Goal: Task Accomplishment & Management: Use online tool/utility

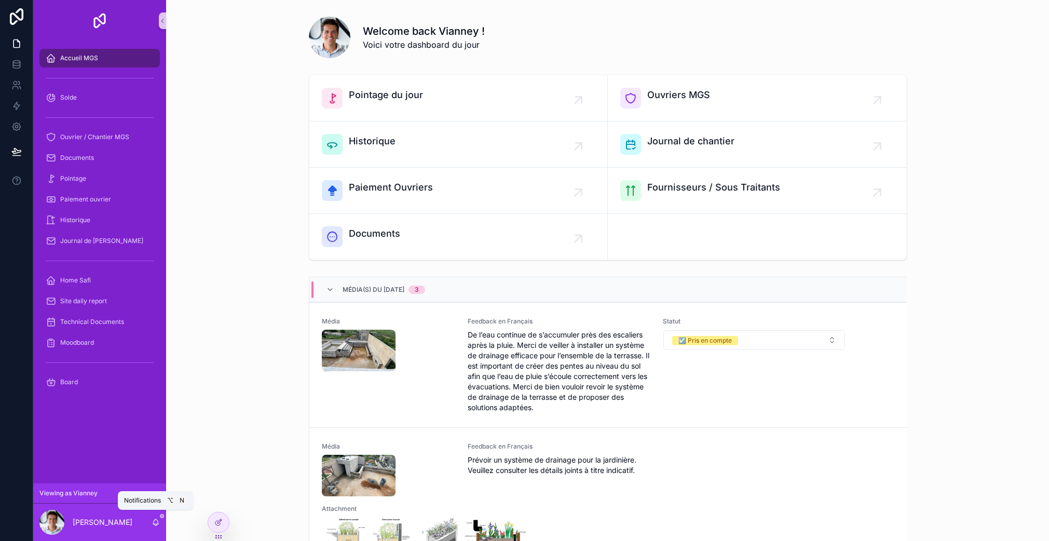
click at [155, 522] on icon "scrollable content" at bounding box center [155, 522] width 8 height 8
click at [156, 523] on icon "scrollable content" at bounding box center [156, 521] width 6 height 5
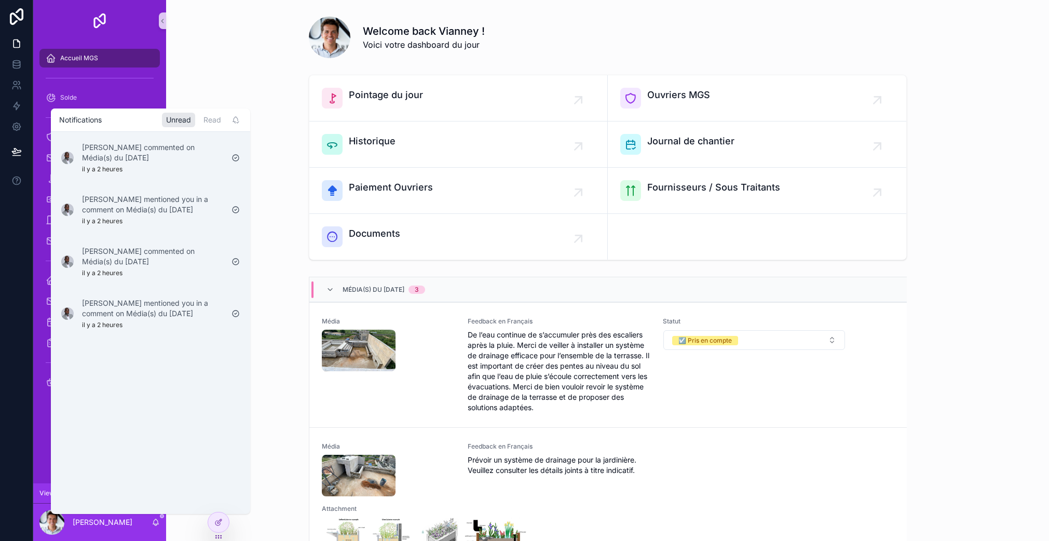
click at [156, 523] on icon "scrollable content" at bounding box center [156, 524] width 2 height 2
click at [279, 389] on div "Média(s) du 30/09/2025 3 Média Feedback en Français De l’eau continue de s’accu…" at bounding box center [607, 510] width 866 height 476
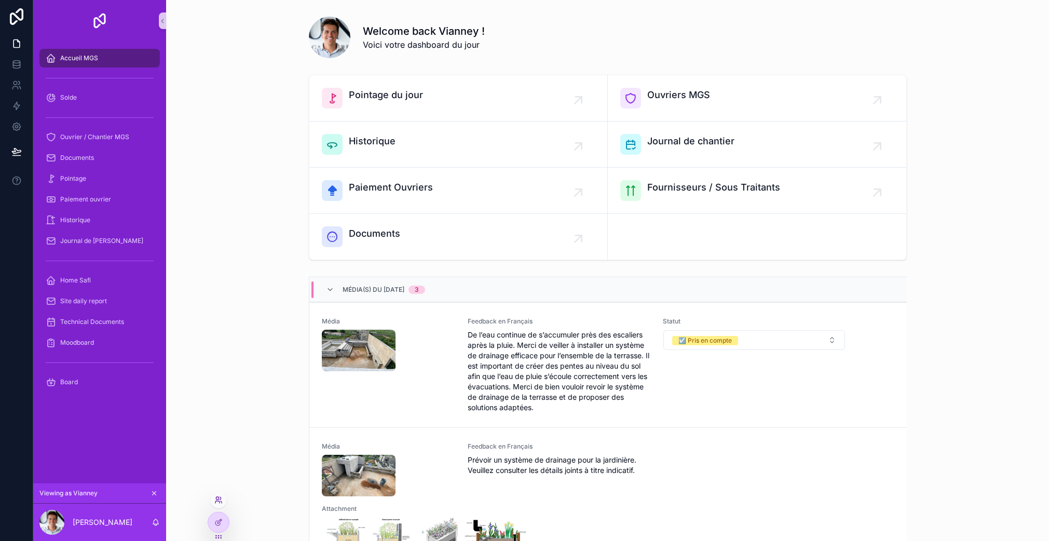
click at [218, 501] on icon at bounding box center [218, 499] width 8 height 8
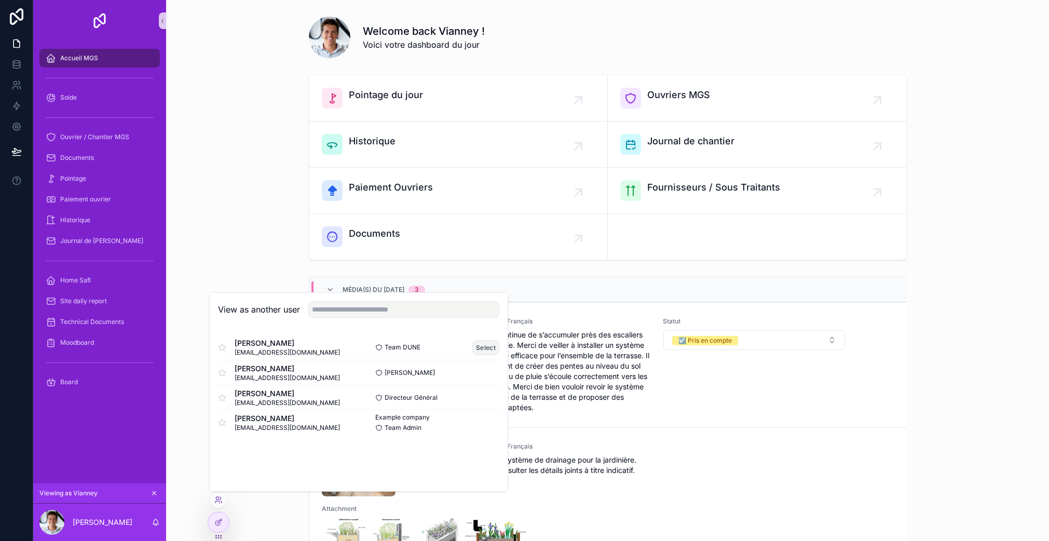
click at [489, 344] on button "Select" at bounding box center [485, 347] width 27 height 15
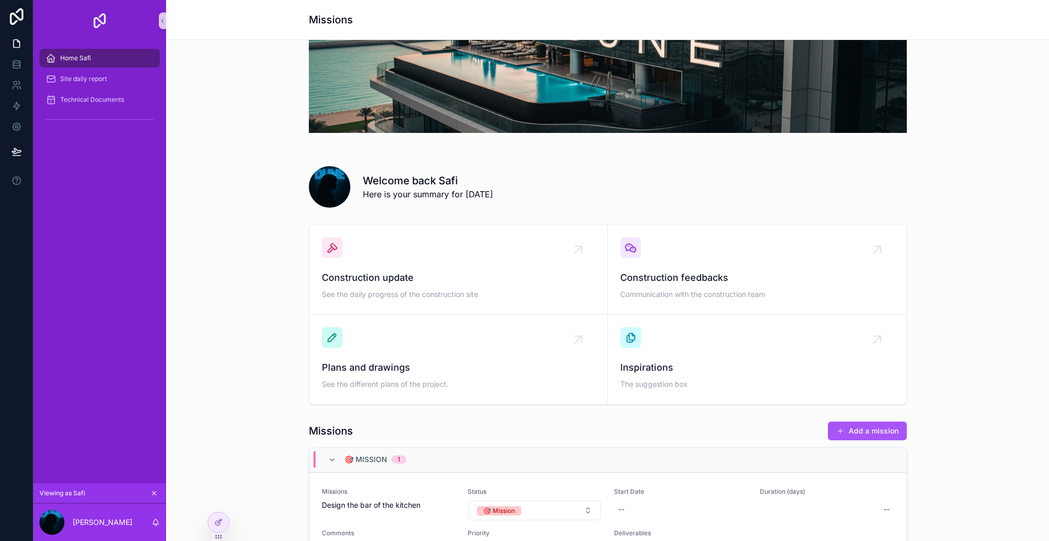
scroll to position [86, 0]
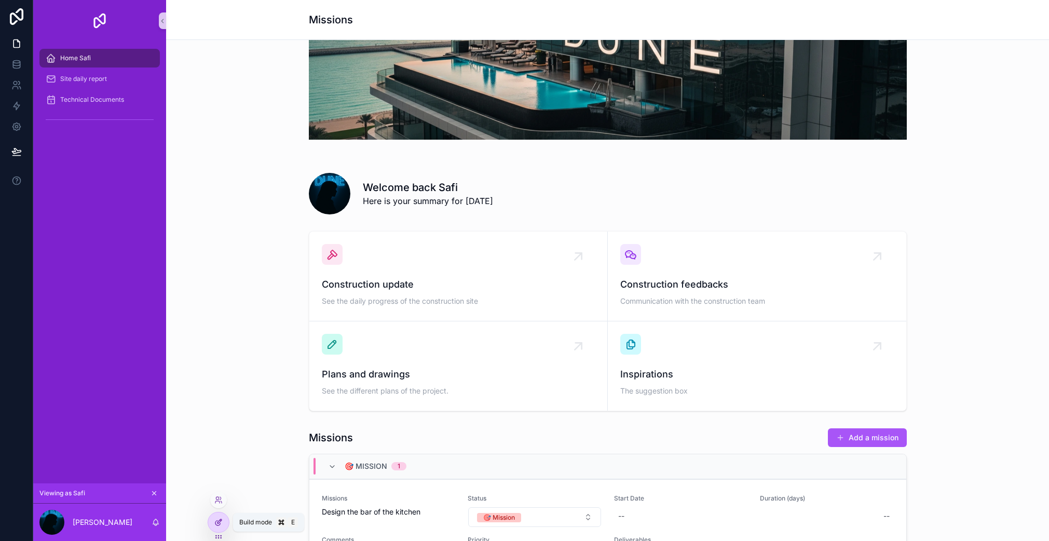
click at [214, 525] on icon at bounding box center [218, 522] width 8 height 8
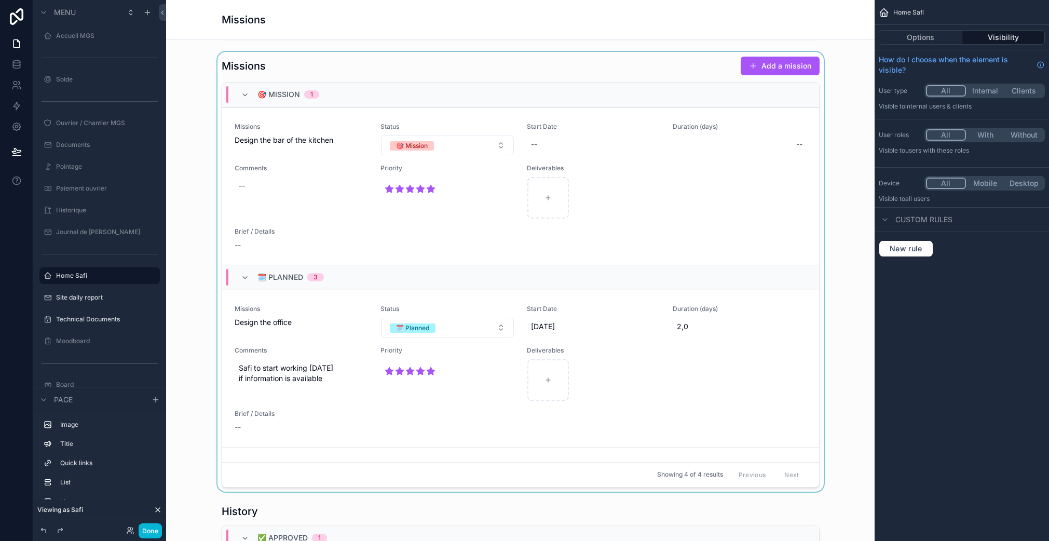
scroll to position [511, 0]
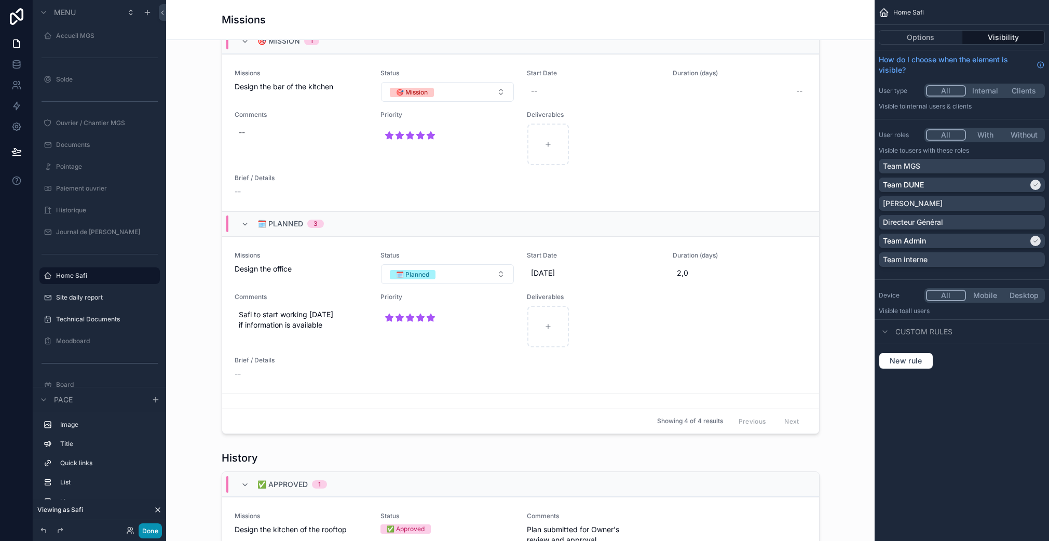
click at [160, 533] on button "Done" at bounding box center [150, 530] width 23 height 15
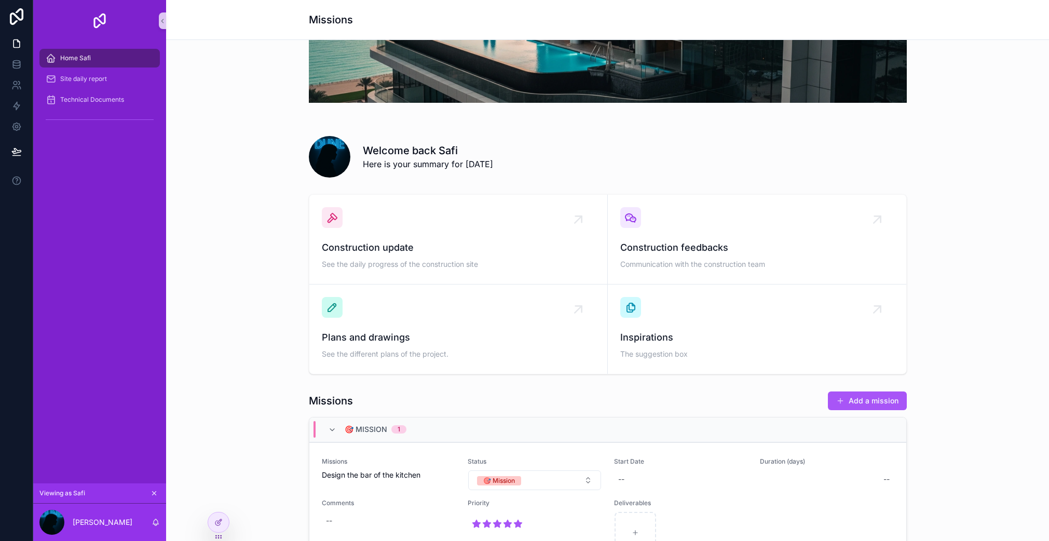
scroll to position [70, 0]
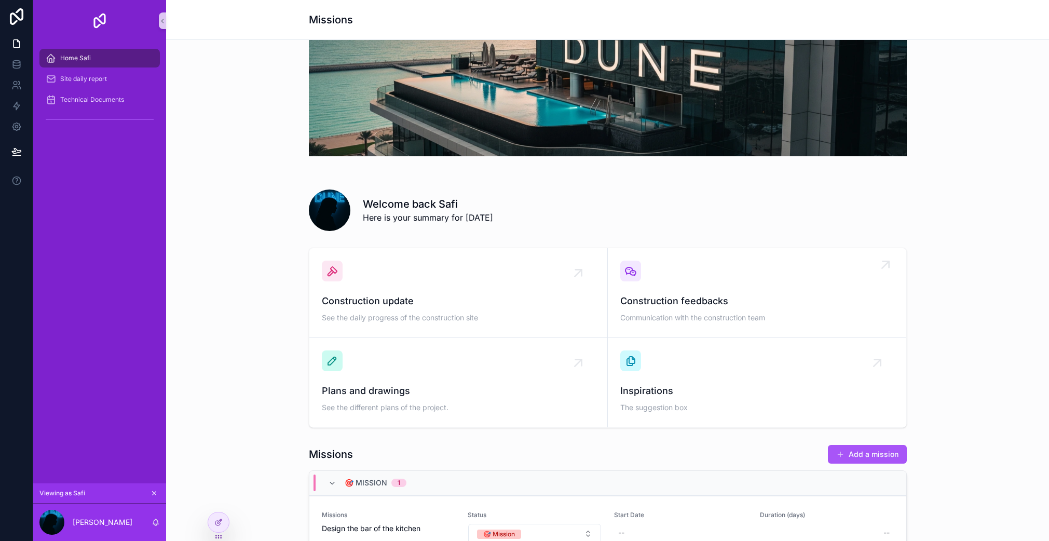
click at [673, 286] on div "Construction feedbacks Communication with the construction team" at bounding box center [756, 292] width 273 height 64
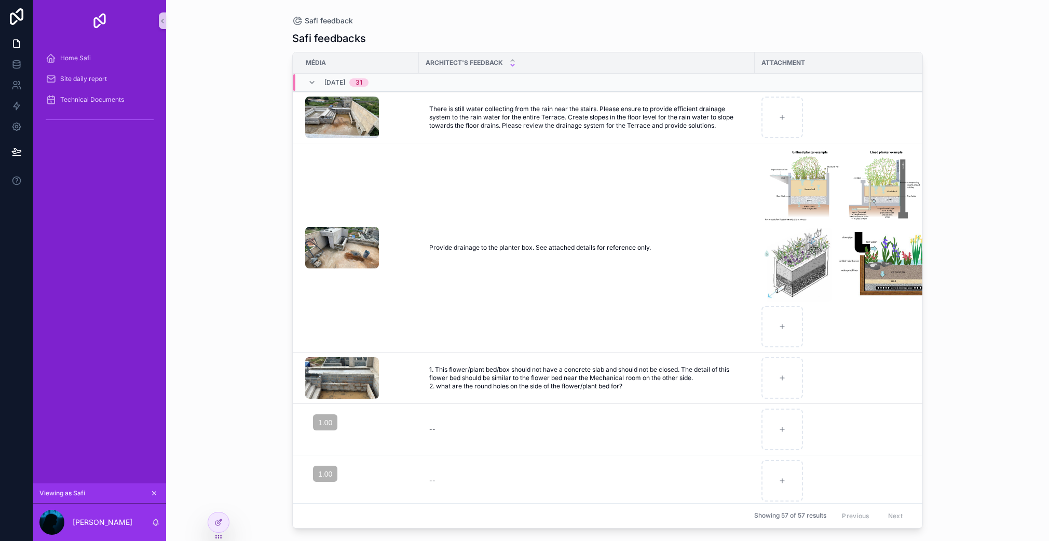
click at [247, 140] on div "Safi feedback Safi feedbacks Média Architect's Feedback Attachment Statut (en) …" at bounding box center [607, 270] width 883 height 541
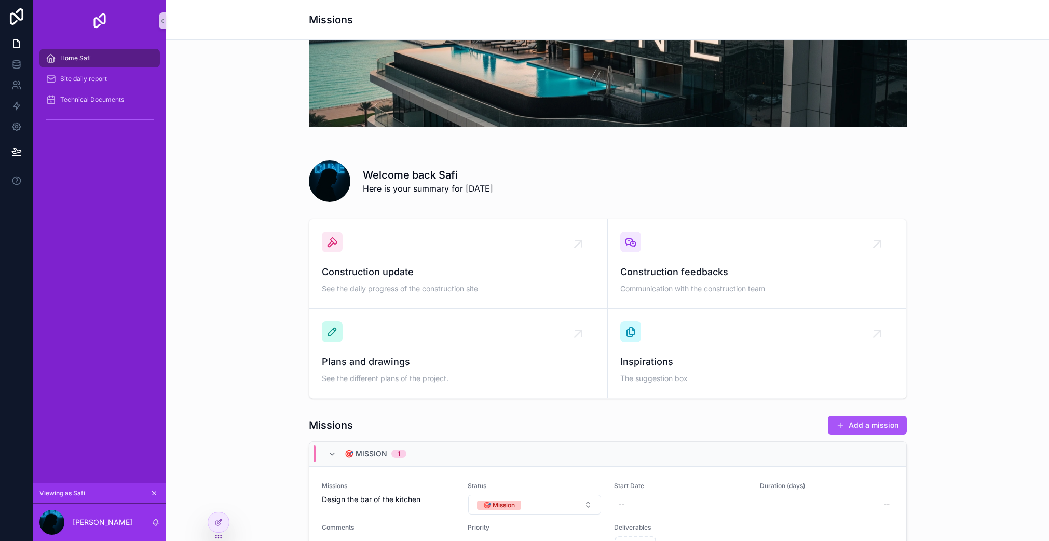
scroll to position [151, 0]
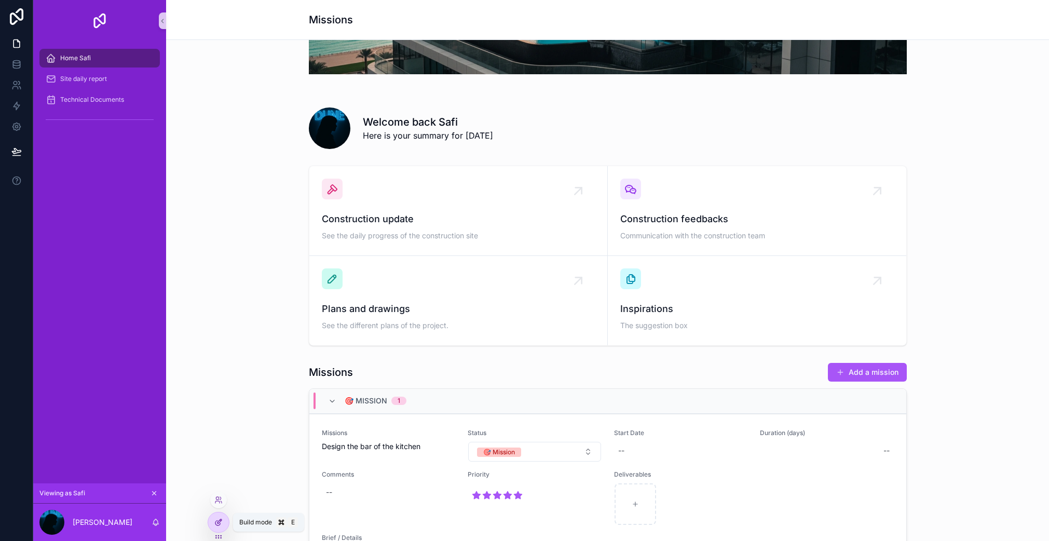
click at [223, 521] on div at bounding box center [218, 522] width 21 height 20
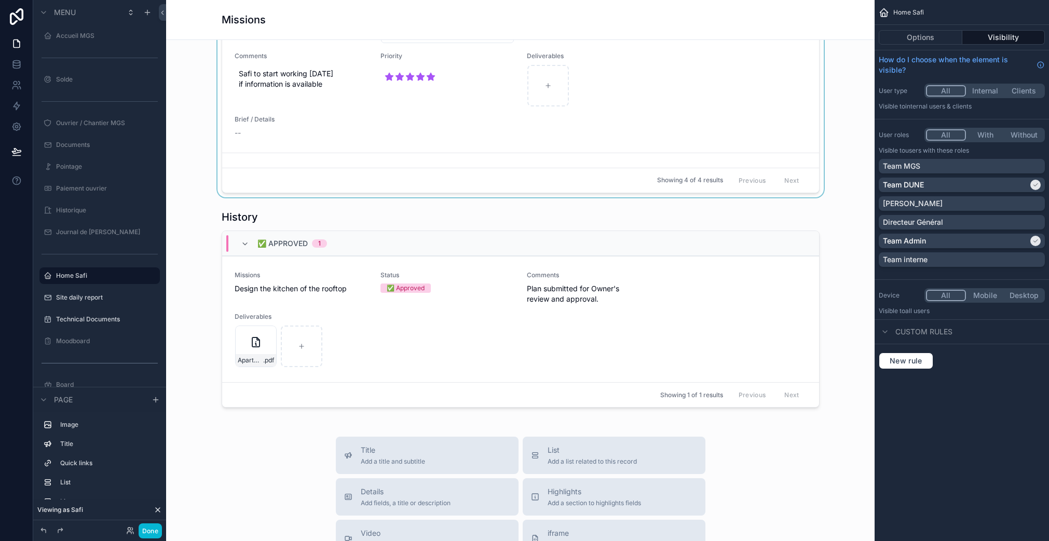
scroll to position [1116, 0]
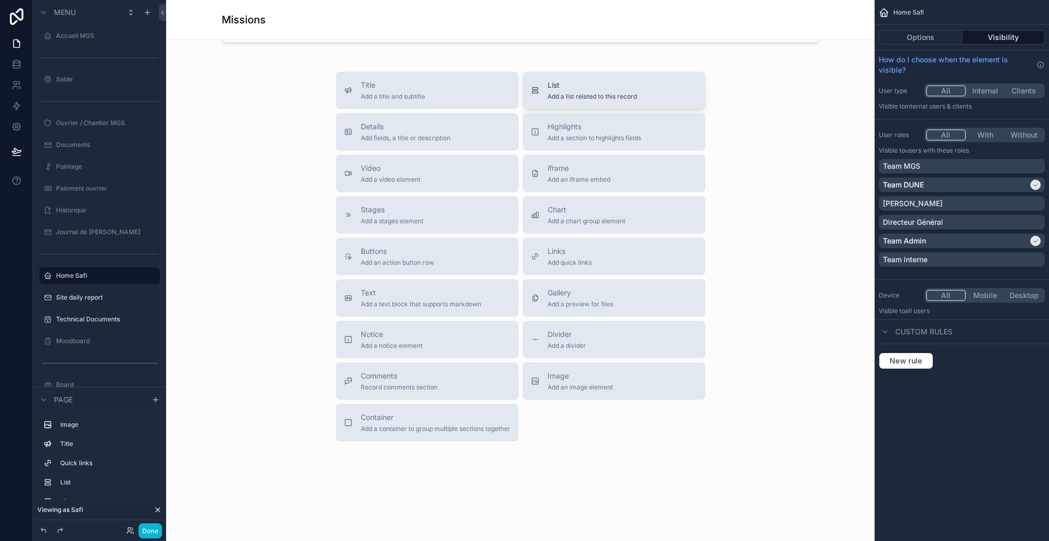
click at [555, 96] on span "Add a list related to this record" at bounding box center [591, 96] width 89 height 8
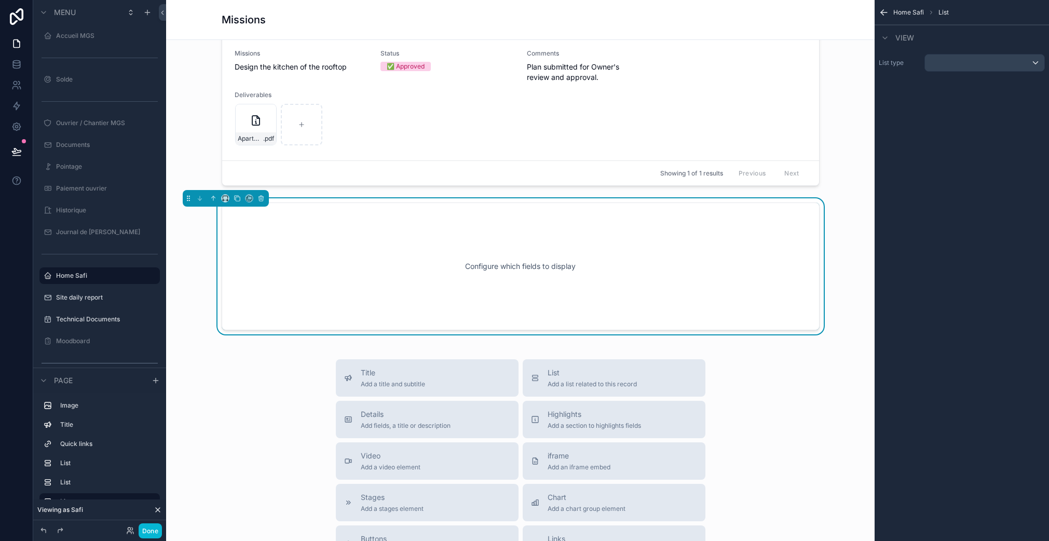
scroll to position [969, 0]
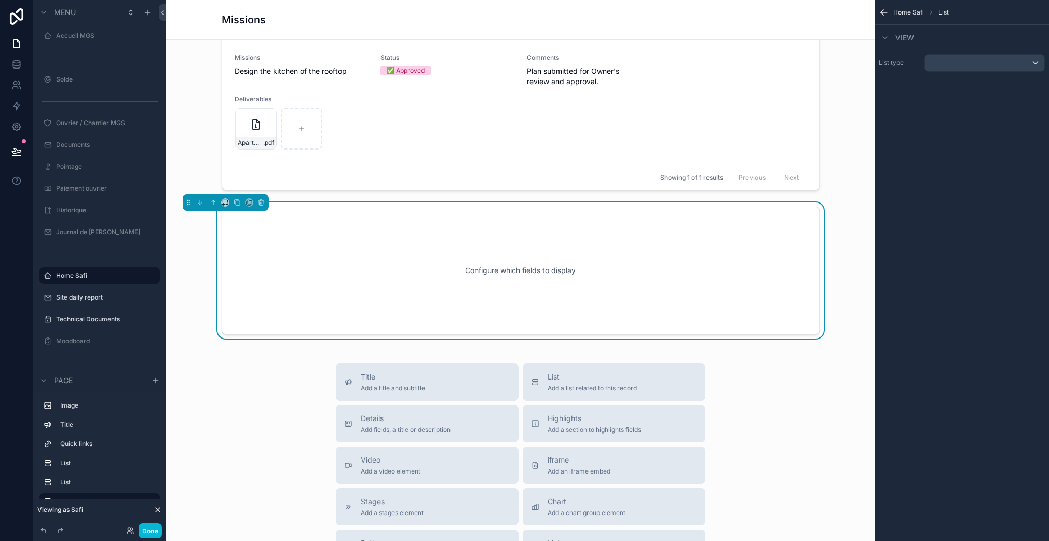
click at [532, 280] on div "Configure which fields to display" at bounding box center [520, 270] width 563 height 93
click at [945, 65] on div "scrollable content" at bounding box center [984, 62] width 119 height 17
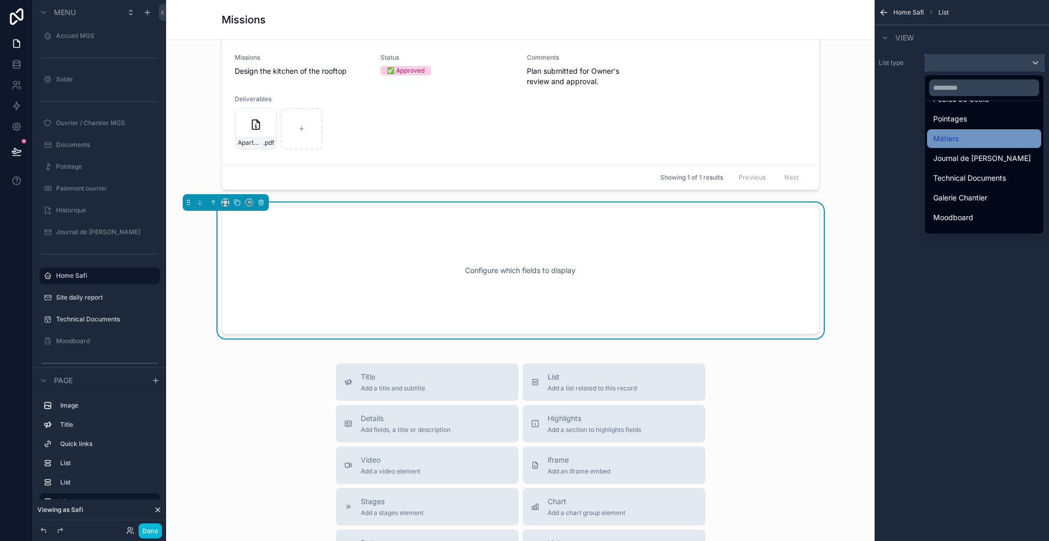
scroll to position [161, 0]
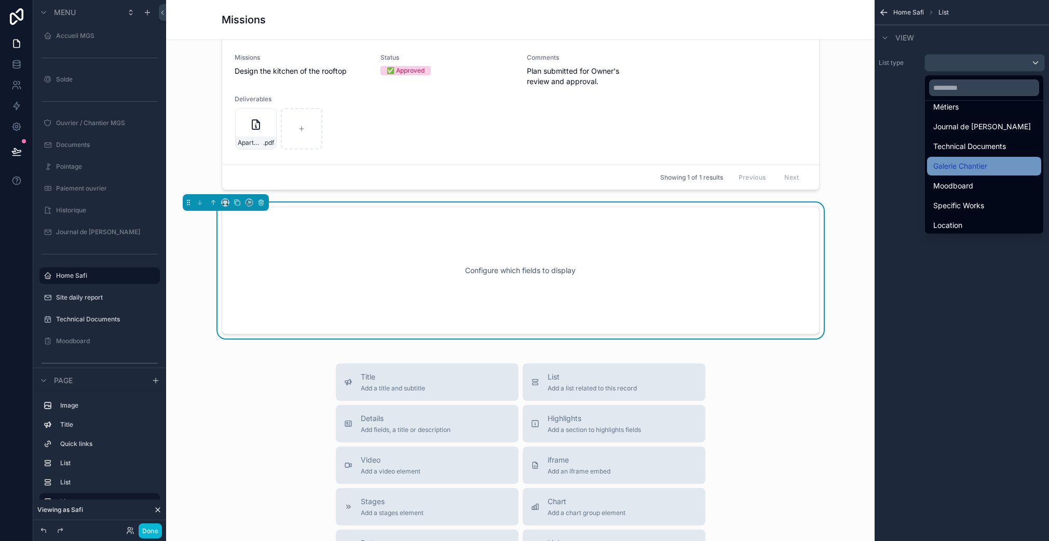
click at [978, 168] on span "Galerie Chantier" at bounding box center [960, 166] width 54 height 12
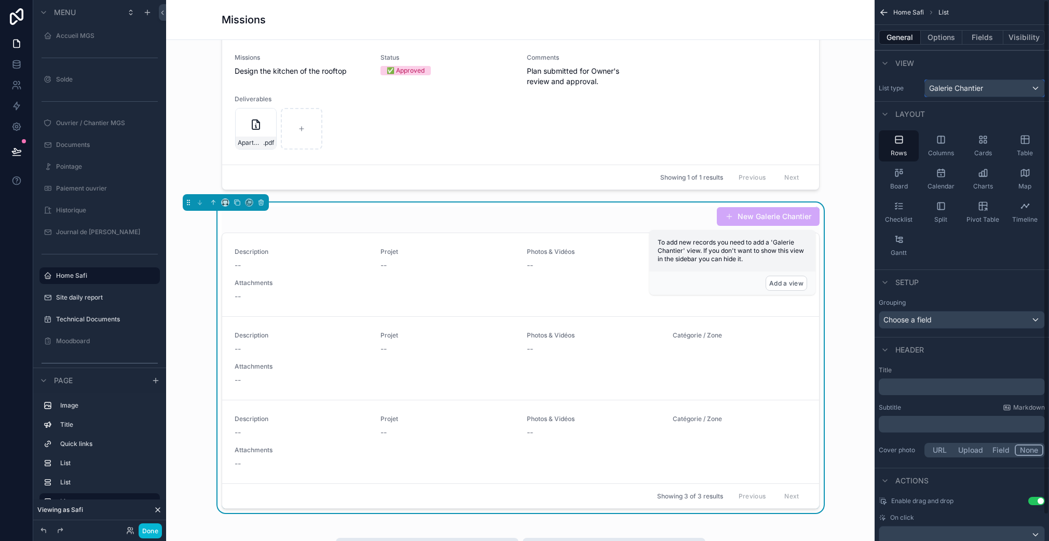
click at [997, 92] on div "Galerie Chantier" at bounding box center [984, 88] width 119 height 17
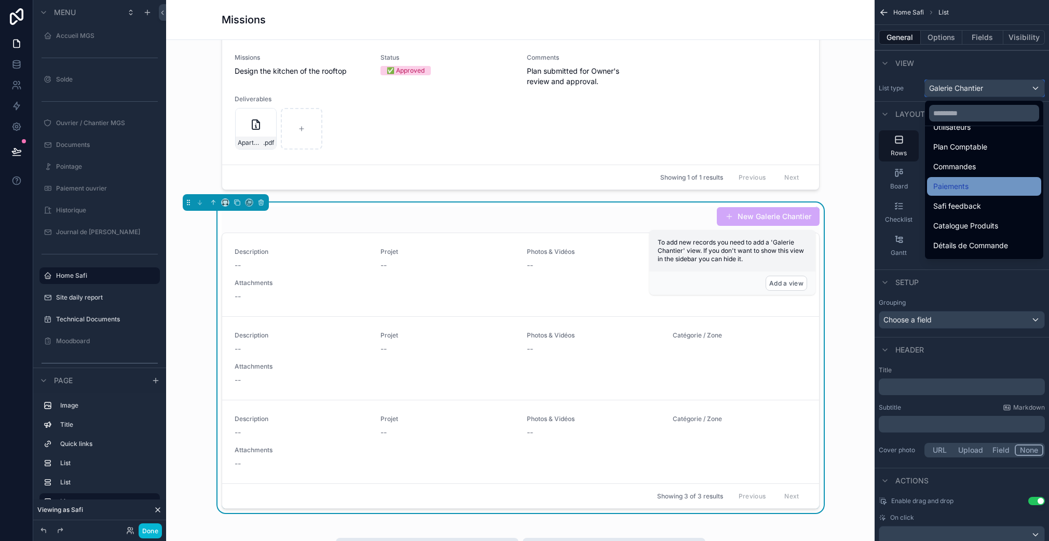
scroll to position [466, 0]
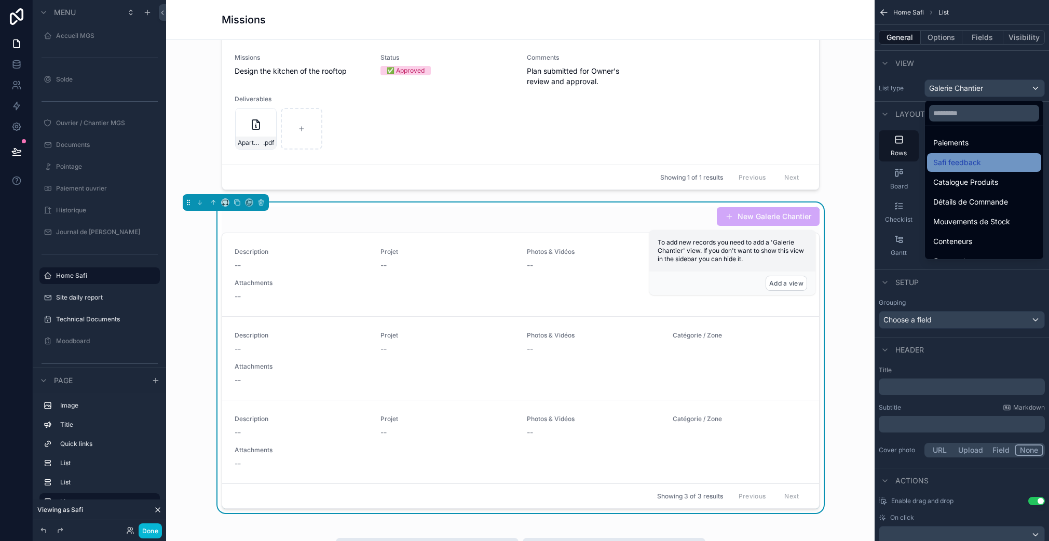
click at [967, 168] on span "Safi feedback" at bounding box center [957, 162] width 48 height 12
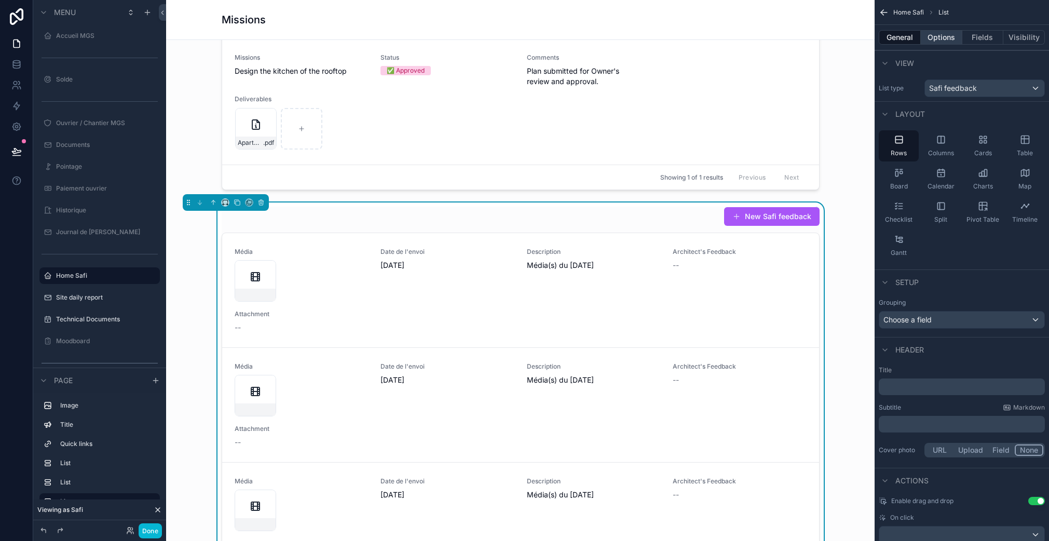
click at [946, 37] on button "Options" at bounding box center [941, 37] width 42 height 15
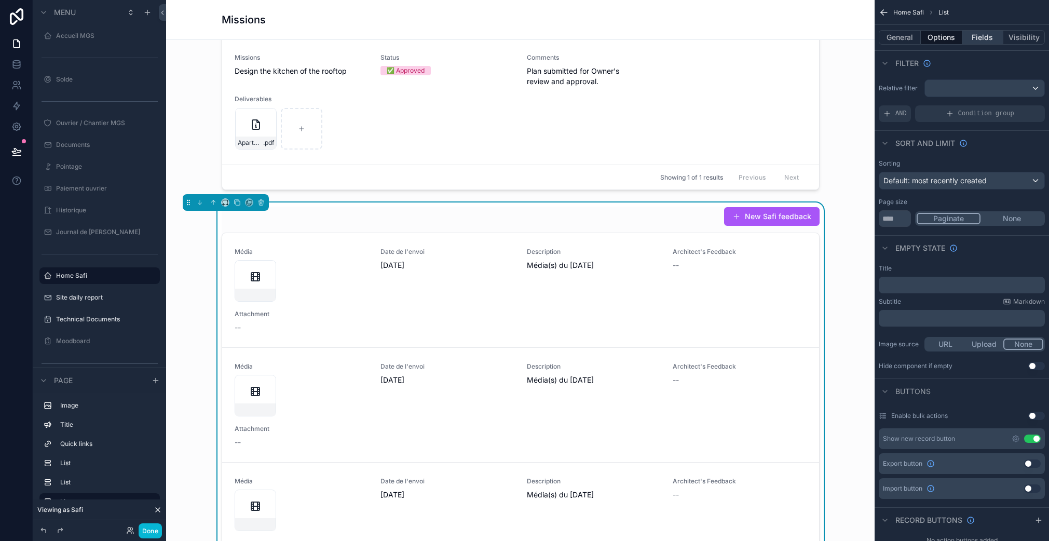
click at [982, 40] on button "Fields" at bounding box center [983, 37] width 42 height 15
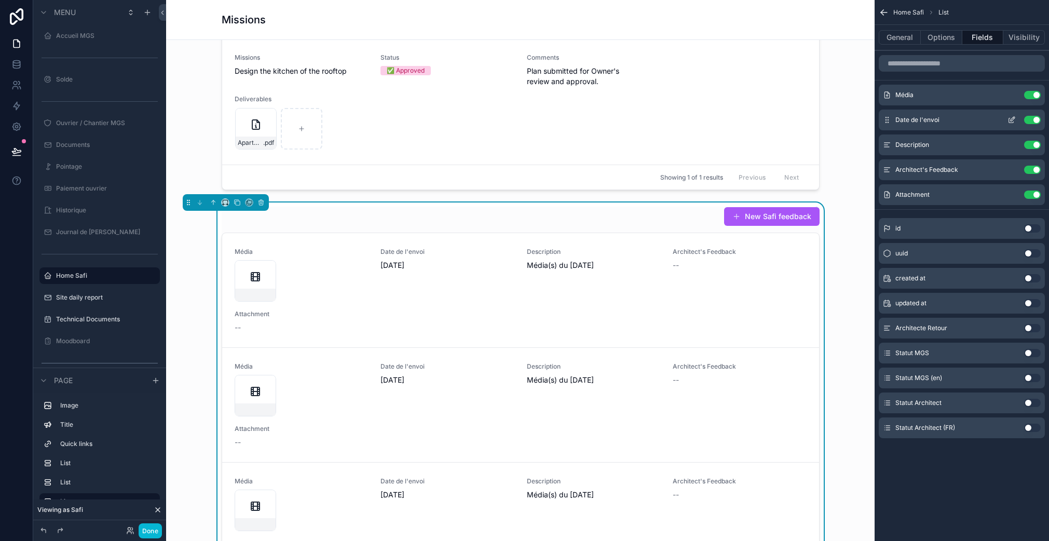
click at [1035, 117] on button "Use setting" at bounding box center [1032, 120] width 17 height 8
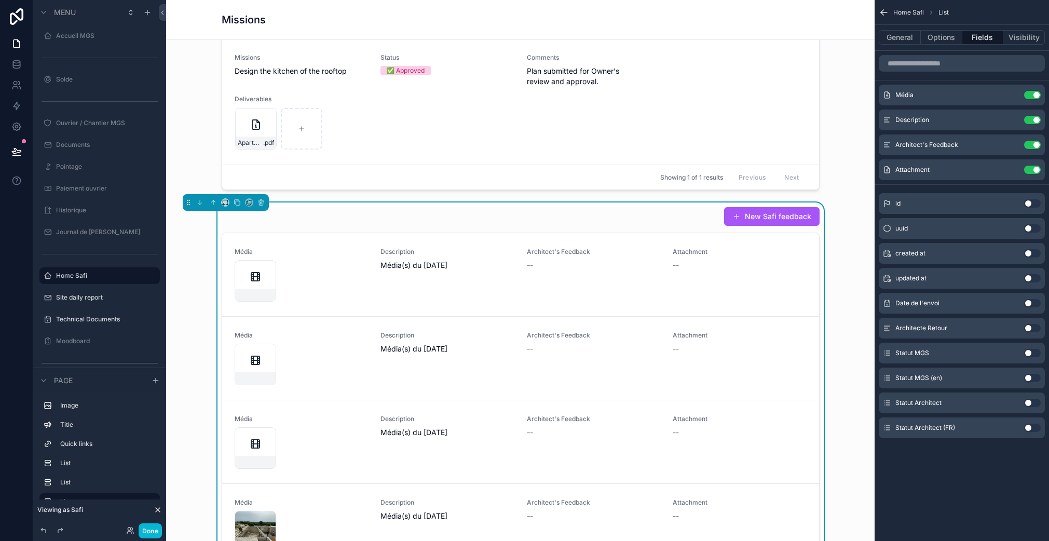
click at [1035, 117] on button "Use setting" at bounding box center [1032, 120] width 17 height 8
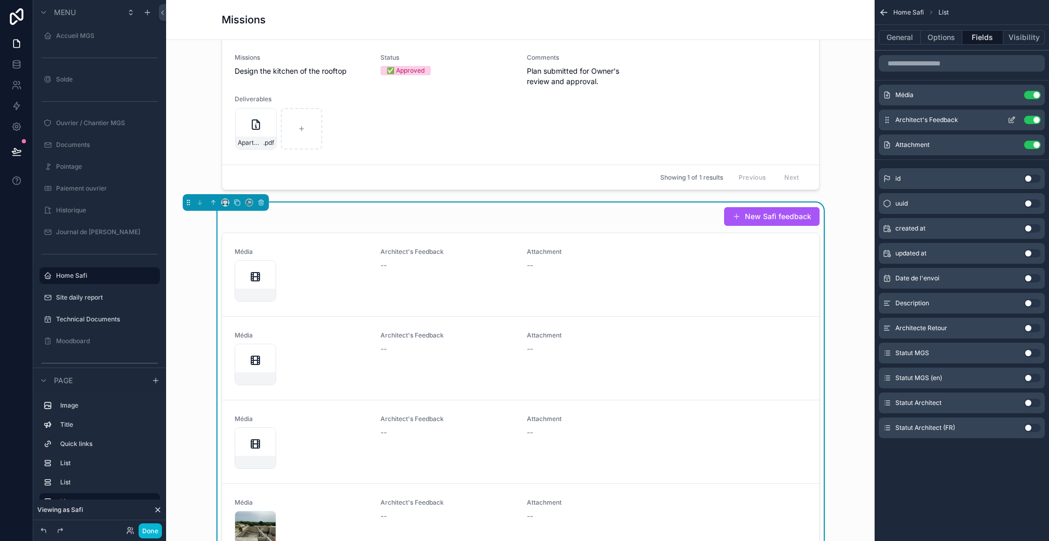
click at [1035, 116] on button "Use setting" at bounding box center [1032, 120] width 17 height 8
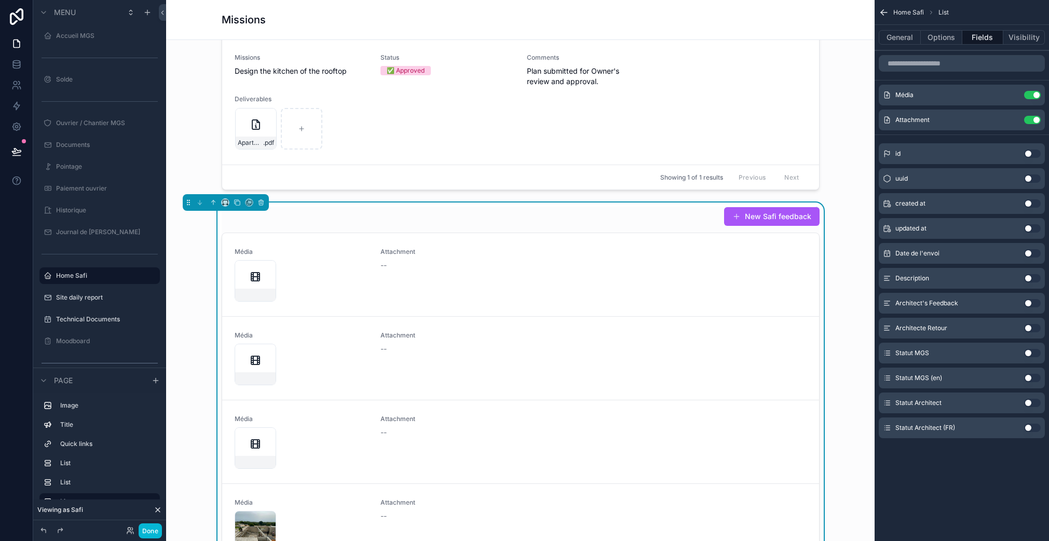
click at [1035, 116] on button "Use setting" at bounding box center [1032, 120] width 17 height 8
click at [1034, 280] on button "Use setting" at bounding box center [1032, 278] width 17 height 8
click at [904, 34] on button "General" at bounding box center [899, 37] width 42 height 15
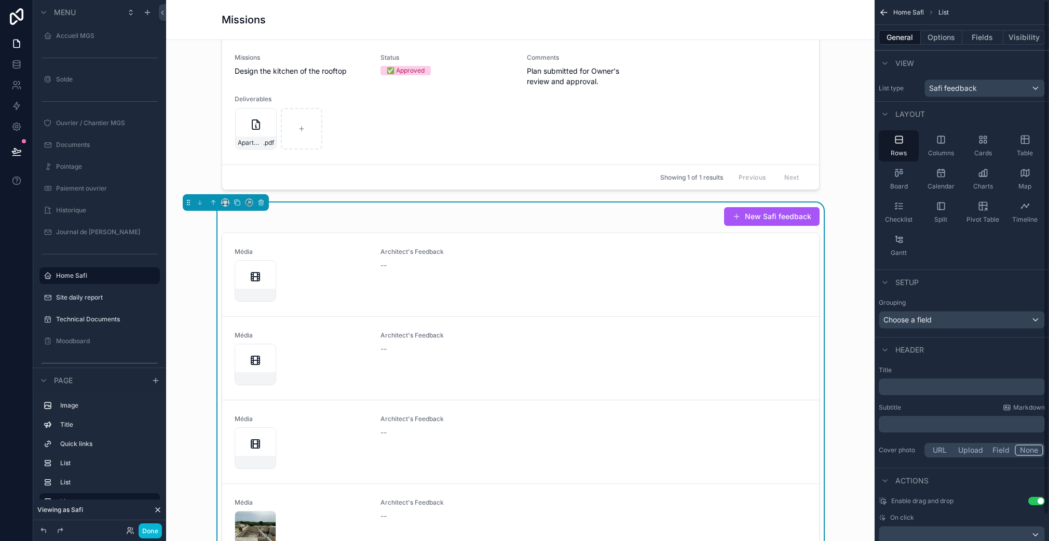
scroll to position [27, 0]
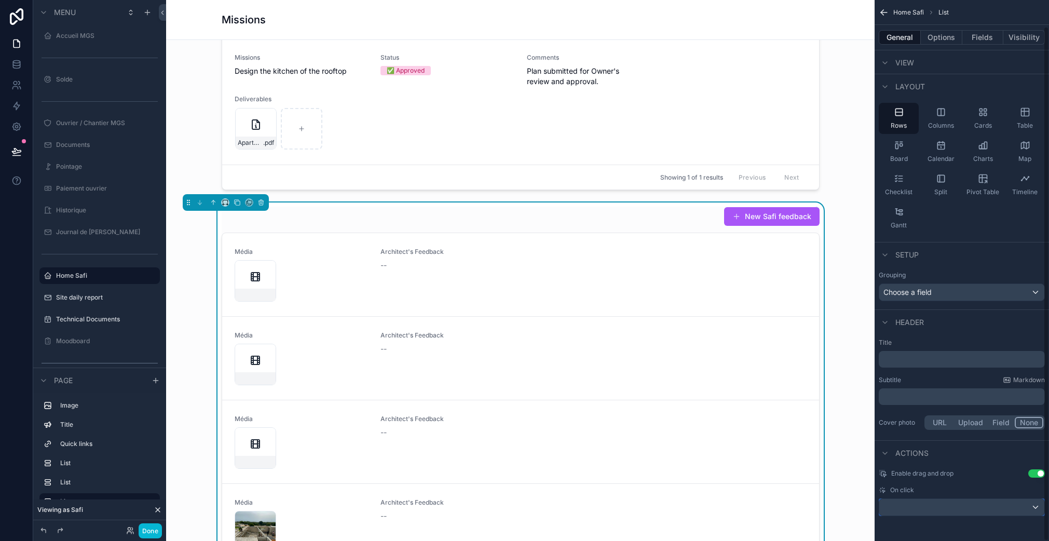
click at [1011, 502] on div "scrollable content" at bounding box center [961, 507] width 165 height 17
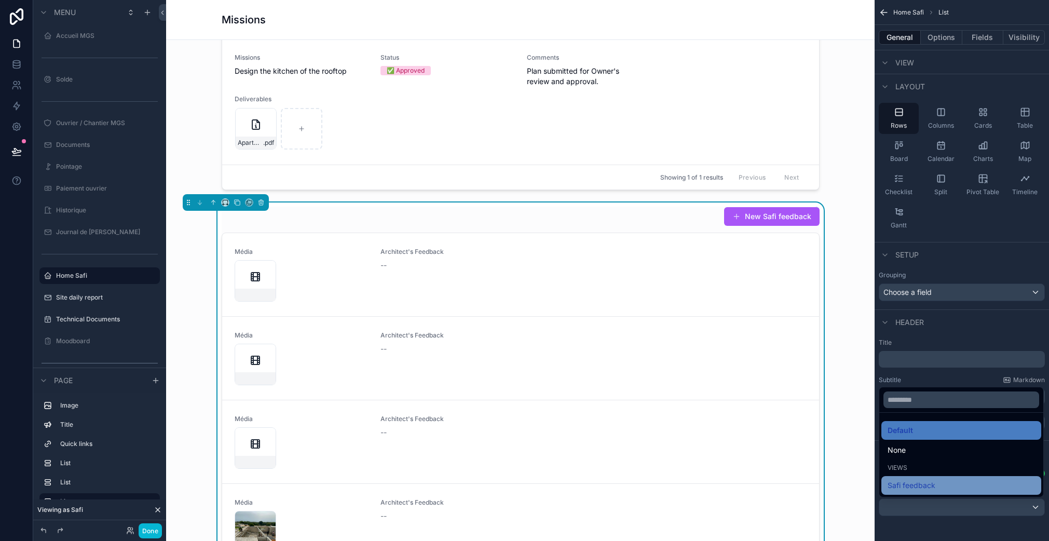
click at [935, 481] on div "Safi feedback" at bounding box center [960, 485] width 147 height 12
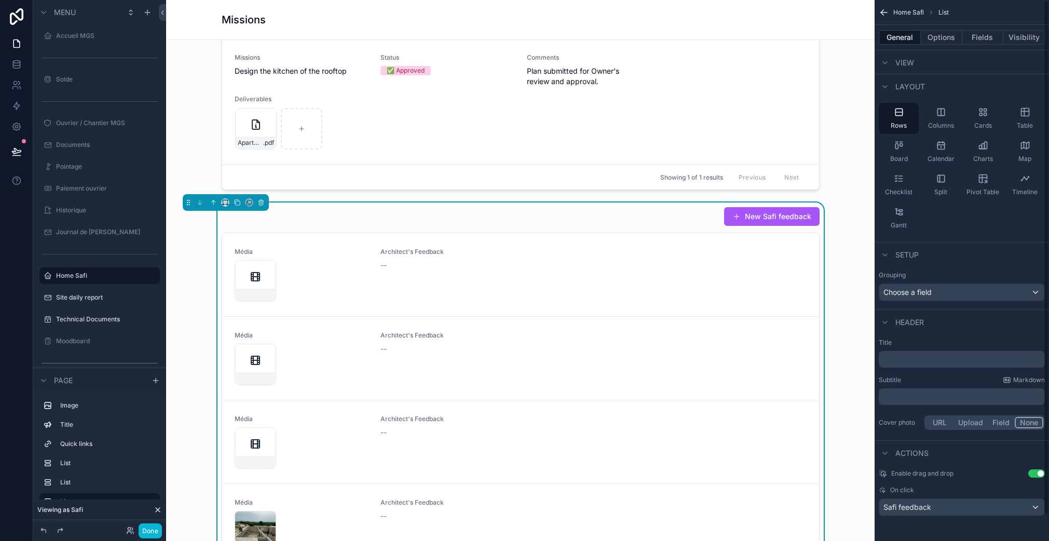
scroll to position [0, 0]
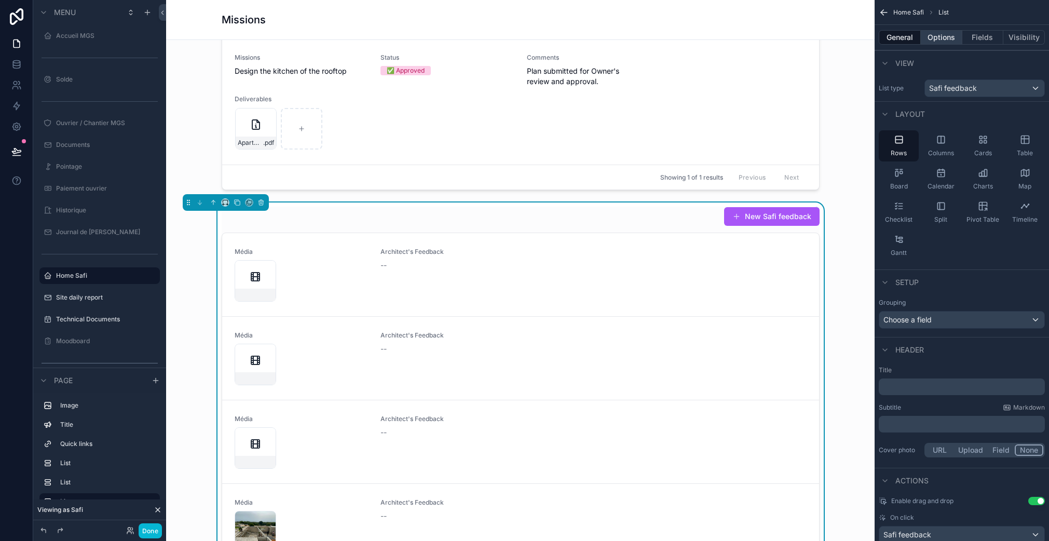
click at [937, 37] on button "Options" at bounding box center [941, 37] width 42 height 15
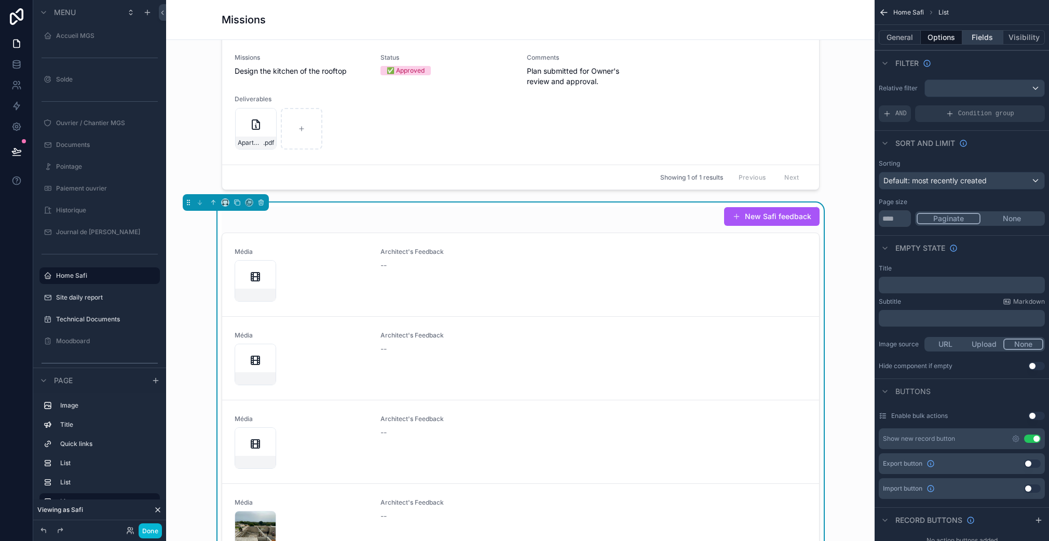
click at [987, 40] on button "Fields" at bounding box center [983, 37] width 42 height 15
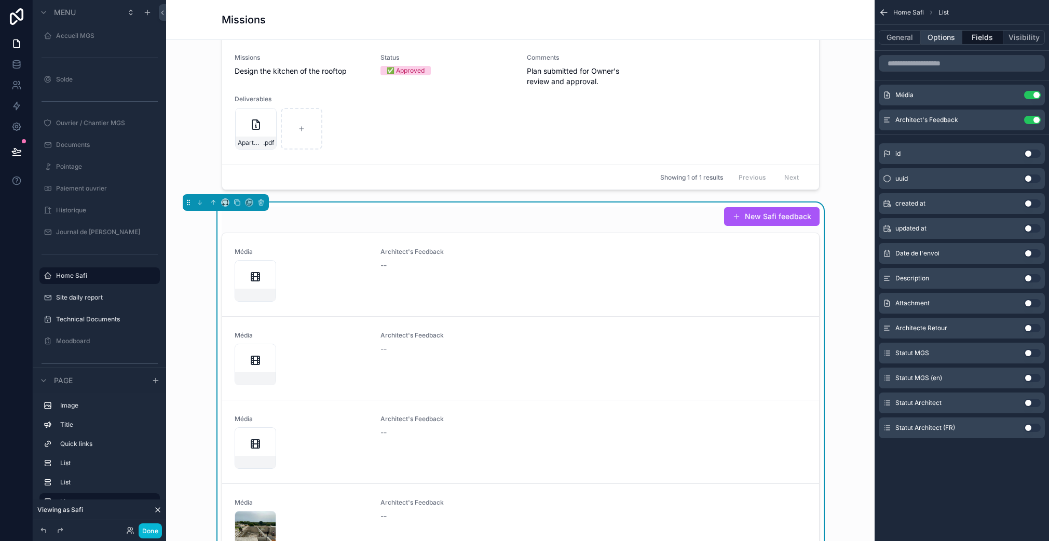
click at [937, 33] on button "Options" at bounding box center [941, 37] width 42 height 15
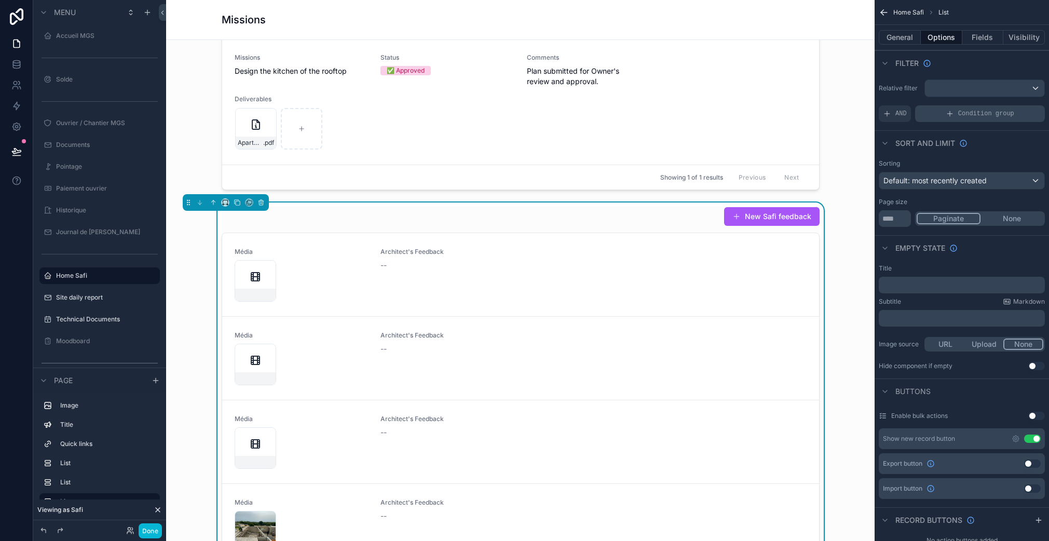
click at [942, 113] on div "Condition group" at bounding box center [980, 113] width 130 height 17
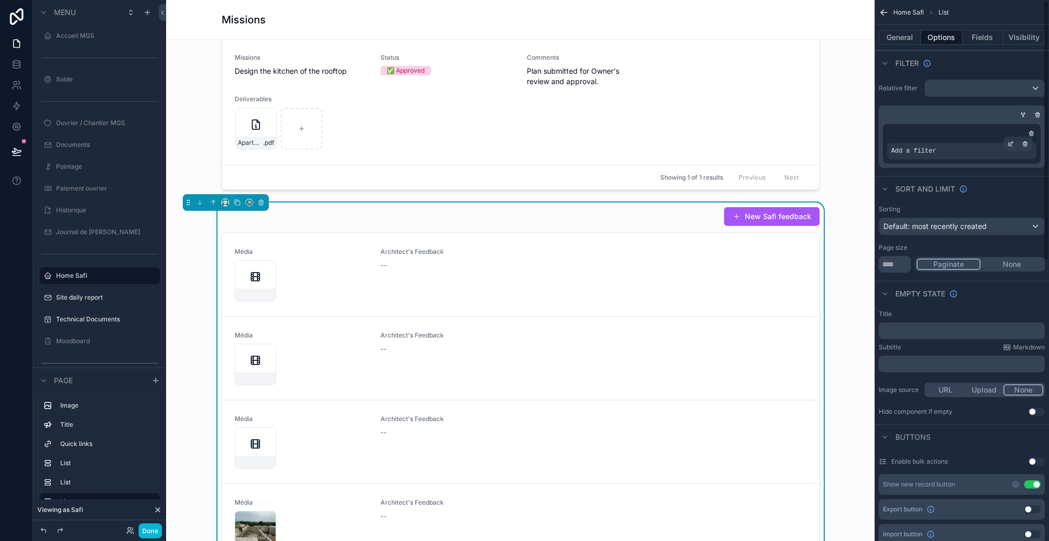
click at [922, 152] on span "Add a filter" at bounding box center [913, 151] width 45 height 8
click at [1011, 144] on icon "scrollable content" at bounding box center [1010, 144] width 6 height 6
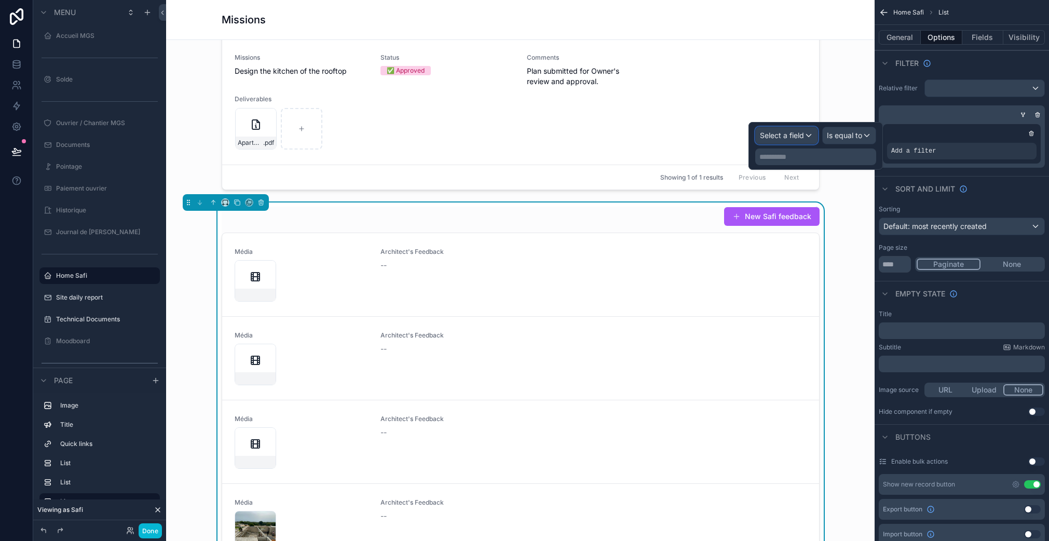
click at [775, 137] on span "Select a field" at bounding box center [782, 135] width 44 height 9
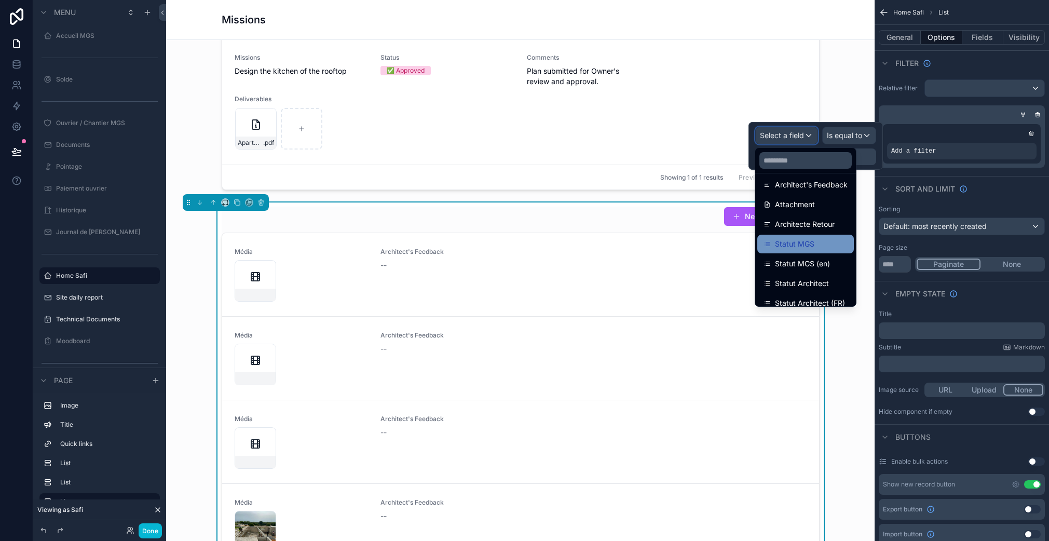
scroll to position [151, 0]
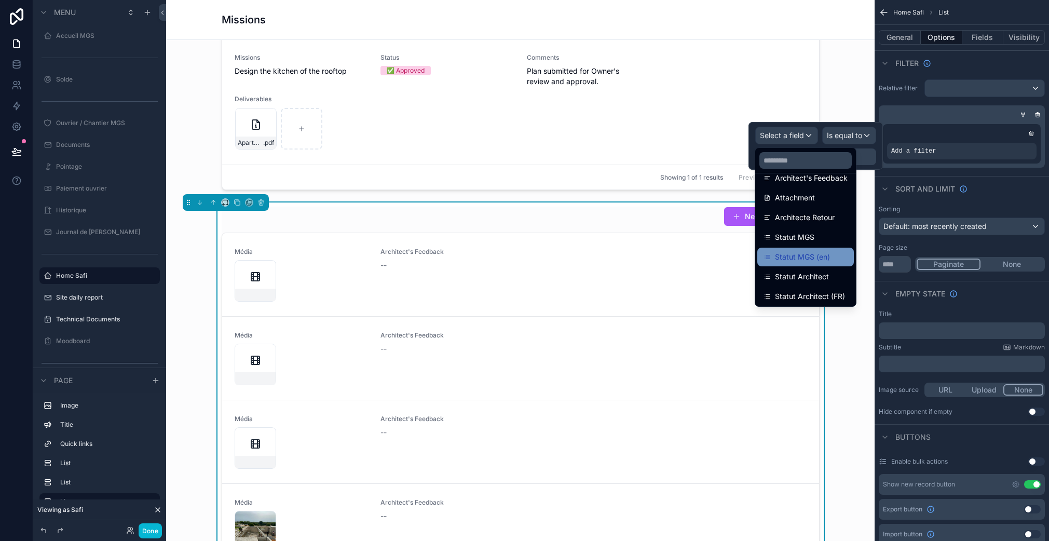
click at [814, 252] on span "Statut MGS (en)" at bounding box center [802, 257] width 55 height 12
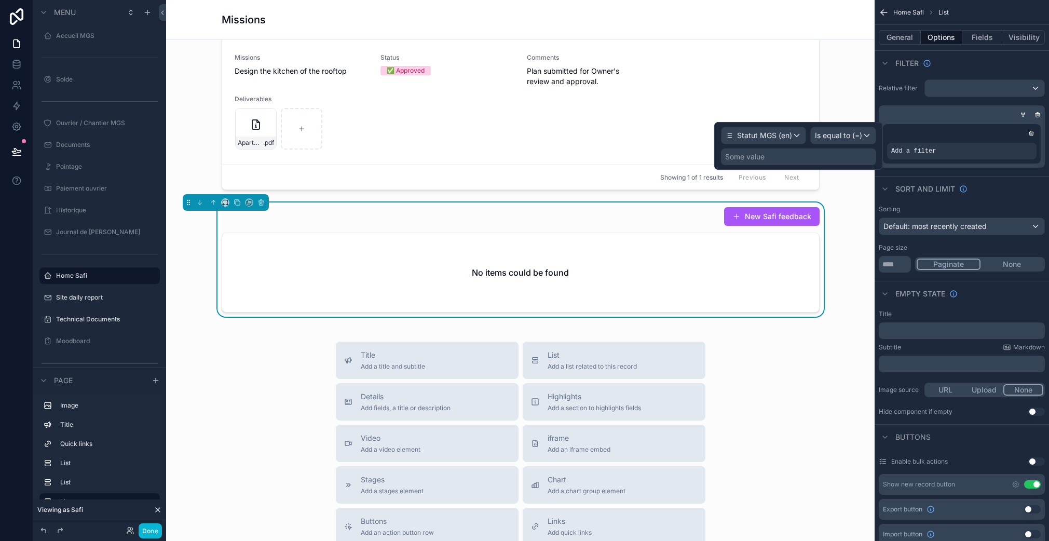
click at [823, 157] on div "Some value" at bounding box center [798, 156] width 155 height 17
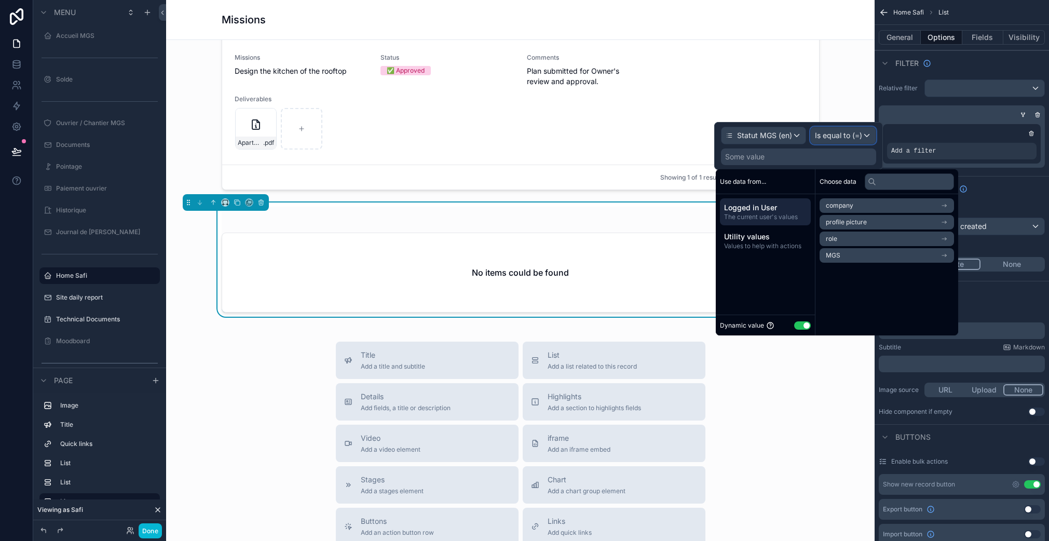
click at [828, 132] on span "Is equal to (=)" at bounding box center [838, 135] width 47 height 10
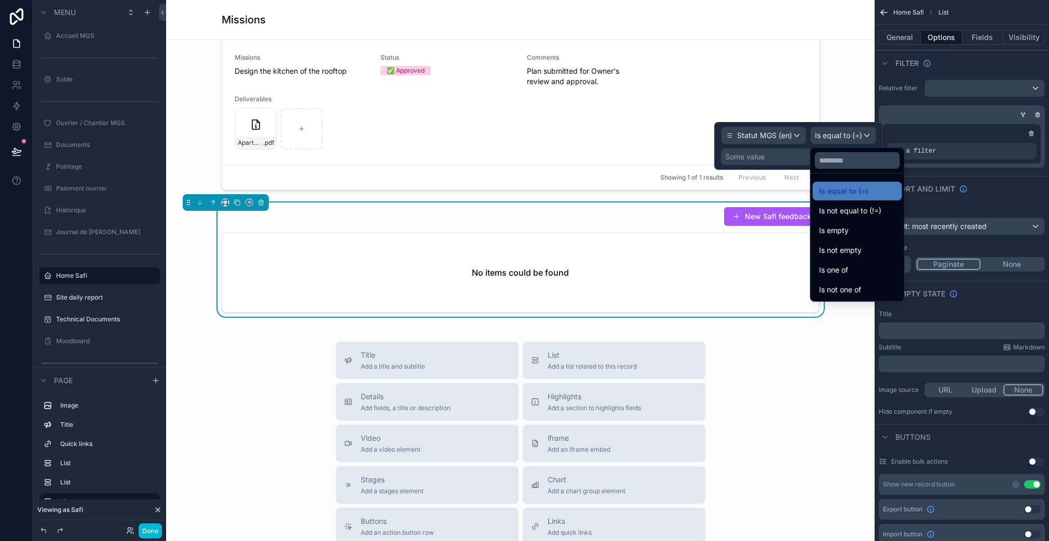
drag, startPoint x: 855, startPoint y: 271, endPoint x: 814, endPoint y: 169, distance: 109.8
click at [855, 271] on div "Is one of" at bounding box center [857, 270] width 77 height 12
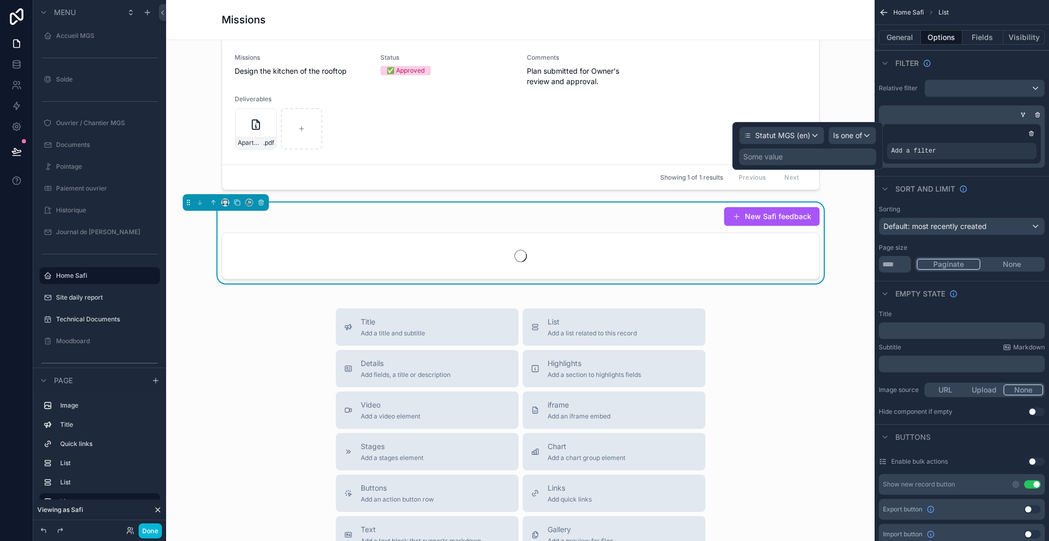
click at [799, 158] on div "Some value" at bounding box center [807, 156] width 137 height 17
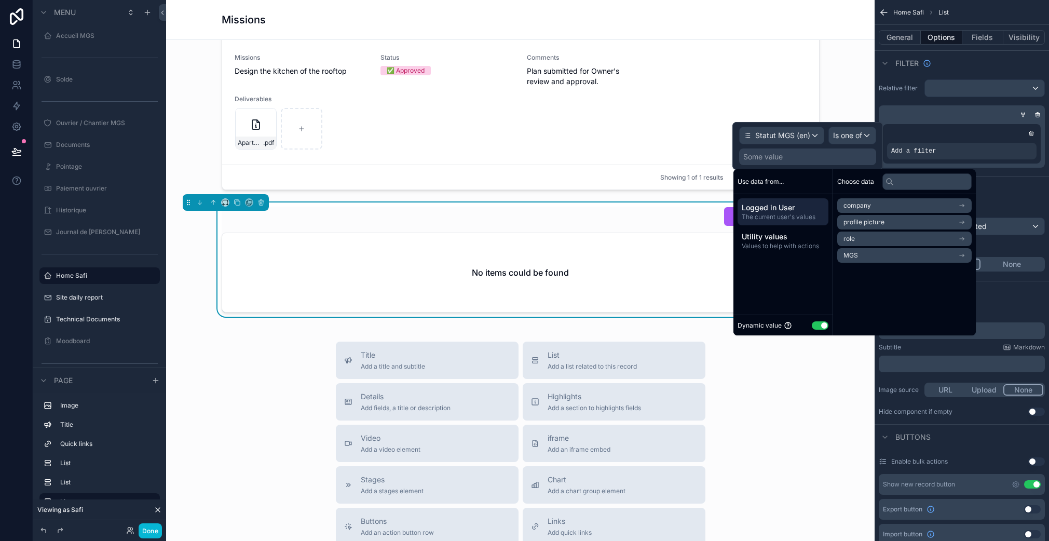
click at [822, 325] on button "Use setting" at bounding box center [819, 325] width 17 height 8
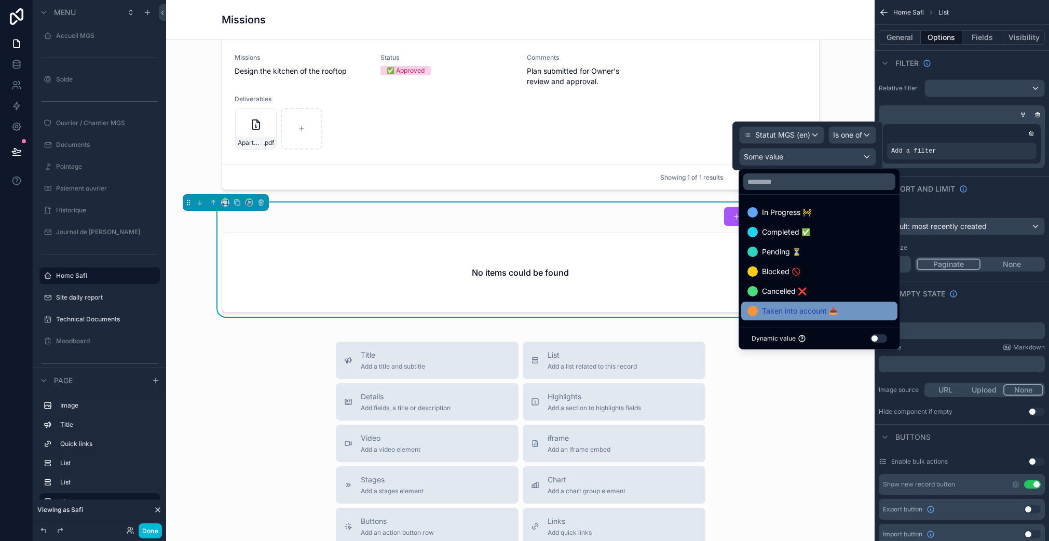
click at [814, 305] on span "Taken into account 📥" at bounding box center [800, 311] width 76 height 12
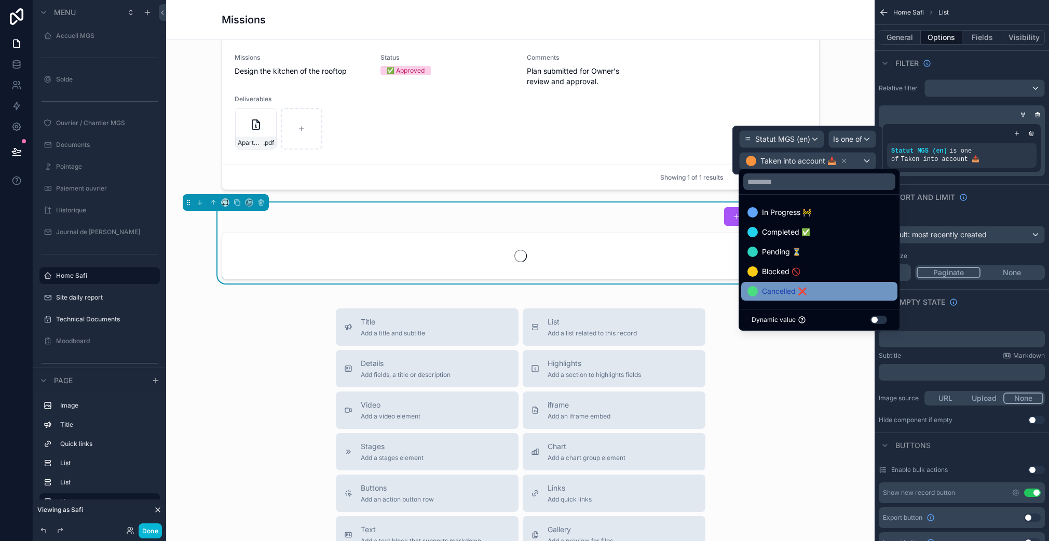
click at [807, 295] on div "Cancelled ❌" at bounding box center [819, 291] width 144 height 12
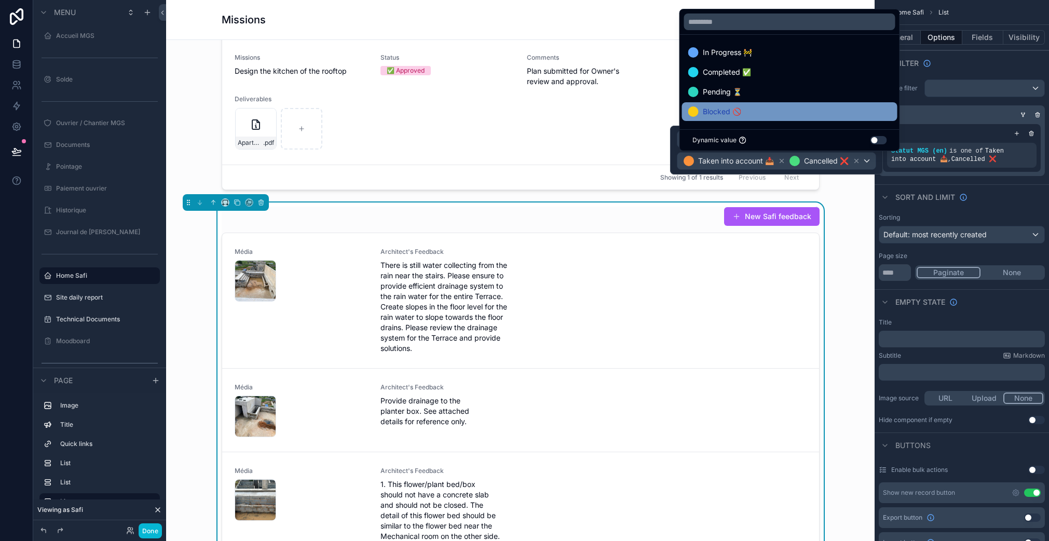
click at [748, 114] on div "Blocked 🚫" at bounding box center [789, 111] width 203 height 12
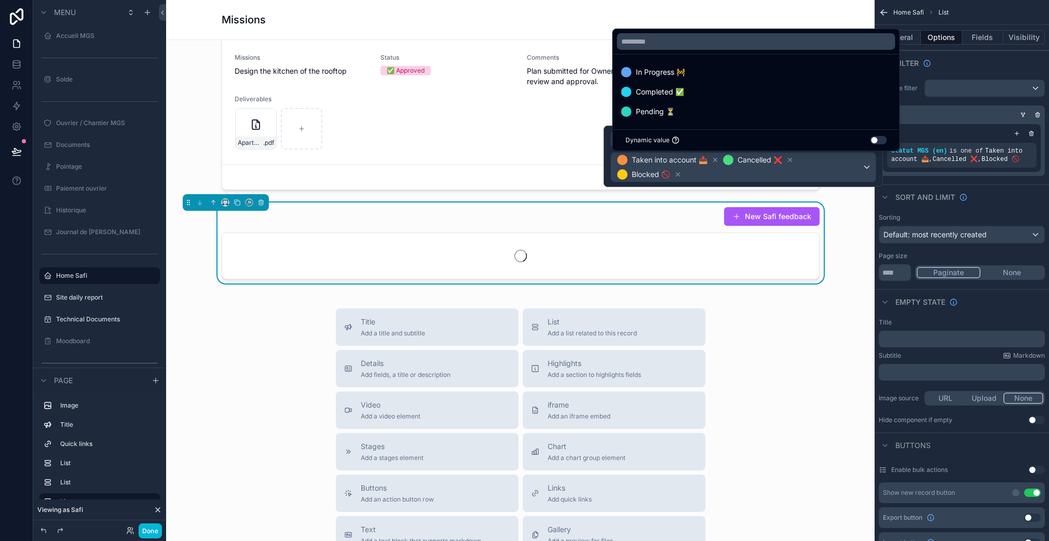
drag, startPoint x: 716, startPoint y: 70, endPoint x: 723, endPoint y: 74, distance: 7.5
click at [716, 70] on div "In Progress 🚧" at bounding box center [756, 72] width 270 height 12
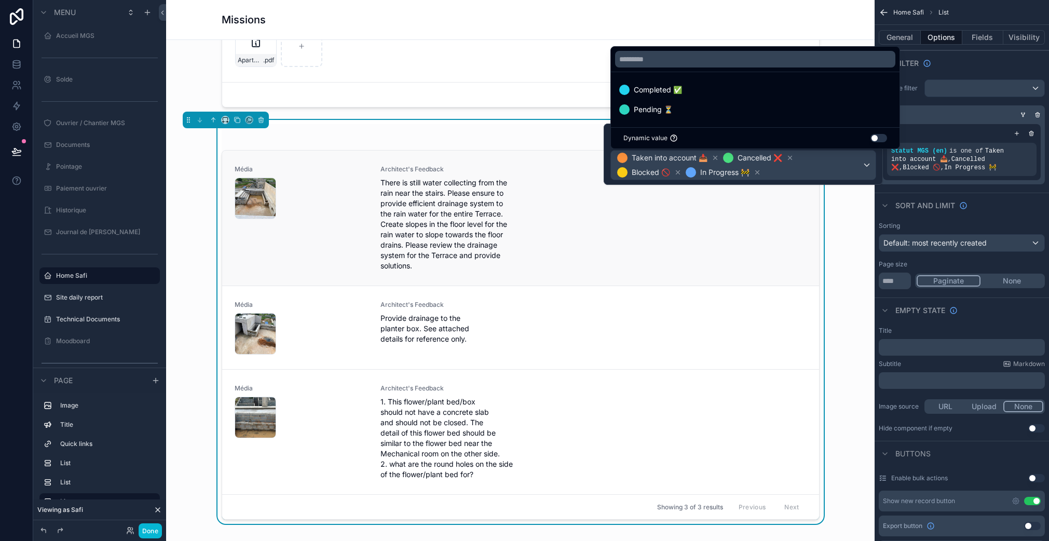
scroll to position [981, 0]
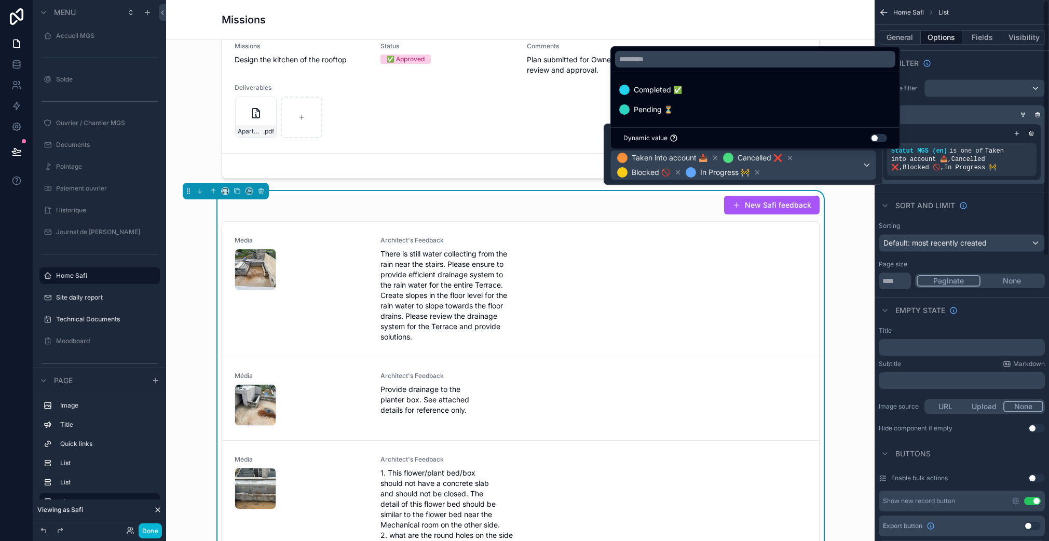
click at [929, 114] on div "scrollable content" at bounding box center [959, 114] width 166 height 10
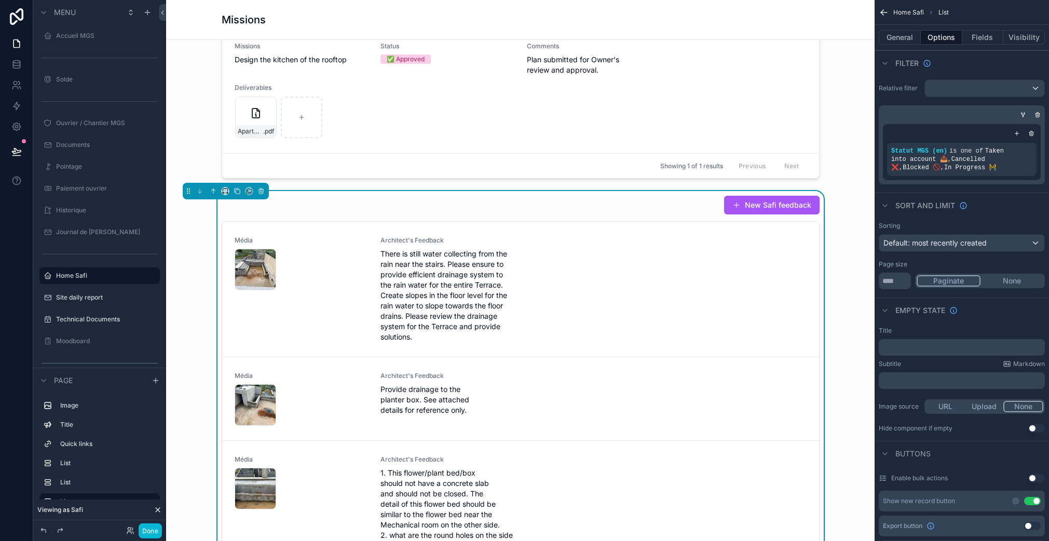
scroll to position [48, 0]
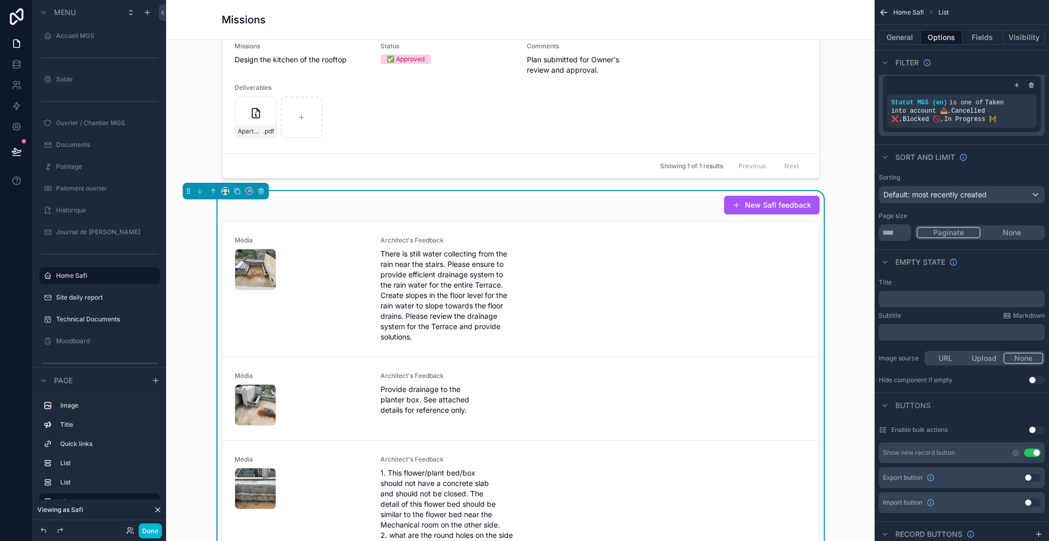
click at [1033, 453] on button "Use setting" at bounding box center [1032, 452] width 17 height 8
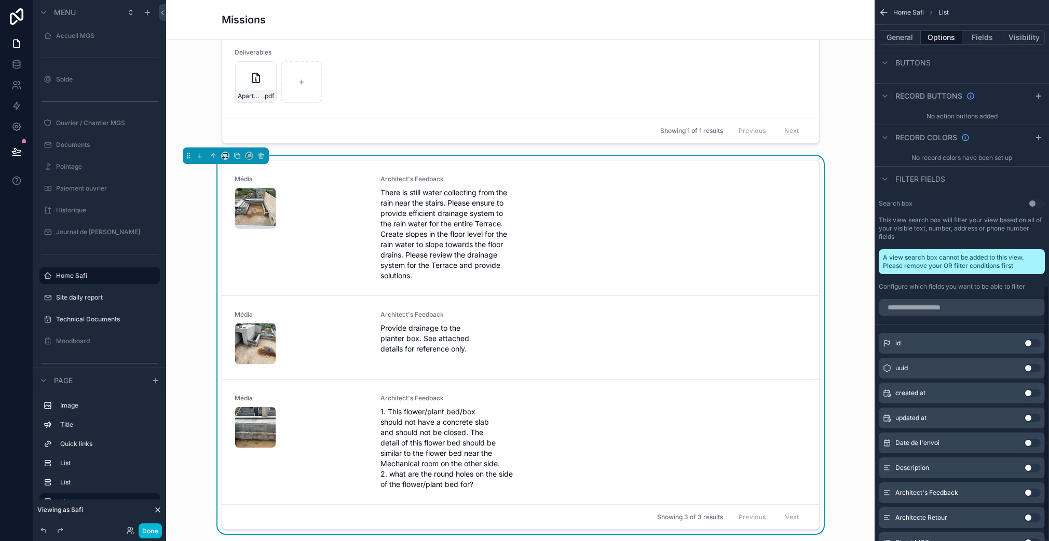
scroll to position [602, 0]
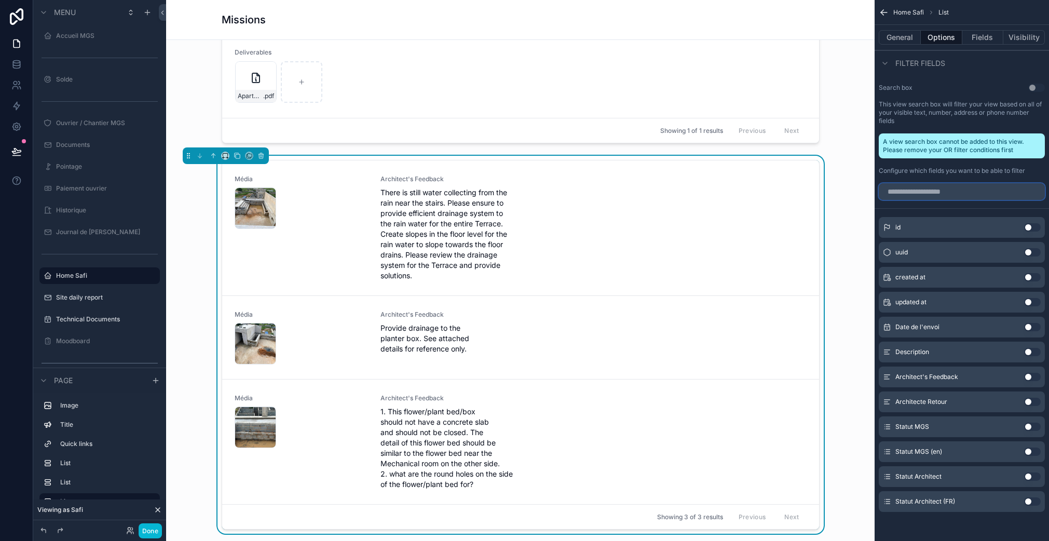
click at [945, 195] on input "scrollable content" at bounding box center [961, 191] width 166 height 17
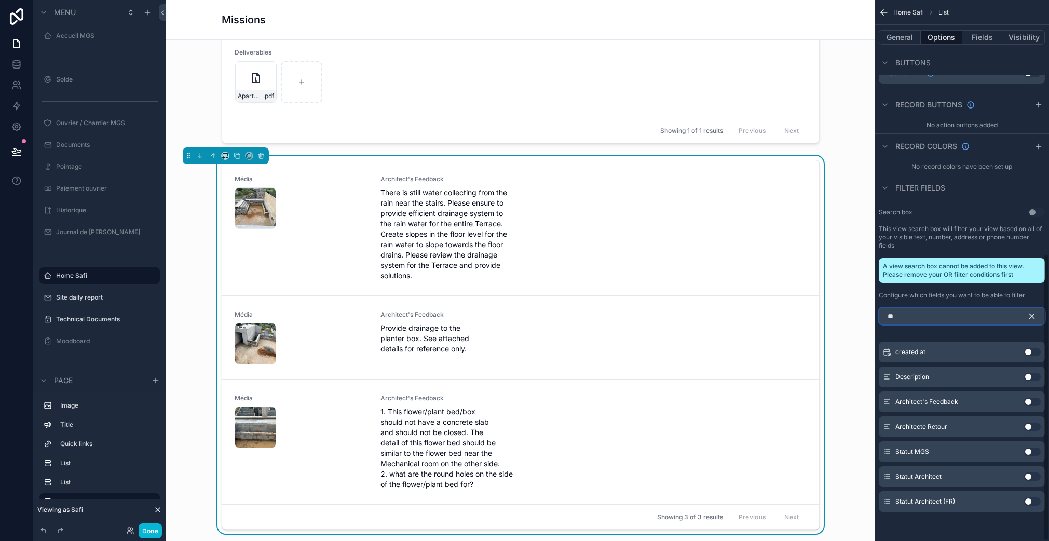
scroll to position [307, 0]
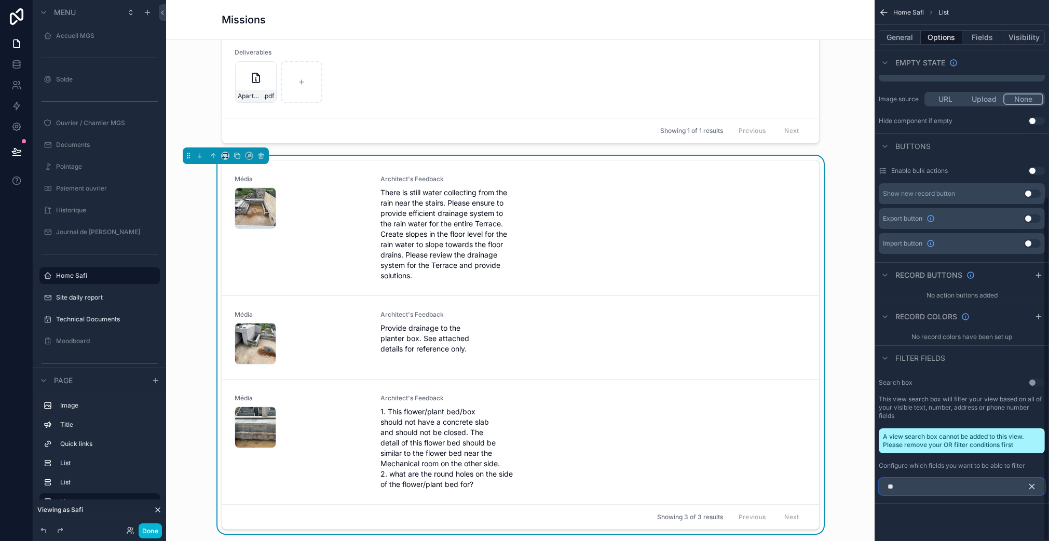
type input "*"
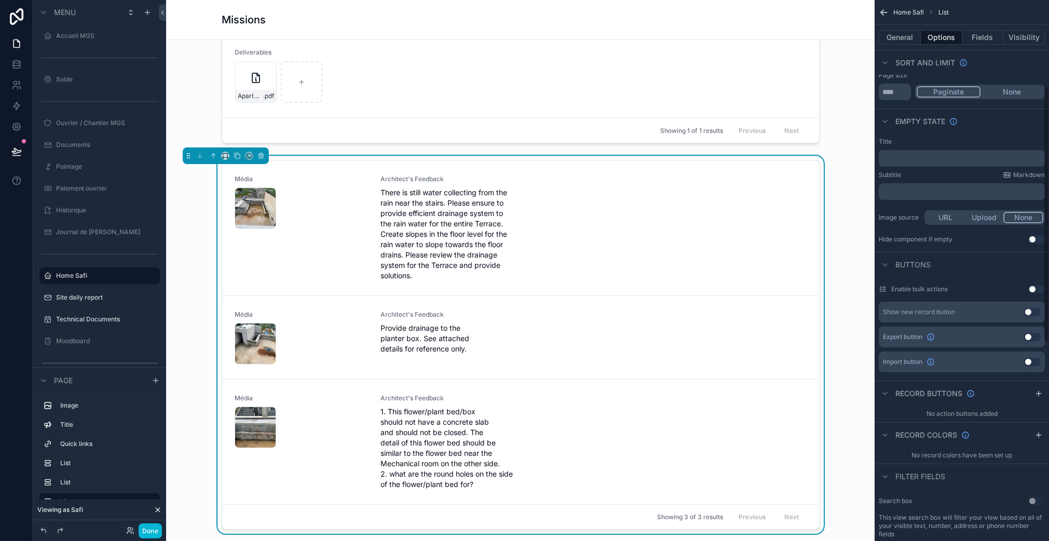
scroll to position [0, 0]
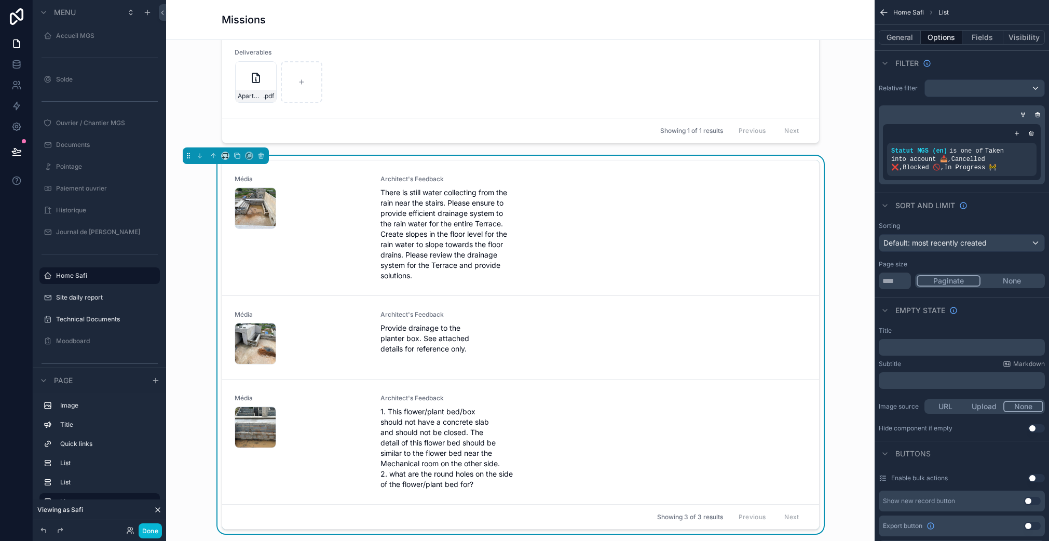
click at [188, 297] on div "Média Architect's Feedback There is still water collecting from the rain near t…" at bounding box center [520, 347] width 692 height 382
click at [196, 299] on div "Média Architect's Feedback There is still water collecting from the rain near t…" at bounding box center [520, 347] width 692 height 382
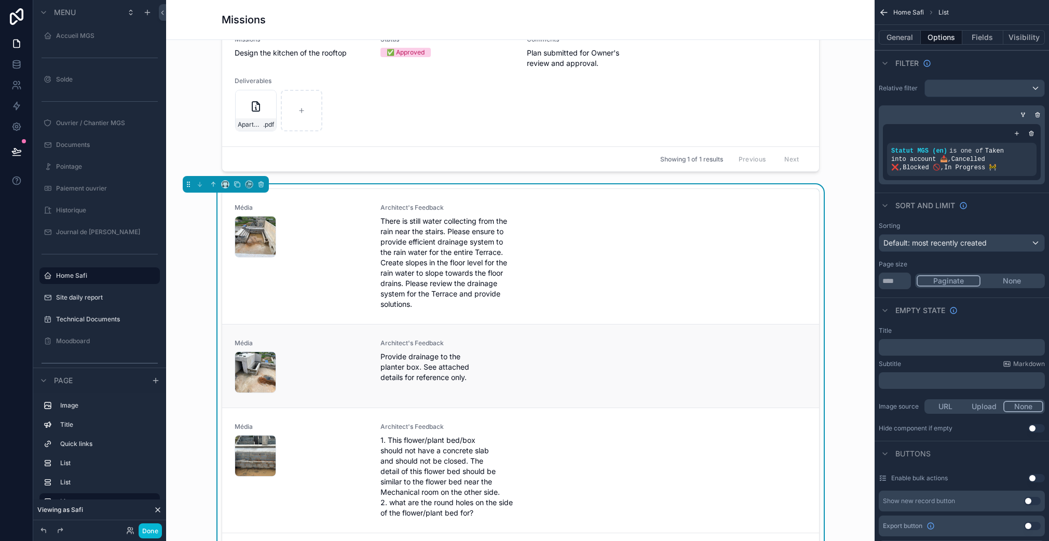
scroll to position [1091, 0]
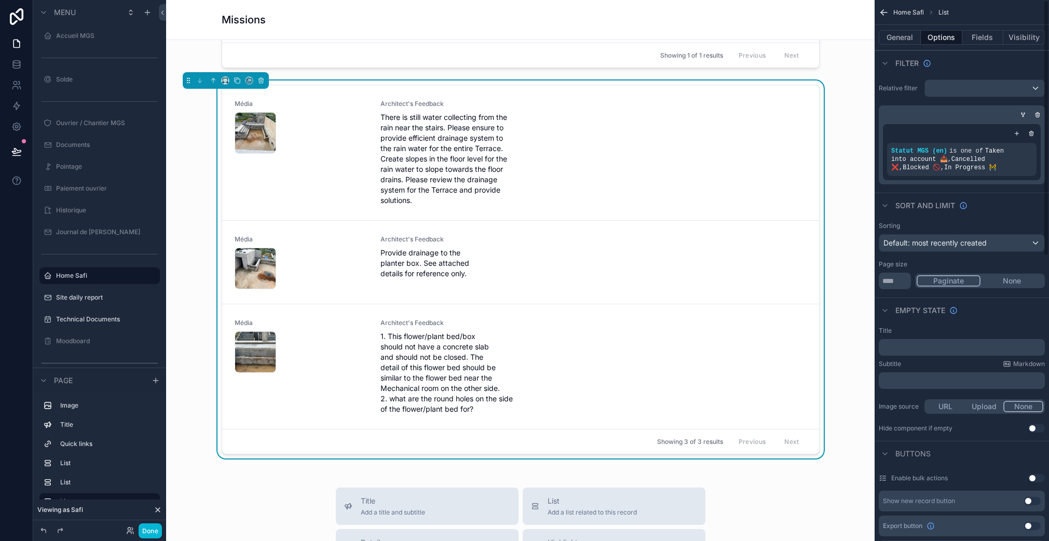
click at [989, 30] on div "General Options Fields Visibility" at bounding box center [961, 37] width 174 height 25
click at [988, 32] on button "Fields" at bounding box center [983, 37] width 42 height 15
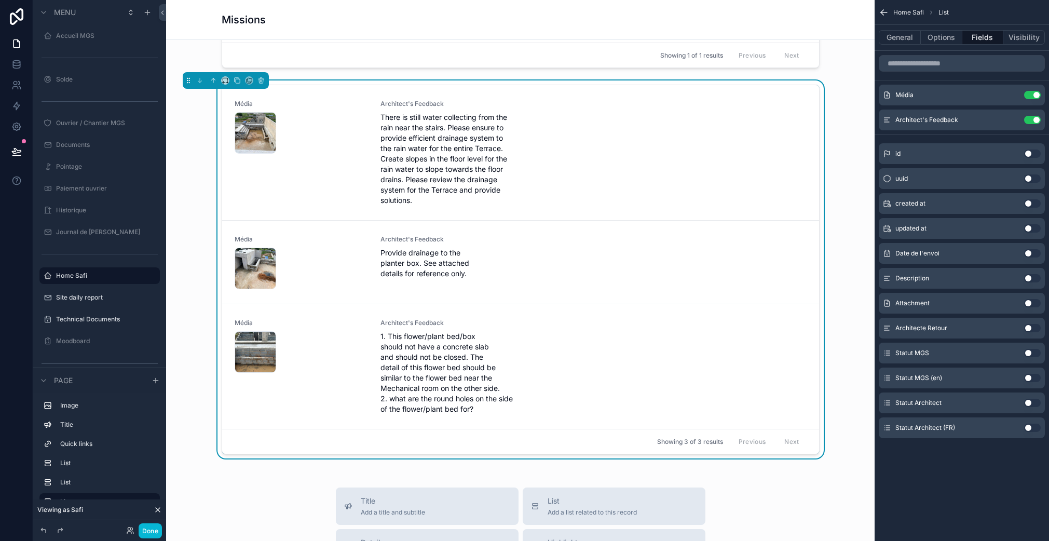
click at [1032, 377] on button "Use setting" at bounding box center [1032, 378] width 17 height 8
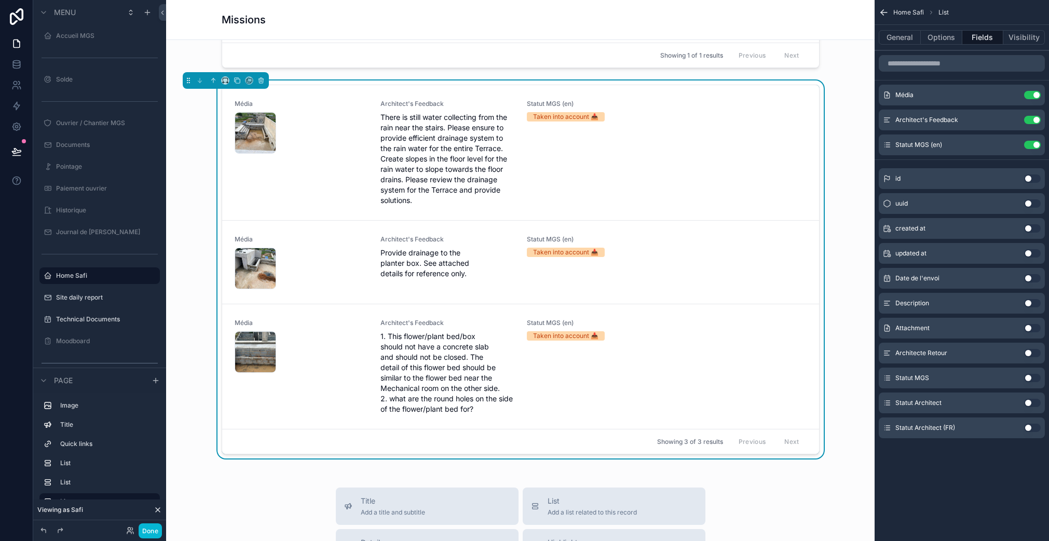
click at [884, 12] on icon "scrollable content" at bounding box center [883, 12] width 6 height 0
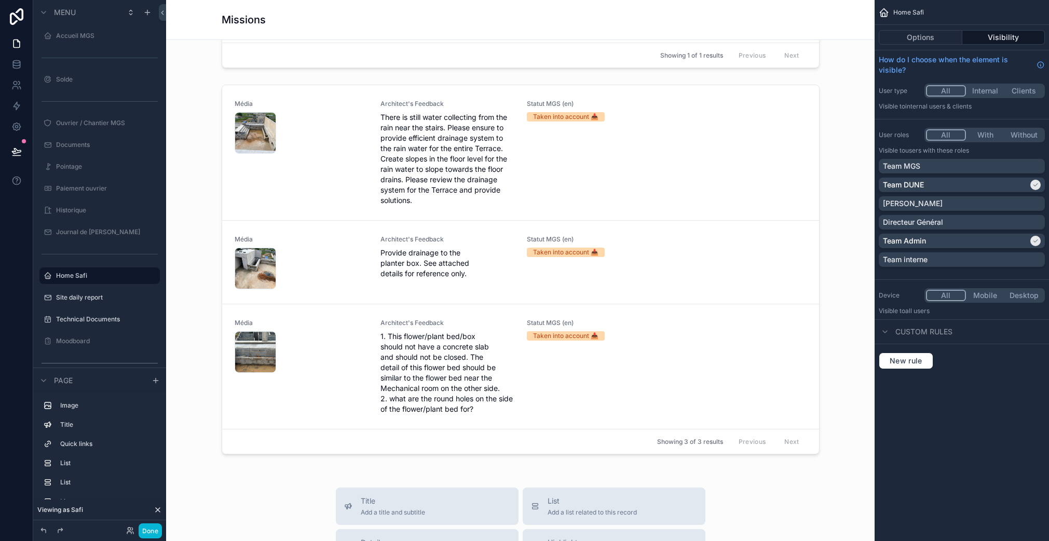
click at [884, 11] on icon "scrollable content" at bounding box center [883, 12] width 10 height 10
click at [159, 531] on button "Done" at bounding box center [150, 530] width 23 height 15
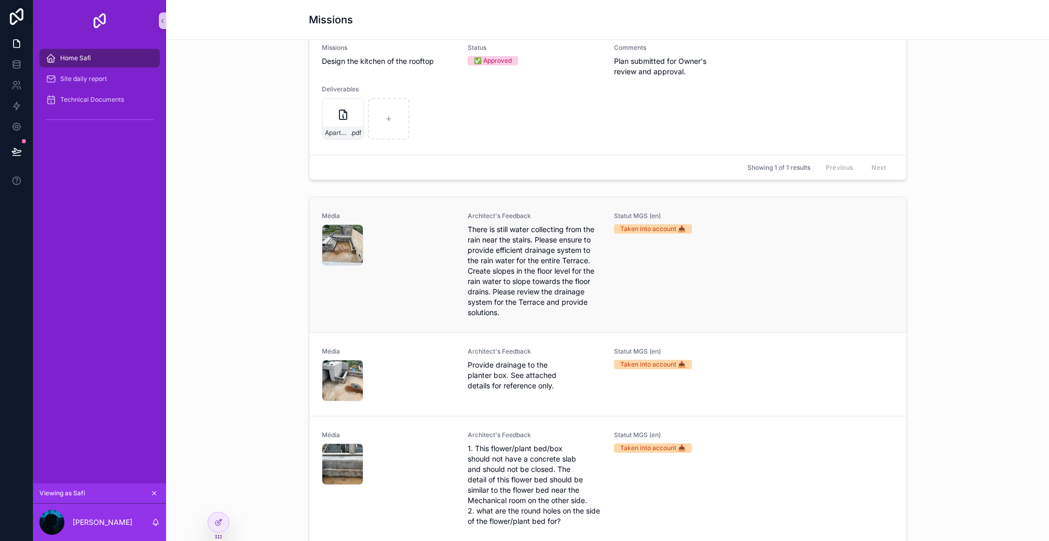
scroll to position [992, 0]
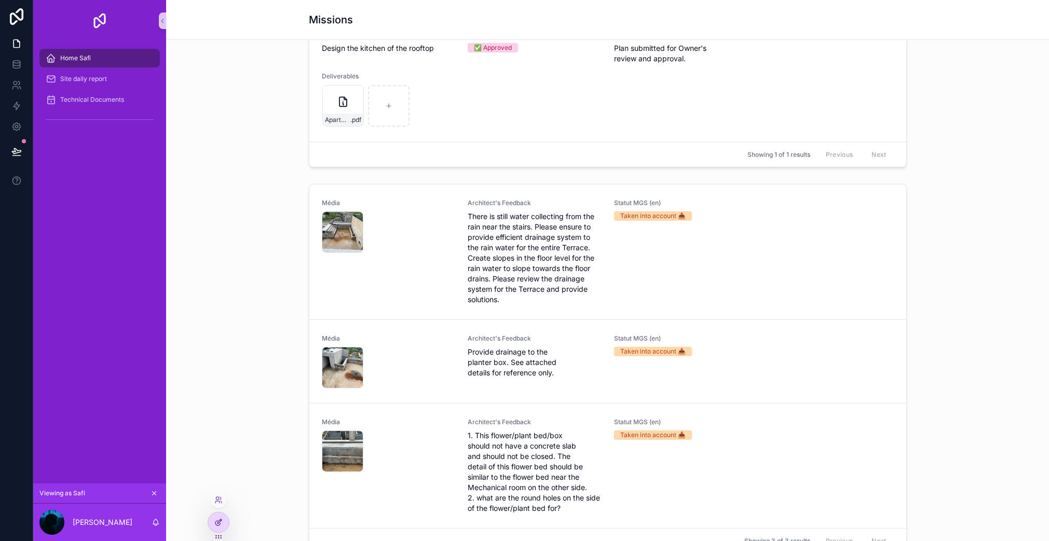
click at [223, 523] on div at bounding box center [218, 522] width 21 height 20
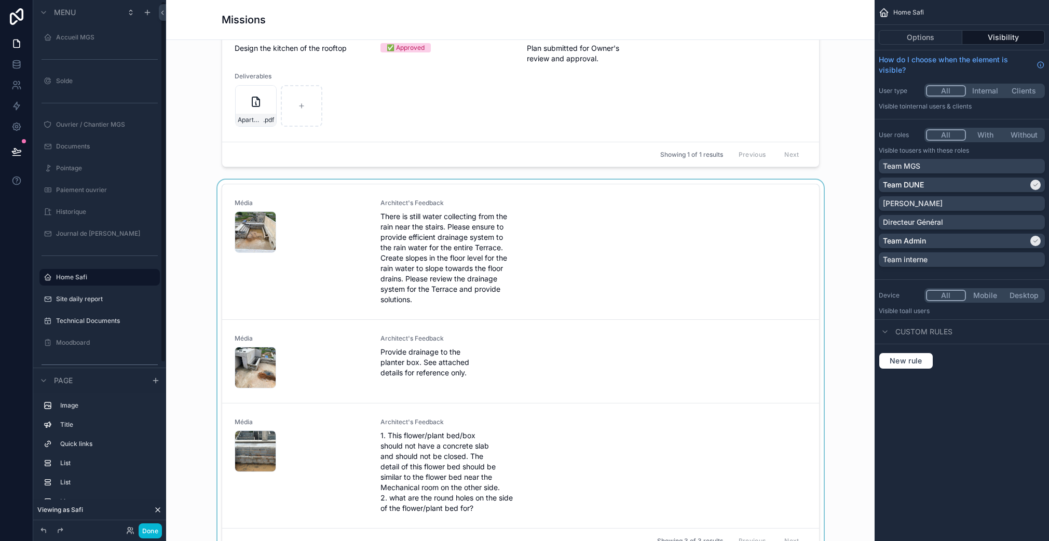
scroll to position [2, 0]
click at [349, 313] on div "scrollable content" at bounding box center [520, 371] width 692 height 382
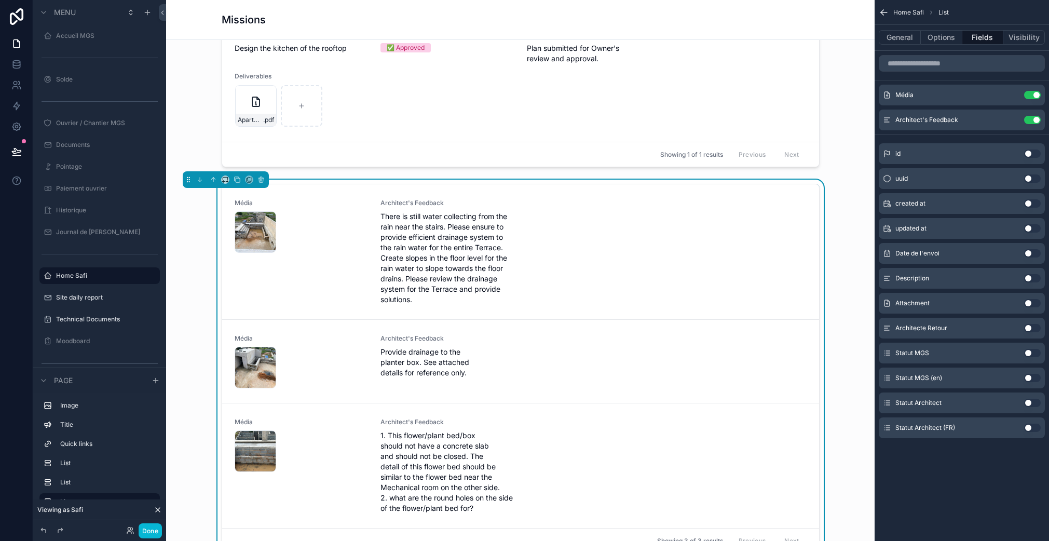
click at [1029, 404] on button "Use setting" at bounding box center [1032, 402] width 17 height 8
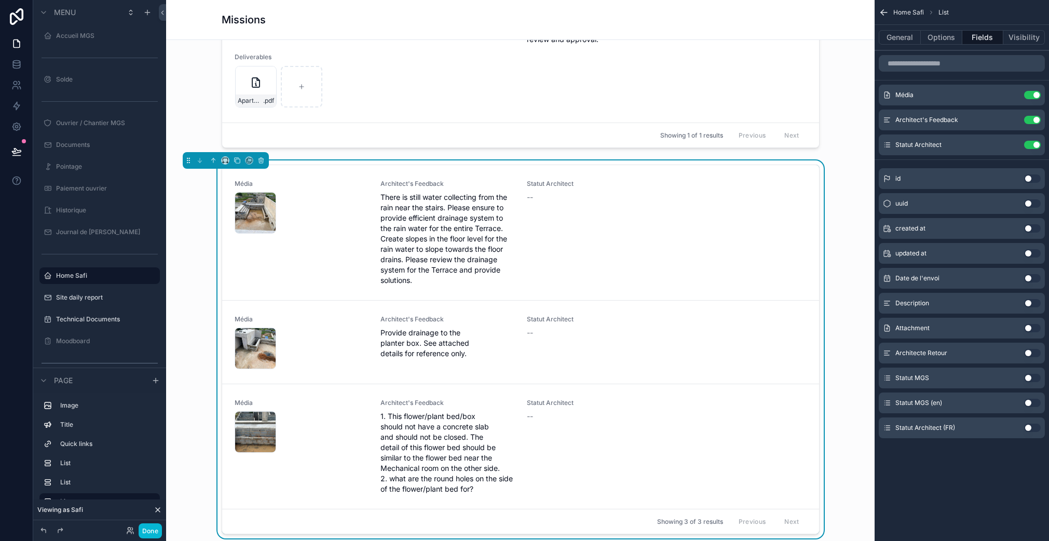
scroll to position [1005, 0]
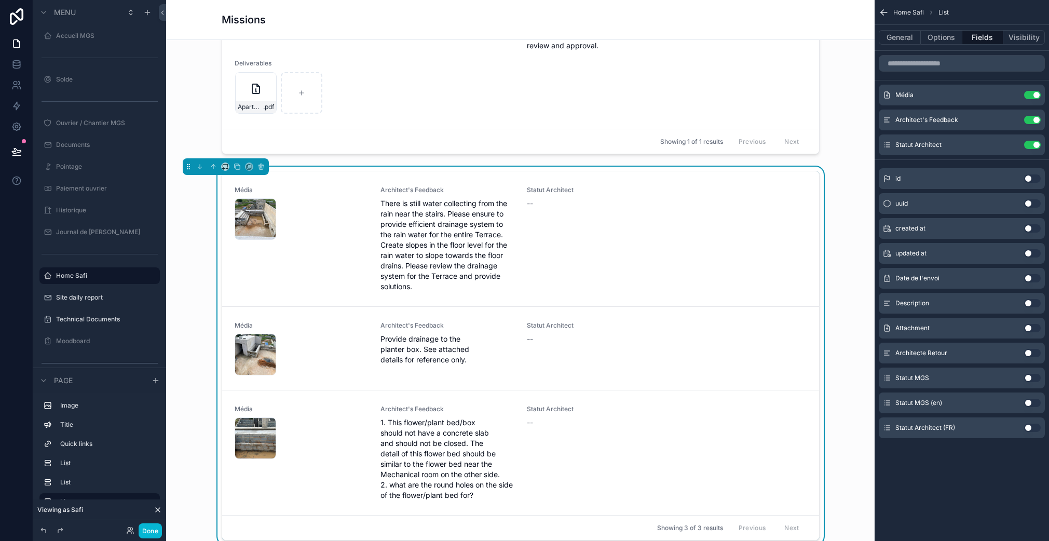
click at [1027, 402] on button "Use setting" at bounding box center [1032, 402] width 17 height 8
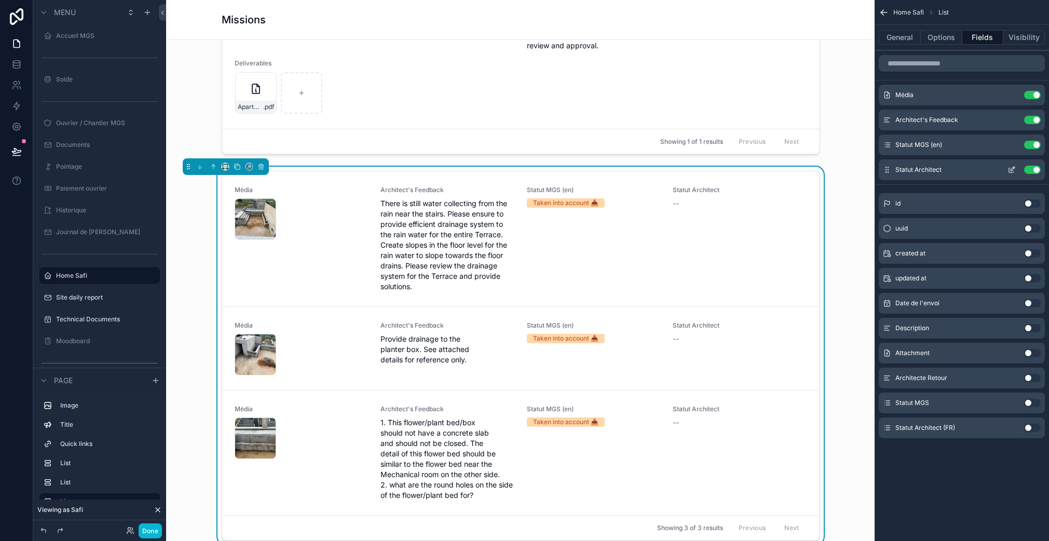
click at [1011, 172] on icon "scrollable content" at bounding box center [1011, 170] width 5 height 5
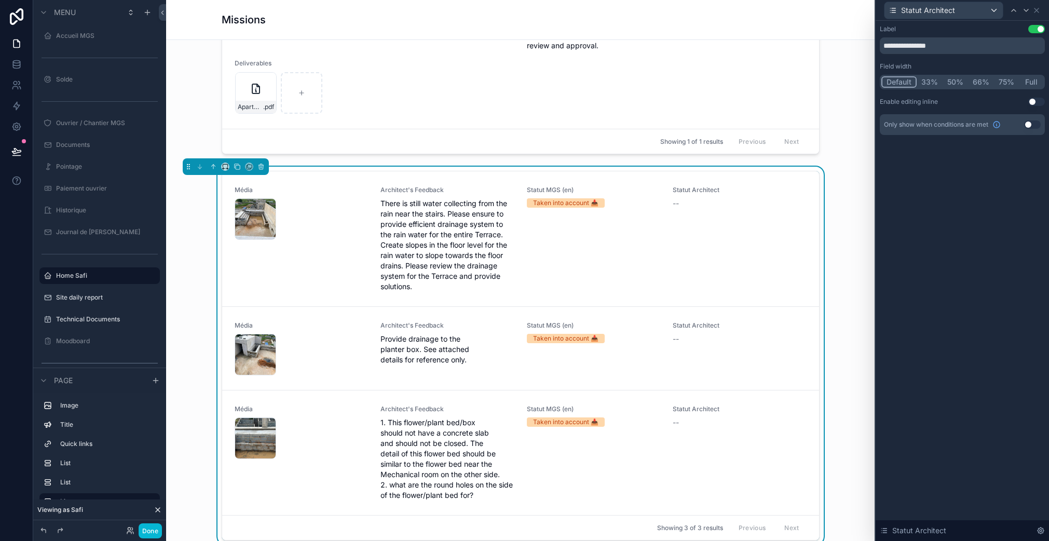
click at [1036, 101] on button "Use setting" at bounding box center [1036, 102] width 17 height 8
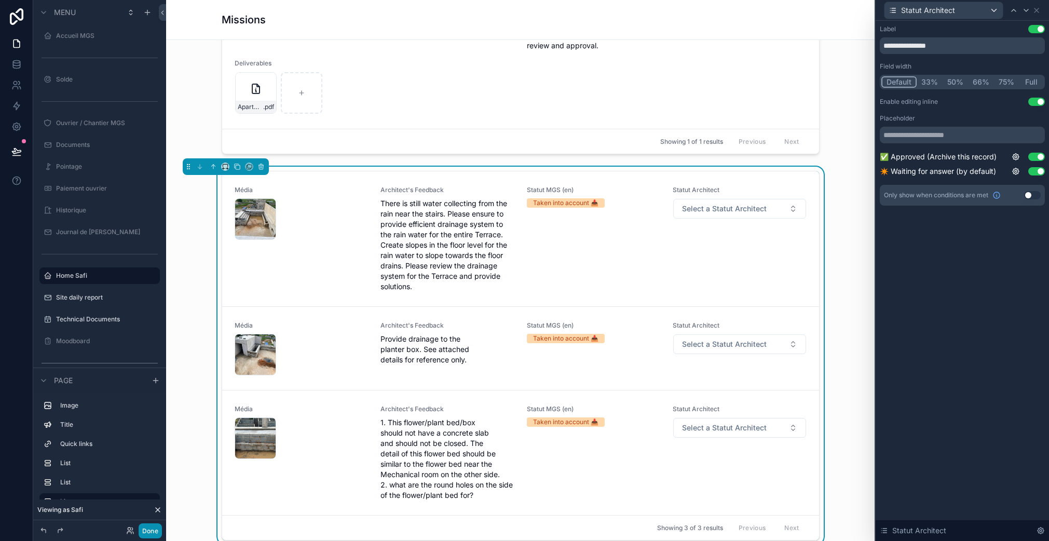
click at [151, 532] on button "Done" at bounding box center [150, 530] width 23 height 15
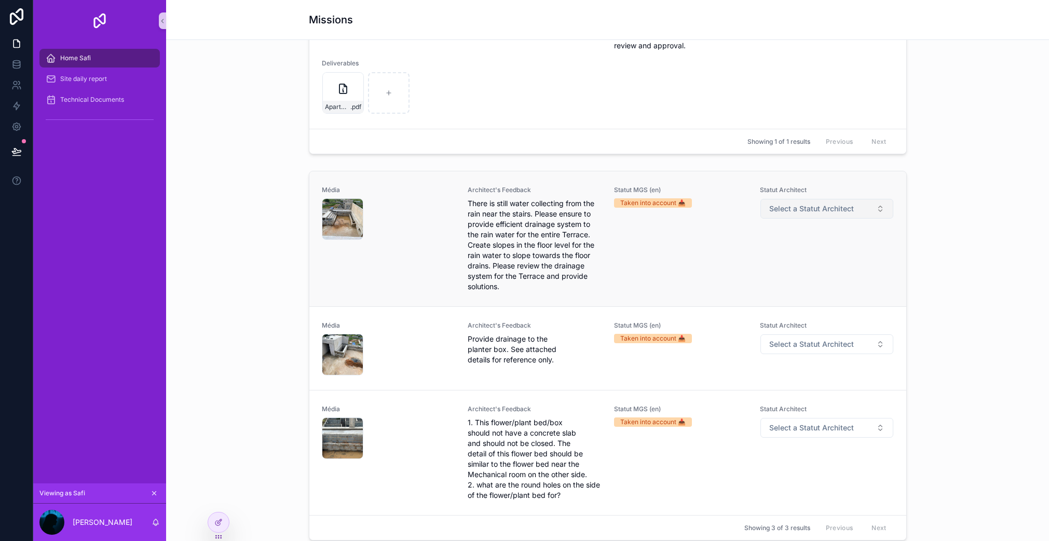
click at [787, 205] on span "Select a Statut Architect" at bounding box center [811, 208] width 85 height 10
click at [781, 208] on span "Select a Statut Architect" at bounding box center [811, 208] width 85 height 10
click at [382, 278] on div "Média" at bounding box center [389, 239] width 134 height 106
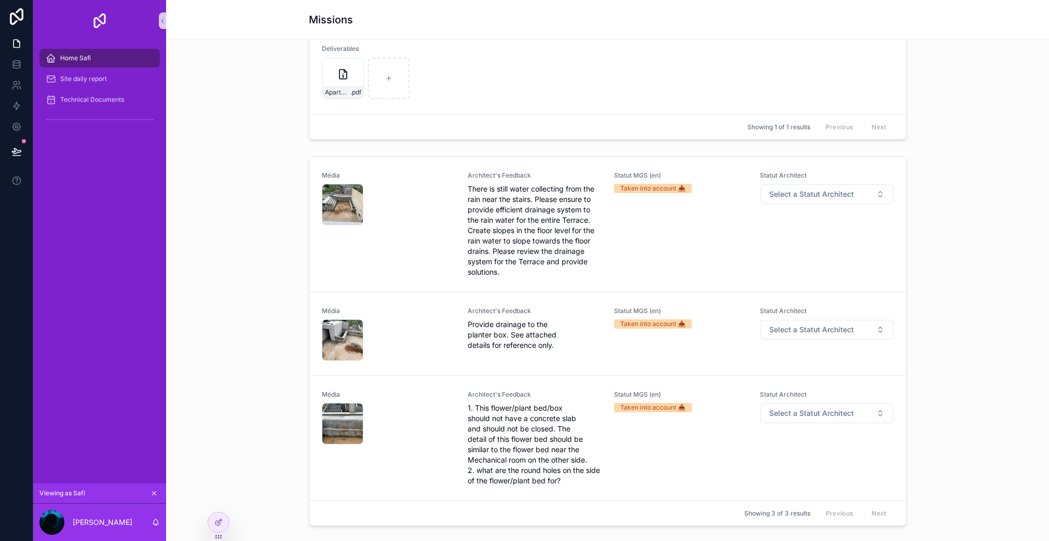
scroll to position [1033, 0]
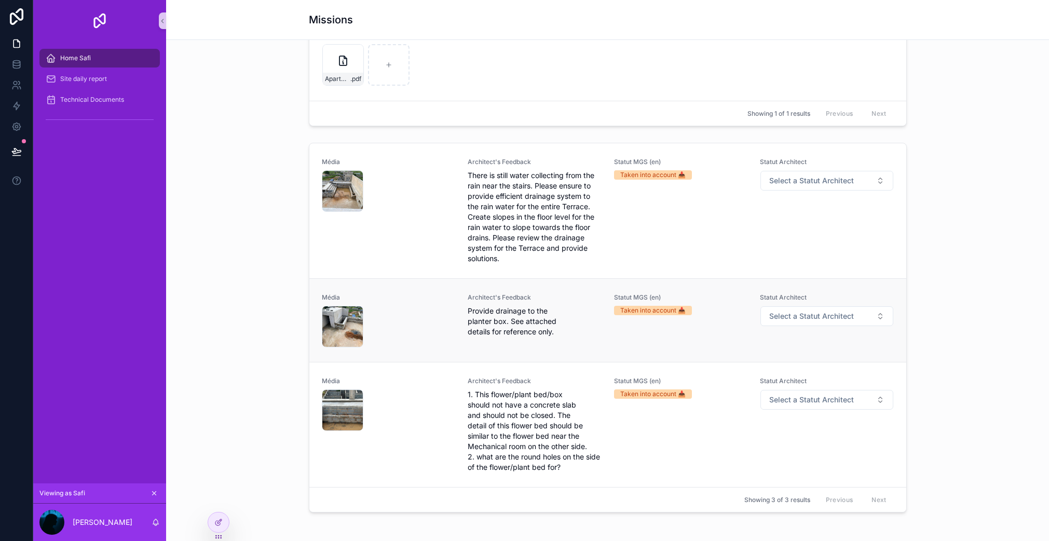
click at [405, 311] on div "scrollable content" at bounding box center [389, 327] width 134 height 42
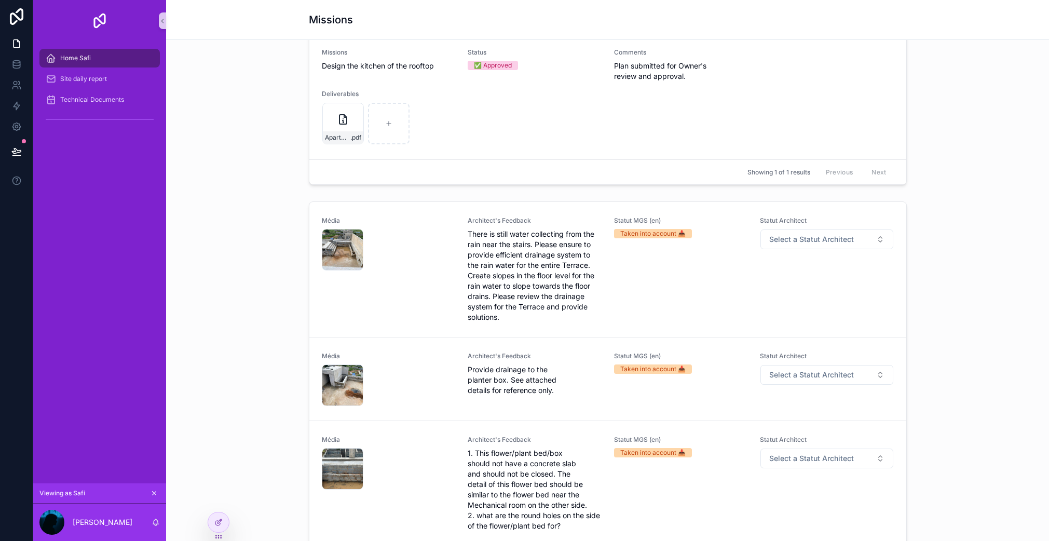
scroll to position [1096, 0]
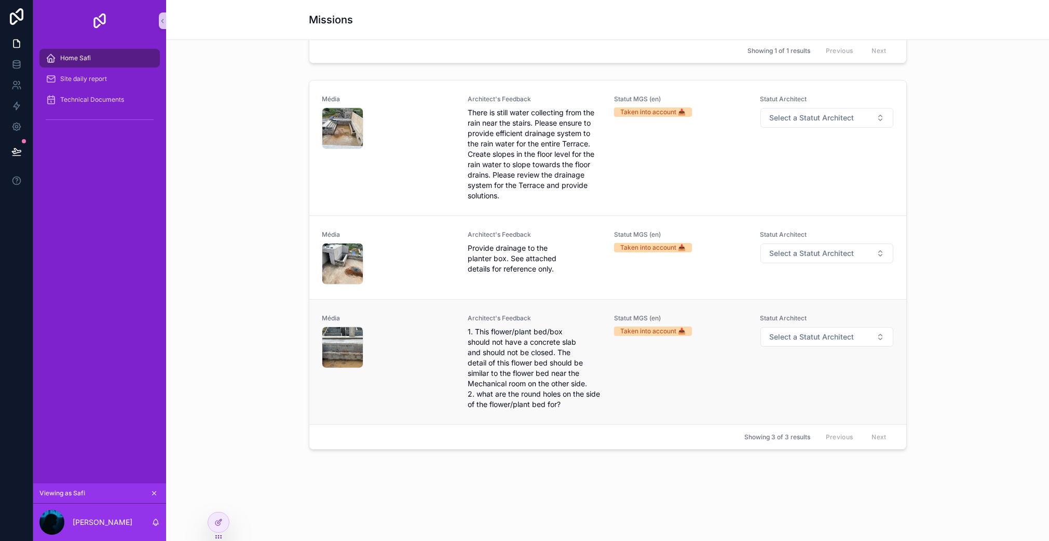
click at [398, 345] on div "scrollable content" at bounding box center [389, 347] width 134 height 42
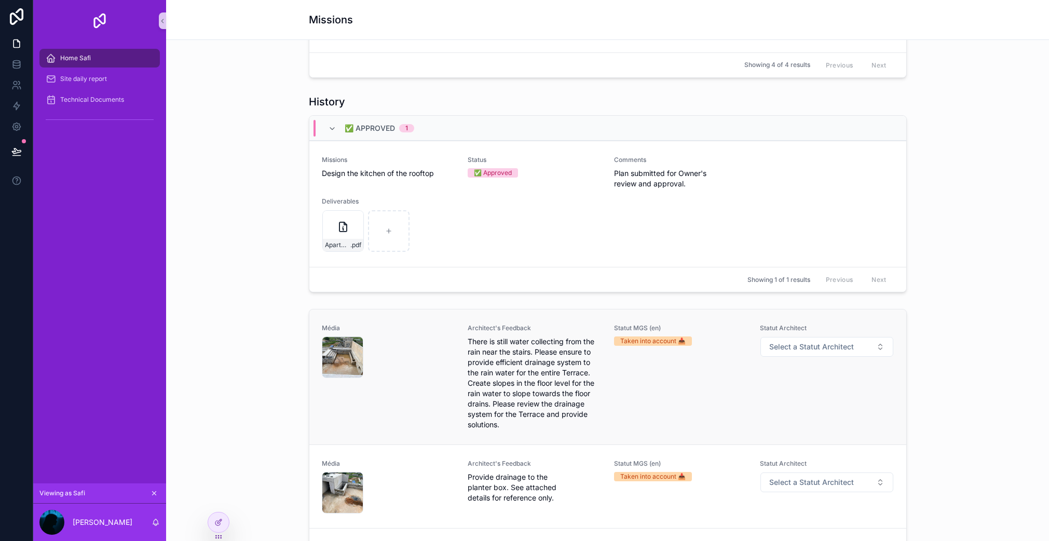
scroll to position [888, 0]
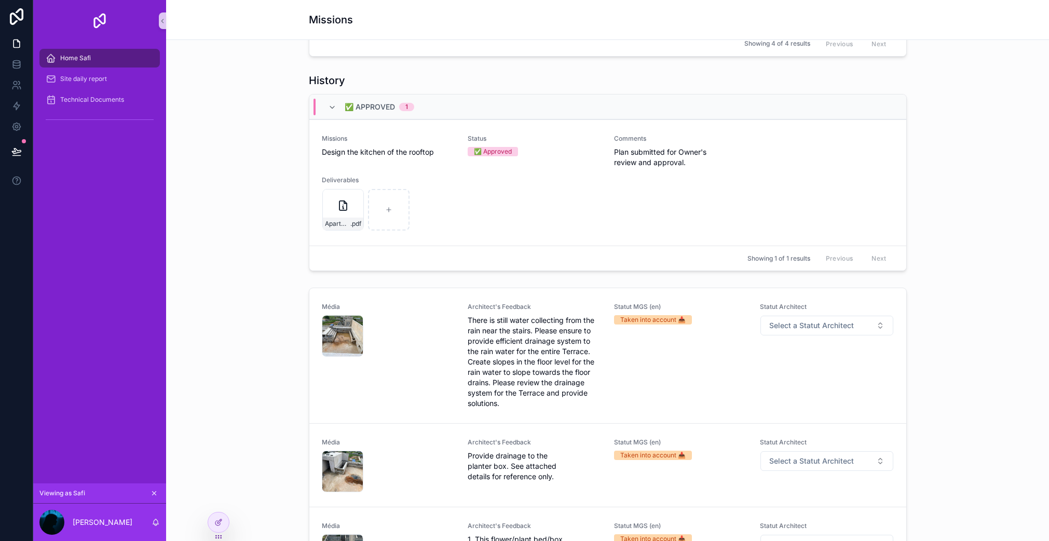
drag, startPoint x: 216, startPoint y: 524, endPoint x: 226, endPoint y: 511, distance: 16.7
click at [216, 524] on icon at bounding box center [218, 522] width 8 height 8
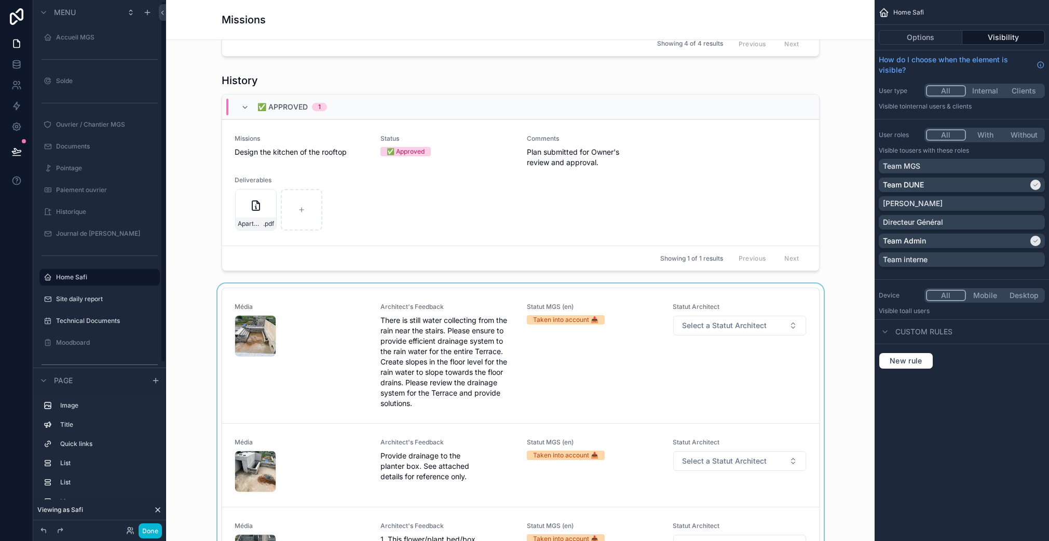
scroll to position [2, 0]
click at [366, 373] on div "scrollable content" at bounding box center [520, 474] width 692 height 382
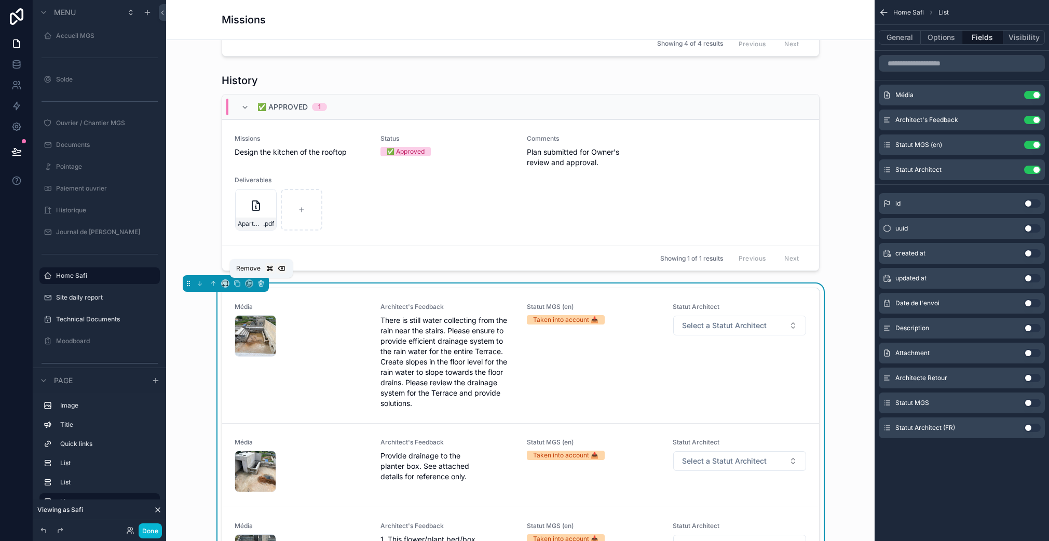
click at [261, 284] on icon "scrollable content" at bounding box center [261, 284] width 0 height 2
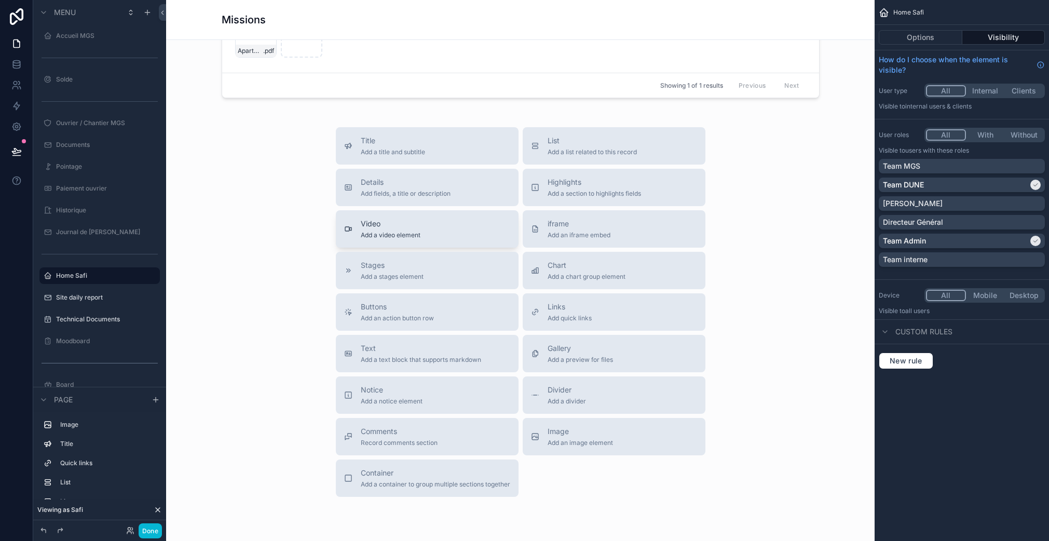
scroll to position [1055, 0]
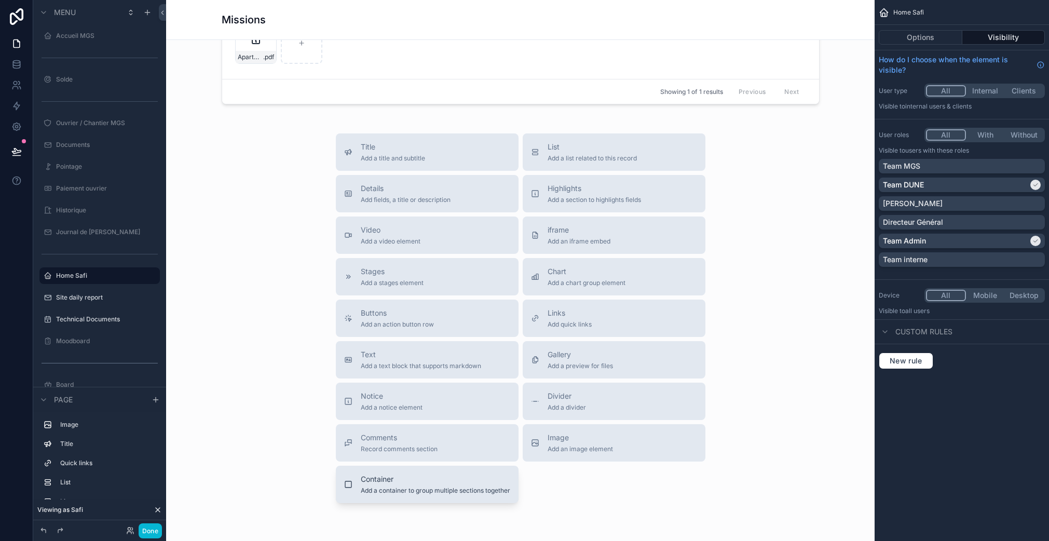
click at [406, 482] on span "Container" at bounding box center [435, 479] width 149 height 10
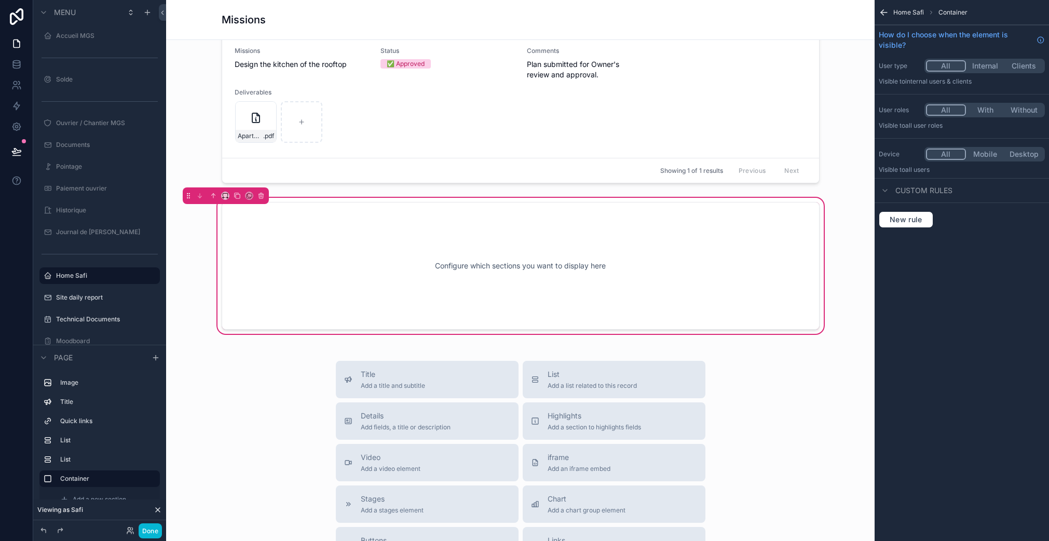
scroll to position [971, 0]
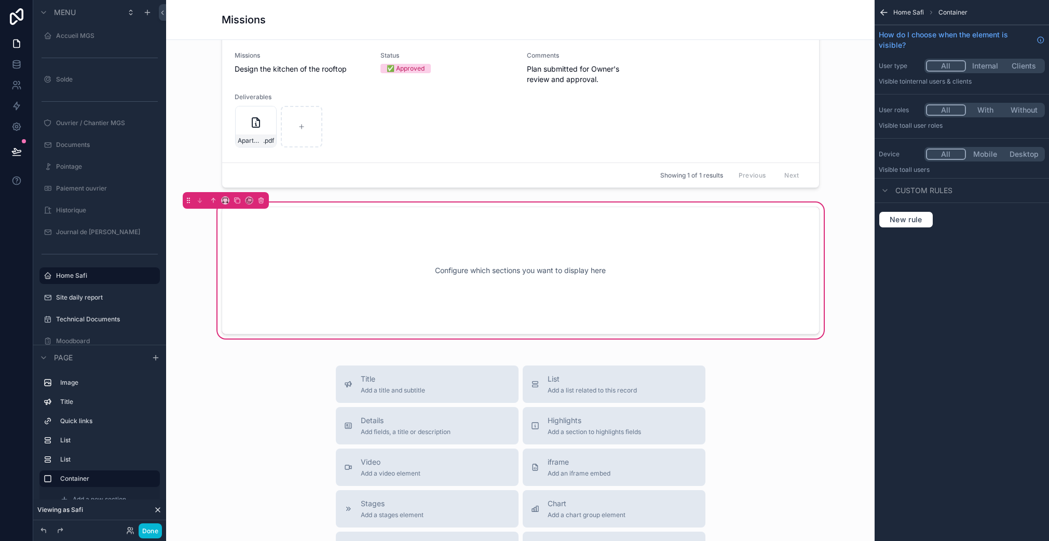
click at [495, 266] on div "Configure which sections you want to display here" at bounding box center [520, 270] width 563 height 93
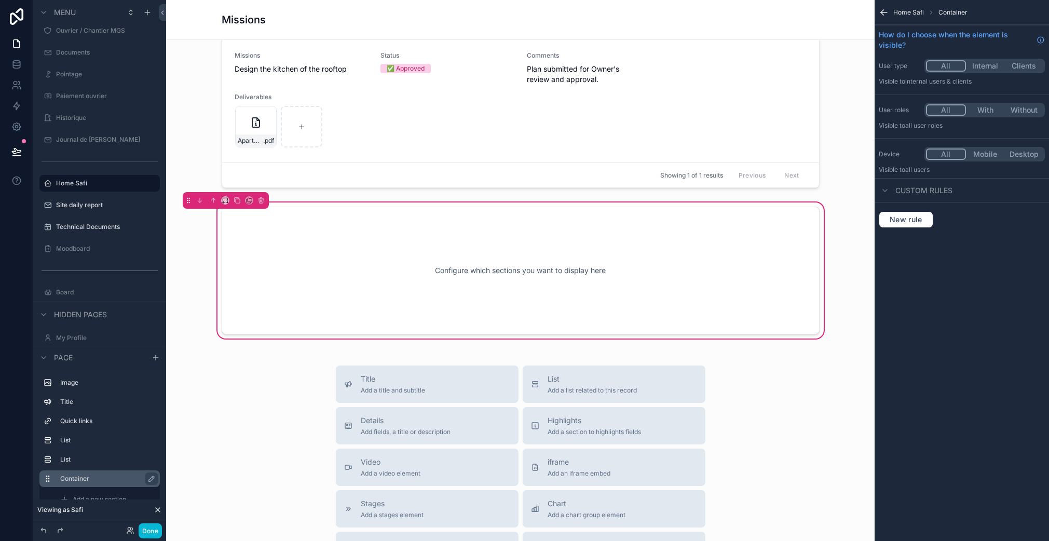
scroll to position [142, 0]
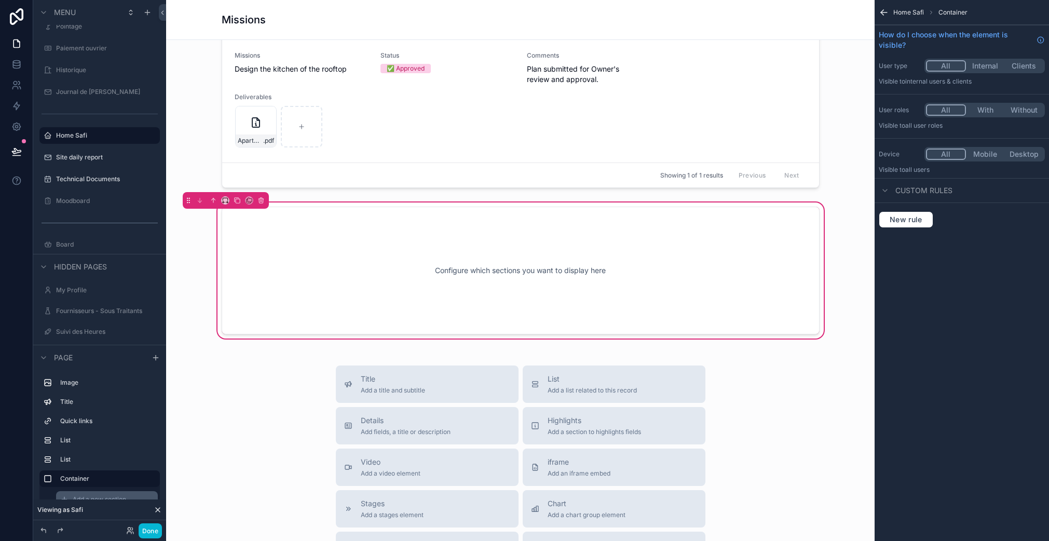
click at [98, 498] on span "Add a new section" at bounding box center [99, 499] width 53 height 8
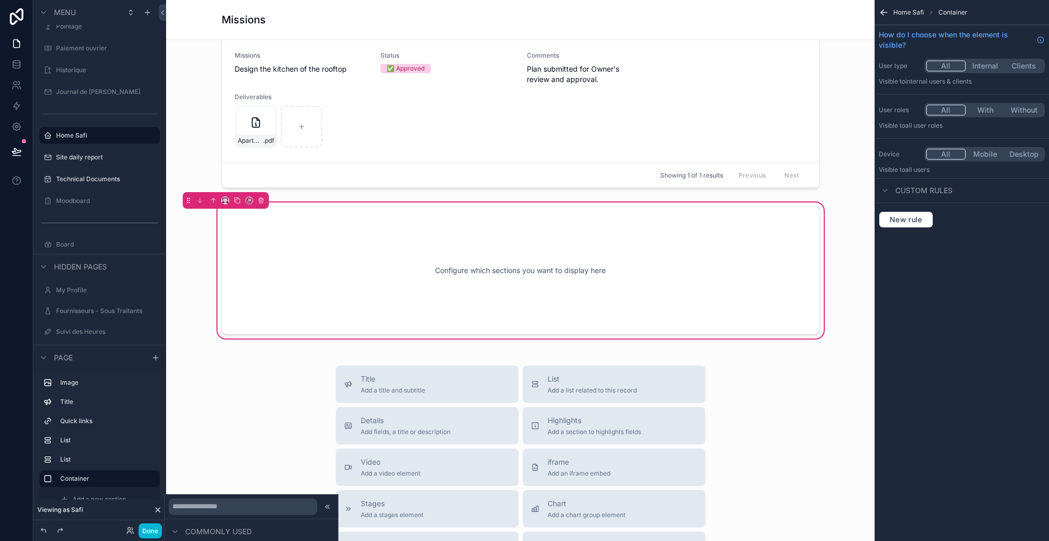
scroll to position [74, 0]
click at [237, 508] on input "text" at bounding box center [243, 506] width 148 height 17
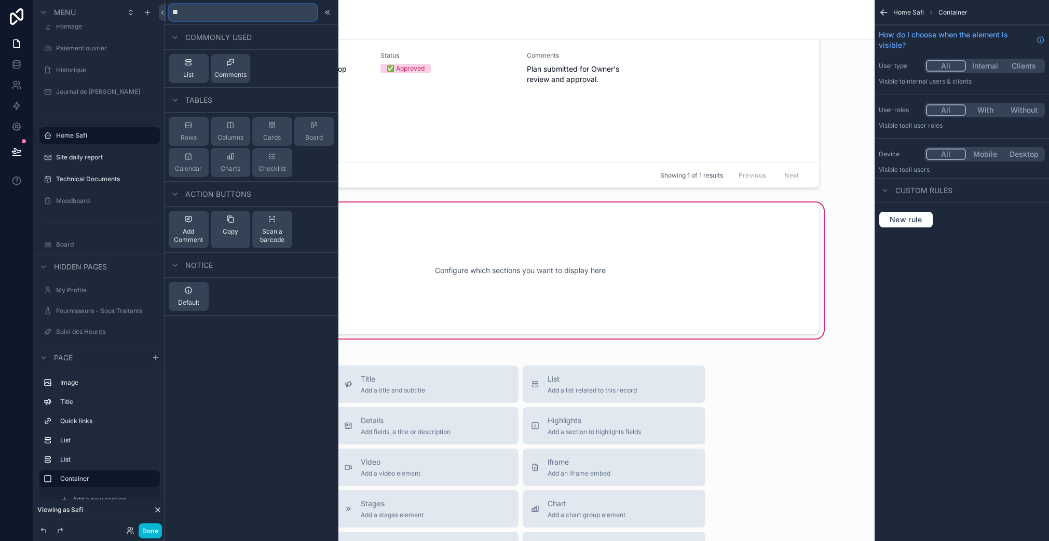
scroll to position [0, 0]
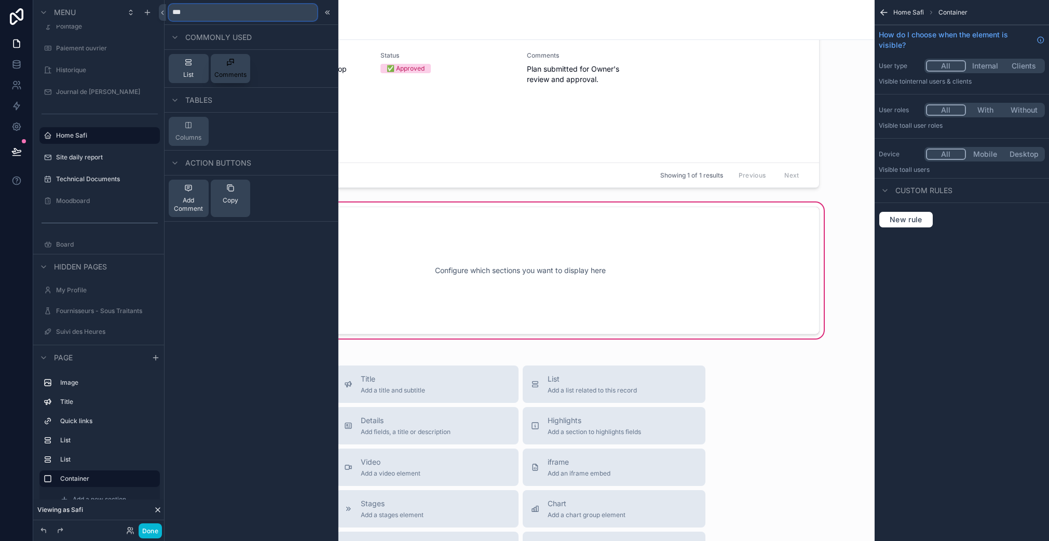
type input "***"
click at [234, 75] on span "Comments" at bounding box center [230, 75] width 32 height 8
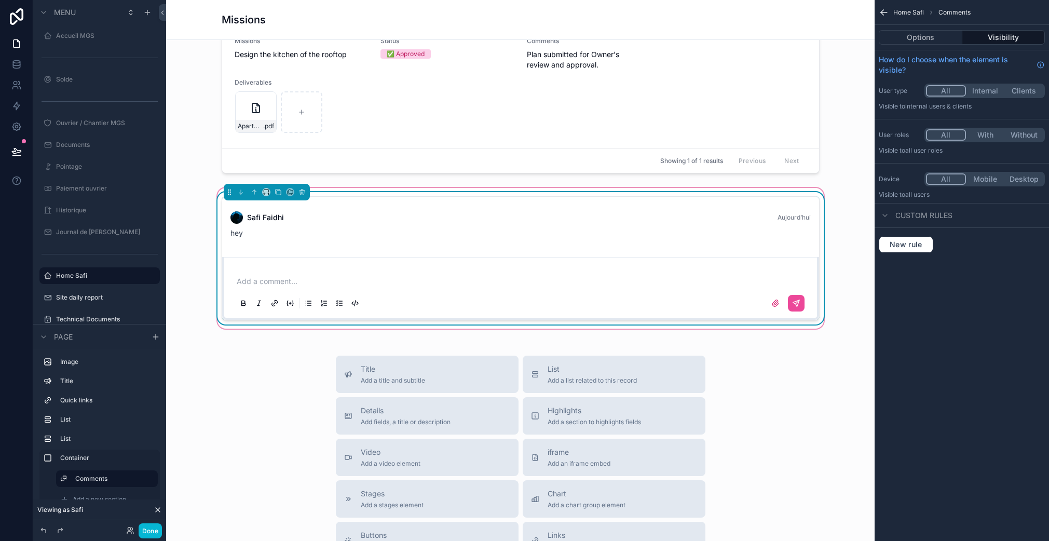
scroll to position [1023, 0]
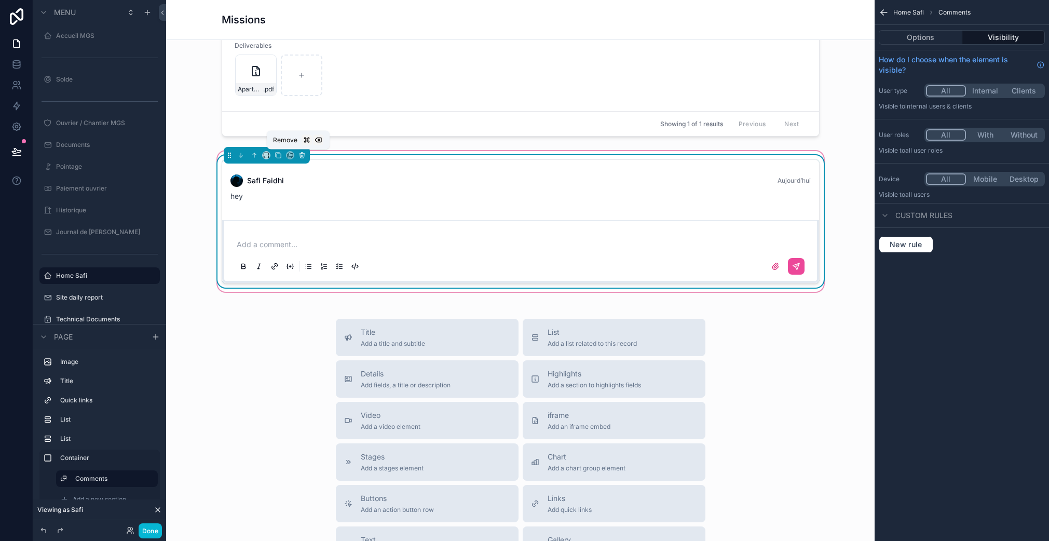
click at [298, 157] on icon "scrollable content" at bounding box center [301, 154] width 7 height 7
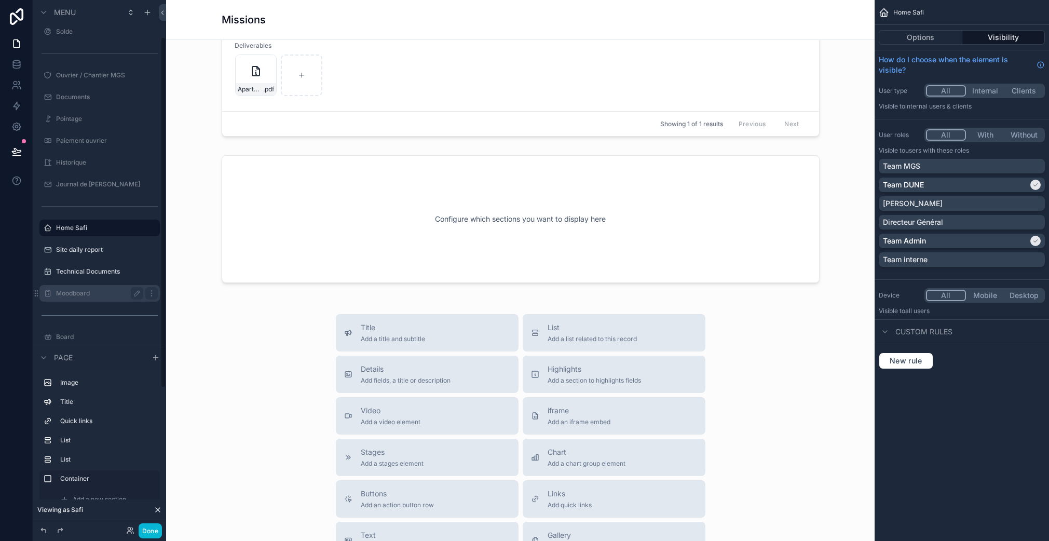
scroll to position [62, 0]
click at [71, 233] on label "Site daily report" at bounding box center [97, 236] width 83 height 8
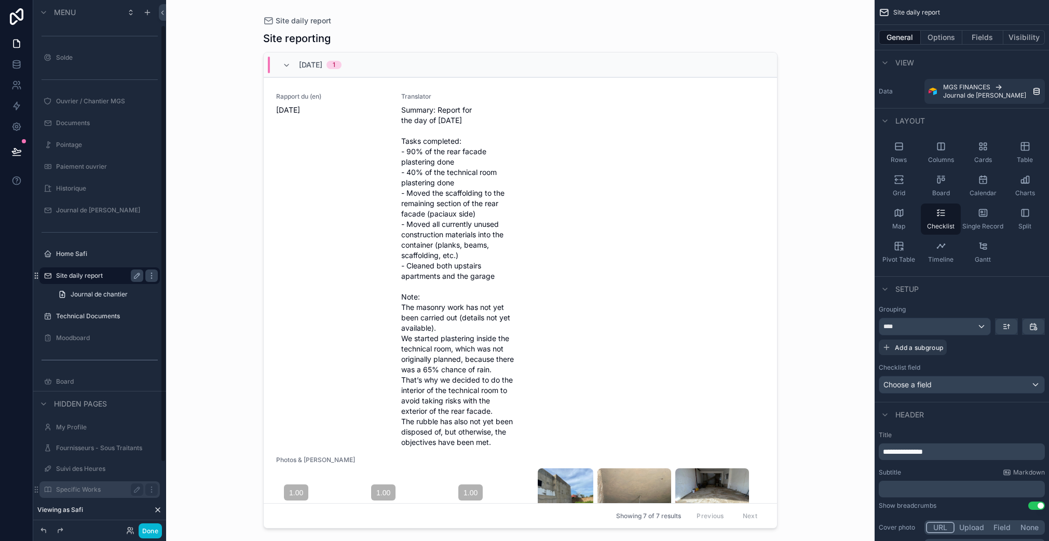
scroll to position [110, 0]
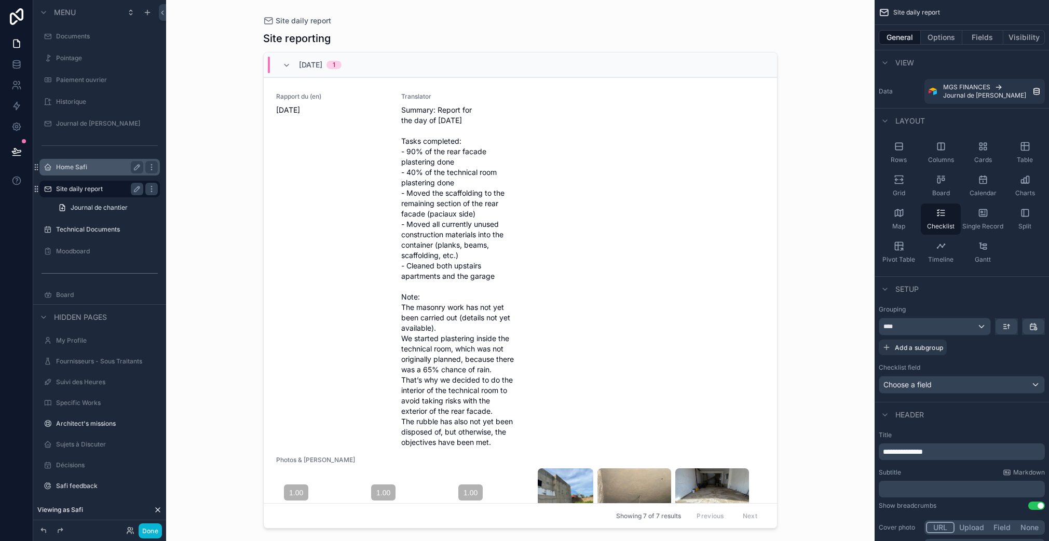
click at [84, 167] on label "Home Safi" at bounding box center [97, 167] width 83 height 8
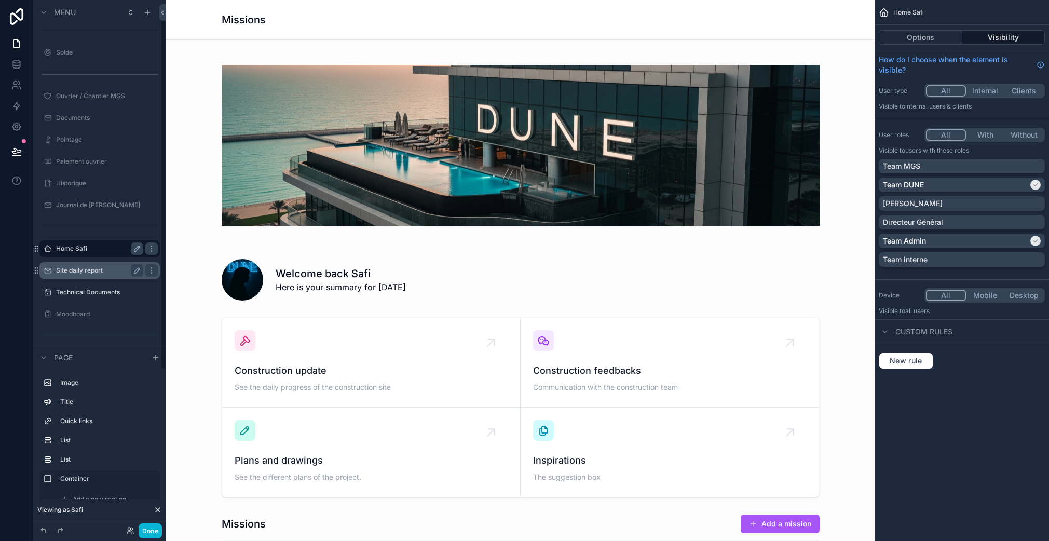
scroll to position [129, 0]
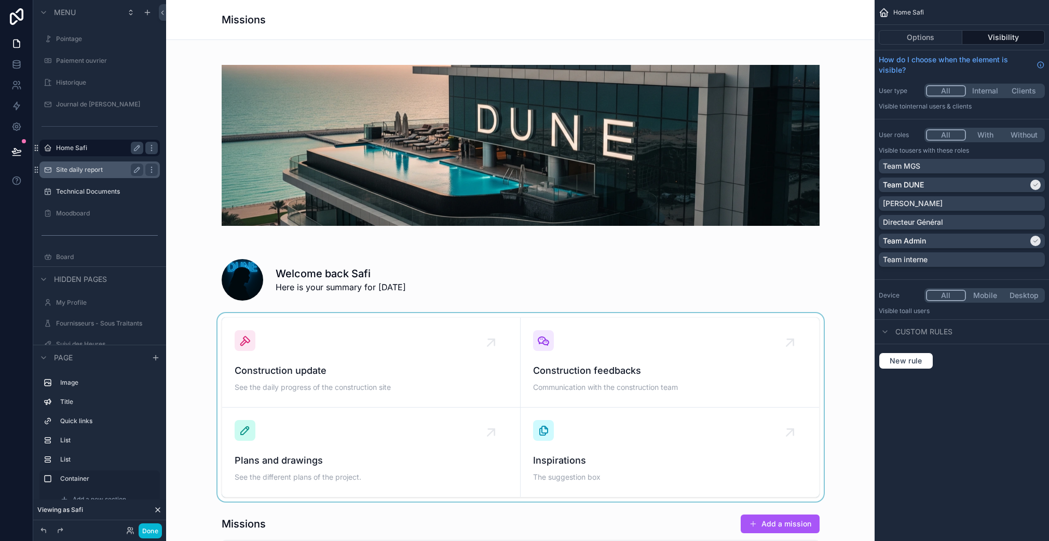
click at [605, 382] on div "scrollable content" at bounding box center [520, 407] width 692 height 188
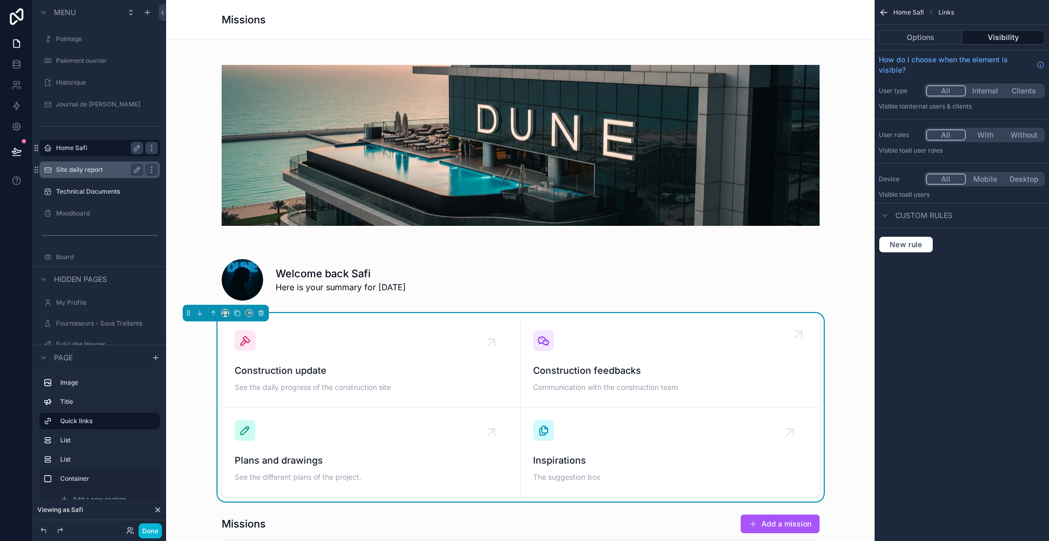
click at [618, 360] on div "Construction feedbacks Communication with the construction team" at bounding box center [669, 362] width 273 height 64
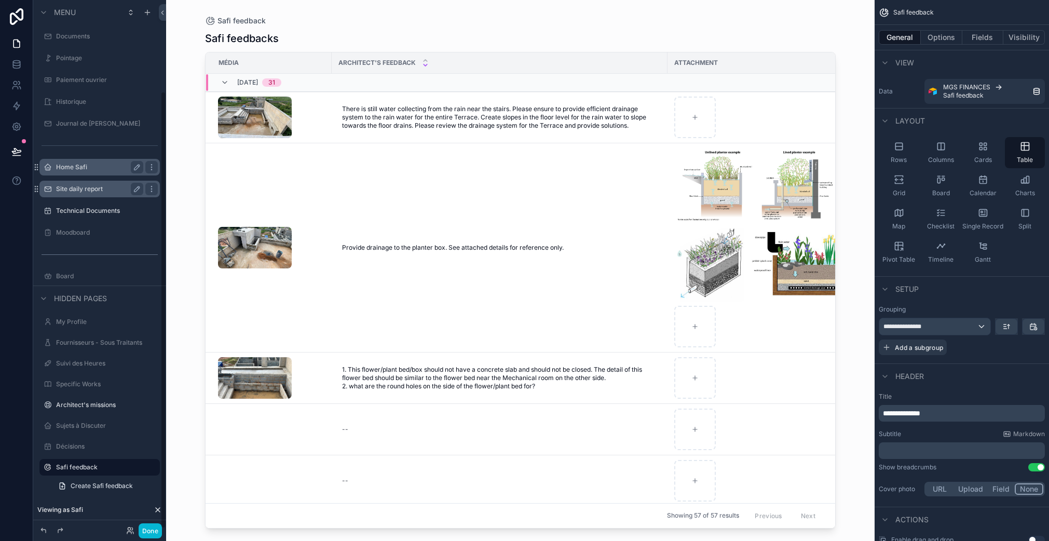
scroll to position [110, 0]
click at [363, 210] on div "scrollable content" at bounding box center [520, 264] width 664 height 528
click at [367, 211] on td "Provide drainage to the planter box. See attached details for reference only. P…" at bounding box center [500, 247] width 336 height 209
click at [365, 215] on td "Provide drainage to the planter box. See attached details for reference only. P…" at bounding box center [500, 247] width 336 height 209
click at [518, 179] on td "Provide drainage to the planter box. See attached details for reference only. P…" at bounding box center [500, 247] width 336 height 209
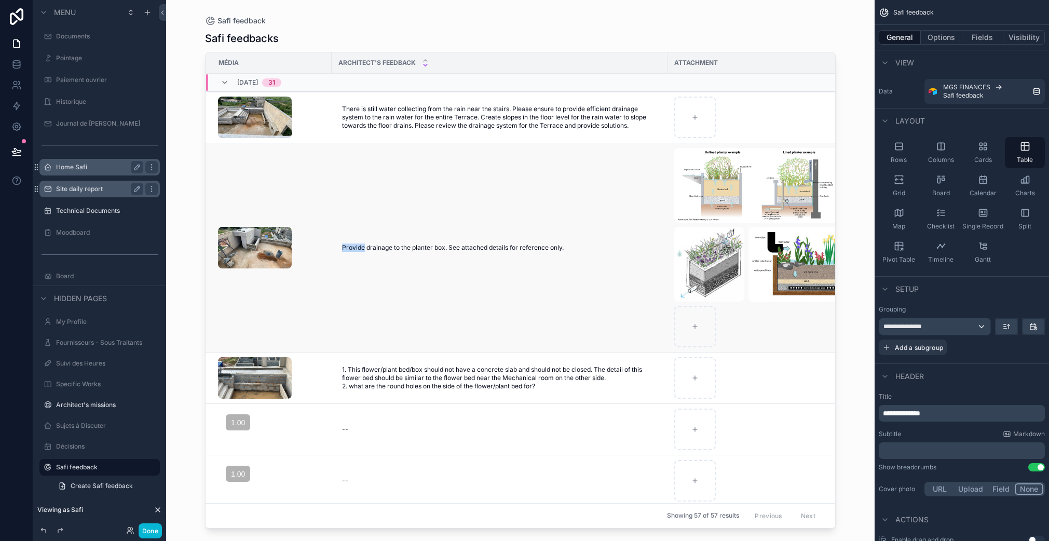
drag, startPoint x: 518, startPoint y: 179, endPoint x: 354, endPoint y: 196, distance: 164.8
click at [518, 180] on td "Provide drainage to the planter box. See attached details for reference only. P…" at bounding box center [500, 247] width 336 height 209
click at [251, 199] on td "scrollable content" at bounding box center [268, 247] width 126 height 209
click at [271, 202] on td "scrollable content" at bounding box center [268, 247] width 126 height 209
click at [314, 284] on td "scrollable content" at bounding box center [268, 247] width 126 height 209
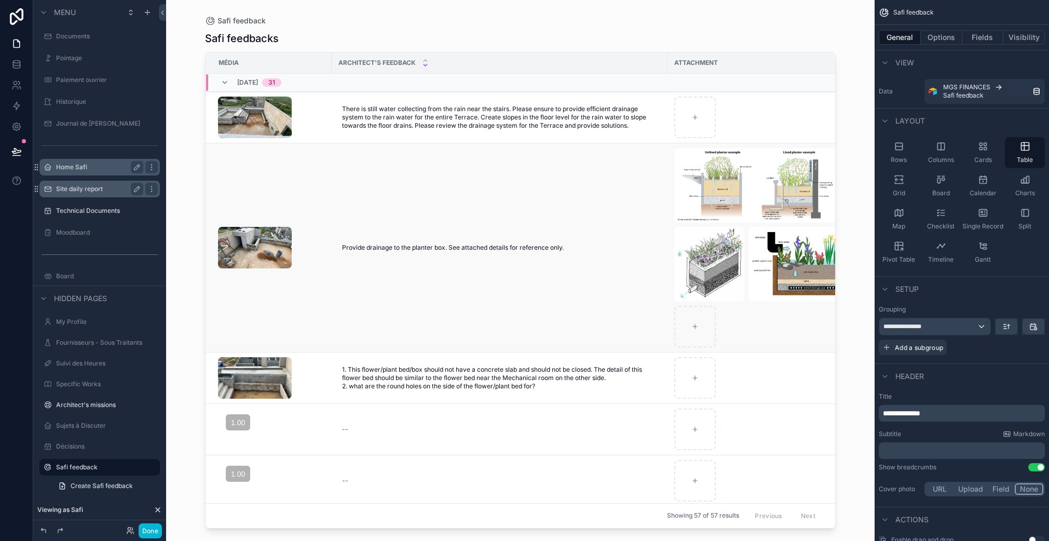
click at [307, 307] on td "scrollable content" at bounding box center [268, 247] width 126 height 209
click at [759, 343] on div "scrollable content" at bounding box center [790, 247] width 232 height 199
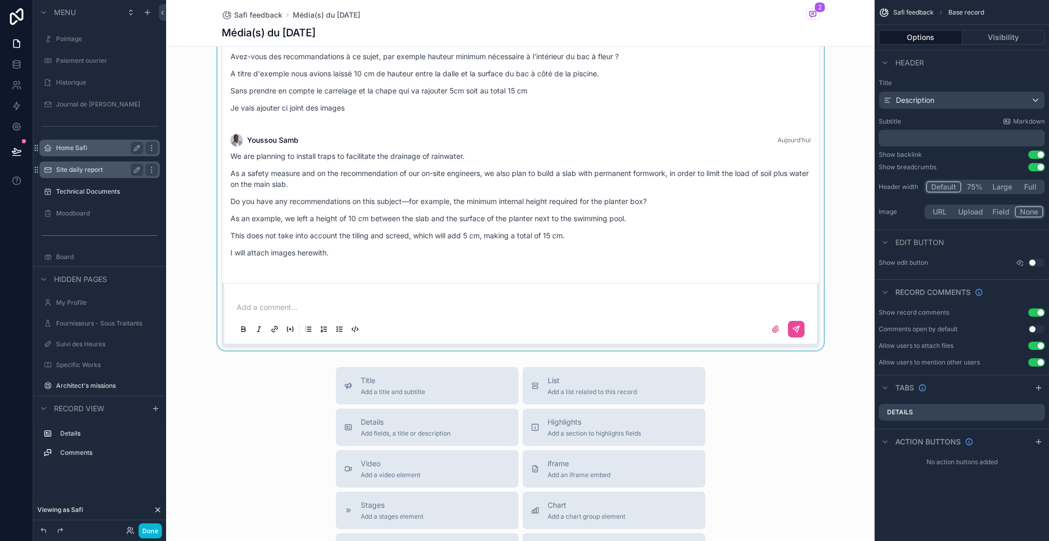
scroll to position [220, 0]
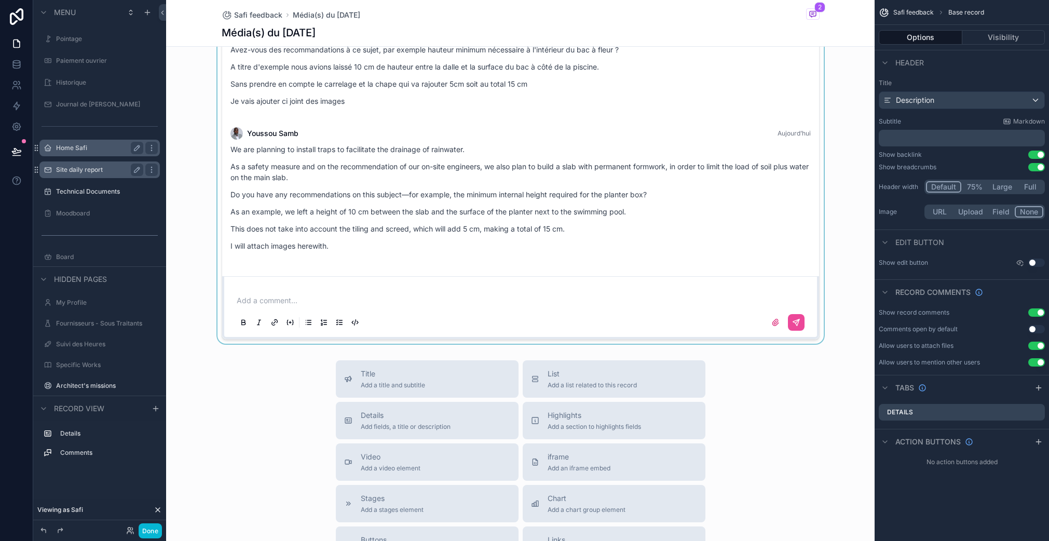
click at [317, 246] on div "scrollable content" at bounding box center [520, 144] width 708 height 397
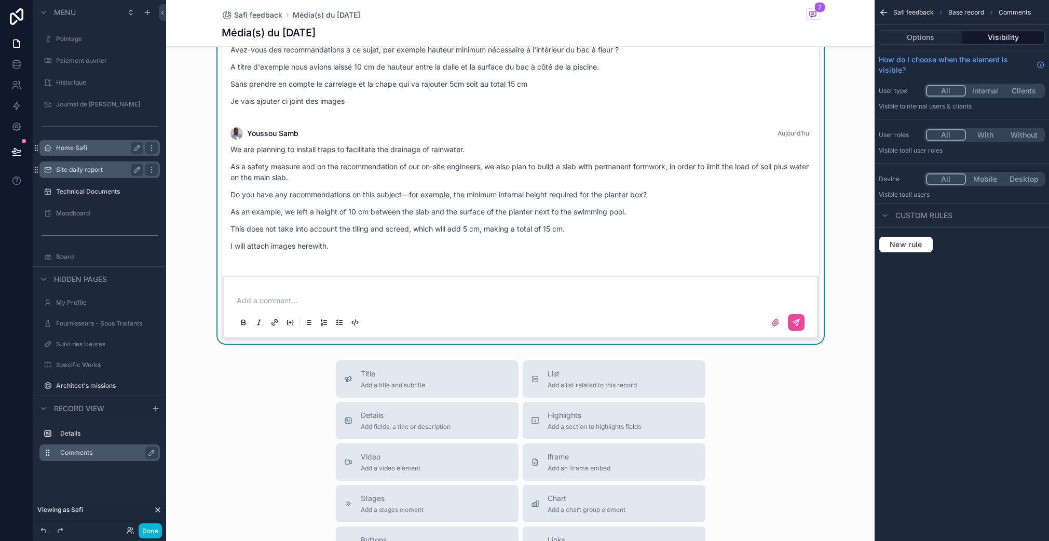
click at [49, 452] on icon "scrollable content" at bounding box center [48, 452] width 1 height 1
click at [0, 0] on icon "scrollable content" at bounding box center [0, 0] width 0 height 0
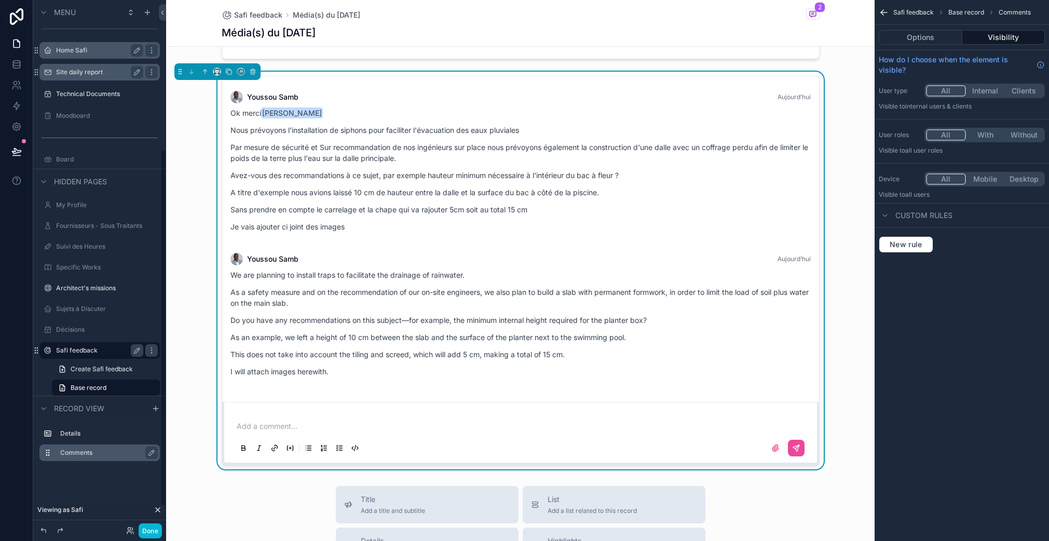
scroll to position [220, 0]
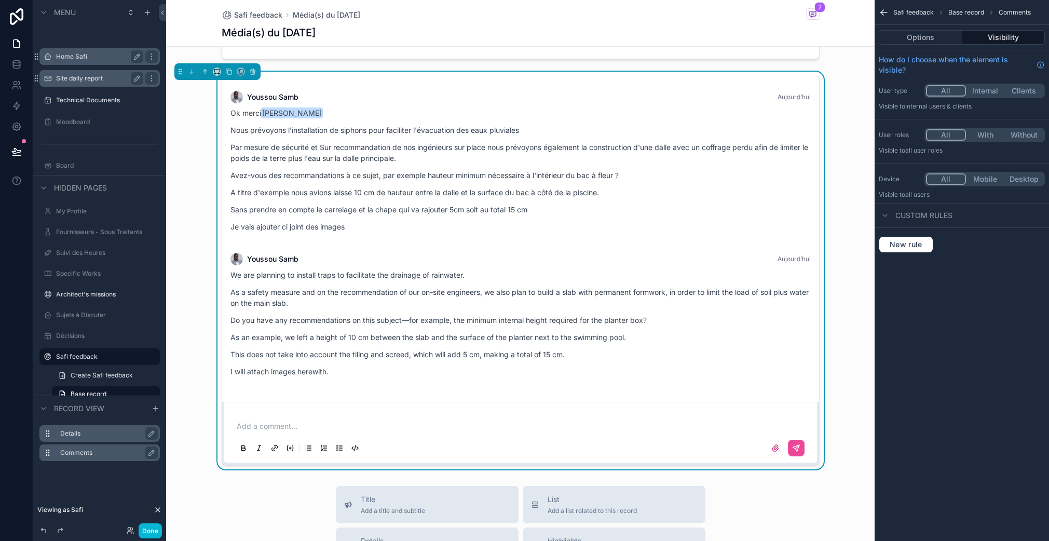
click at [112, 434] on label "Details" at bounding box center [105, 433] width 91 height 8
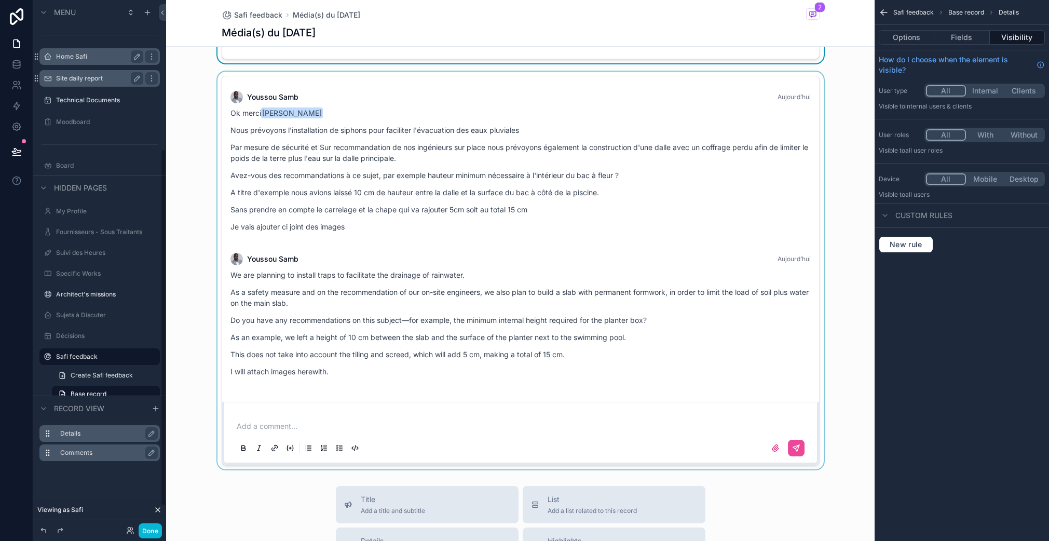
click at [104, 447] on div "Comments" at bounding box center [107, 452] width 95 height 12
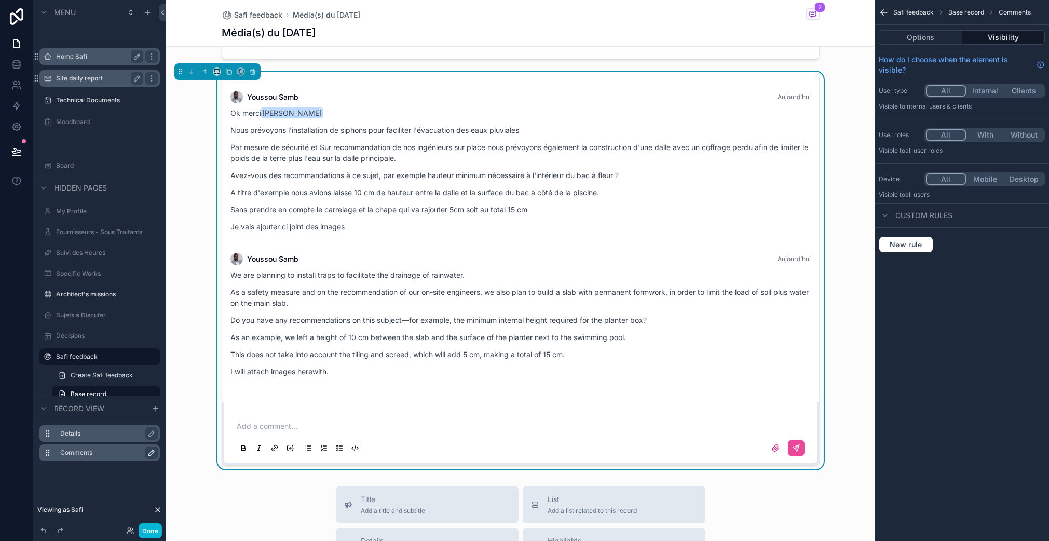
click at [149, 453] on icon "scrollable content" at bounding box center [151, 452] width 8 height 8
click at [156, 455] on div "********" at bounding box center [99, 452] width 120 height 17
click at [154, 455] on button "scrollable content" at bounding box center [149, 452] width 12 height 12
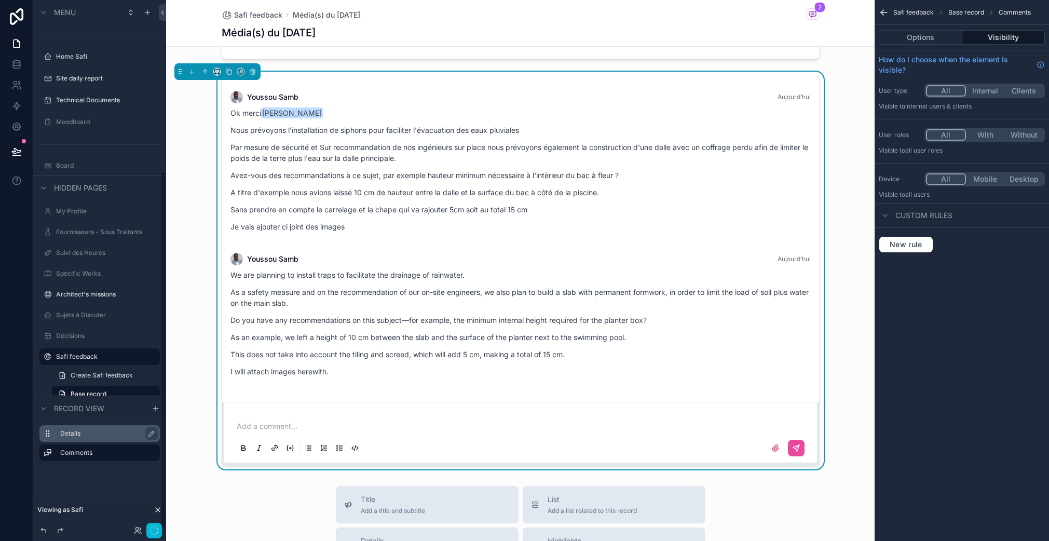
scroll to position [253, 0]
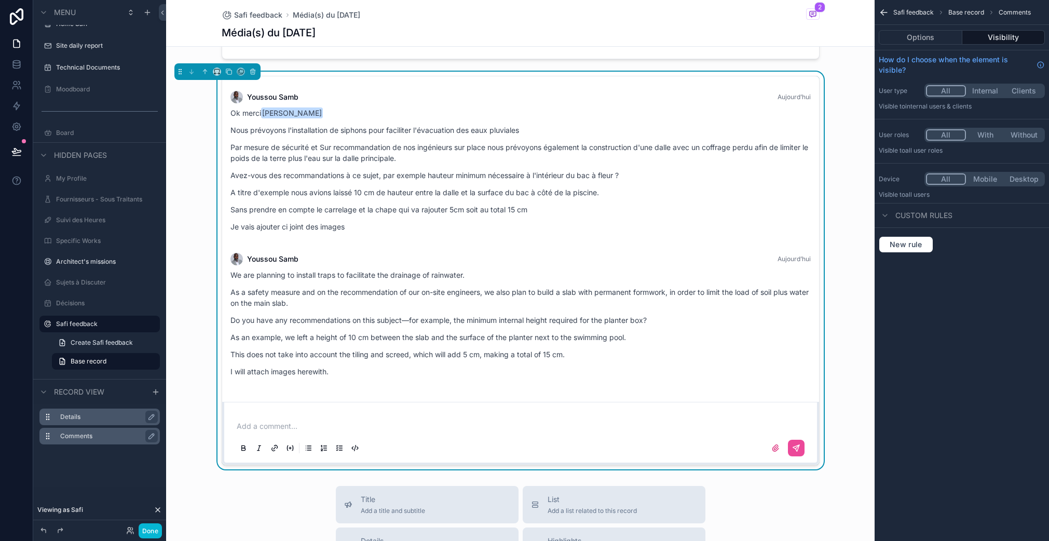
click at [50, 434] on icon "scrollable content" at bounding box center [48, 436] width 8 height 8
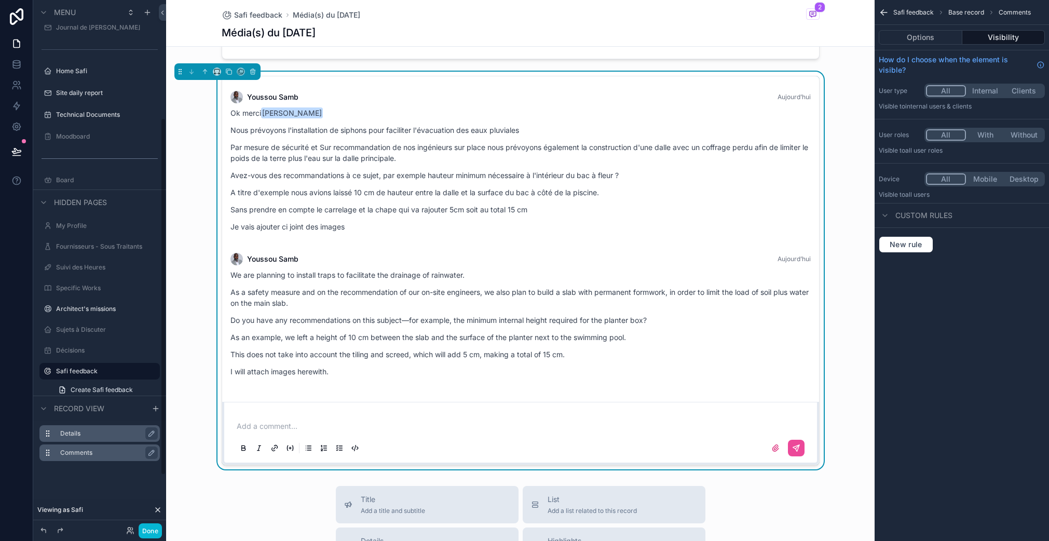
scroll to position [174, 0]
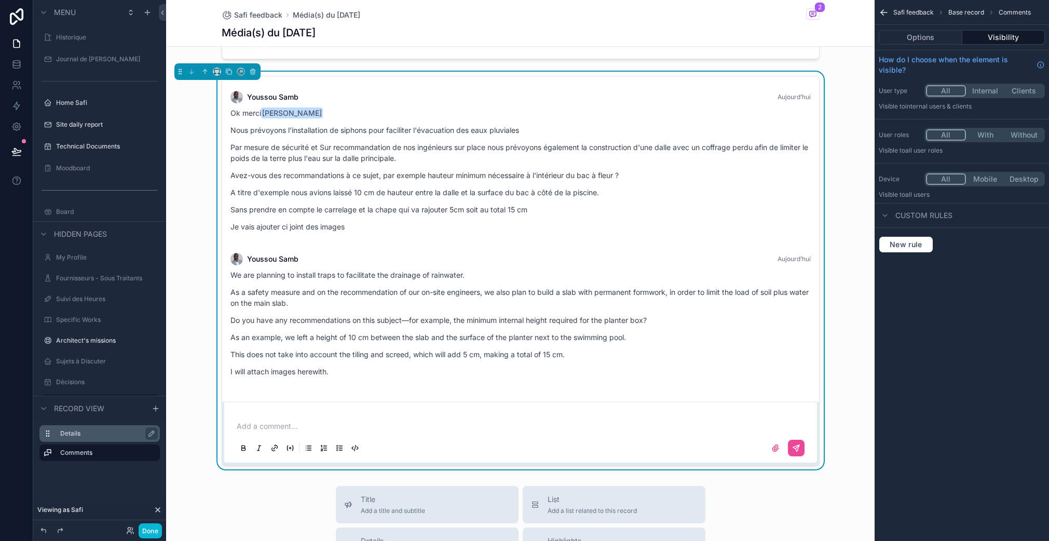
click at [945, 213] on span "Custom rules" at bounding box center [923, 215] width 57 height 10
click at [939, 213] on span "Custom rules" at bounding box center [923, 215] width 57 height 10
click at [925, 249] on button "New rule" at bounding box center [905, 244] width 54 height 17
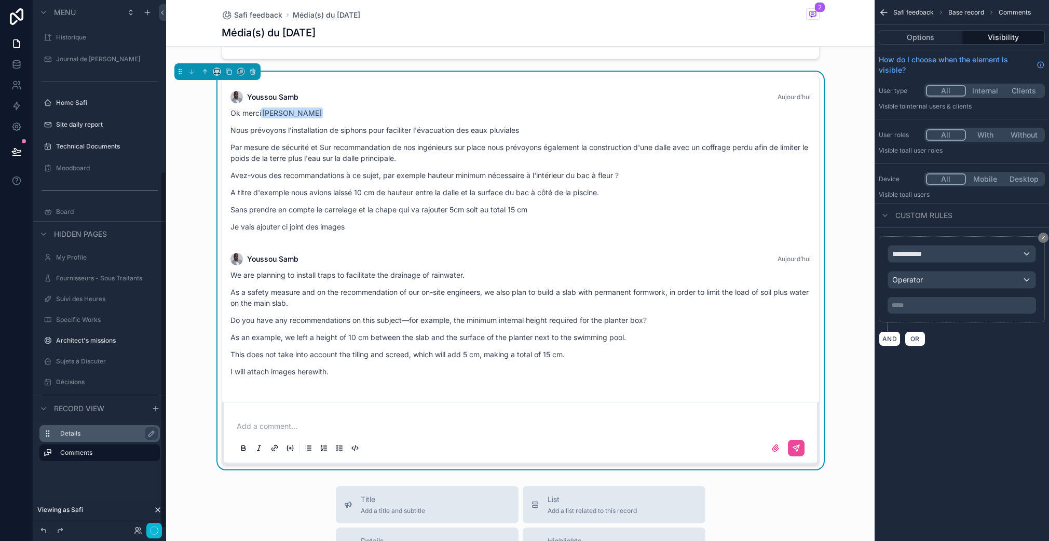
scroll to position [253, 0]
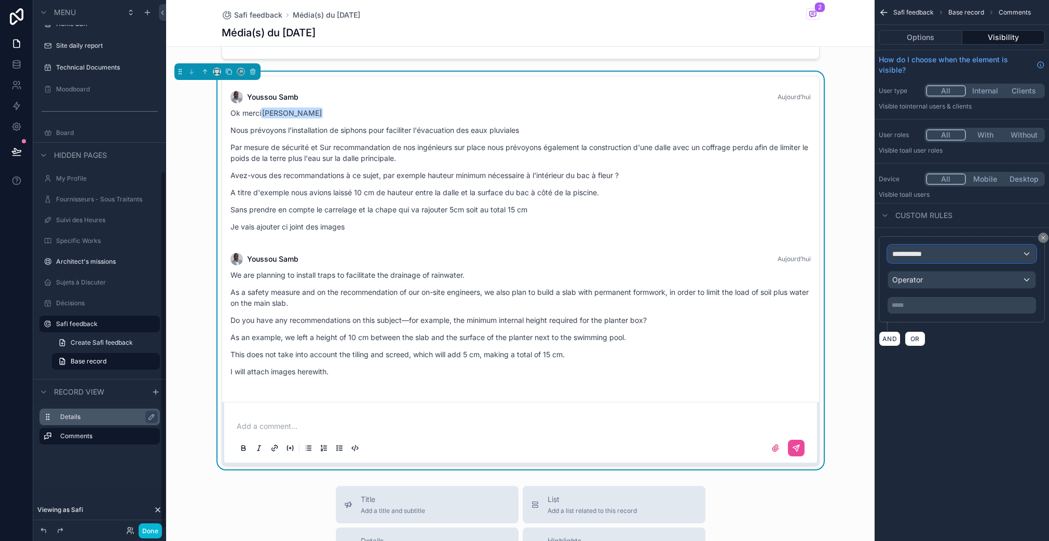
click at [928, 254] on span "**********" at bounding box center [911, 254] width 38 height 10
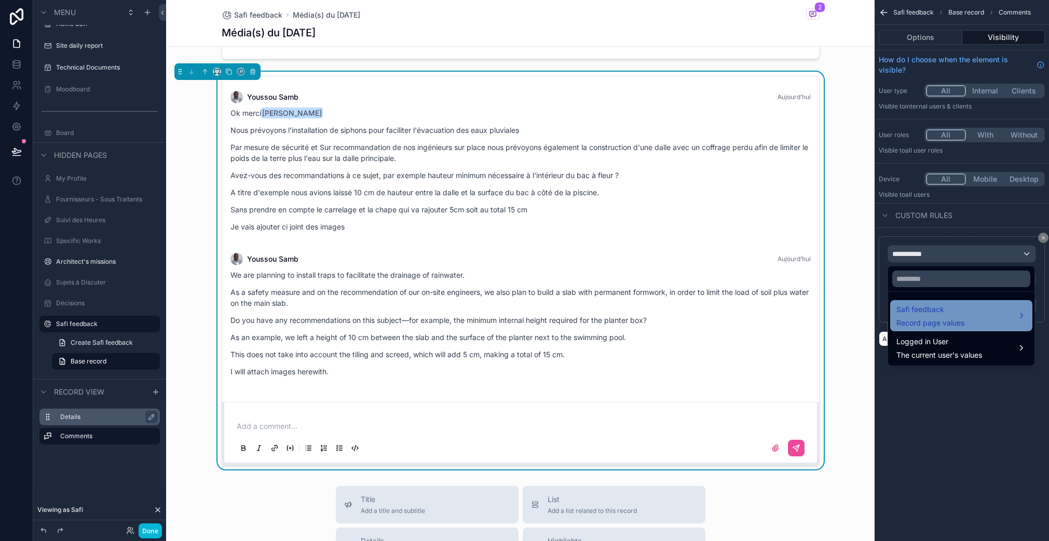
click at [962, 312] on span "Safi feedback" at bounding box center [930, 309] width 68 height 12
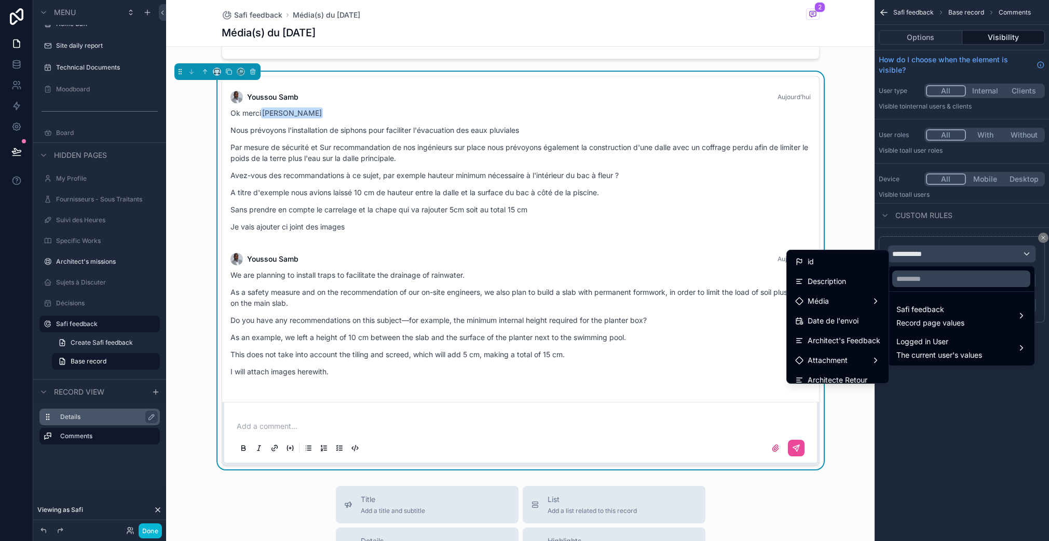
click at [999, 419] on div "scrollable content" at bounding box center [524, 270] width 1049 height 541
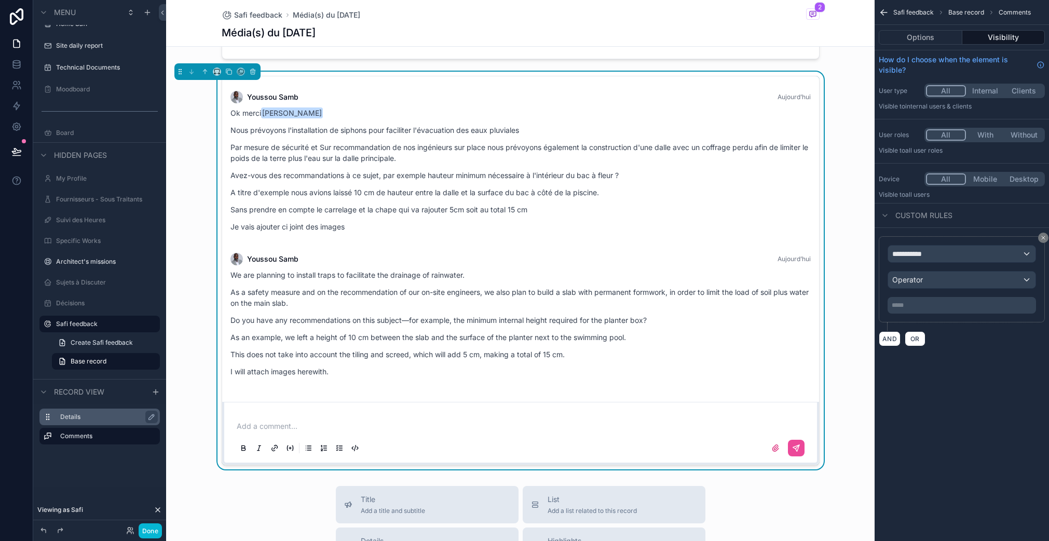
click at [944, 306] on p "***** ﻿" at bounding box center [962, 305] width 142 height 8
click at [965, 350] on div "**********" at bounding box center [961, 291] width 174 height 127
click at [1041, 237] on icon "scrollable content" at bounding box center [1043, 238] width 6 height 6
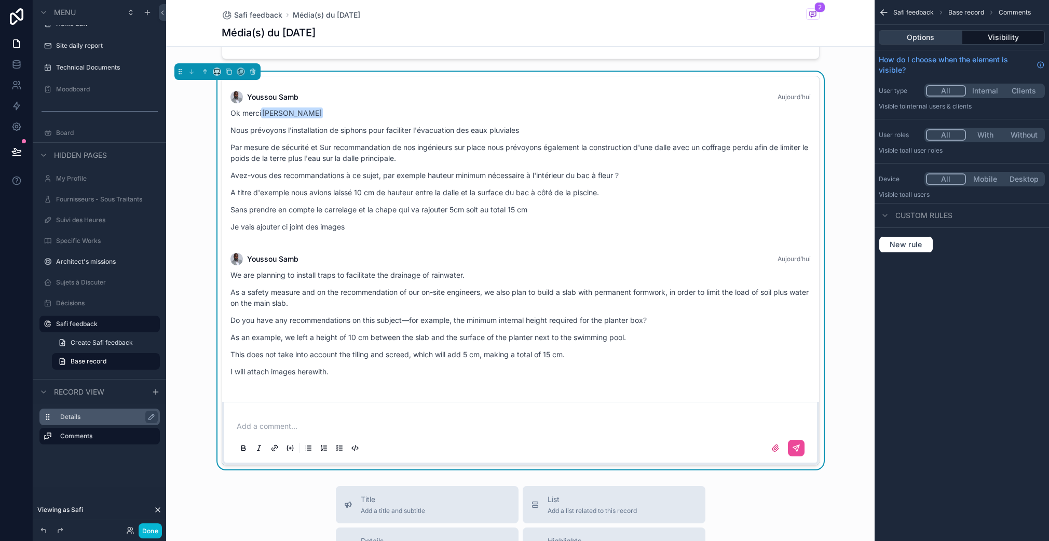
click at [935, 34] on button "Options" at bounding box center [920, 37] width 84 height 15
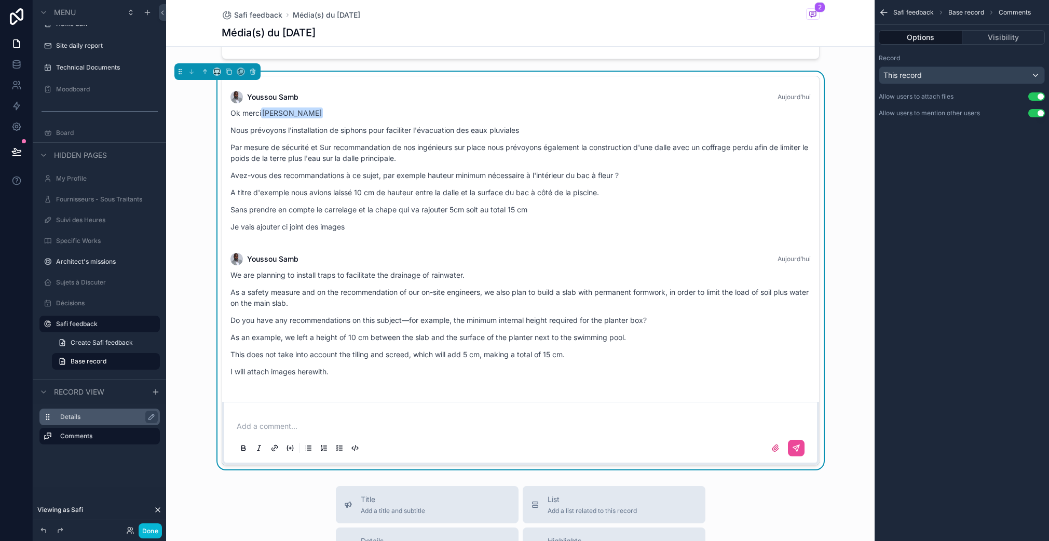
click at [335, 257] on div "Youssou Samb Aujourd’hui" at bounding box center [520, 259] width 580 height 12
click at [238, 166] on div "Ok merci Safi Faidhi Nous prévoyons l'installation de siphons pour faciliter l'…" at bounding box center [520, 169] width 580 height 125
click at [222, 163] on div "Youssou Samb Aujourd’hui Ok merci Safi Faidhi Nous prévoyons l'installation de …" at bounding box center [520, 236] width 597 height 321
click at [195, 189] on div "Youssou Samb Aujourd’hui Ok merci Safi Faidhi Nous prévoyons l'installation de …" at bounding box center [520, 270] width 708 height 397
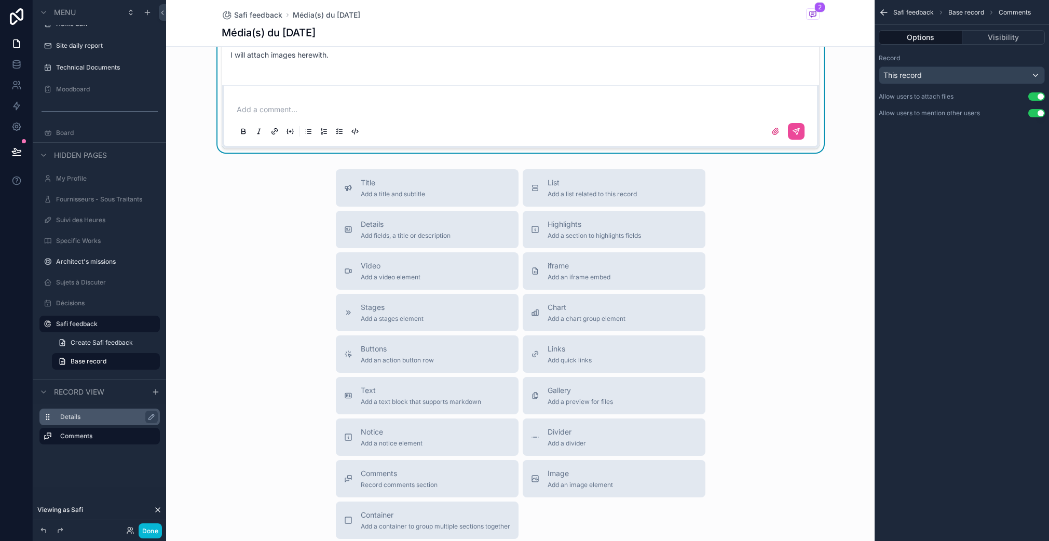
scroll to position [417, 0]
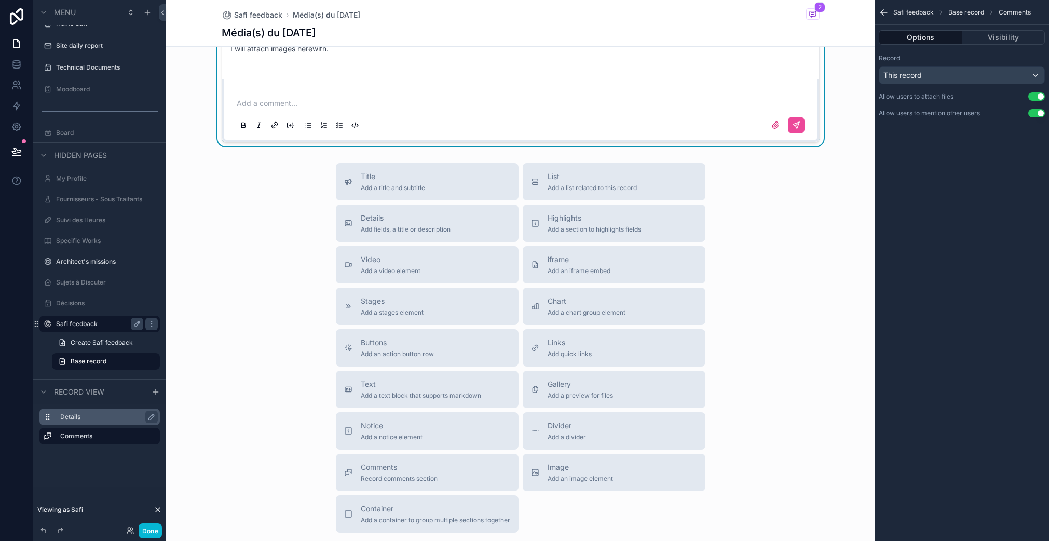
click at [98, 320] on label "Safi feedback" at bounding box center [97, 324] width 83 height 8
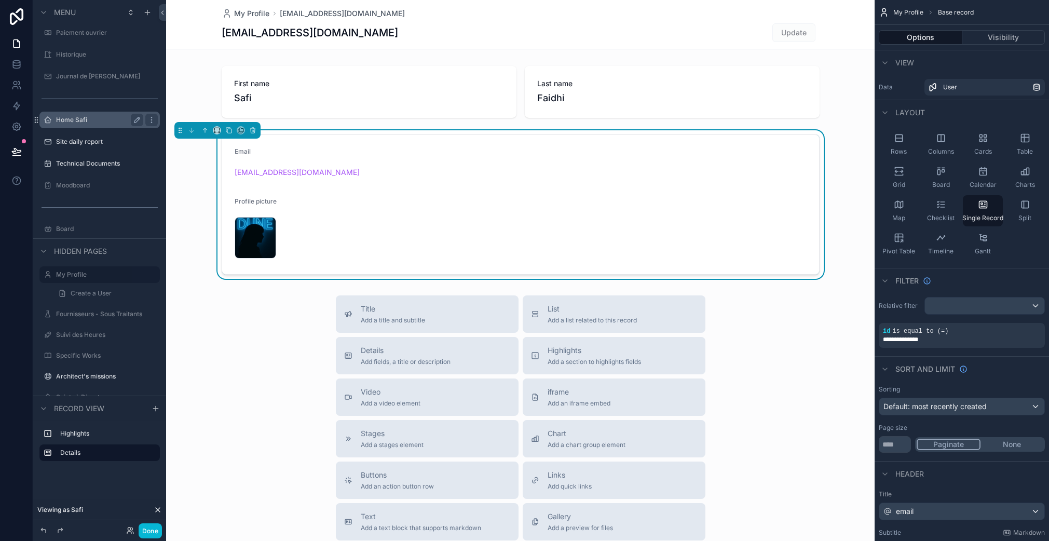
click at [89, 118] on label "Home Safi" at bounding box center [97, 120] width 83 height 8
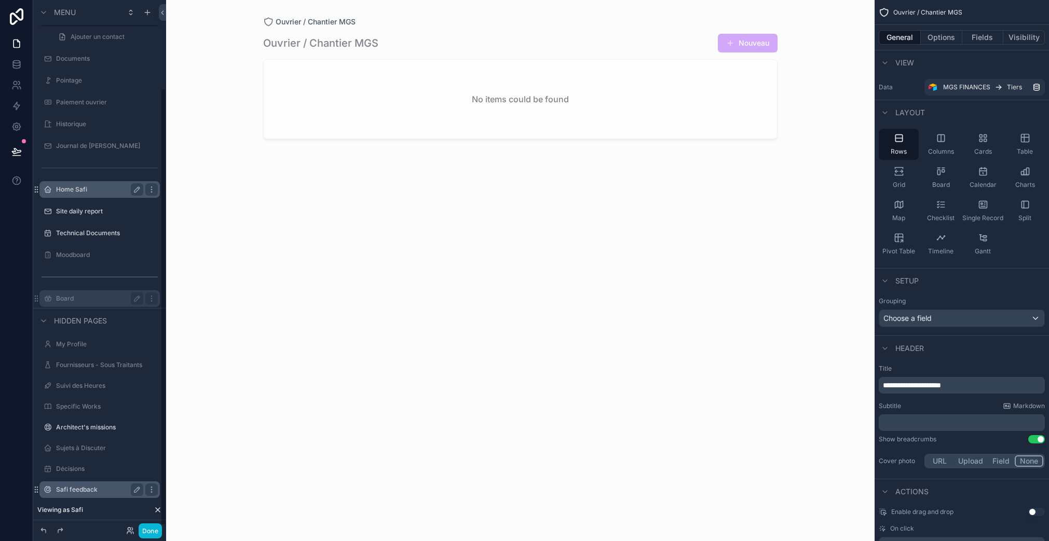
scroll to position [110, 0]
click at [78, 188] on label "Home Safi" at bounding box center [97, 186] width 83 height 8
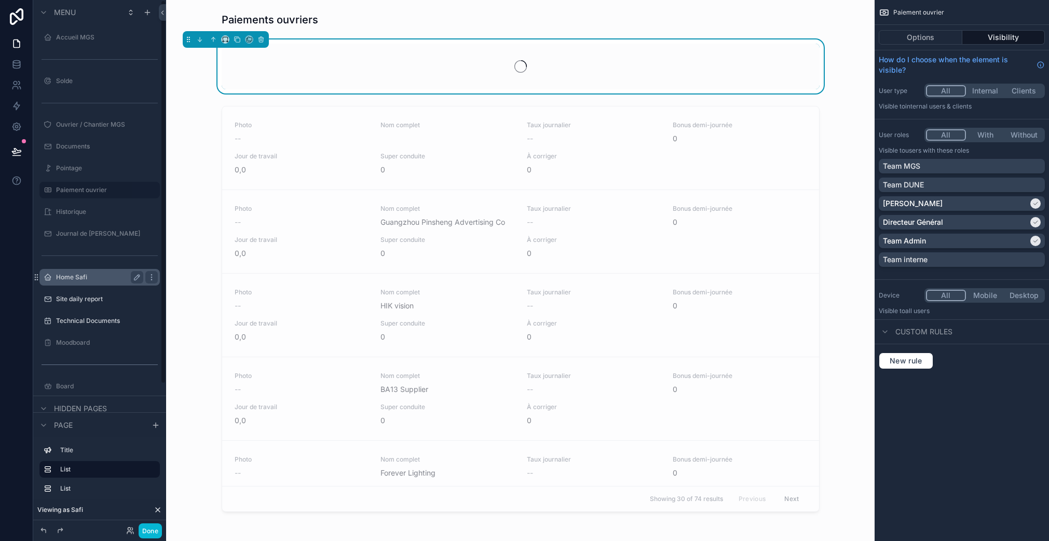
click at [97, 275] on label "Home Safi" at bounding box center [97, 277] width 83 height 8
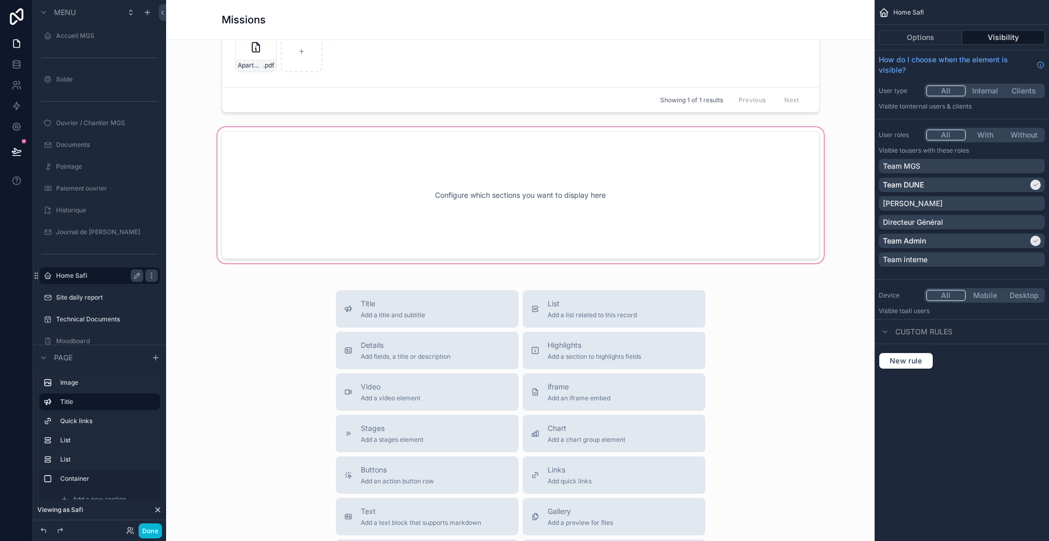
scroll to position [1040, 0]
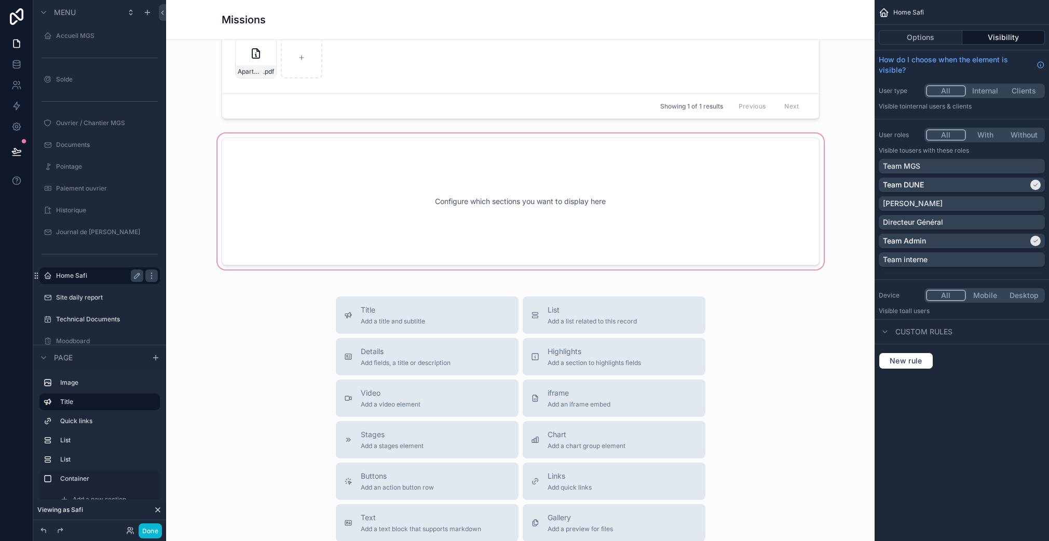
click at [331, 220] on div "scrollable content" at bounding box center [520, 201] width 692 height 140
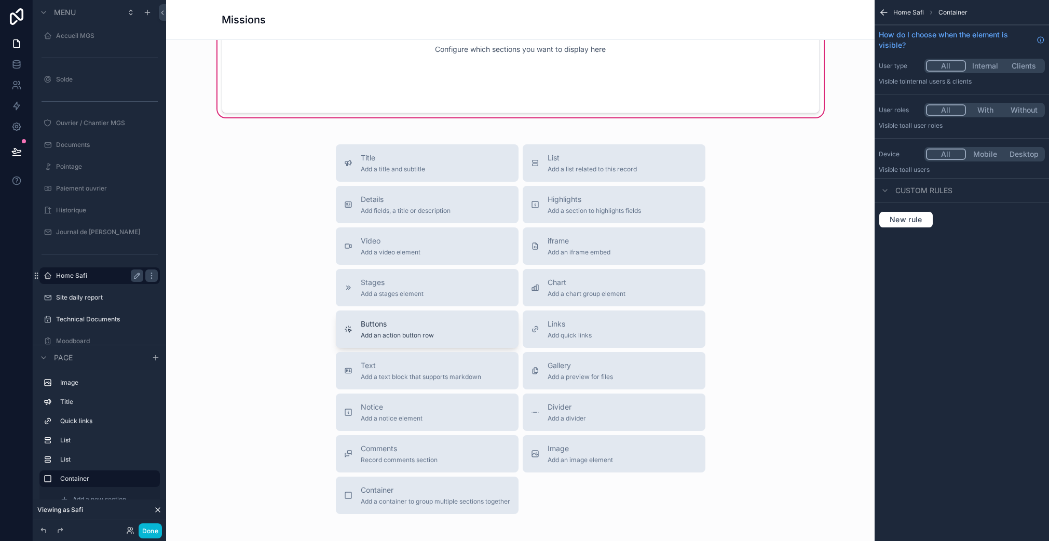
scroll to position [1186, 0]
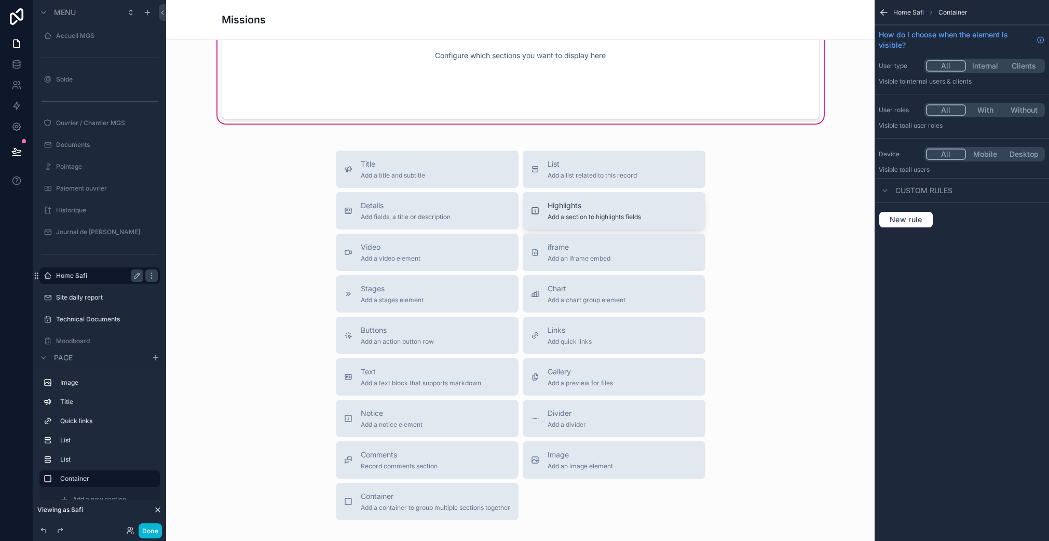
click at [531, 209] on icon "scrollable content" at bounding box center [535, 210] width 8 height 8
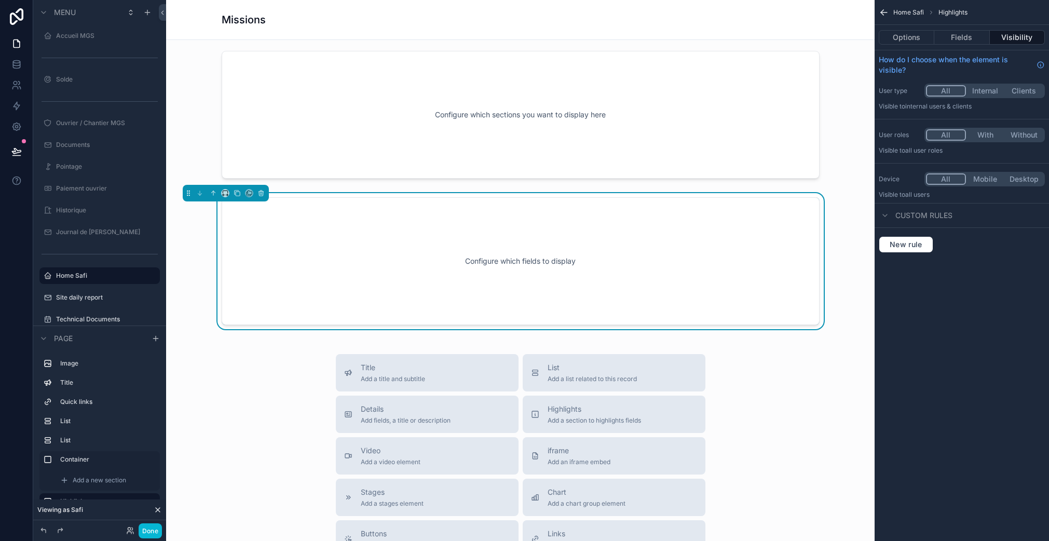
scroll to position [1118, 0]
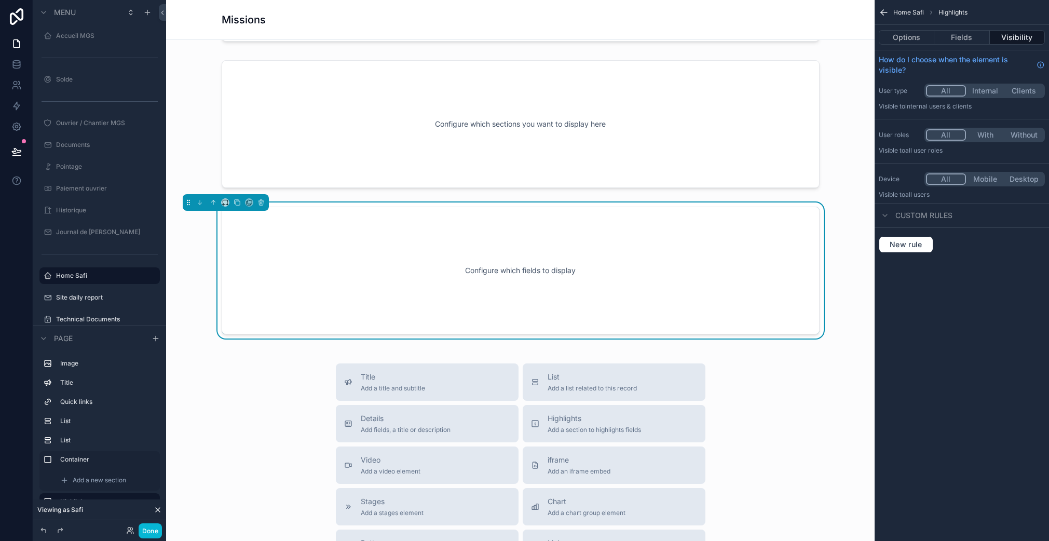
click at [749, 275] on div "Configure which fields to display" at bounding box center [520, 270] width 563 height 93
click at [977, 38] on button "Fields" at bounding box center [961, 37] width 55 height 15
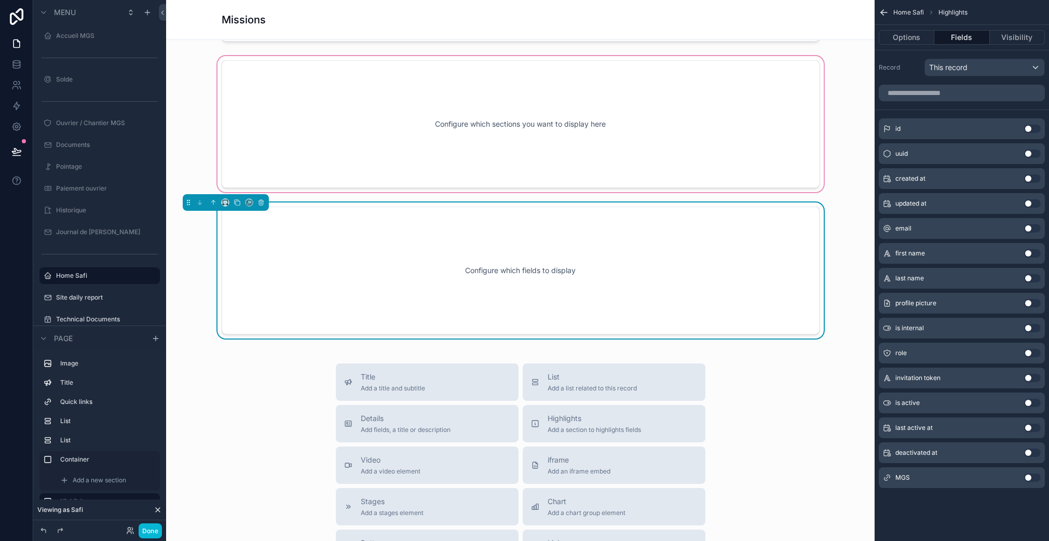
scroll to position [1081, 0]
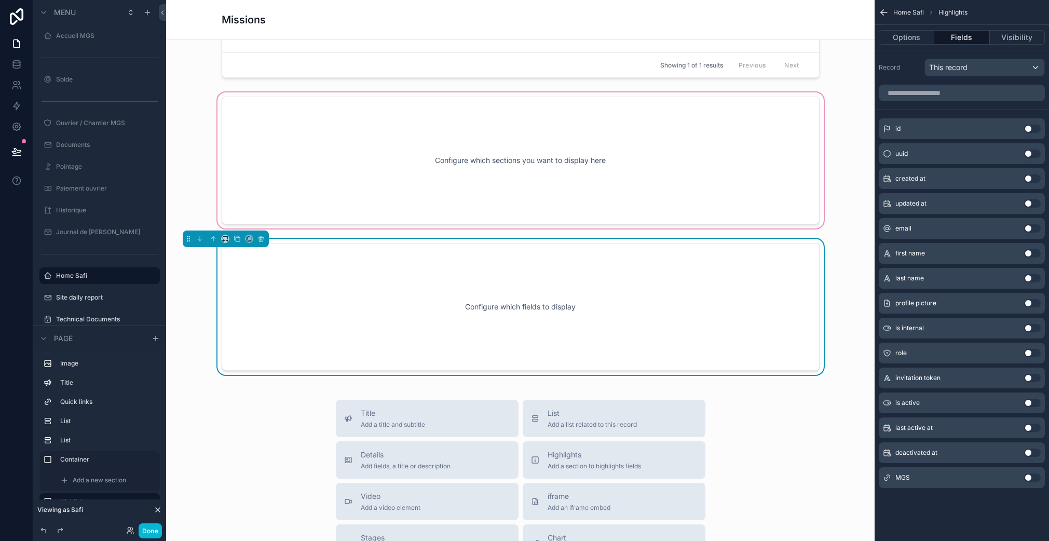
click at [530, 187] on div "scrollable content" at bounding box center [520, 160] width 692 height 140
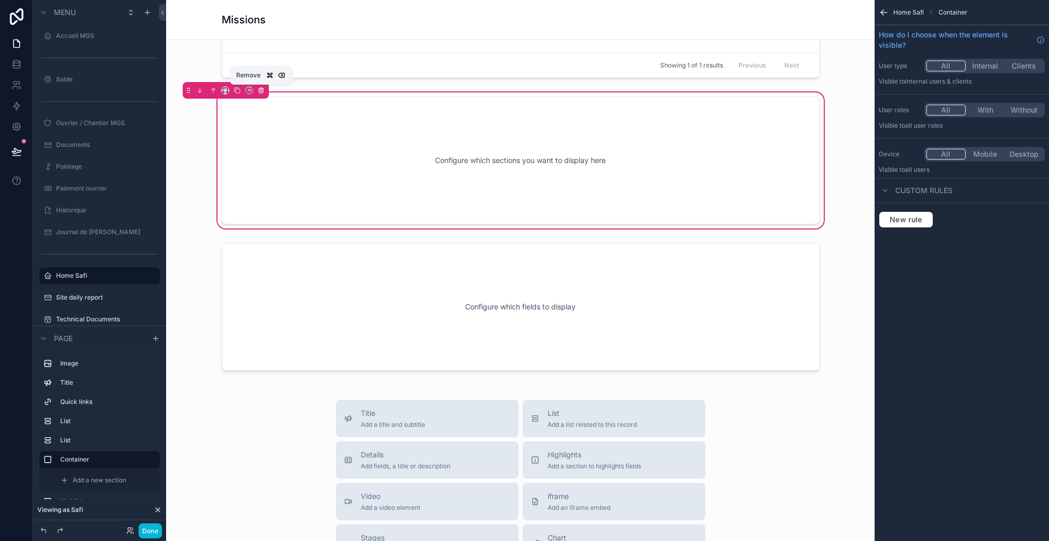
click at [263, 87] on icon "scrollable content" at bounding box center [260, 90] width 7 height 7
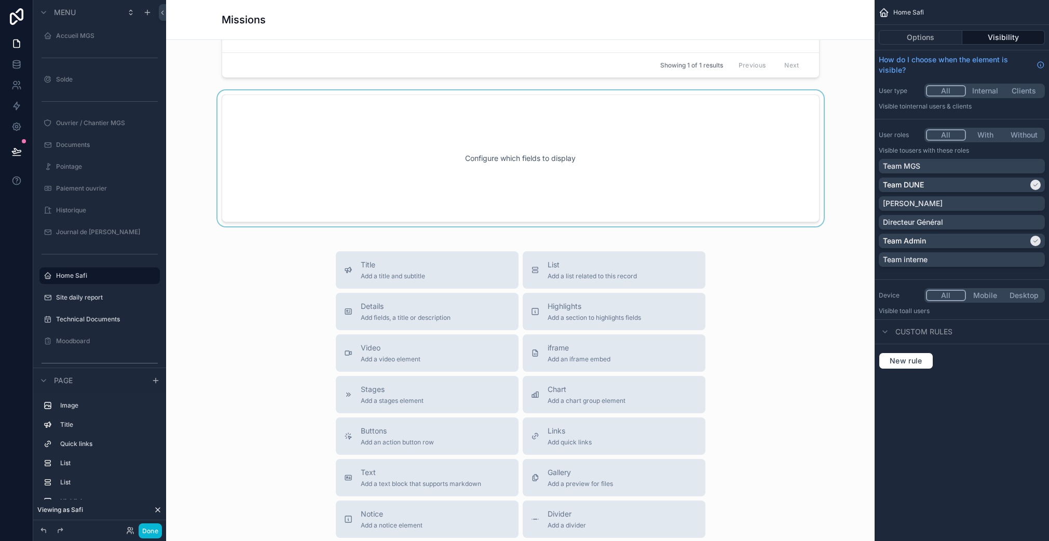
click at [351, 166] on div "scrollable content" at bounding box center [520, 158] width 692 height 136
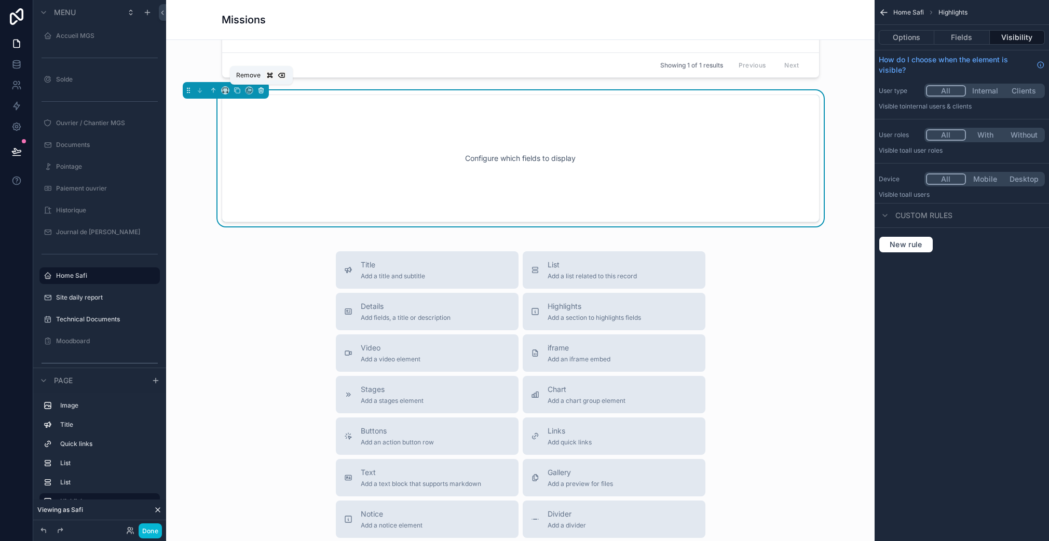
click at [257, 89] on icon "scrollable content" at bounding box center [260, 90] width 7 height 7
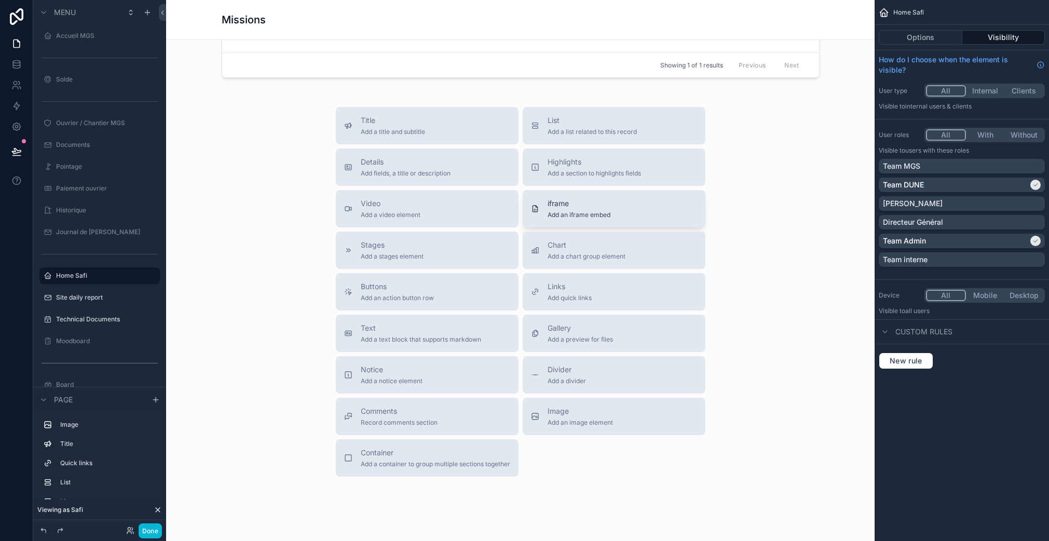
click at [559, 213] on span "Add an iframe embed" at bounding box center [578, 215] width 63 height 8
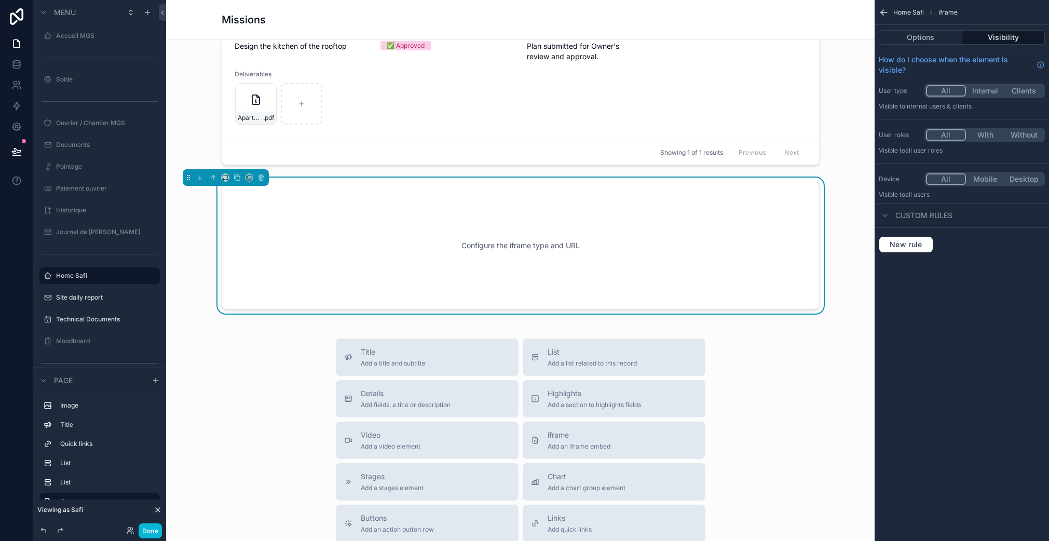
scroll to position [969, 0]
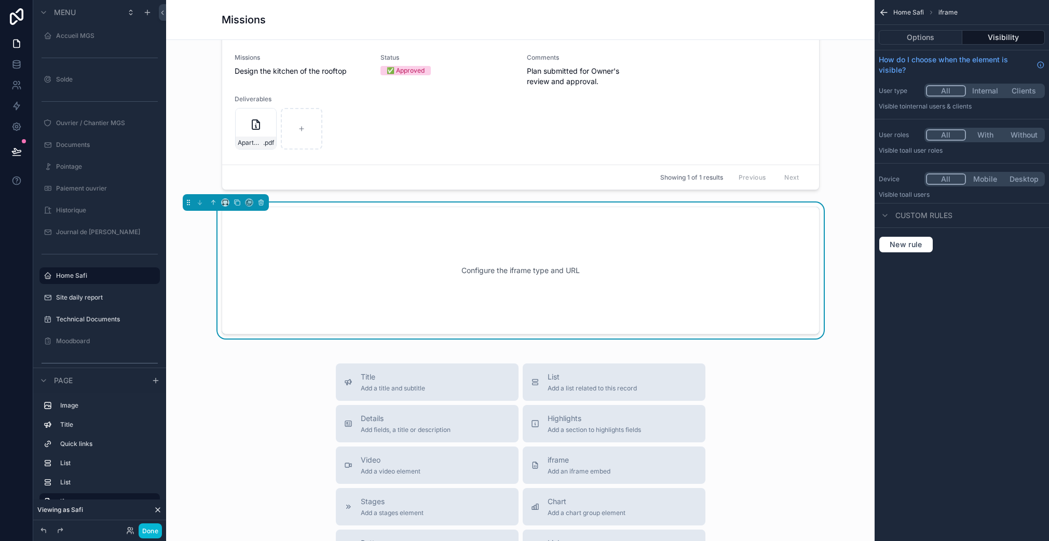
click at [512, 281] on div "Configure the iframe type and URL" at bounding box center [520, 270] width 563 height 93
click at [946, 35] on button "Options" at bounding box center [920, 37] width 84 height 15
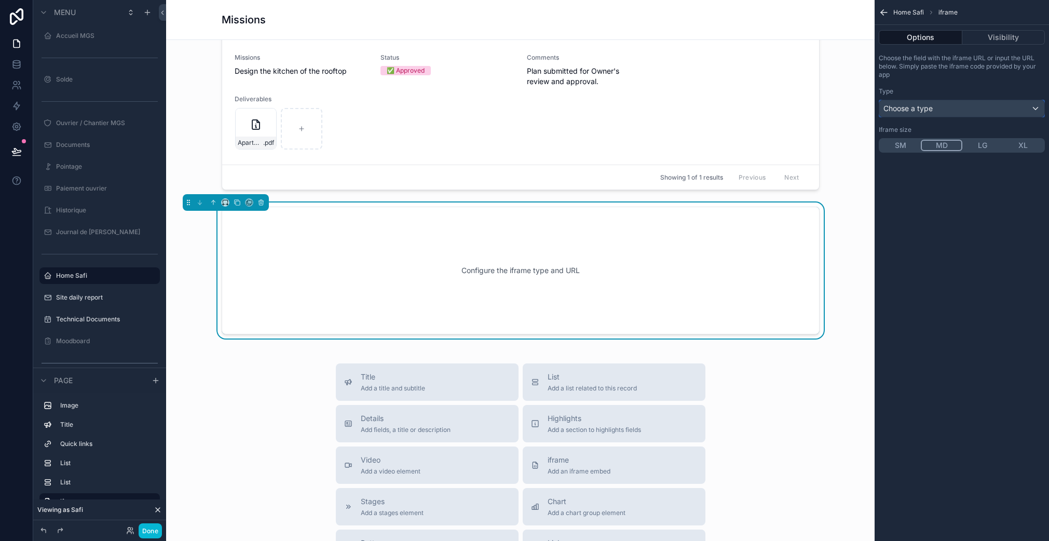
click at [943, 108] on div "Choose a type" at bounding box center [961, 108] width 165 height 17
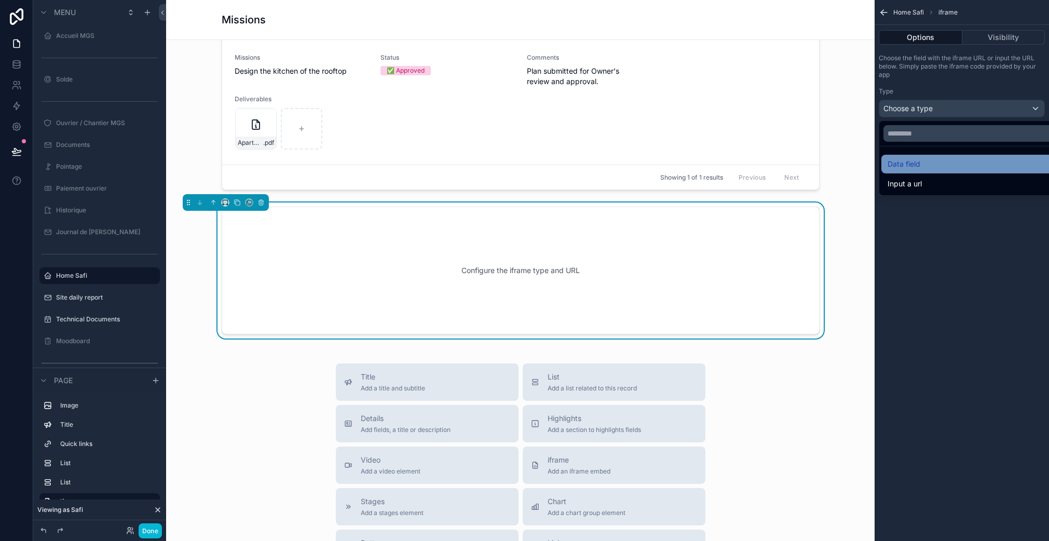
click at [919, 157] on div "Data field" at bounding box center [973, 164] width 185 height 19
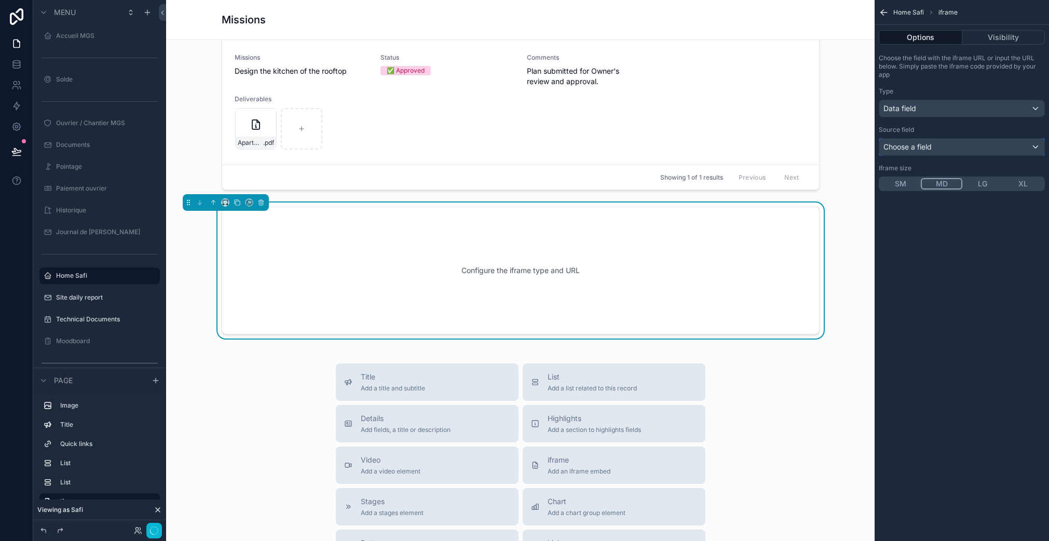
click at [926, 149] on span "Choose a field" at bounding box center [907, 146] width 48 height 9
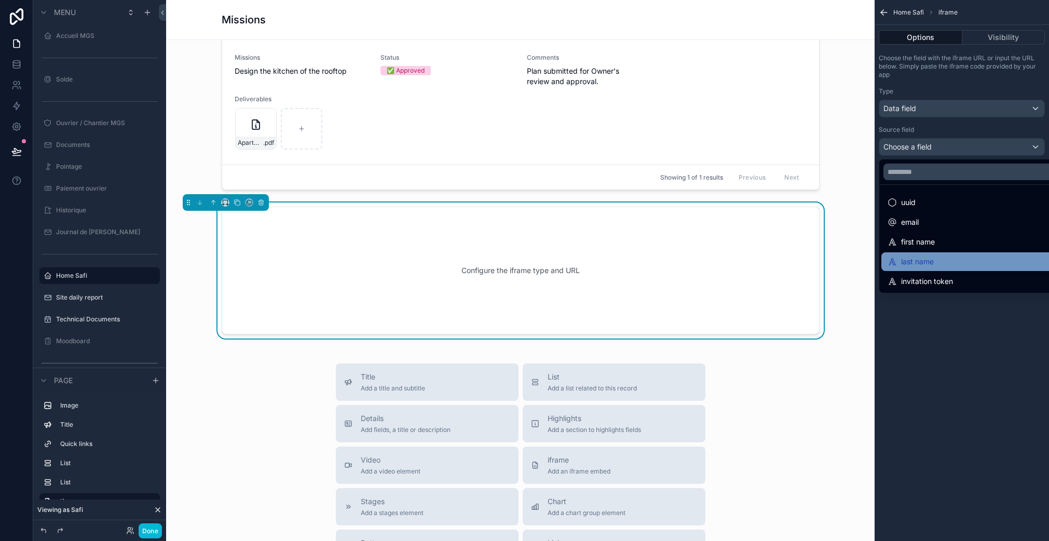
click at [931, 258] on div "last name" at bounding box center [910, 261] width 46 height 12
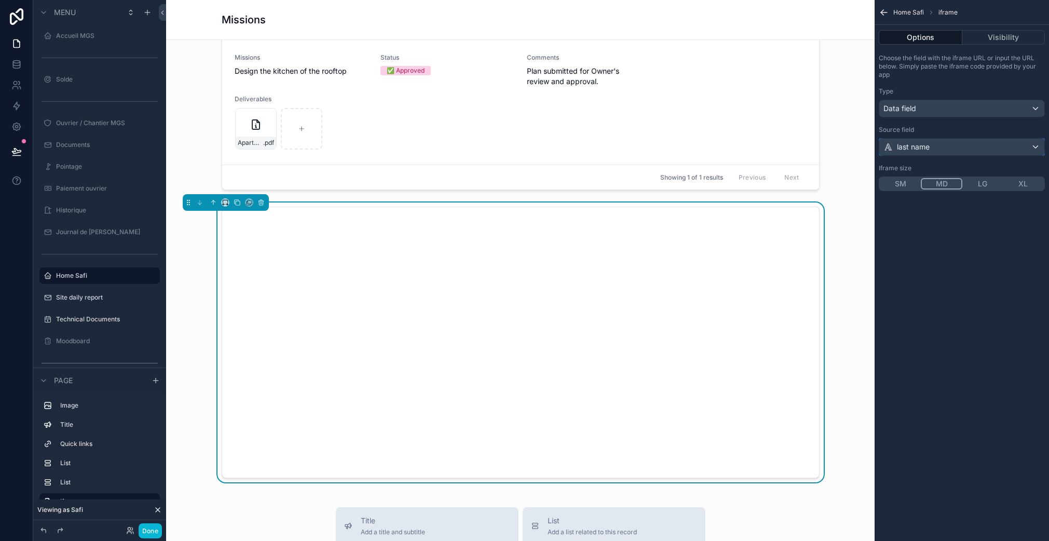
click at [928, 149] on div "last name" at bounding box center [906, 147] width 46 height 10
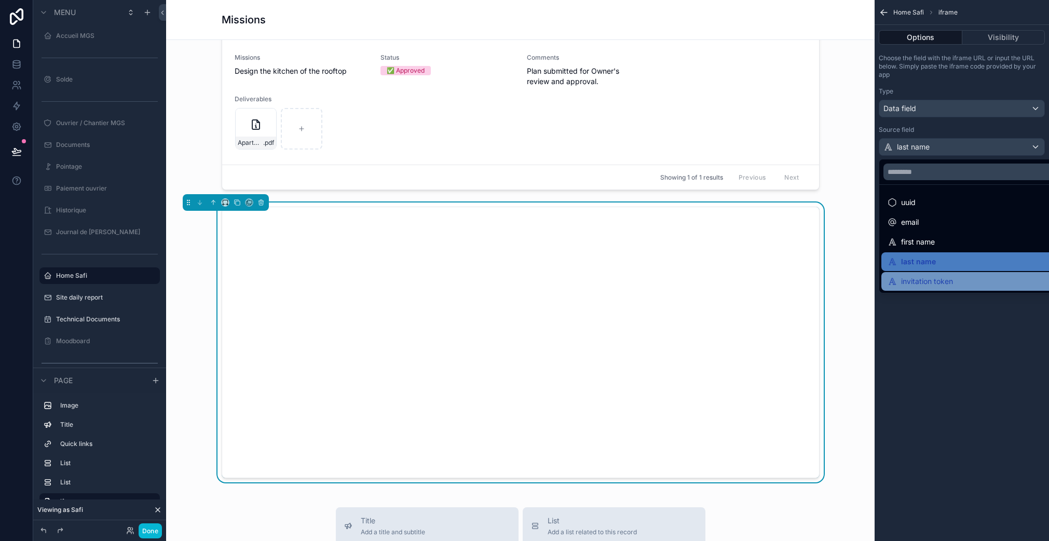
click at [932, 278] on div "invitation token" at bounding box center [919, 281] width 65 height 12
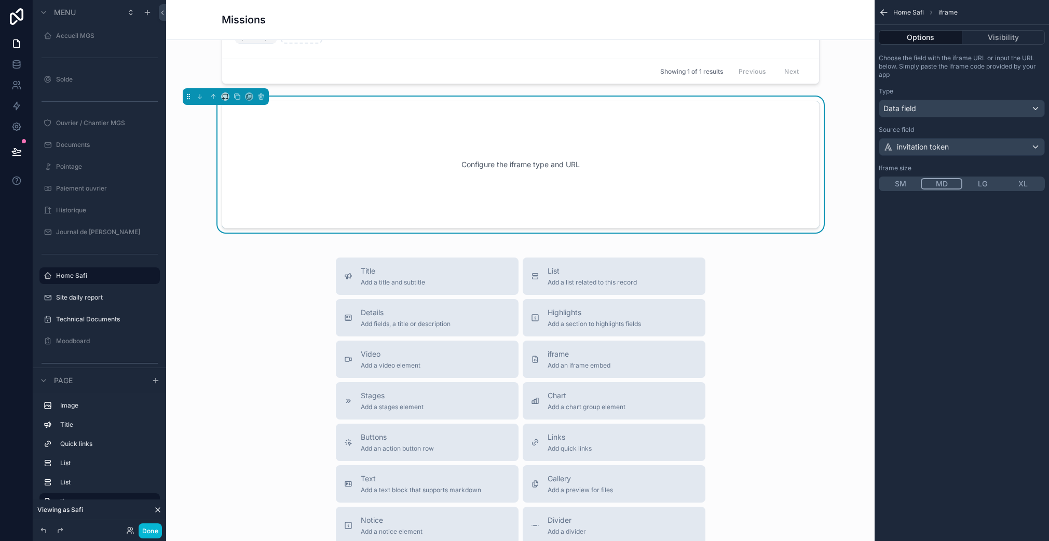
scroll to position [991, 0]
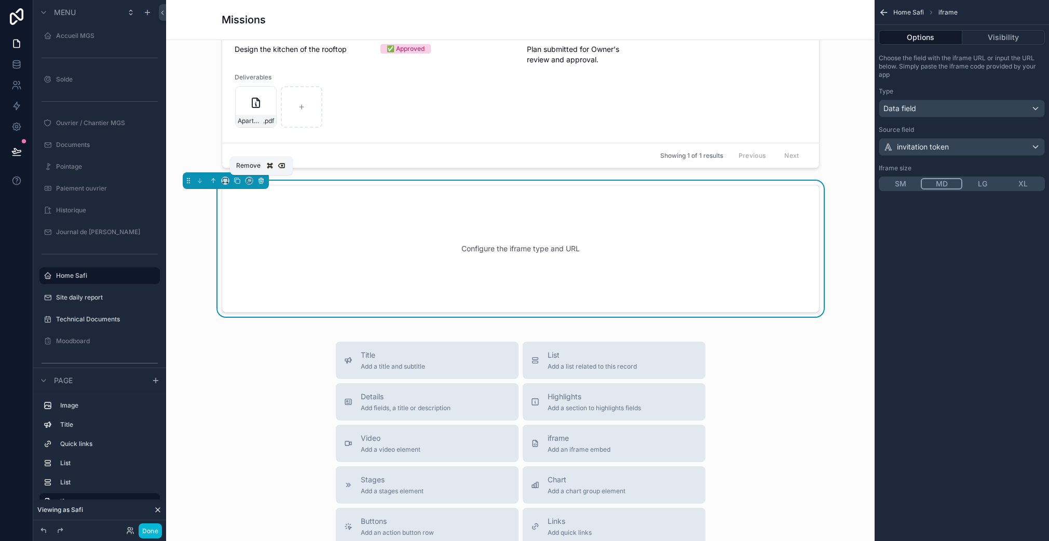
click at [259, 180] on icon "scrollable content" at bounding box center [261, 181] width 4 height 4
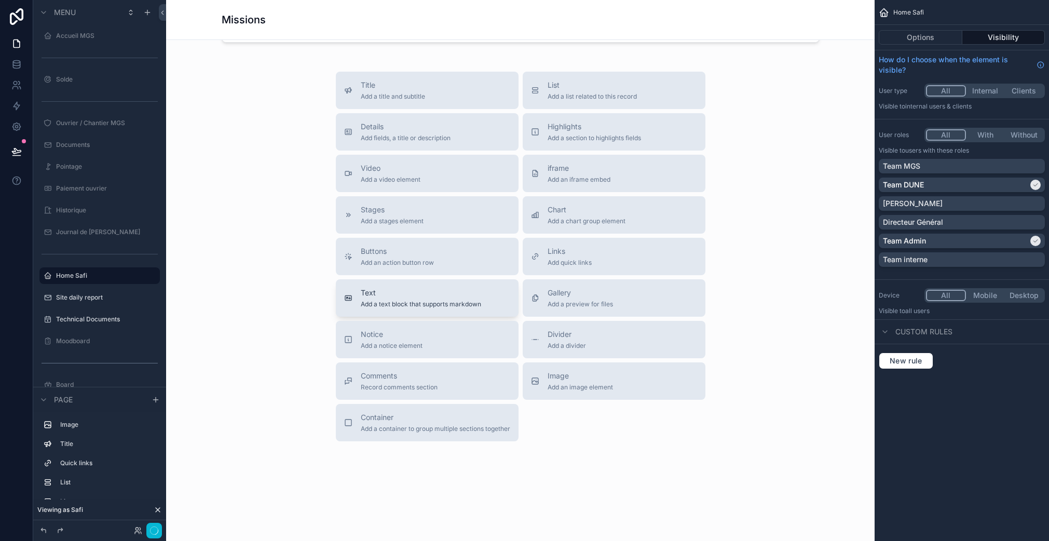
scroll to position [1110, 0]
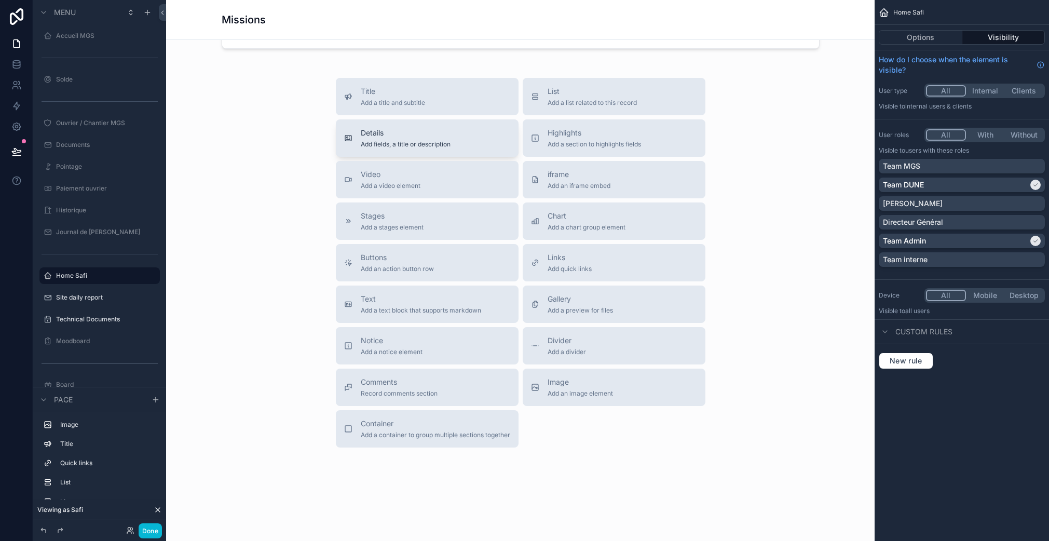
click at [420, 147] on span "Add fields, a title or description" at bounding box center [406, 144] width 90 height 8
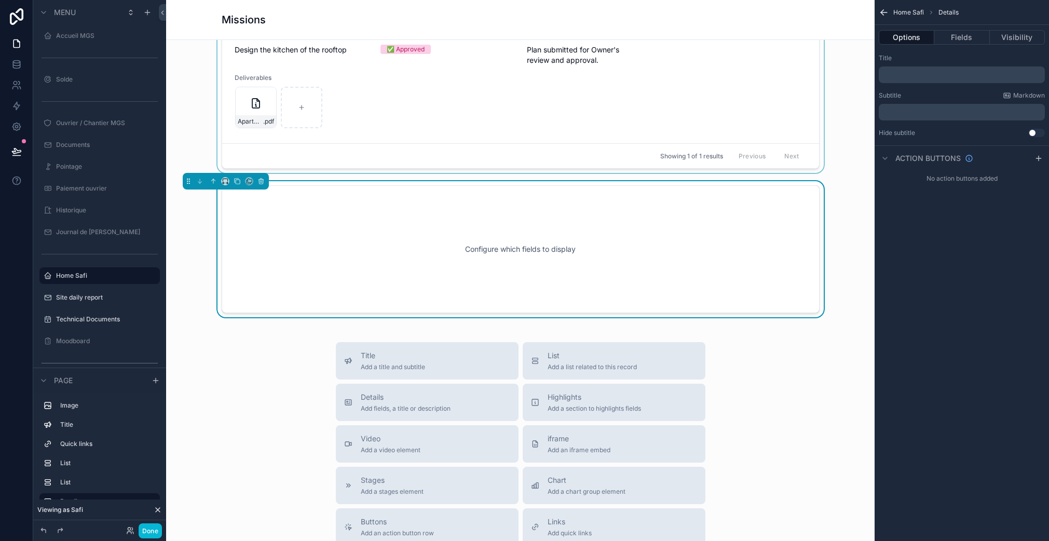
scroll to position [969, 0]
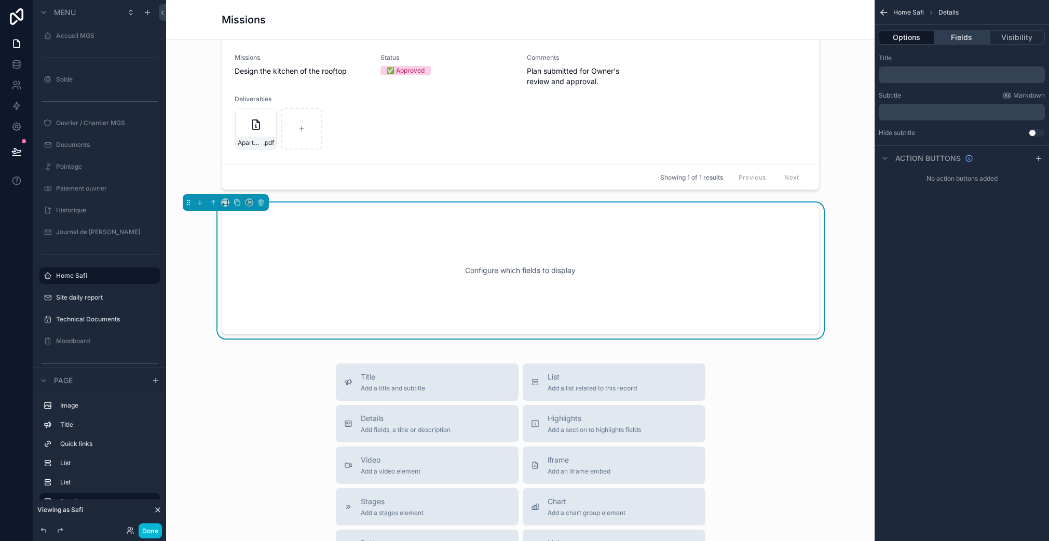
click at [955, 44] on button "Fields" at bounding box center [961, 37] width 55 height 15
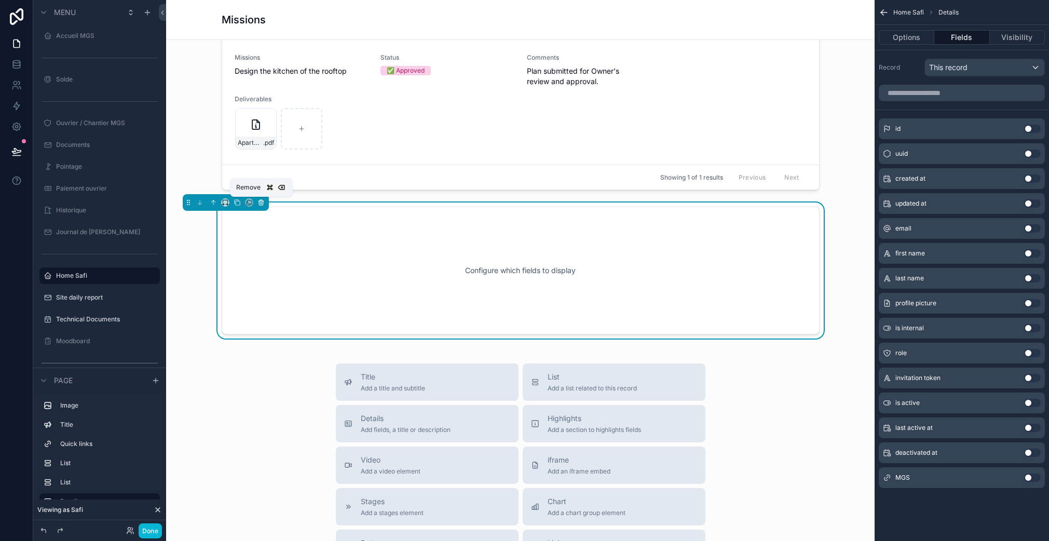
click at [264, 204] on icon "scrollable content" at bounding box center [260, 202] width 7 height 7
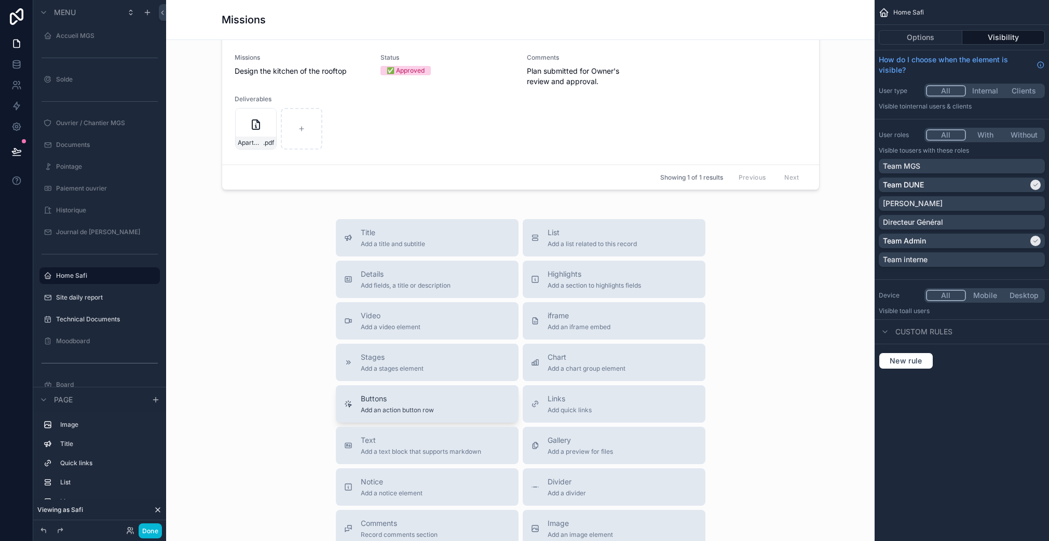
click at [442, 396] on div "Buttons Add an action button row" at bounding box center [427, 403] width 166 height 21
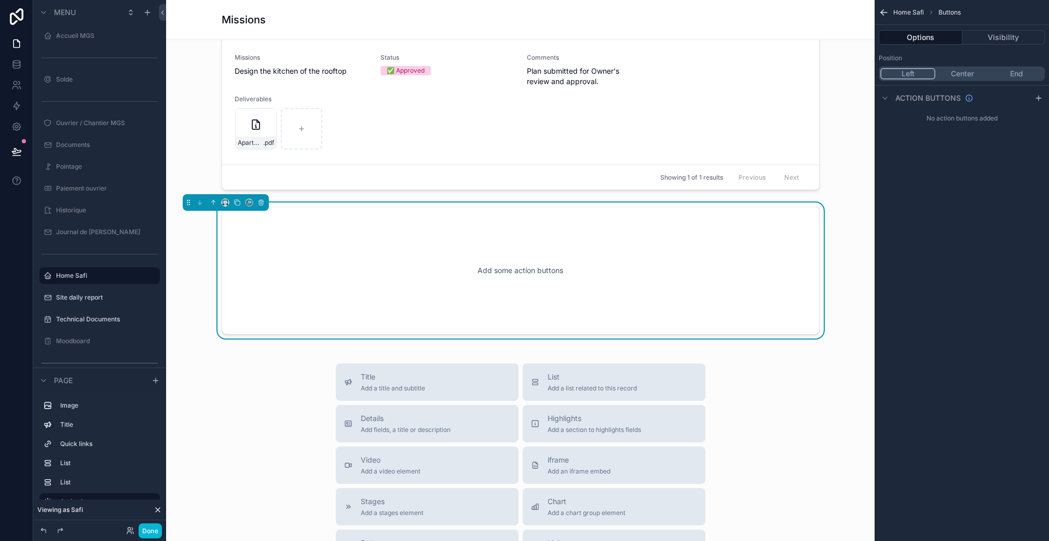
click at [636, 269] on div "Add some action buttons" at bounding box center [520, 270] width 563 height 93
click at [1041, 96] on icon "scrollable content" at bounding box center [1038, 98] width 8 height 8
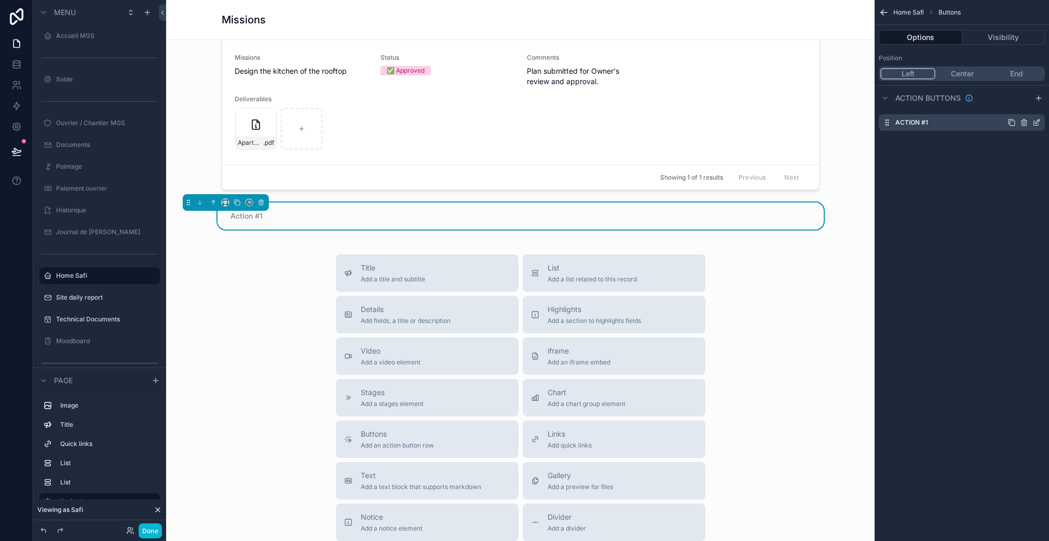
click at [1033, 122] on icon "scrollable content" at bounding box center [1035, 123] width 5 height 5
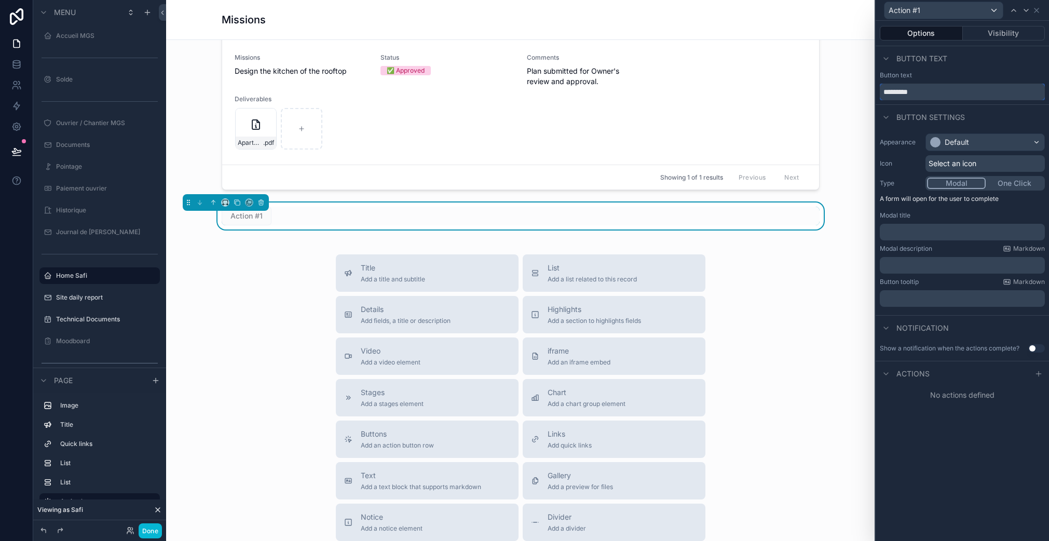
click at [920, 87] on input "*********" at bounding box center [961, 92] width 165 height 17
type input "*"
click at [1040, 375] on icon at bounding box center [1038, 373] width 8 height 8
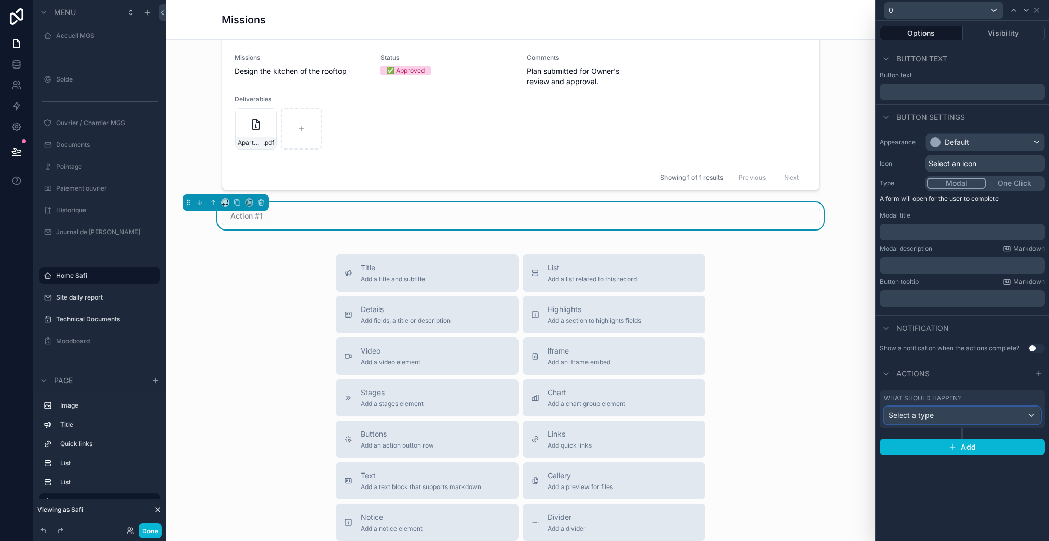
click at [970, 418] on div "Select a type" at bounding box center [962, 415] width 156 height 17
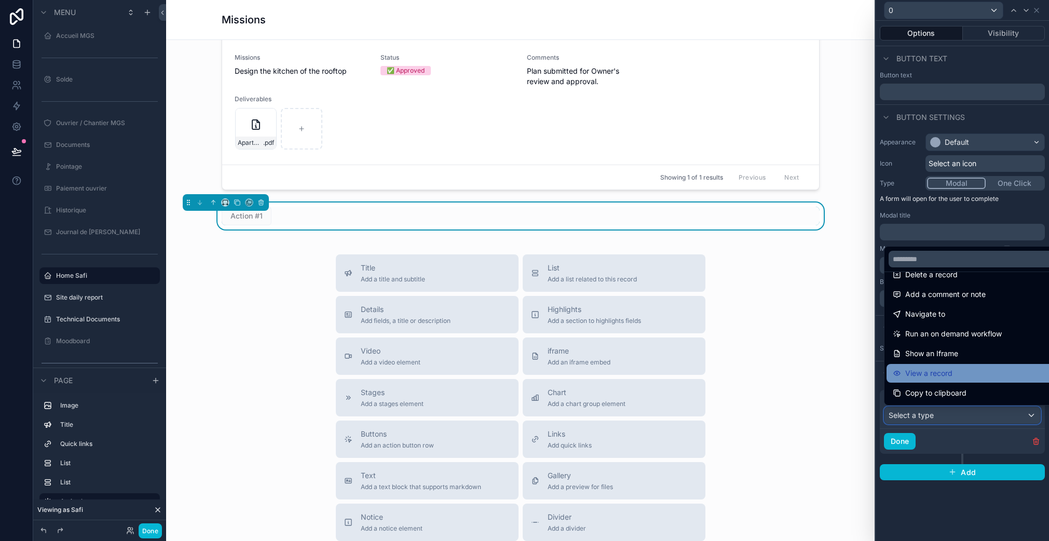
scroll to position [48, 0]
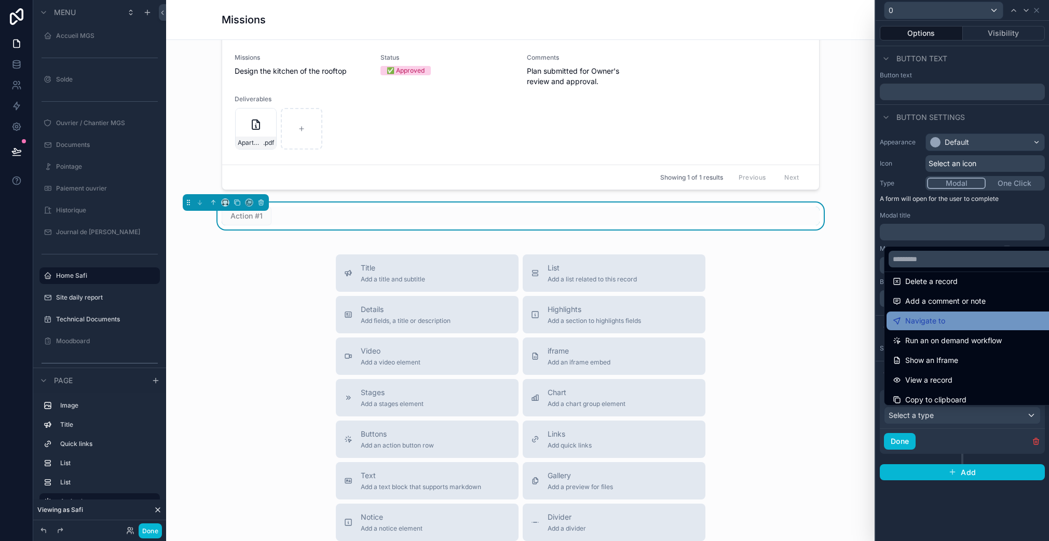
click at [943, 325] on span "Navigate to" at bounding box center [925, 320] width 40 height 12
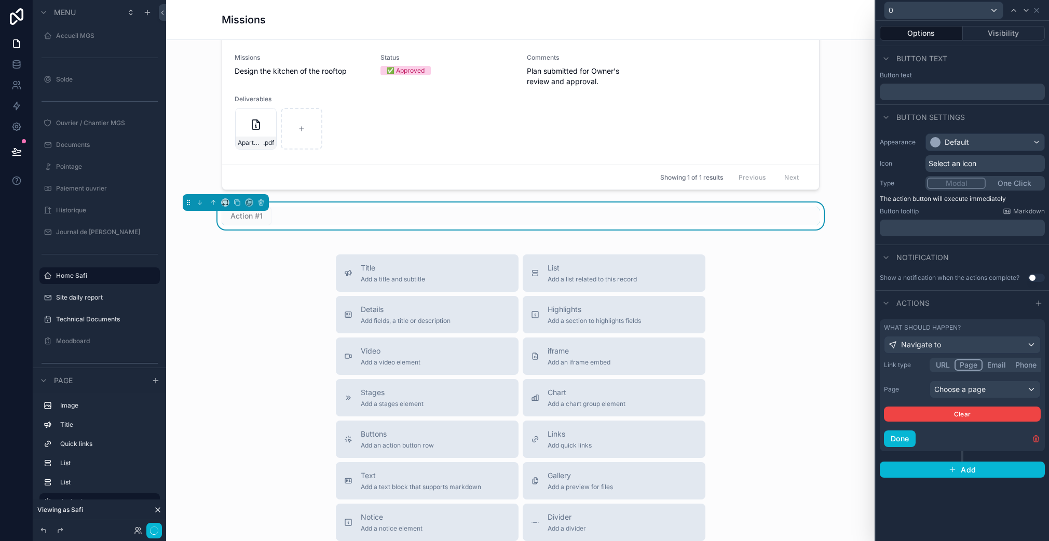
click at [970, 366] on button "Page" at bounding box center [968, 364] width 28 height 11
click at [967, 385] on div "Choose a page" at bounding box center [985, 389] width 110 height 17
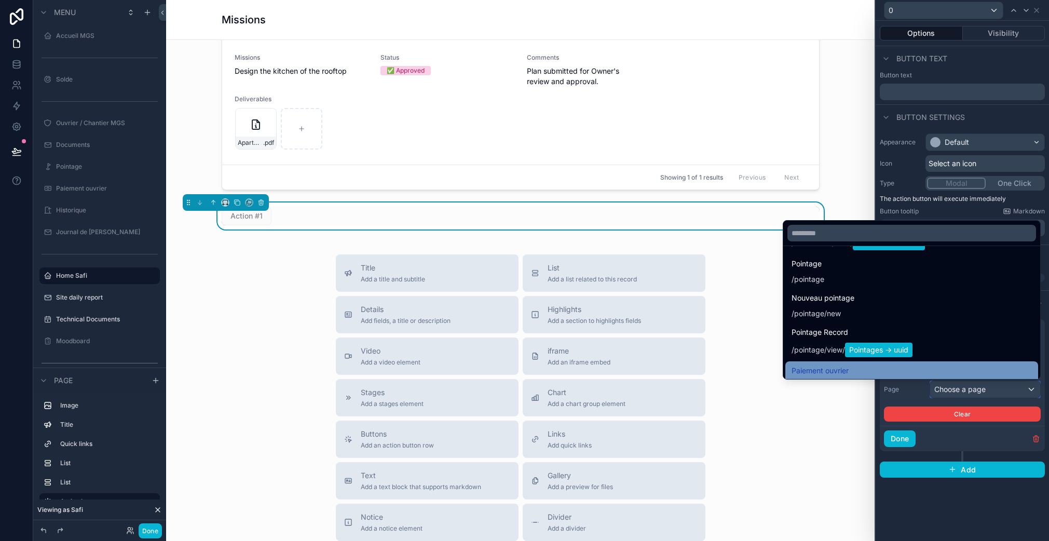
scroll to position [336, 0]
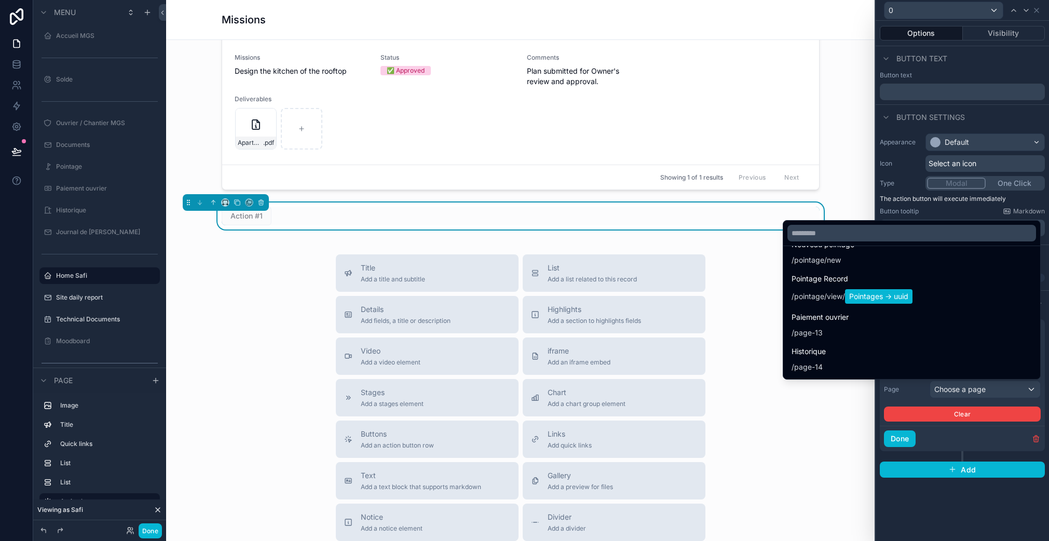
click at [951, 436] on div at bounding box center [961, 270] width 173 height 541
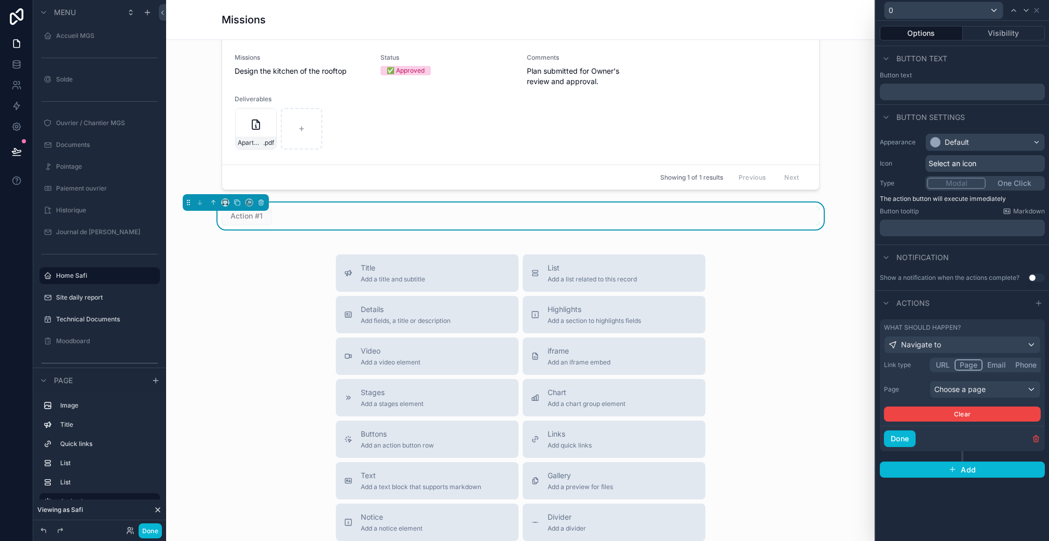
click at [1040, 435] on div "Done" at bounding box center [961, 437] width 165 height 25
click at [1036, 438] on icon "button" at bounding box center [1036, 439] width 0 height 2
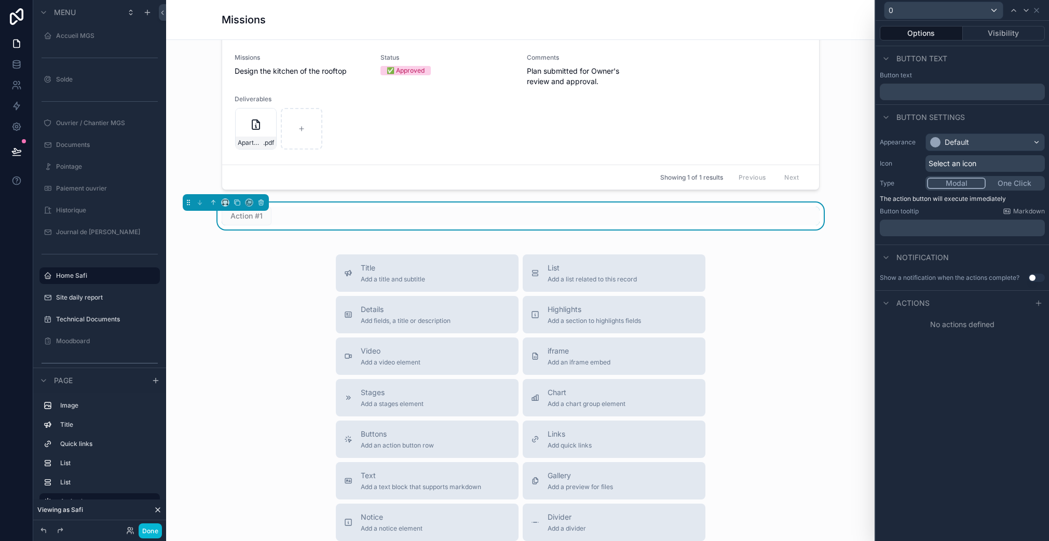
click at [352, 221] on div "Action #1" at bounding box center [521, 215] width 598 height 19
click at [261, 202] on icon "scrollable content" at bounding box center [261, 203] width 0 height 2
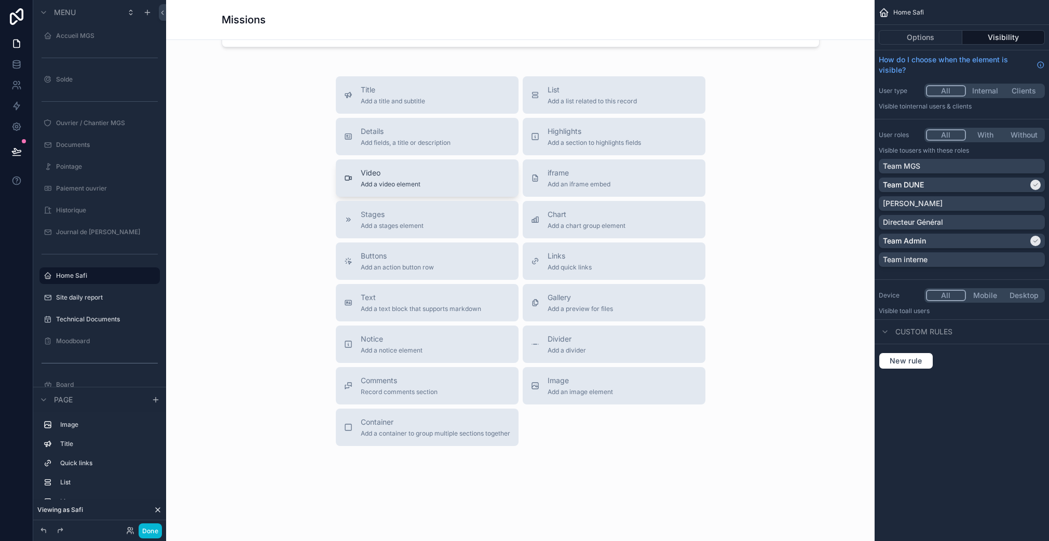
scroll to position [1116, 0]
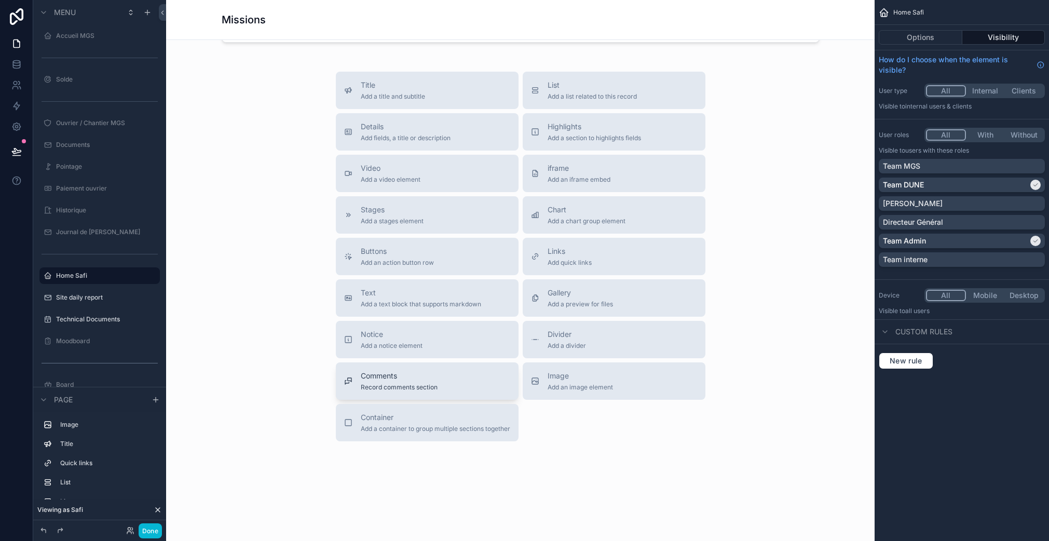
click at [419, 385] on span "Record comments section" at bounding box center [399, 387] width 77 height 8
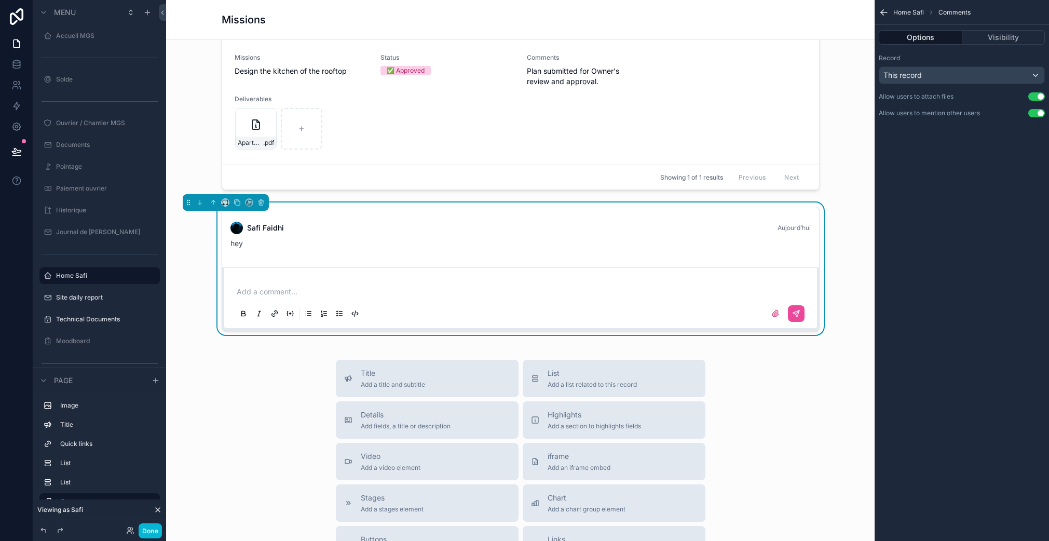
scroll to position [967, 0]
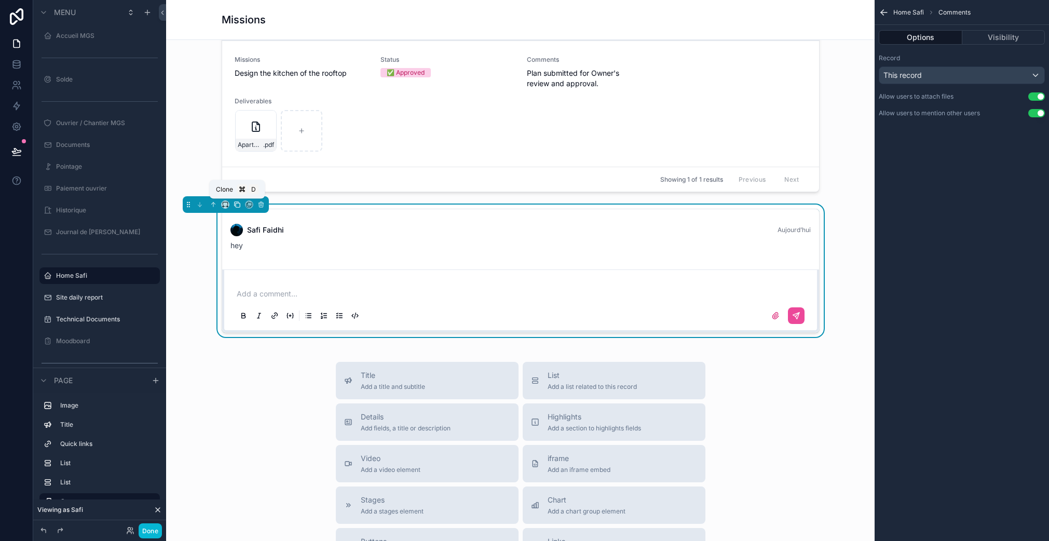
click at [233, 203] on icon "scrollable content" at bounding box center [236, 204] width 7 height 7
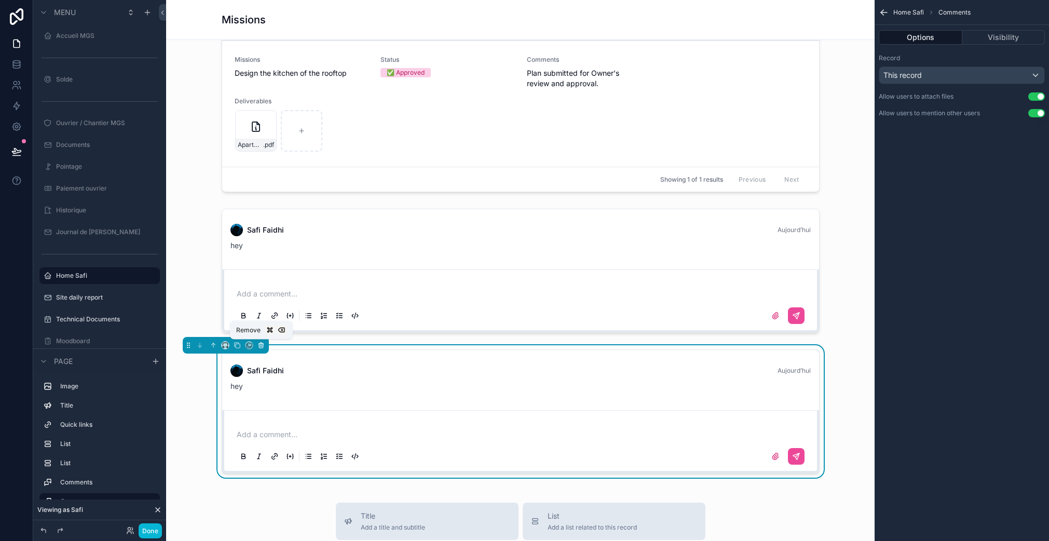
click at [263, 343] on icon "scrollable content" at bounding box center [261, 345] width 4 height 4
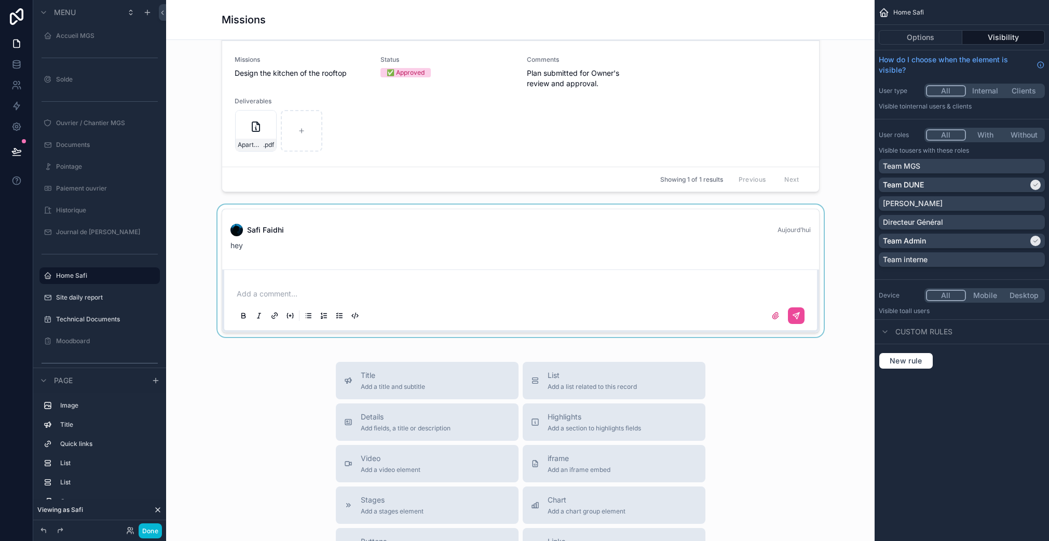
click at [414, 271] on div "scrollable content" at bounding box center [520, 270] width 692 height 132
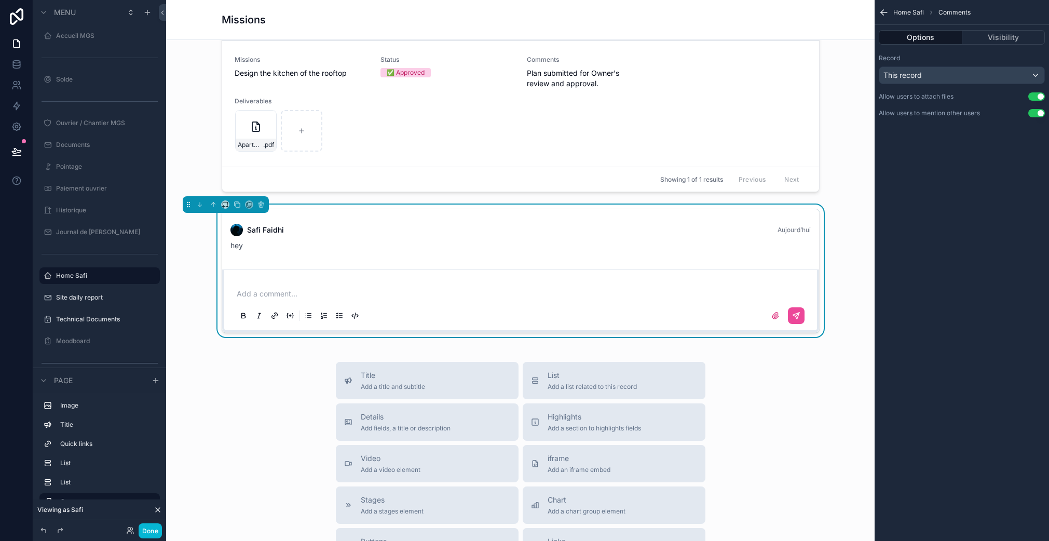
click at [677, 273] on div "Add a comment..." at bounding box center [520, 300] width 597 height 63
click at [1006, 44] on button "Visibility" at bounding box center [1003, 37] width 83 height 15
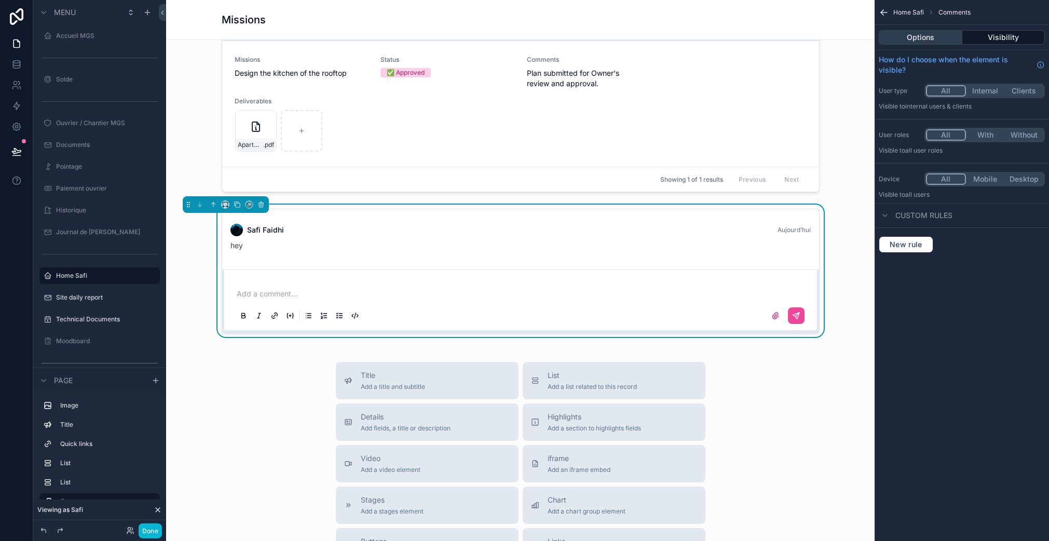
click at [917, 41] on button "Options" at bounding box center [920, 37] width 84 height 15
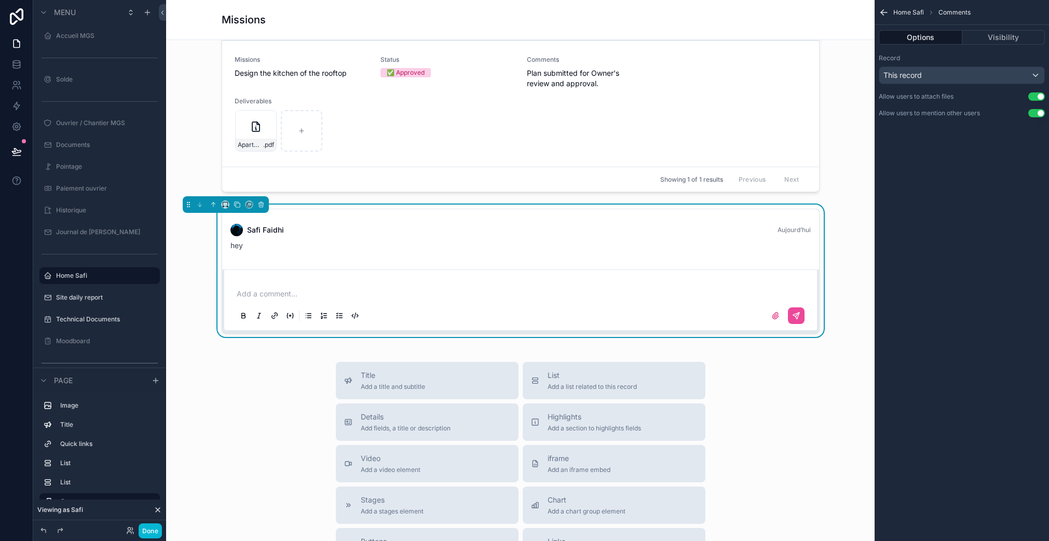
click at [843, 226] on div "Safi Faidhi Aujourd’hui hey Add a comment..." at bounding box center [520, 270] width 692 height 132
click at [705, 254] on div "Safi Faidhi Aujourd’hui hey" at bounding box center [520, 236] width 592 height 39
click at [938, 84] on button "This record" at bounding box center [961, 75] width 166 height 18
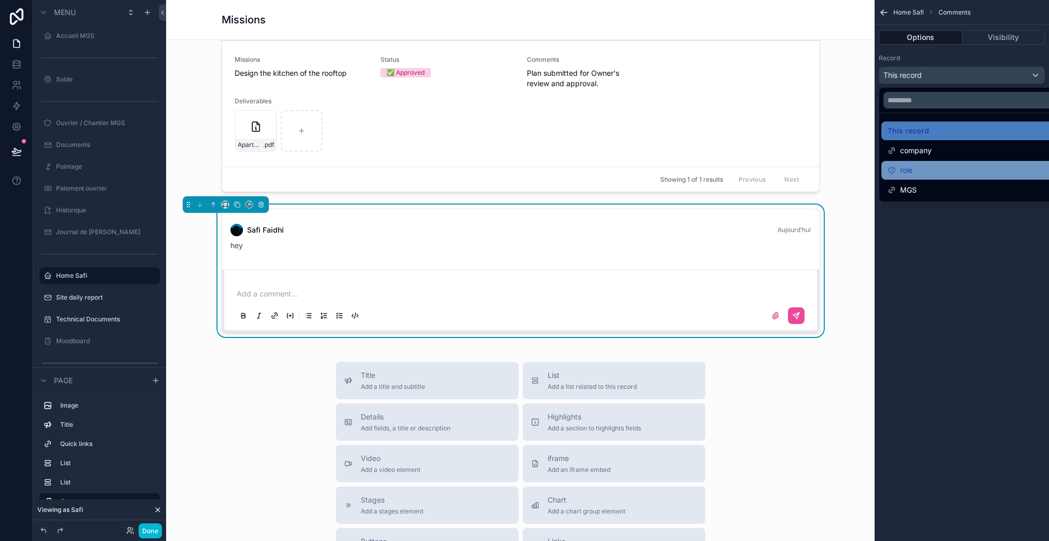
click at [918, 167] on div "role" at bounding box center [973, 170] width 172 height 12
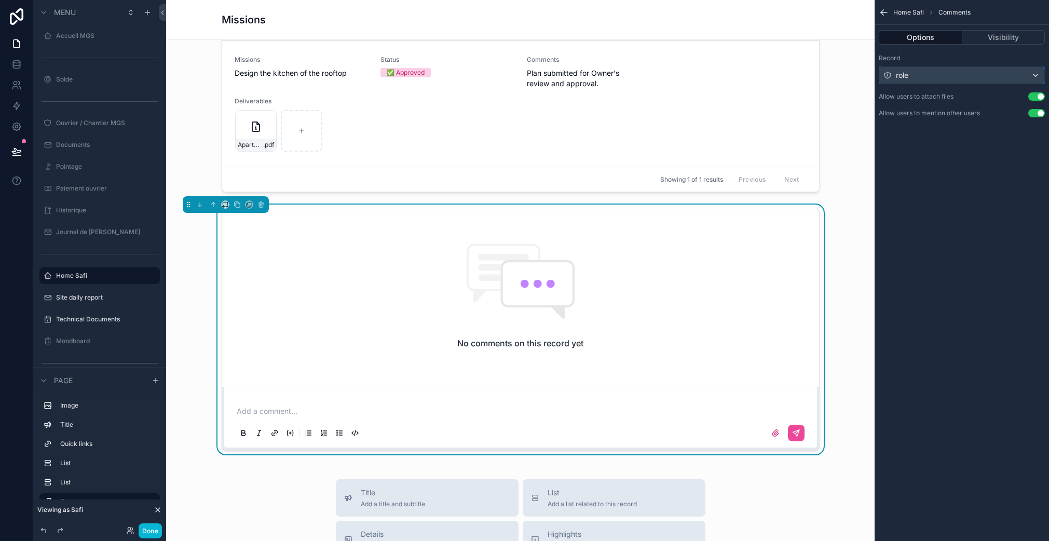
click at [940, 77] on div "role" at bounding box center [961, 75] width 165 height 17
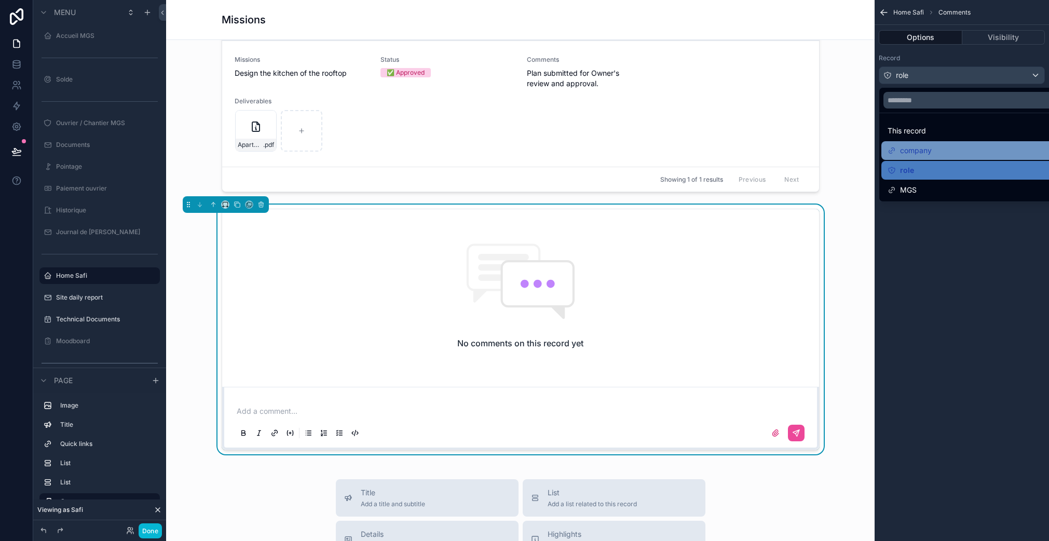
click at [915, 154] on span "company" at bounding box center [916, 150] width 32 height 12
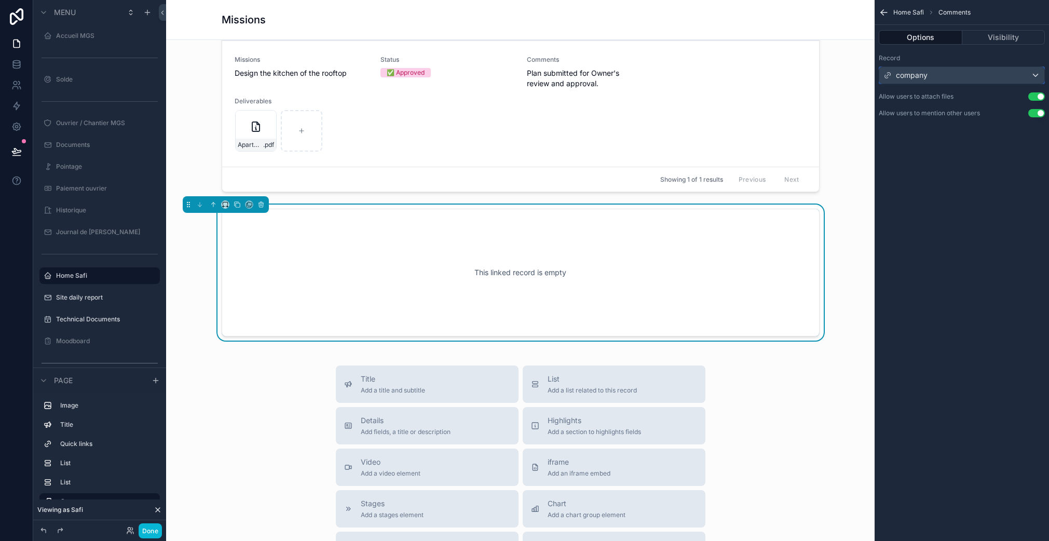
click at [931, 73] on div "company" at bounding box center [961, 75] width 165 height 17
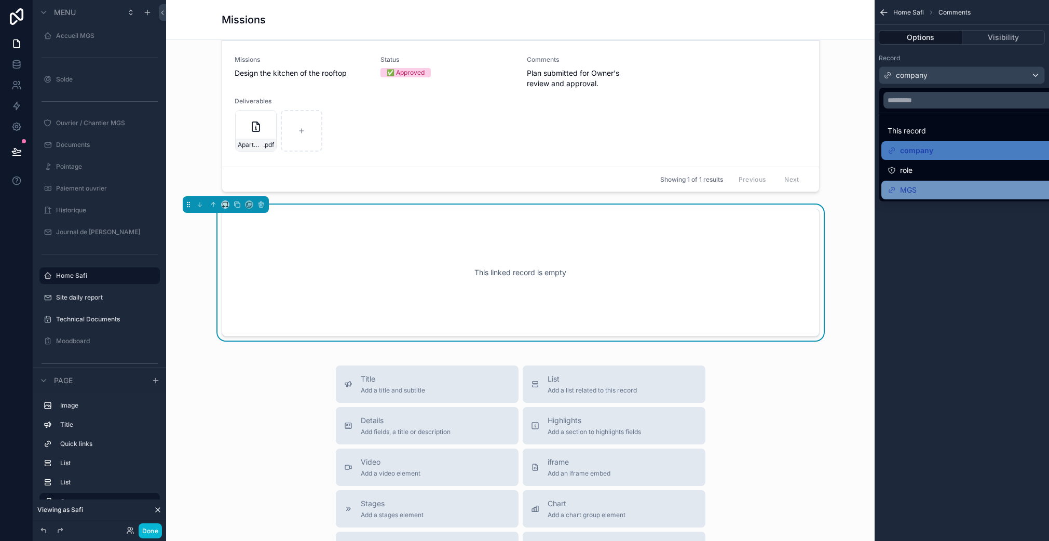
click at [918, 186] on div "MGS" at bounding box center [973, 190] width 172 height 12
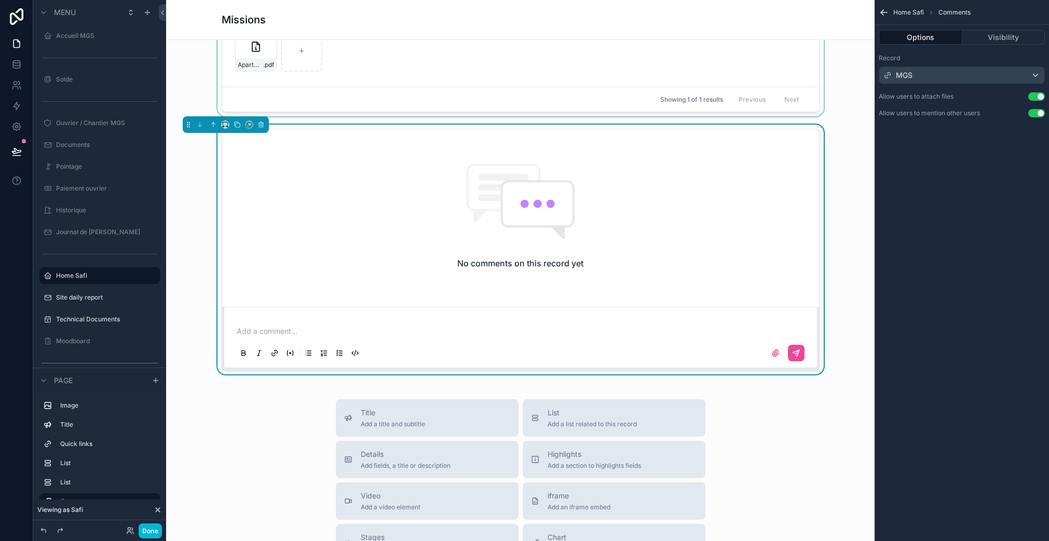
scroll to position [1041, 0]
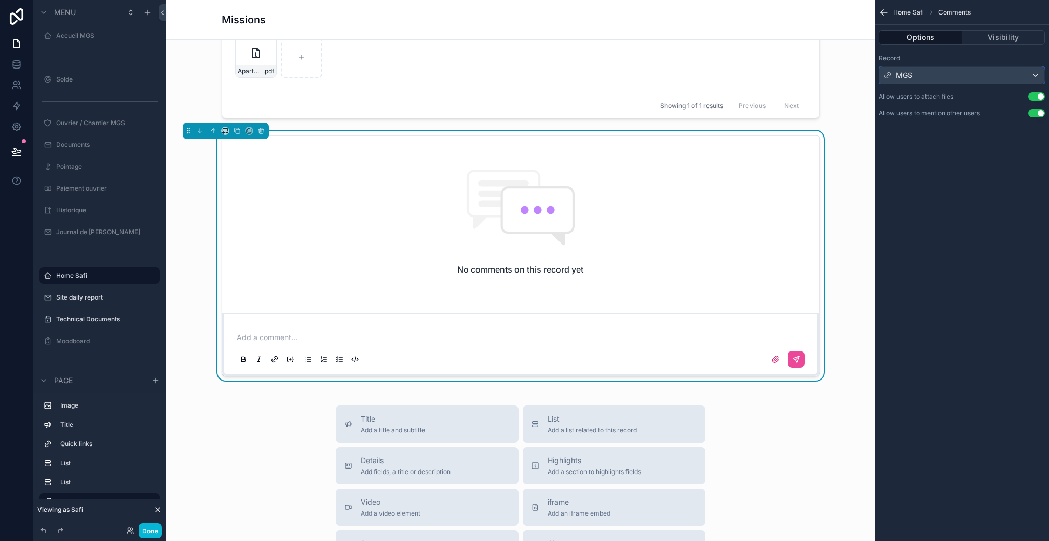
click at [917, 70] on div "MGS" at bounding box center [961, 75] width 165 height 17
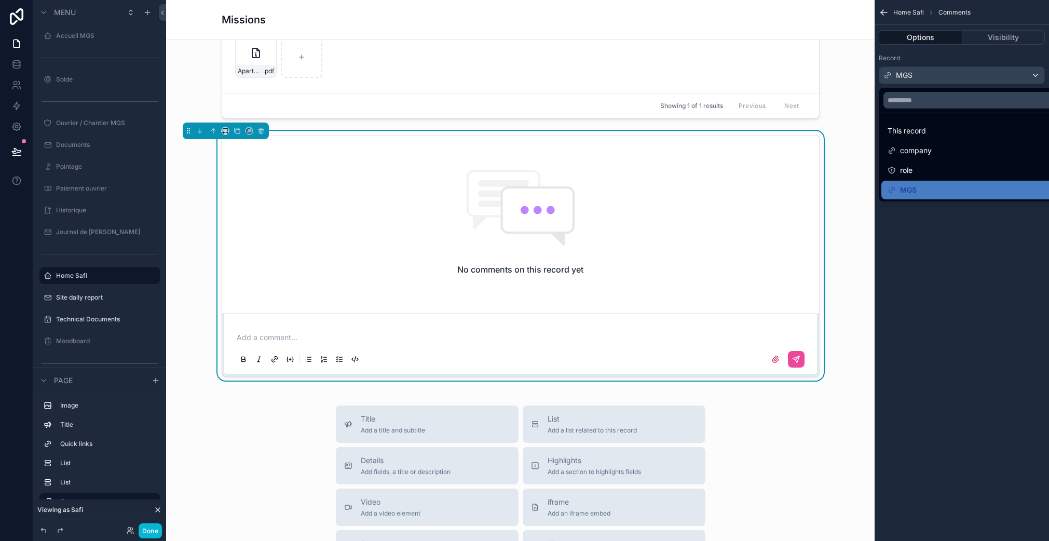
click at [920, 218] on div "scrollable content" at bounding box center [524, 270] width 1049 height 541
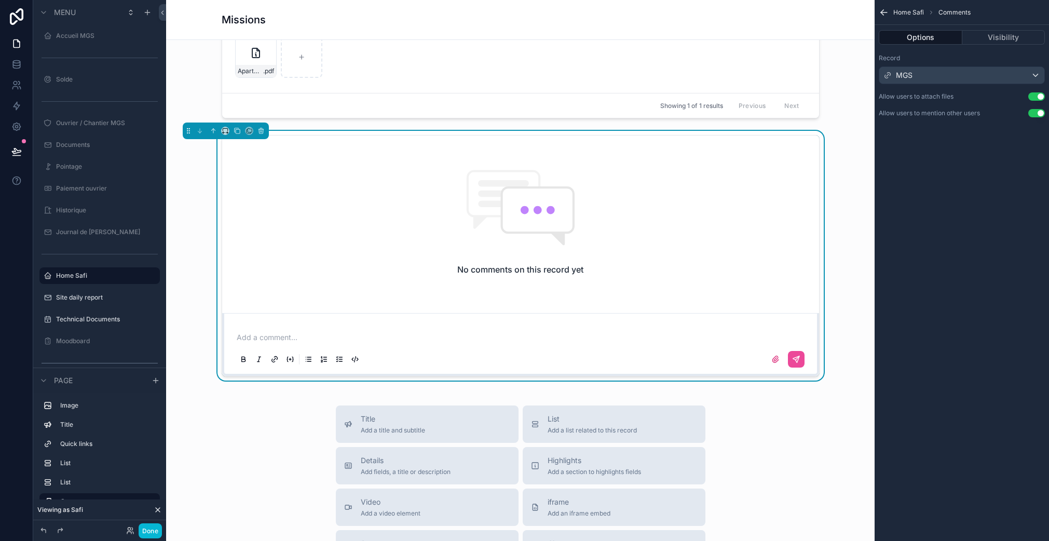
click at [270, 321] on div "Add a comment..." at bounding box center [520, 344] width 597 height 63
click at [151, 526] on button "Done" at bounding box center [150, 530] width 23 height 15
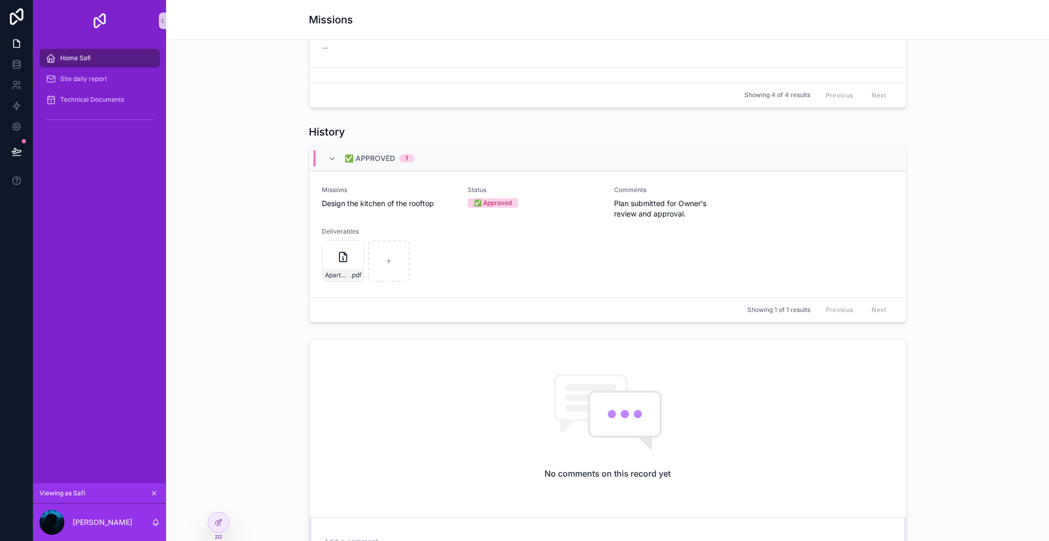
scroll to position [963, 0]
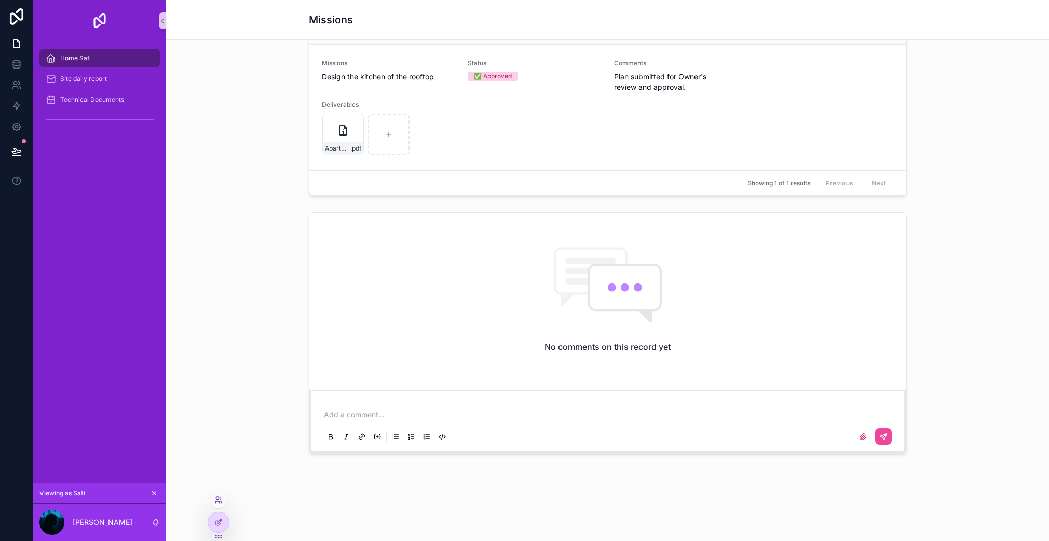
click at [217, 497] on icon at bounding box center [218, 499] width 8 height 8
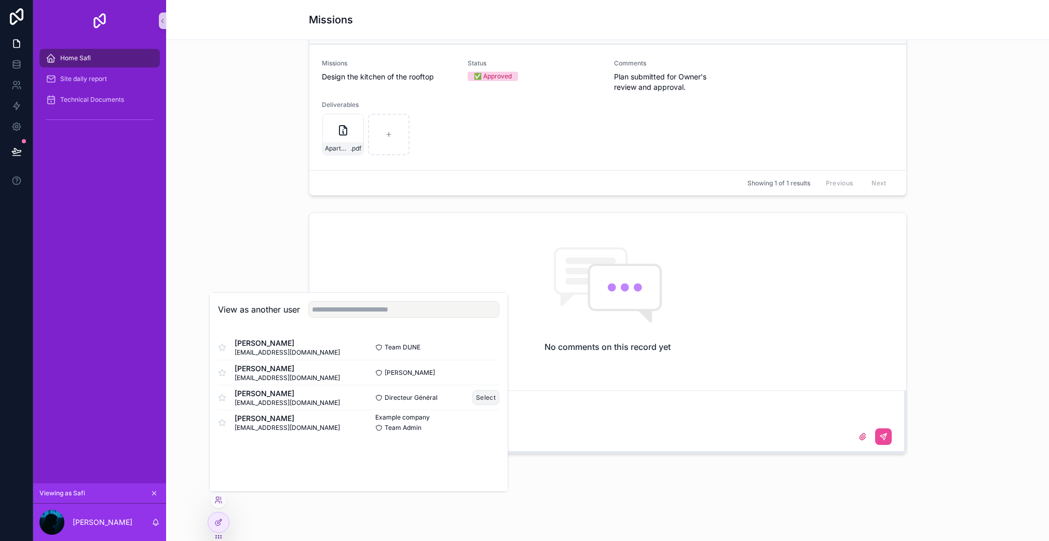
click at [484, 396] on button "Select" at bounding box center [485, 397] width 27 height 15
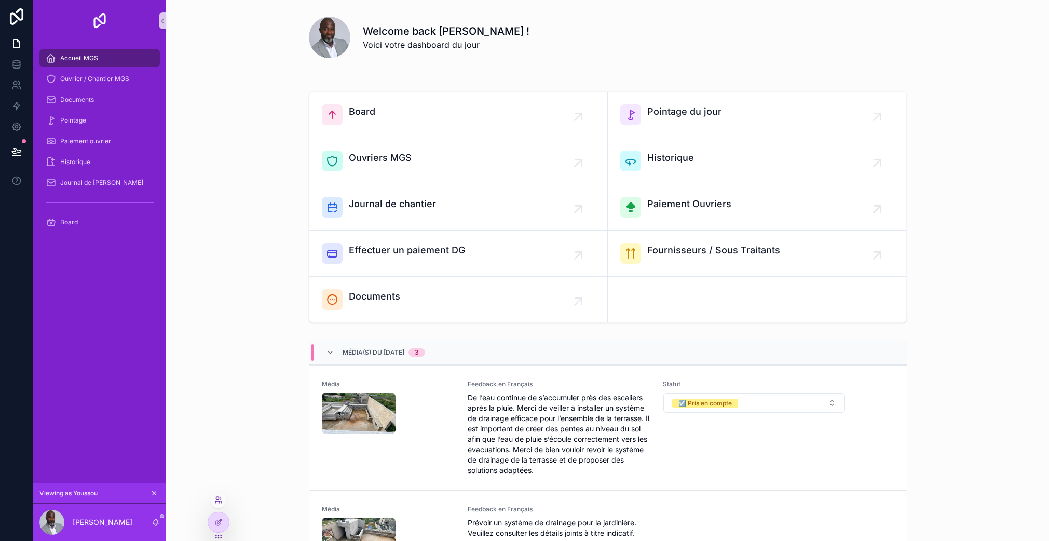
click at [221, 498] on icon at bounding box center [220, 498] width 1 height 3
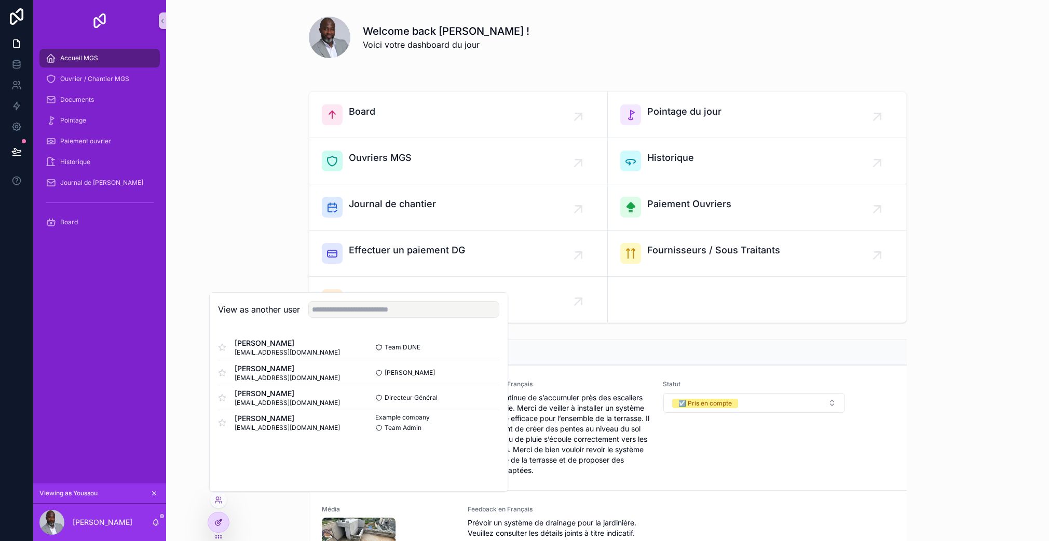
click at [215, 525] on icon at bounding box center [218, 522] width 8 height 8
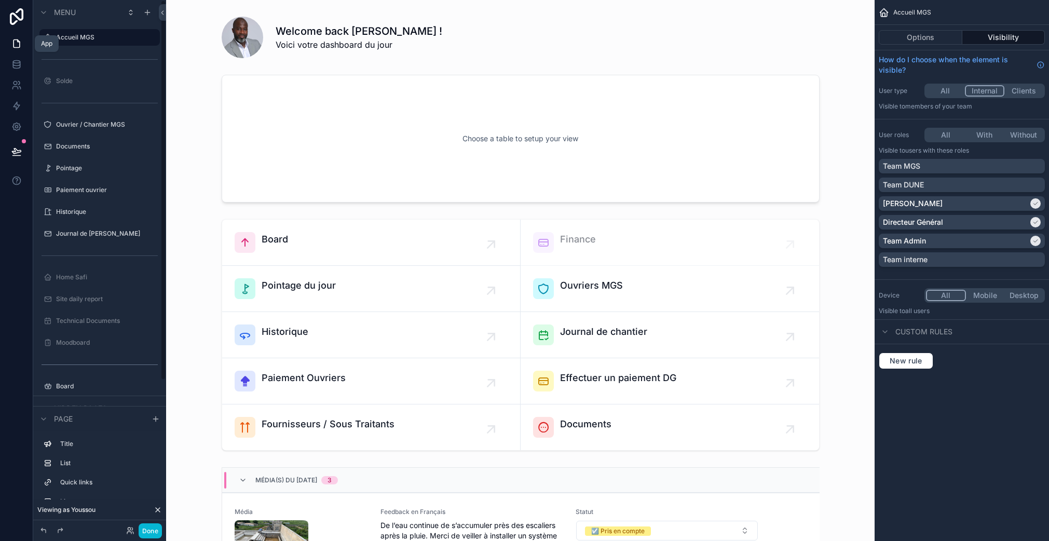
click at [17, 43] on icon at bounding box center [16, 43] width 10 height 10
click at [12, 120] on link at bounding box center [16, 126] width 33 height 21
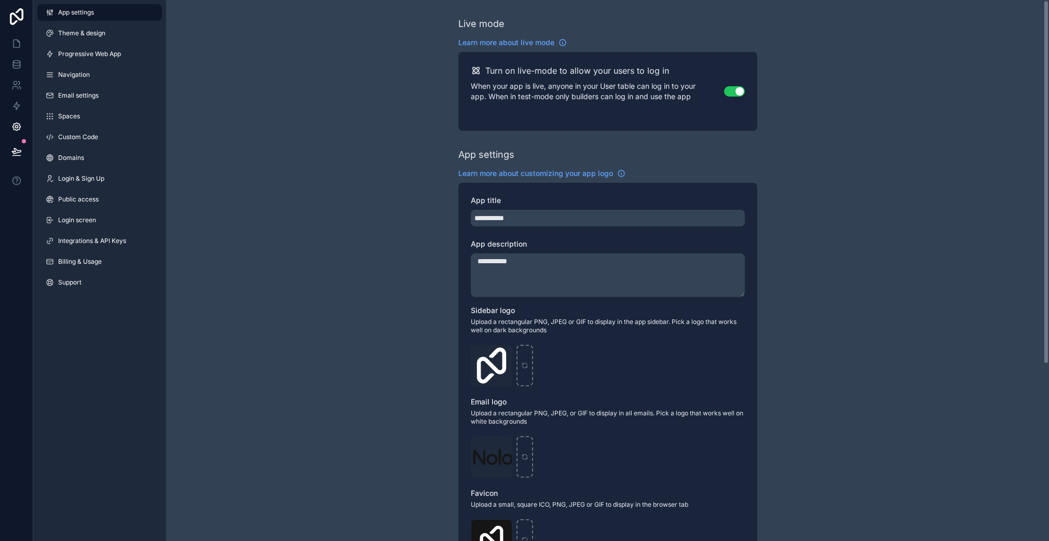
click at [499, 233] on div "**********" at bounding box center [607, 379] width 299 height 392
click at [502, 220] on input "**********" at bounding box center [608, 218] width 274 height 17
type input "*******"
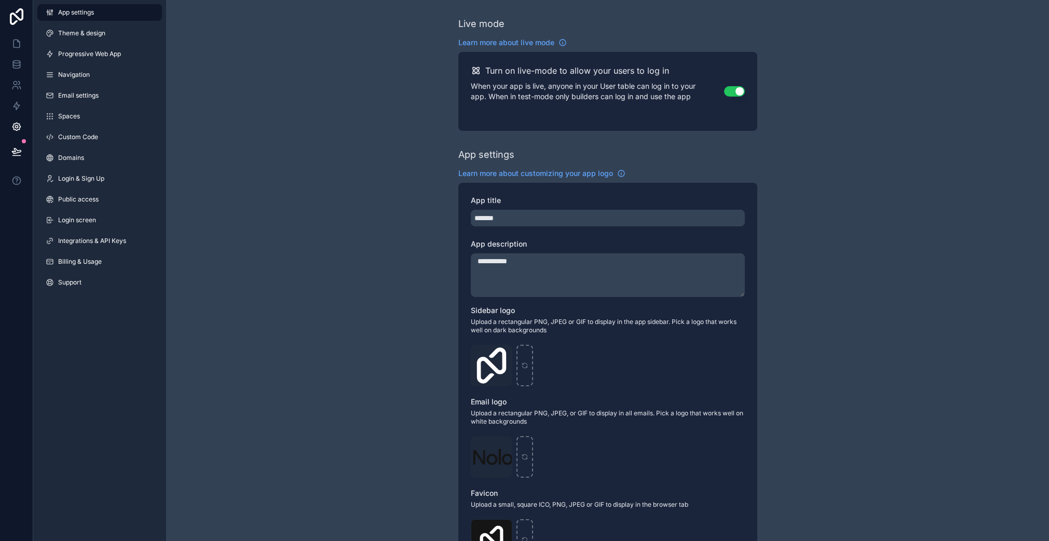
click at [518, 258] on textarea "**********" at bounding box center [608, 275] width 274 height 44
type textarea "*******"
click at [435, 240] on div "Live mode Learn more about live mode Turn on live-mode to allow your users to l…" at bounding box center [607, 401] width 883 height 803
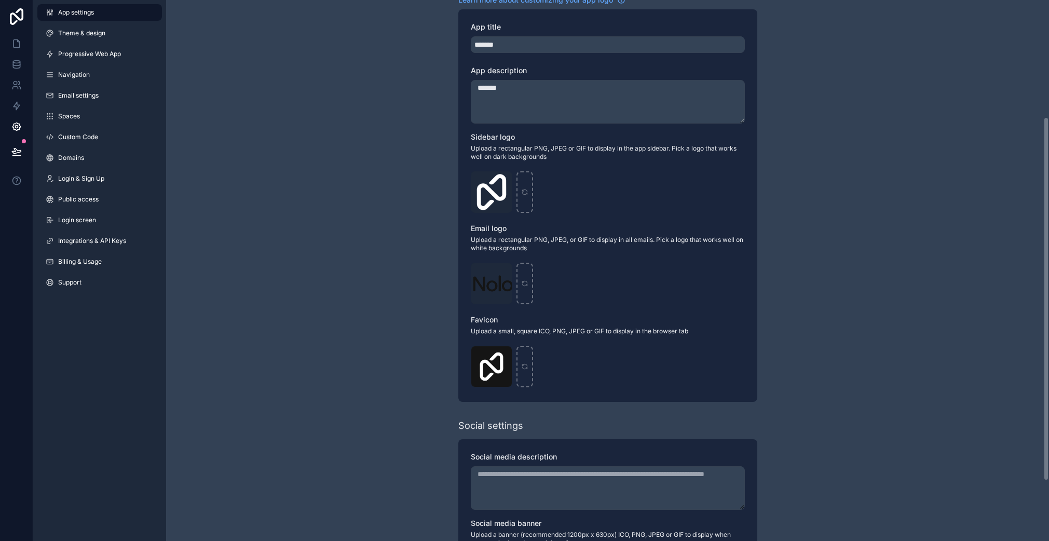
scroll to position [263, 0]
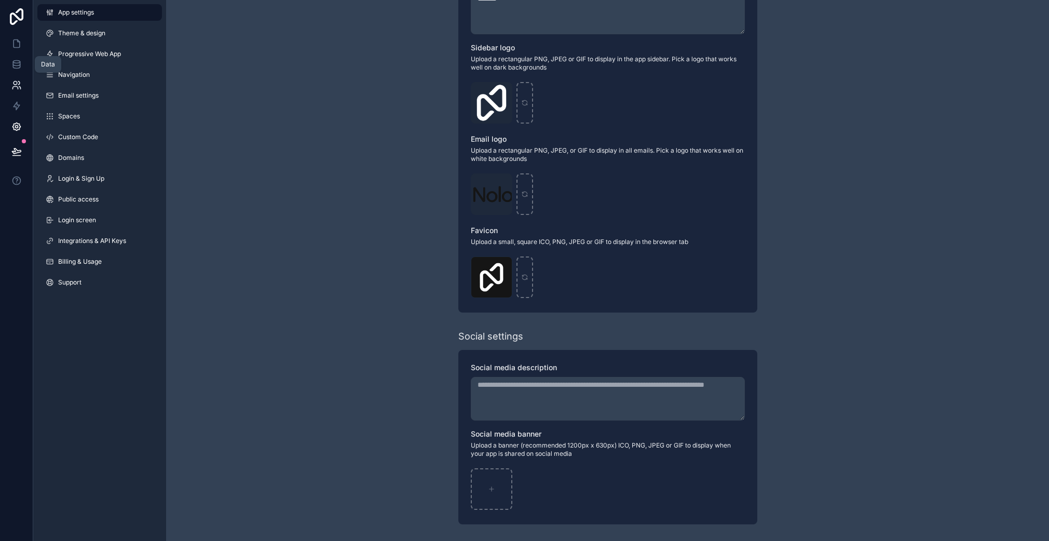
click at [16, 81] on icon at bounding box center [16, 85] width 10 height 10
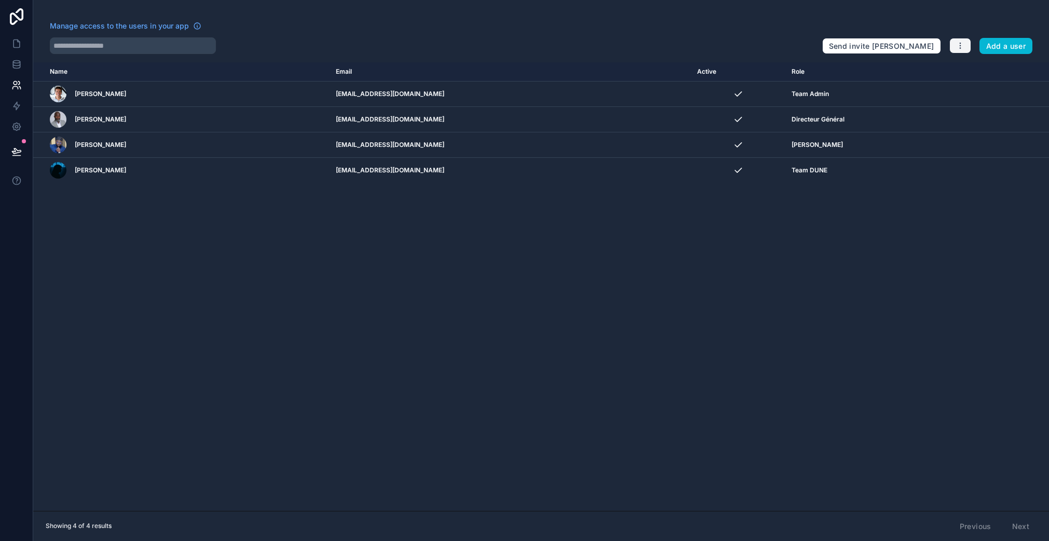
click at [962, 46] on icon "button" at bounding box center [960, 46] width 8 height 8
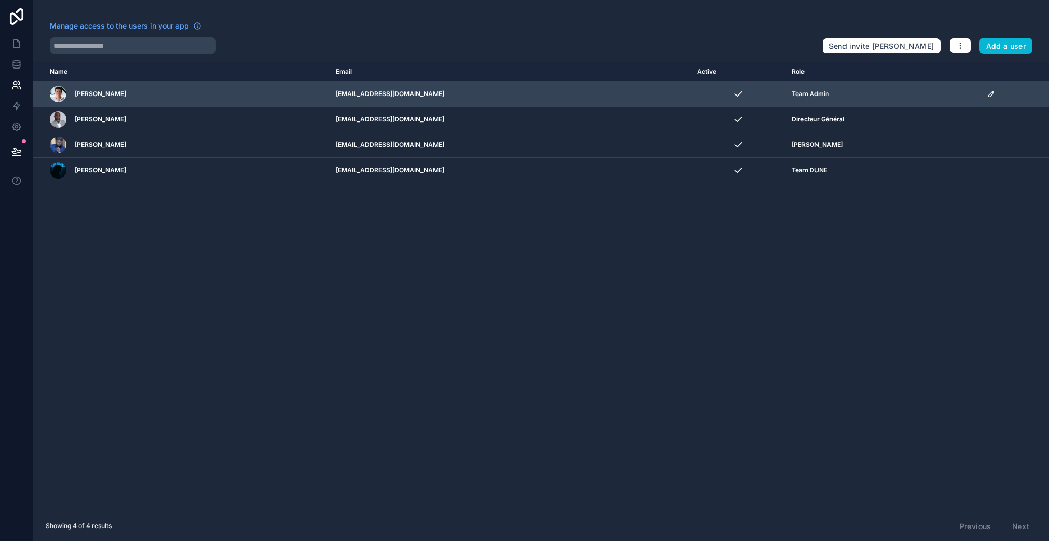
click at [91, 94] on span "[PERSON_NAME]" at bounding box center [100, 94] width 51 height 8
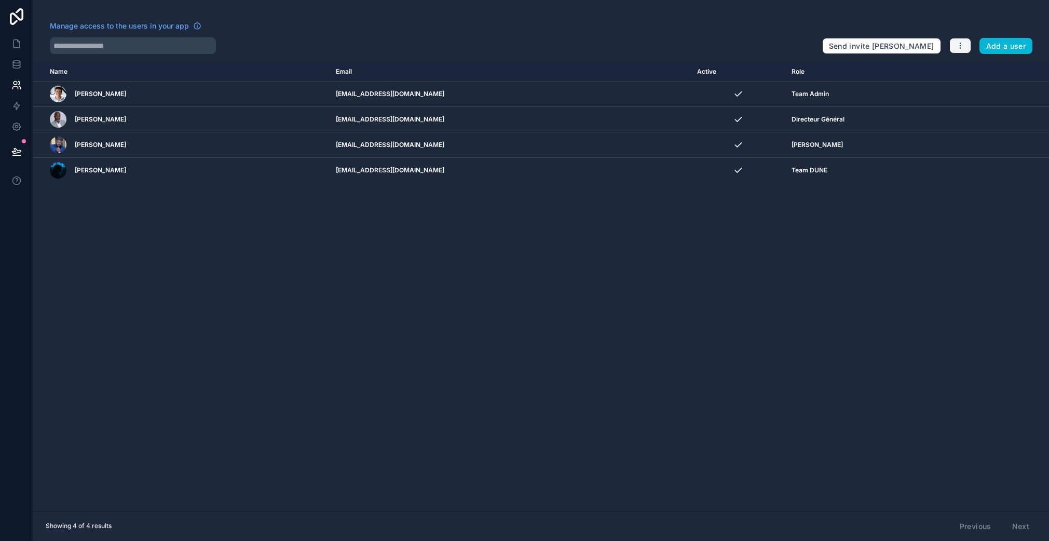
click at [959, 47] on icon "button" at bounding box center [960, 46] width 8 height 8
click at [970, 67] on link "Manage roles" at bounding box center [984, 70] width 73 height 17
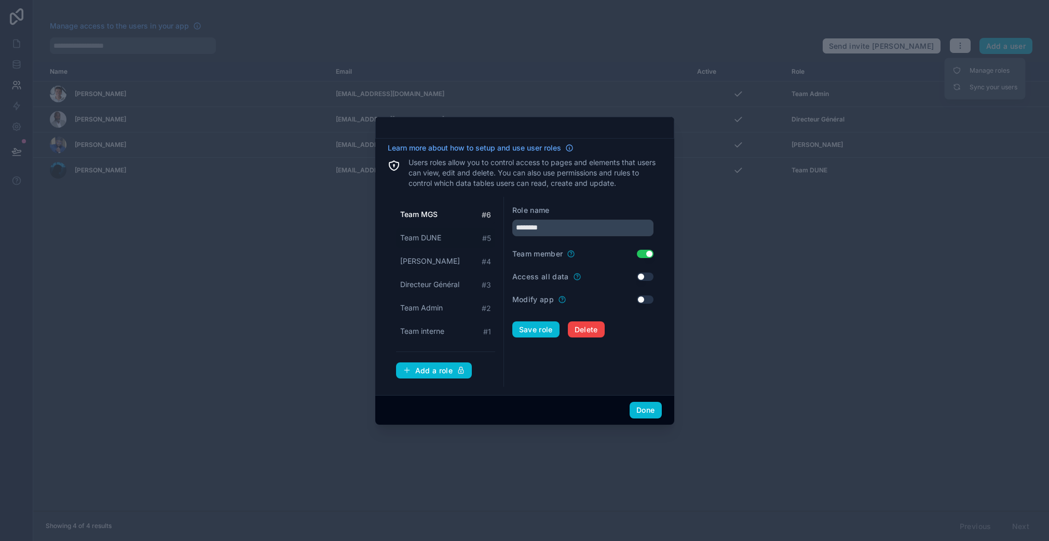
click at [411, 236] on span "Team DUNE" at bounding box center [420, 237] width 41 height 10
click at [650, 253] on button "Use setting" at bounding box center [645, 254] width 17 height 8
click at [436, 263] on span "[PERSON_NAME]" at bounding box center [430, 261] width 60 height 10
click at [435, 279] on span "Directeur Général" at bounding box center [429, 284] width 59 height 10
click at [429, 304] on span "Team Admin" at bounding box center [421, 307] width 43 height 10
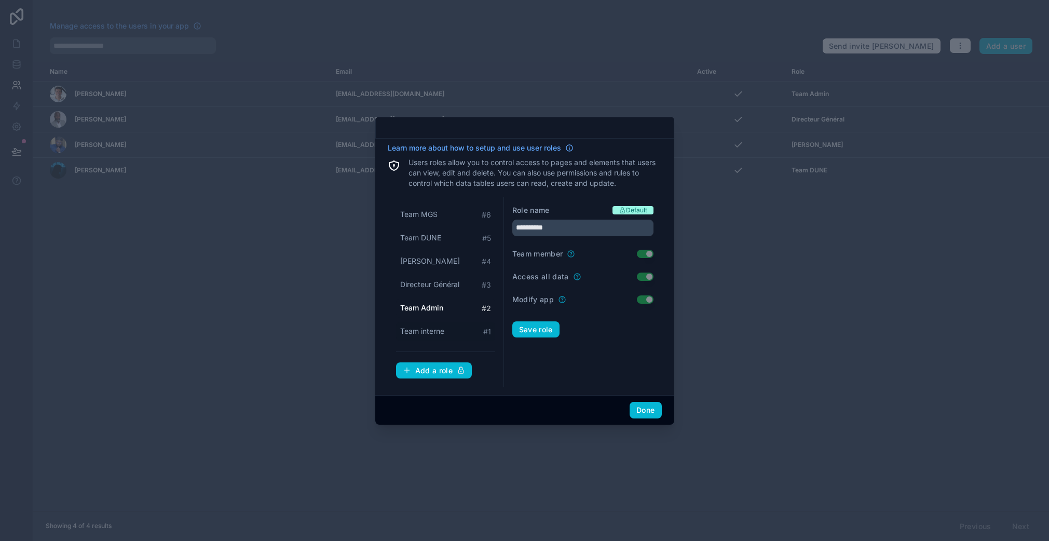
click at [415, 335] on span "Team interne" at bounding box center [422, 331] width 44 height 10
type input "**********"
click at [656, 415] on button "Done" at bounding box center [645, 410] width 32 height 17
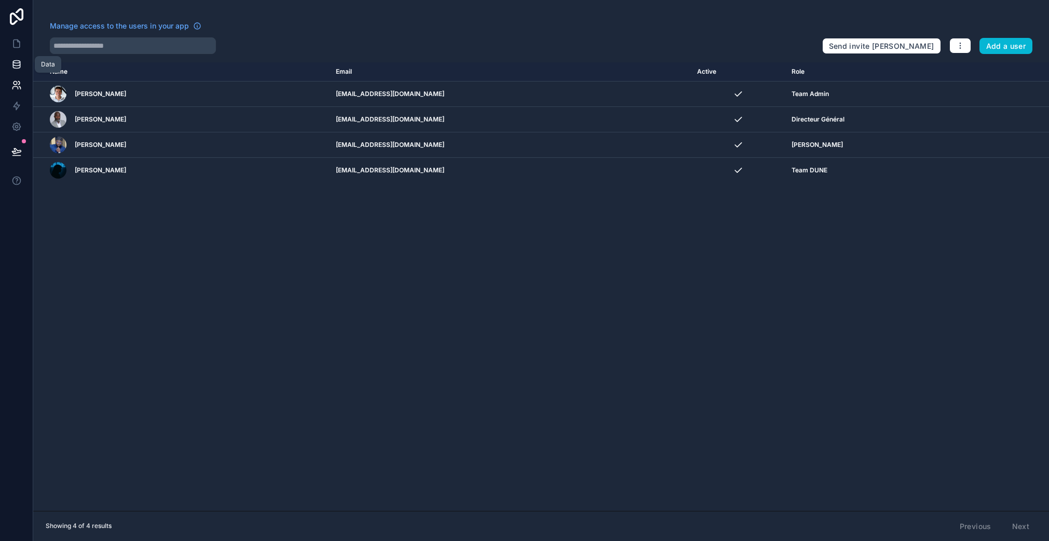
click at [13, 71] on link at bounding box center [16, 64] width 33 height 21
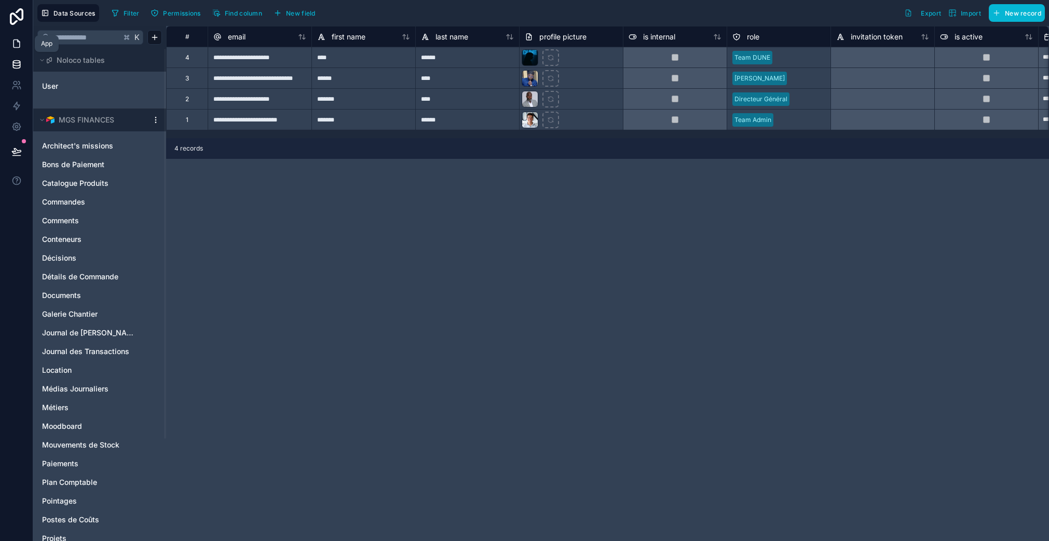
click at [13, 48] on icon at bounding box center [16, 43] width 10 height 10
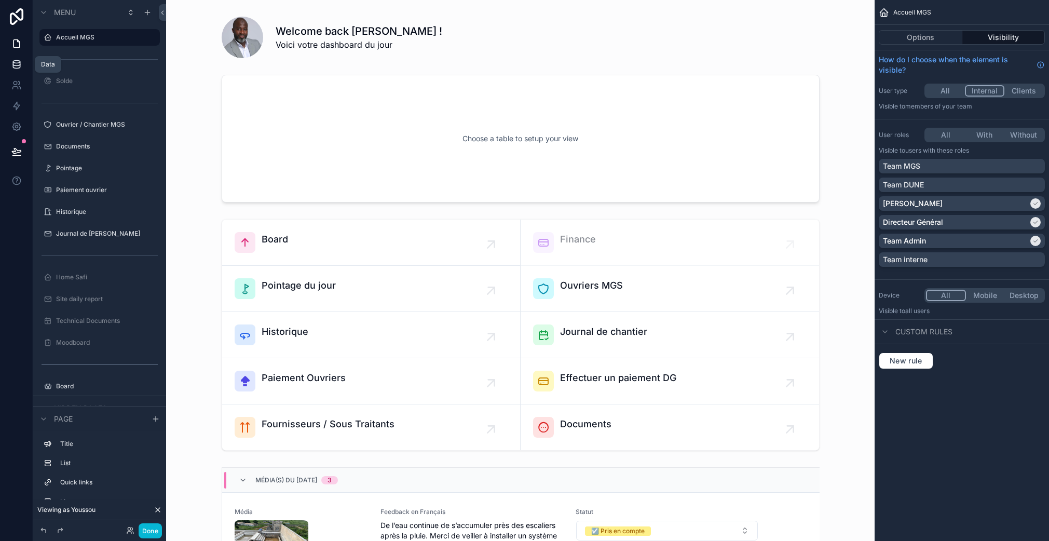
click at [13, 70] on link at bounding box center [16, 64] width 33 height 21
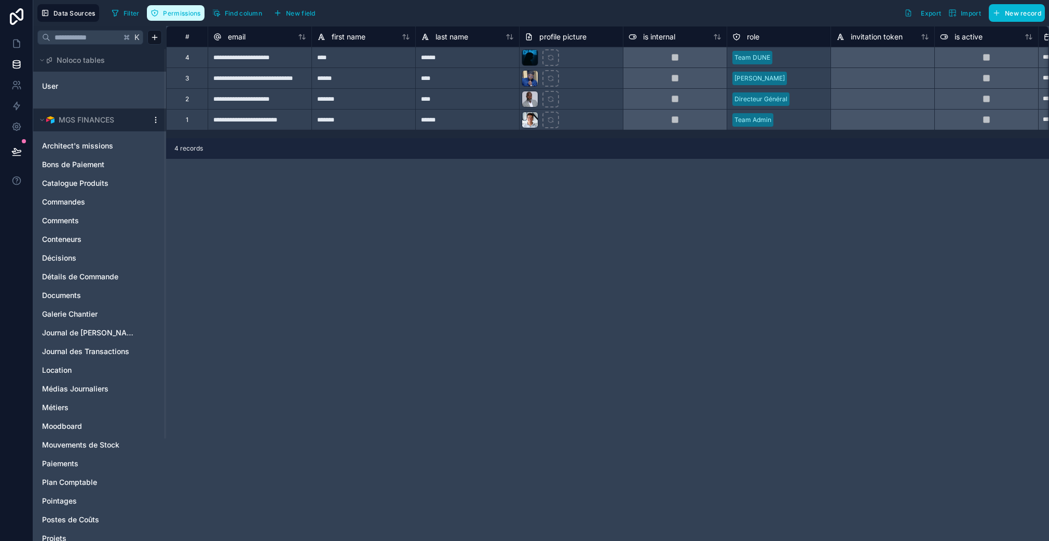
click at [167, 16] on span "Permissions" at bounding box center [181, 13] width 37 height 8
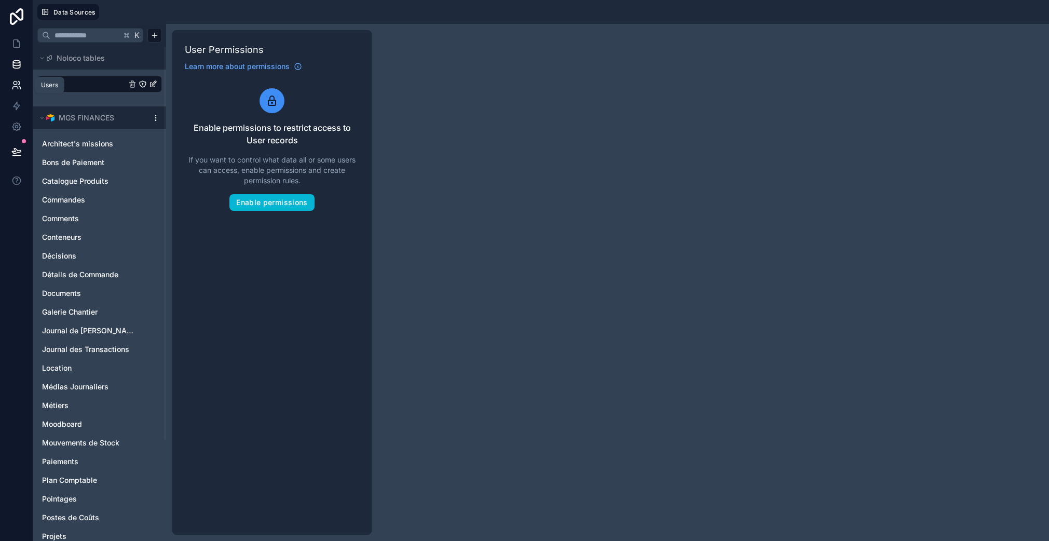
click at [13, 89] on icon at bounding box center [16, 85] width 10 height 10
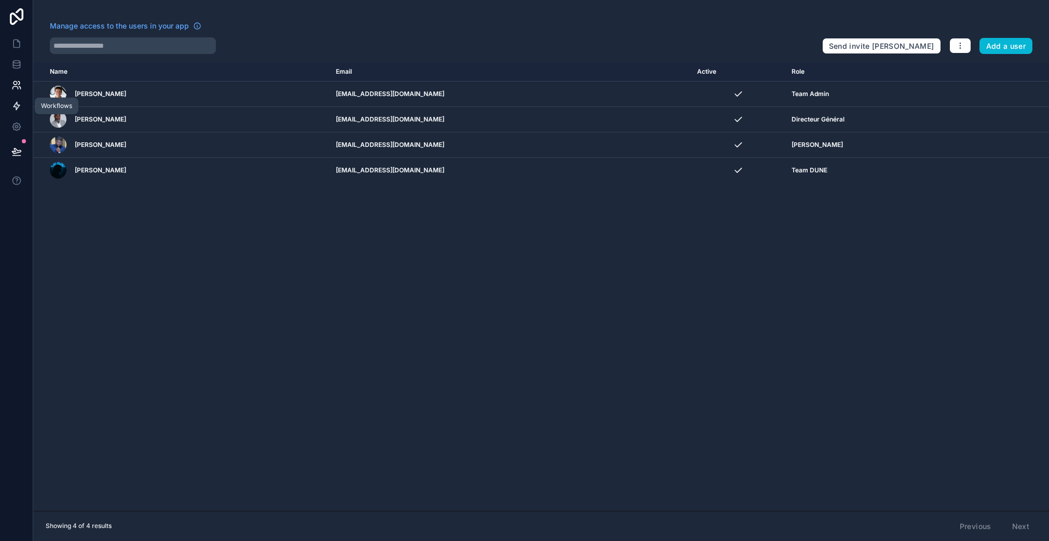
click at [13, 108] on icon at bounding box center [16, 106] width 10 height 10
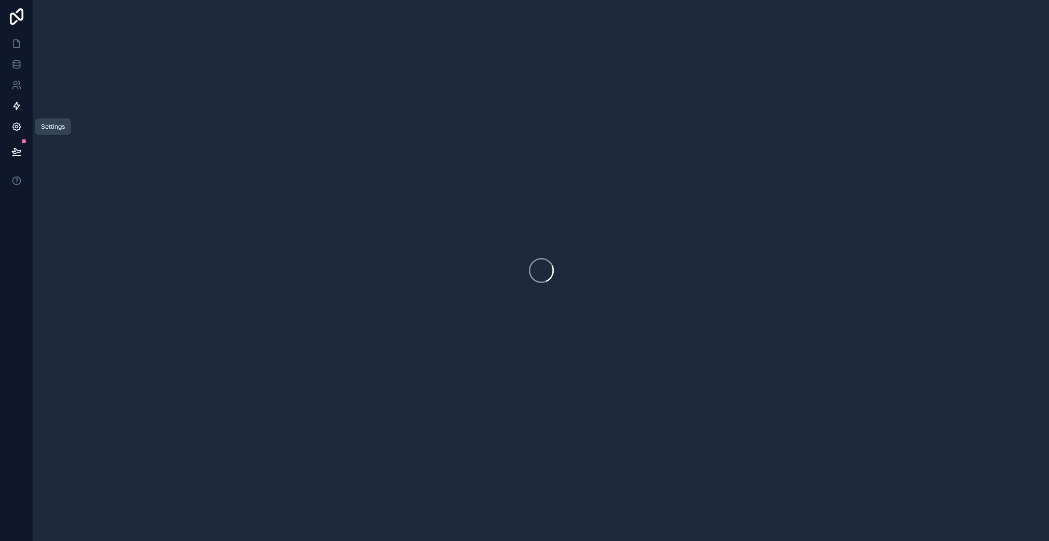
click at [16, 130] on icon at bounding box center [16, 127] width 8 height 8
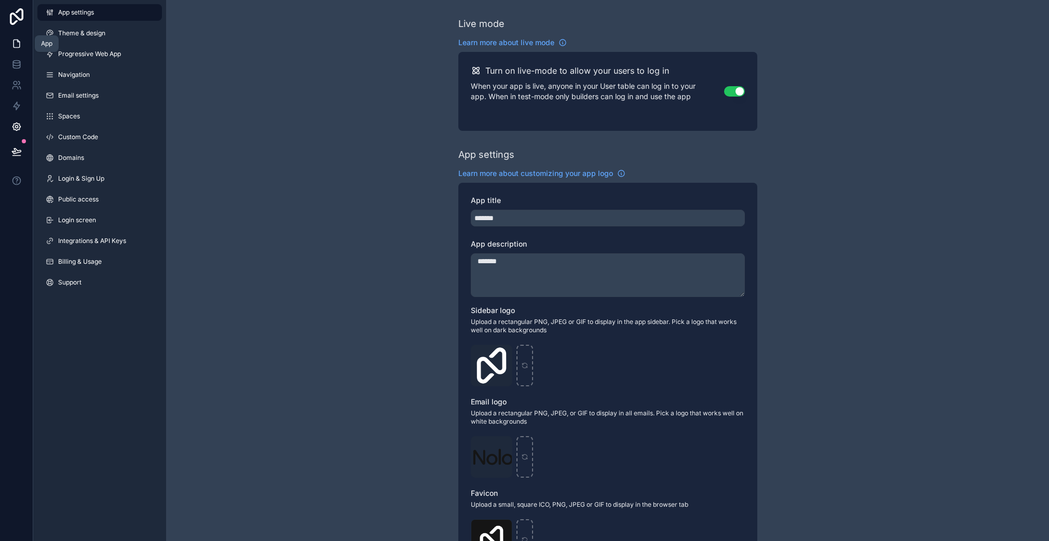
click at [16, 39] on icon at bounding box center [16, 43] width 10 height 10
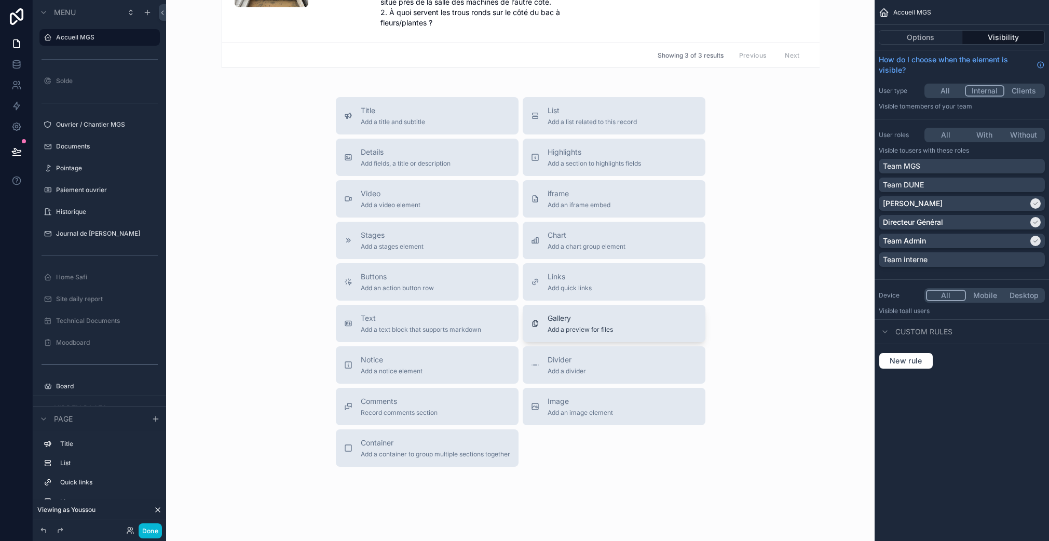
scroll to position [860, 0]
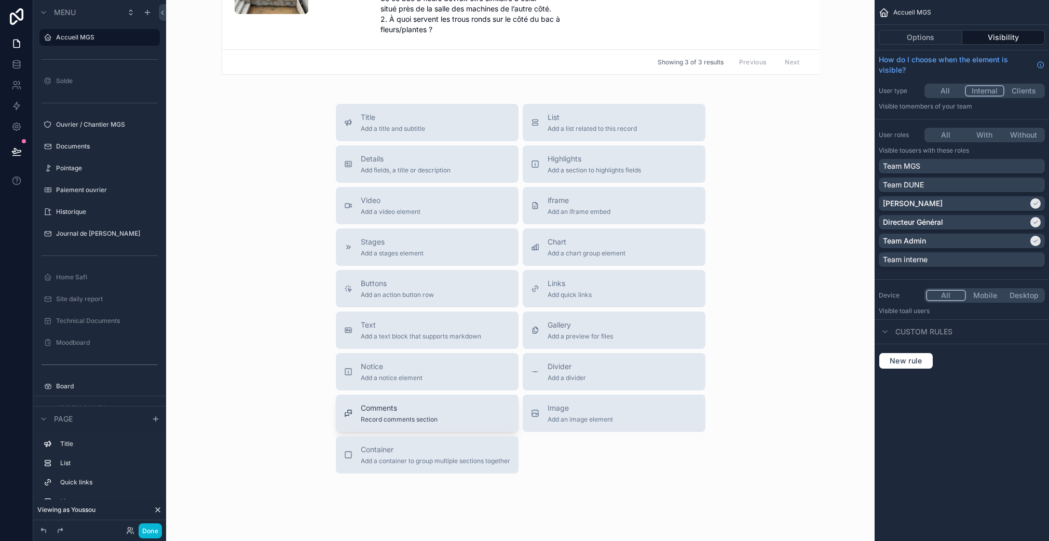
click at [415, 421] on span "Record comments section" at bounding box center [399, 419] width 77 height 8
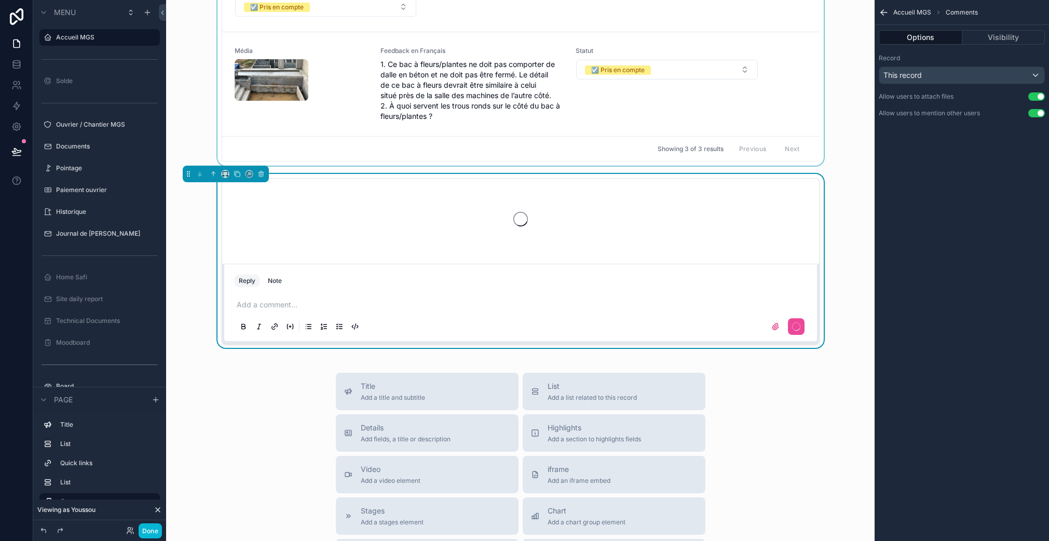
scroll to position [763, 0]
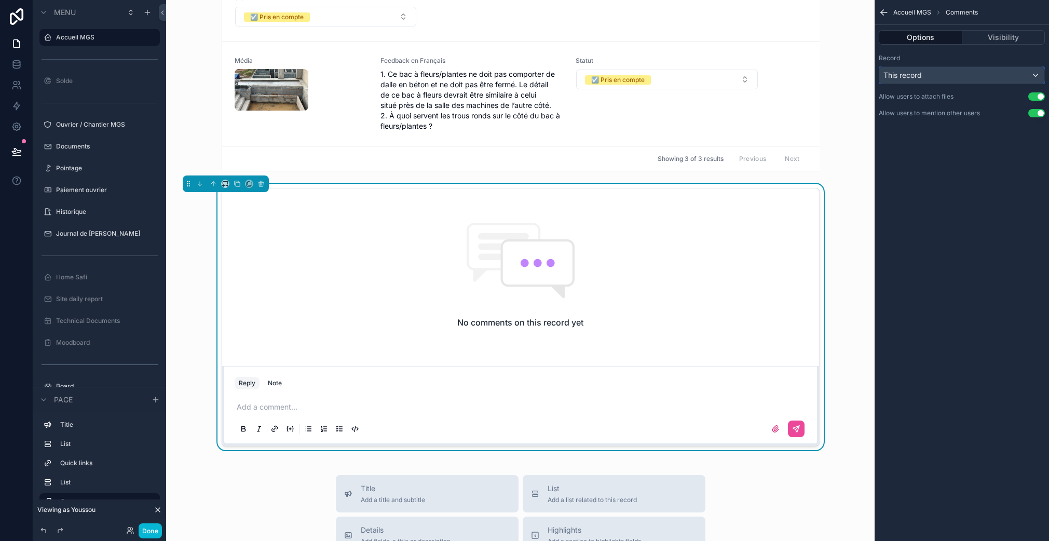
click at [921, 78] on span "This record" at bounding box center [902, 75] width 38 height 10
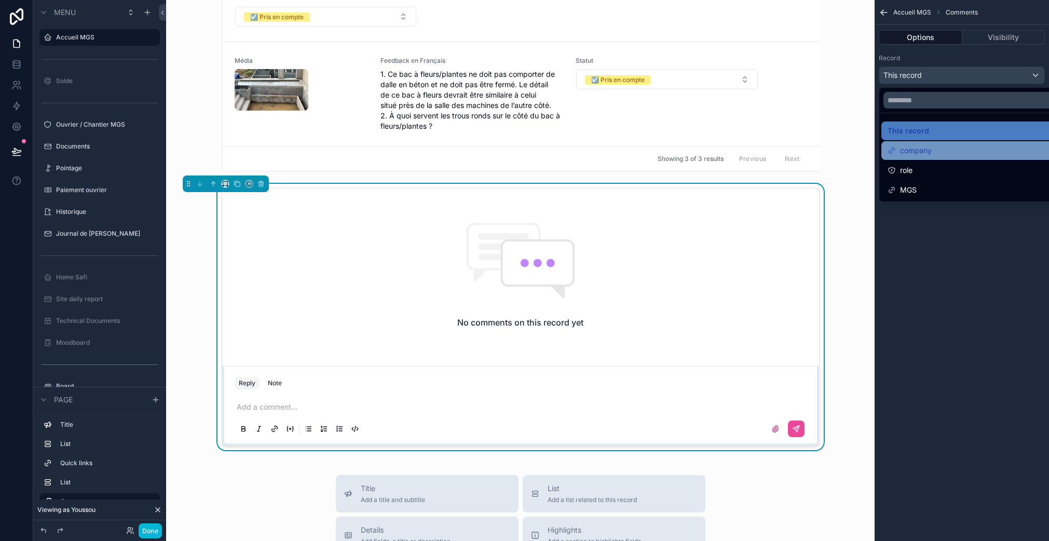
click at [952, 156] on div "company" at bounding box center [973, 150] width 172 height 12
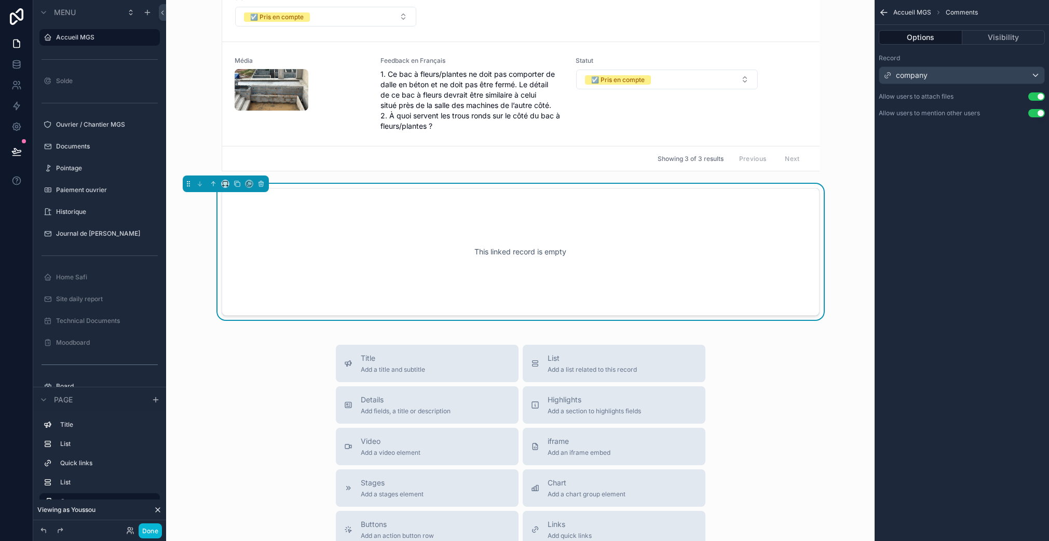
click at [583, 282] on div "This linked record is empty" at bounding box center [520, 251] width 563 height 93
click at [888, 76] on icon "scrollable content" at bounding box center [887, 75] width 8 height 8
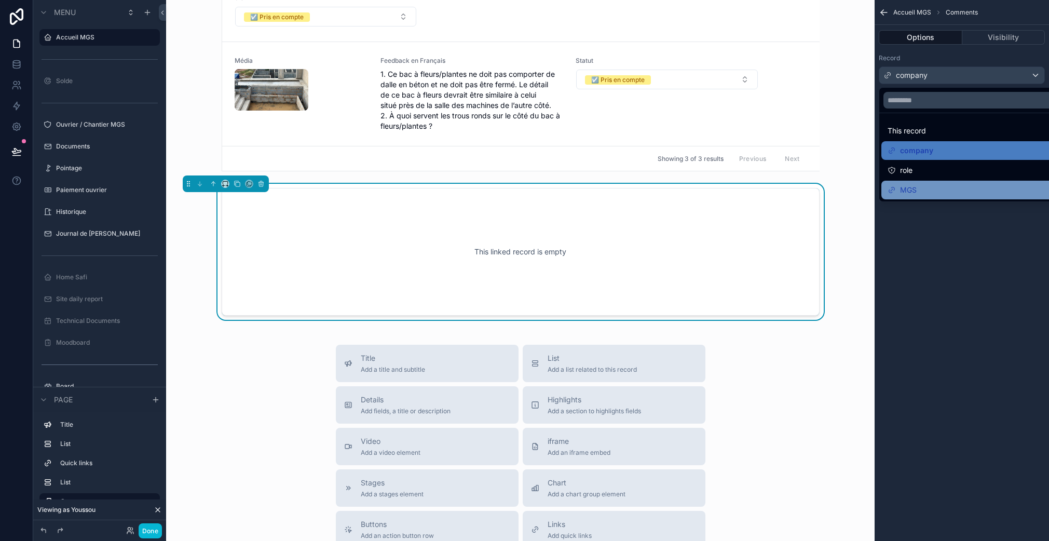
click at [924, 189] on div "MGS" at bounding box center [973, 190] width 172 height 12
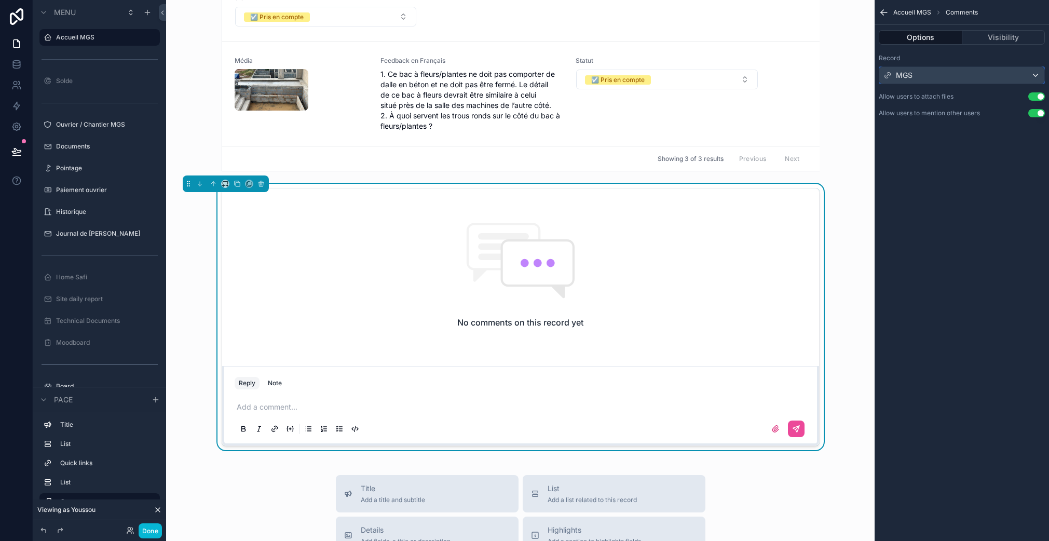
click at [917, 79] on div "MGS" at bounding box center [961, 75] width 165 height 17
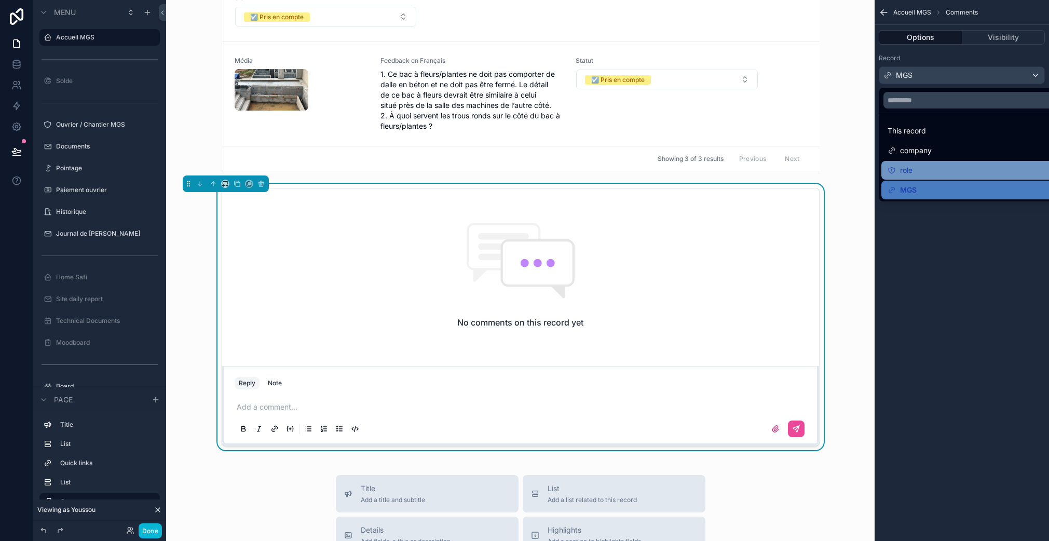
click at [922, 171] on div "role" at bounding box center [973, 170] width 172 height 12
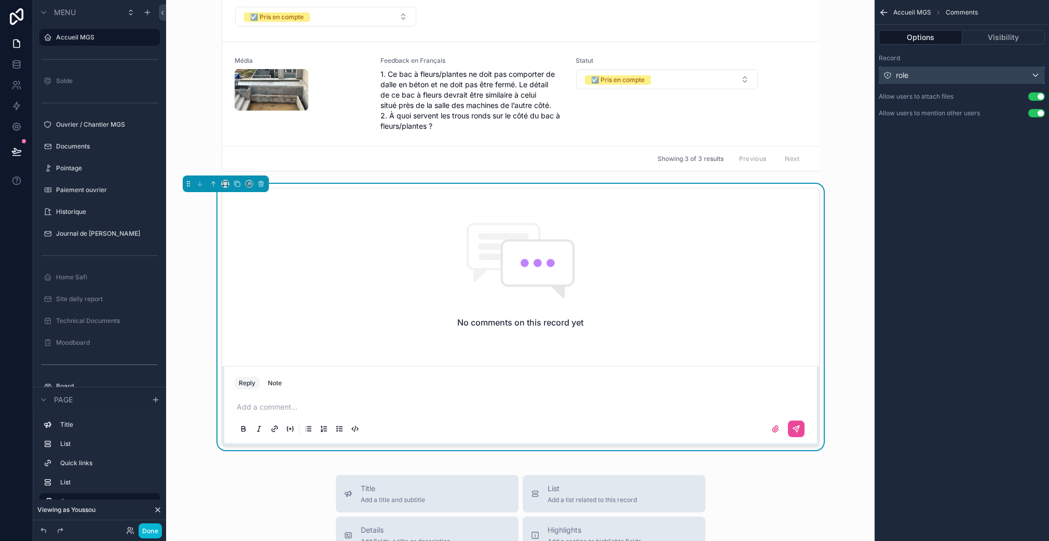
click at [921, 79] on div "role" at bounding box center [961, 75] width 165 height 17
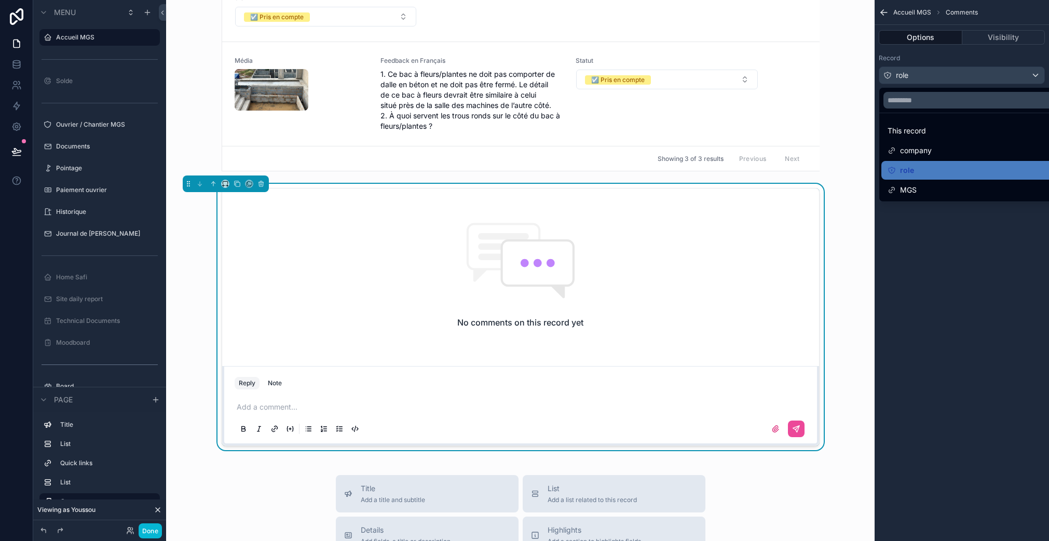
click at [909, 195] on span "MGS" at bounding box center [908, 190] width 17 height 12
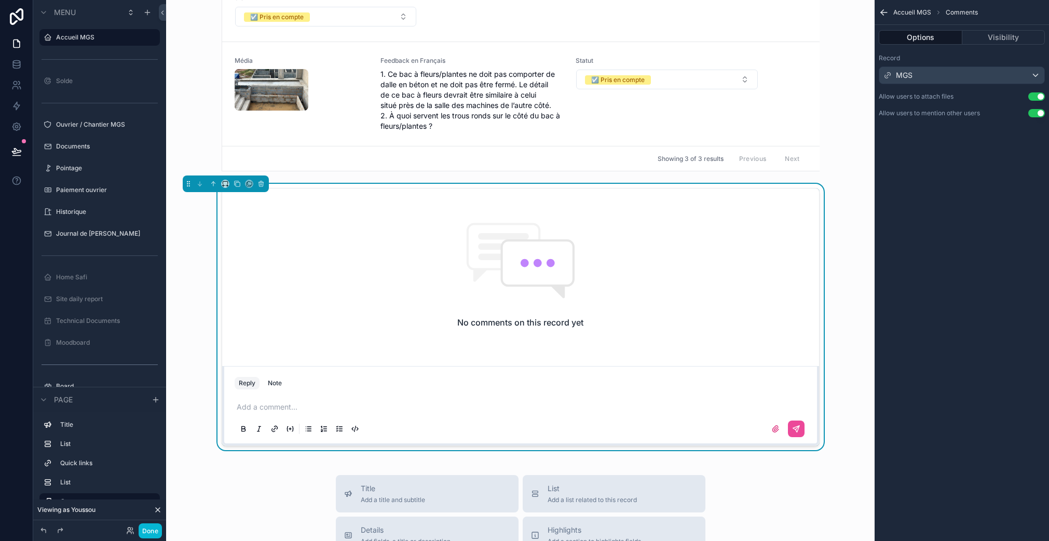
scroll to position [756, 0]
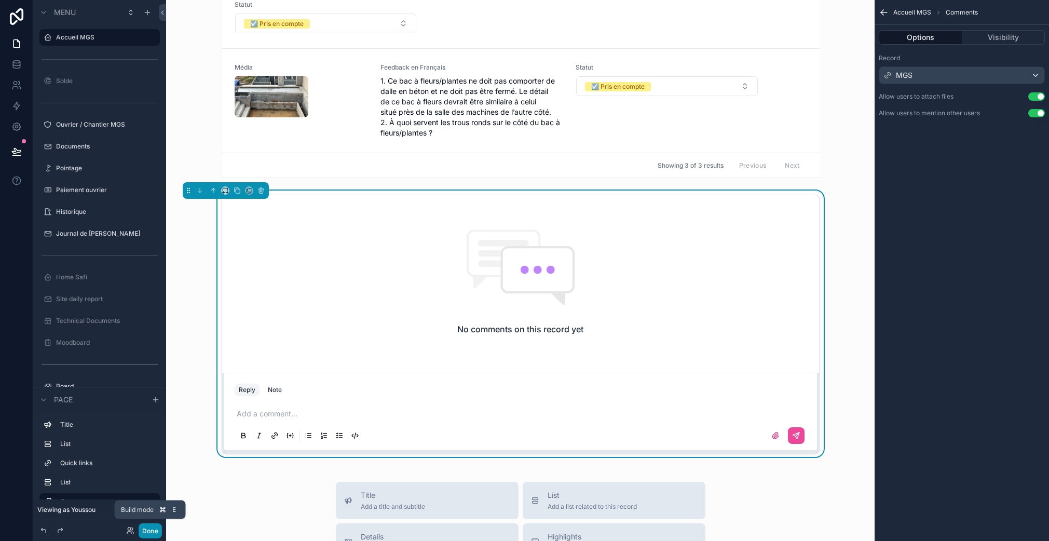
click at [155, 528] on button "Done" at bounding box center [150, 530] width 23 height 15
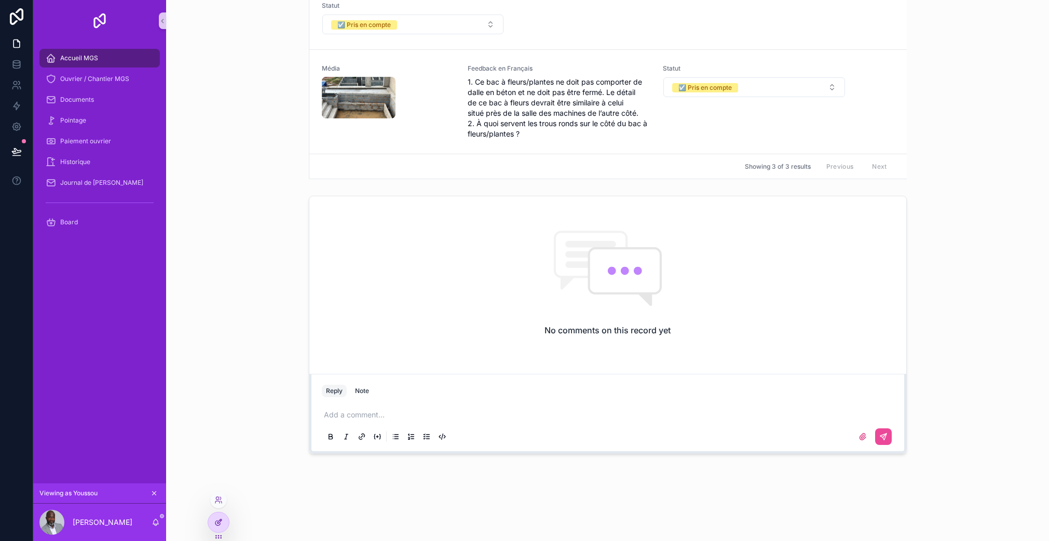
click at [219, 515] on div at bounding box center [218, 522] width 21 height 20
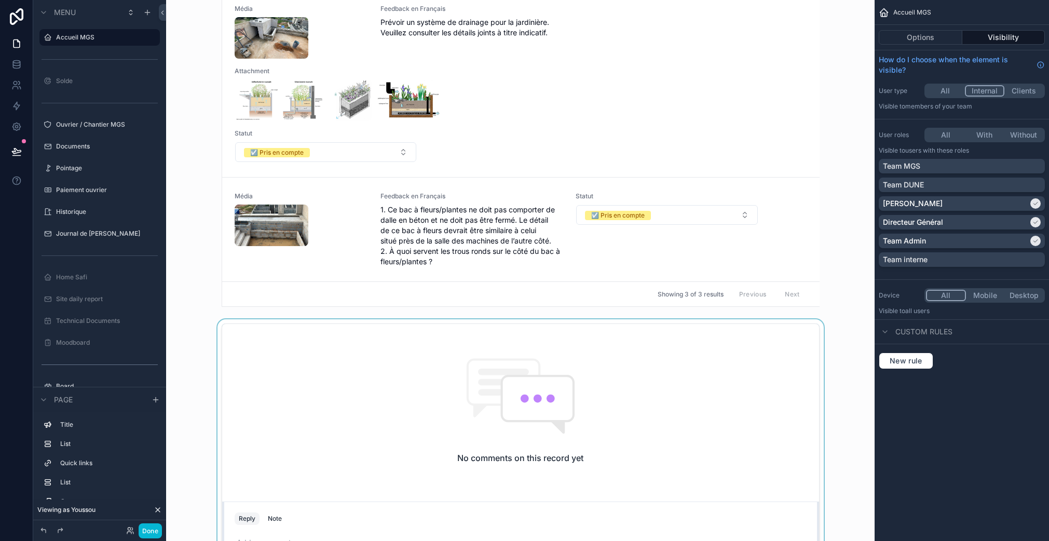
scroll to position [756, 0]
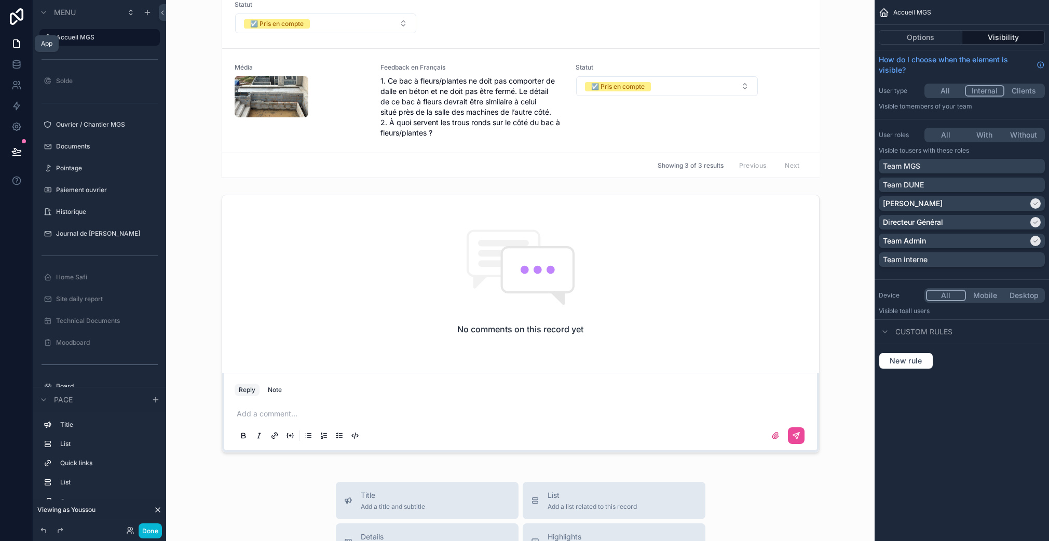
click at [11, 45] on icon at bounding box center [16, 43] width 10 height 10
click at [13, 84] on icon at bounding box center [16, 85] width 10 height 10
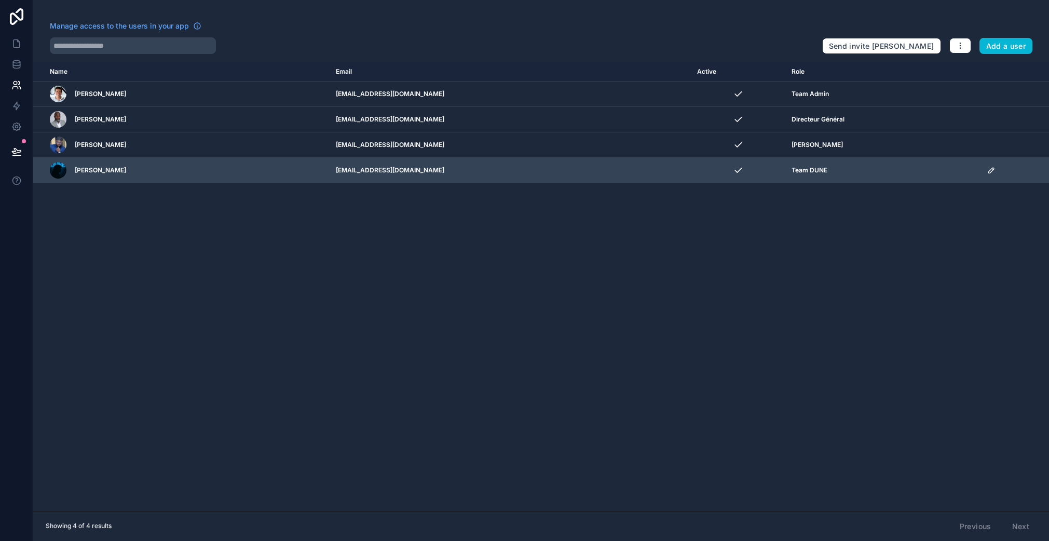
click at [990, 171] on icon "scrollable content" at bounding box center [990, 170] width 5 height 5
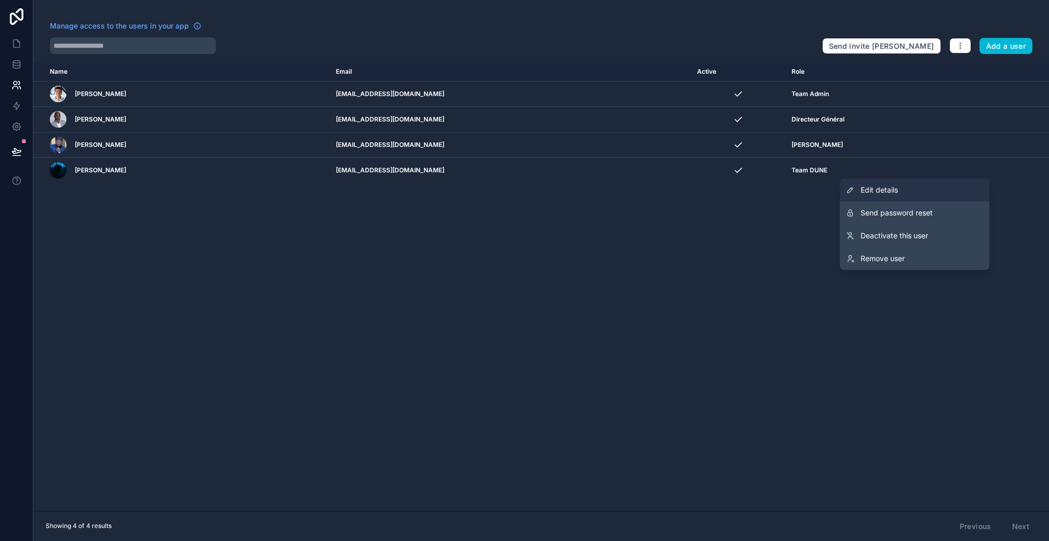
click at [941, 196] on link "Edit details" at bounding box center [913, 189] width 149 height 23
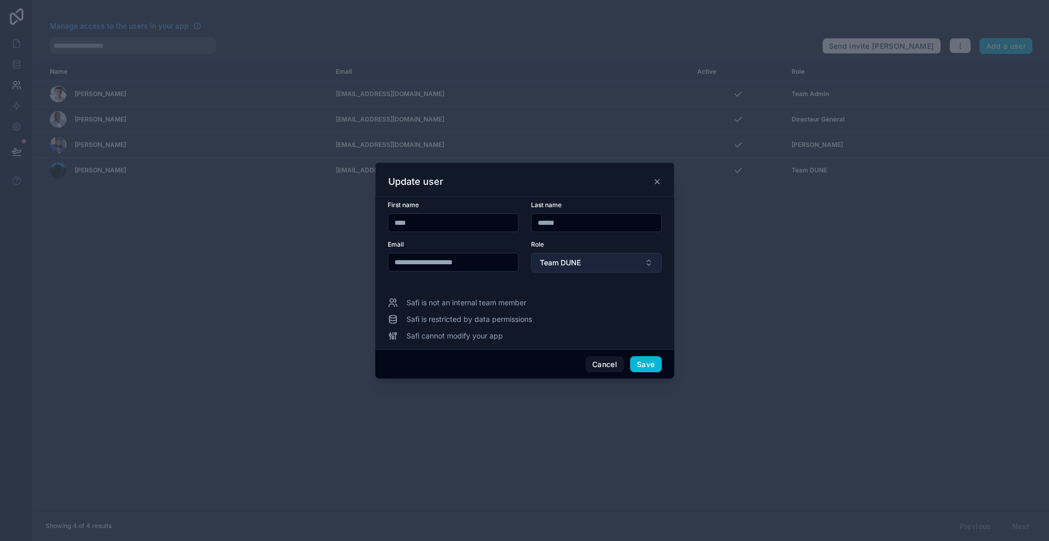
click at [615, 267] on button "Team DUNE" at bounding box center [596, 263] width 131 height 20
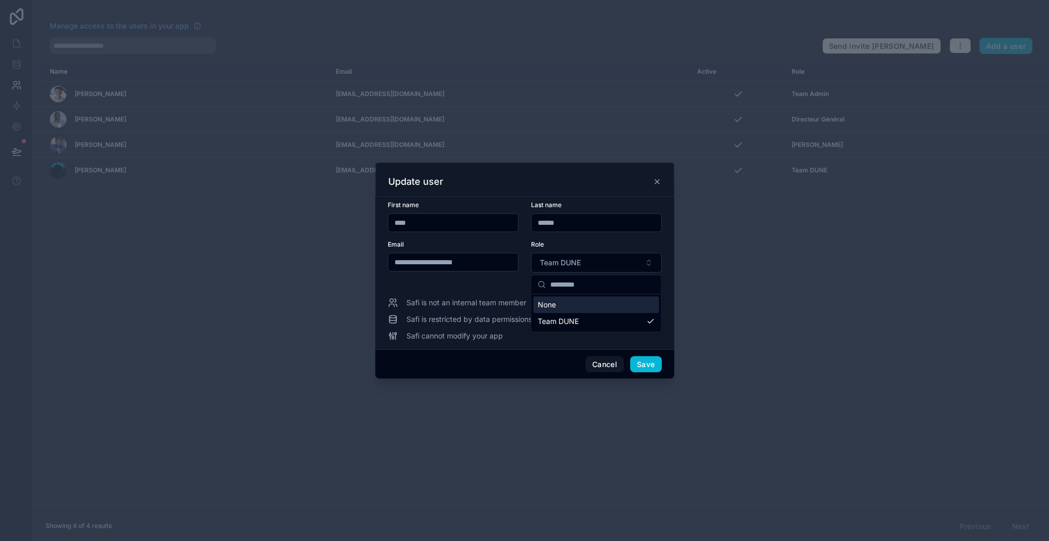
click at [480, 283] on form "**********" at bounding box center [525, 243] width 274 height 84
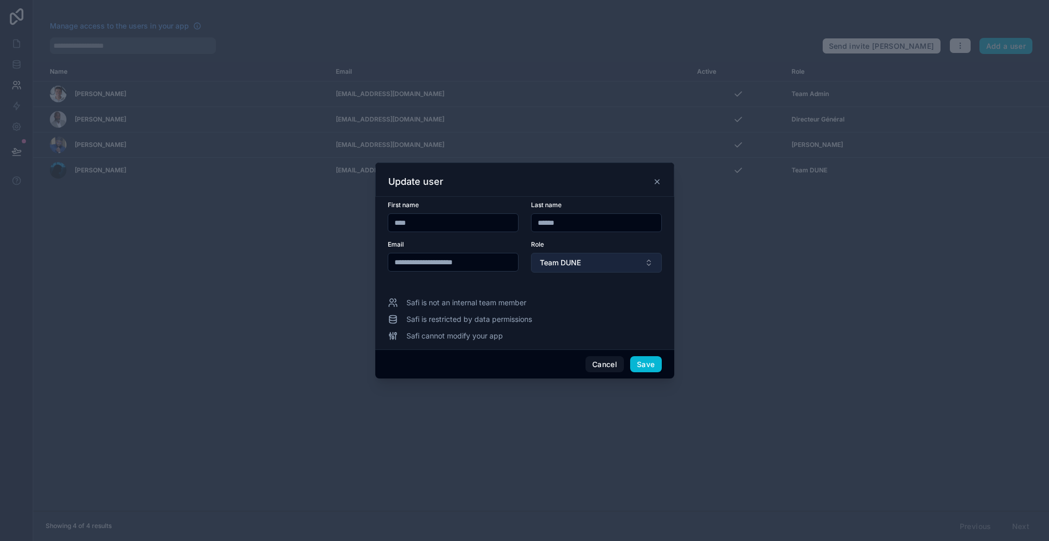
click at [592, 264] on button "Team DUNE" at bounding box center [596, 263] width 131 height 20
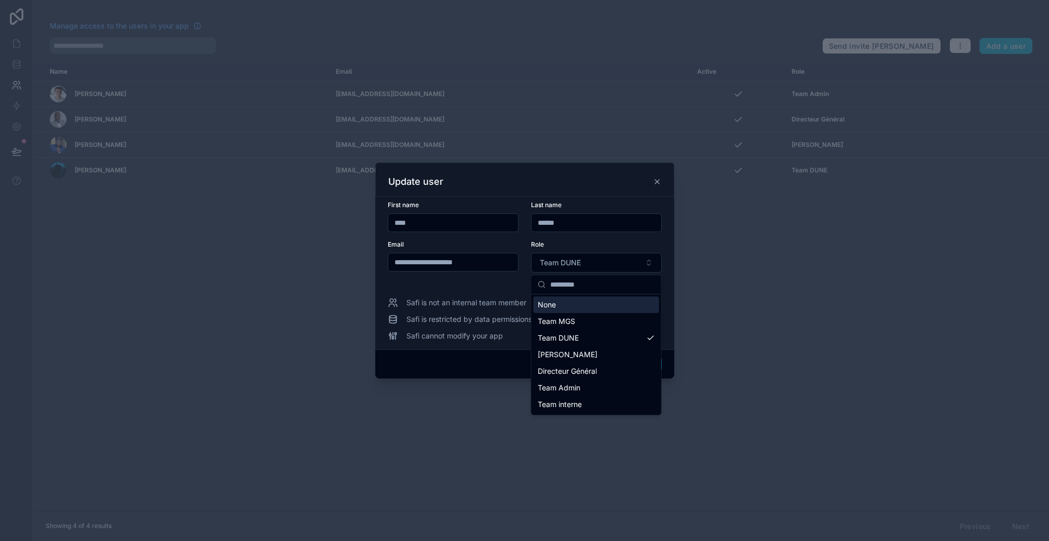
click at [486, 283] on form "**********" at bounding box center [525, 243] width 274 height 84
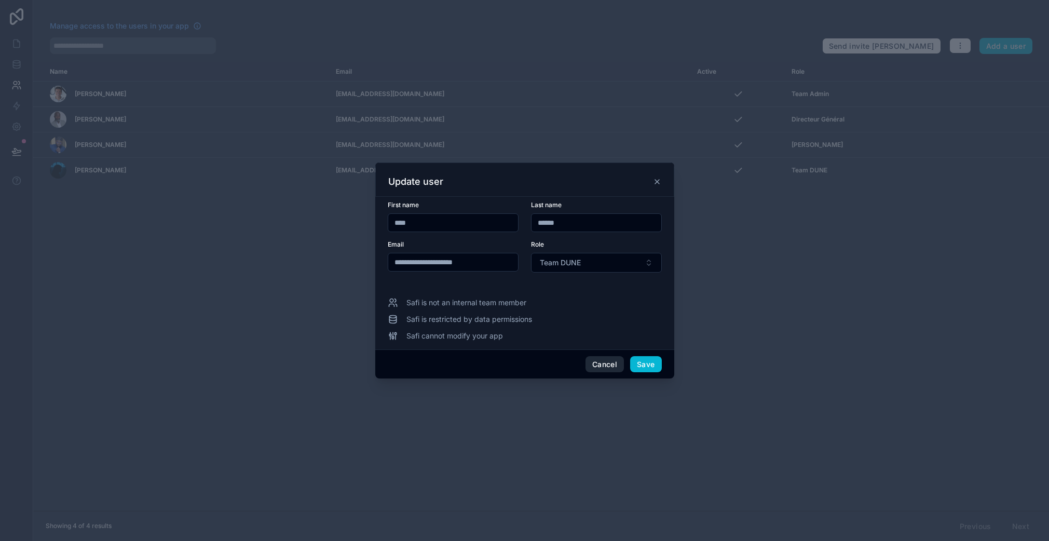
click at [596, 361] on button "Cancel" at bounding box center [604, 364] width 38 height 17
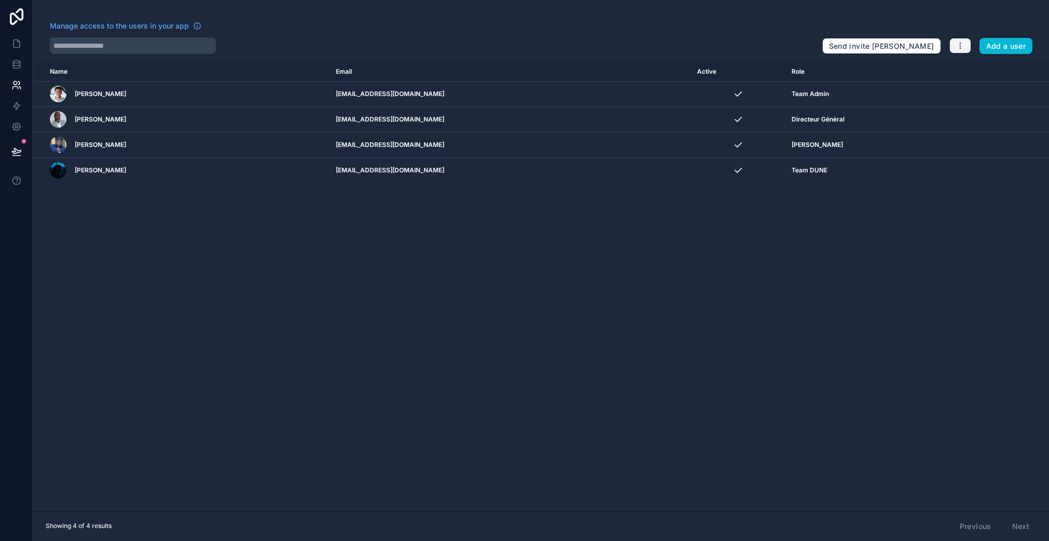
click at [959, 47] on icon "button" at bounding box center [960, 46] width 8 height 8
click at [973, 72] on link "Manage roles" at bounding box center [984, 70] width 73 height 17
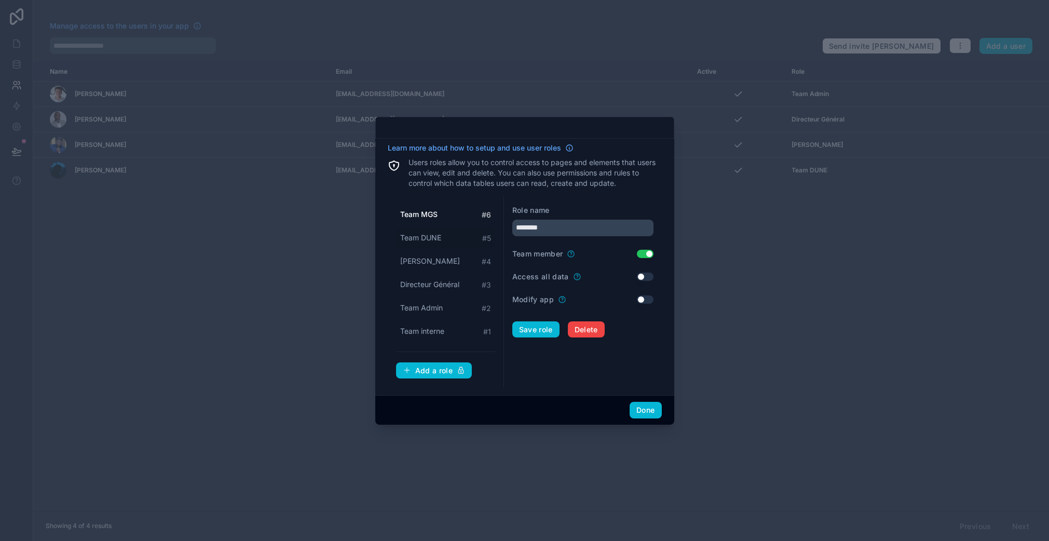
click at [418, 238] on span "Team DUNE" at bounding box center [420, 237] width 41 height 10
type input "*********"
click at [642, 254] on button "Use setting" at bounding box center [645, 254] width 17 height 8
click at [521, 334] on button "Save role" at bounding box center [535, 329] width 47 height 17
click at [651, 408] on button "Done" at bounding box center [645, 410] width 32 height 17
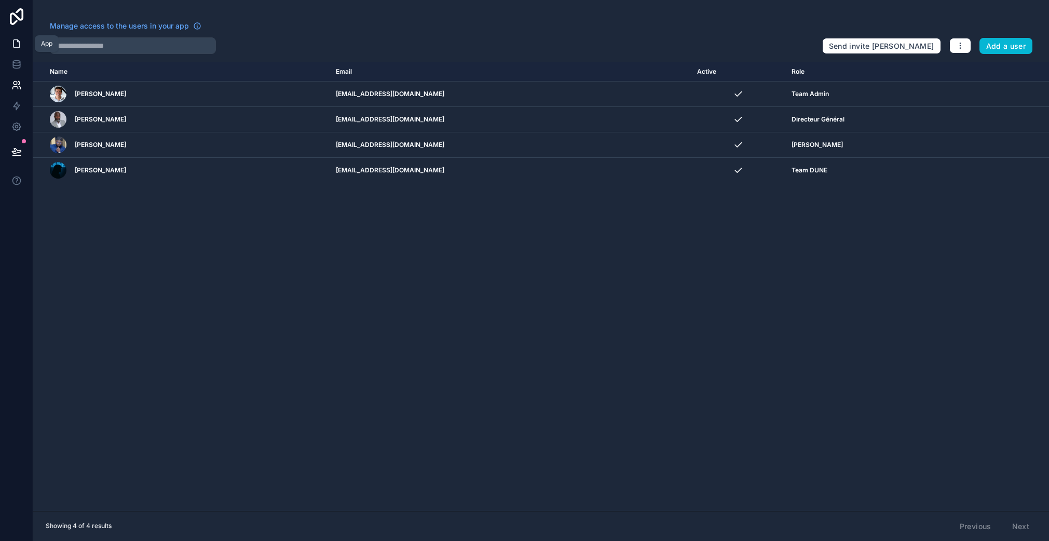
click at [16, 40] on icon at bounding box center [16, 44] width 6 height 8
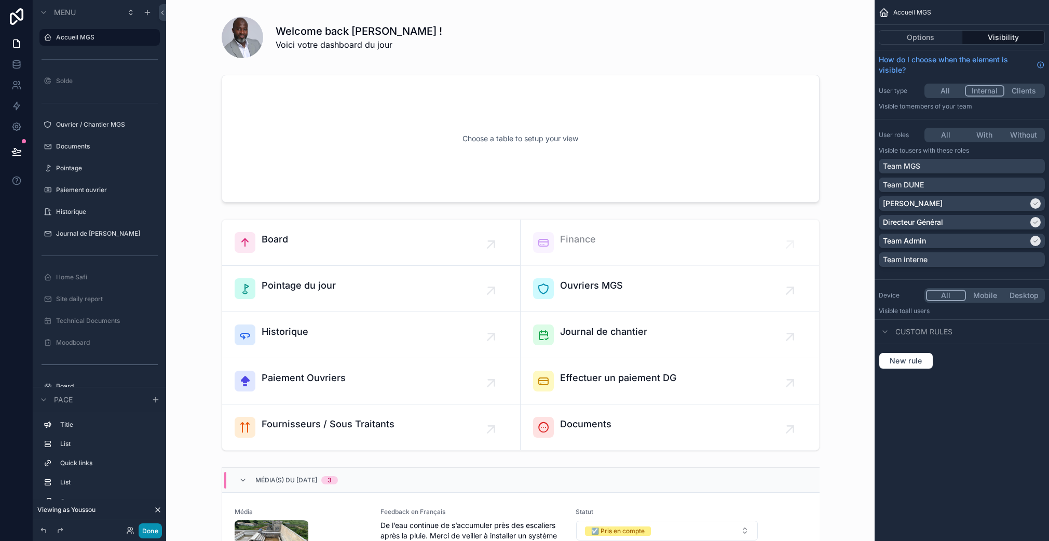
click at [148, 530] on button "Done" at bounding box center [150, 530] width 23 height 15
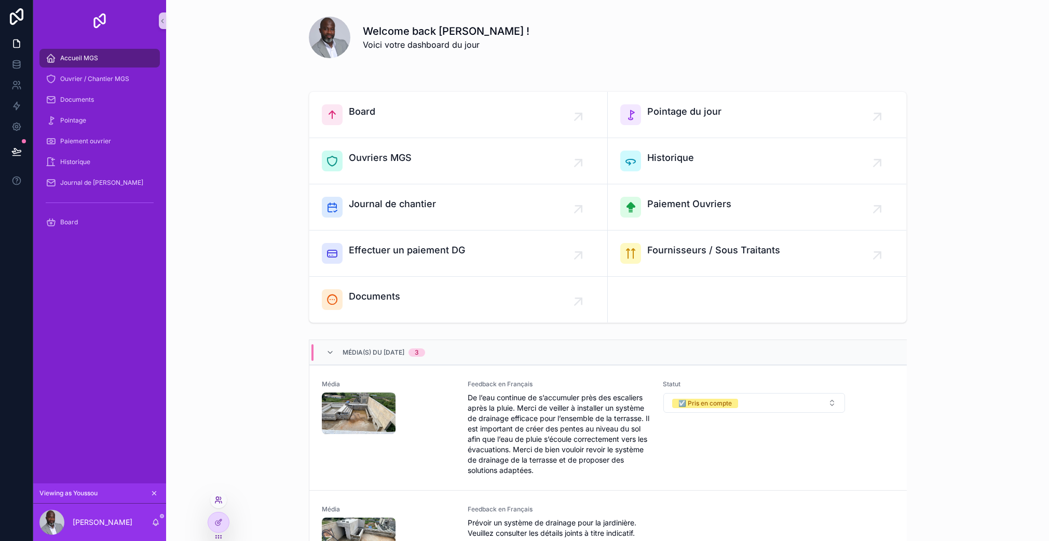
click at [216, 497] on icon at bounding box center [217, 498] width 3 height 3
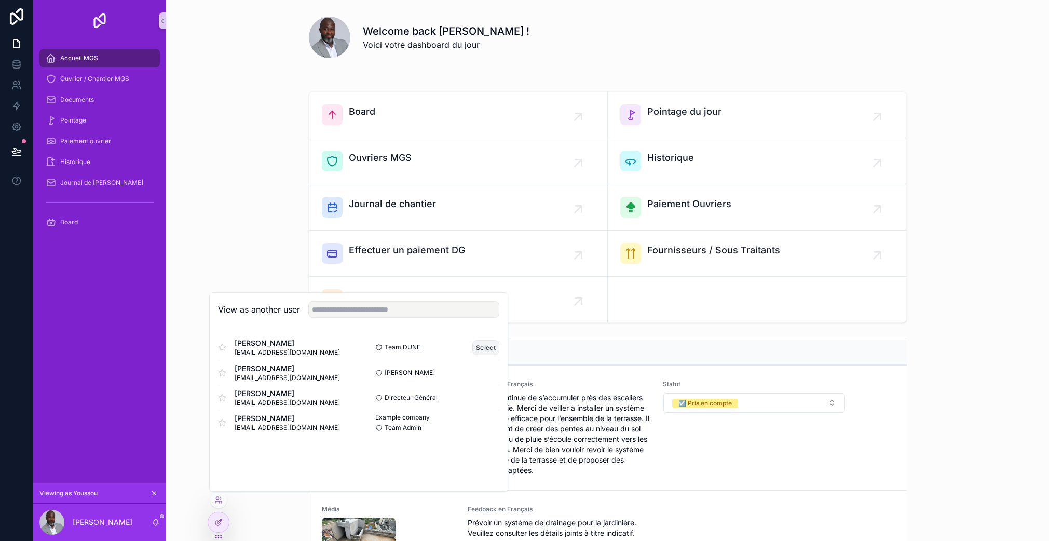
click at [477, 349] on button "Select" at bounding box center [485, 347] width 27 height 15
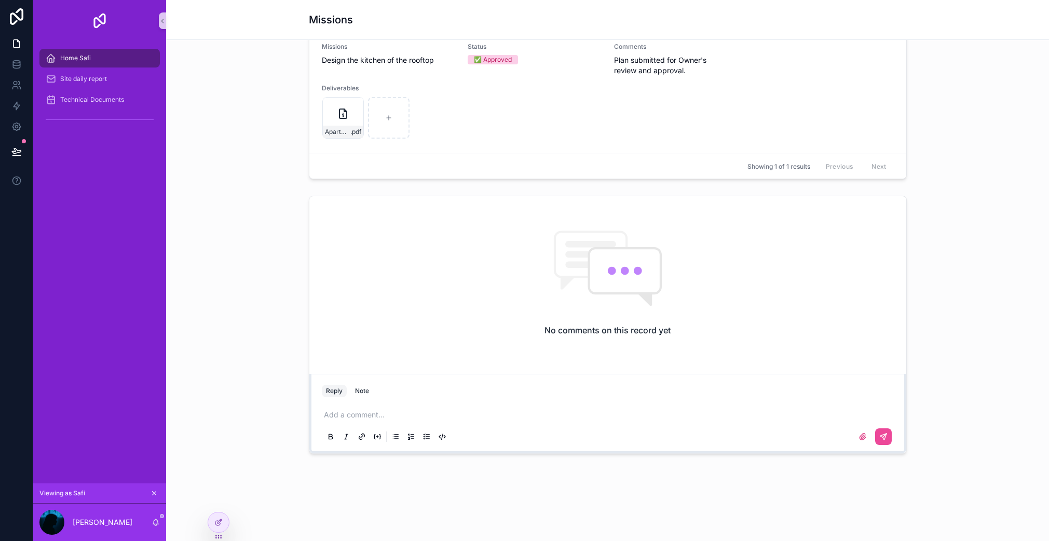
scroll to position [974, 0]
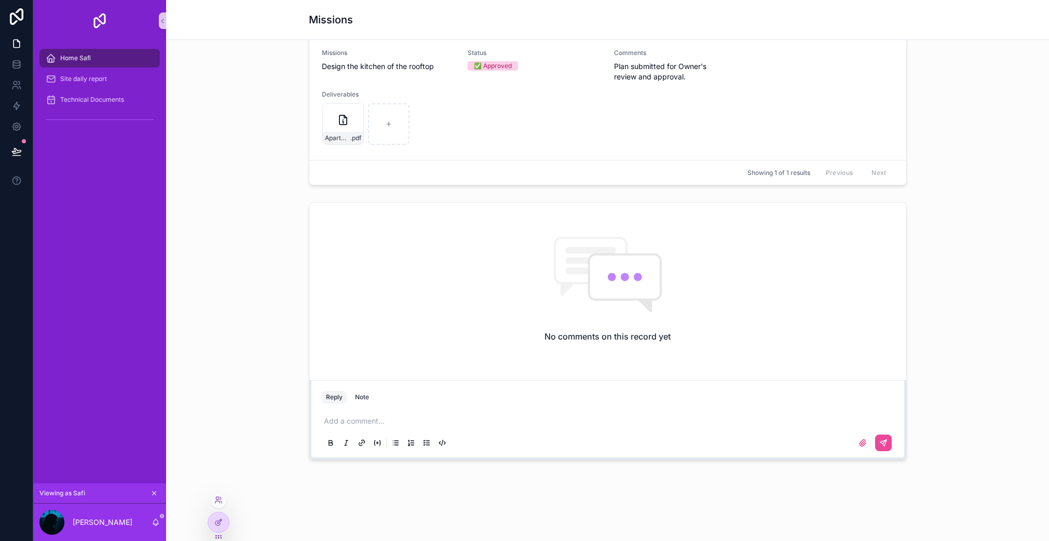
click at [217, 533] on icon at bounding box center [218, 536] width 8 height 8
click at [219, 526] on div at bounding box center [218, 522] width 21 height 20
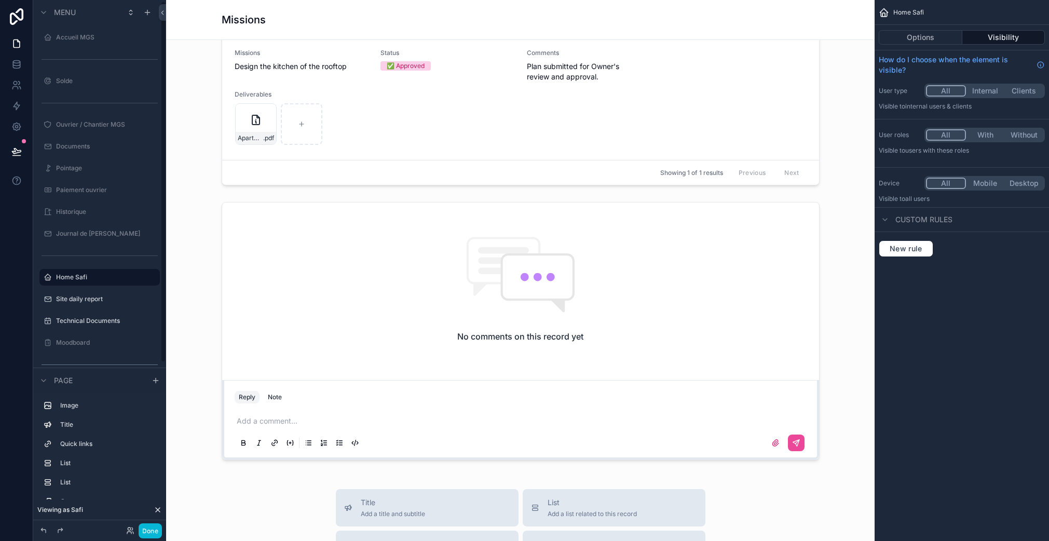
scroll to position [2, 0]
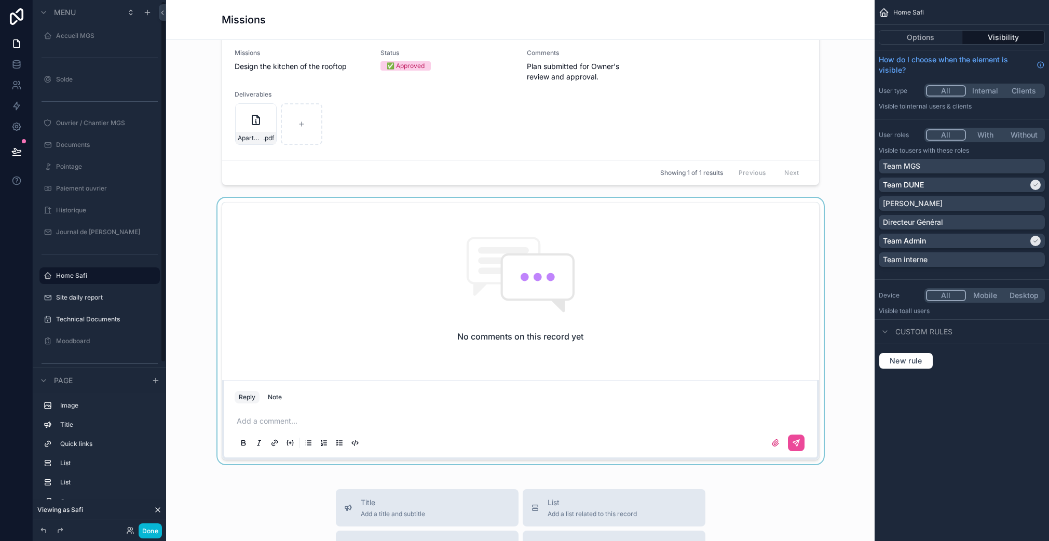
click at [366, 341] on div "scrollable content" at bounding box center [520, 331] width 692 height 266
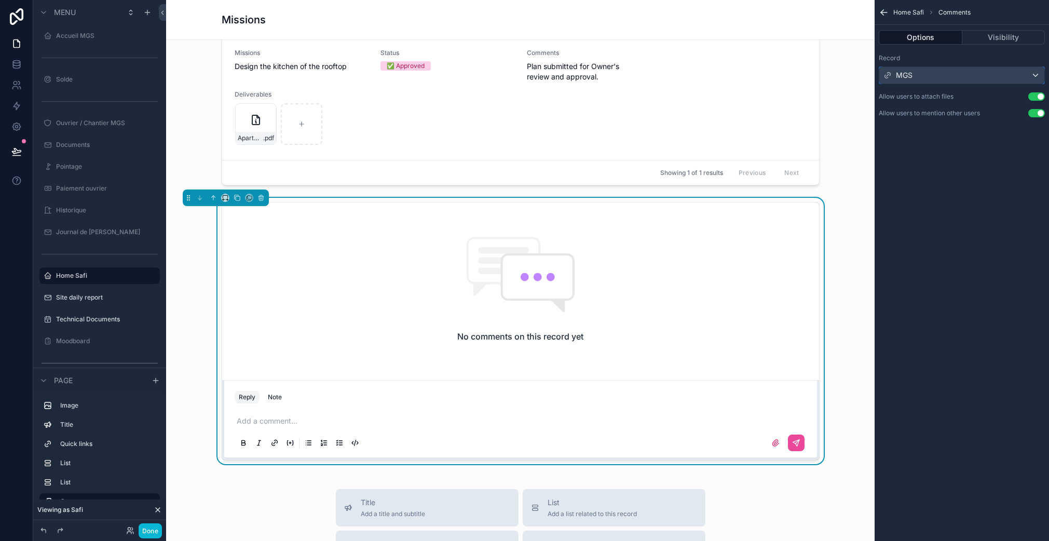
click at [954, 78] on div "MGS" at bounding box center [961, 75] width 165 height 17
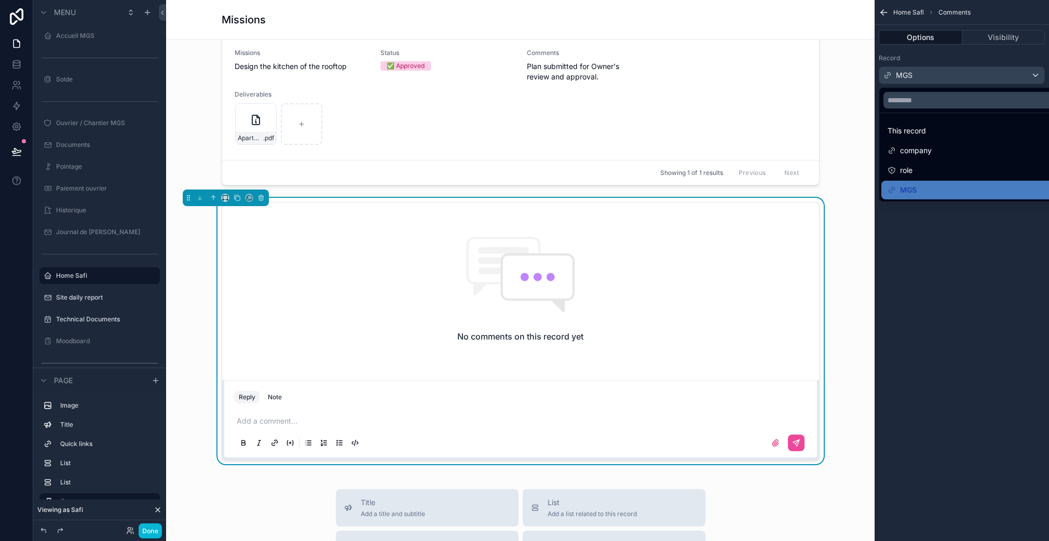
click at [943, 253] on div "scrollable content" at bounding box center [524, 270] width 1049 height 541
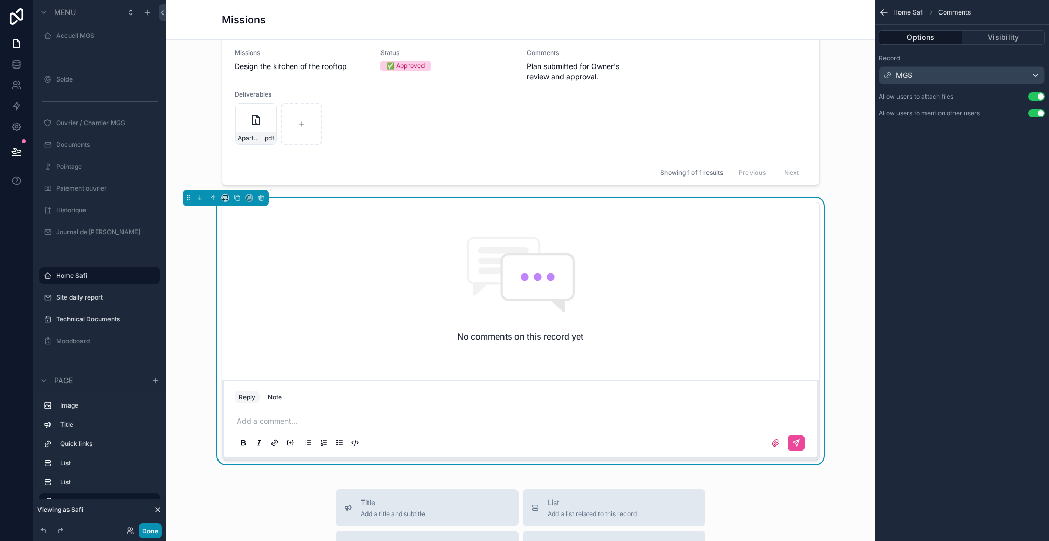
click at [148, 530] on button "Done" at bounding box center [150, 530] width 23 height 15
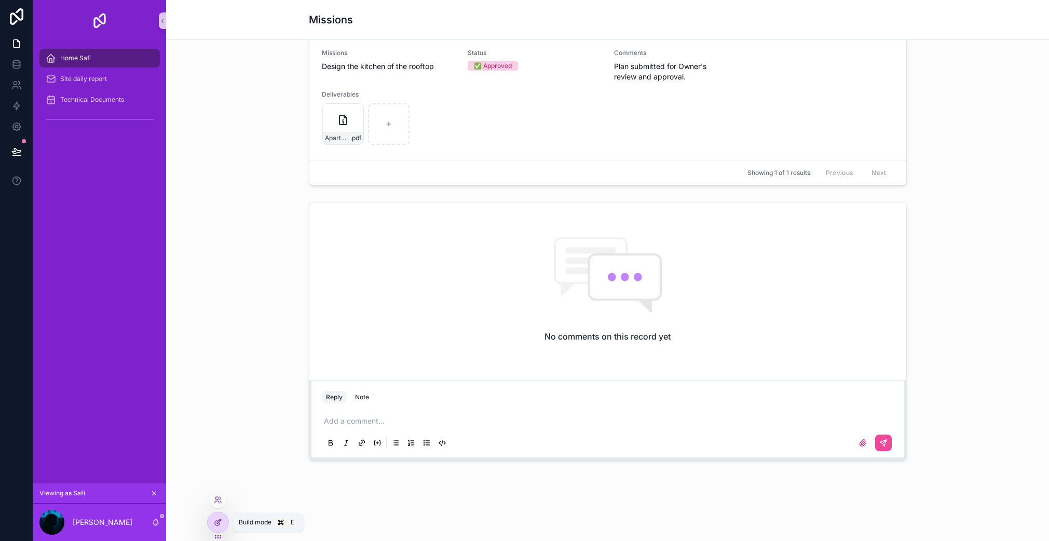
click at [214, 519] on icon at bounding box center [218, 522] width 8 height 8
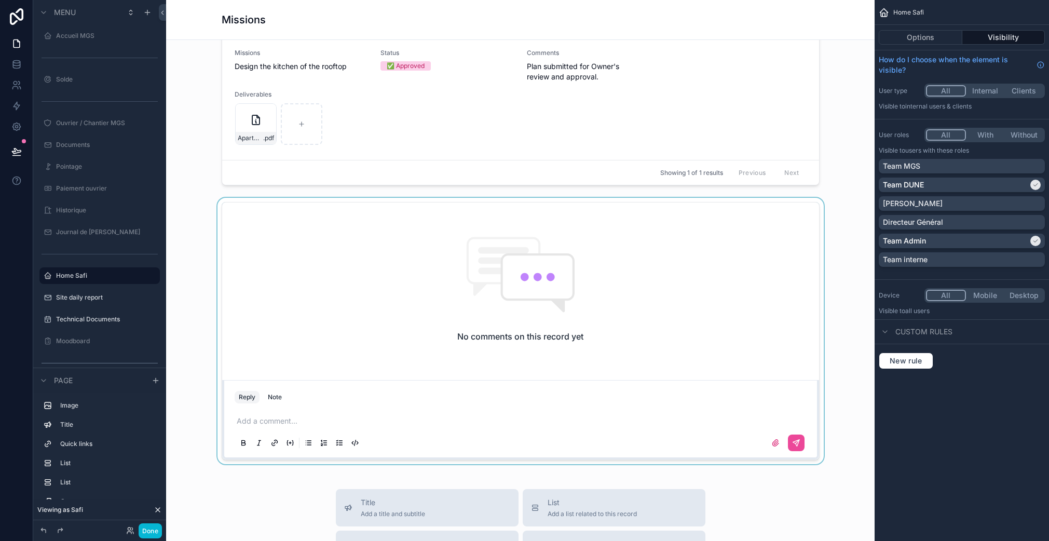
click at [430, 295] on div "scrollable content" at bounding box center [520, 331] width 692 height 266
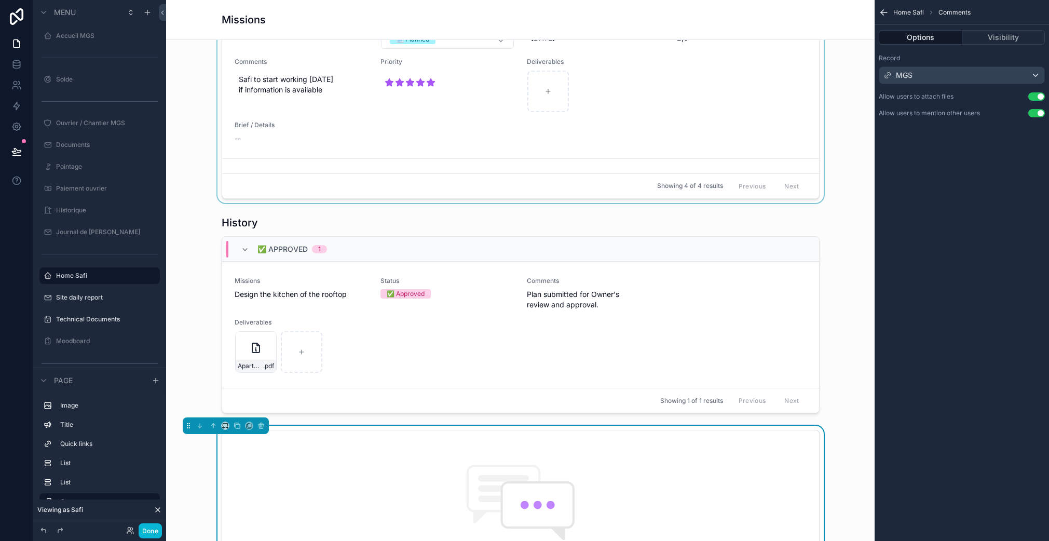
scroll to position [799, 0]
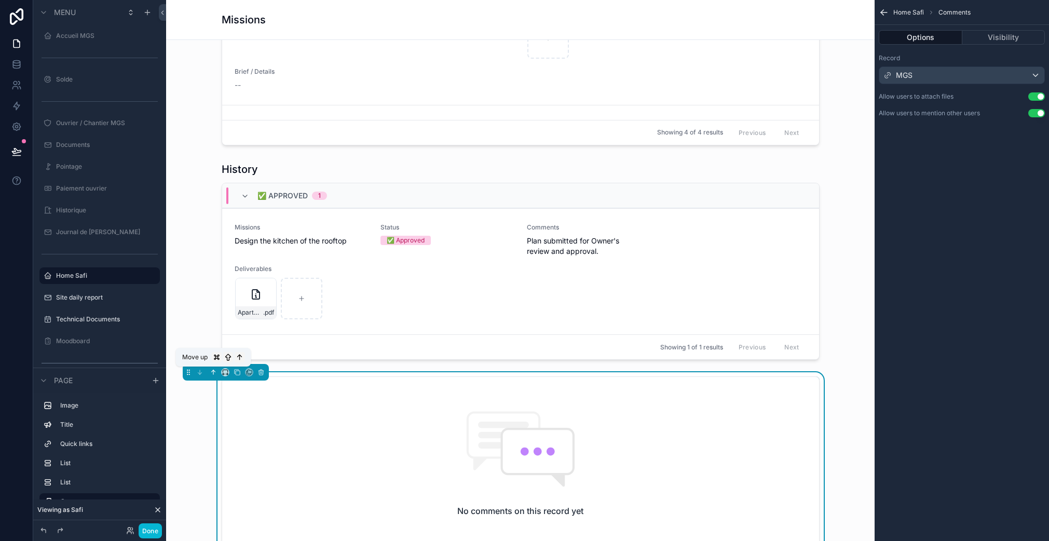
click at [212, 371] on icon "scrollable content" at bounding box center [213, 371] width 7 height 7
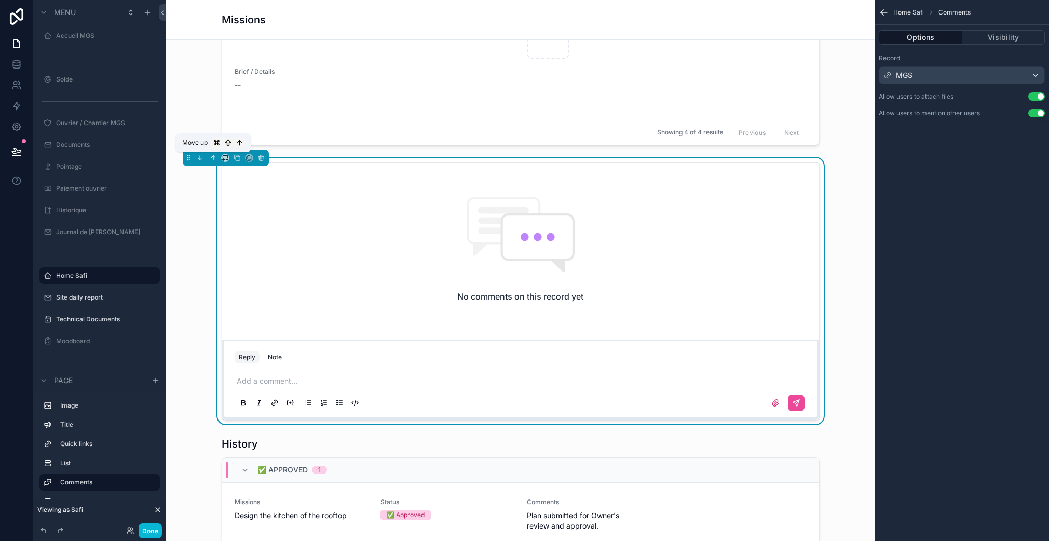
click at [214, 159] on icon "scrollable content" at bounding box center [213, 157] width 7 height 7
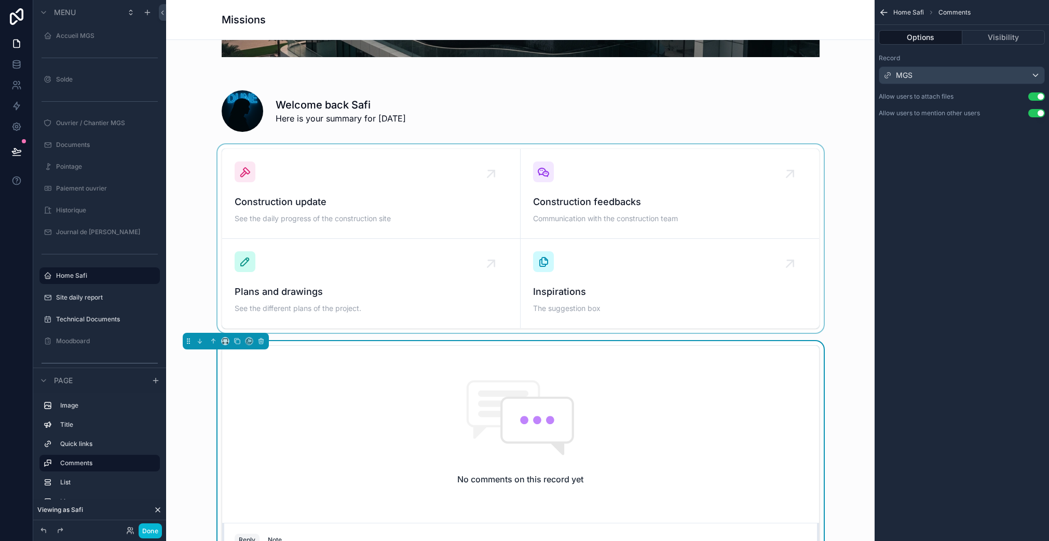
scroll to position [162, 0]
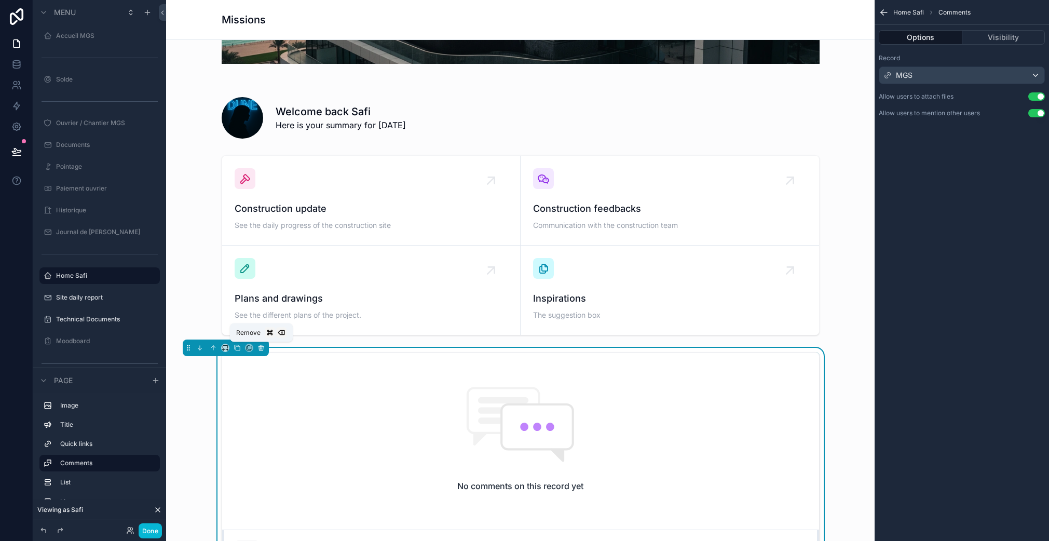
click at [261, 349] on icon "scrollable content" at bounding box center [260, 347] width 7 height 7
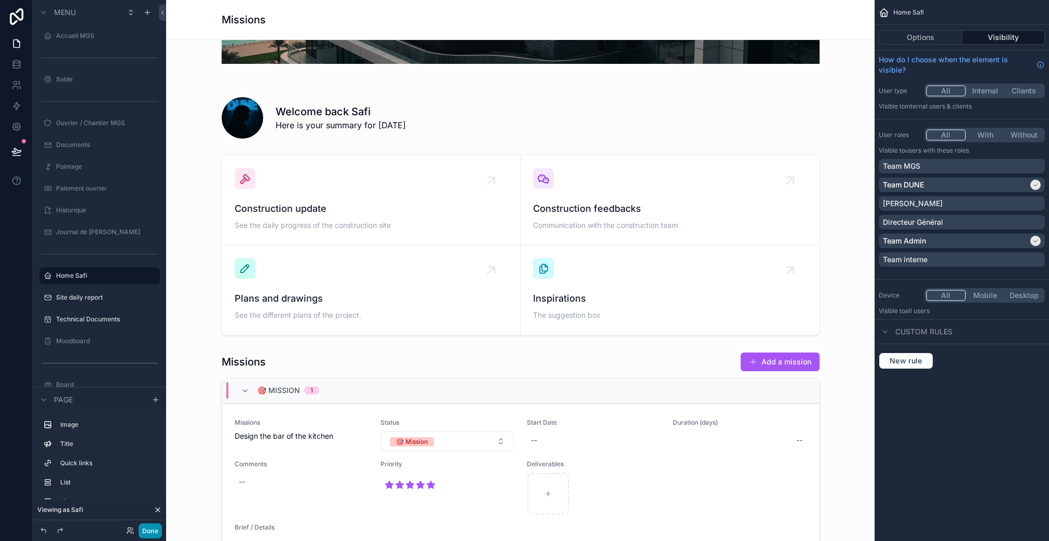
click at [149, 530] on button "Done" at bounding box center [150, 530] width 23 height 15
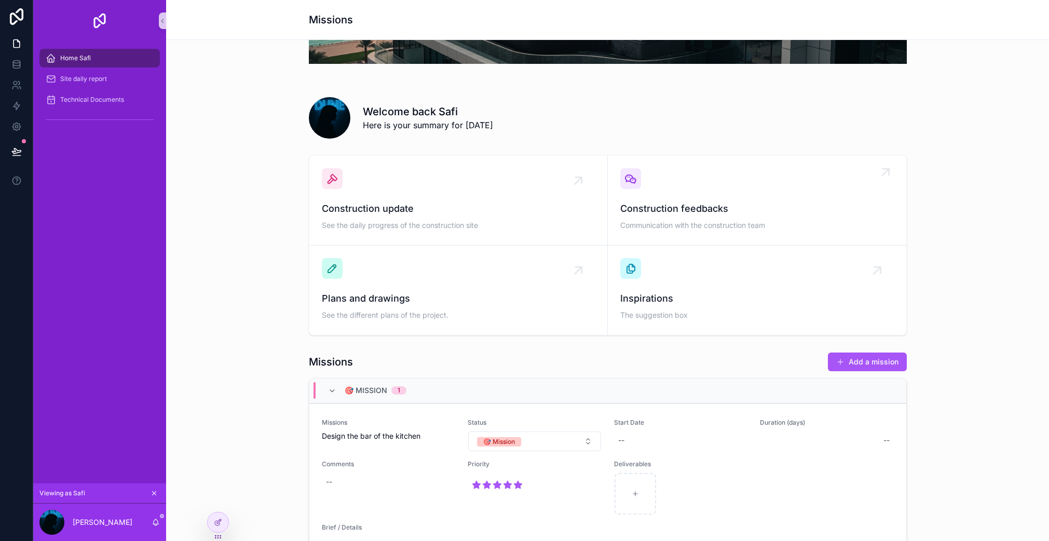
click at [723, 214] on span "Construction feedbacks" at bounding box center [756, 208] width 273 height 15
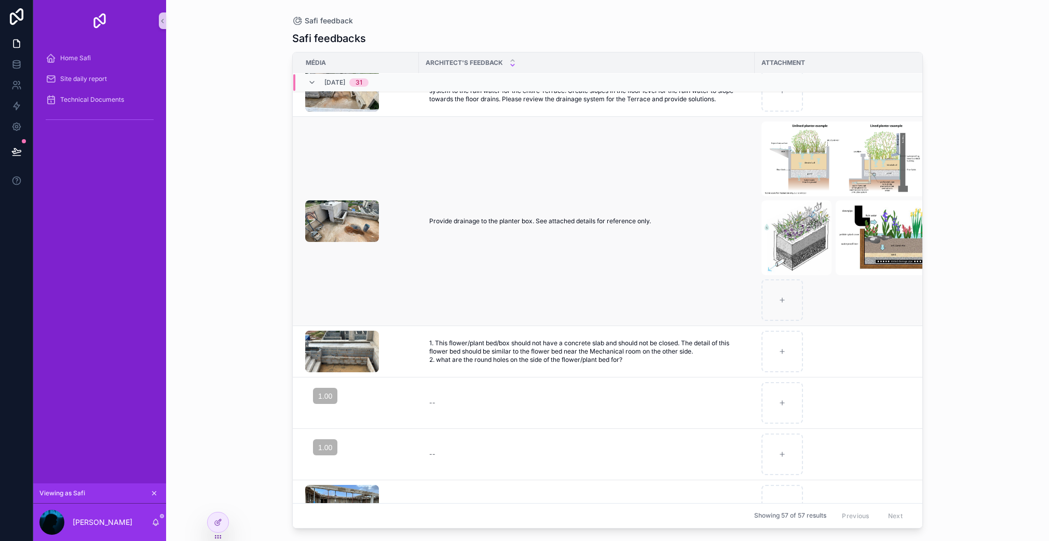
scroll to position [33, 0]
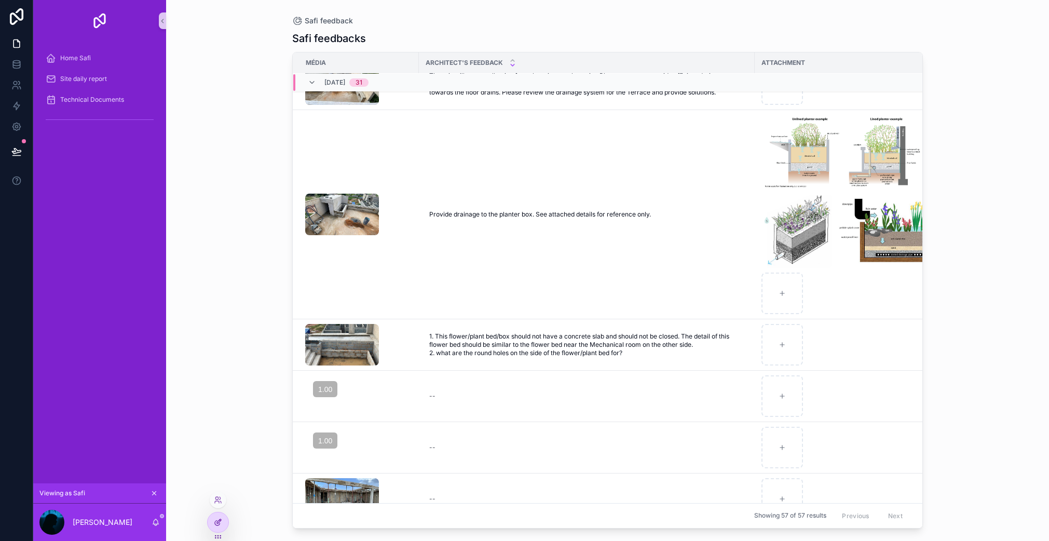
click at [212, 520] on div at bounding box center [218, 522] width 21 height 20
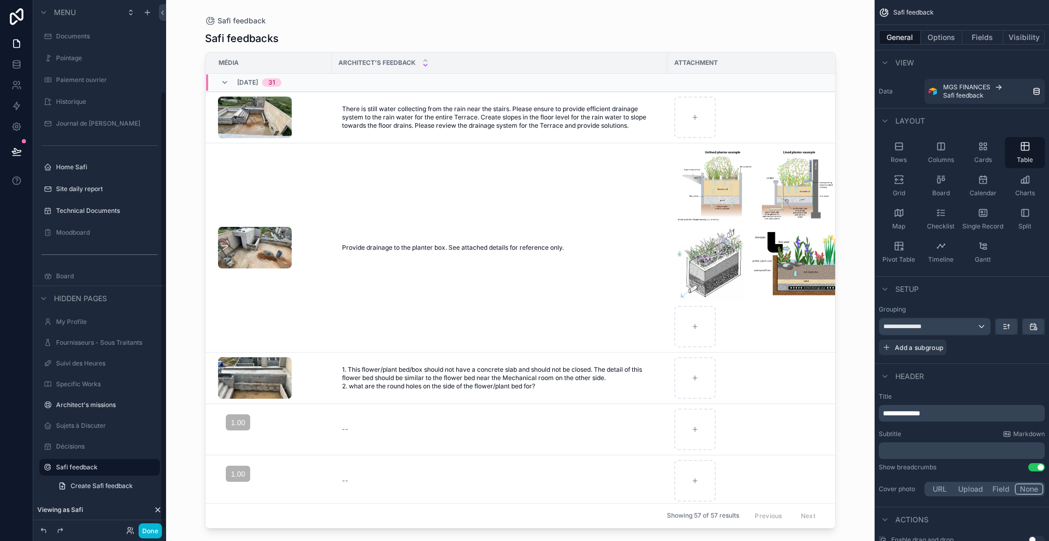
scroll to position [227, 0]
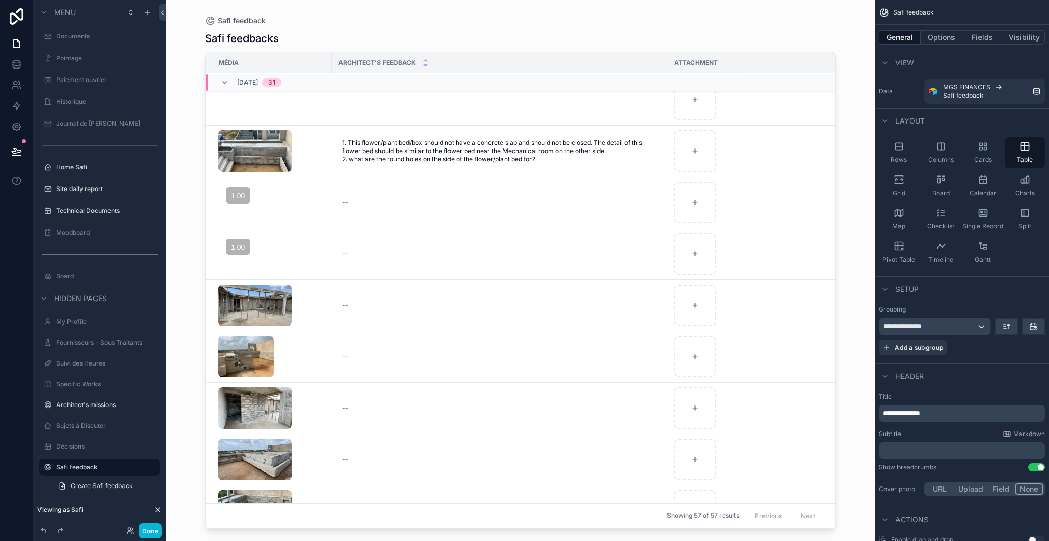
click at [396, 532] on div "Safi feedback Safi feedbacks Média Architect's Feedback Attachment Statut (en) …" at bounding box center [520, 270] width 708 height 541
click at [832, 124] on div "scrollable content" at bounding box center [520, 264] width 664 height 528
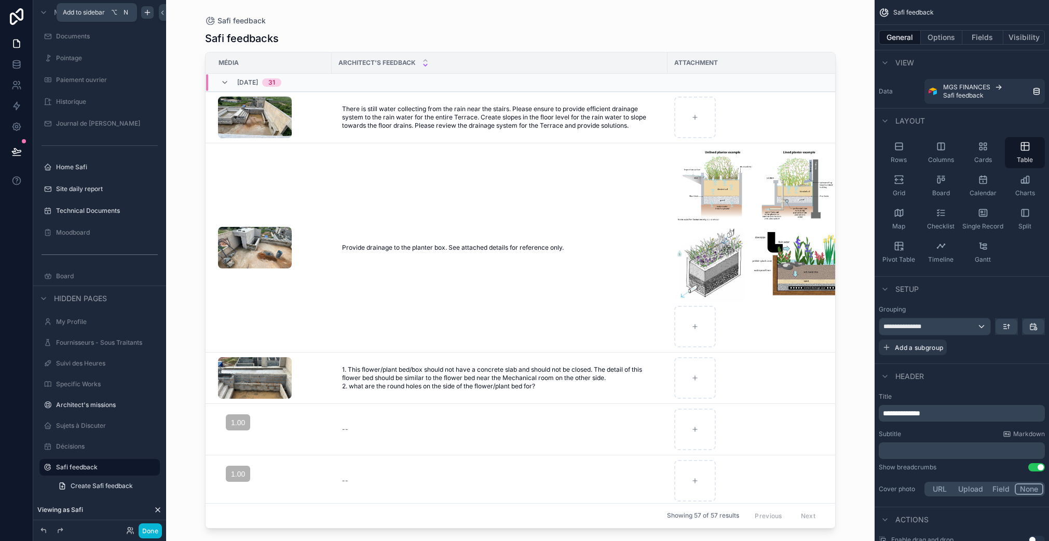
click at [147, 13] on icon "scrollable content" at bounding box center [147, 12] width 8 height 8
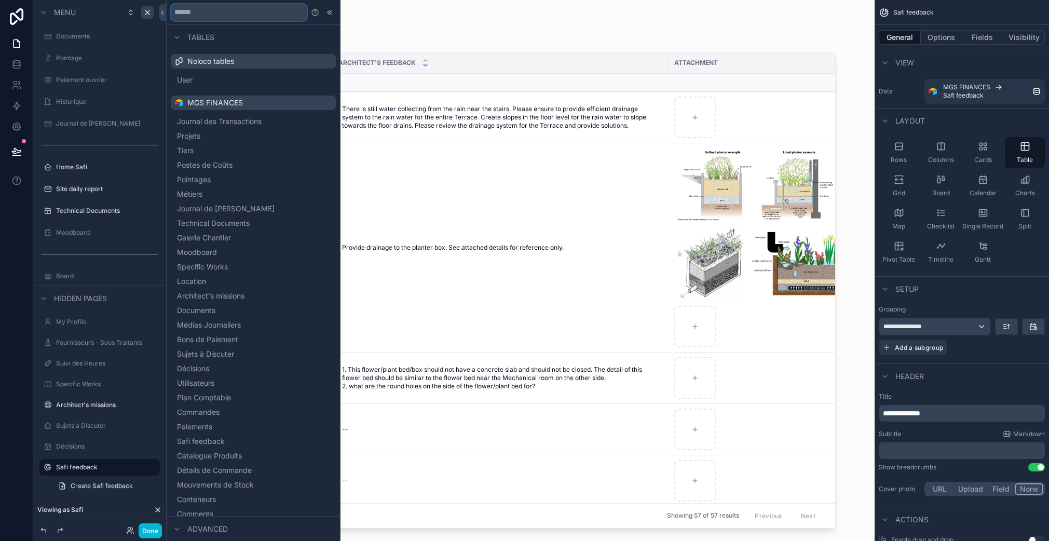
click at [215, 13] on input "text" at bounding box center [239, 12] width 136 height 17
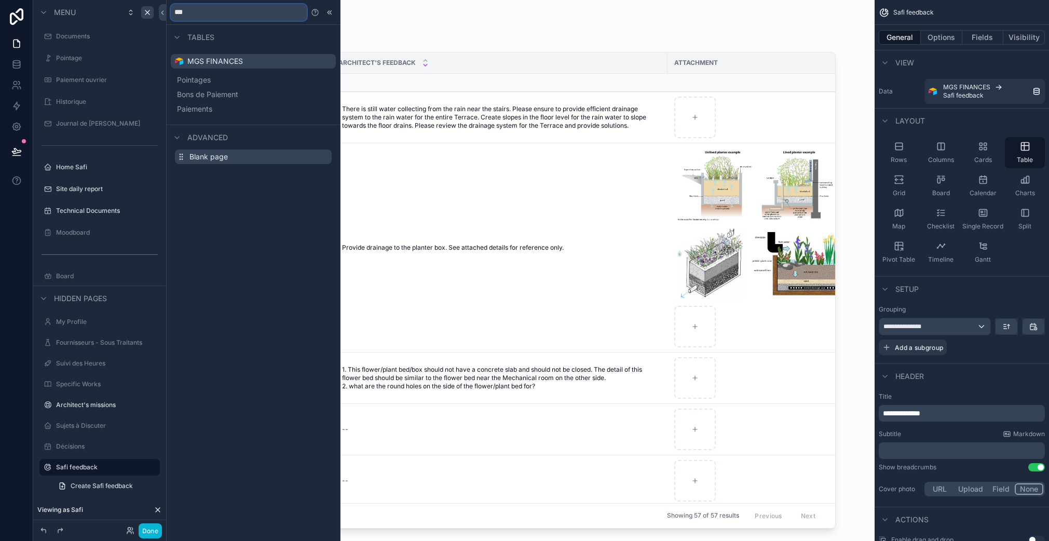
type input "***"
click at [223, 159] on span "Blank page" at bounding box center [208, 156] width 38 height 10
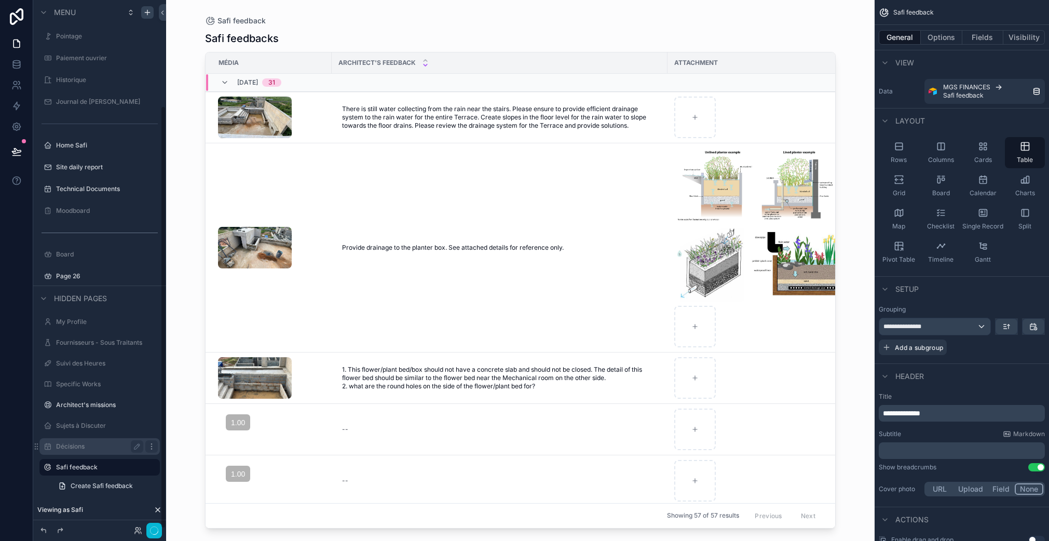
scroll to position [132, 0]
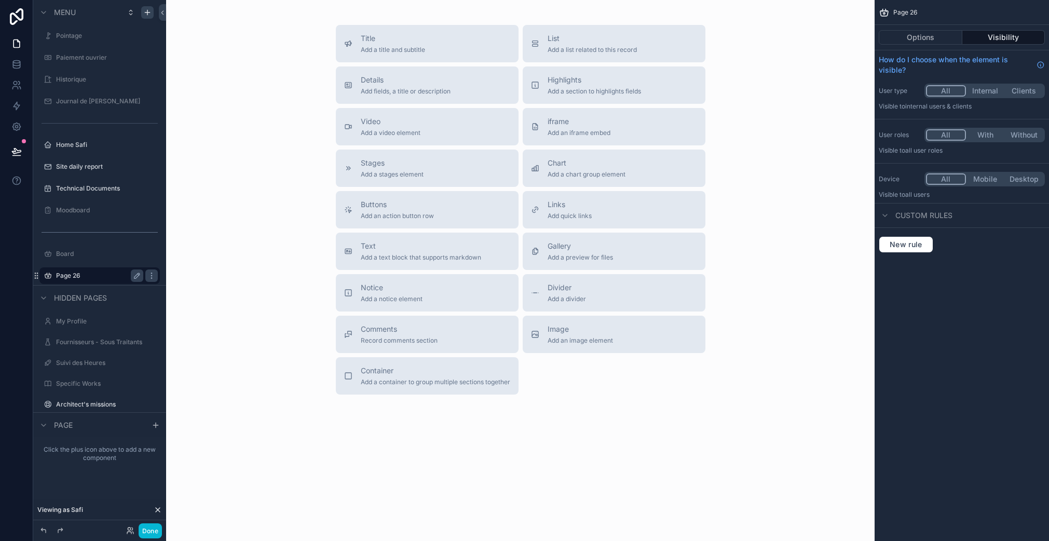
click at [73, 277] on label "Page 26" at bounding box center [97, 275] width 83 height 8
click at [140, 274] on icon "scrollable content" at bounding box center [137, 275] width 8 height 8
click at [105, 273] on input "*******" at bounding box center [91, 275] width 71 height 12
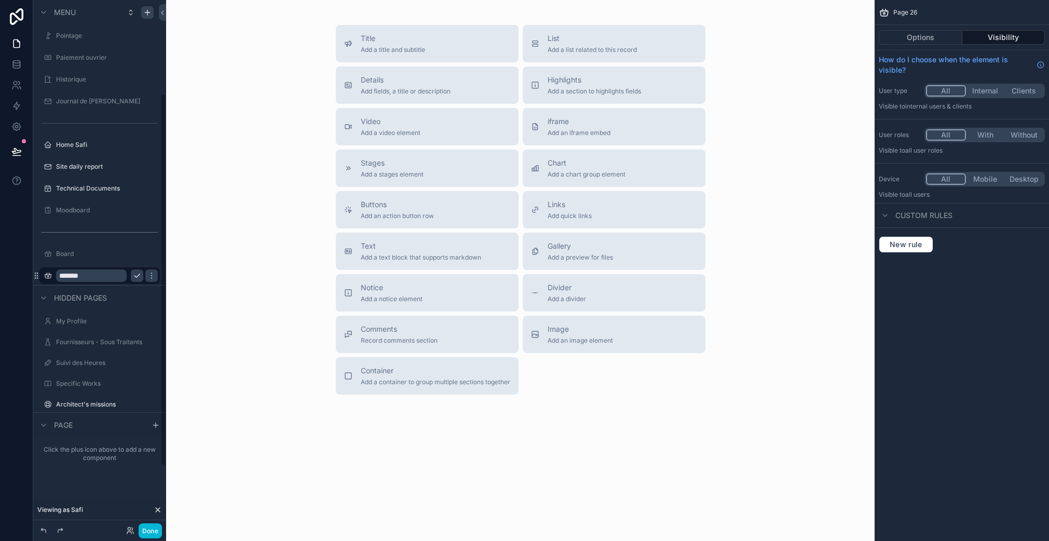
click at [105, 273] on input "*******" at bounding box center [91, 275] width 71 height 12
type input "**********"
click at [133, 278] on icon "scrollable content" at bounding box center [137, 275] width 8 height 8
click at [578, 43] on span "List" at bounding box center [591, 38] width 89 height 10
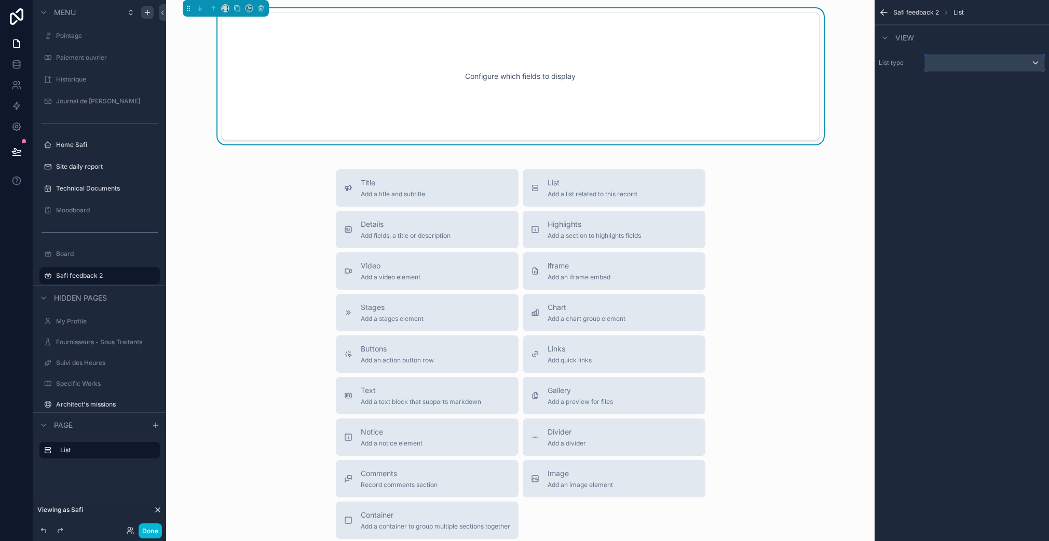
click at [958, 63] on div "scrollable content" at bounding box center [984, 62] width 119 height 17
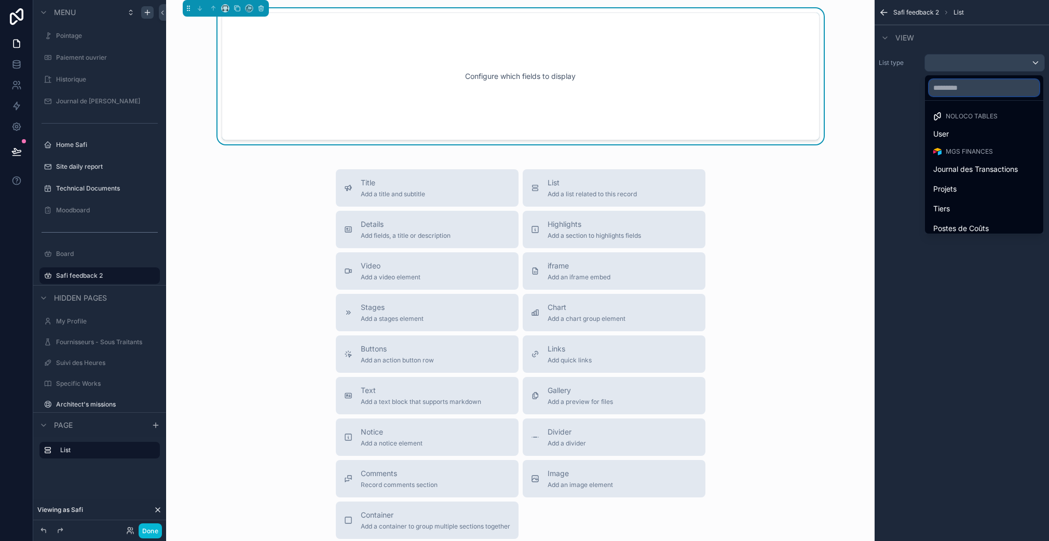
click at [969, 92] on input "text" at bounding box center [984, 87] width 110 height 17
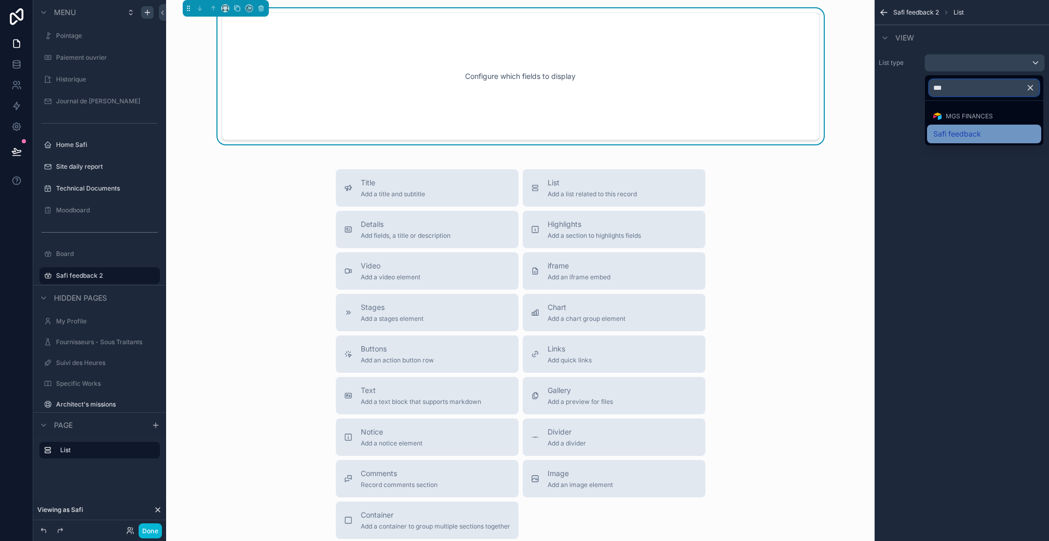
type input "***"
click at [996, 129] on div "Safi feedback" at bounding box center [984, 134] width 102 height 12
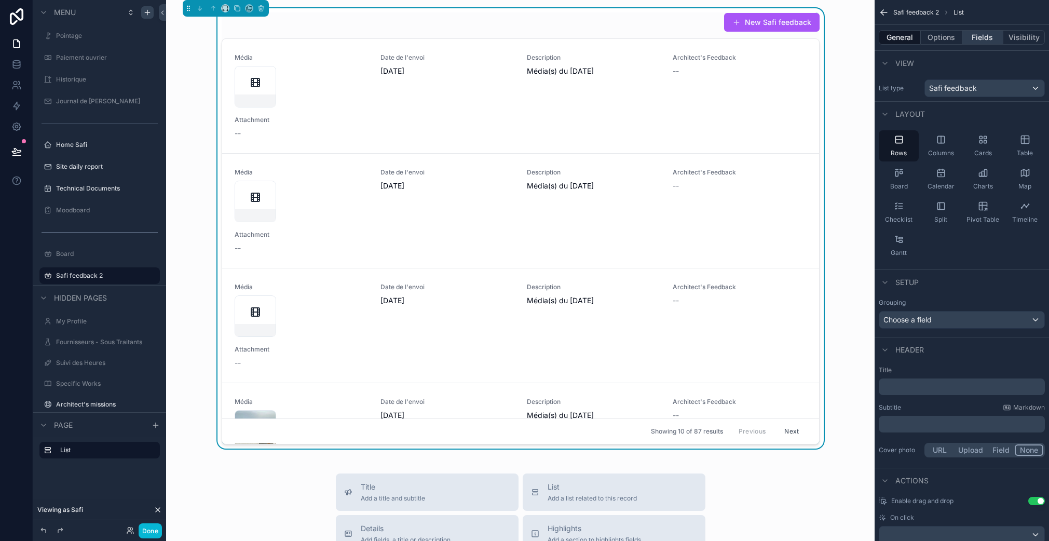
click at [977, 35] on button "Fields" at bounding box center [983, 37] width 42 height 15
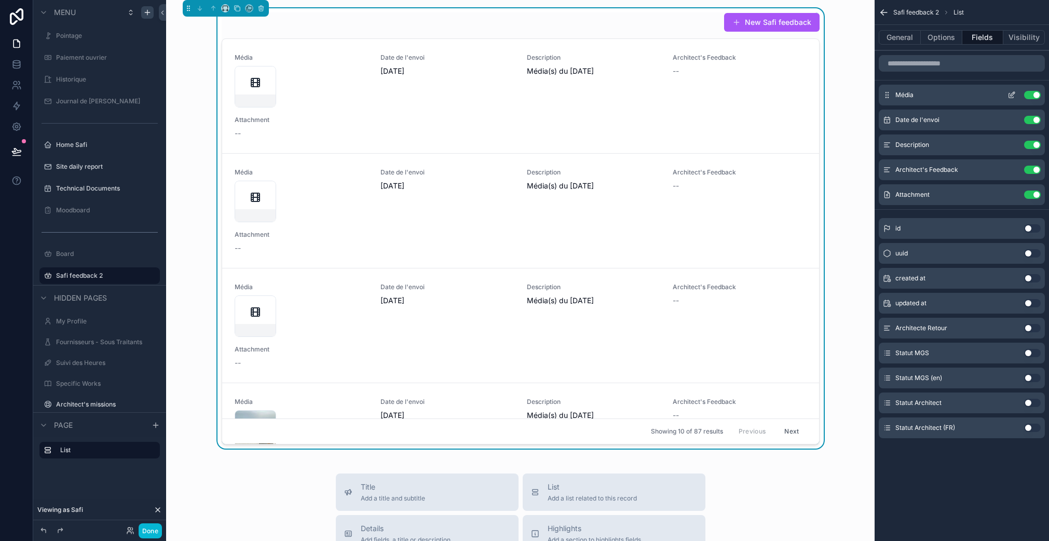
click at [1011, 96] on icon "scrollable content" at bounding box center [1011, 95] width 8 height 8
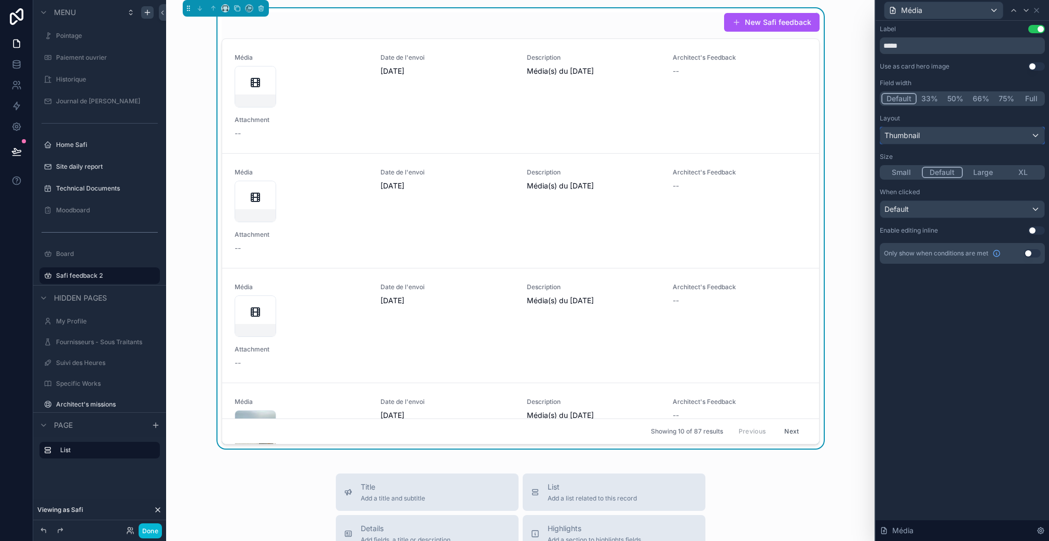
click at [932, 129] on div "Thumbnail" at bounding box center [962, 135] width 164 height 17
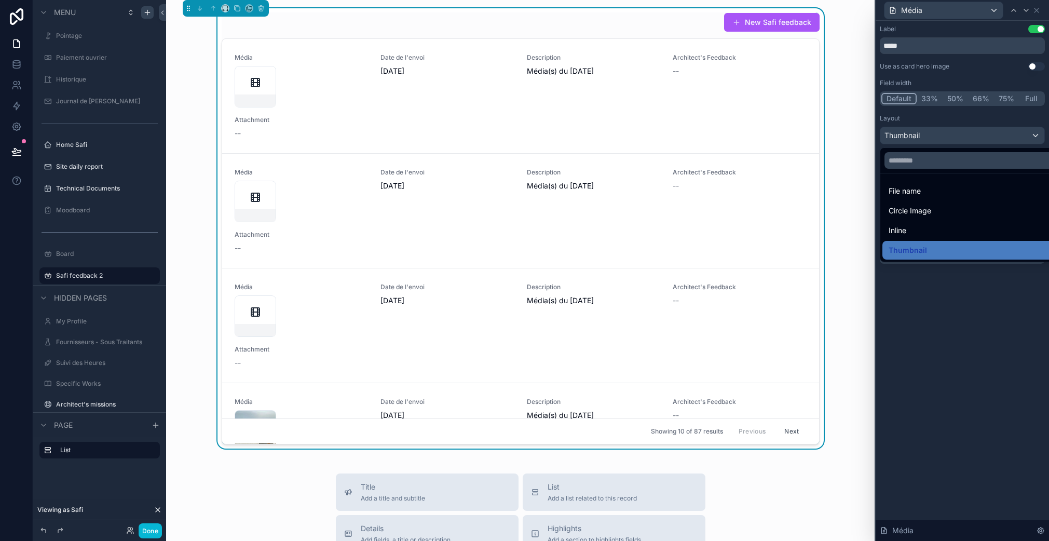
drag, startPoint x: 923, startPoint y: 224, endPoint x: 965, endPoint y: 156, distance: 80.3
click at [922, 225] on div "Inline" at bounding box center [973, 230] width 171 height 12
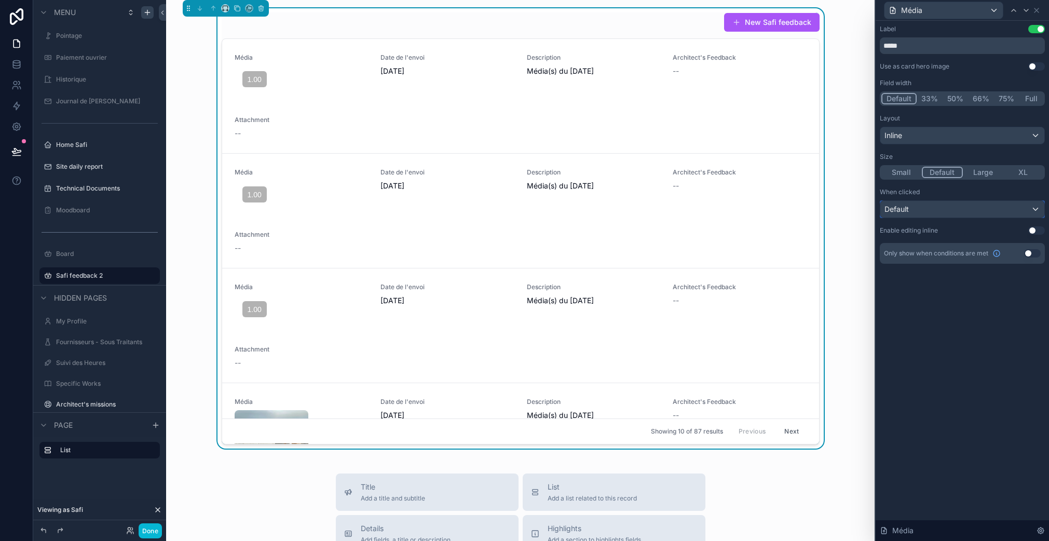
click at [925, 210] on div "Default" at bounding box center [962, 209] width 164 height 17
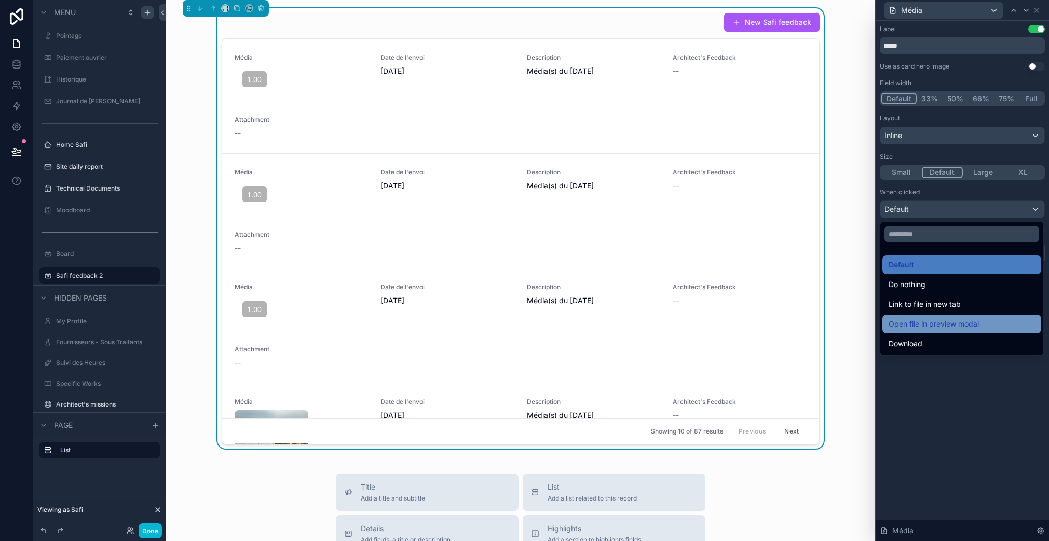
click at [973, 321] on span "Open file in preview modal" at bounding box center [933, 324] width 90 height 12
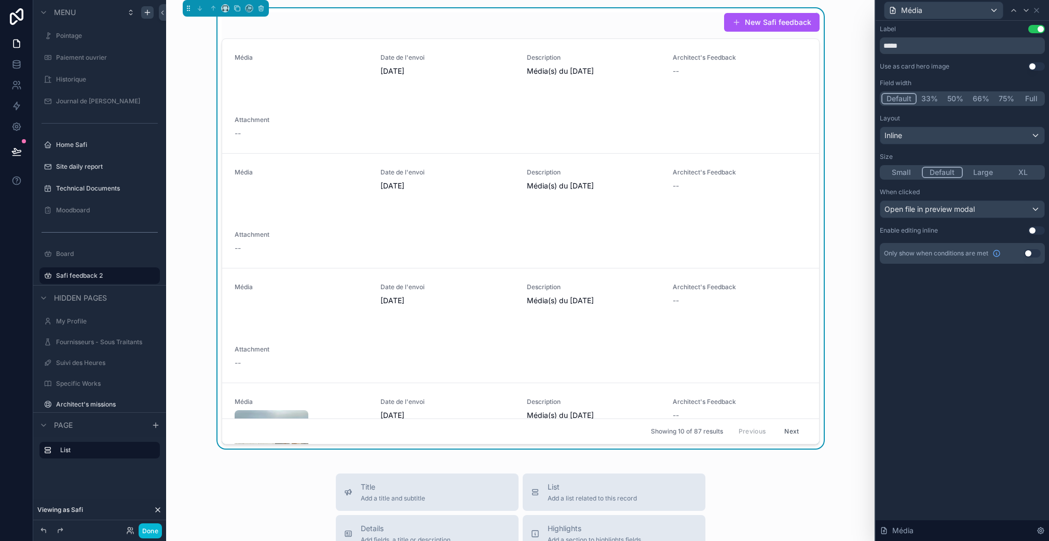
click at [969, 324] on div "Label Use setting ***** Use as card hero image Use setting Field width Default …" at bounding box center [961, 281] width 173 height 520
click at [1035, 11] on icon at bounding box center [1036, 10] width 4 height 4
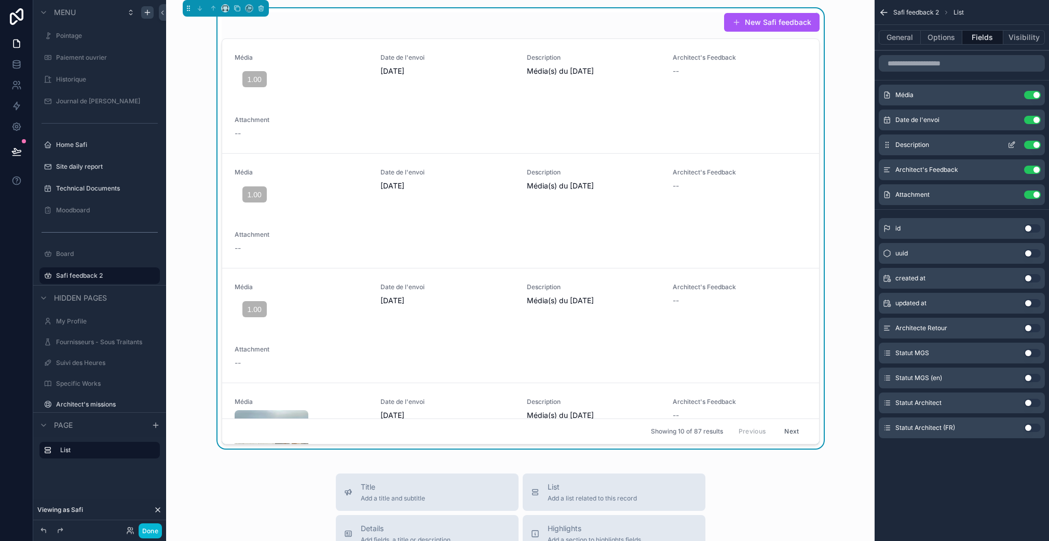
click at [1032, 145] on button "Use setting" at bounding box center [1032, 145] width 17 height 8
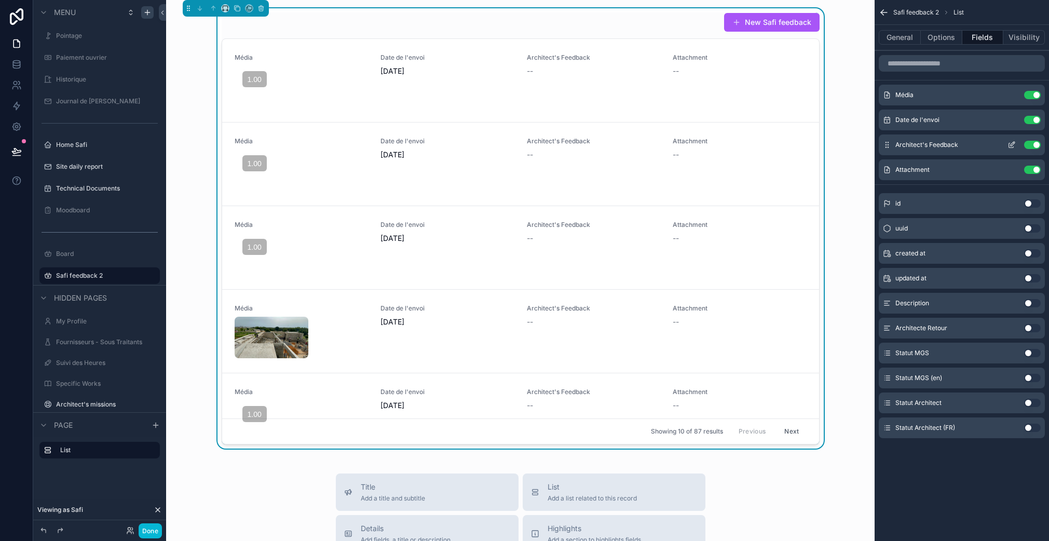
click at [1031, 144] on button "Use setting" at bounding box center [1032, 145] width 17 height 8
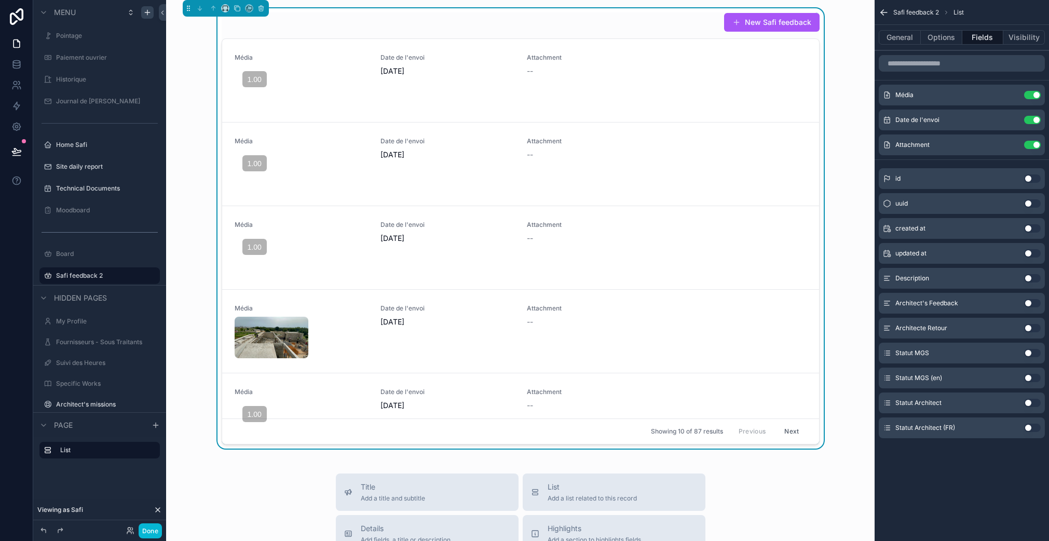
drag, startPoint x: 1030, startPoint y: 260, endPoint x: 1029, endPoint y: 338, distance: 78.4
click at [1030, 337] on div "id Use setting uuid Use setting created at Use setting updated at Use setting D…" at bounding box center [961, 301] width 174 height 274
click at [1029, 301] on button "Use setting" at bounding box center [1032, 303] width 17 height 8
click at [1030, 403] on button "Use setting" at bounding box center [1032, 402] width 17 height 8
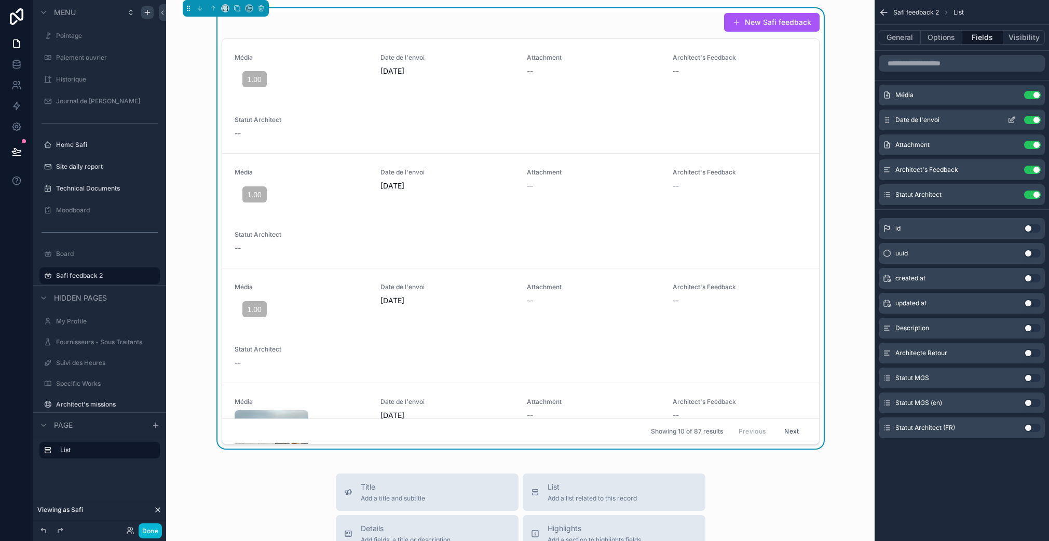
click at [1032, 118] on button "Use setting" at bounding box center [1032, 120] width 17 height 8
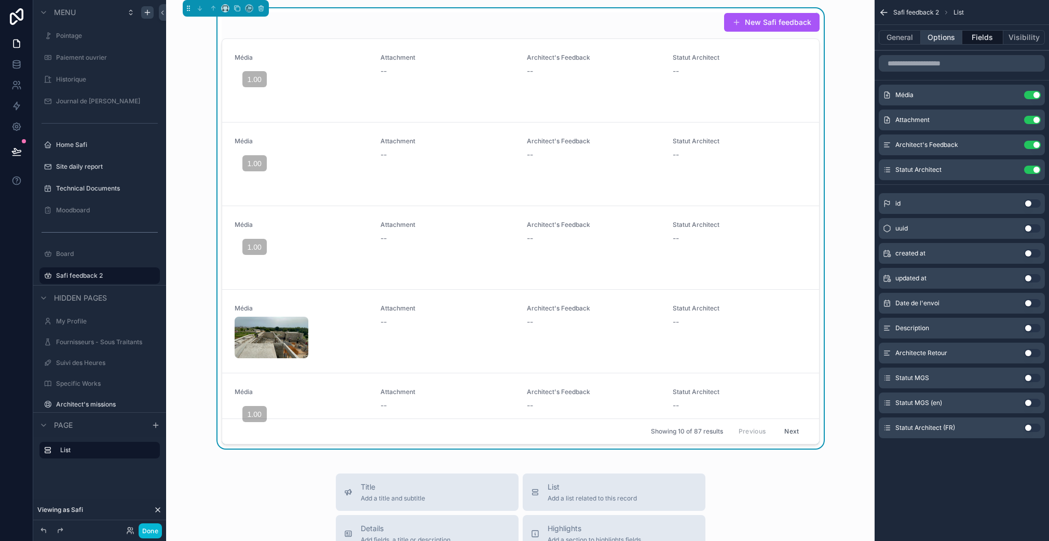
click at [937, 34] on button "Options" at bounding box center [941, 37] width 42 height 15
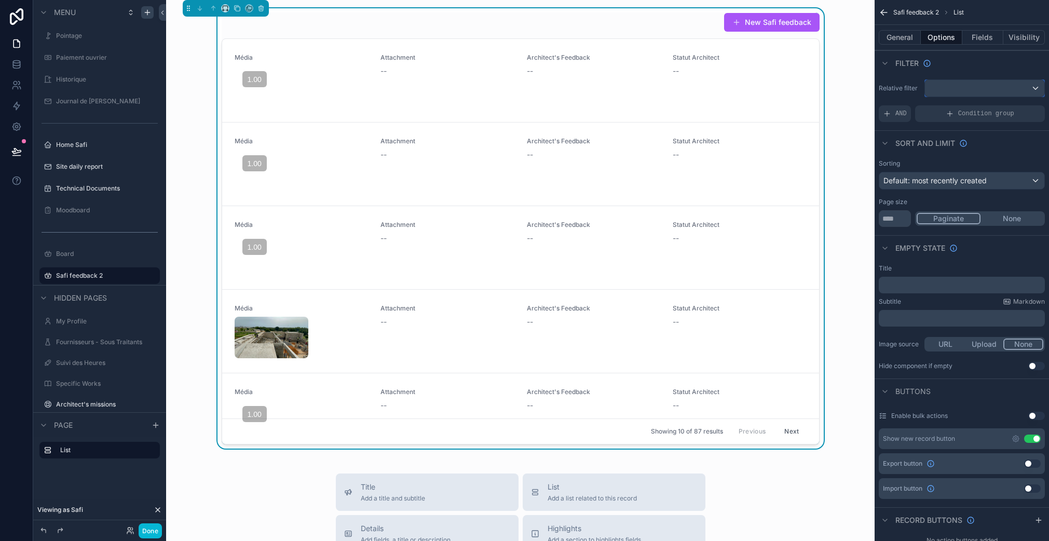
click at [964, 83] on div "scrollable content" at bounding box center [984, 88] width 119 height 17
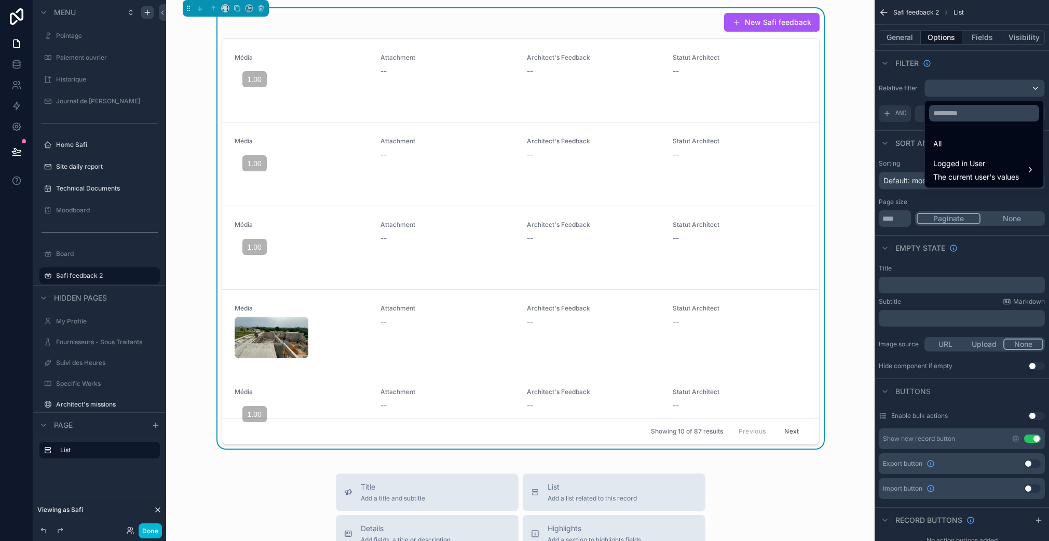
click at [964, 83] on div "scrollable content" at bounding box center [524, 270] width 1049 height 541
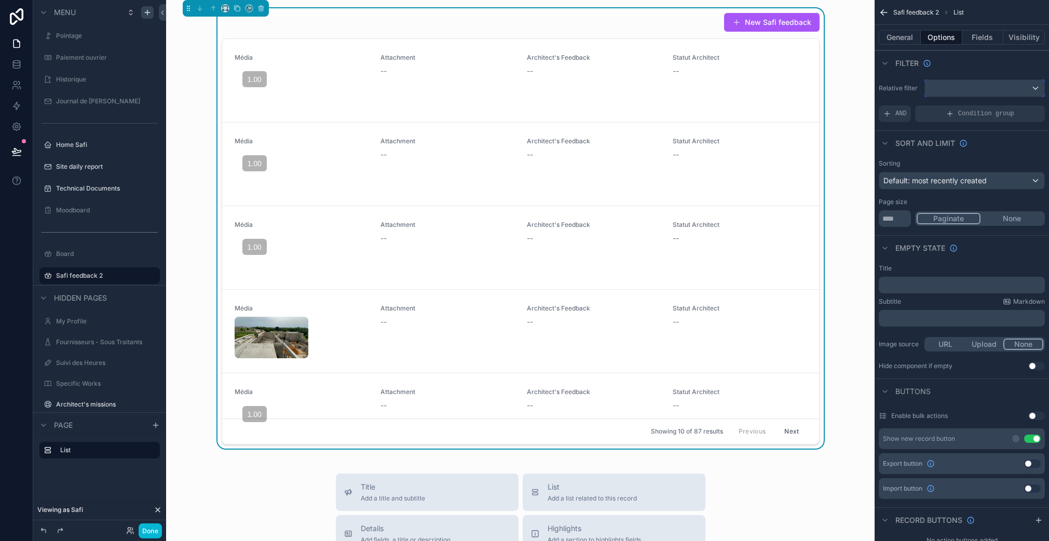
click at [964, 88] on div "scrollable content" at bounding box center [984, 88] width 119 height 17
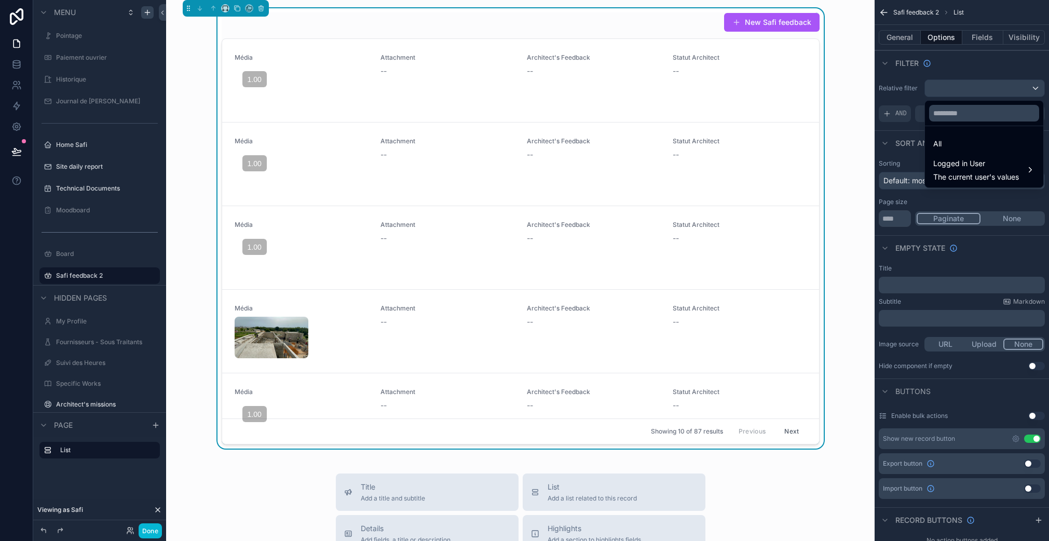
click at [967, 72] on div "scrollable content" at bounding box center [524, 270] width 1049 height 541
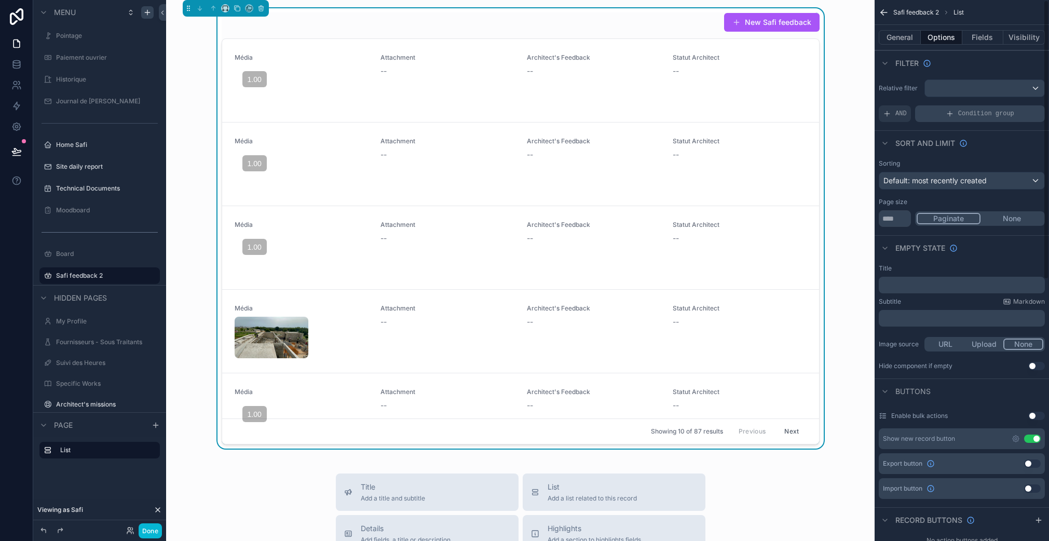
click at [959, 109] on div "Condition group" at bounding box center [980, 113] width 130 height 17
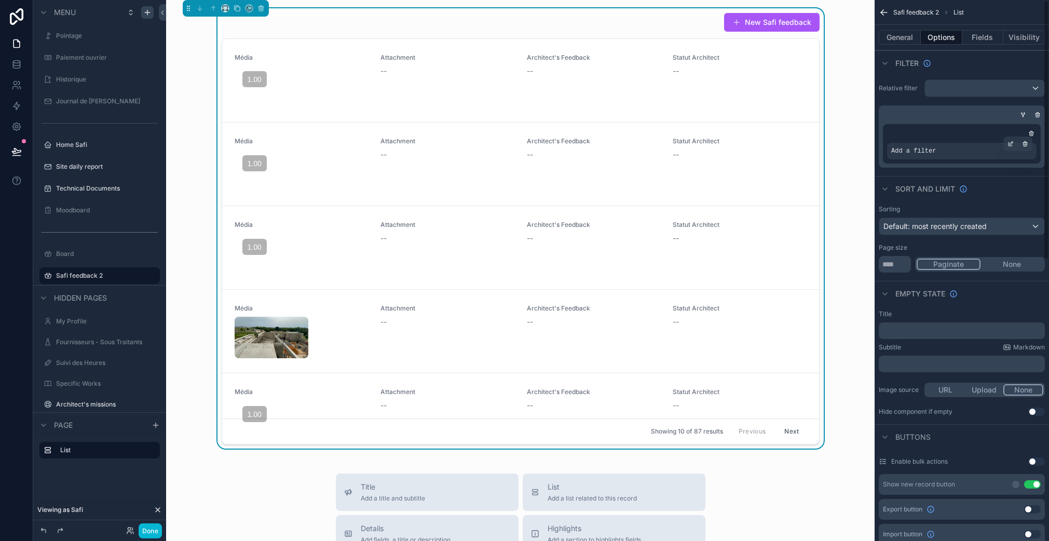
click at [934, 151] on span "Add a filter" at bounding box center [913, 151] width 45 height 8
click at [1011, 146] on icon "scrollable content" at bounding box center [1010, 144] width 6 height 6
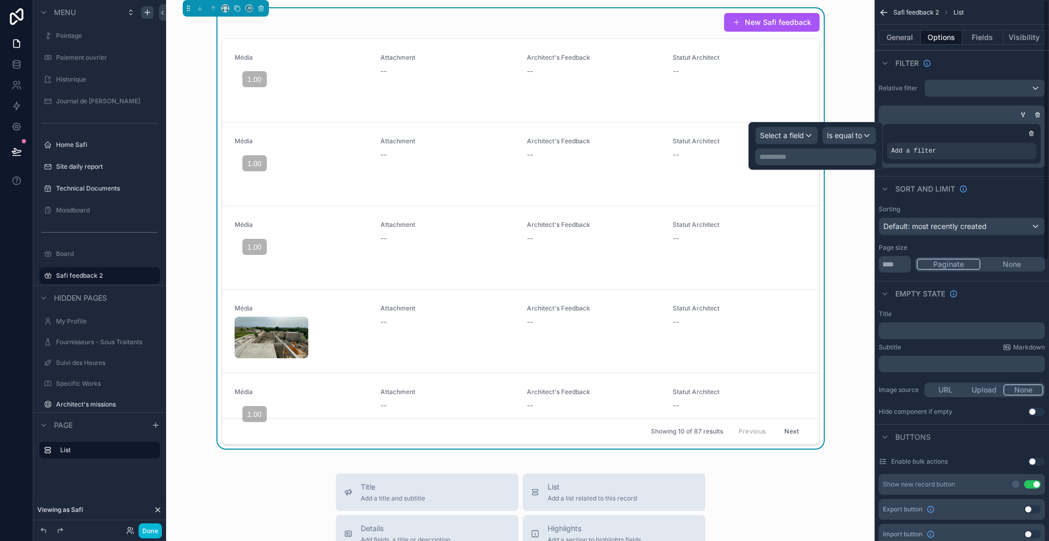
click at [835, 149] on div "**********" at bounding box center [815, 156] width 121 height 17
click at [825, 161] on p "**********" at bounding box center [816, 156] width 115 height 10
click at [793, 137] on span "Select a field" at bounding box center [782, 135] width 44 height 9
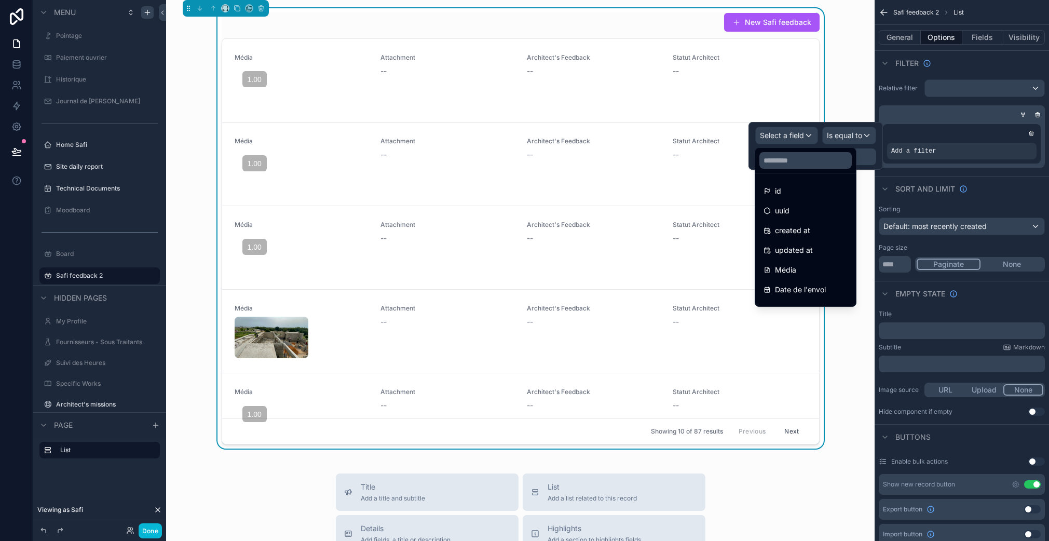
click at [844, 148] on div at bounding box center [805, 160] width 101 height 25
click at [853, 136] on div at bounding box center [815, 146] width 134 height 48
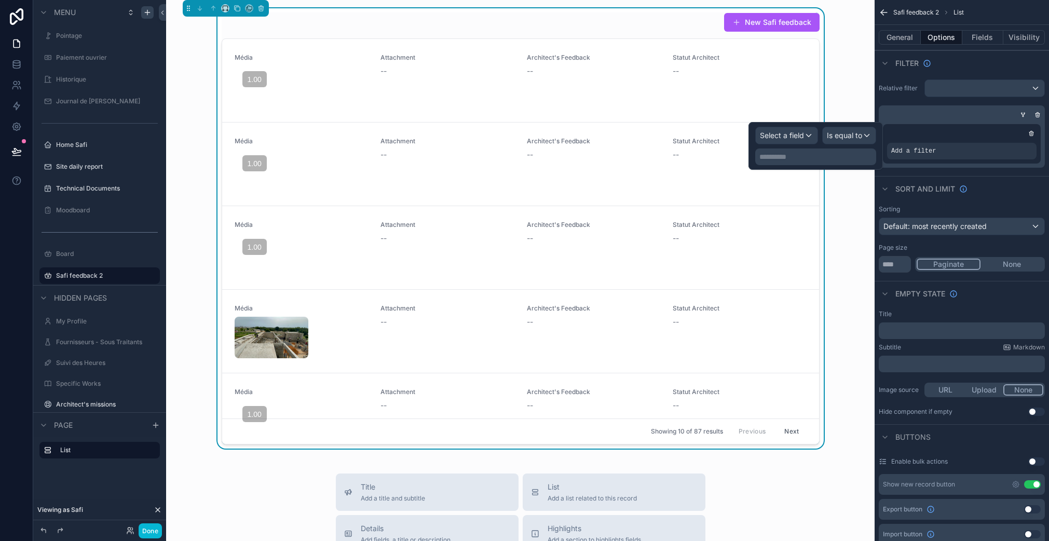
click at [816, 158] on p "**********" at bounding box center [816, 156] width 115 height 10
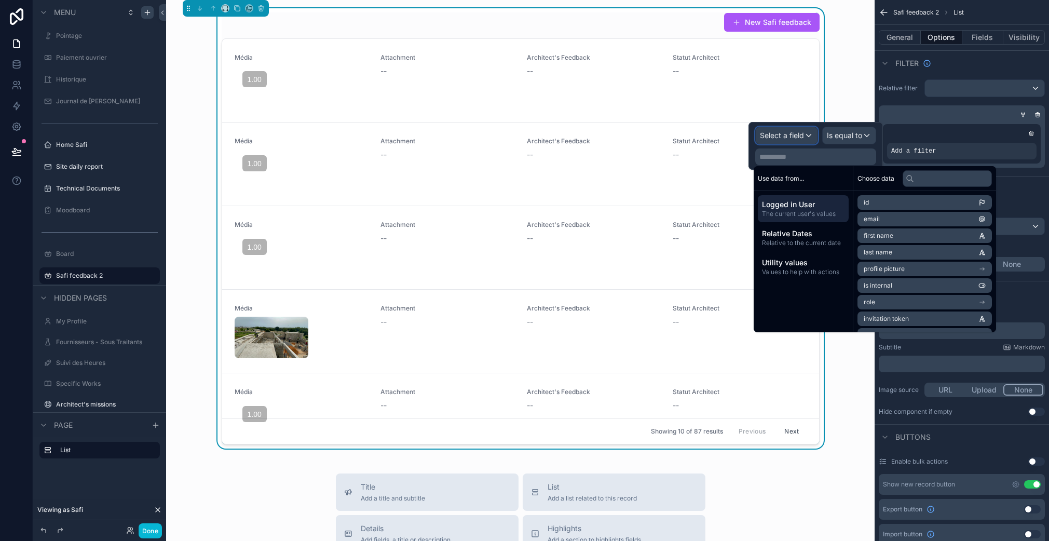
click at [794, 140] on span "Select a field" at bounding box center [782, 135] width 44 height 9
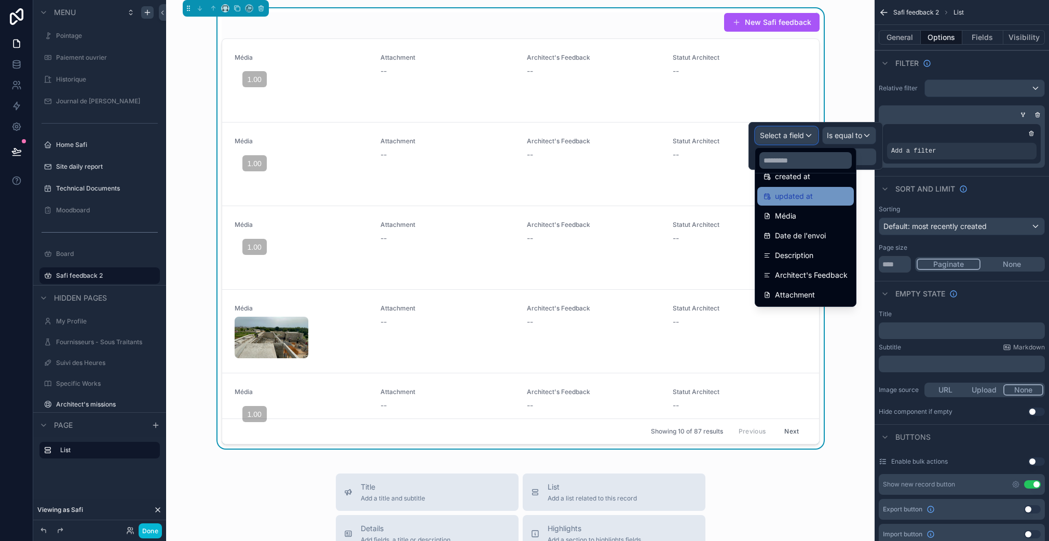
scroll to position [48, 0]
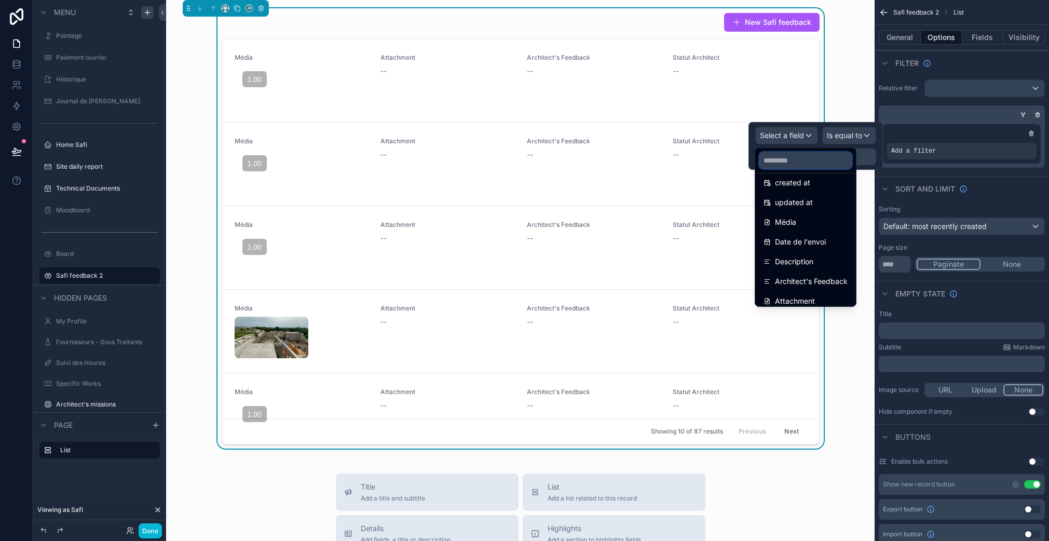
click at [797, 157] on input "text" at bounding box center [805, 160] width 92 height 17
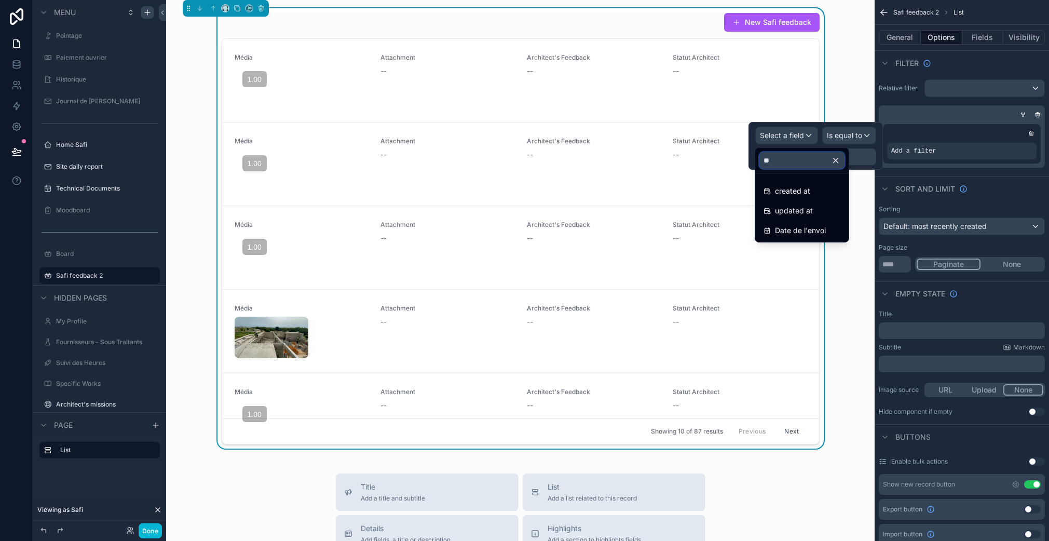
scroll to position [0, 0]
type input "***"
click at [822, 227] on span "Date de l'envoi" at bounding box center [800, 230] width 51 height 12
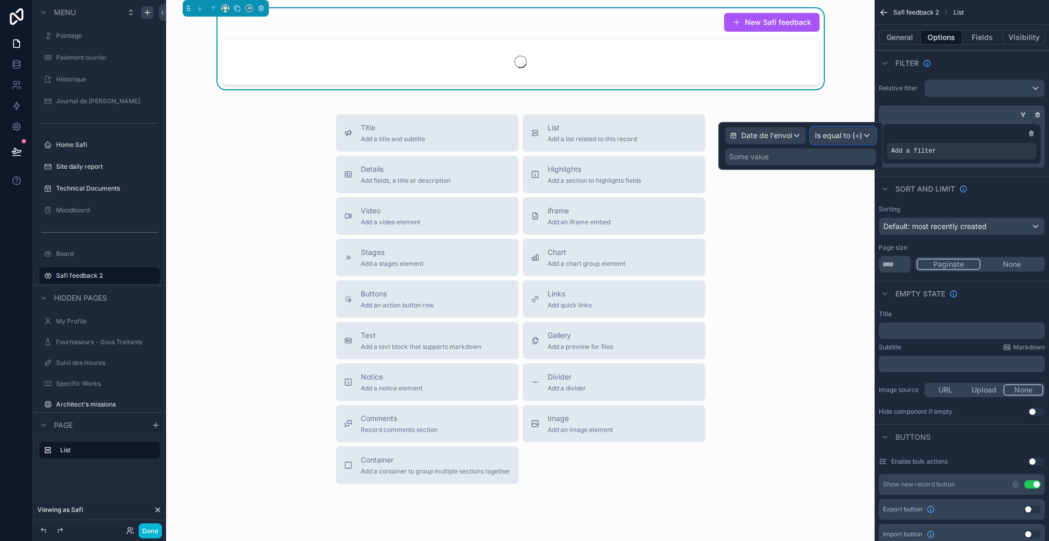
click at [843, 137] on span "Is equal to (=)" at bounding box center [838, 135] width 47 height 10
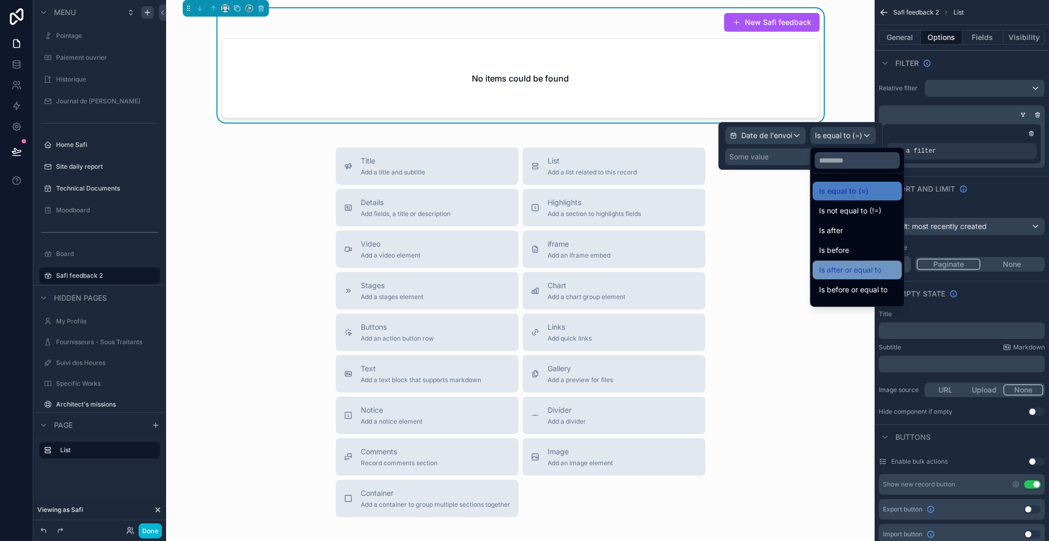
click at [859, 268] on span "Is after or equal to" at bounding box center [850, 270] width 62 height 12
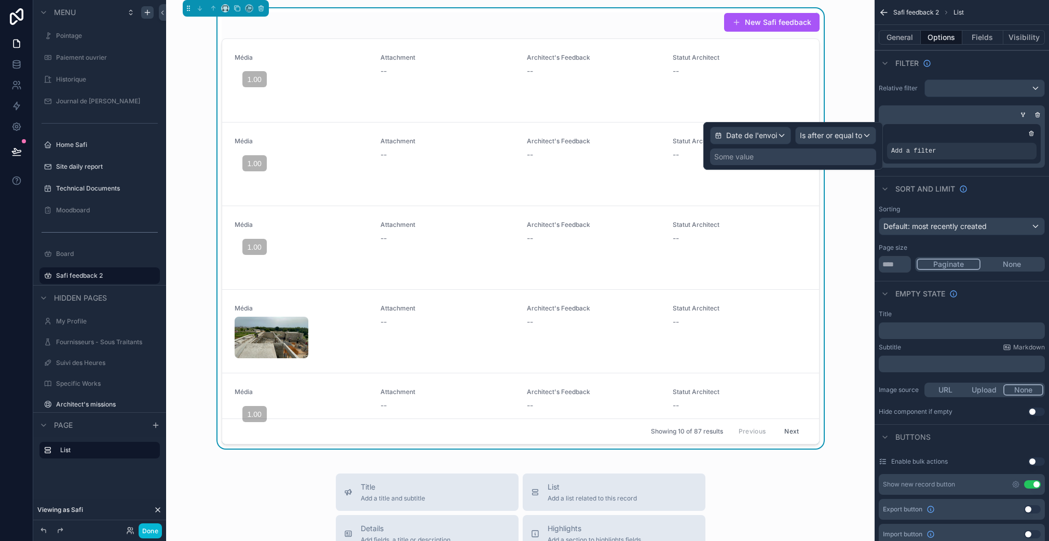
click at [803, 159] on div "Some value" at bounding box center [793, 156] width 166 height 17
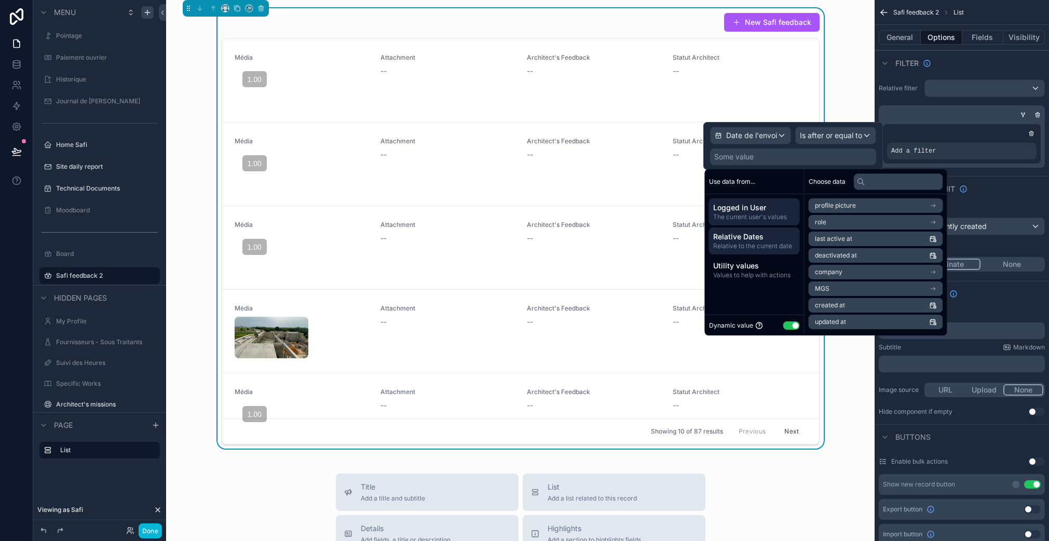
click at [746, 237] on span "Relative Dates" at bounding box center [754, 236] width 82 height 10
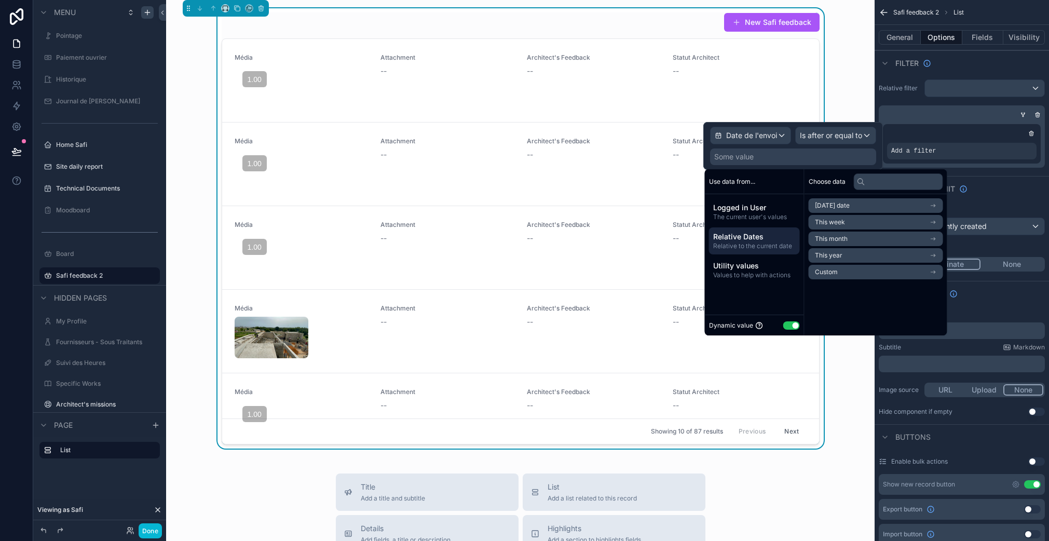
click at [838, 271] on li "Custom" at bounding box center [875, 272] width 134 height 15
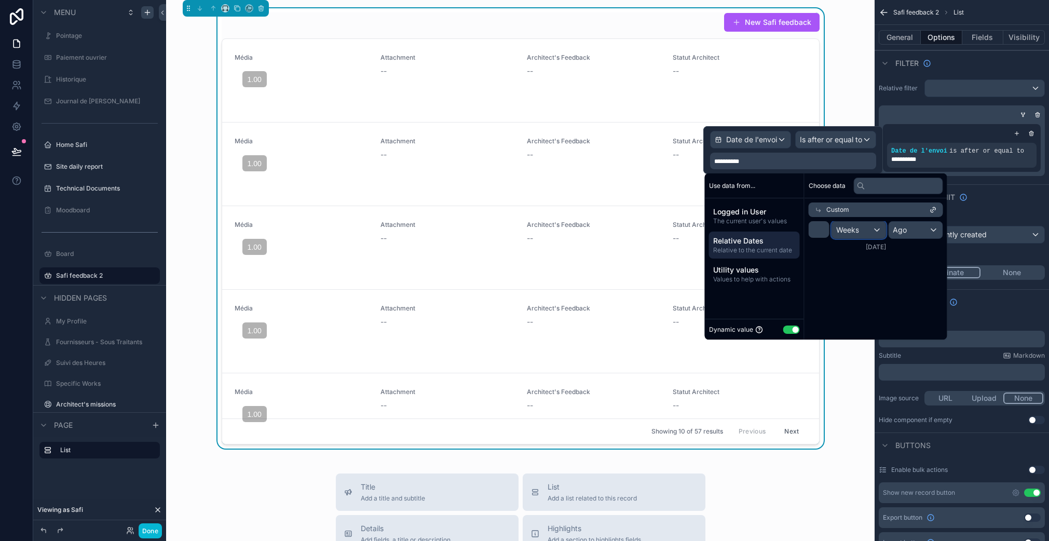
click at [844, 228] on span "Weeks" at bounding box center [847, 230] width 23 height 10
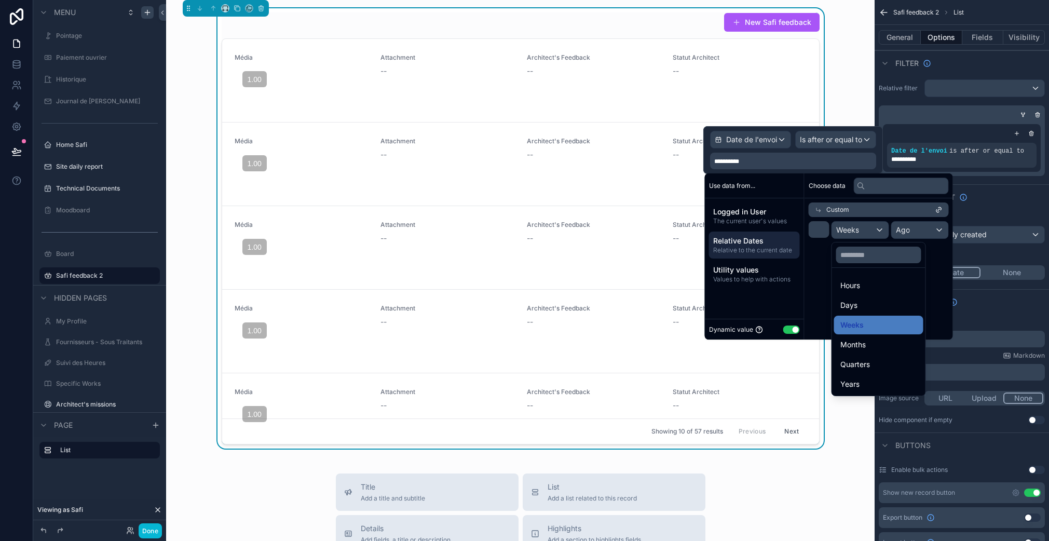
click at [826, 230] on div "scrollable content" at bounding box center [829, 256] width 248 height 166
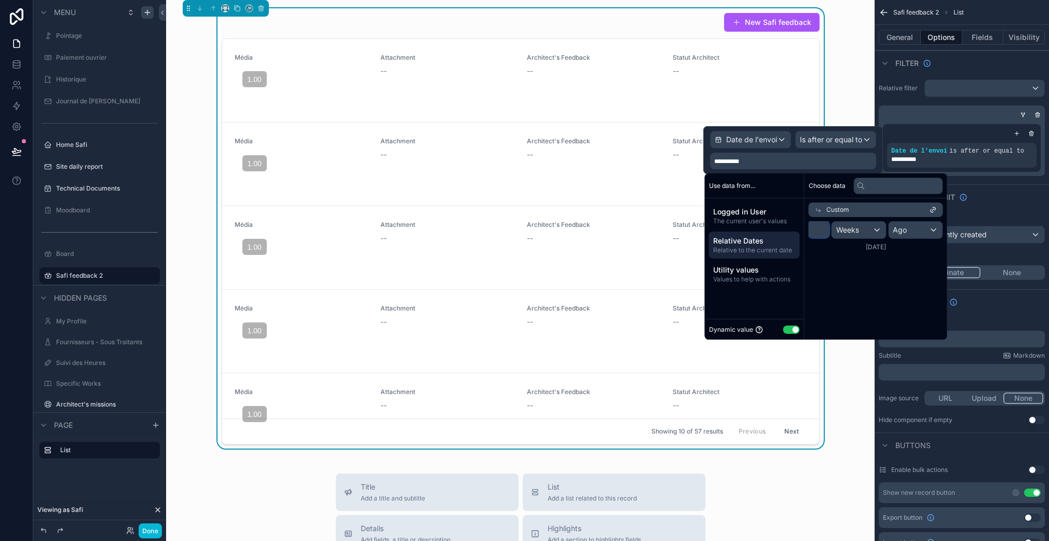
click at [820, 230] on input "*" at bounding box center [818, 229] width 21 height 17
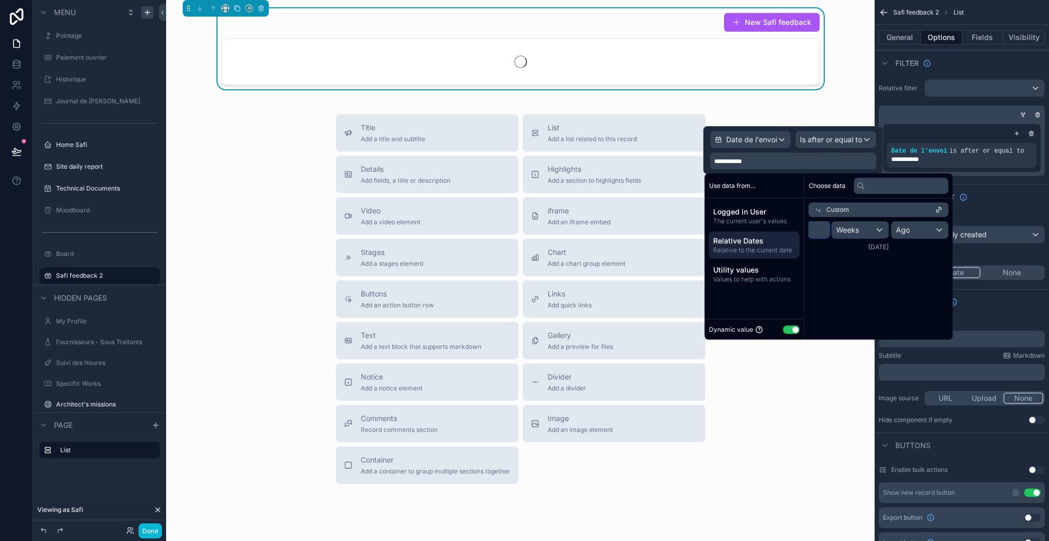
type input "*"
click at [835, 226] on div "Weeks" at bounding box center [860, 230] width 57 height 17
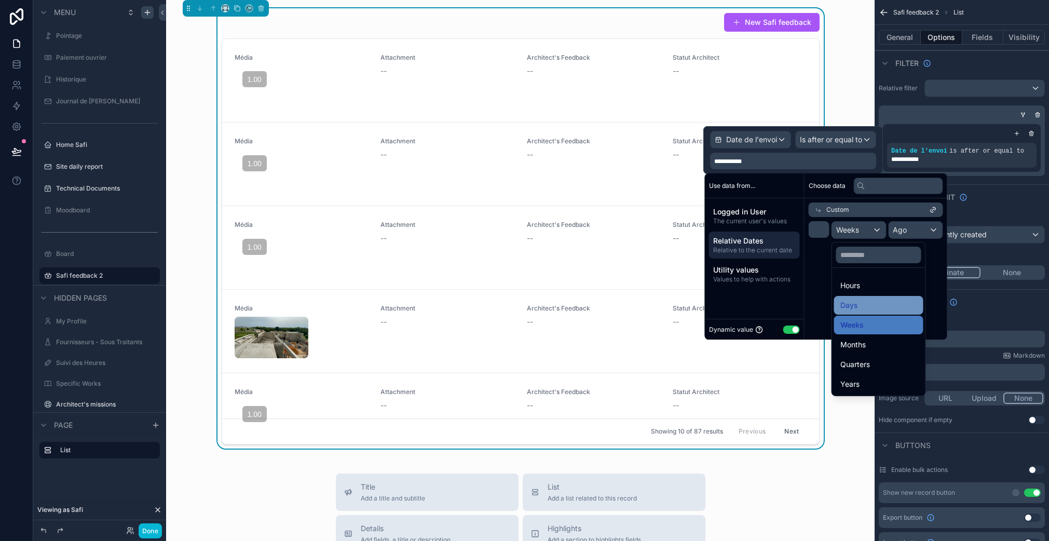
click at [860, 302] on div "Days" at bounding box center [878, 305] width 77 height 12
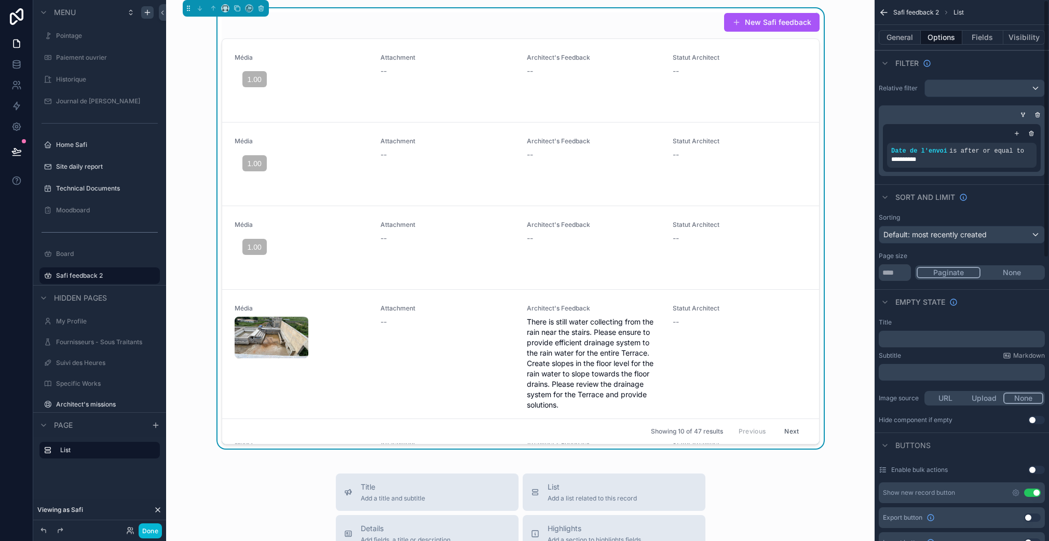
click at [989, 173] on div "**********" at bounding box center [961, 148] width 166 height 56
click at [966, 237] on span "Default: most recently created" at bounding box center [934, 234] width 103 height 9
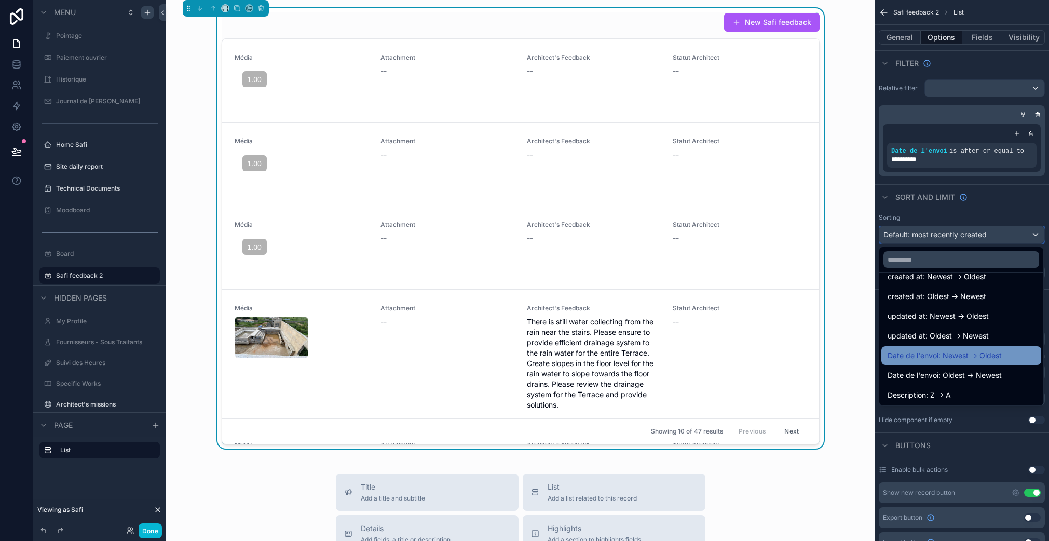
scroll to position [53, 0]
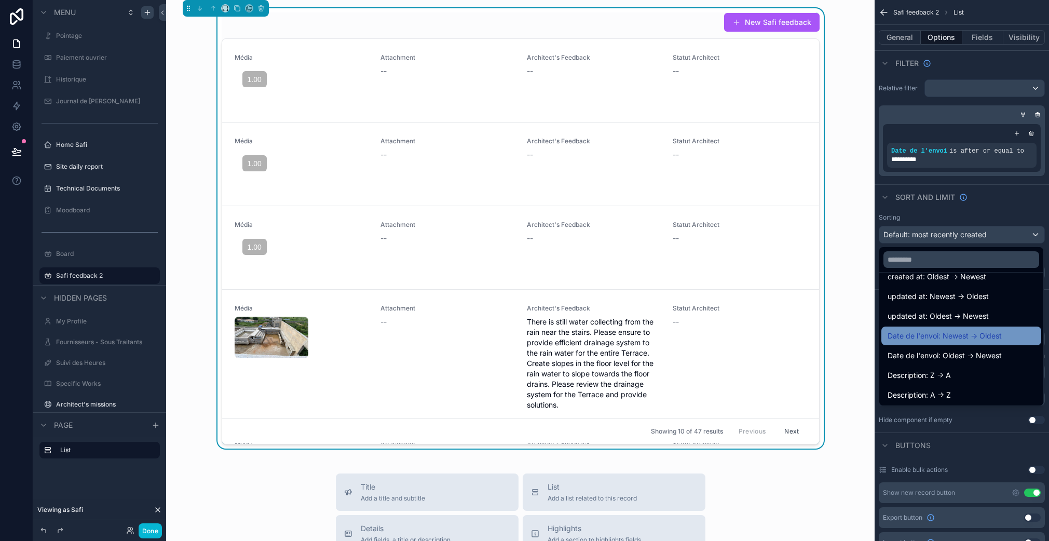
click at [1002, 333] on div "Date de l'envoi: Newest -> Oldest" at bounding box center [960, 335] width 147 height 12
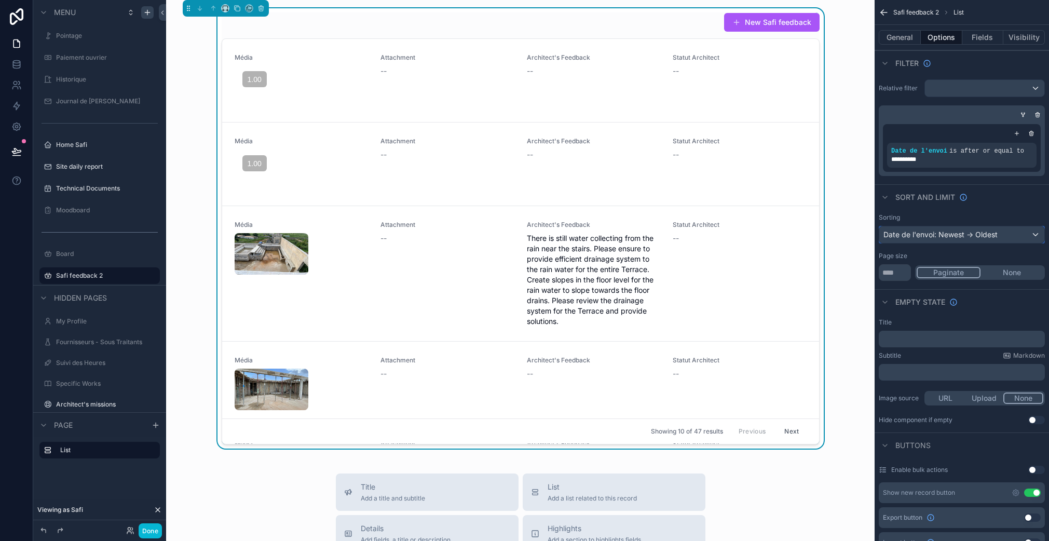
click at [917, 231] on div "Date de l'envoi: Newest -> Oldest" at bounding box center [961, 234] width 165 height 17
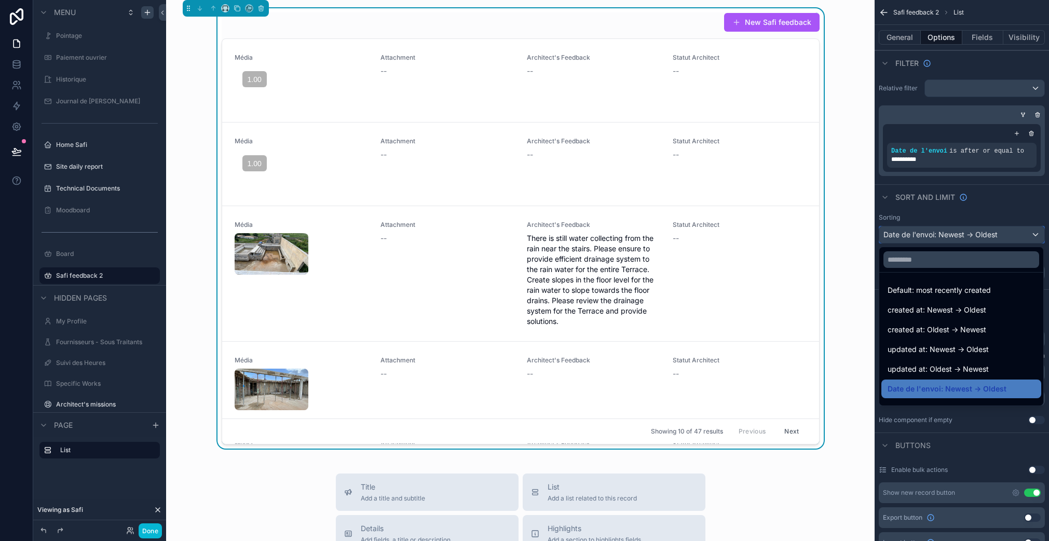
scroll to position [133, 0]
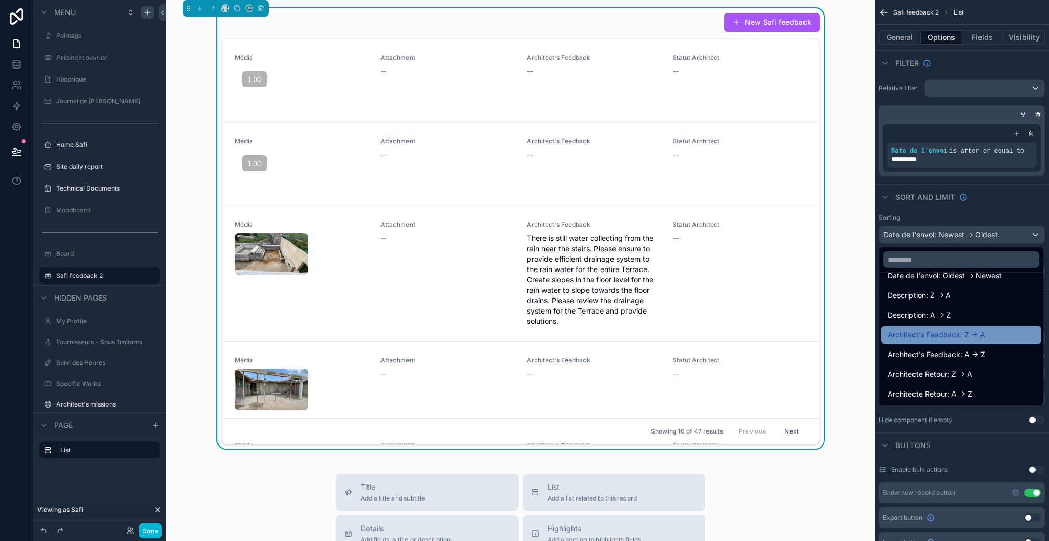
click at [990, 334] on div "Architect's Feedback: Z -> A" at bounding box center [960, 334] width 147 height 12
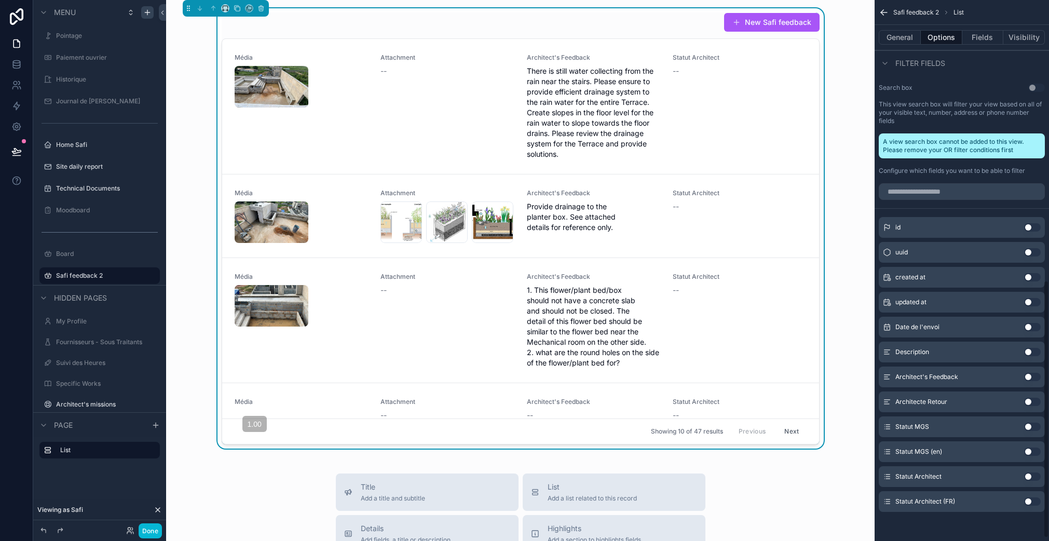
scroll to position [587, 0]
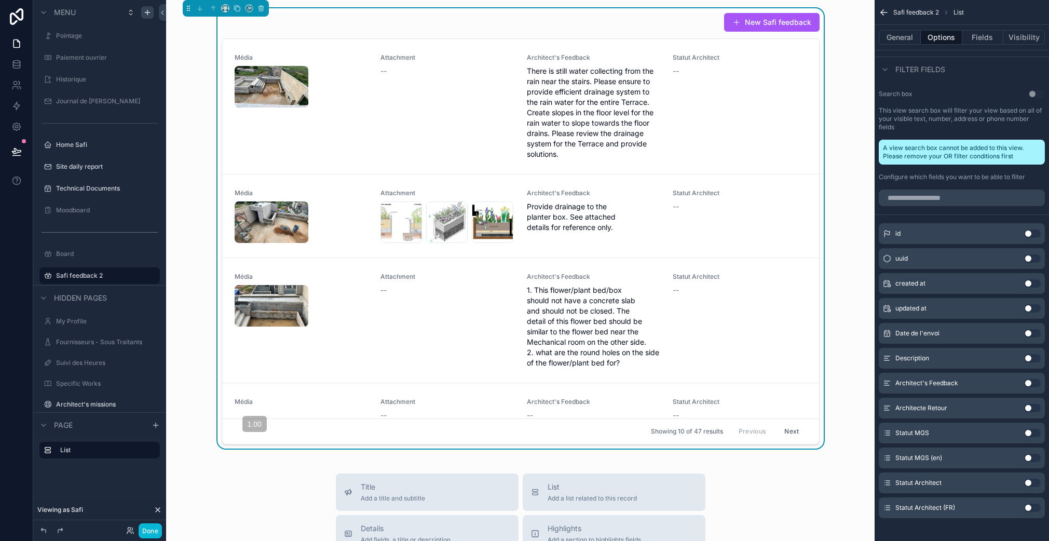
click at [1030, 483] on button "Use setting" at bounding box center [1032, 482] width 17 height 8
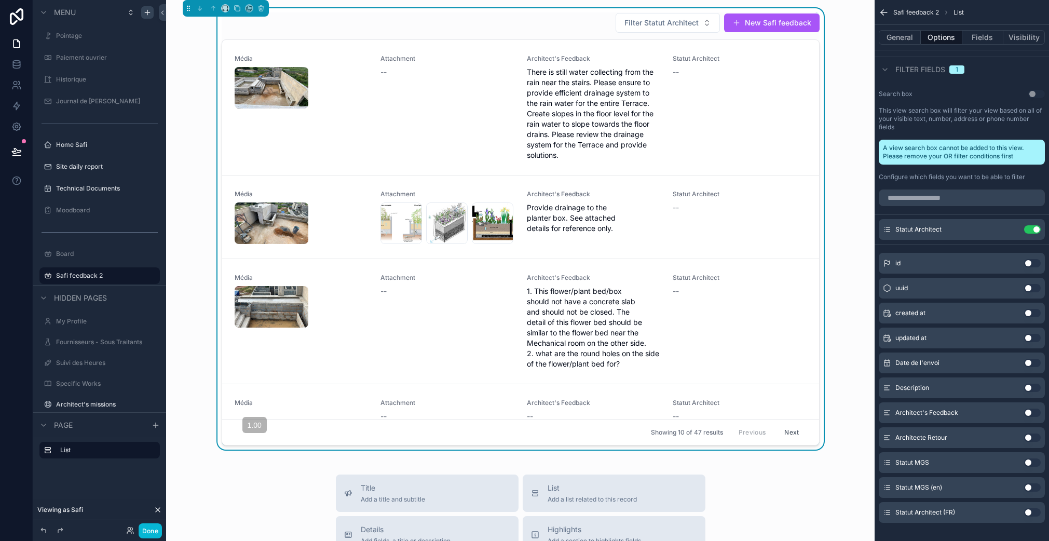
click at [1031, 228] on button "Use setting" at bounding box center [1032, 229] width 17 height 8
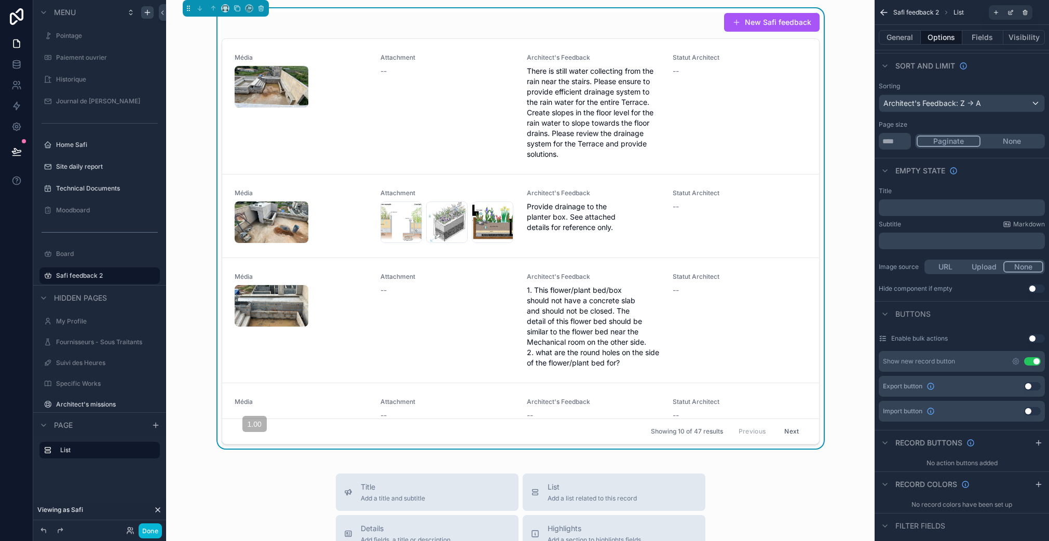
scroll to position [0, 0]
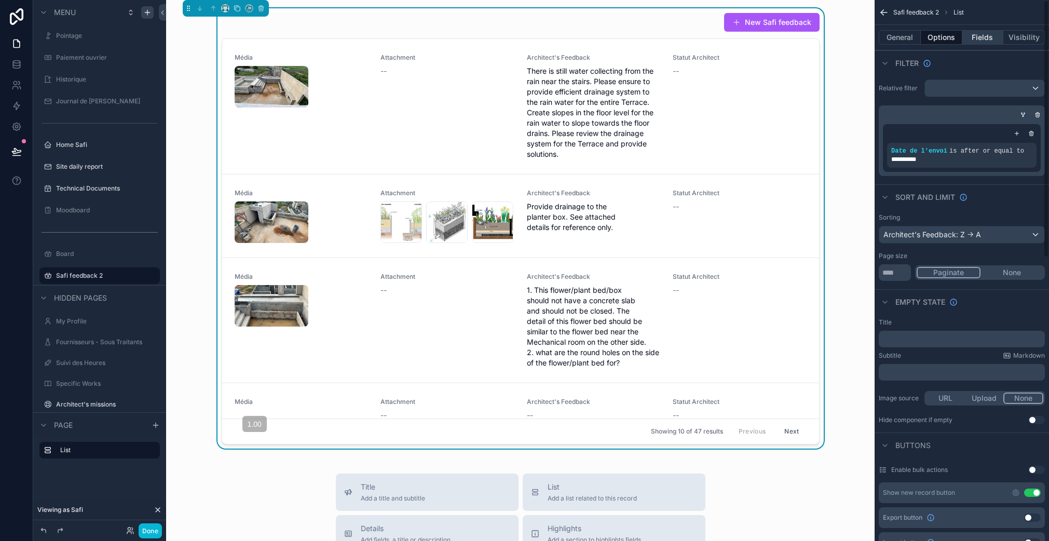
click at [981, 33] on button "Fields" at bounding box center [983, 37] width 42 height 15
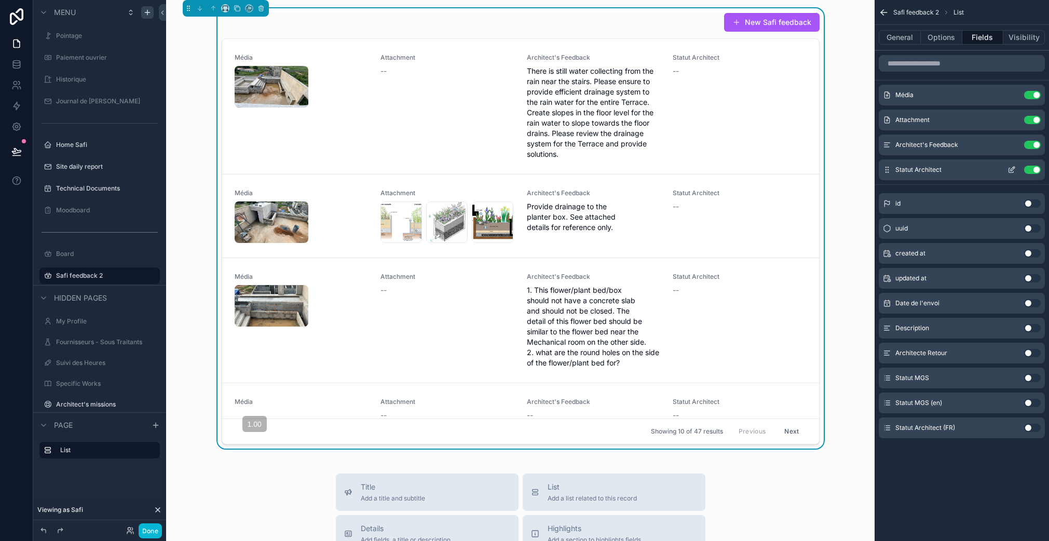
click at [1014, 169] on icon "scrollable content" at bounding box center [1011, 170] width 8 height 8
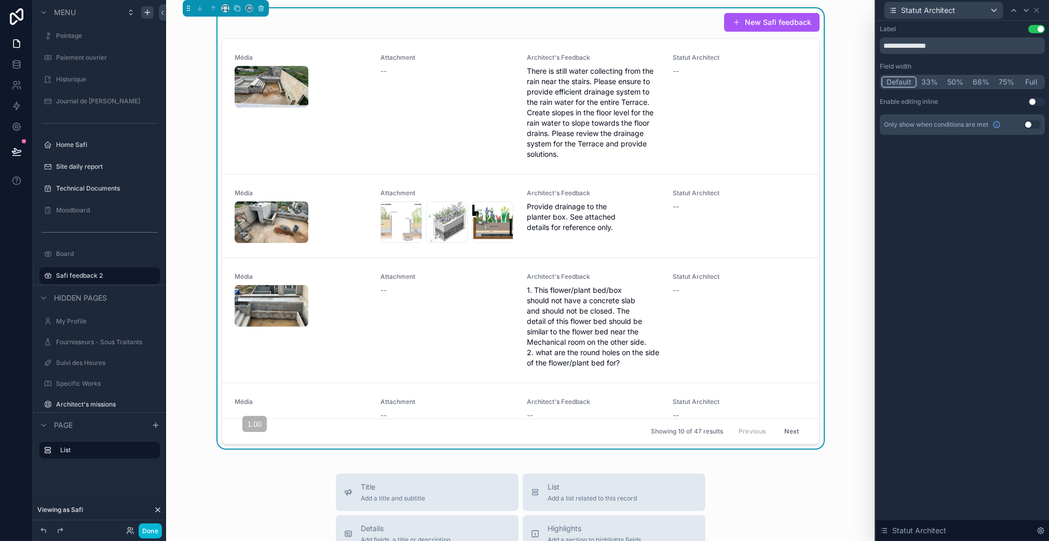
click at [1036, 105] on button "Use setting" at bounding box center [1036, 102] width 17 height 8
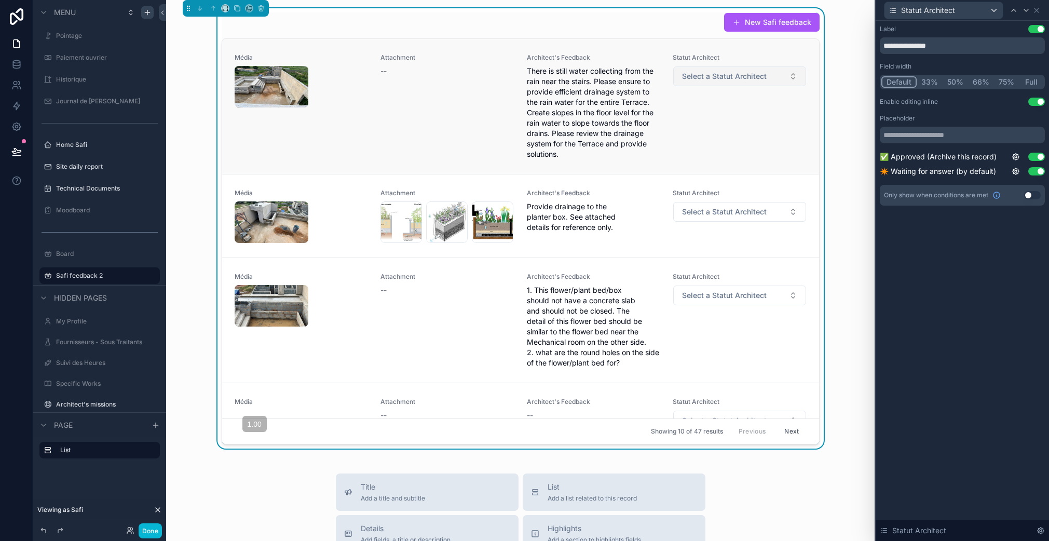
click at [730, 77] on span "Select a Statut Architect" at bounding box center [724, 76] width 85 height 10
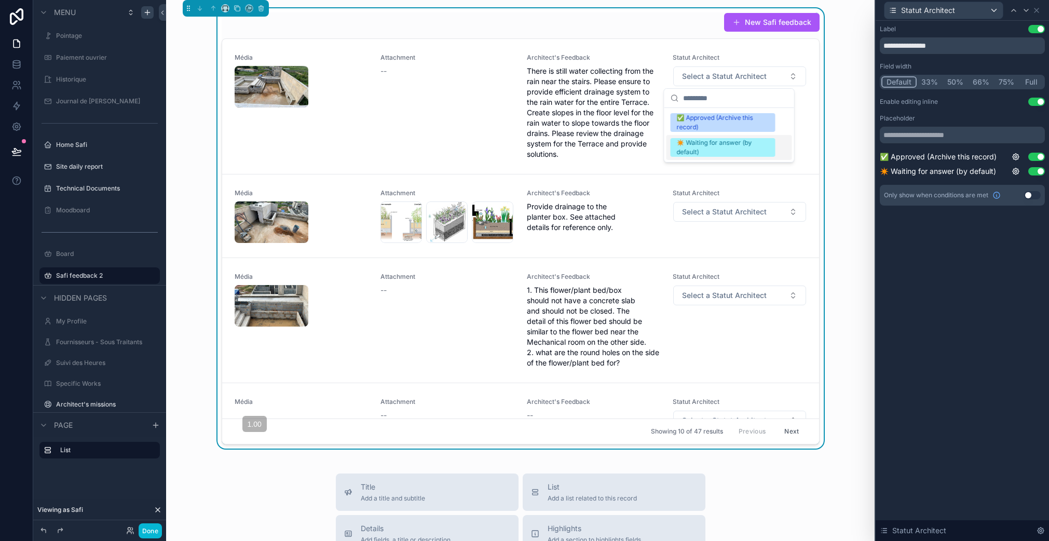
click at [961, 275] on div "**********" at bounding box center [961, 281] width 173 height 520
click at [1038, 12] on icon at bounding box center [1036, 10] width 8 height 8
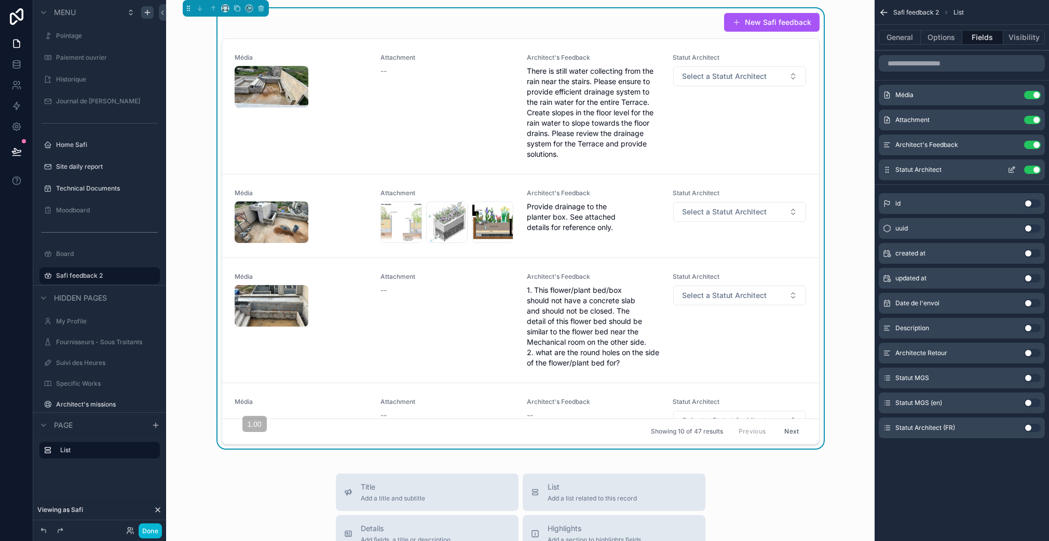
click at [1031, 144] on button "Use setting" at bounding box center [1032, 145] width 17 height 8
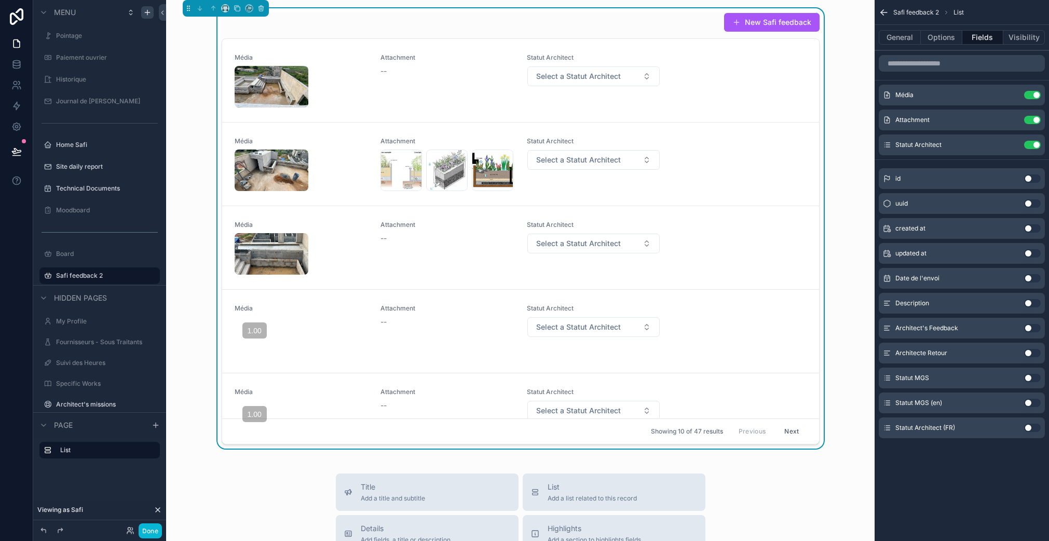
drag, startPoint x: 1032, startPoint y: 327, endPoint x: 1045, endPoint y: 184, distance: 143.3
click at [1032, 327] on button "Use setting" at bounding box center [1032, 328] width 17 height 8
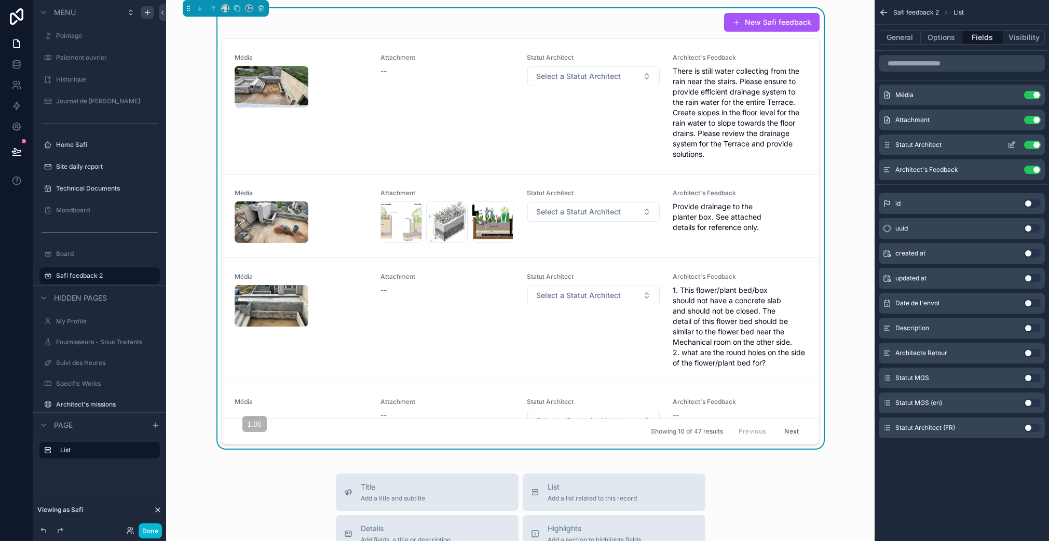
click at [1034, 142] on button "Use setting" at bounding box center [1032, 145] width 17 height 8
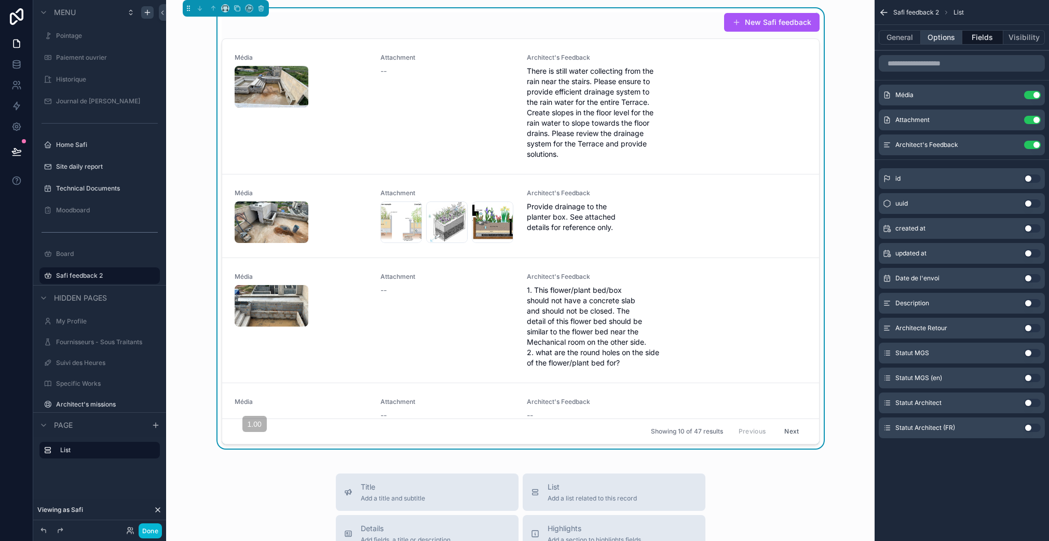
click at [941, 43] on button "Options" at bounding box center [941, 37] width 42 height 15
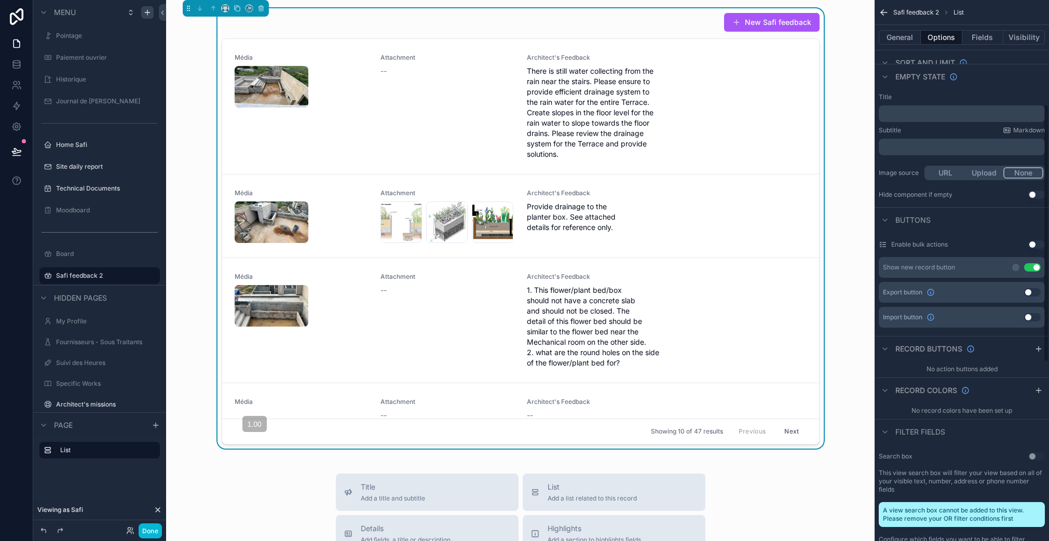
scroll to position [219, 0]
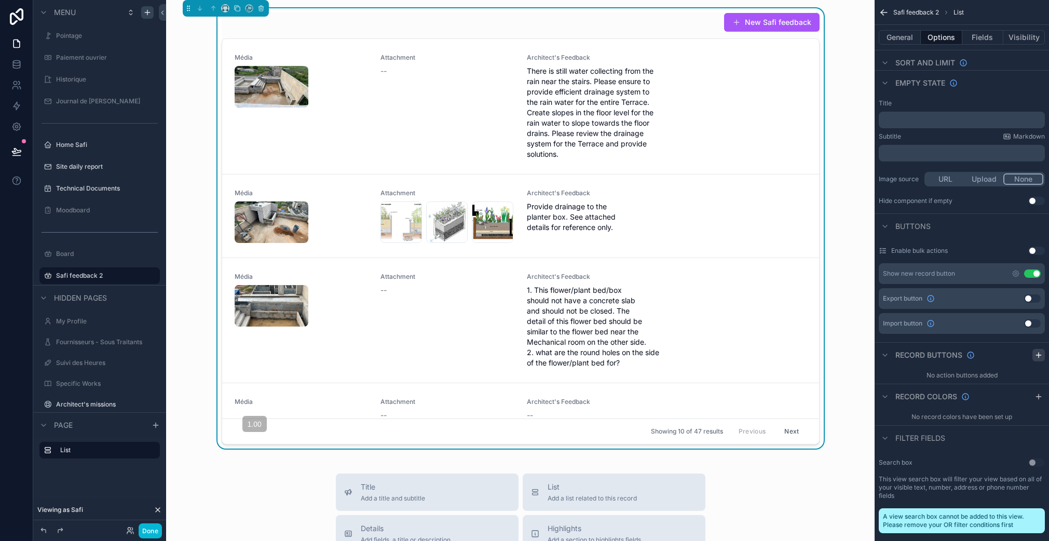
click at [1038, 356] on icon "scrollable content" at bounding box center [1038, 354] width 0 height 5
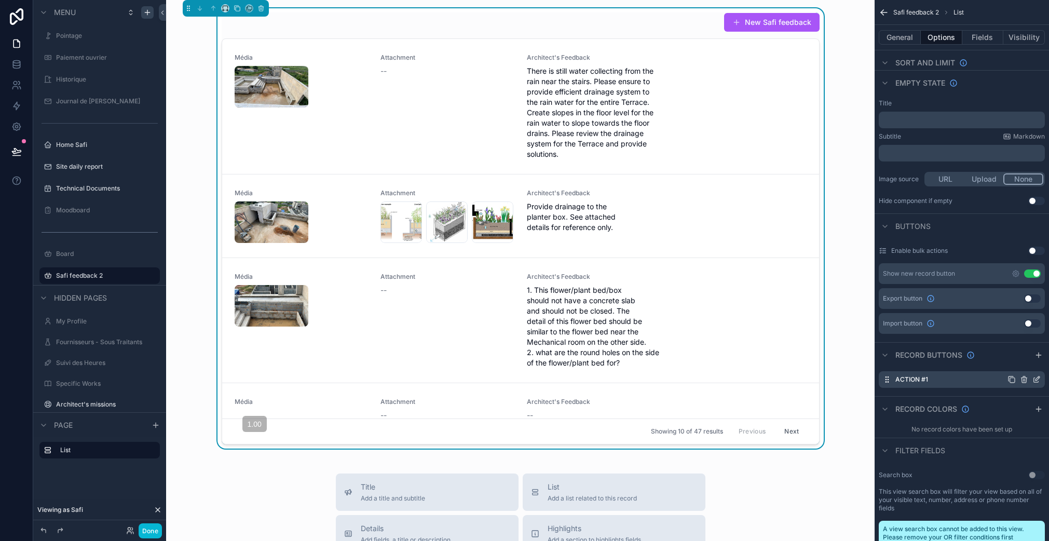
click at [953, 383] on div "Action #1" at bounding box center [961, 379] width 166 height 17
click at [1034, 380] on icon "scrollable content" at bounding box center [1036, 379] width 8 height 8
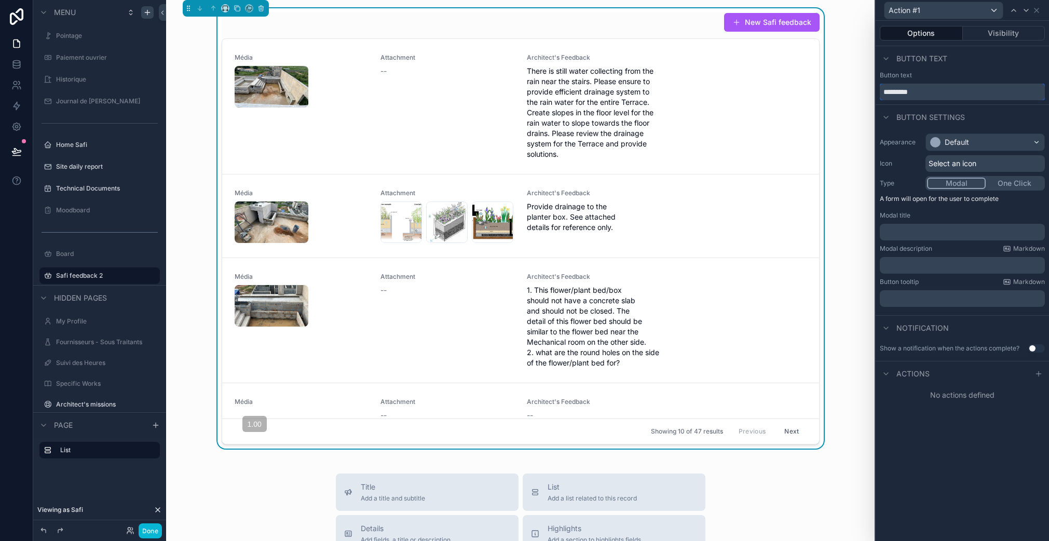
click at [920, 92] on input "*********" at bounding box center [961, 92] width 165 height 17
type input "*******"
click at [969, 162] on span "Select an icon" at bounding box center [952, 163] width 48 height 10
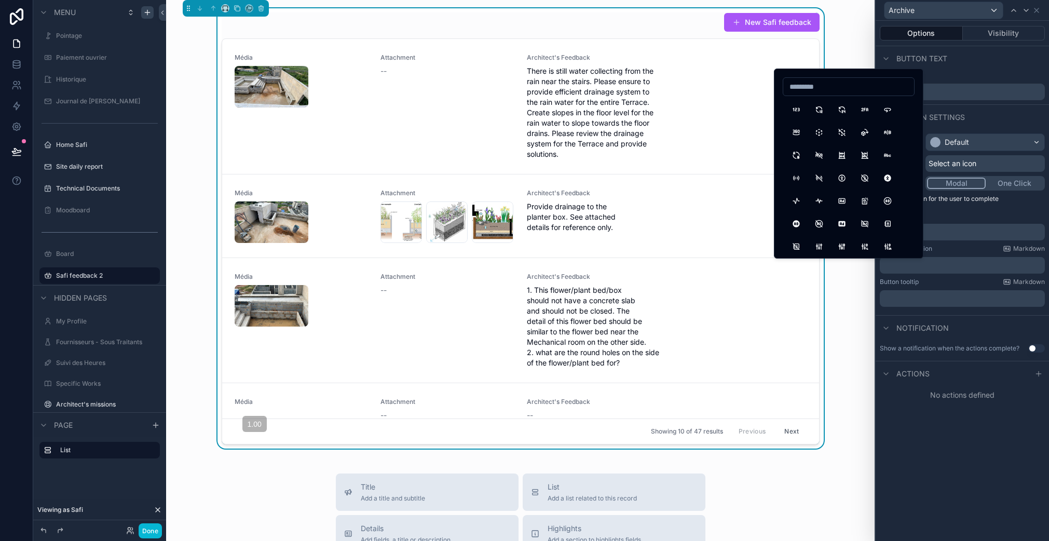
click at [830, 86] on input at bounding box center [848, 86] width 131 height 15
type input "*****"
click at [816, 109] on button "ArchiveFilled" at bounding box center [818, 109] width 19 height 19
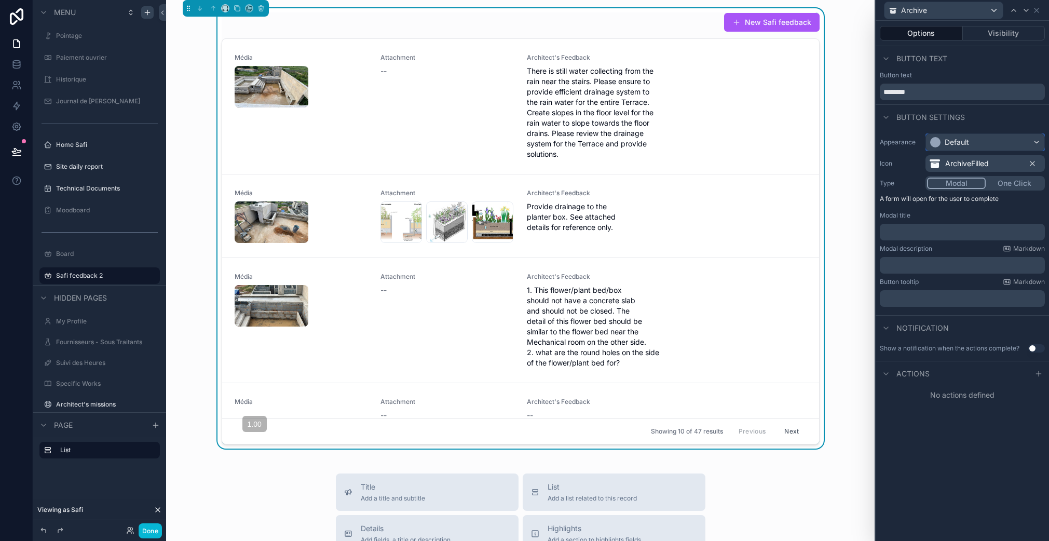
click at [951, 140] on div "Default" at bounding box center [956, 142] width 24 height 10
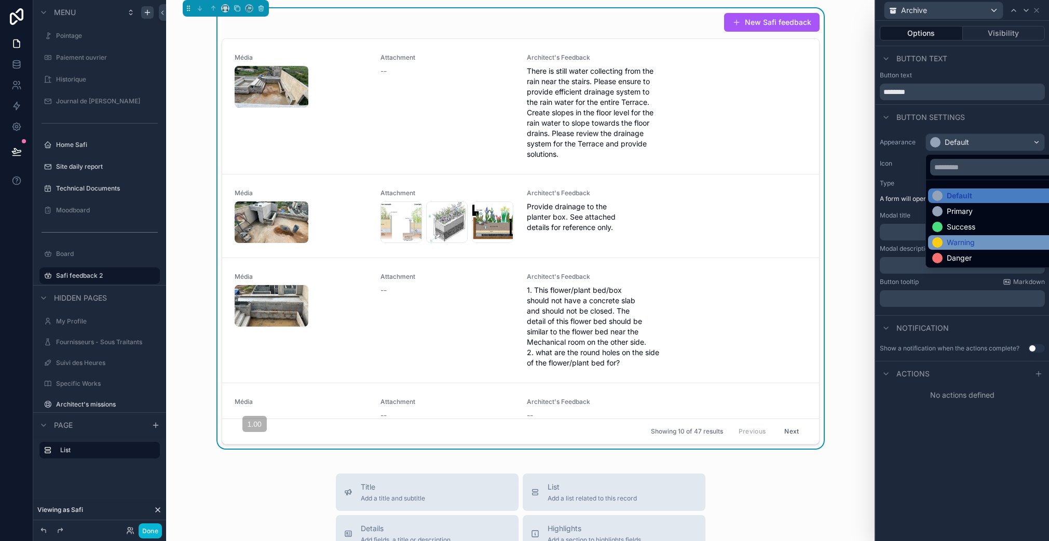
click at [968, 242] on div "Warning" at bounding box center [960, 242] width 28 height 10
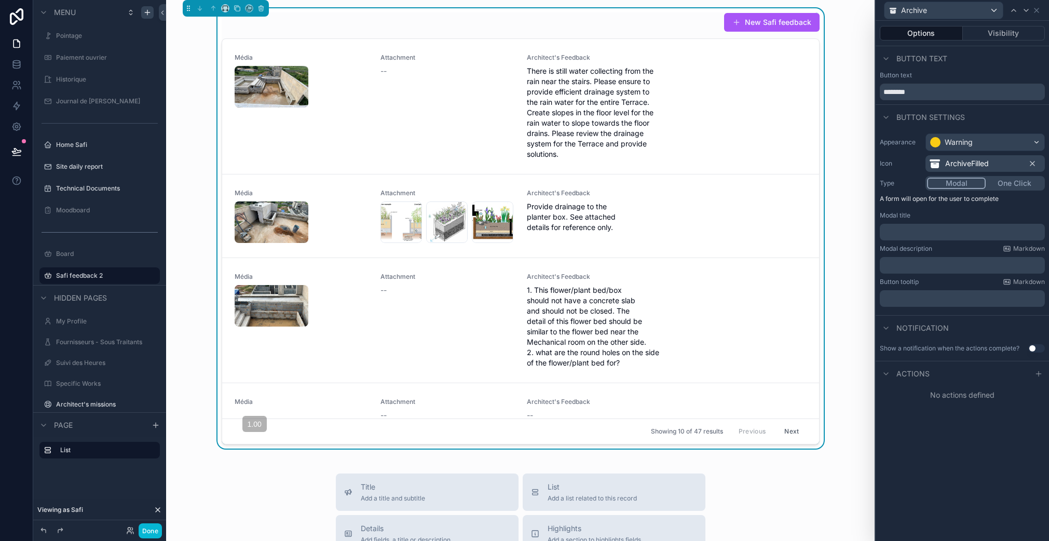
click at [947, 181] on button "Modal" at bounding box center [956, 182] width 59 height 11
drag, startPoint x: 1009, startPoint y: 181, endPoint x: 983, endPoint y: 181, distance: 25.9
click at [1009, 181] on button "One Click" at bounding box center [1013, 182] width 59 height 11
click at [961, 181] on button "Modal" at bounding box center [956, 182] width 58 height 11
click at [928, 231] on p "﻿" at bounding box center [963, 232] width 159 height 10
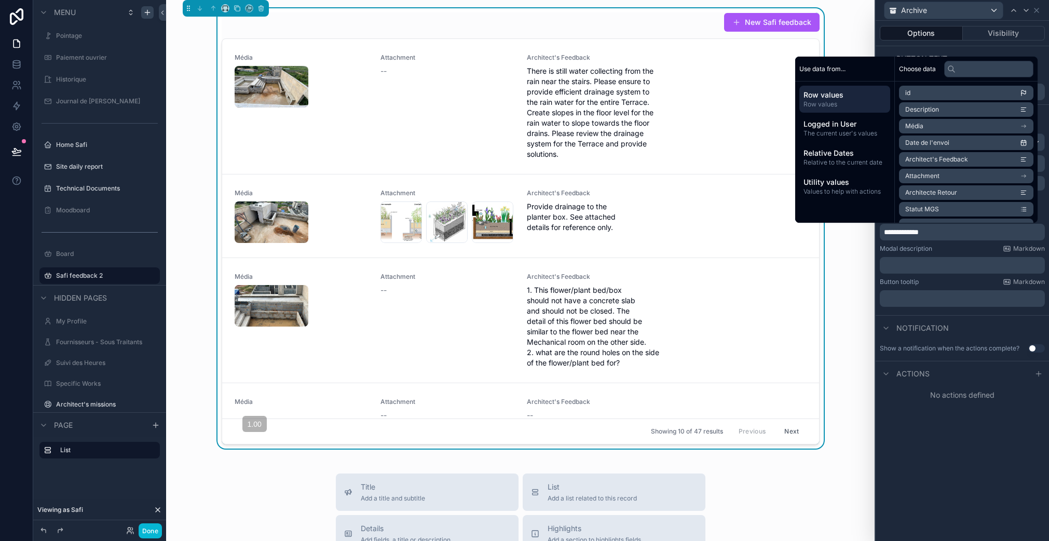
click at [922, 265] on p "﻿" at bounding box center [963, 265] width 159 height 10
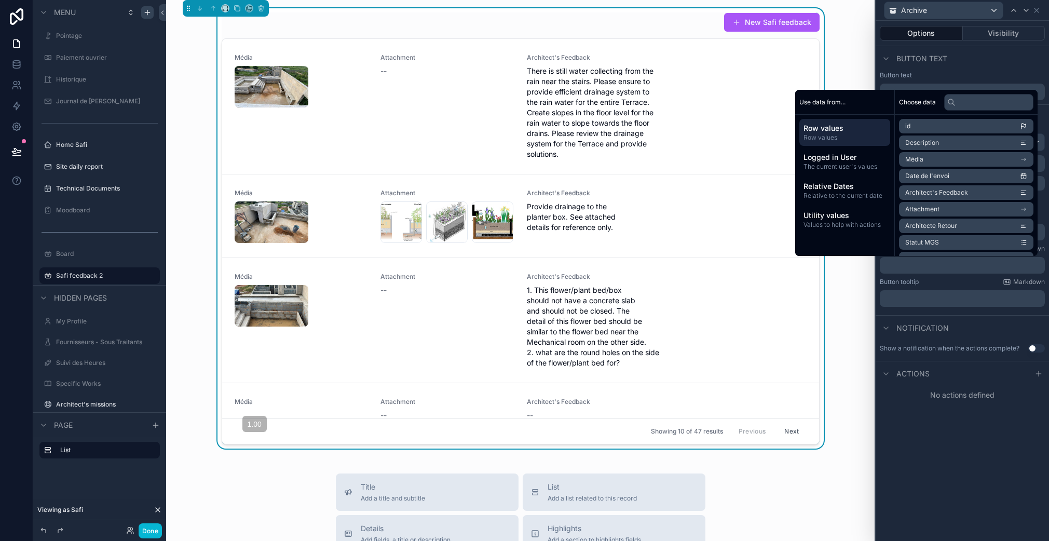
click at [964, 293] on p "﻿" at bounding box center [963, 298] width 159 height 10
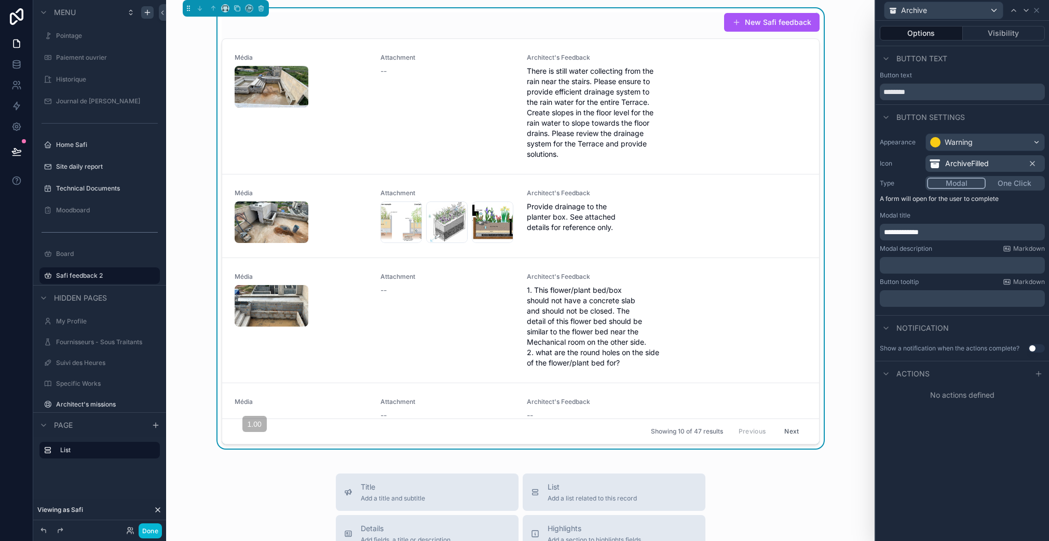
click at [976, 368] on div "Actions" at bounding box center [961, 373] width 173 height 25
click at [924, 237] on p "**********" at bounding box center [963, 232] width 159 height 10
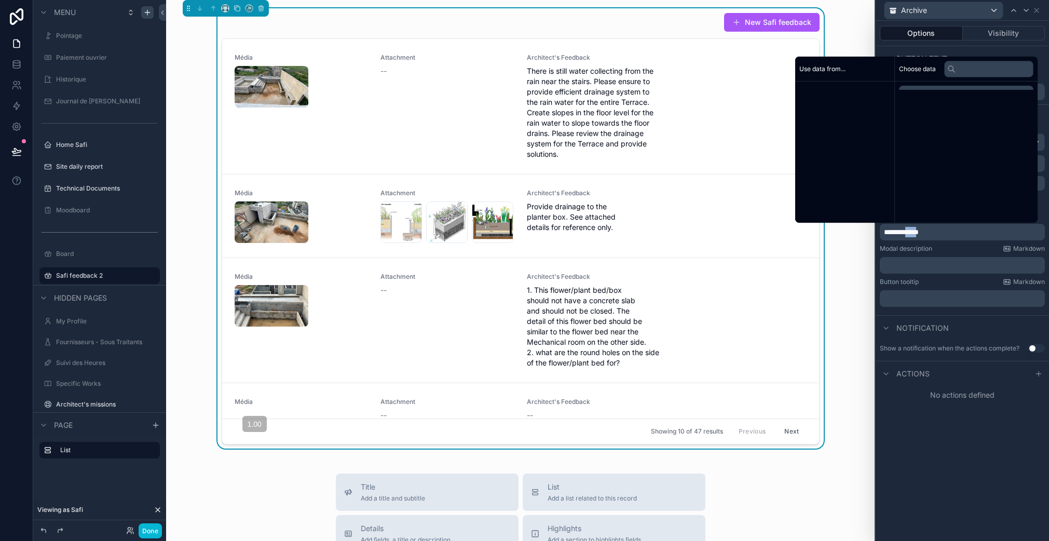
click at [924, 236] on p "**********" at bounding box center [963, 232] width 159 height 10
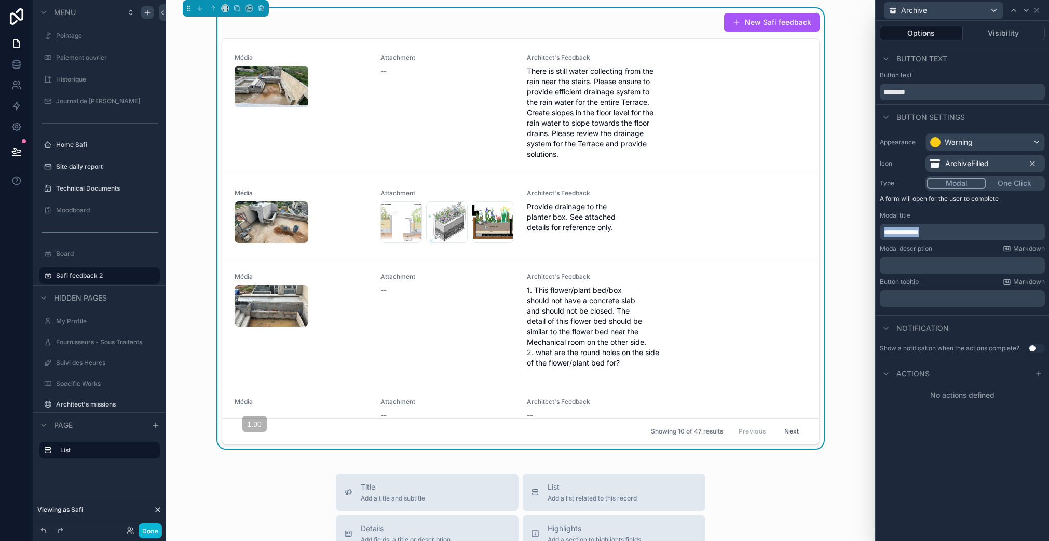
click at [924, 236] on p "**********" at bounding box center [963, 232] width 159 height 10
copy span "**********"
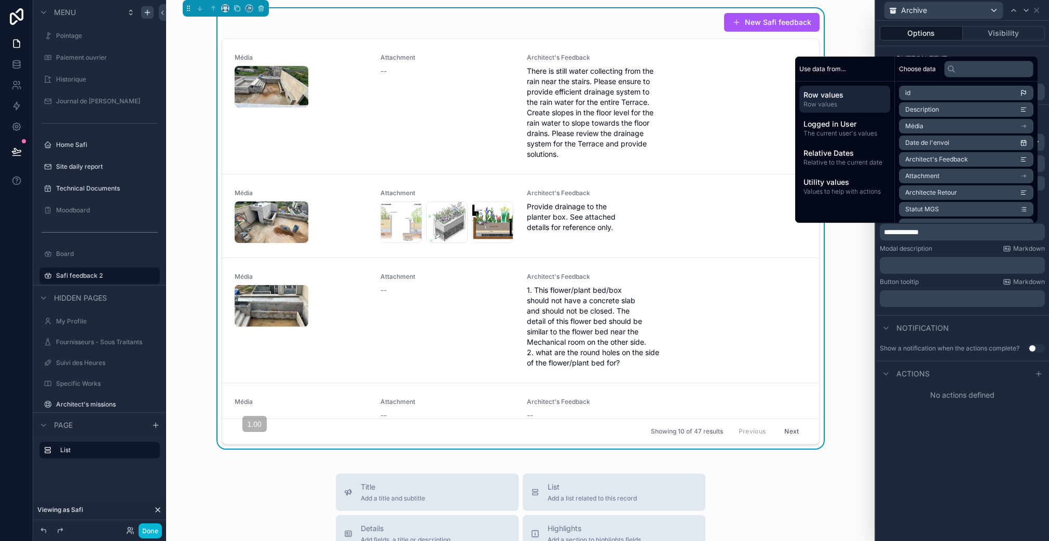
click at [918, 268] on p "﻿" at bounding box center [963, 265] width 159 height 10
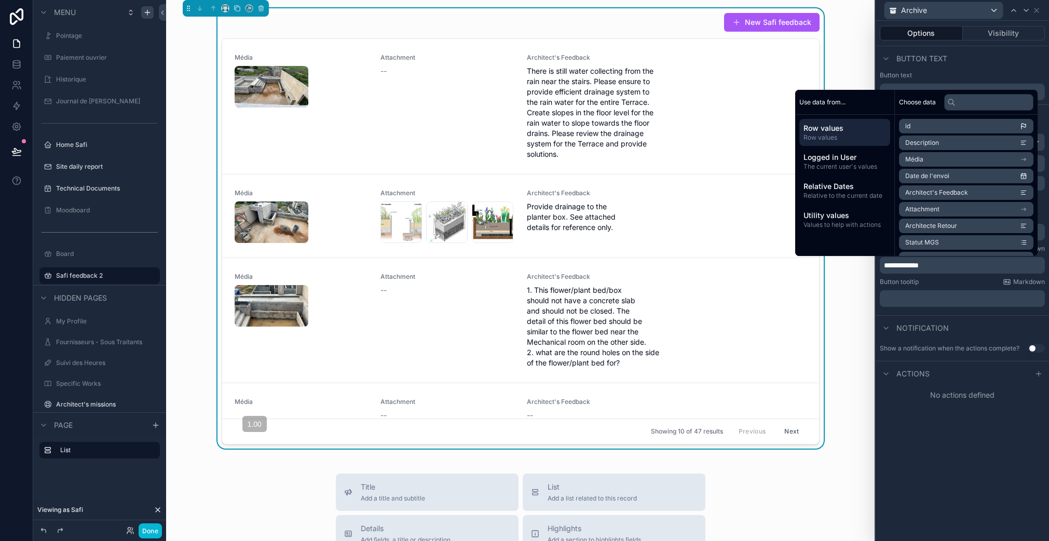
click at [945, 304] on div "﻿" at bounding box center [961, 298] width 165 height 17
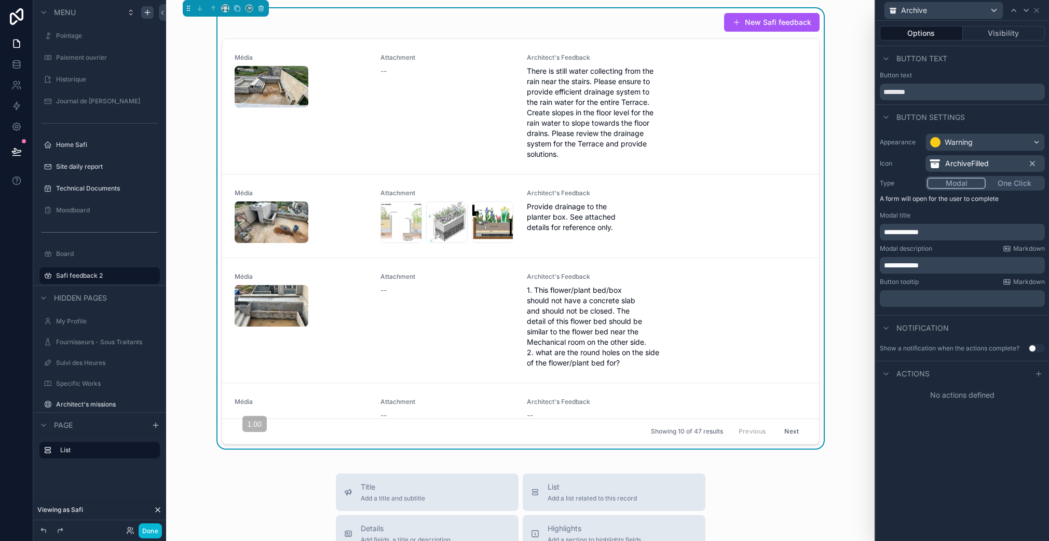
click at [942, 234] on p "**********" at bounding box center [963, 232] width 159 height 10
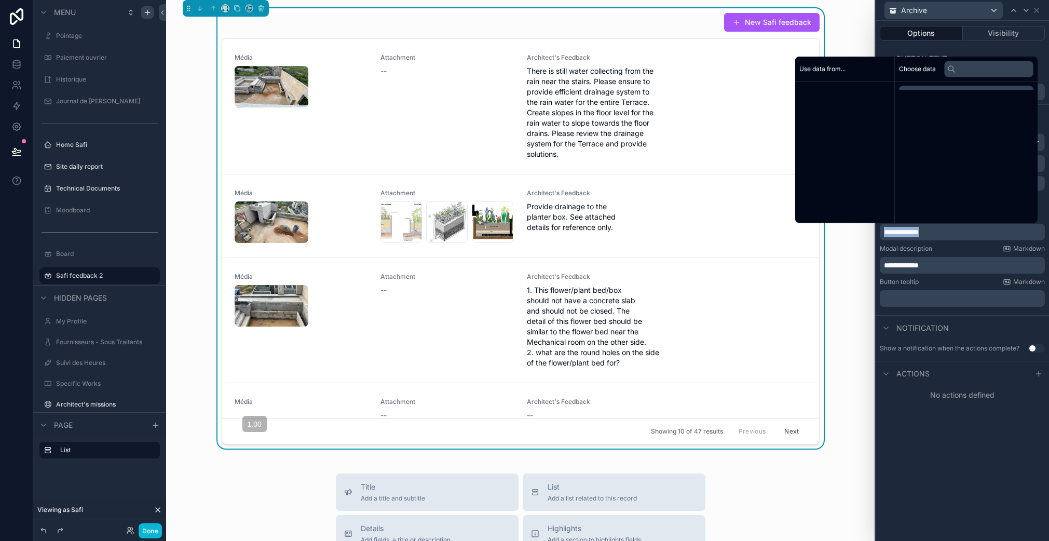
click at [942, 234] on p "**********" at bounding box center [963, 232] width 159 height 10
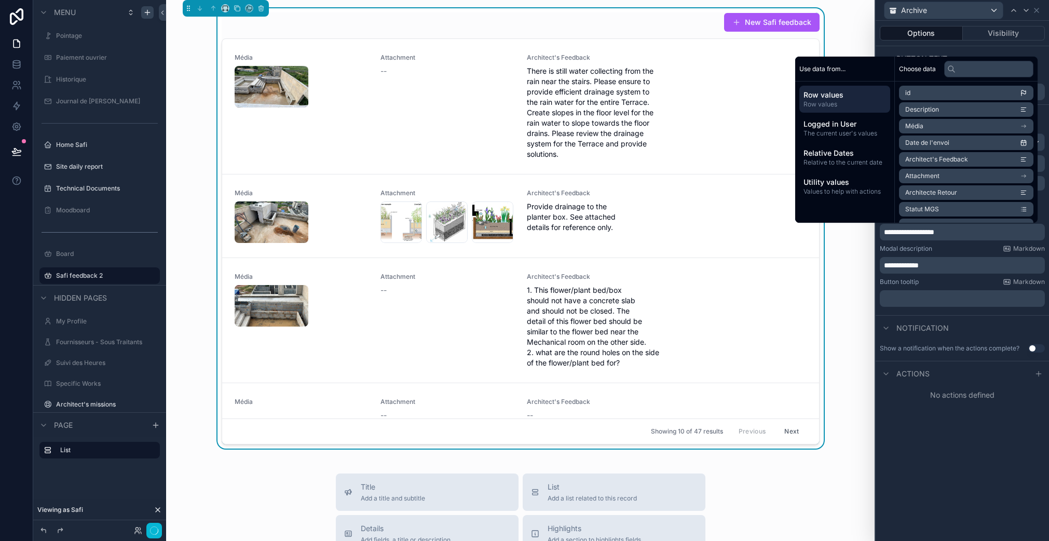
click at [988, 444] on div "**********" at bounding box center [961, 281] width 173 height 520
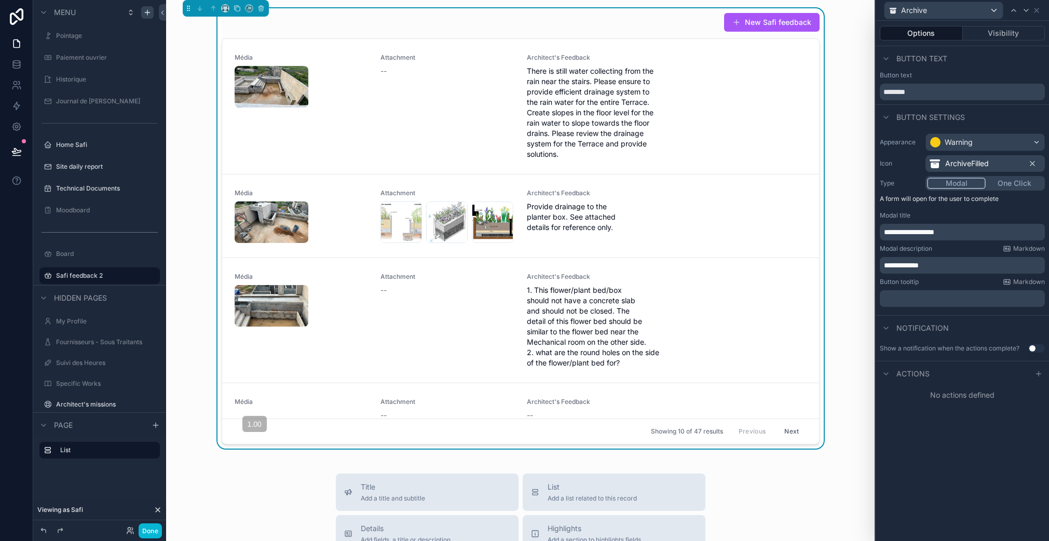
click at [967, 278] on div "Button tooltip Markdown" at bounding box center [961, 282] width 165 height 8
click at [770, 114] on span "Archive" at bounding box center [790, 108] width 48 height 17
click at [770, 110] on span "Archive" at bounding box center [790, 108] width 48 height 17
click at [920, 301] on p "﻿" at bounding box center [963, 298] width 159 height 10
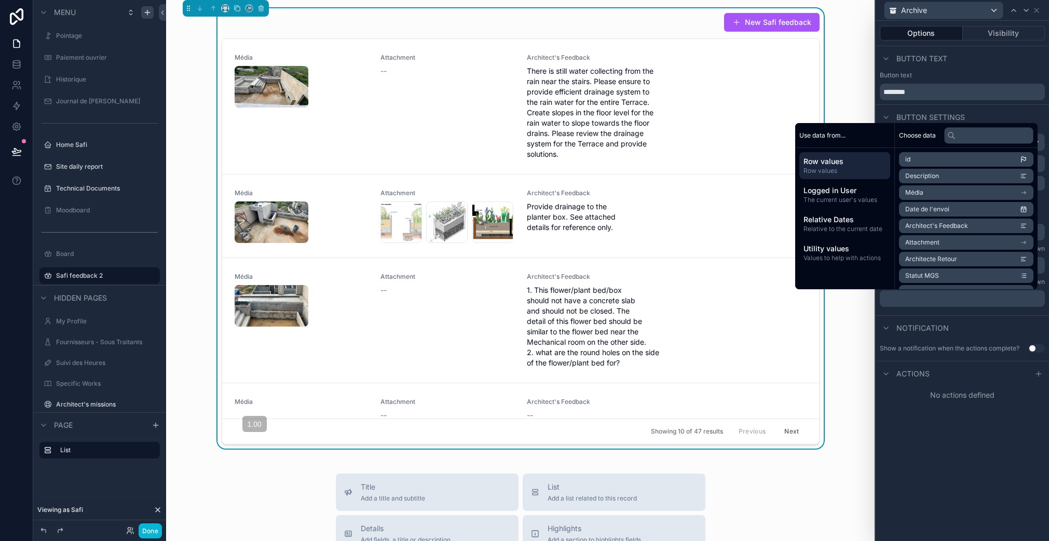
click at [932, 315] on div "Notification" at bounding box center [961, 327] width 173 height 25
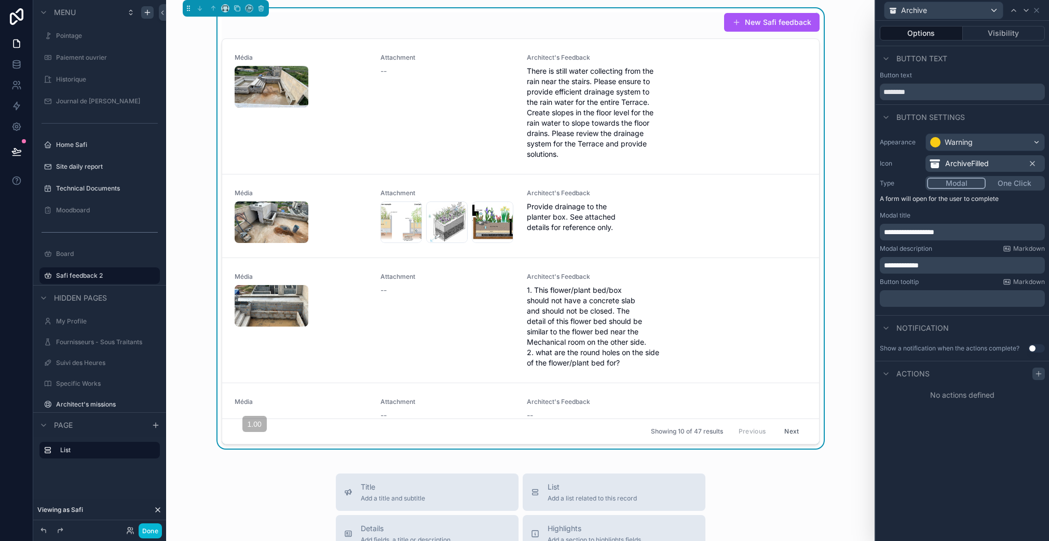
click at [1038, 375] on icon at bounding box center [1038, 373] width 8 height 8
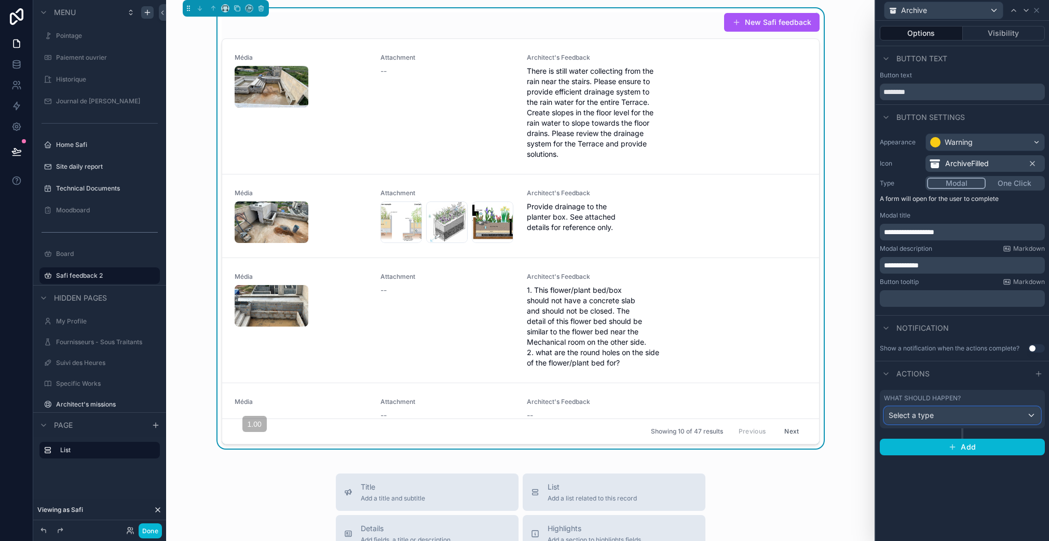
click at [932, 415] on span "Select a type" at bounding box center [910, 414] width 45 height 9
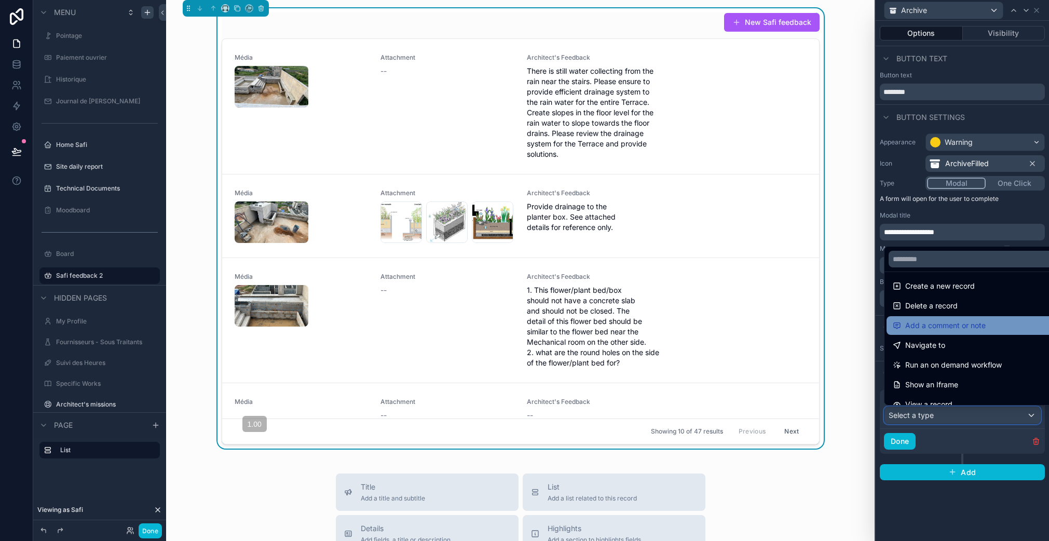
scroll to position [0, 0]
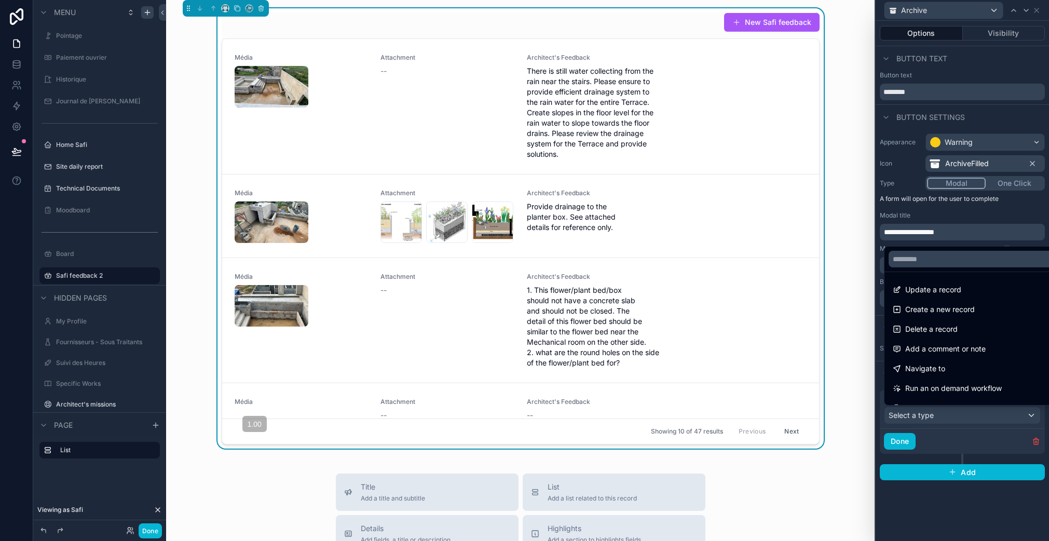
click at [948, 294] on span "Update a record" at bounding box center [933, 289] width 56 height 12
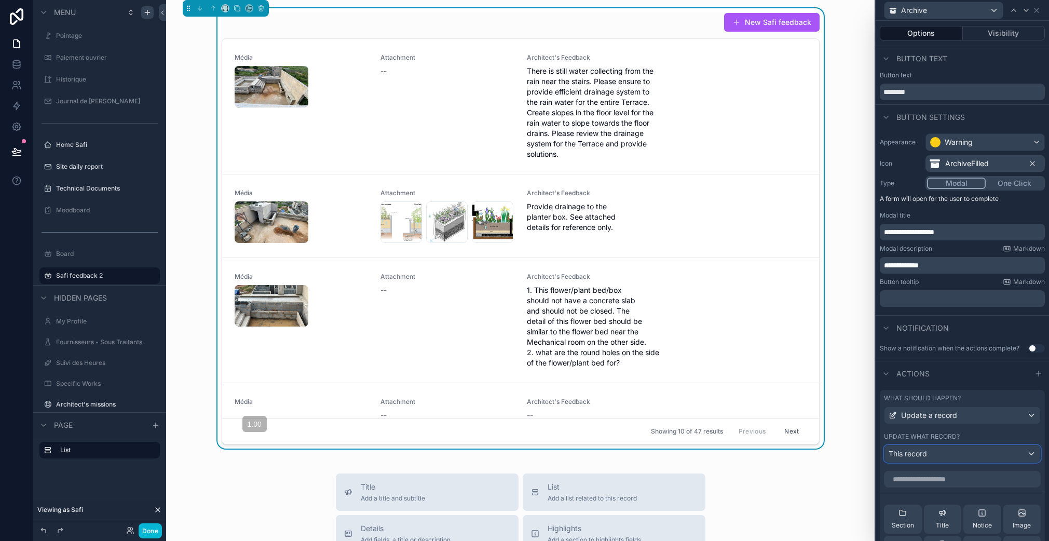
click at [928, 451] on div "This record" at bounding box center [962, 453] width 156 height 17
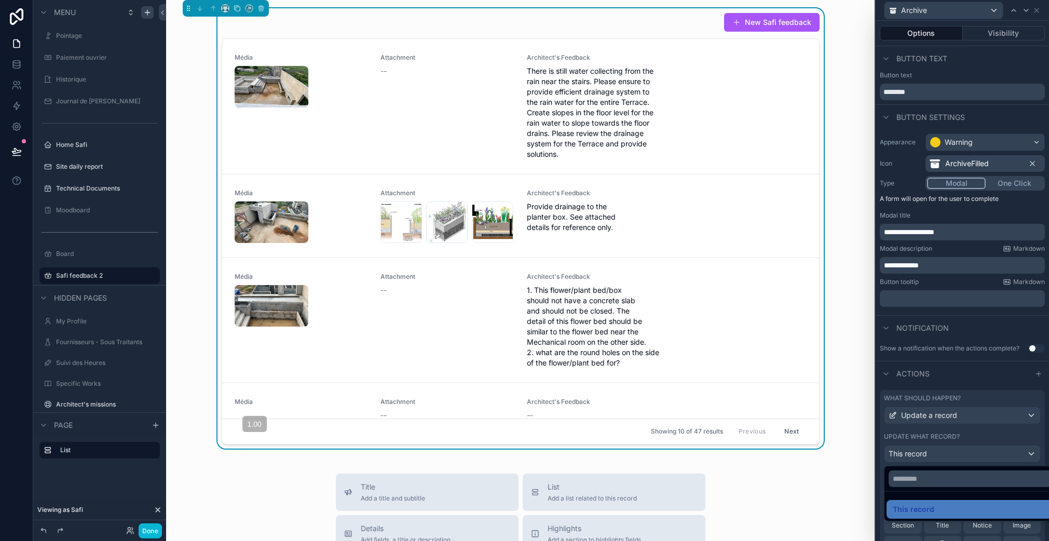
click at [952, 444] on div at bounding box center [961, 270] width 173 height 541
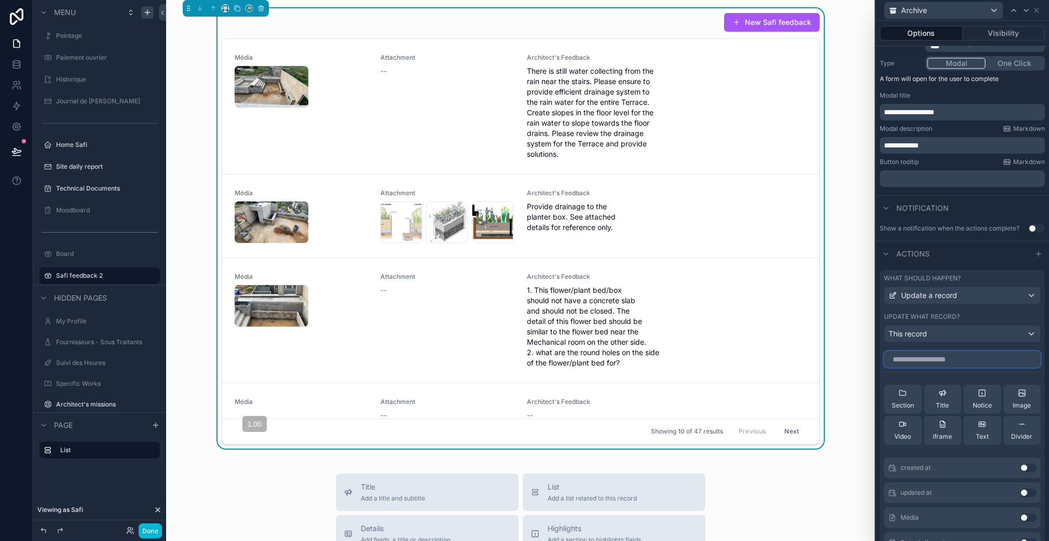
click at [951, 356] on input "text" at bounding box center [962, 359] width 157 height 17
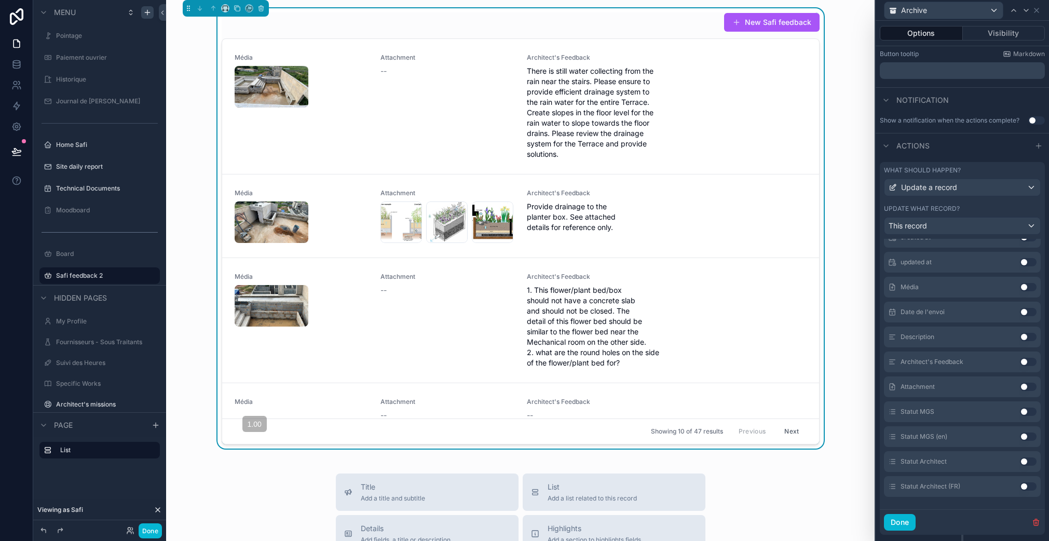
scroll to position [252, 0]
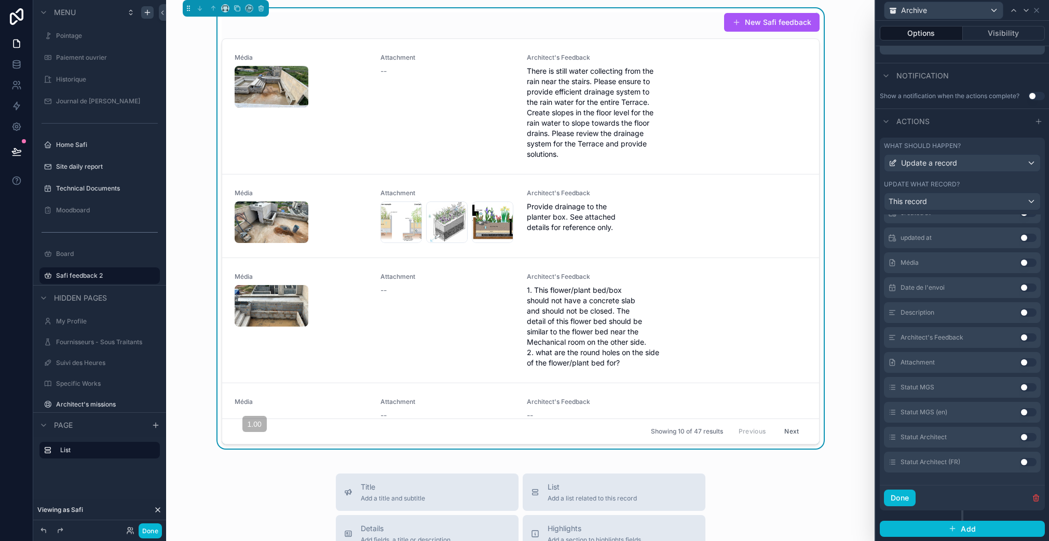
click at [1019, 436] on button "Use setting" at bounding box center [1027, 437] width 17 height 8
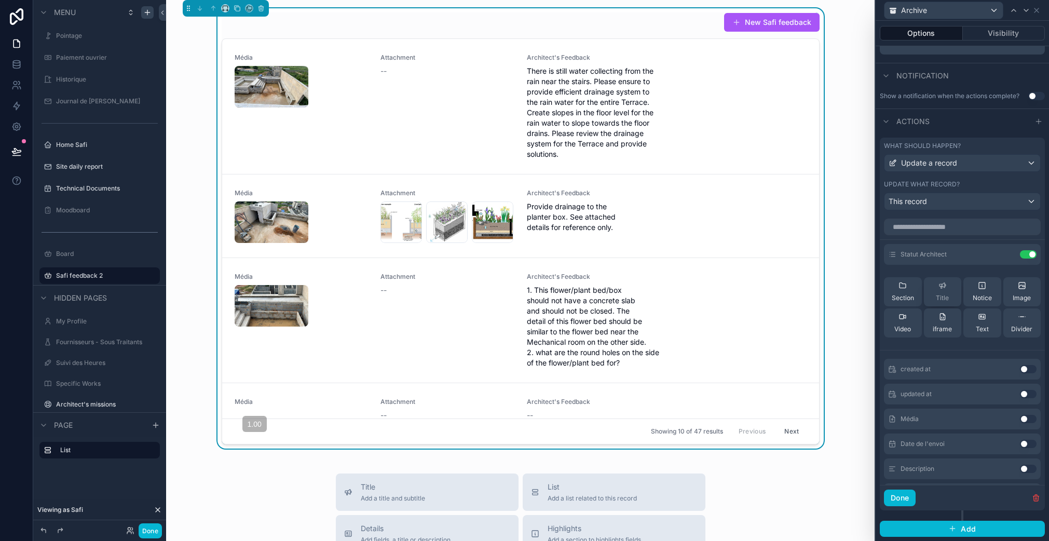
scroll to position [210, 0]
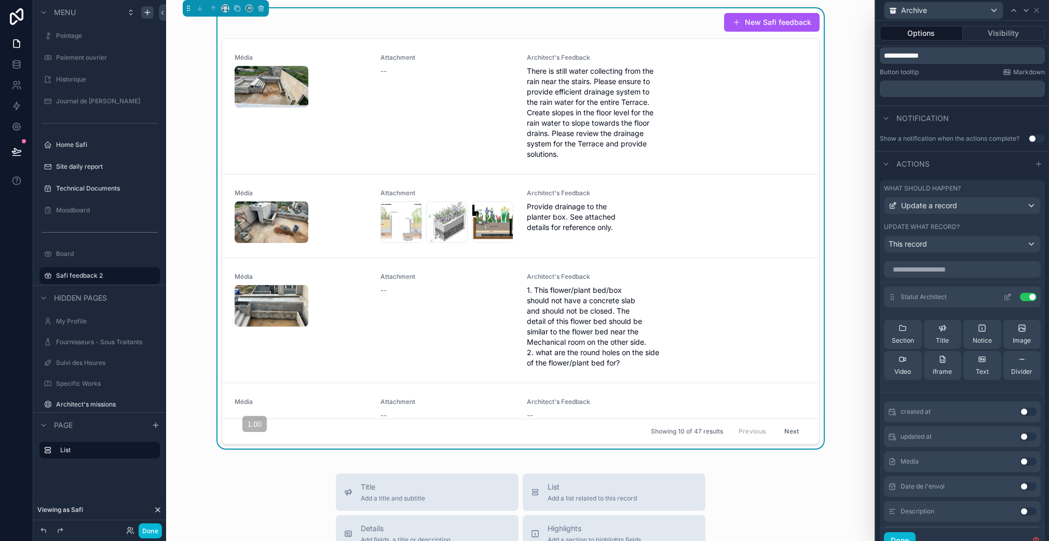
click at [1003, 295] on icon at bounding box center [1007, 297] width 8 height 8
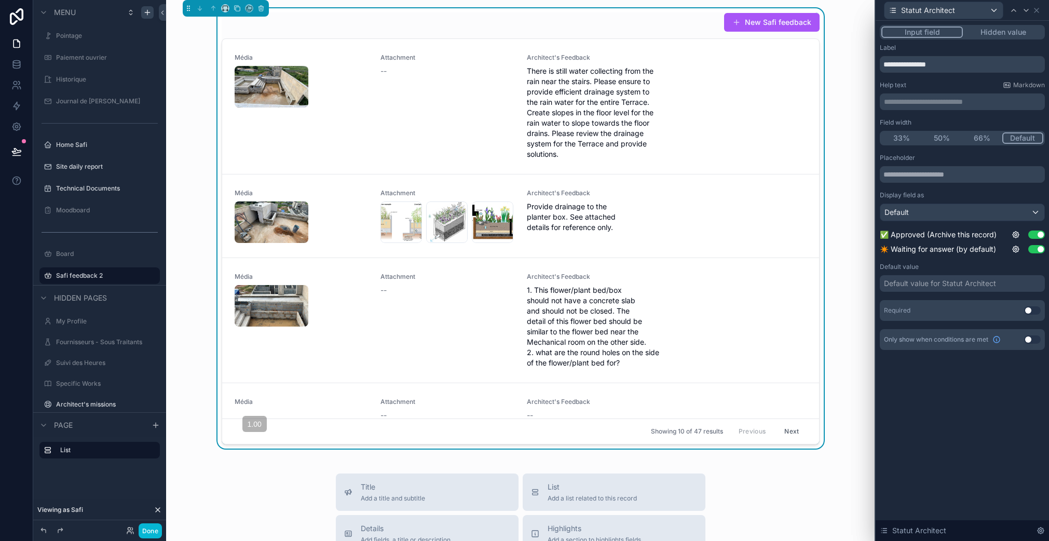
click at [1038, 249] on button "Use setting" at bounding box center [1036, 249] width 17 height 8
click at [1039, 11] on icon at bounding box center [1036, 10] width 8 height 8
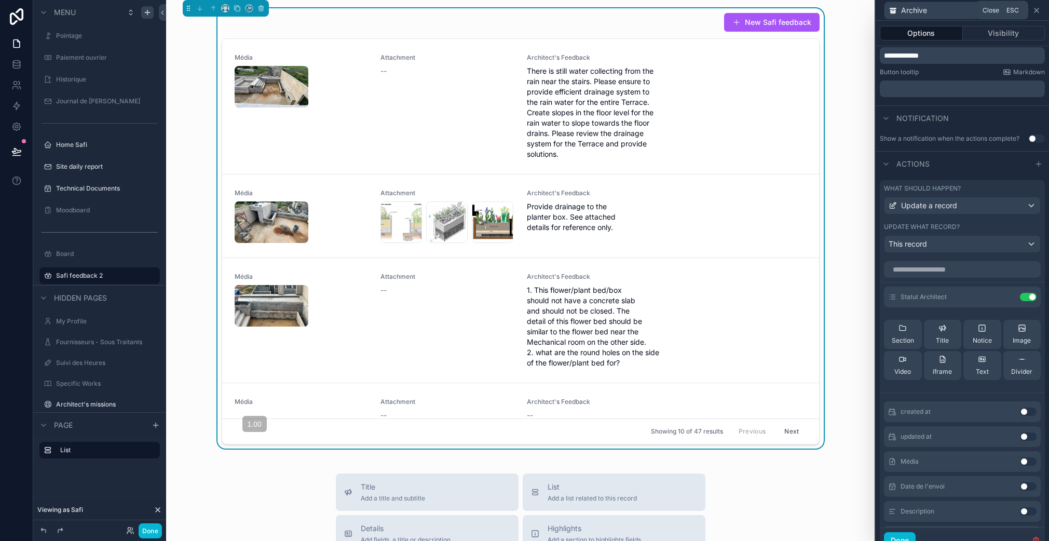
click at [1035, 9] on icon at bounding box center [1036, 10] width 8 height 8
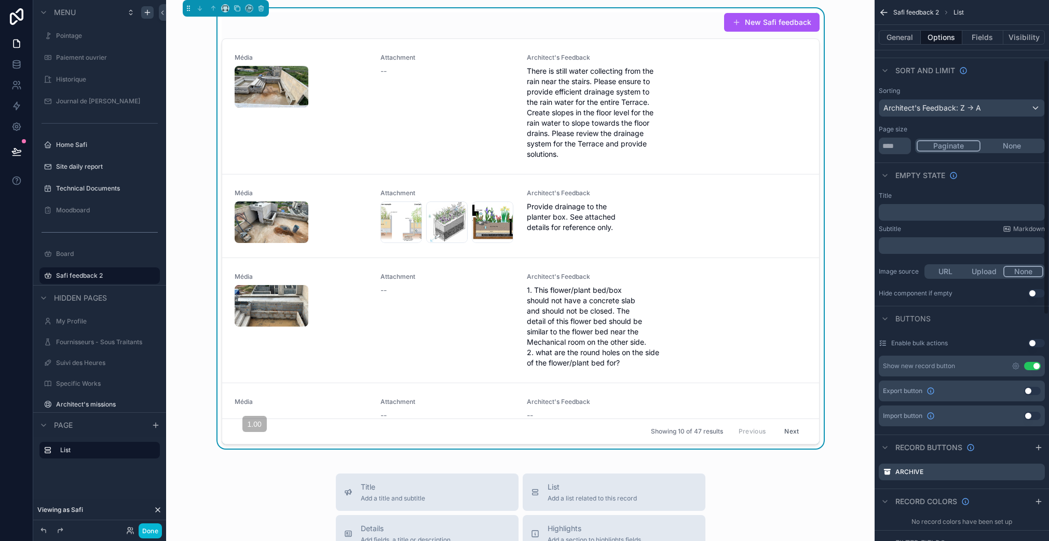
scroll to position [0, 0]
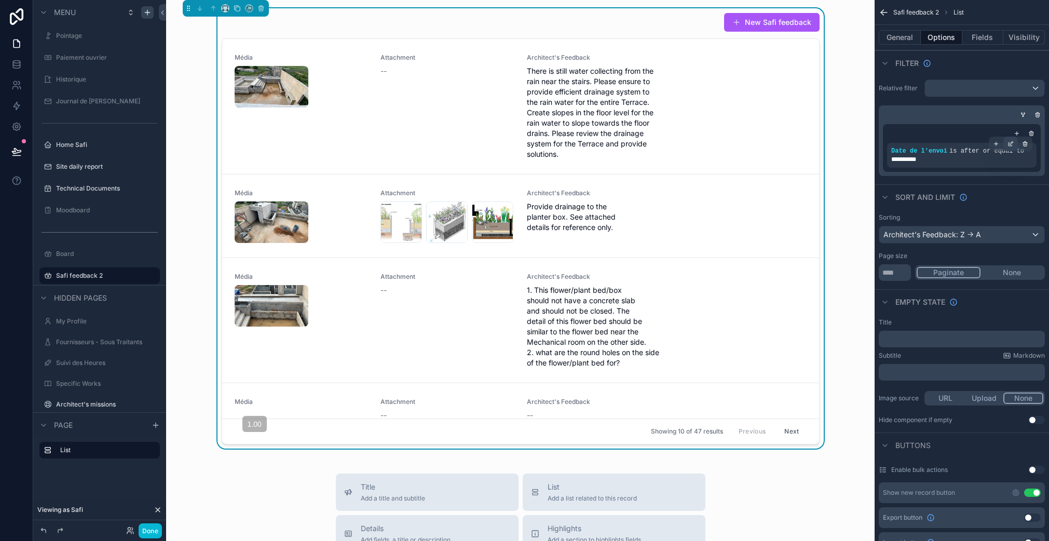
click at [1010, 144] on icon "scrollable content" at bounding box center [1010, 144] width 6 height 6
click at [1016, 133] on icon "scrollable content" at bounding box center [1016, 133] width 6 height 6
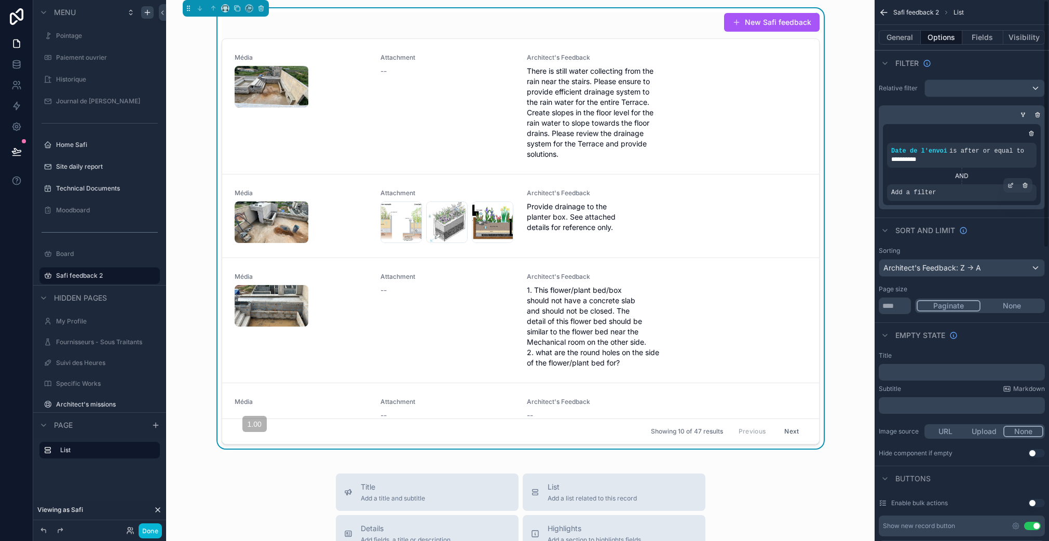
click at [917, 194] on span "Add a filter" at bounding box center [913, 192] width 45 height 8
click at [1009, 184] on icon "scrollable content" at bounding box center [1010, 185] width 6 height 6
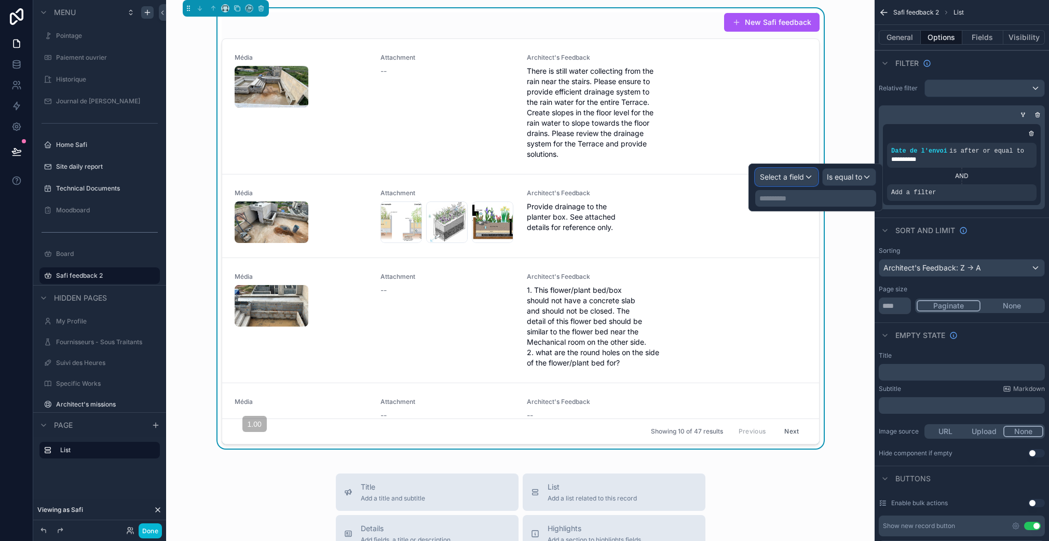
click at [791, 183] on div "Select a field" at bounding box center [786, 177] width 62 height 17
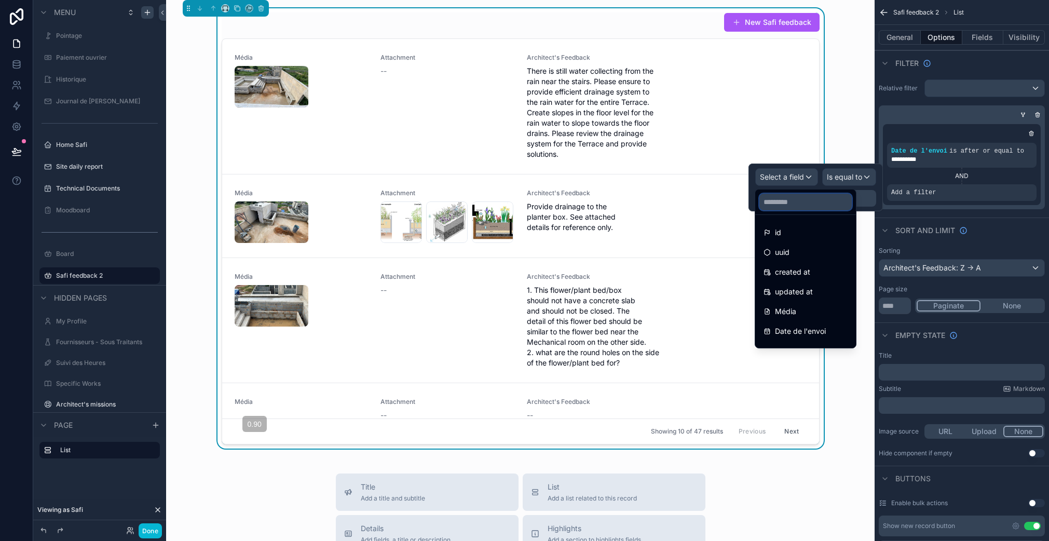
click at [789, 200] on input "text" at bounding box center [805, 202] width 92 height 17
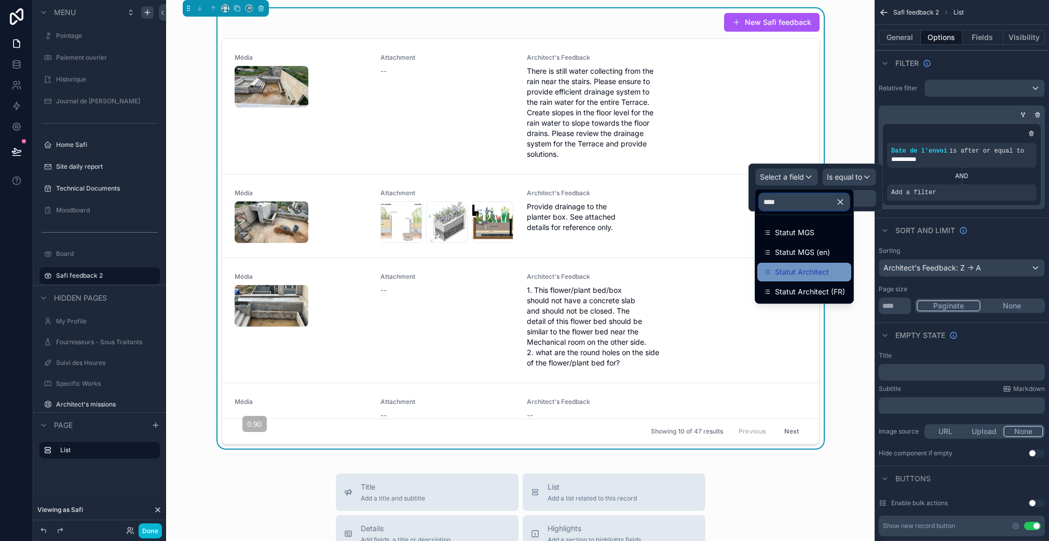
type input "****"
click at [820, 267] on span "Statut Architect" at bounding box center [802, 272] width 54 height 12
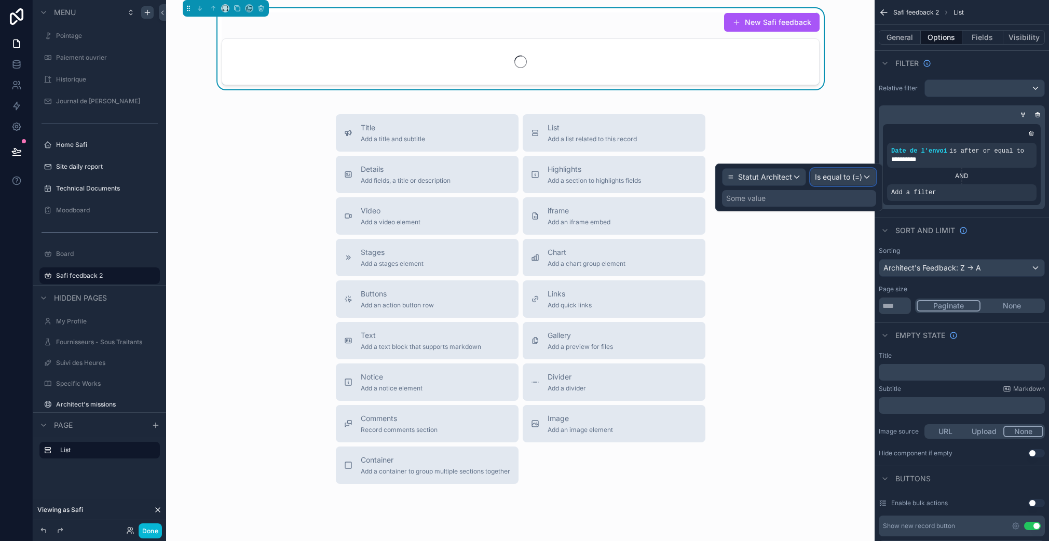
click at [834, 180] on span "Is equal to (=)" at bounding box center [838, 177] width 47 height 10
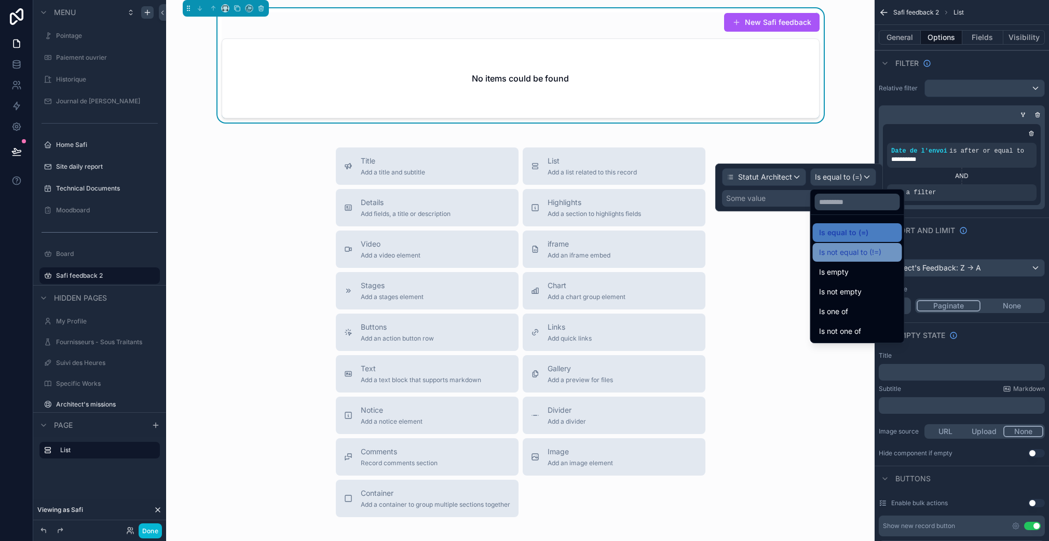
click at [843, 252] on span "Is not equal to (!=)" at bounding box center [850, 252] width 62 height 12
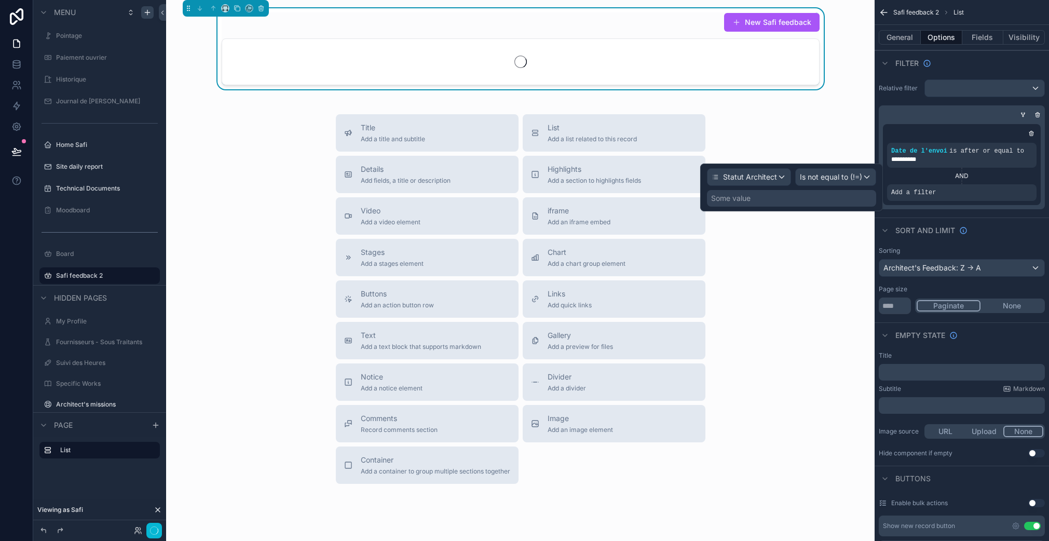
click at [791, 189] on div "Statut Architect Is not equal to (!=) Some value" at bounding box center [791, 187] width 169 height 38
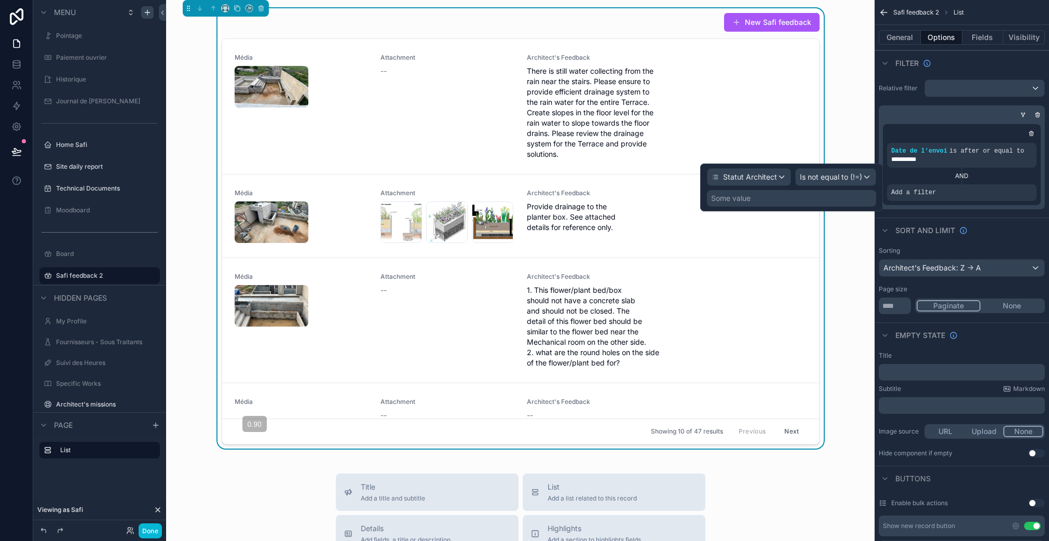
click at [784, 197] on div "Some value" at bounding box center [791, 198] width 169 height 17
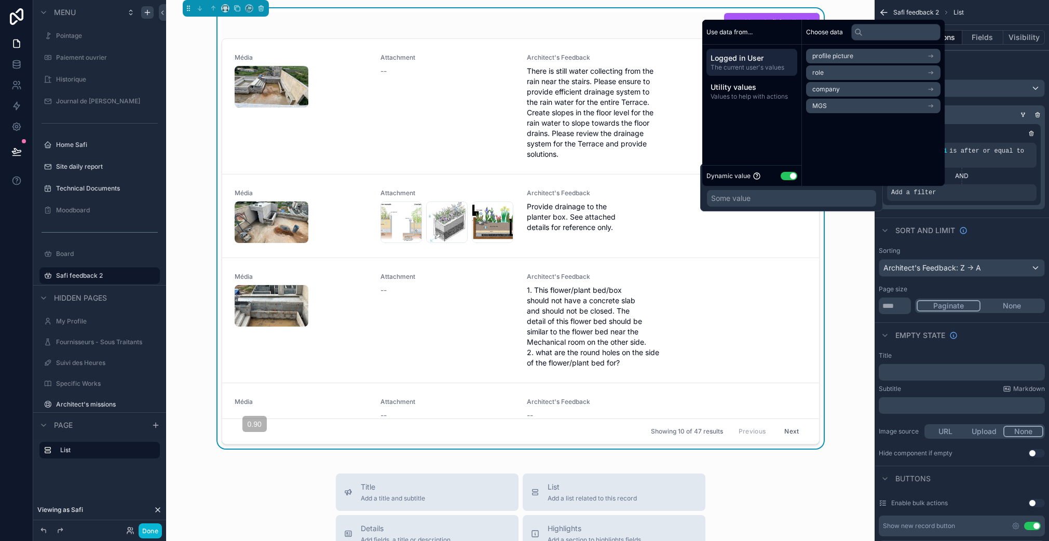
click at [783, 174] on button "Use setting" at bounding box center [788, 176] width 17 height 8
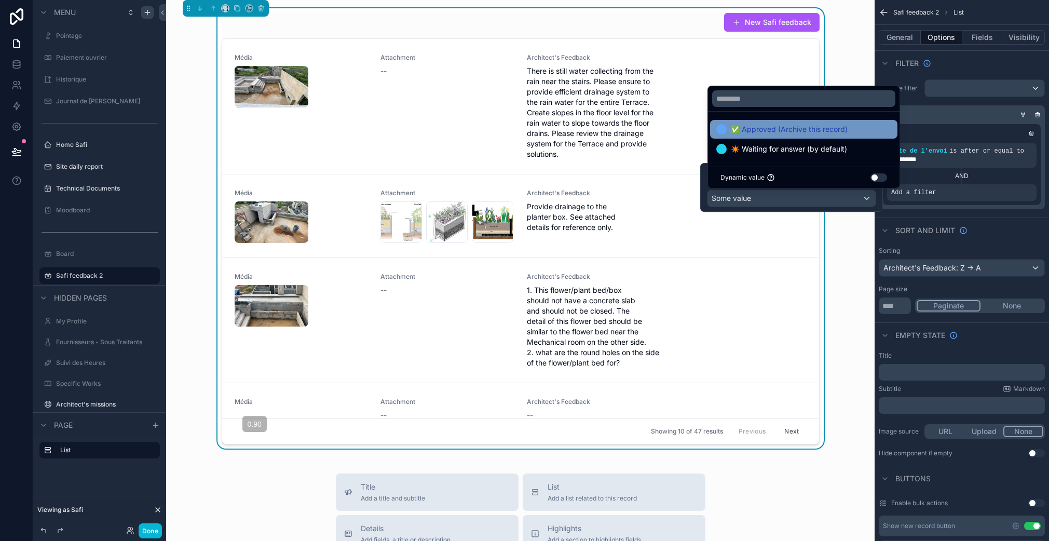
click at [773, 133] on span "✅ Approved (Archive this record)" at bounding box center [788, 129] width 117 height 12
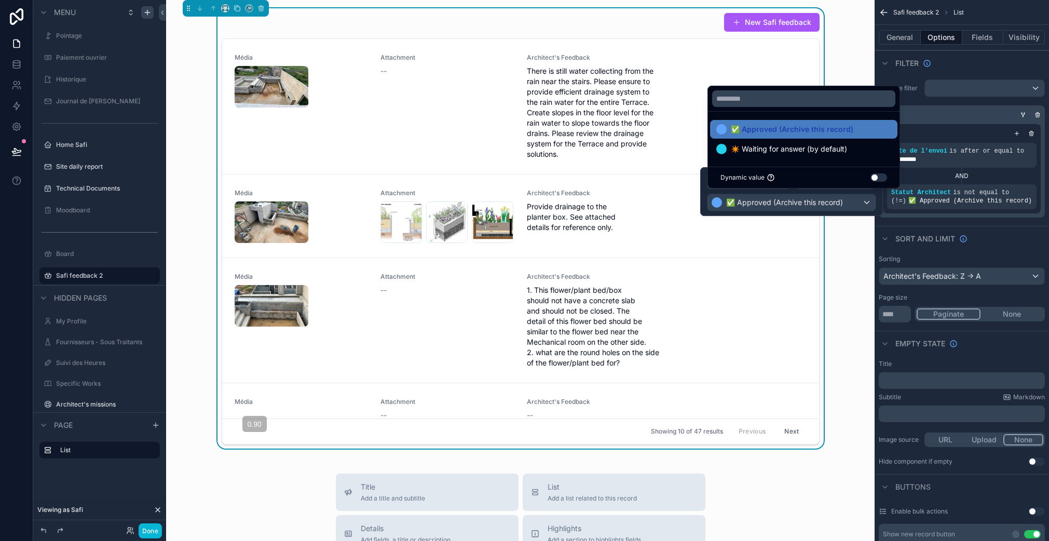
click at [978, 219] on div "**********" at bounding box center [961, 148] width 174 height 146
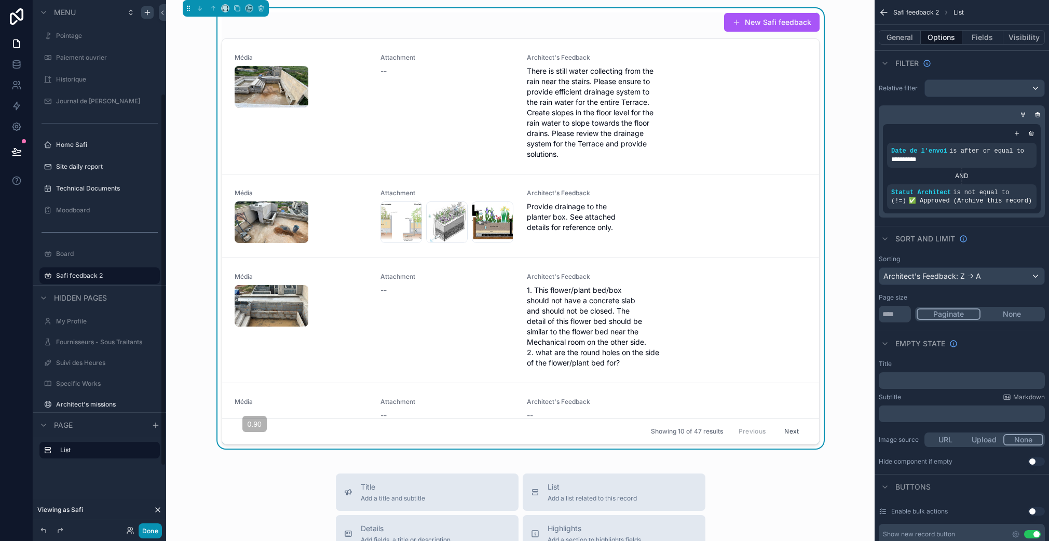
click at [152, 529] on button "Done" at bounding box center [150, 530] width 23 height 15
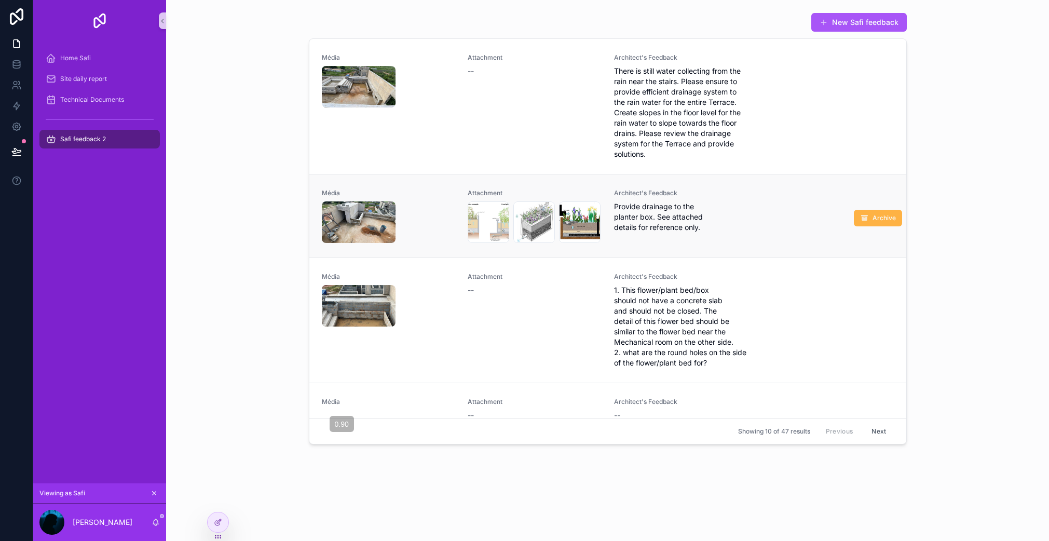
click at [875, 222] on span "Archive" at bounding box center [883, 218] width 23 height 8
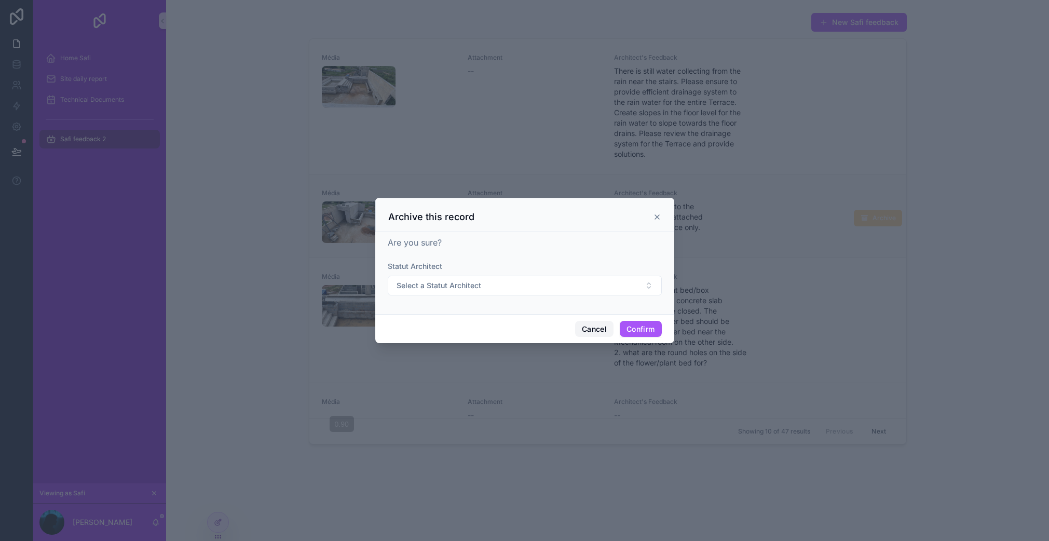
click at [590, 325] on button "Cancel" at bounding box center [594, 329] width 38 height 17
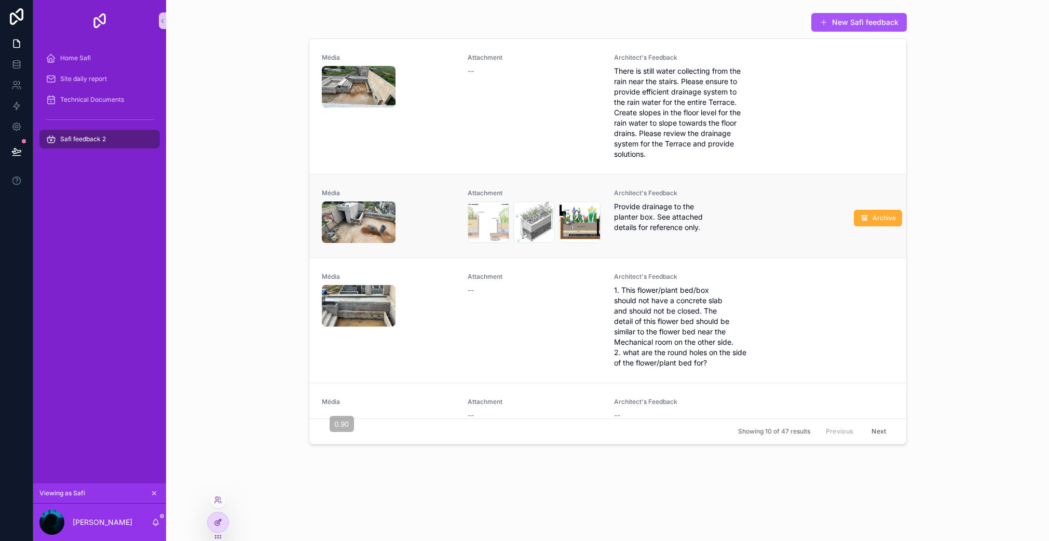
click at [220, 525] on icon at bounding box center [218, 522] width 8 height 8
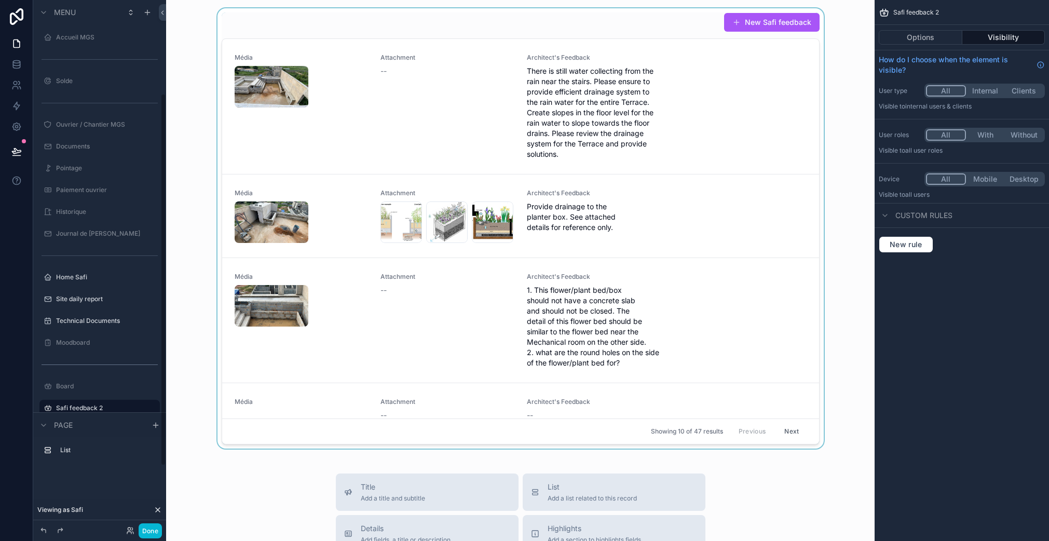
scroll to position [132, 0]
click at [682, 325] on div "scrollable content" at bounding box center [520, 228] width 692 height 440
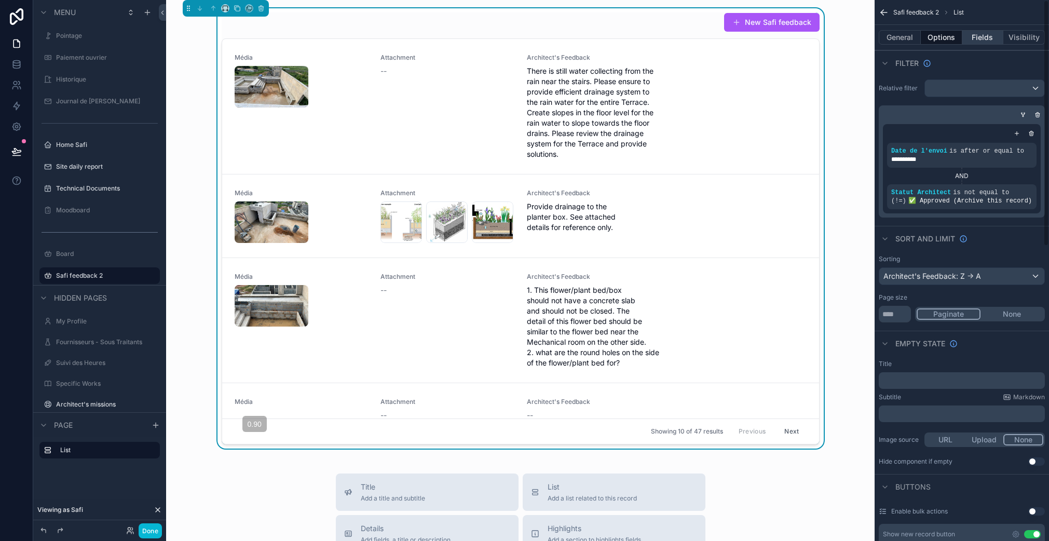
click at [989, 39] on button "Fields" at bounding box center [983, 37] width 42 height 15
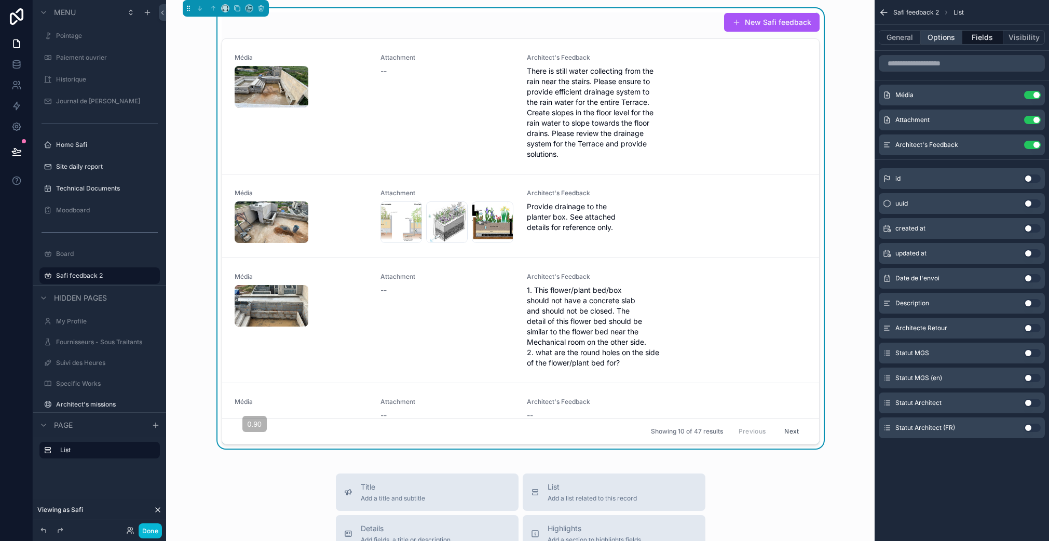
click at [949, 37] on button "Options" at bounding box center [941, 37] width 42 height 15
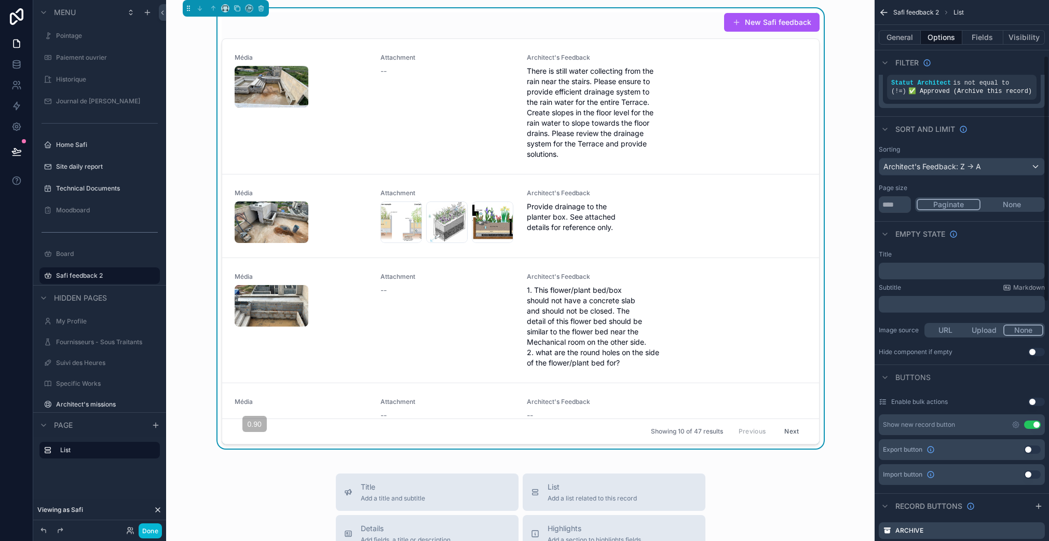
scroll to position [256, 0]
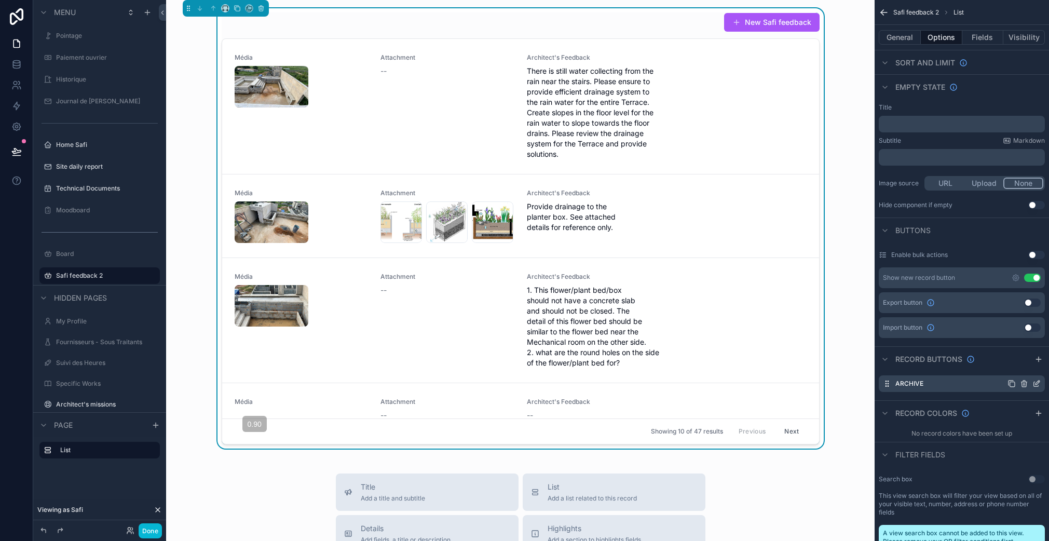
click at [1036, 384] on icon "scrollable content" at bounding box center [1037, 382] width 4 height 4
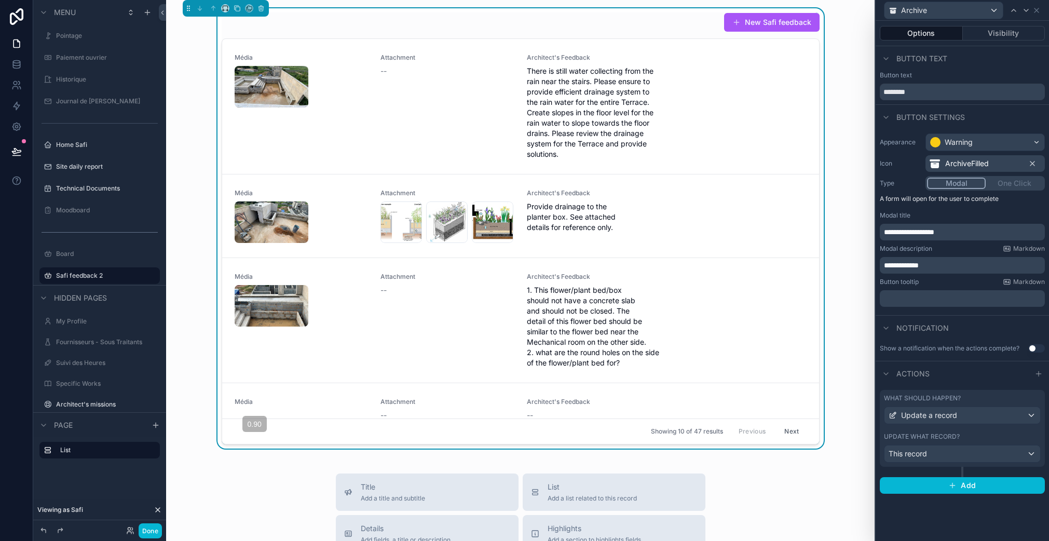
click at [949, 381] on div "Actions" at bounding box center [961, 373] width 173 height 25
click at [953, 453] on div "This record" at bounding box center [962, 453] width 156 height 17
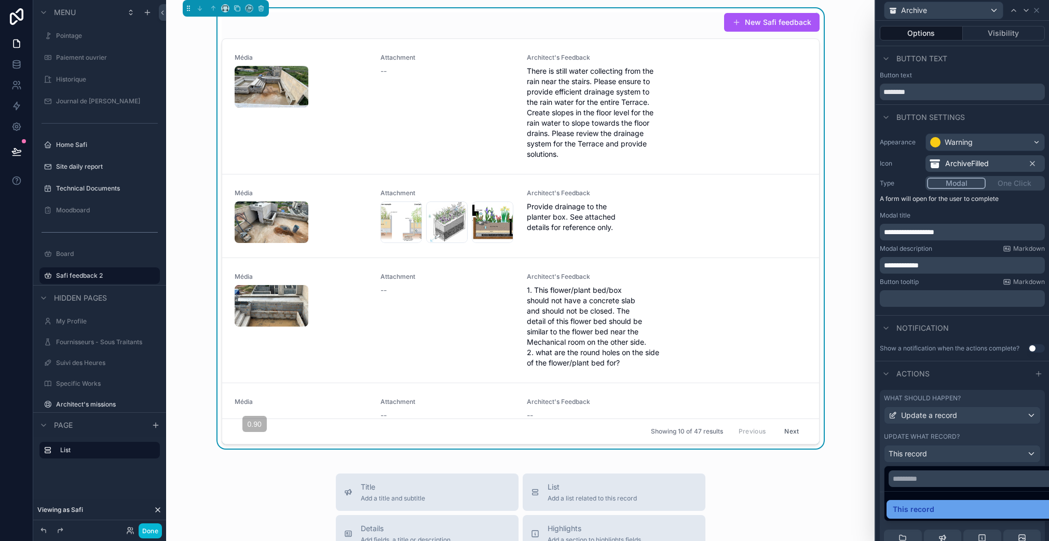
click at [923, 507] on span "This record" at bounding box center [913, 509] width 42 height 12
click at [1003, 506] on icon at bounding box center [1007, 506] width 8 height 8
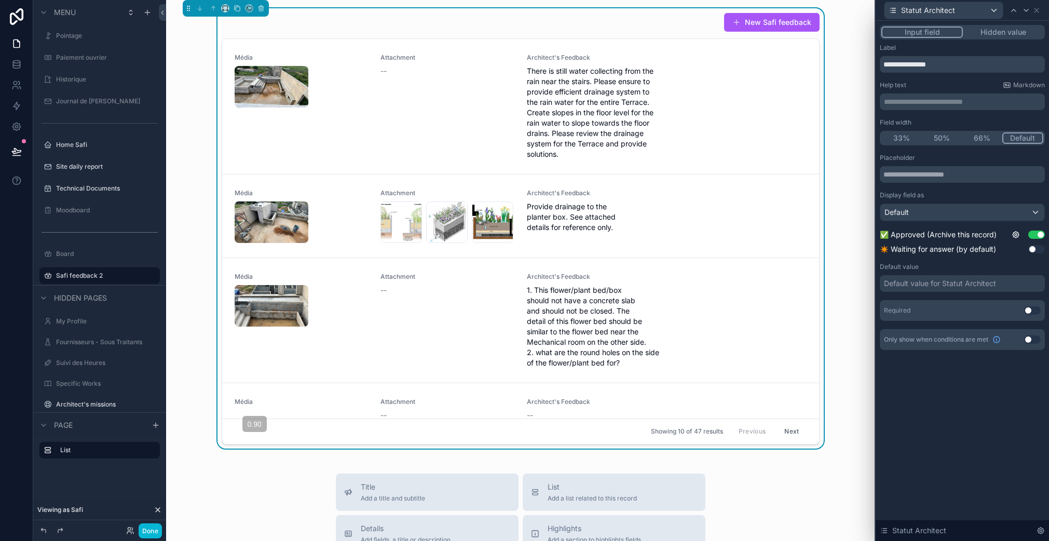
click at [1001, 31] on button "Hidden value" at bounding box center [1002, 31] width 80 height 11
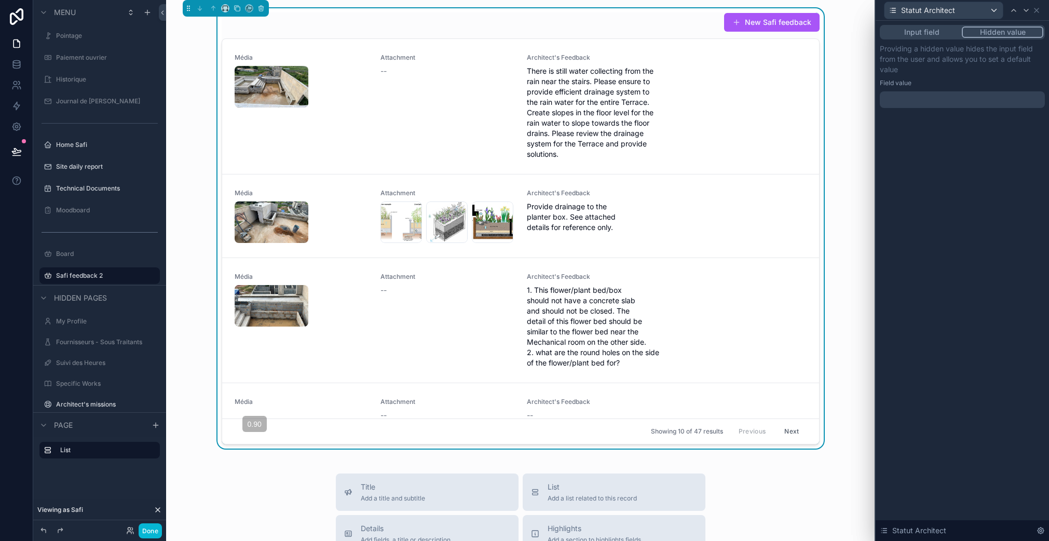
click at [969, 106] on div at bounding box center [961, 99] width 165 height 17
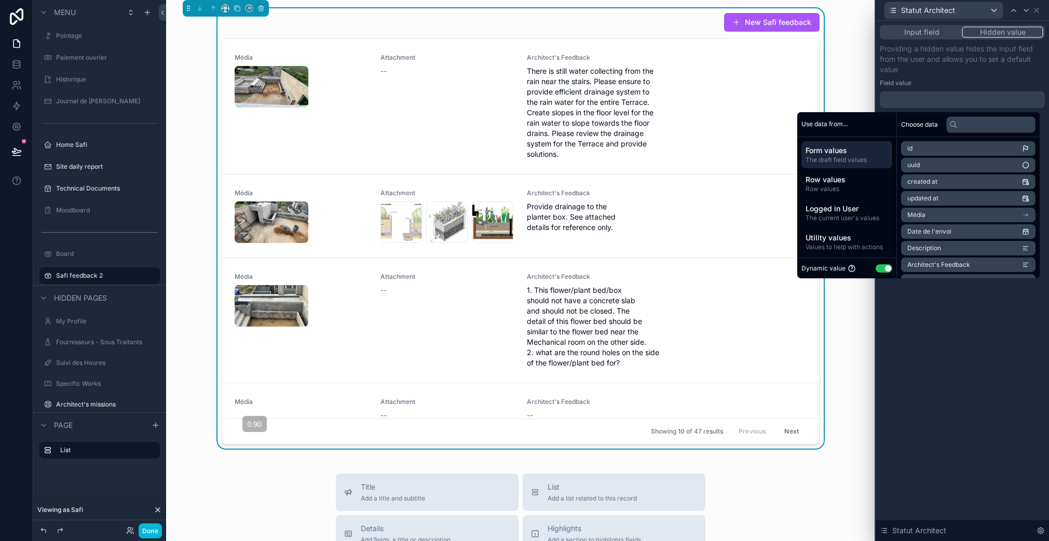
click at [876, 264] on button "Use setting" at bounding box center [883, 268] width 17 height 8
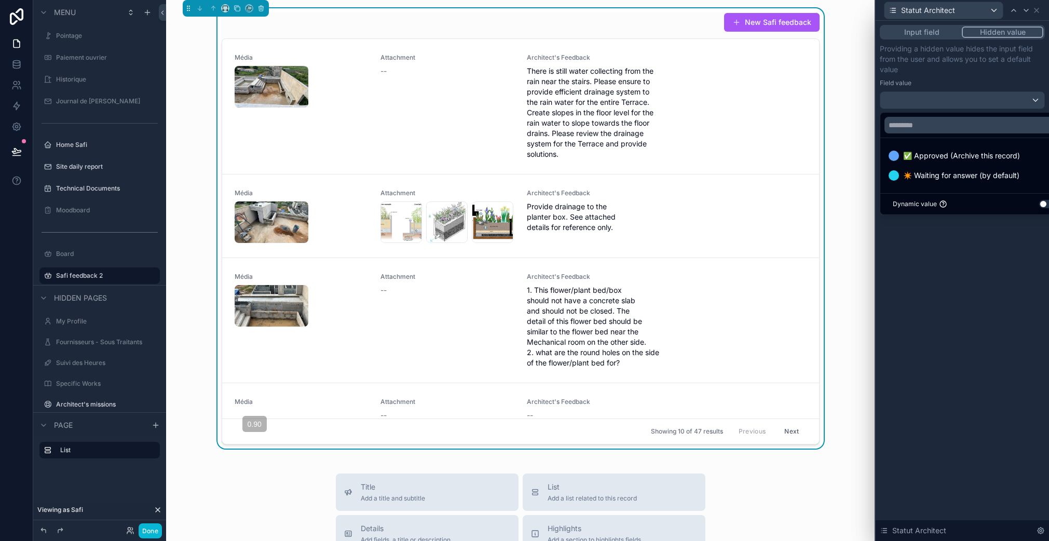
click at [933, 160] on span "✅ Approved (Archive this record)" at bounding box center [961, 155] width 117 height 12
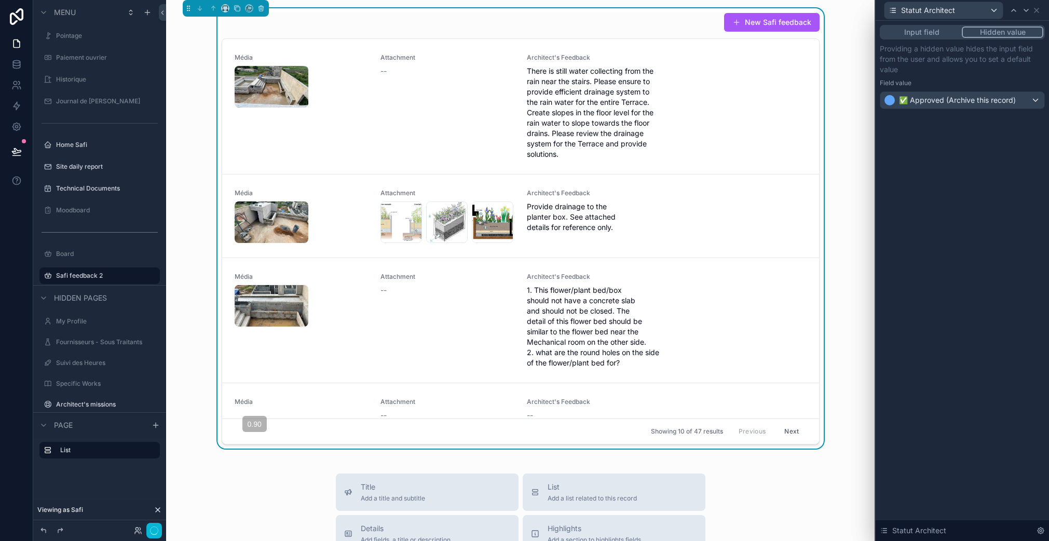
click at [945, 364] on div "Input field Hidden value Providing a hidden value hides the input field from th…" at bounding box center [961, 281] width 173 height 520
click at [156, 533] on button "Done" at bounding box center [150, 530] width 23 height 15
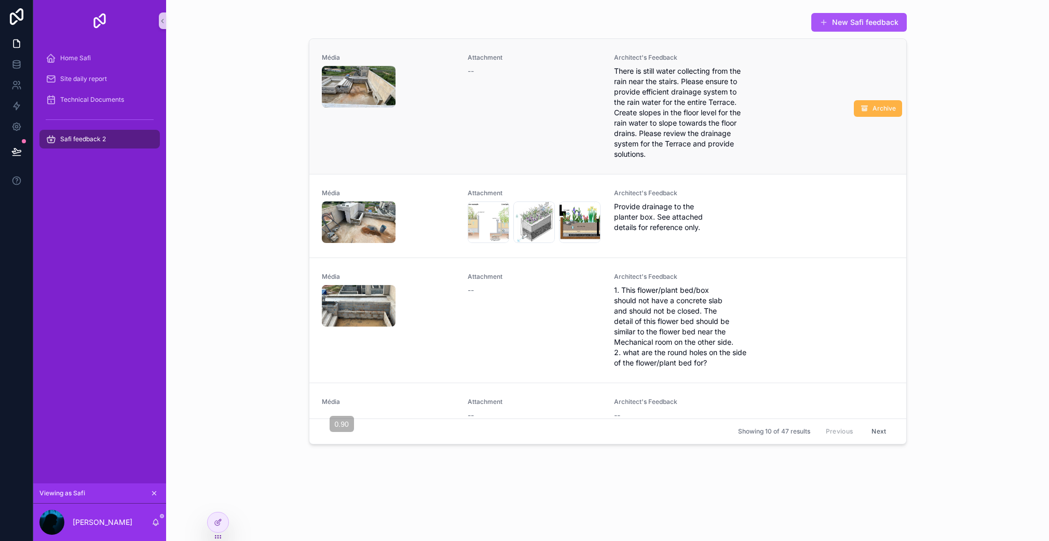
click at [866, 101] on button "Archive" at bounding box center [877, 108] width 48 height 17
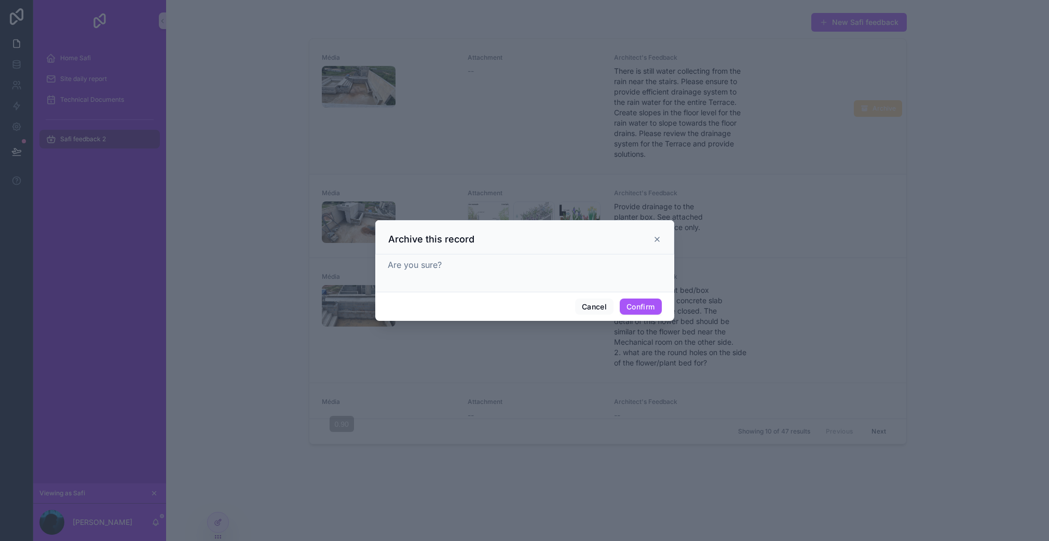
click at [660, 235] on icon at bounding box center [657, 239] width 8 height 8
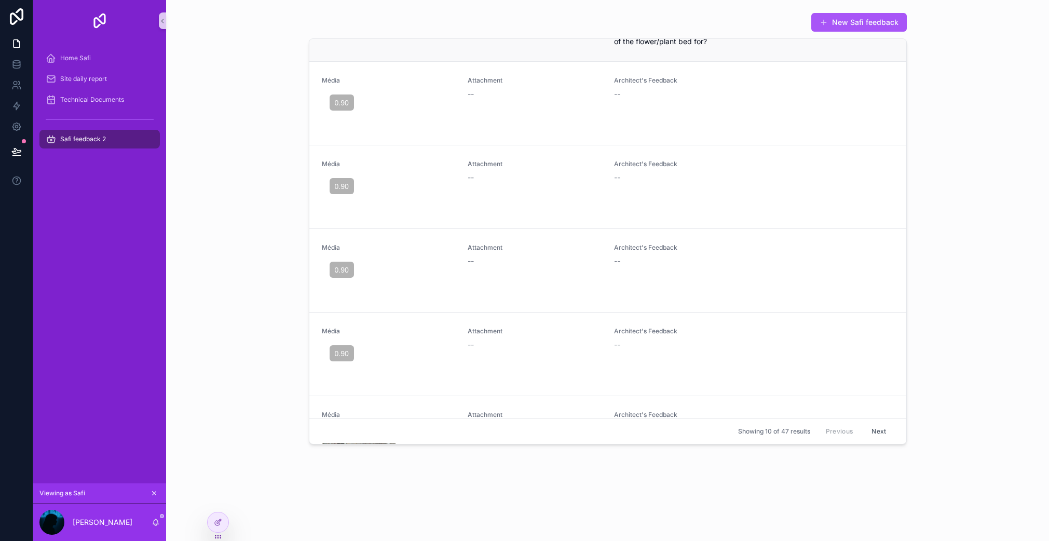
scroll to position [0, 0]
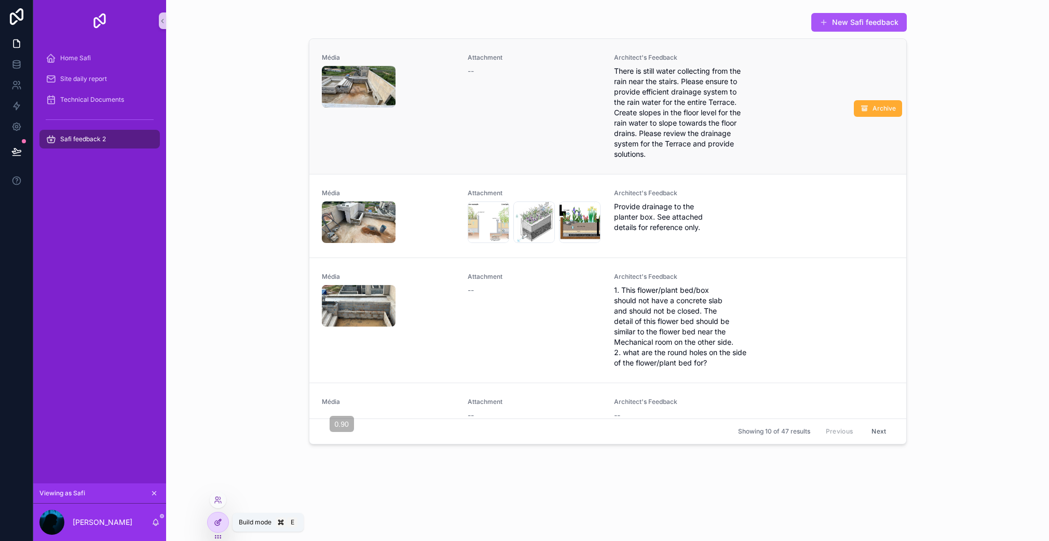
click at [216, 522] on icon at bounding box center [218, 522] width 8 height 8
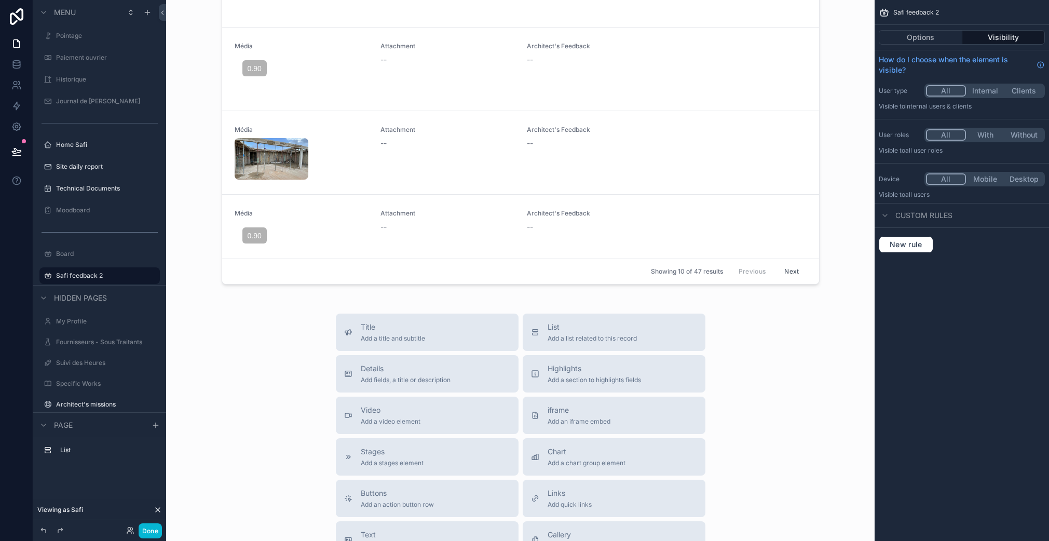
scroll to position [401, 0]
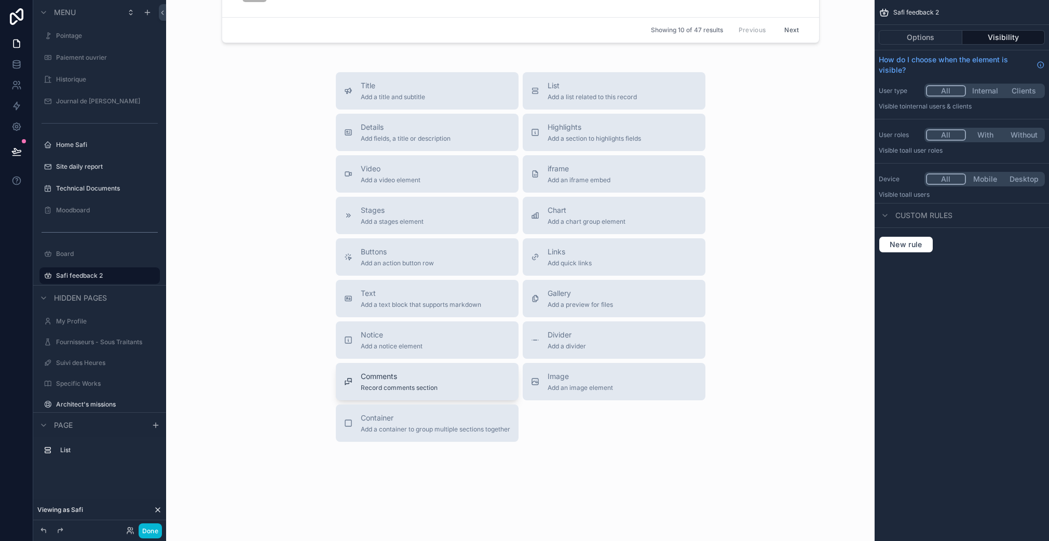
click at [401, 378] on span "Comments" at bounding box center [399, 376] width 77 height 10
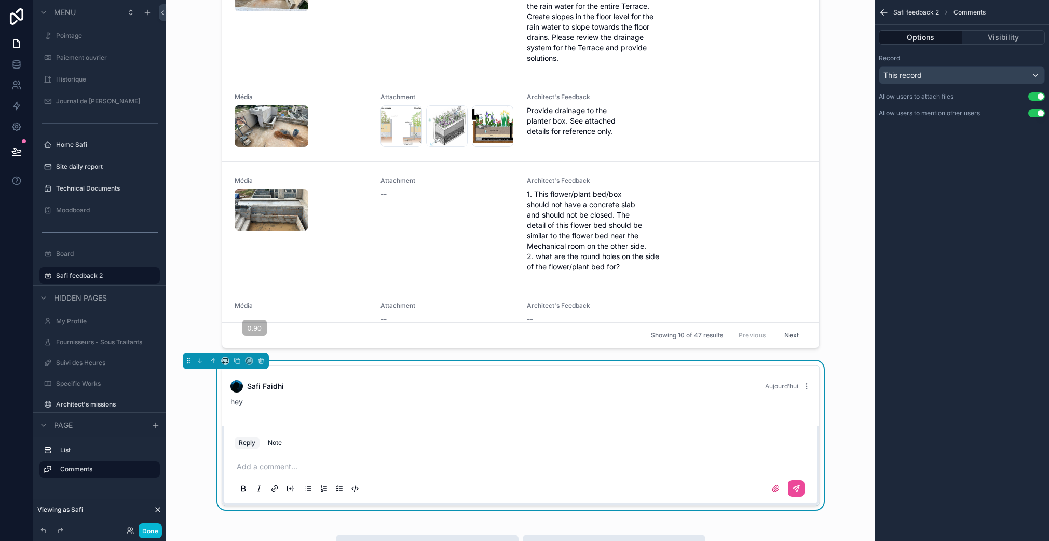
scroll to position [82, 0]
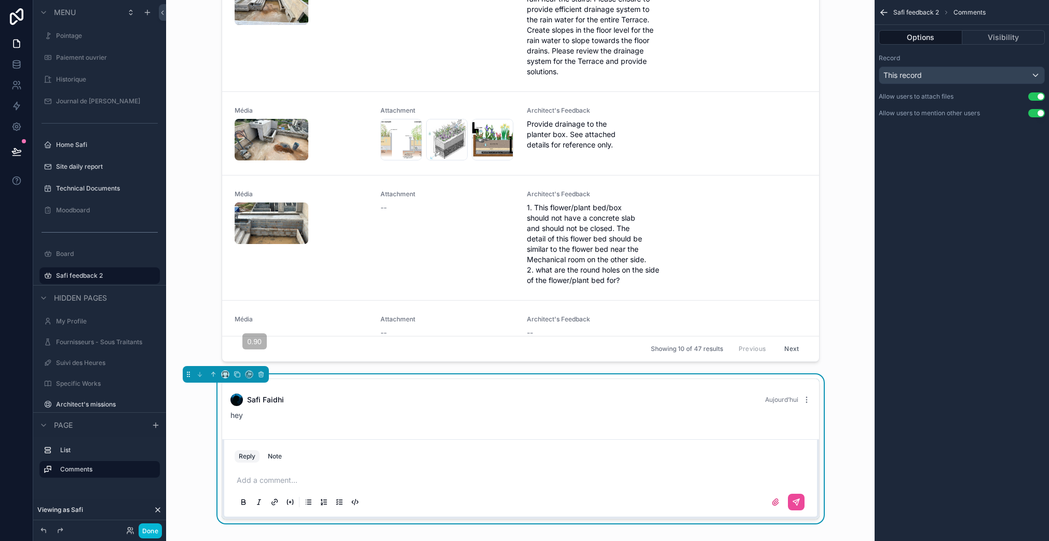
click at [395, 410] on div "hey" at bounding box center [520, 415] width 580 height 10
click at [1014, 81] on div "This record" at bounding box center [961, 75] width 165 height 17
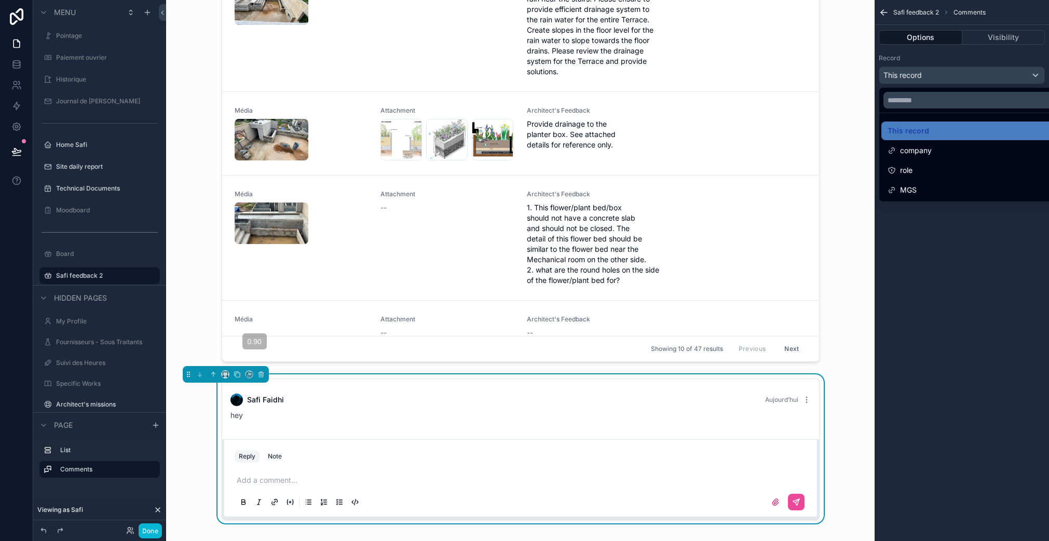
click at [921, 191] on div "MGS" at bounding box center [973, 190] width 172 height 12
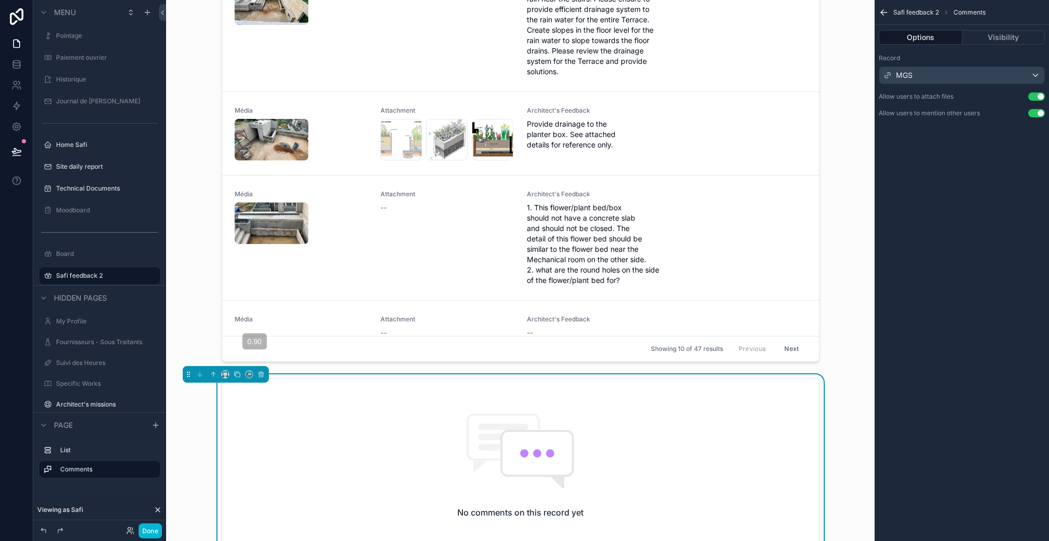
scroll to position [197, 0]
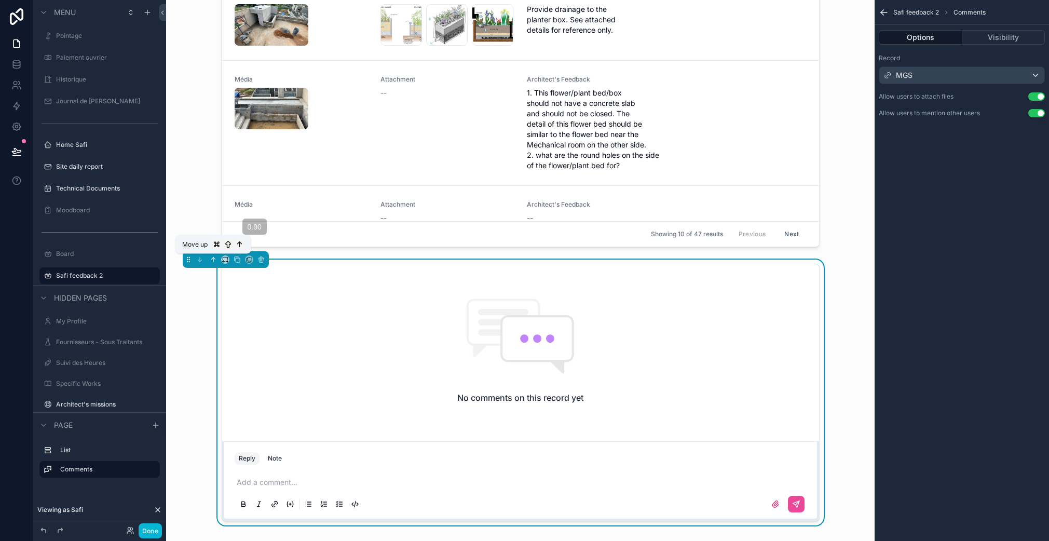
click at [213, 259] on icon "scrollable content" at bounding box center [213, 259] width 0 height 4
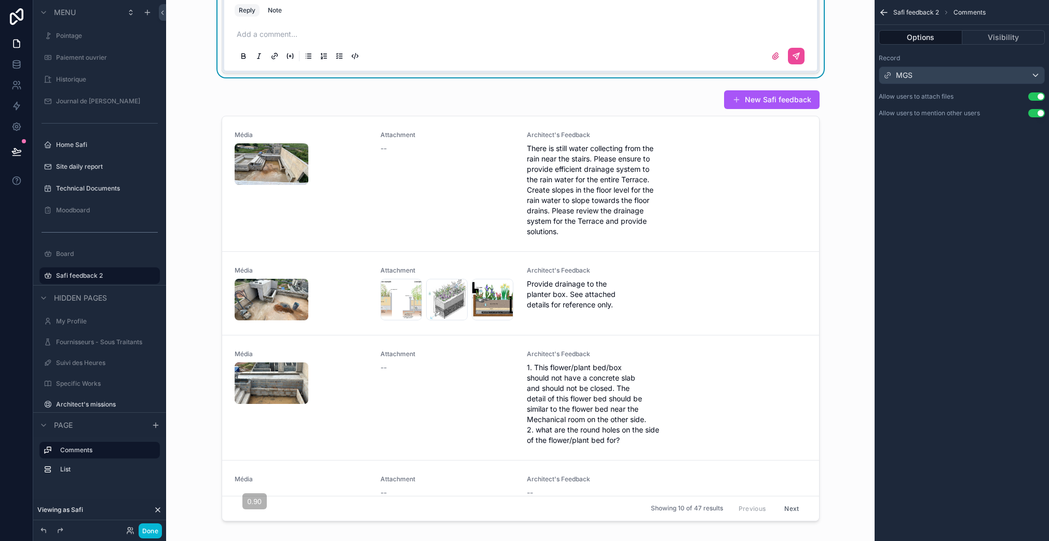
scroll to position [0, 0]
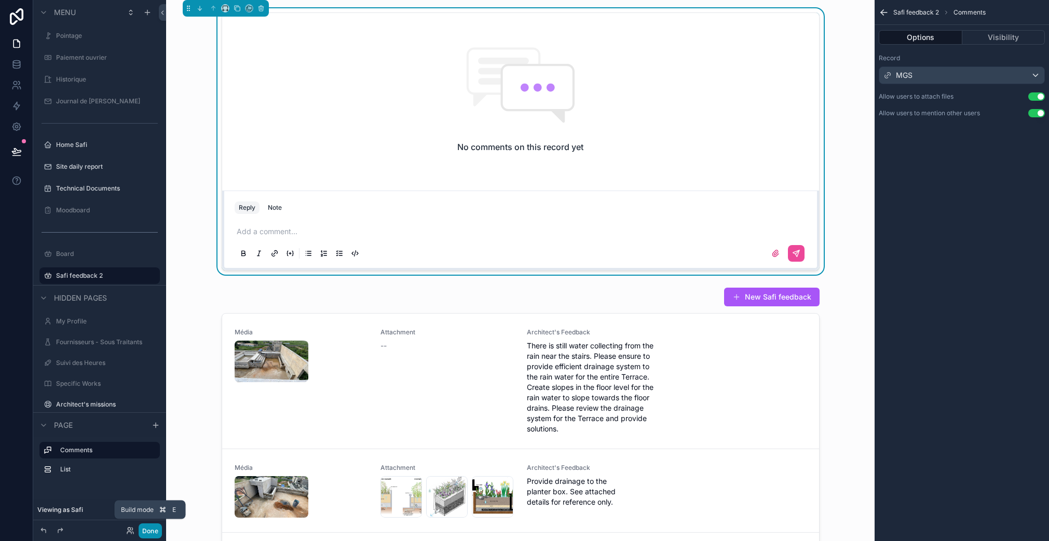
click at [153, 526] on button "Done" at bounding box center [150, 530] width 23 height 15
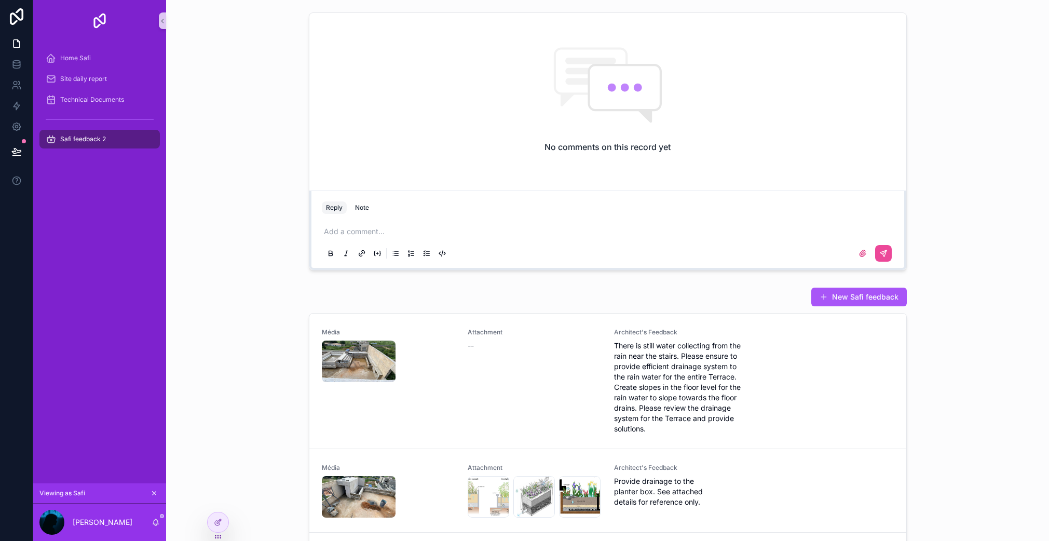
click at [375, 252] on icon "scrollable content" at bounding box center [377, 253] width 8 height 8
click at [377, 252] on icon "scrollable content" at bounding box center [377, 253] width 0 height 2
click at [354, 230] on p "scrollable content" at bounding box center [610, 231] width 572 height 10
click at [375, 254] on icon "scrollable content" at bounding box center [377, 253] width 8 height 8
click at [374, 254] on icon "scrollable content" at bounding box center [374, 253] width 1 height 5
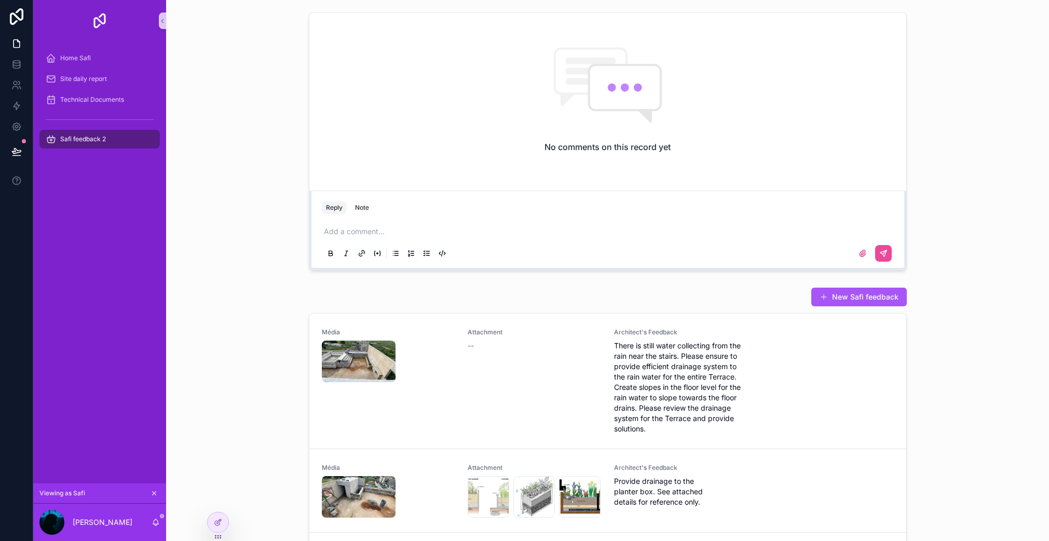
click at [376, 253] on icon "scrollable content" at bounding box center [377, 253] width 2 height 0
click at [375, 253] on icon "scrollable content" at bounding box center [377, 253] width 8 height 8
click at [220, 519] on icon at bounding box center [219, 521] width 4 height 4
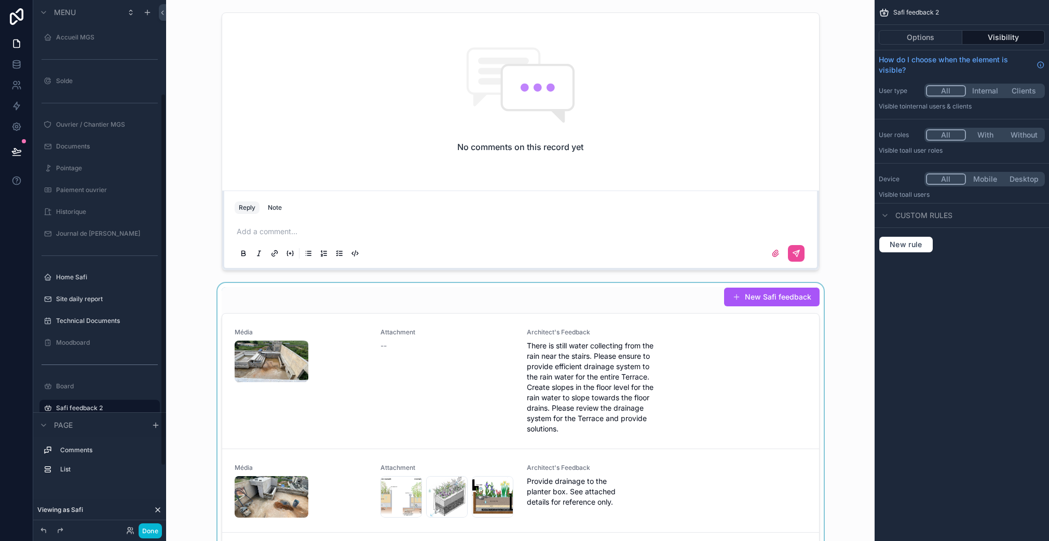
scroll to position [132, 0]
click at [597, 325] on div "scrollable content" at bounding box center [520, 503] width 692 height 440
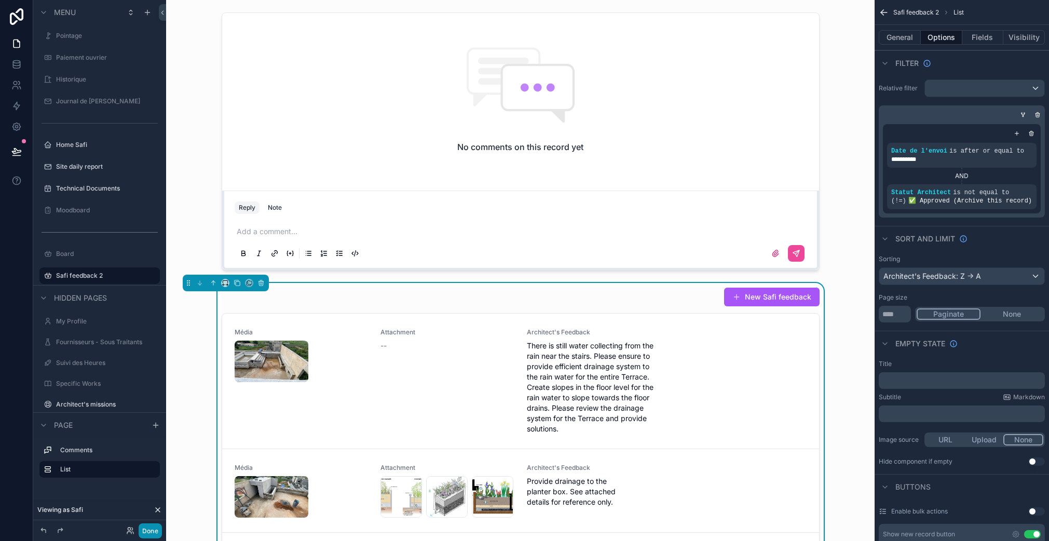
click at [153, 528] on button "Done" at bounding box center [150, 530] width 23 height 15
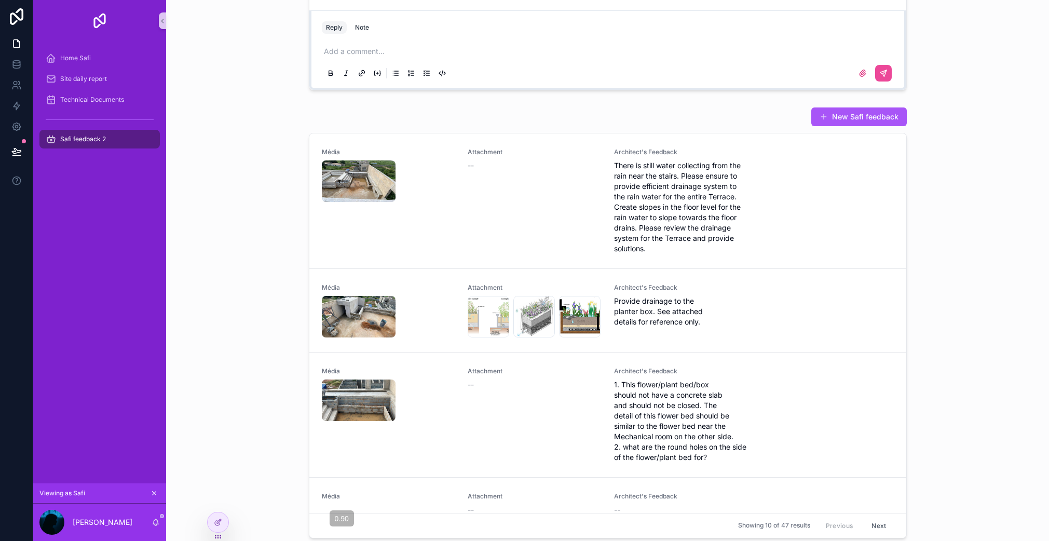
scroll to position [0, 0]
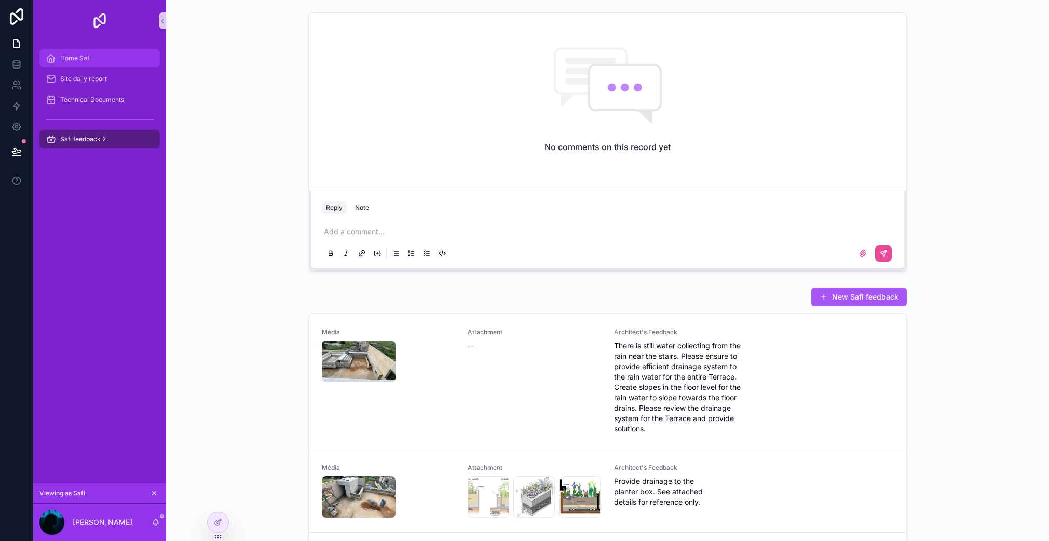
click at [98, 63] on div "Home Safi" at bounding box center [100, 58] width 108 height 17
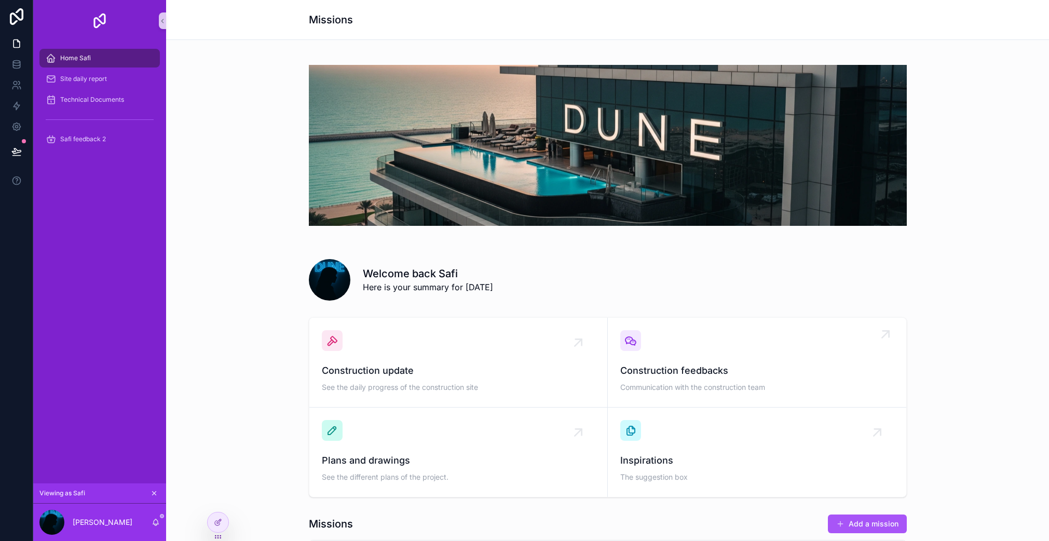
click at [707, 357] on div "Construction feedbacks Communication with the construction team" at bounding box center [756, 362] width 273 height 64
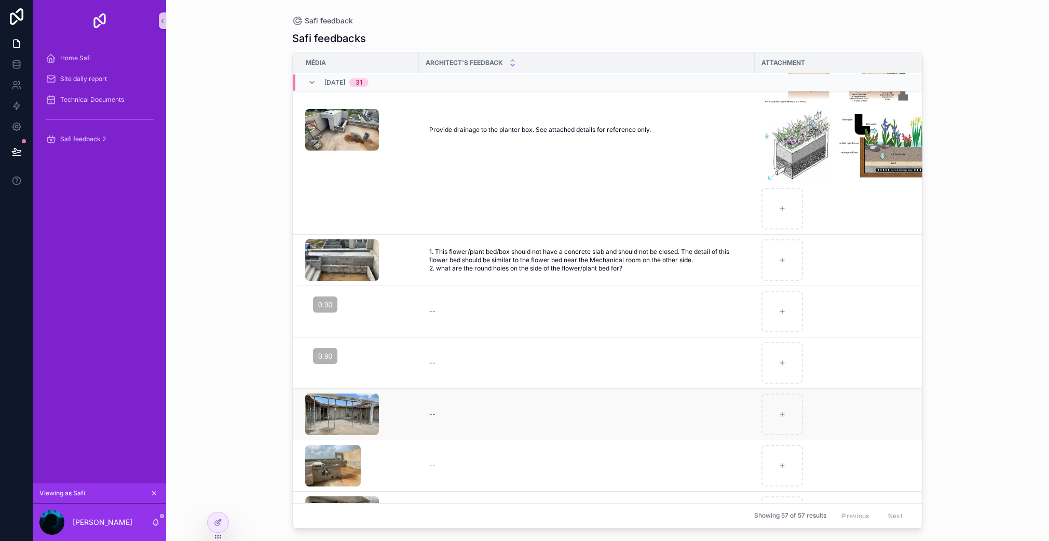
scroll to position [171, 0]
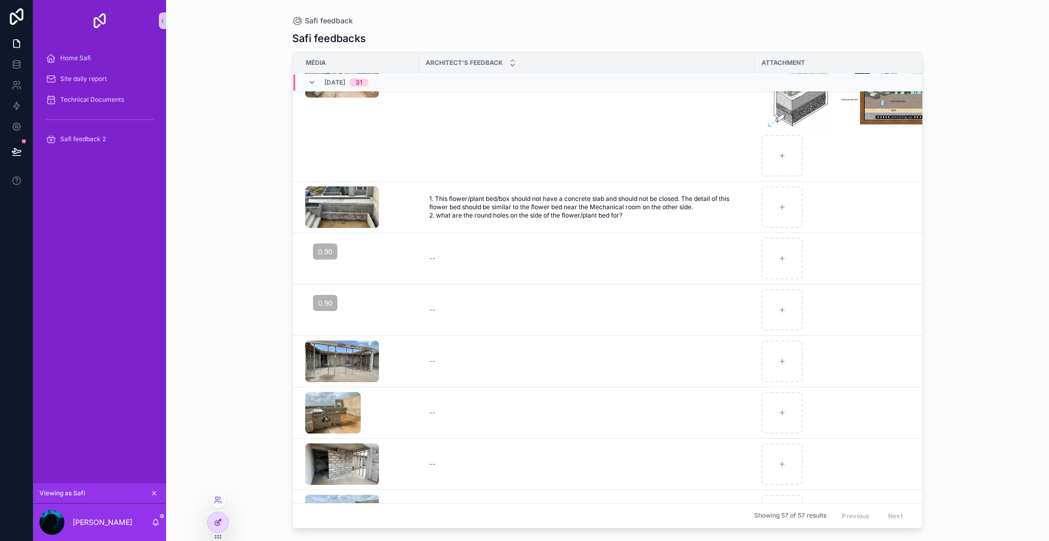
click at [216, 522] on icon at bounding box center [218, 522] width 8 height 8
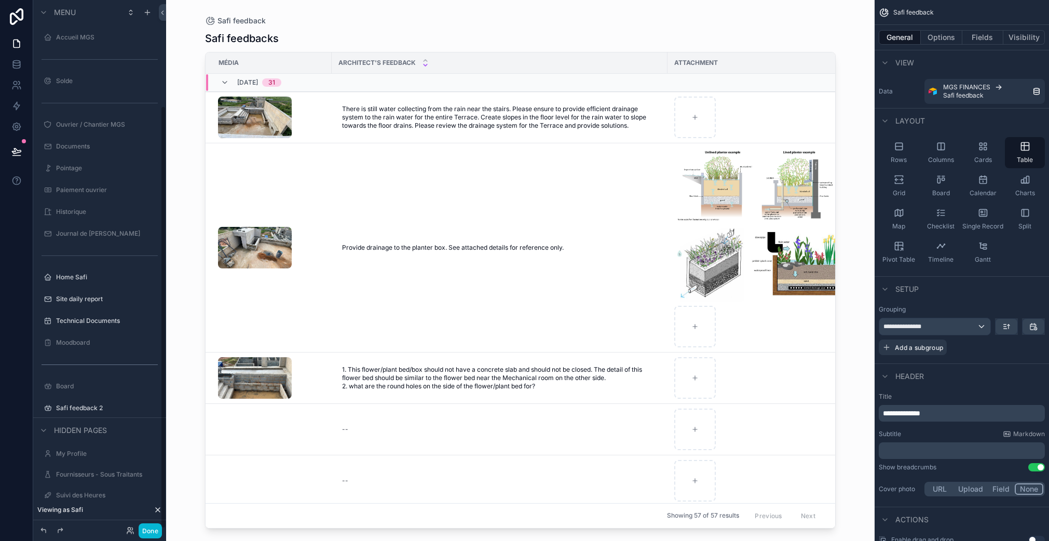
scroll to position [132, 0]
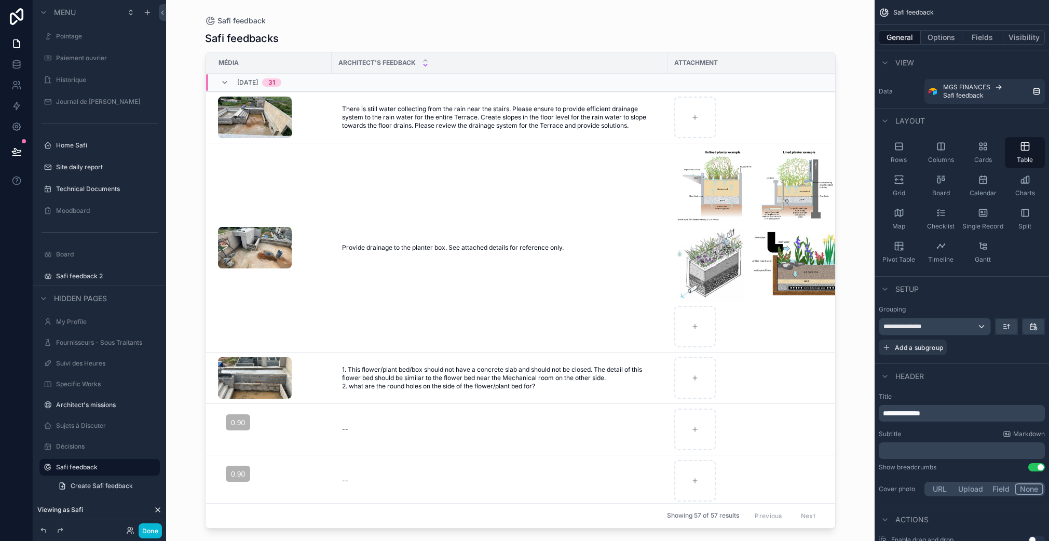
click at [832, 115] on div "scrollable content" at bounding box center [520, 264] width 664 height 528
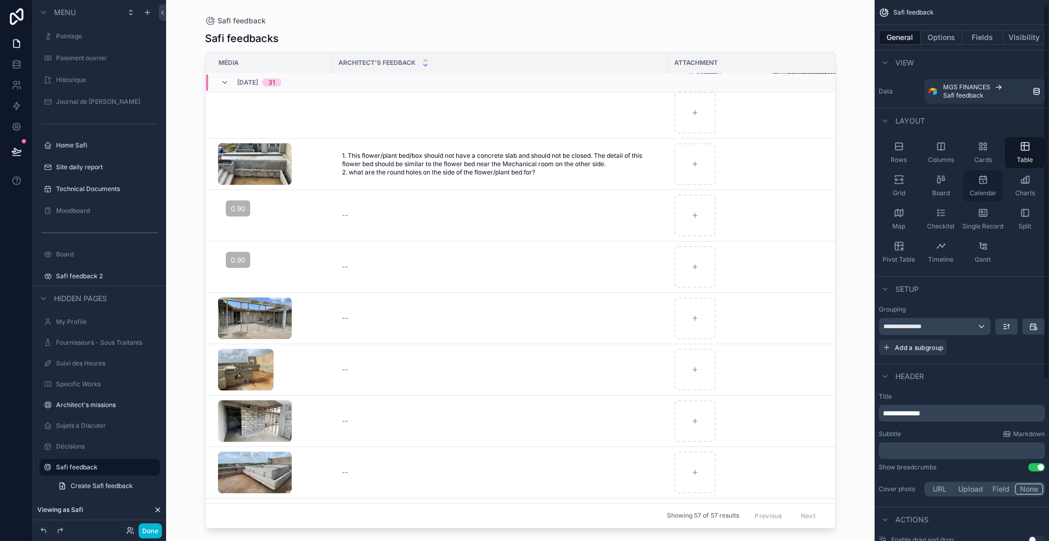
scroll to position [6, 0]
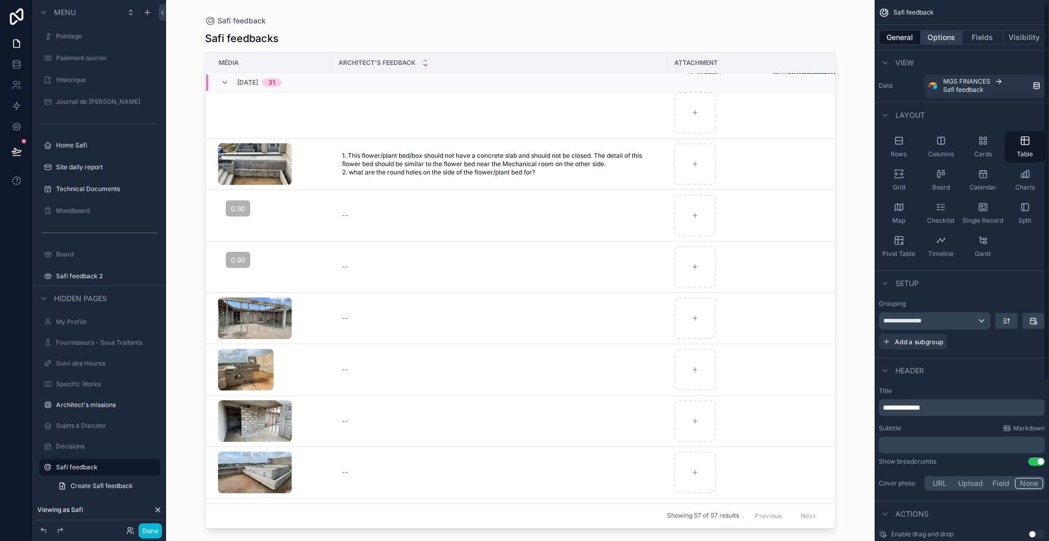
click at [946, 37] on button "Options" at bounding box center [941, 37] width 42 height 15
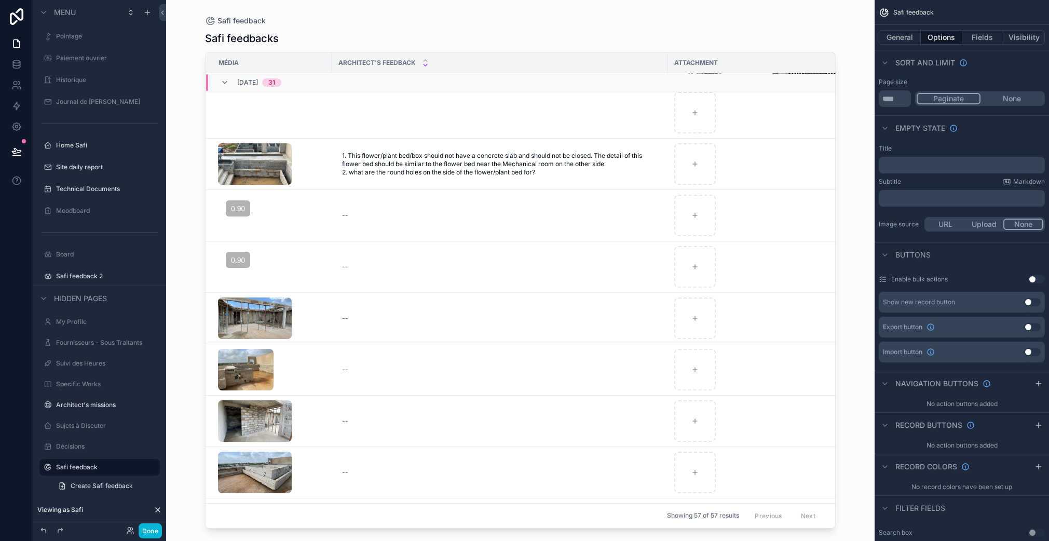
scroll to position [221, 0]
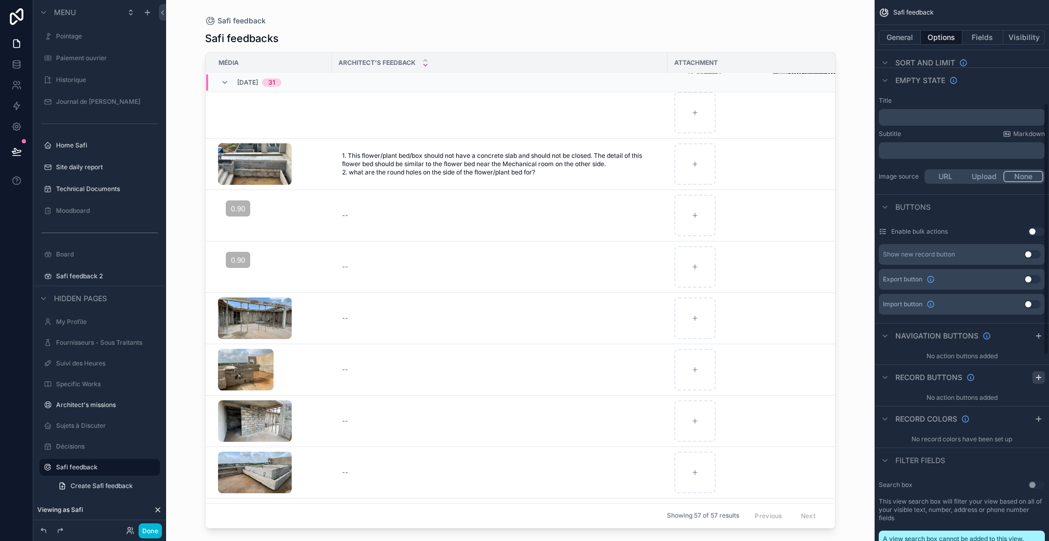
click at [1041, 375] on icon "scrollable content" at bounding box center [1038, 377] width 8 height 8
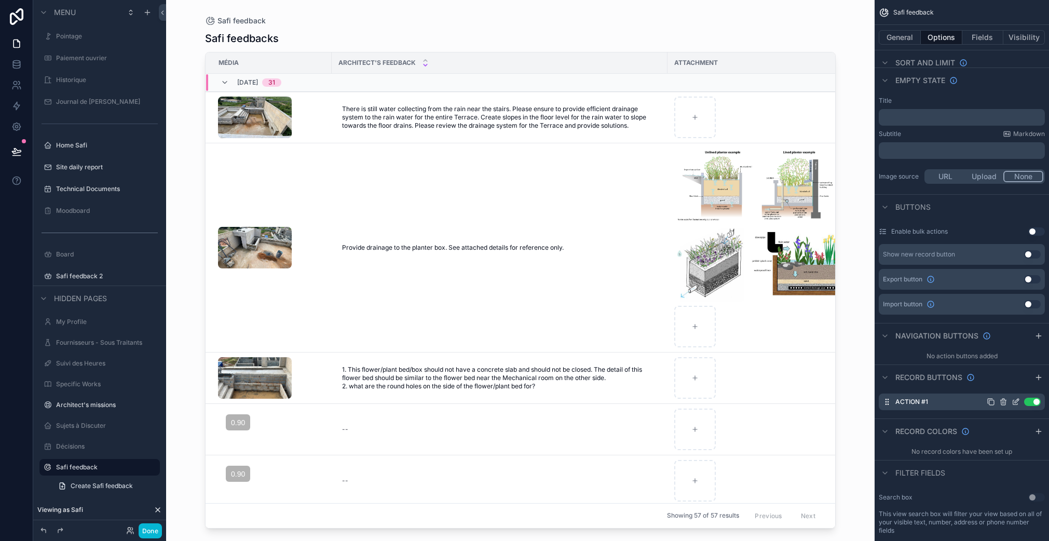
click at [1014, 401] on icon "scrollable content" at bounding box center [1015, 401] width 8 height 8
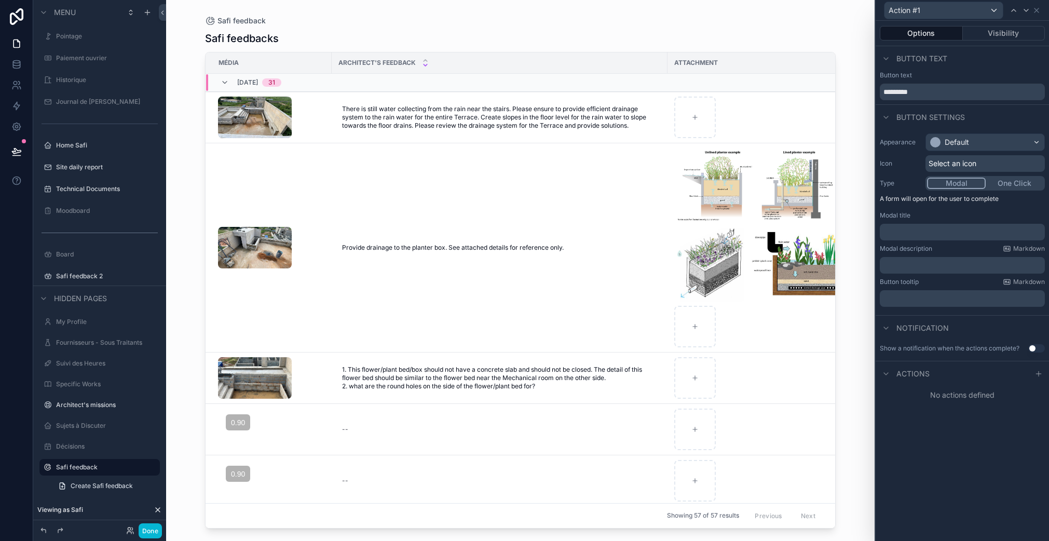
click at [973, 166] on span "Select an icon" at bounding box center [952, 163] width 48 height 10
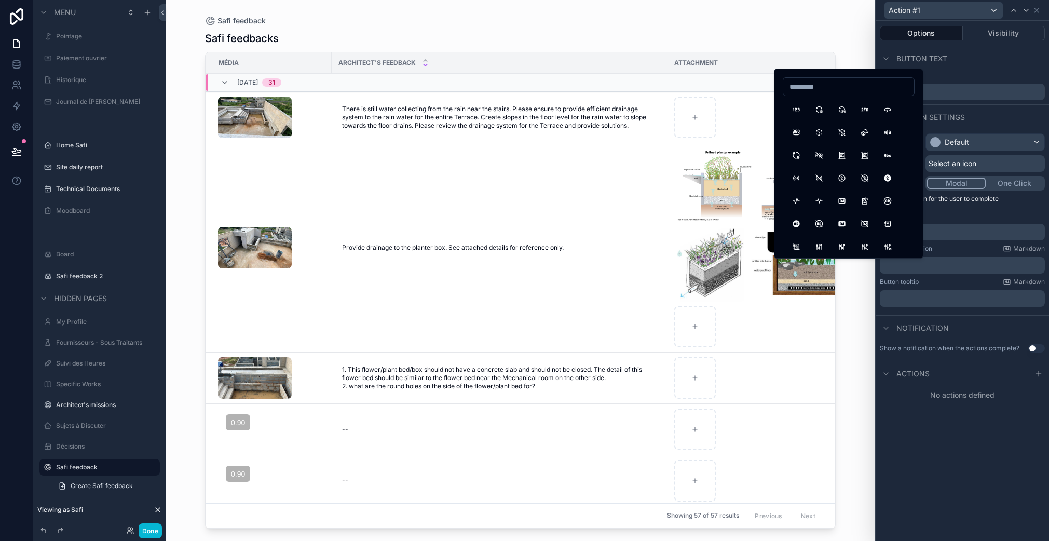
click at [973, 166] on span "Select an icon" at bounding box center [952, 163] width 48 height 10
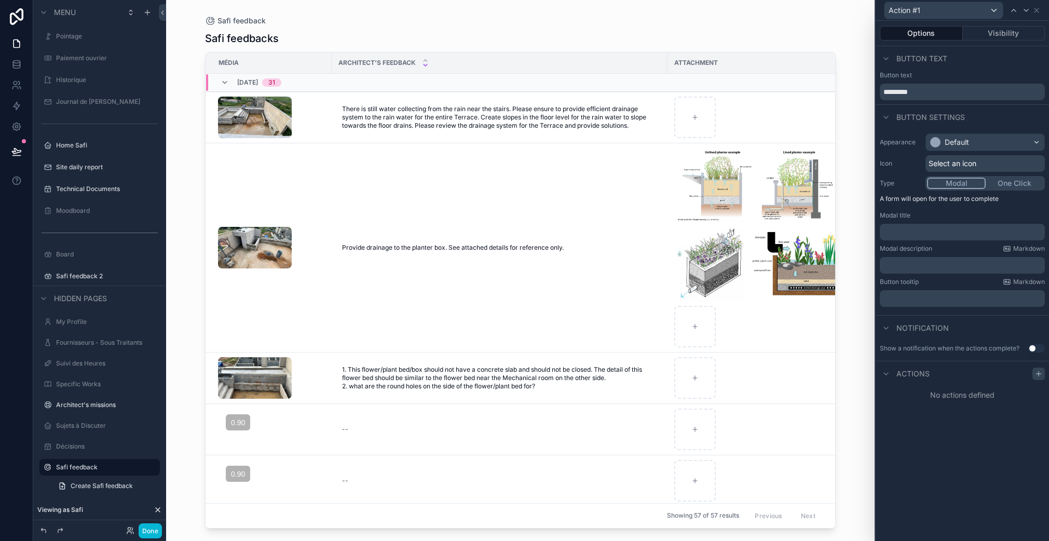
click at [1033, 374] on div at bounding box center [1038, 373] width 12 height 12
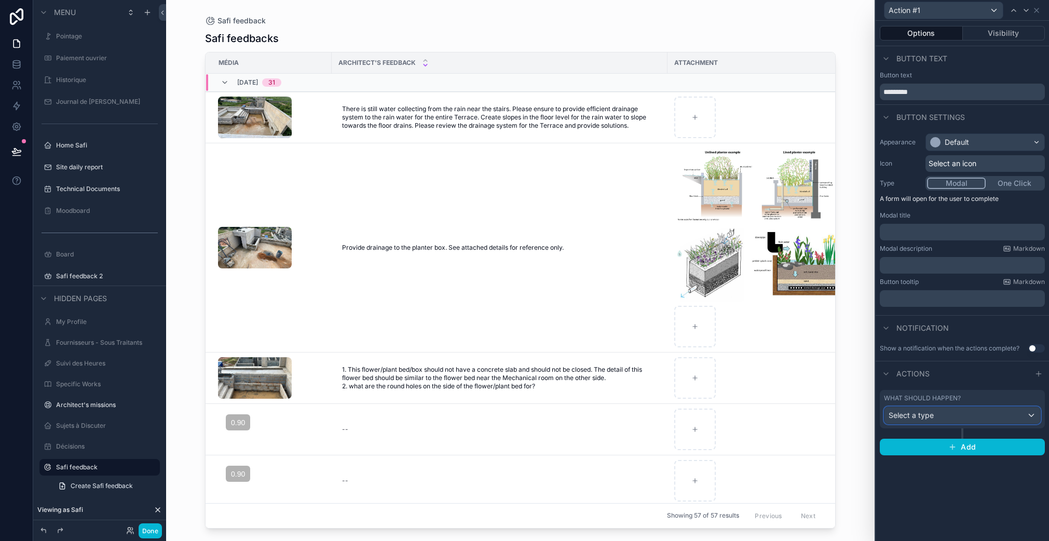
click at [955, 415] on div "Select a type" at bounding box center [962, 415] width 156 height 17
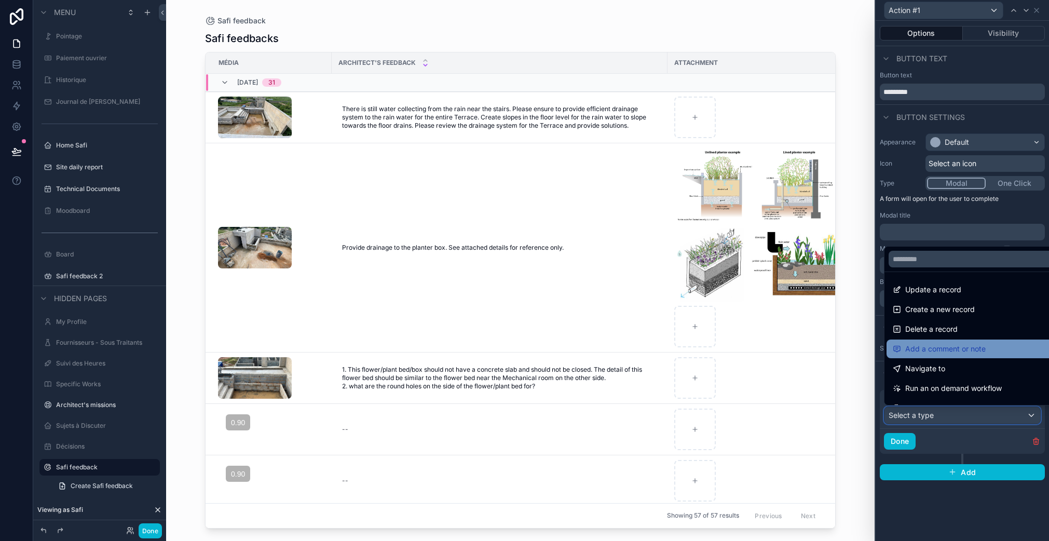
scroll to position [113, 0]
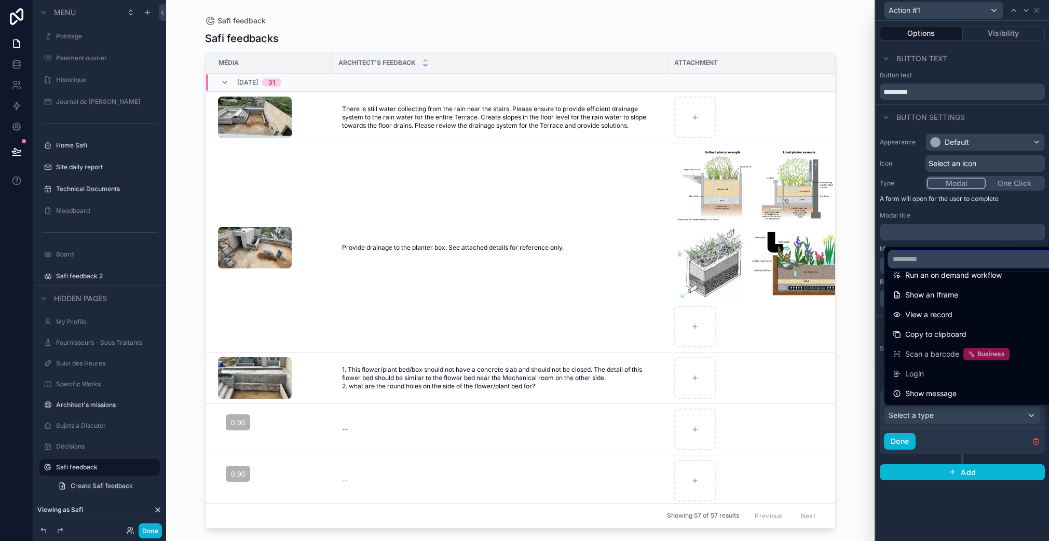
click at [926, 262] on input "text" at bounding box center [973, 259] width 171 height 17
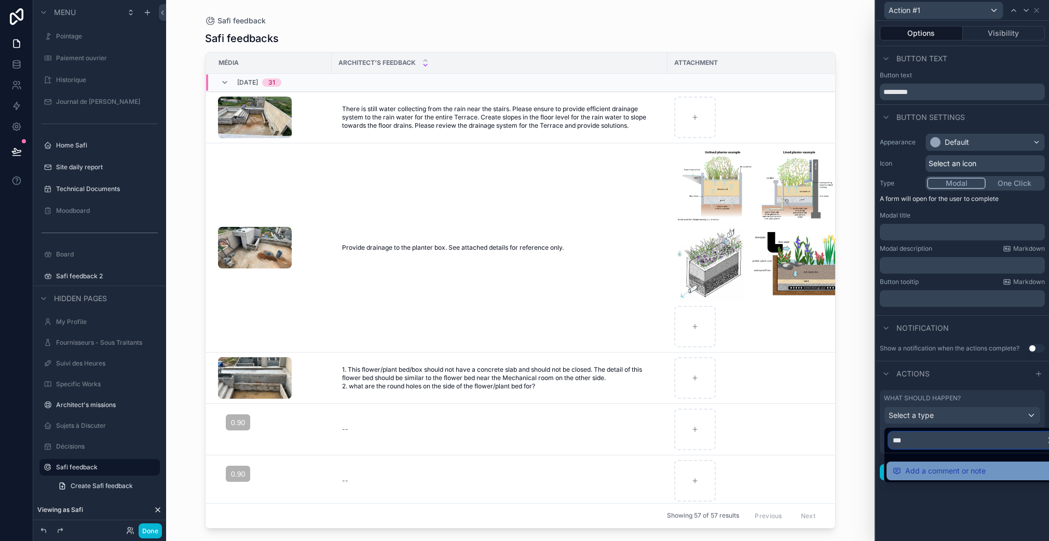
type input "***"
click at [949, 466] on span "Add a comment or note" at bounding box center [945, 470] width 80 height 12
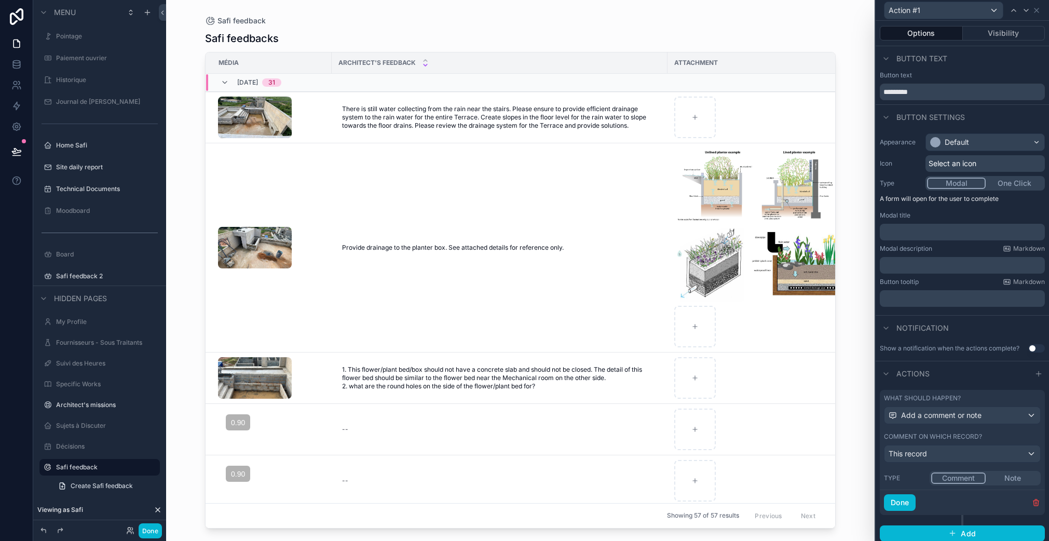
scroll to position [5, 0]
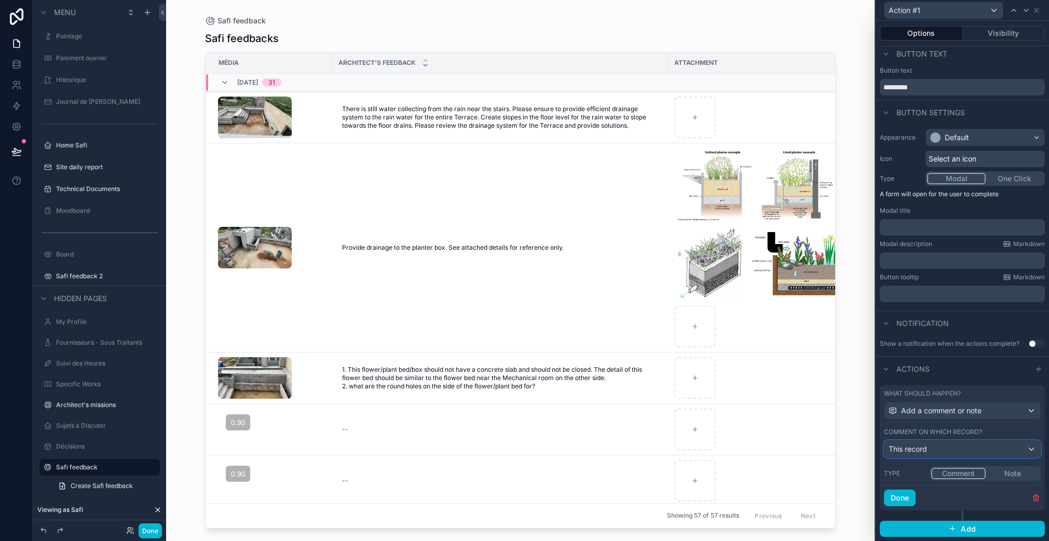
click at [948, 451] on div "This record" at bounding box center [962, 448] width 156 height 17
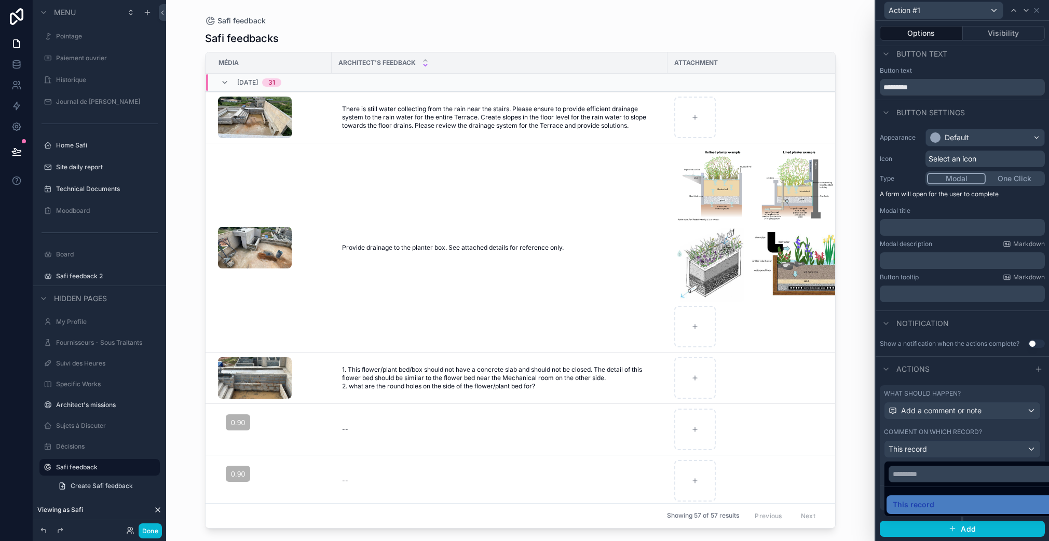
click at [942, 502] on div "This record" at bounding box center [969, 504] width 155 height 12
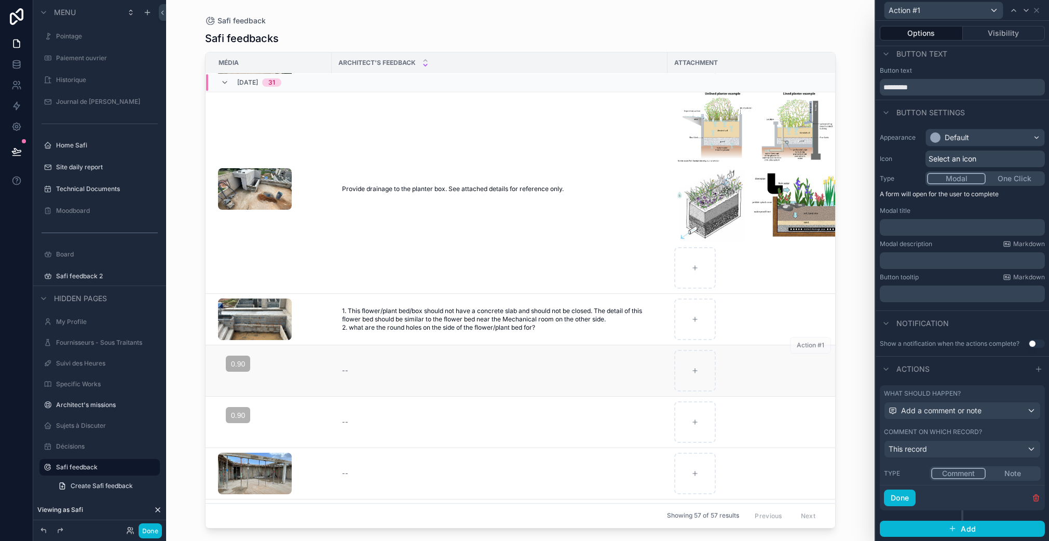
scroll to position [82, 0]
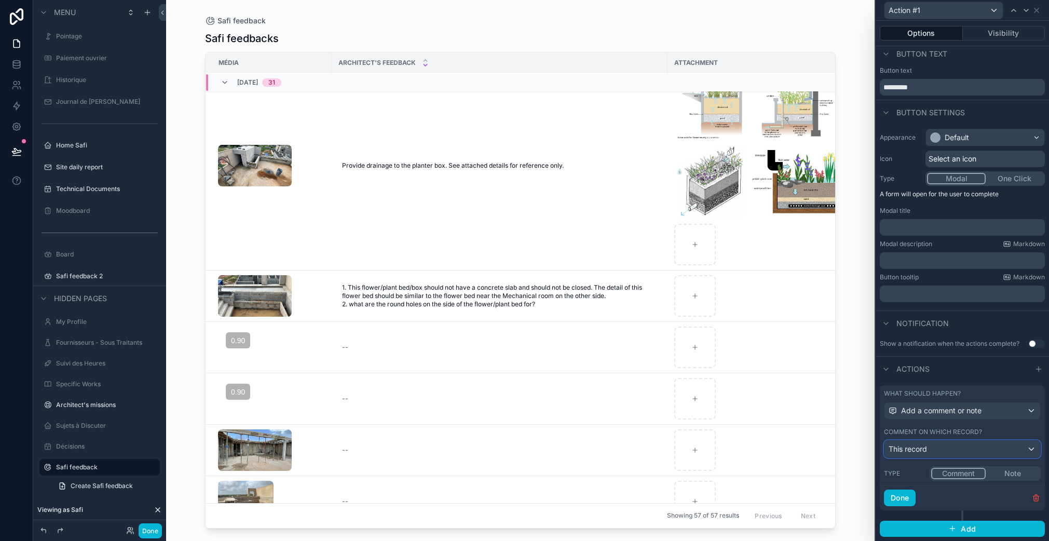
click at [941, 452] on div "This record" at bounding box center [962, 448] width 156 height 17
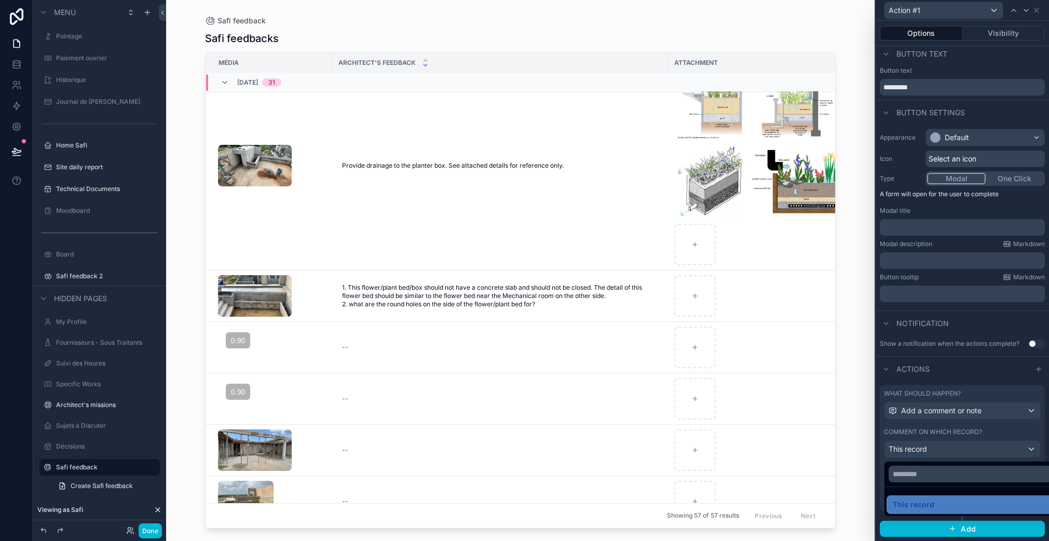
click at [959, 423] on div at bounding box center [961, 270] width 173 height 541
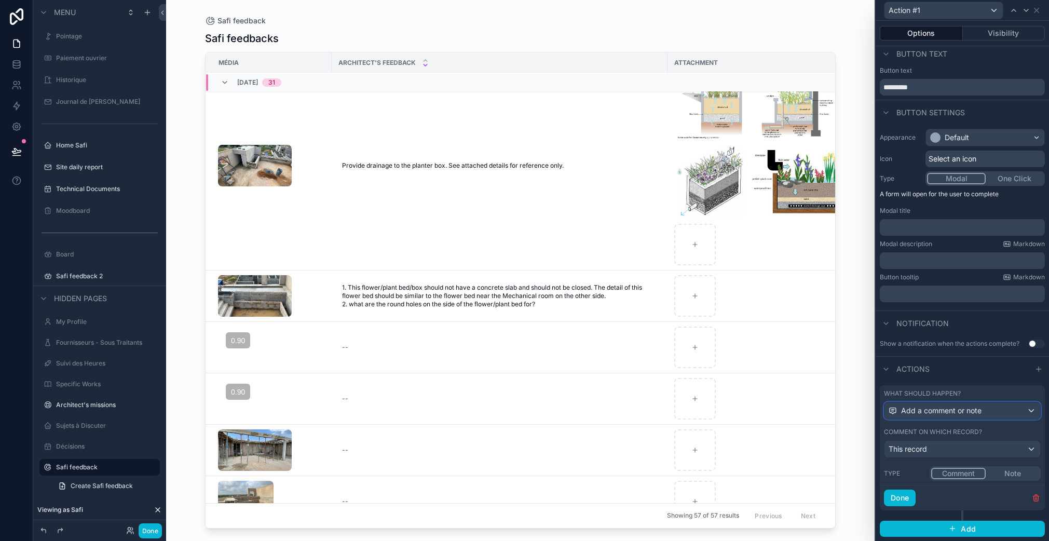
click at [963, 406] on span "Add a comment or note" at bounding box center [941, 410] width 80 height 10
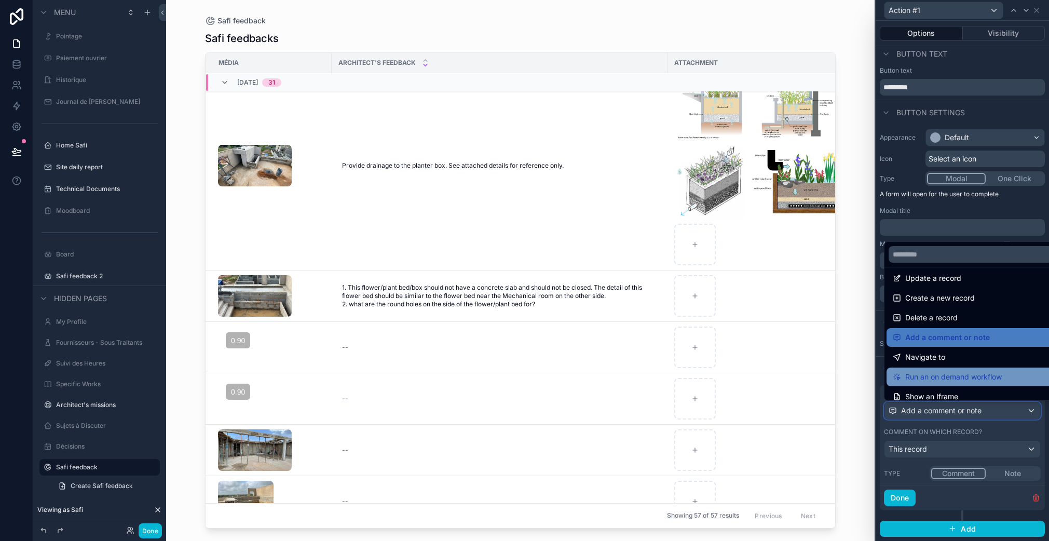
scroll to position [13, 0]
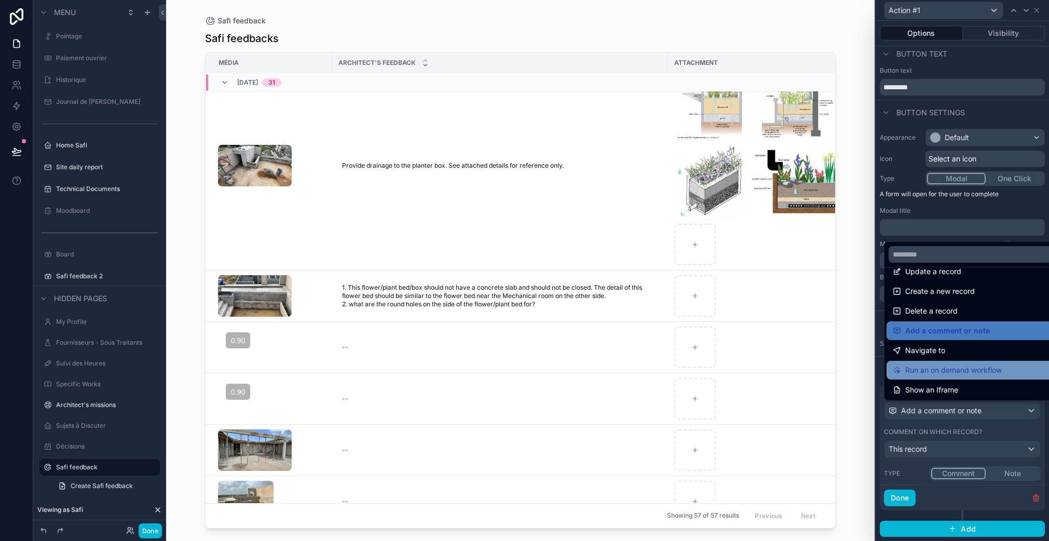
click at [953, 369] on span "Run an on demand workflow" at bounding box center [953, 370] width 96 height 12
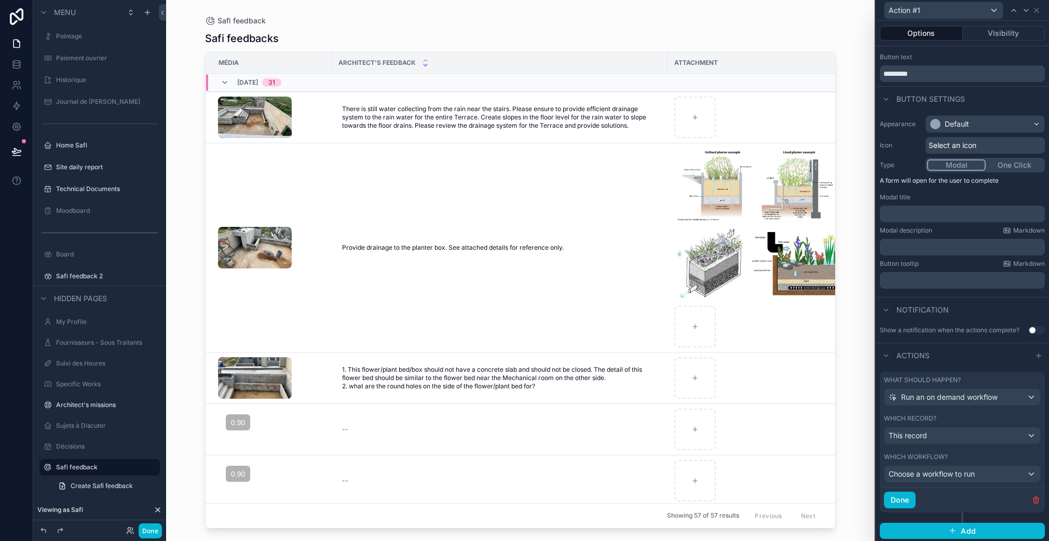
scroll to position [20, 0]
click at [972, 476] on span "Choose a workflow to run" at bounding box center [931, 471] width 86 height 10
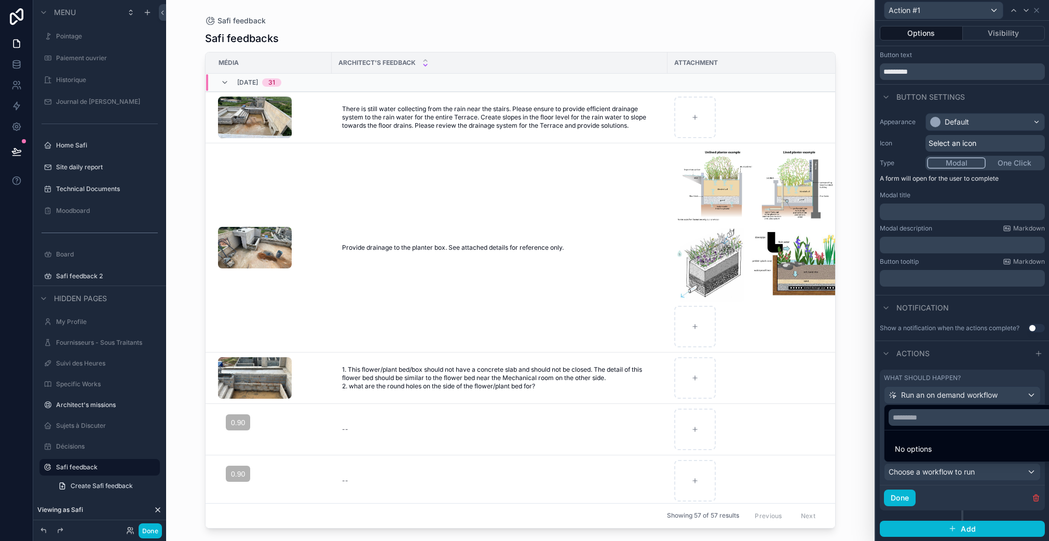
click at [976, 368] on div at bounding box center [961, 270] width 173 height 541
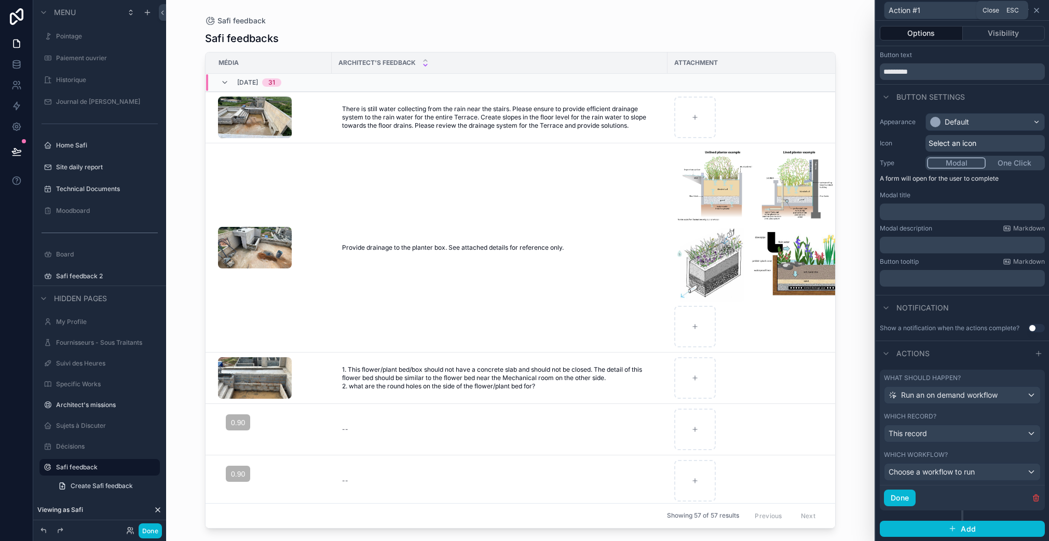
click at [1039, 10] on icon at bounding box center [1036, 10] width 8 height 8
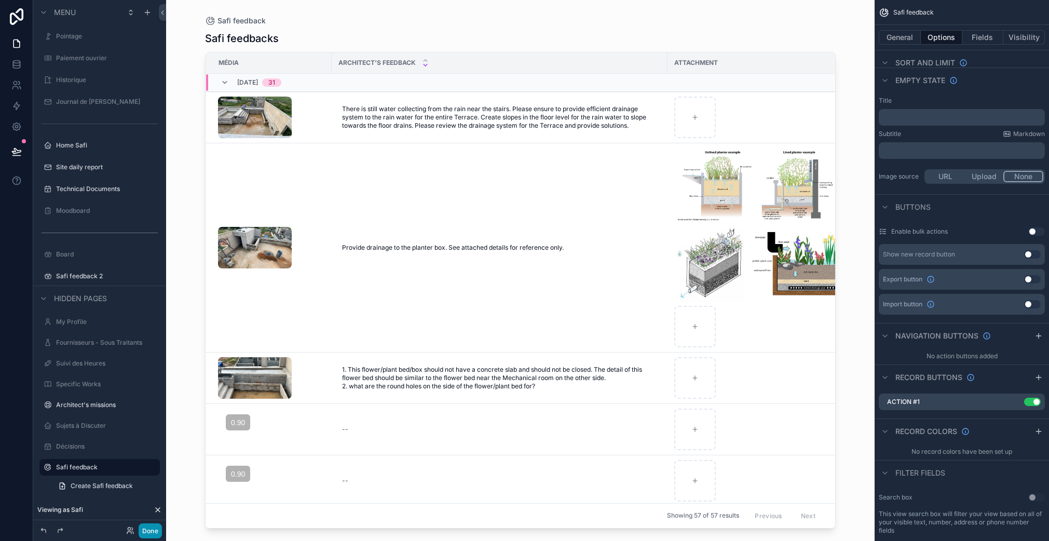
click at [160, 526] on button "Done" at bounding box center [150, 530] width 23 height 15
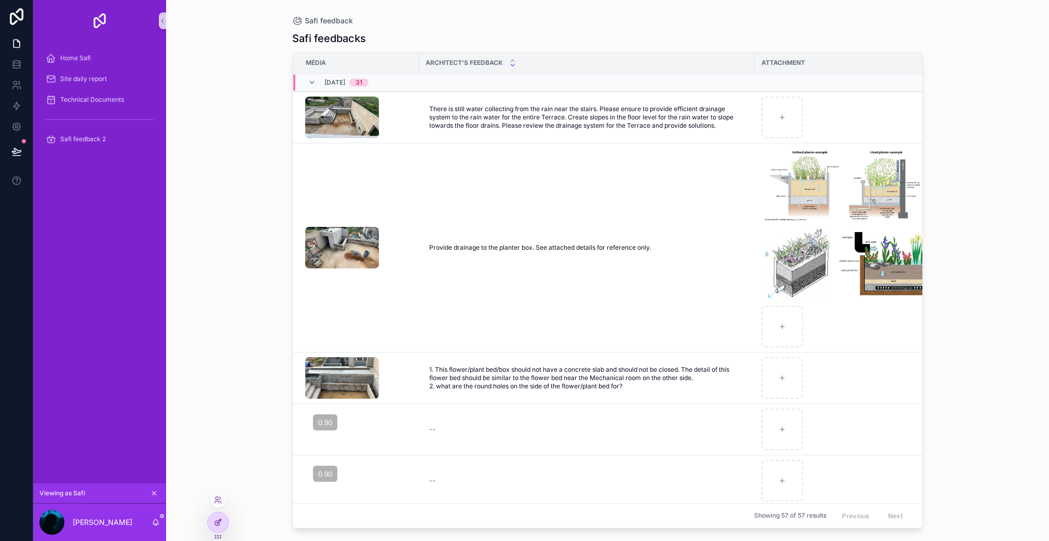
click at [217, 519] on icon at bounding box center [218, 522] width 8 height 8
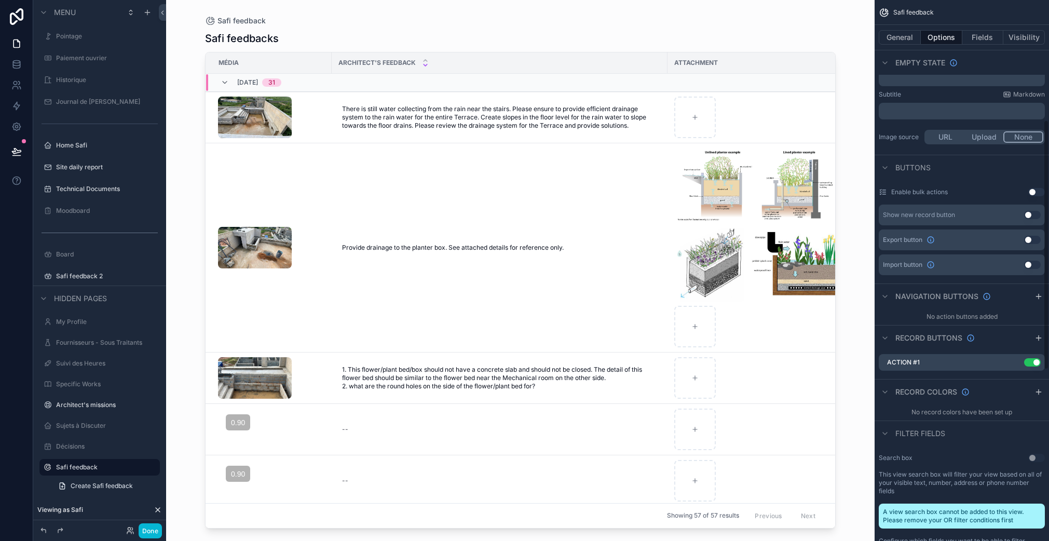
scroll to position [372, 0]
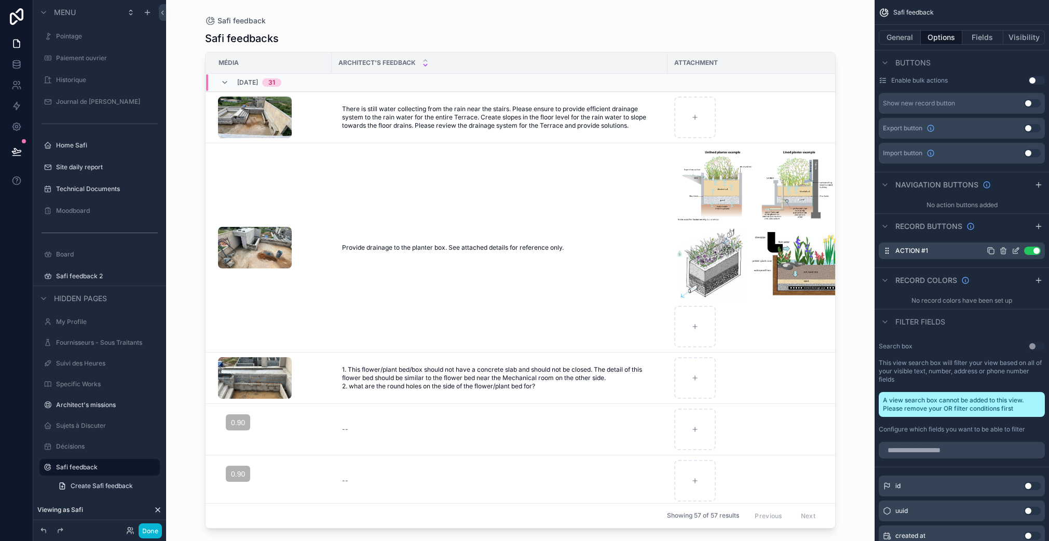
click at [1002, 251] on icon "scrollable content" at bounding box center [1003, 250] width 8 height 8
click at [1023, 232] on icon at bounding box center [1019, 234] width 8 height 8
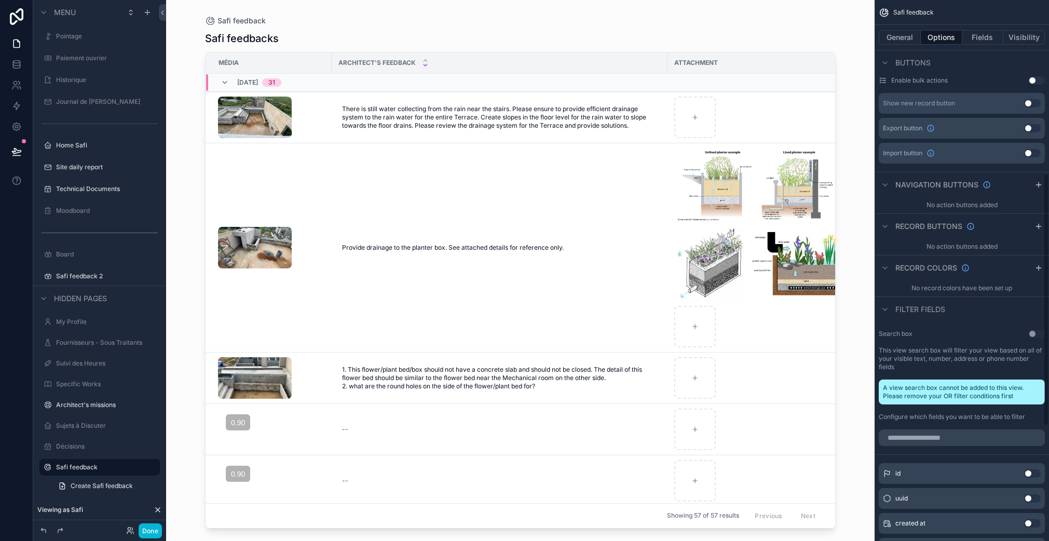
scroll to position [0, 0]
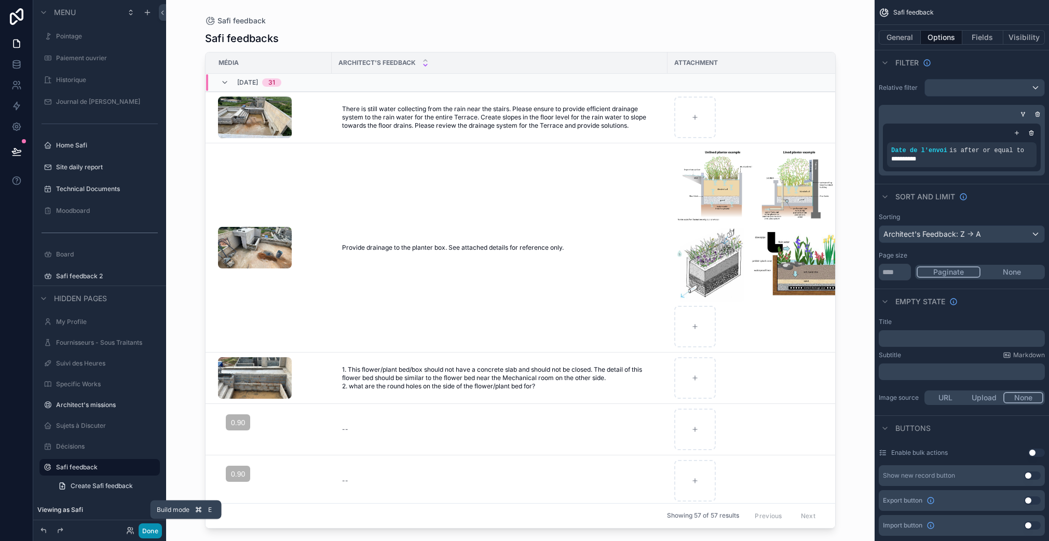
click at [149, 529] on button "Done" at bounding box center [150, 530] width 23 height 15
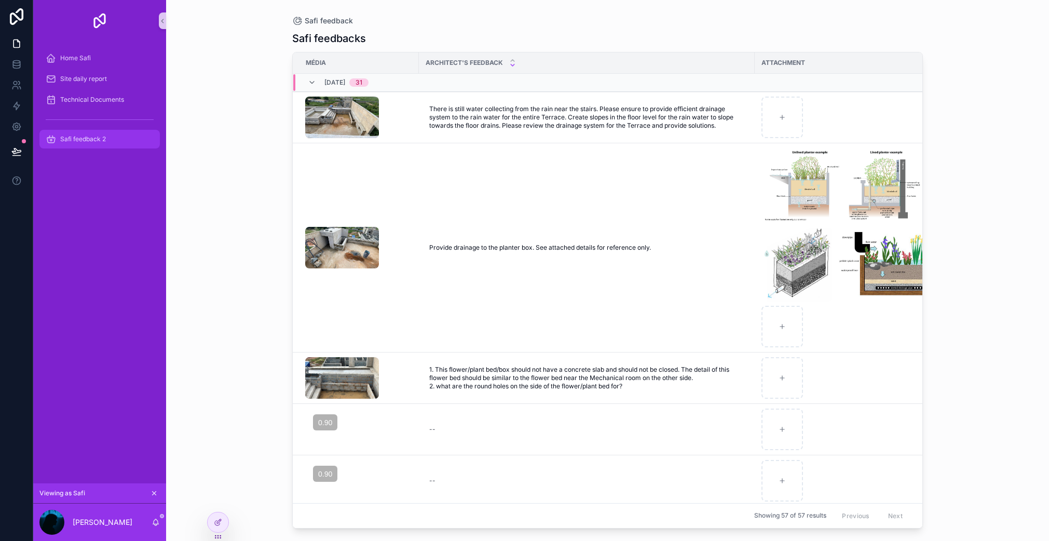
click at [105, 140] on span "Safi feedback 2" at bounding box center [83, 139] width 46 height 8
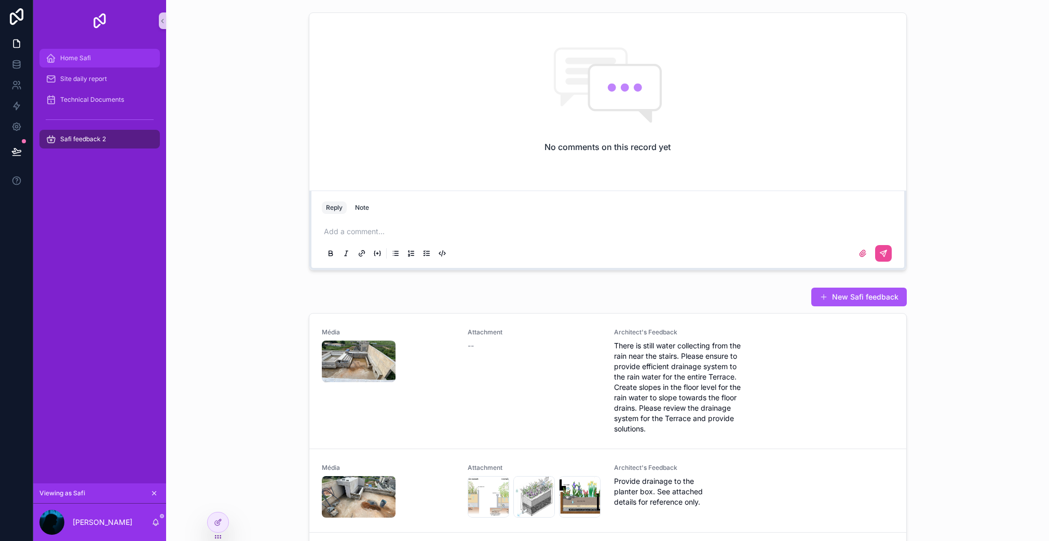
click at [87, 57] on span "Home Safi" at bounding box center [75, 58] width 31 height 8
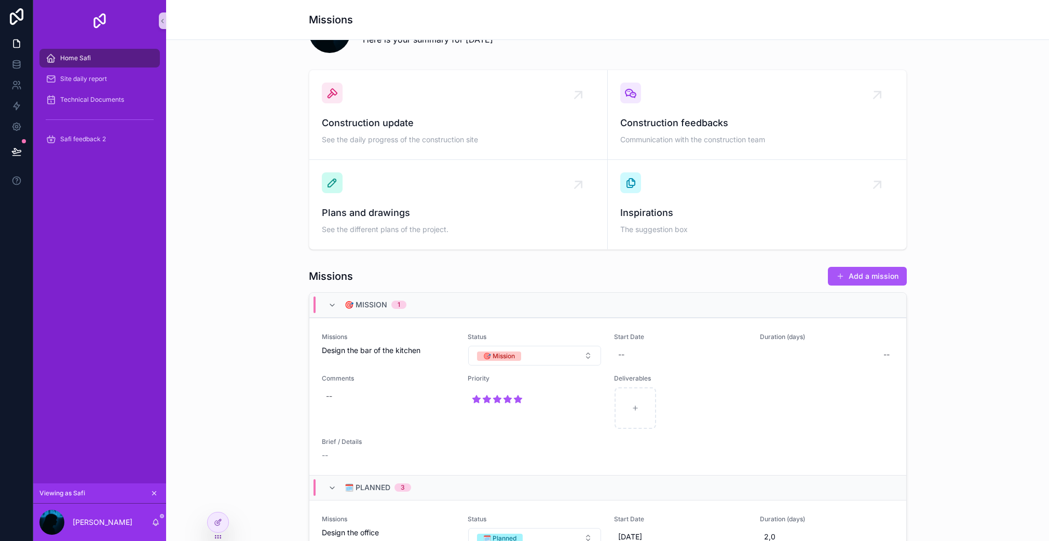
scroll to position [87, 0]
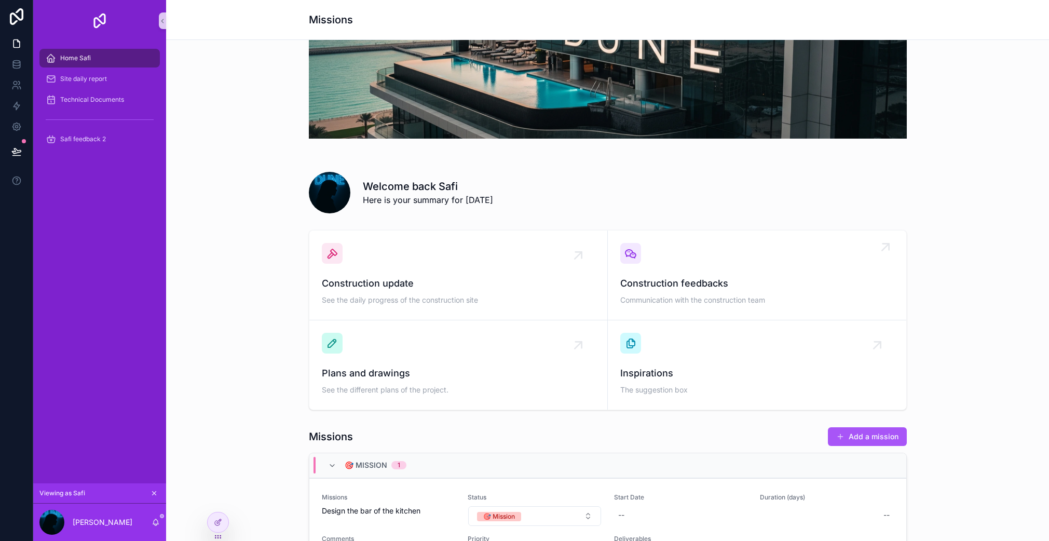
click at [668, 282] on span "Construction feedbacks" at bounding box center [756, 283] width 273 height 15
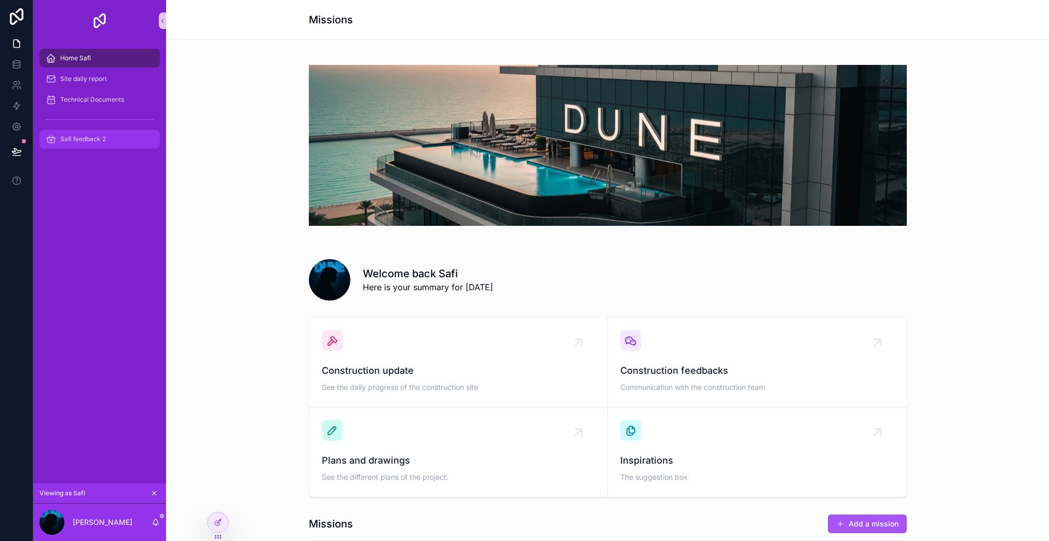
click at [96, 138] on span "Safi feedback 2" at bounding box center [83, 139] width 46 height 8
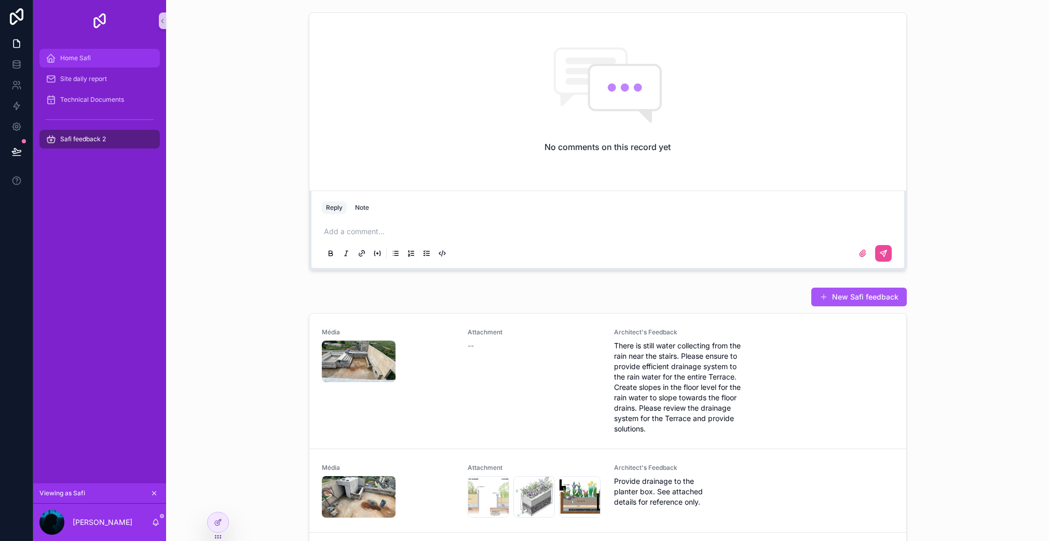
click at [117, 64] on div "Home Safi" at bounding box center [100, 58] width 108 height 17
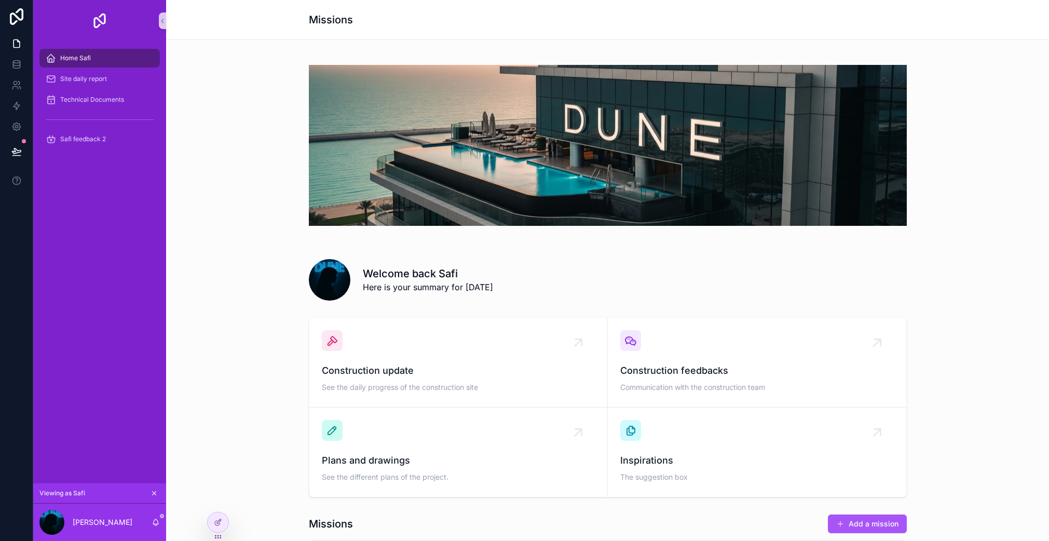
scroll to position [13, 0]
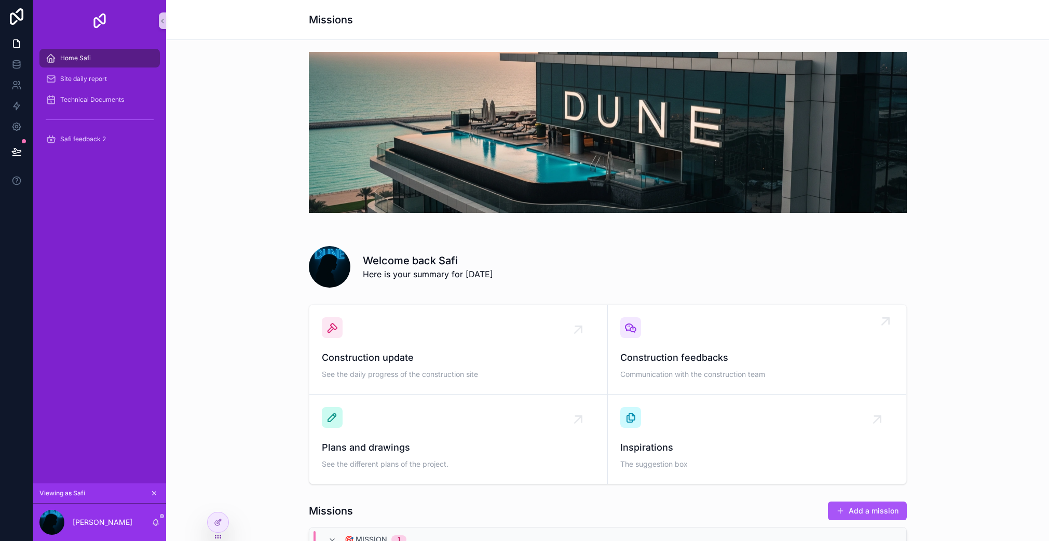
click at [687, 362] on span "Construction feedbacks" at bounding box center [756, 357] width 273 height 15
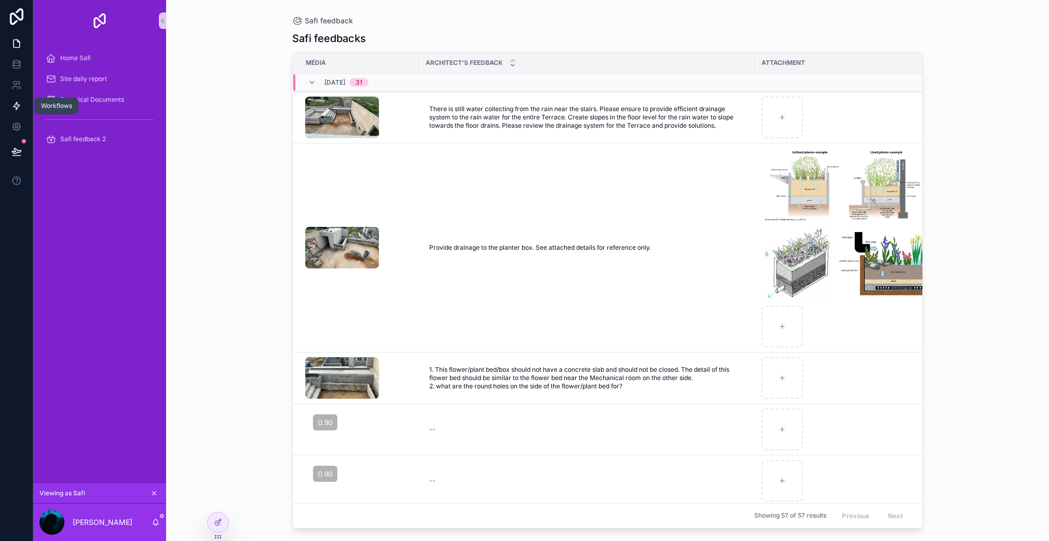
click at [12, 112] on link at bounding box center [16, 105] width 33 height 21
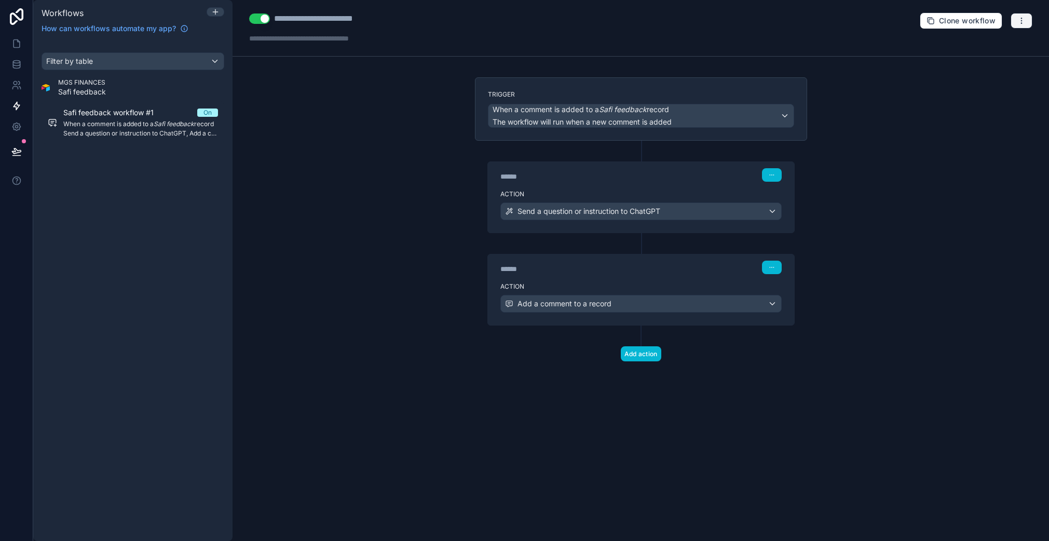
click at [1023, 23] on icon "button" at bounding box center [1021, 21] width 8 height 8
click at [1024, 21] on icon "button" at bounding box center [1021, 21] width 8 height 8
click at [140, 188] on div "Filter by table MGS FINANCES Safi feedback Safi feedback workflow #1 On When a …" at bounding box center [132, 290] width 199 height 501
click at [221, 12] on div at bounding box center [215, 12] width 17 height 8
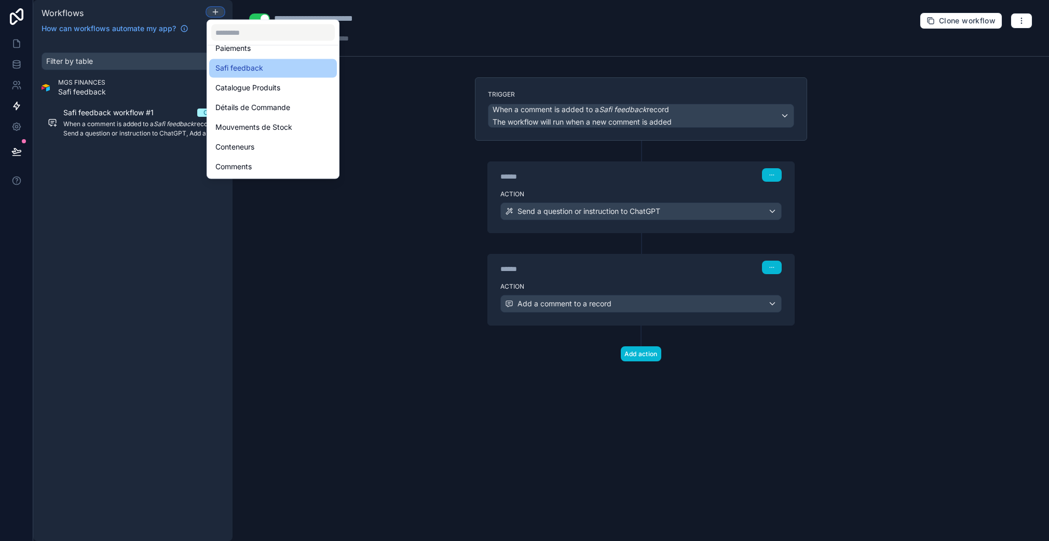
scroll to position [473, 0]
click at [254, 74] on span "Safi feedback" at bounding box center [239, 74] width 48 height 12
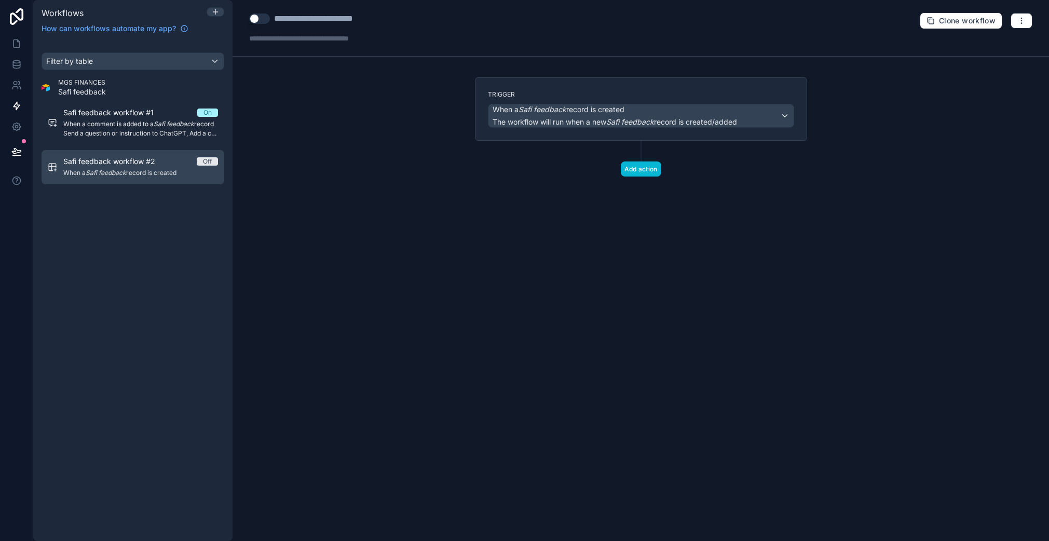
click at [109, 164] on span "Safi feedback workflow #2" at bounding box center [115, 161] width 104 height 10
click at [585, 112] on span "When a Safi feedback record is created" at bounding box center [558, 109] width 132 height 10
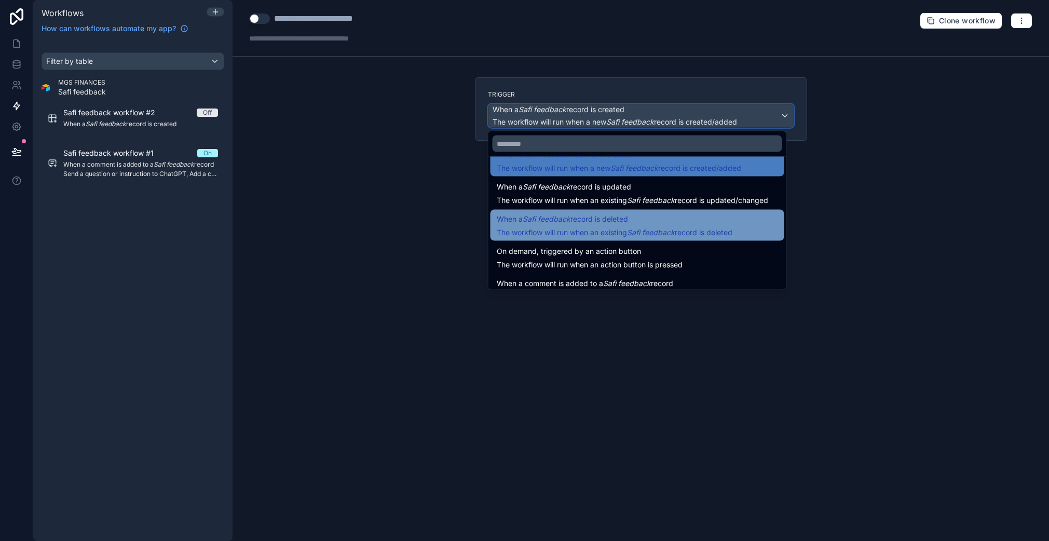
scroll to position [26, 0]
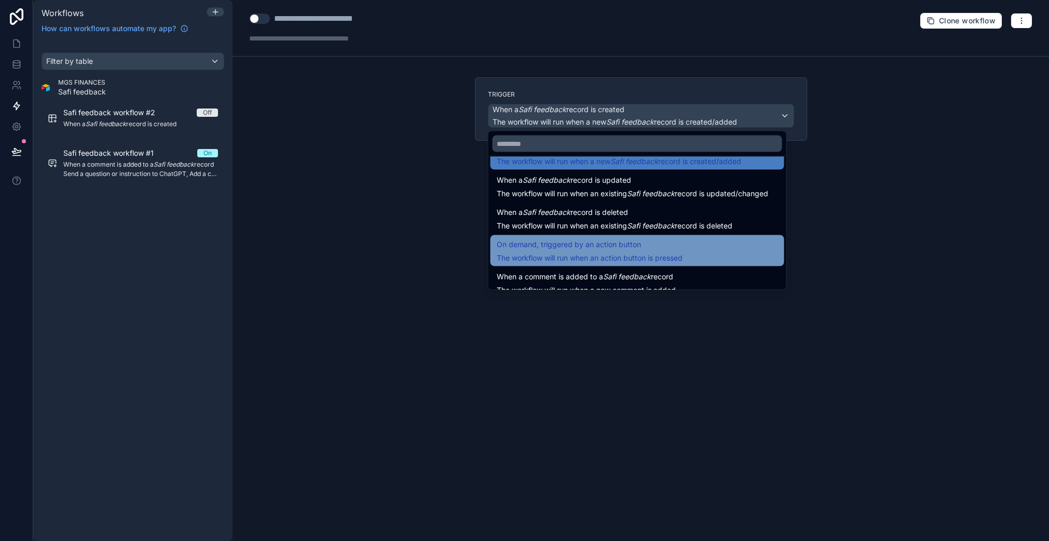
click at [606, 248] on span "On demand, triggered by an action button" at bounding box center [569, 244] width 144 height 12
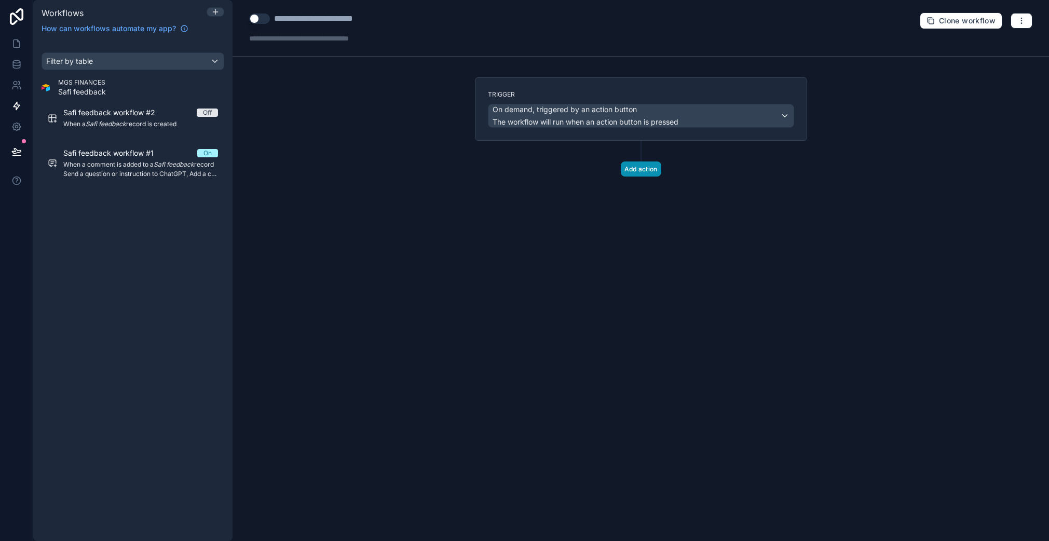
click at [645, 168] on button "Add action" at bounding box center [641, 168] width 40 height 15
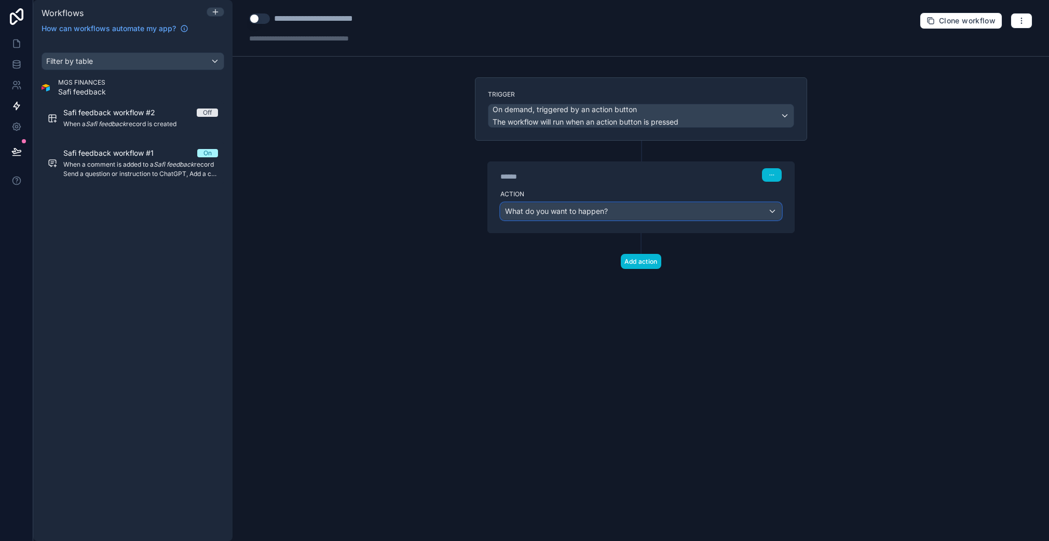
click at [598, 209] on span "What do you want to happen?" at bounding box center [556, 210] width 103 height 9
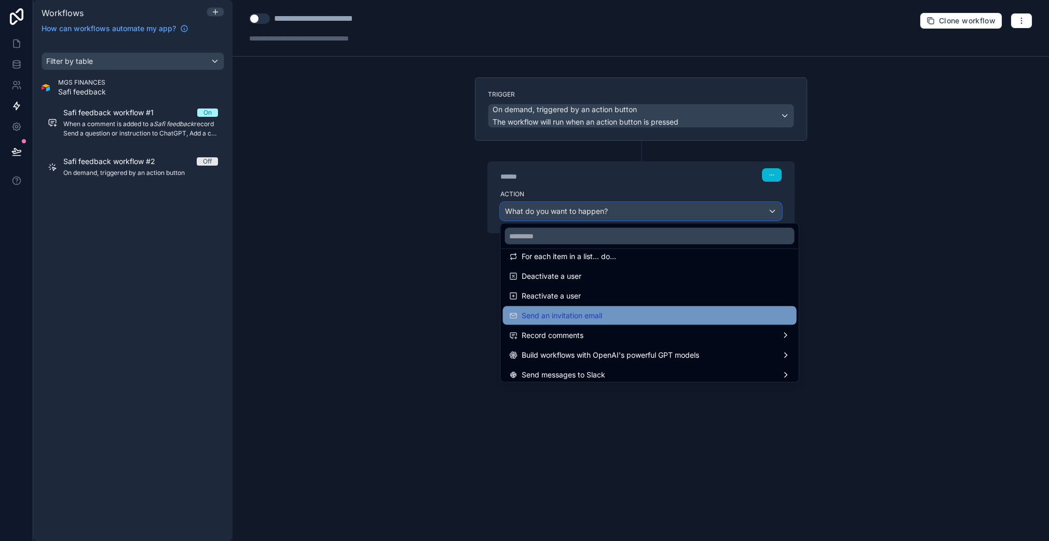
scroll to position [175, 0]
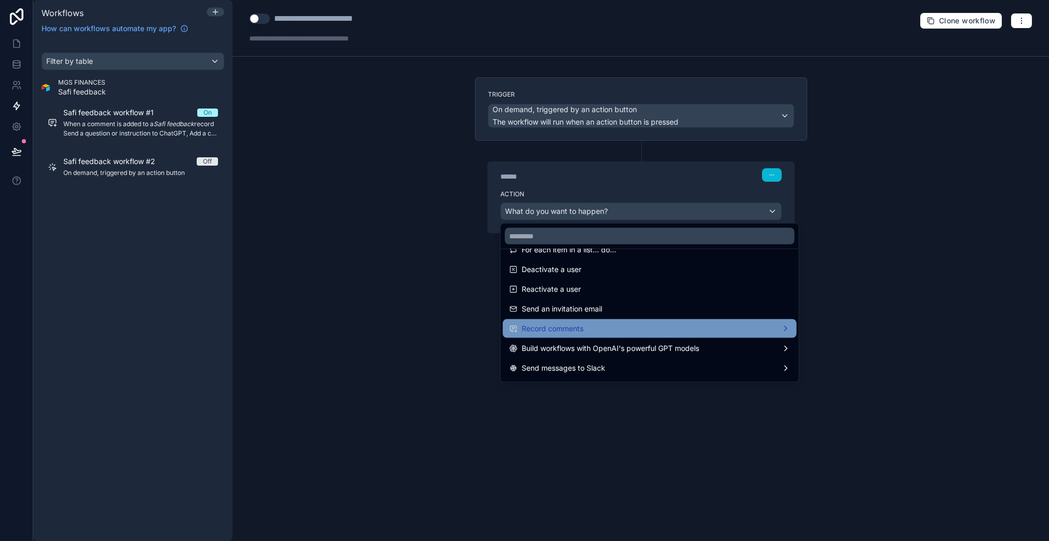
click at [572, 328] on span "Record comments" at bounding box center [552, 328] width 62 height 12
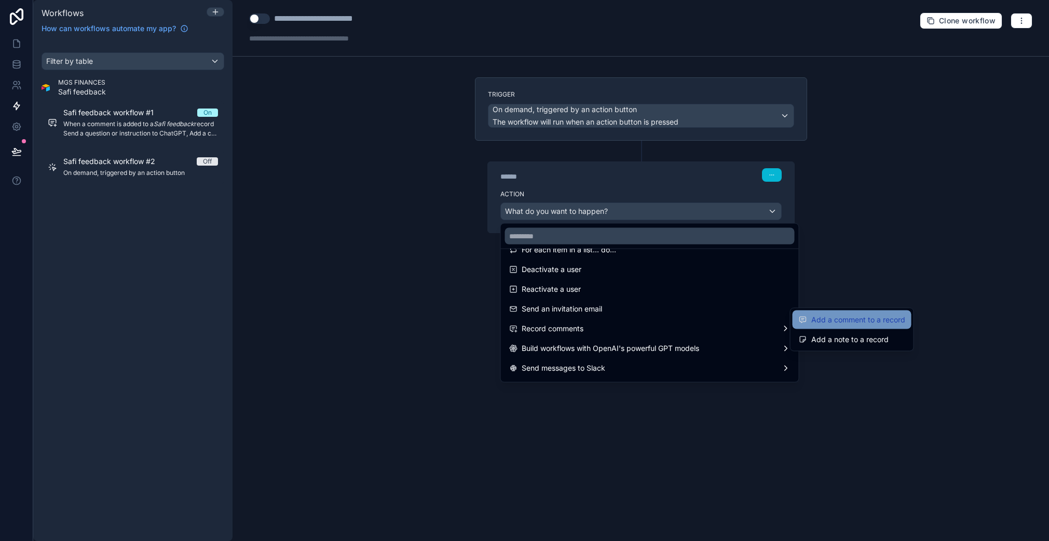
click at [844, 323] on span "Add a comment to a record" at bounding box center [858, 319] width 94 height 12
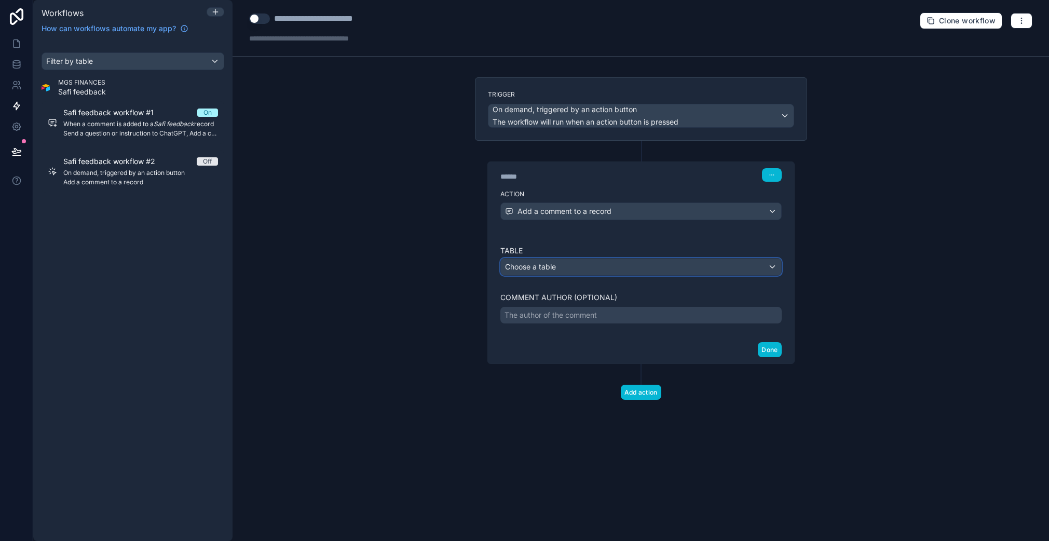
click at [558, 264] on div "Choose a table" at bounding box center [641, 266] width 280 height 17
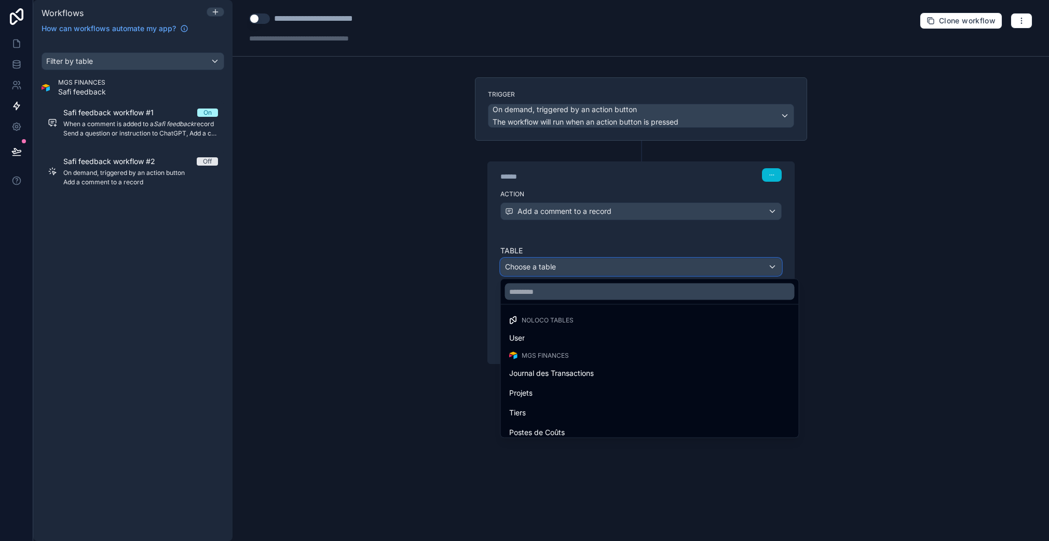
scroll to position [479, 0]
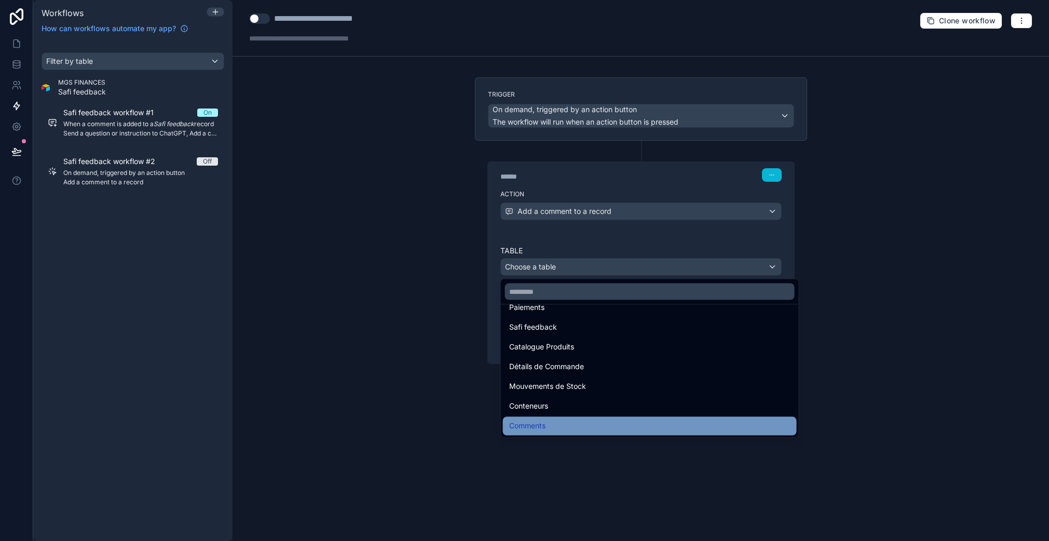
click at [583, 422] on div "Comments" at bounding box center [649, 426] width 281 height 12
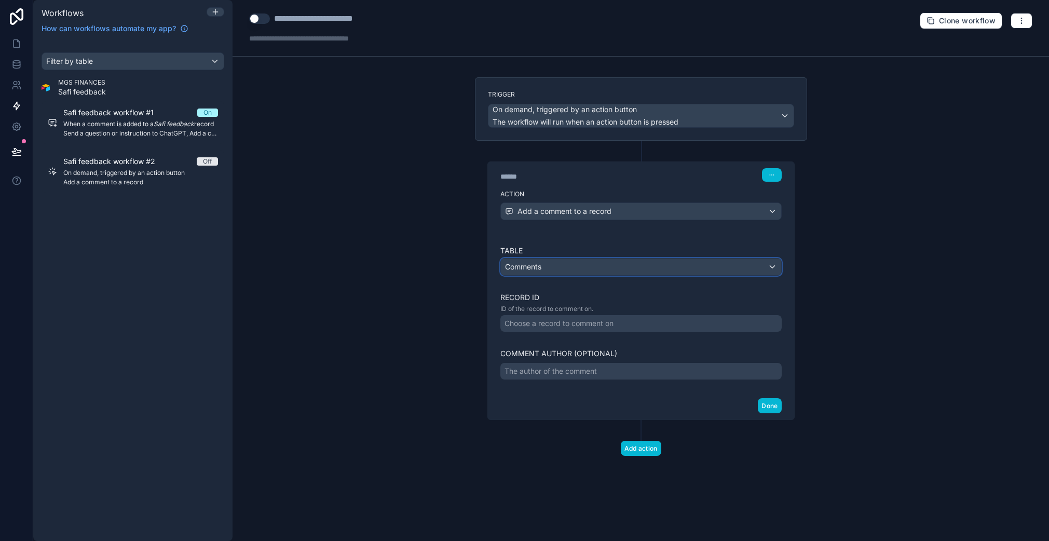
click at [553, 272] on div "Comments" at bounding box center [641, 266] width 280 height 17
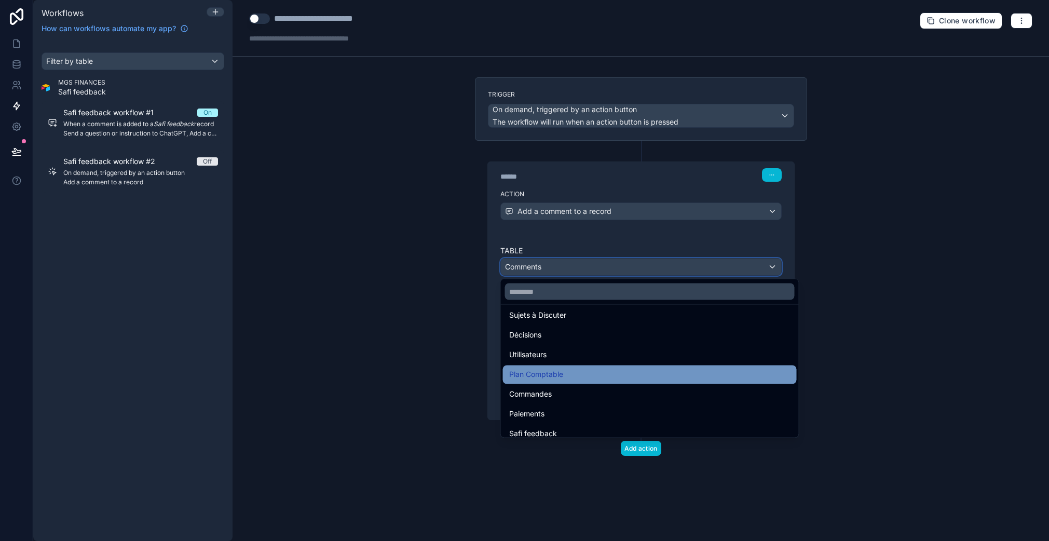
scroll to position [380, 0]
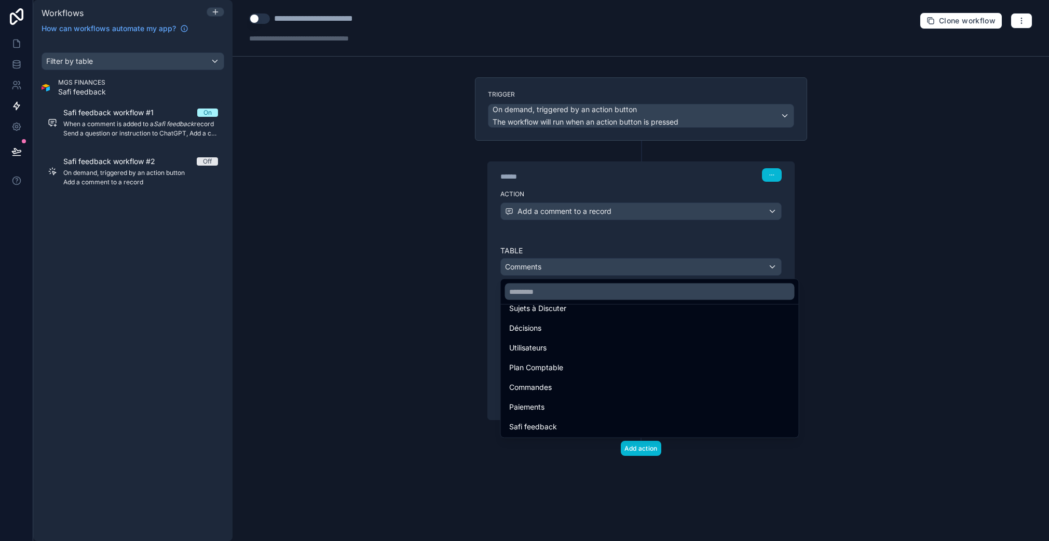
click at [563, 215] on div at bounding box center [524, 270] width 1049 height 541
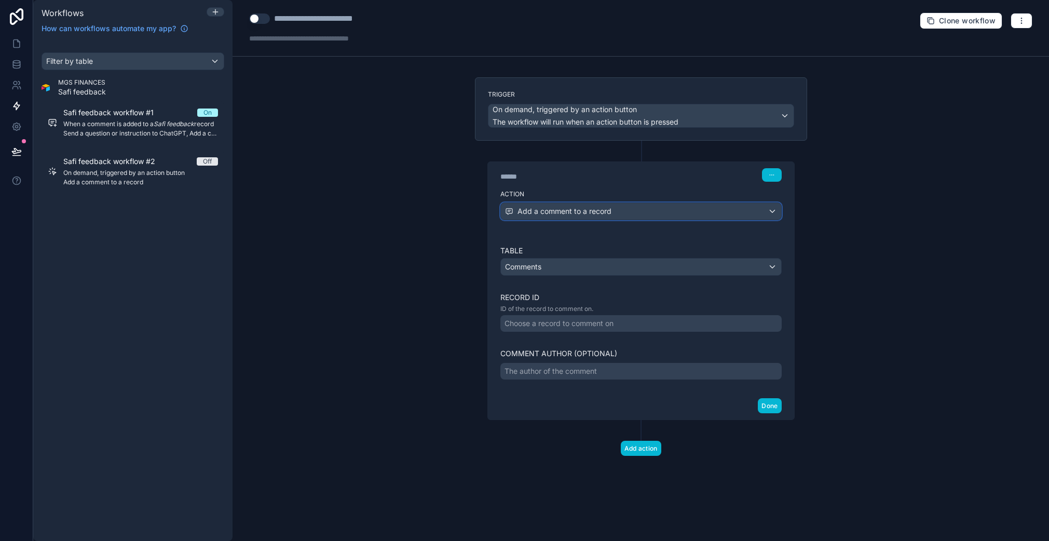
click at [578, 210] on span "Add a comment to a record" at bounding box center [564, 211] width 94 height 10
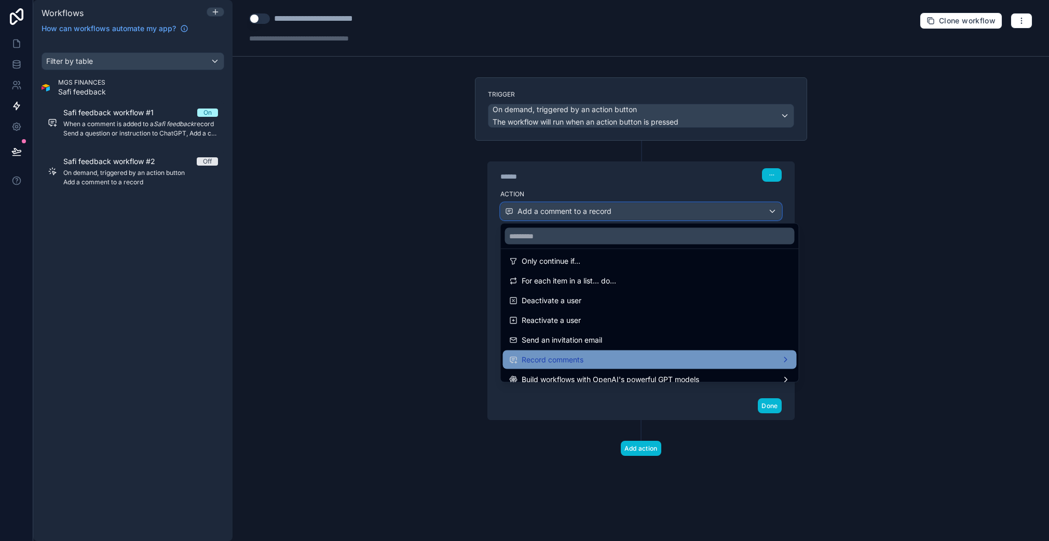
scroll to position [192, 0]
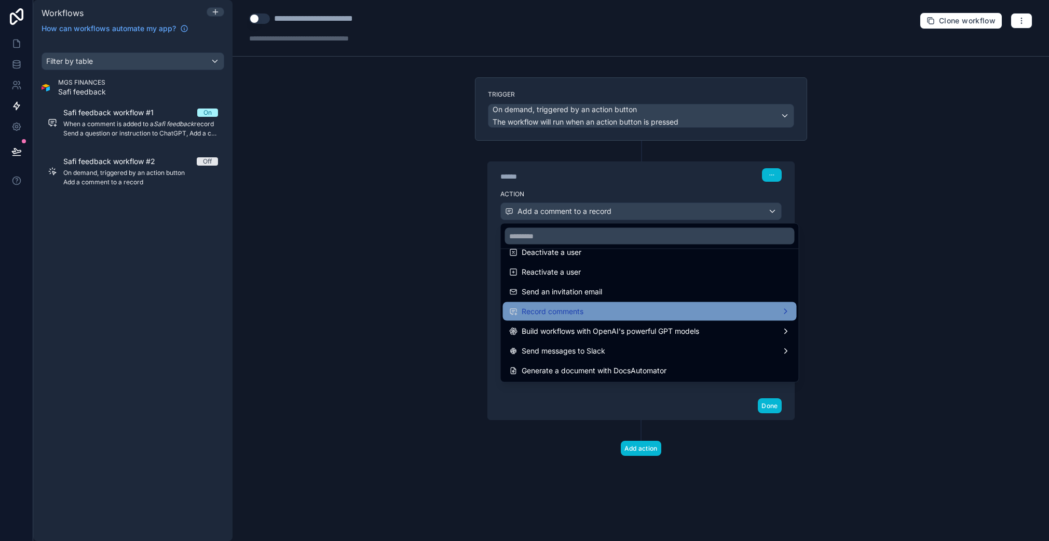
click at [600, 308] on div "Record comments" at bounding box center [649, 311] width 281 height 12
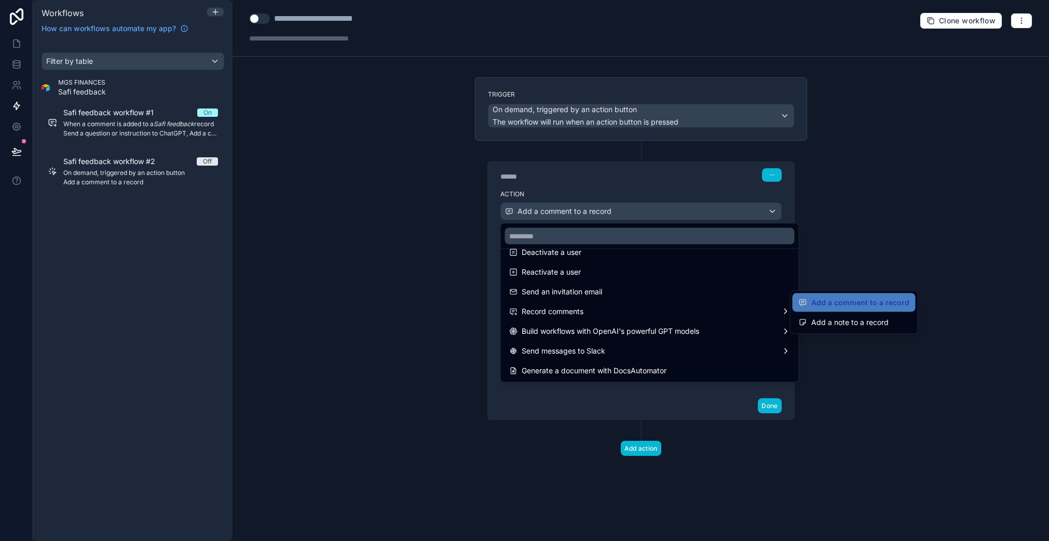
click at [447, 301] on div at bounding box center [524, 270] width 1049 height 541
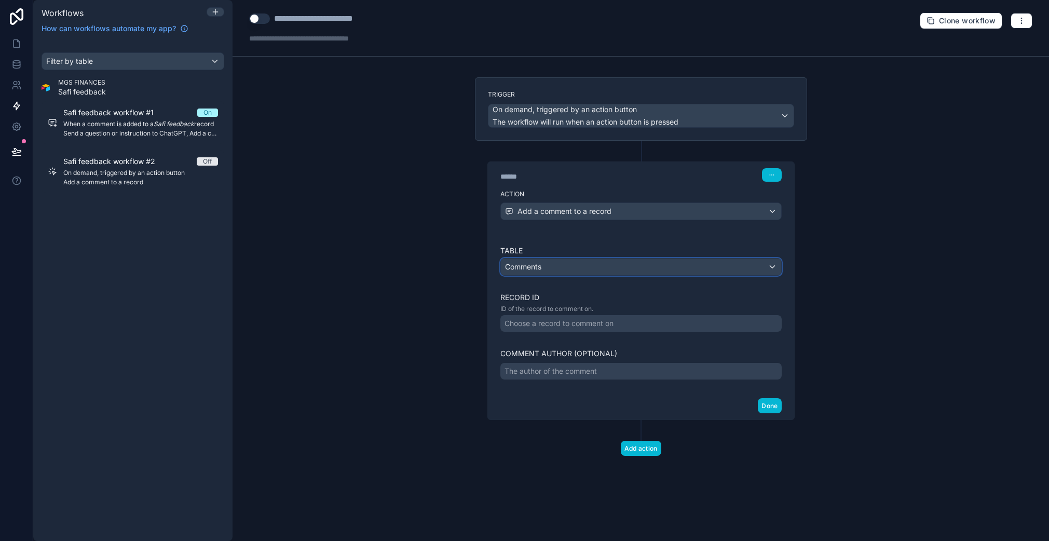
click at [605, 267] on div "Comments" at bounding box center [641, 266] width 280 height 17
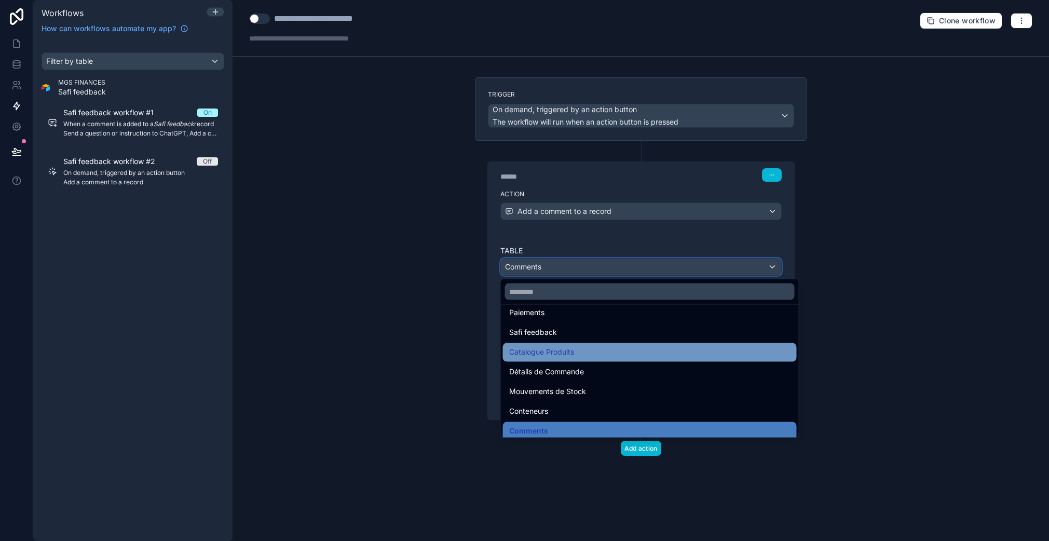
scroll to position [479, 0]
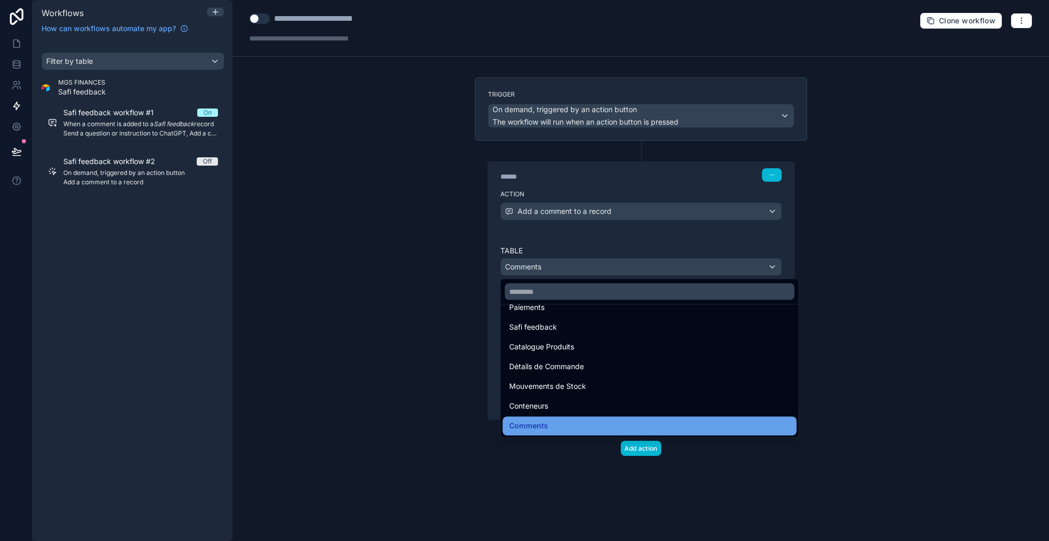
click at [567, 422] on div "Comments" at bounding box center [649, 426] width 281 height 12
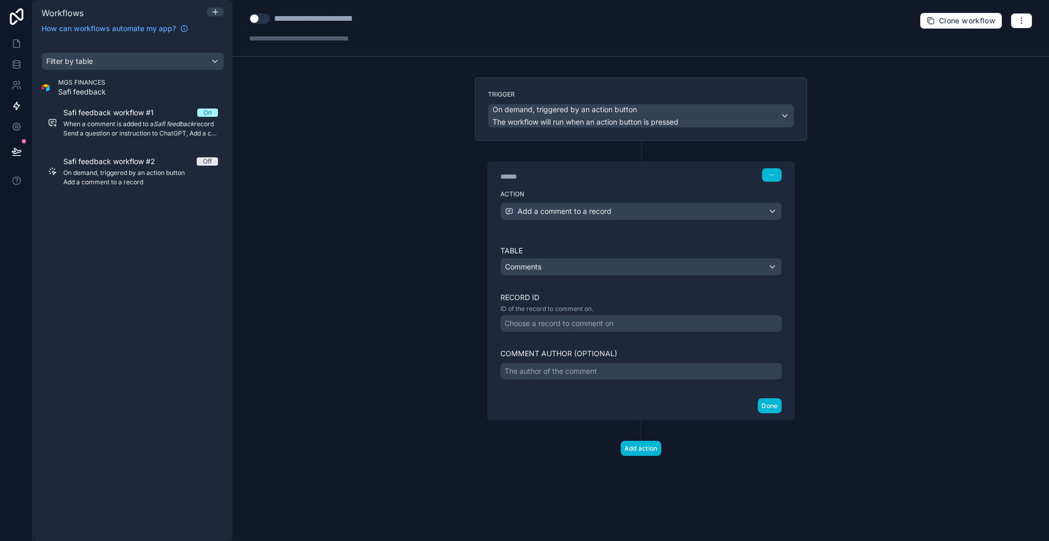
click at [577, 318] on div "Choose a record to comment on" at bounding box center [558, 323] width 109 height 10
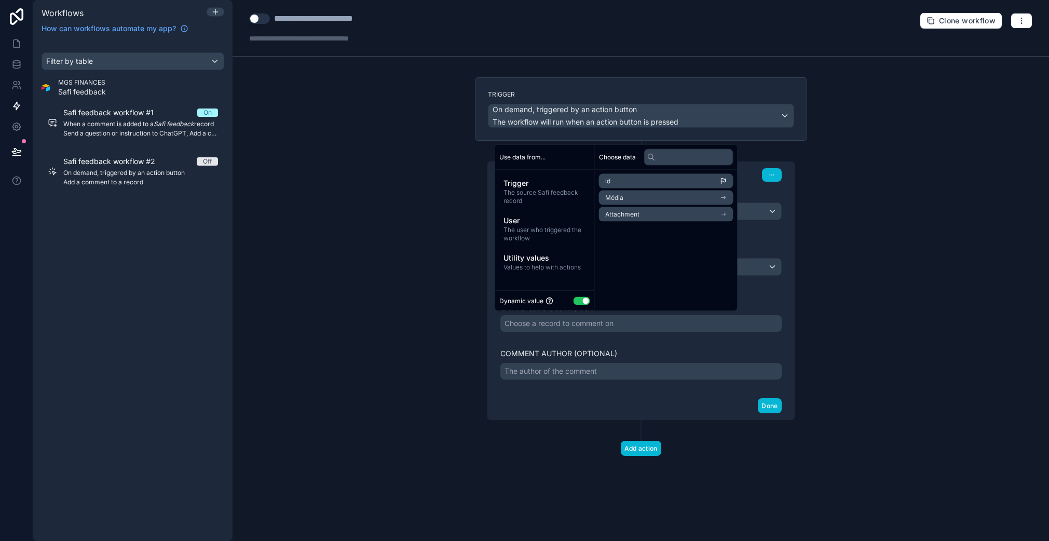
click at [457, 247] on div "**********" at bounding box center [640, 270] width 816 height 541
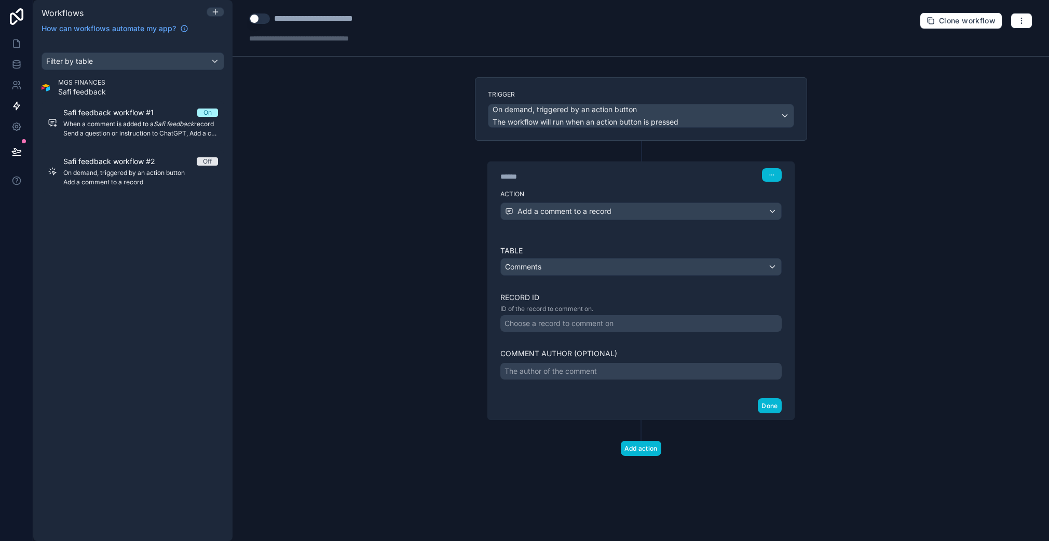
click at [574, 321] on div "Choose a record to comment on" at bounding box center [558, 323] width 109 height 10
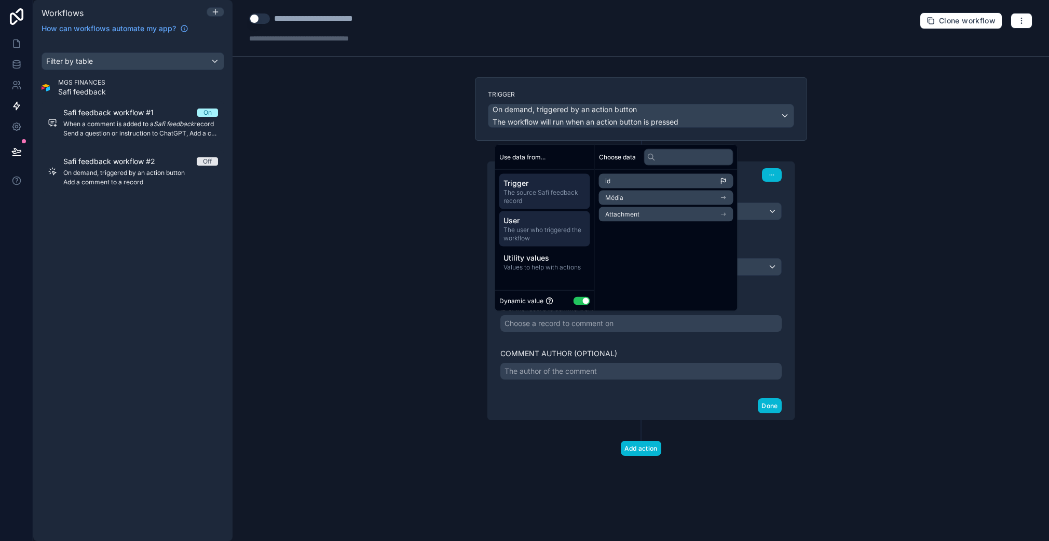
click at [546, 228] on span "The user who triggered the workflow" at bounding box center [544, 234] width 82 height 17
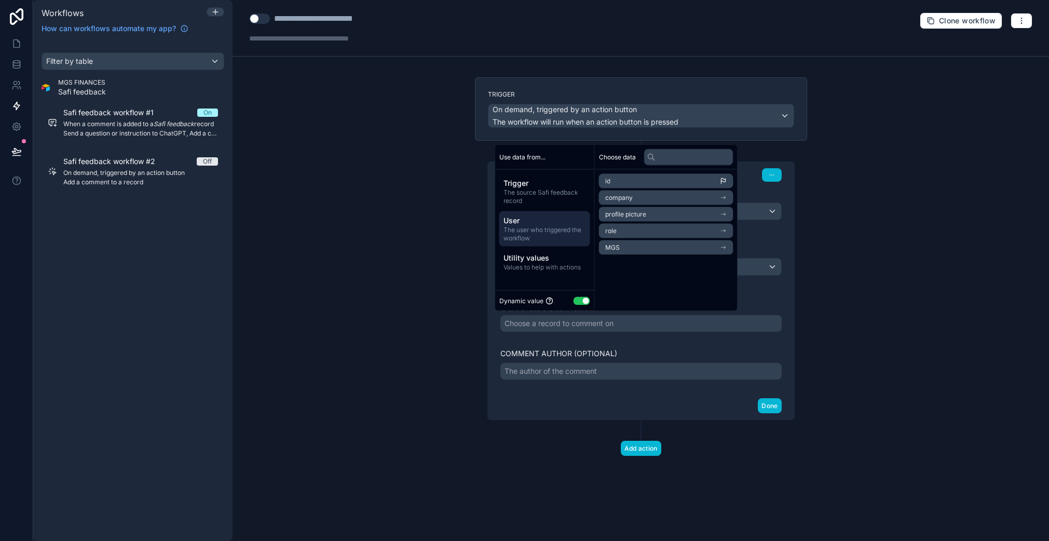
click at [625, 246] on li "MGS" at bounding box center [666, 247] width 134 height 15
click at [633, 265] on span "comments collection" at bounding box center [635, 266] width 61 height 8
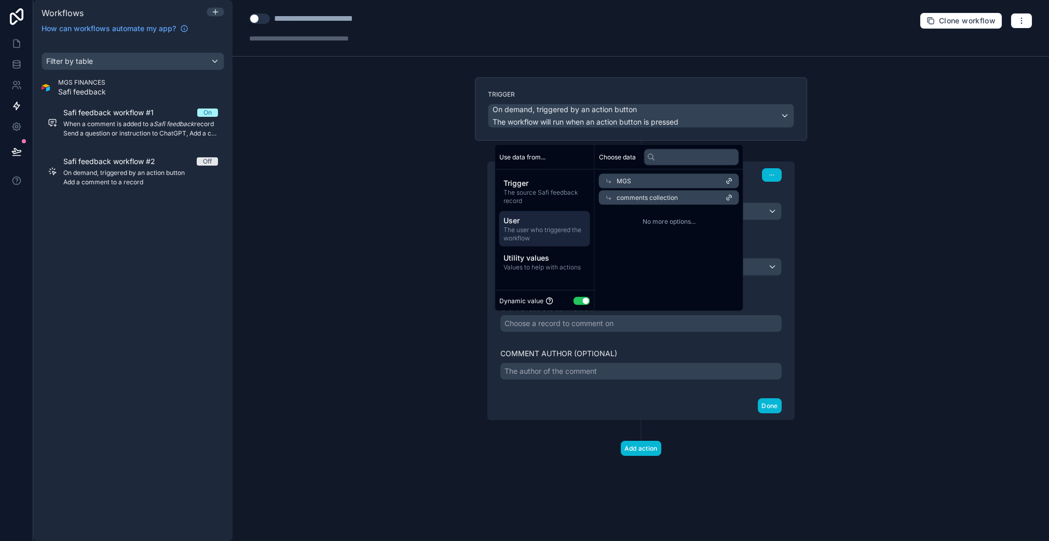
click at [656, 198] on span "comments collection" at bounding box center [646, 198] width 61 height 8
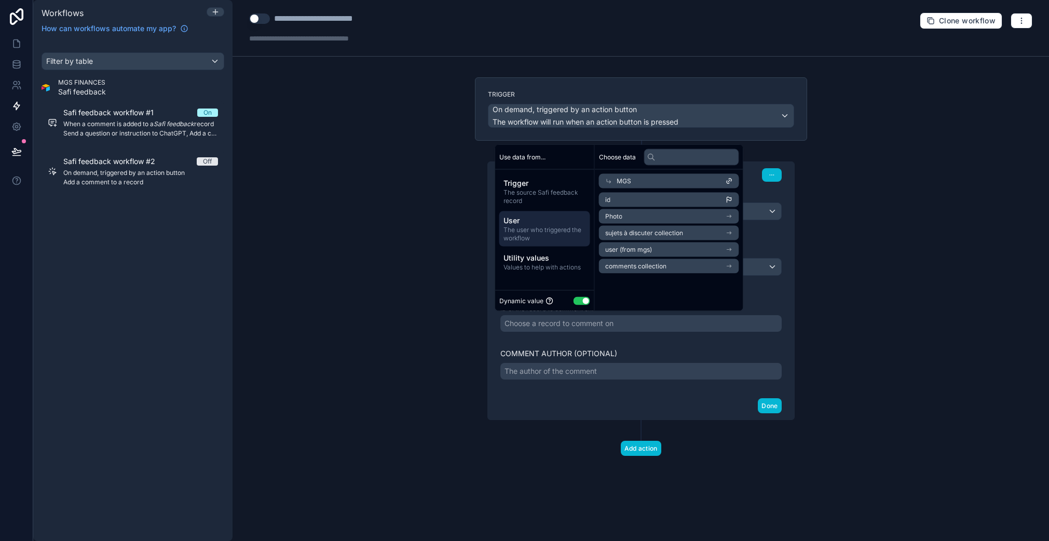
click at [623, 202] on li "id" at bounding box center [669, 199] width 140 height 15
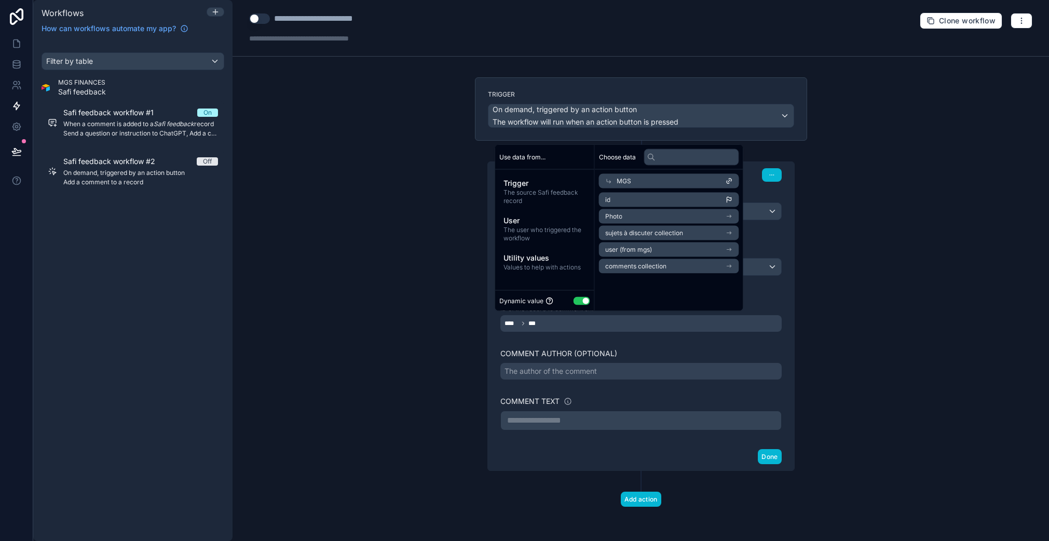
click at [569, 367] on div "The author of the comment" at bounding box center [550, 371] width 92 height 10
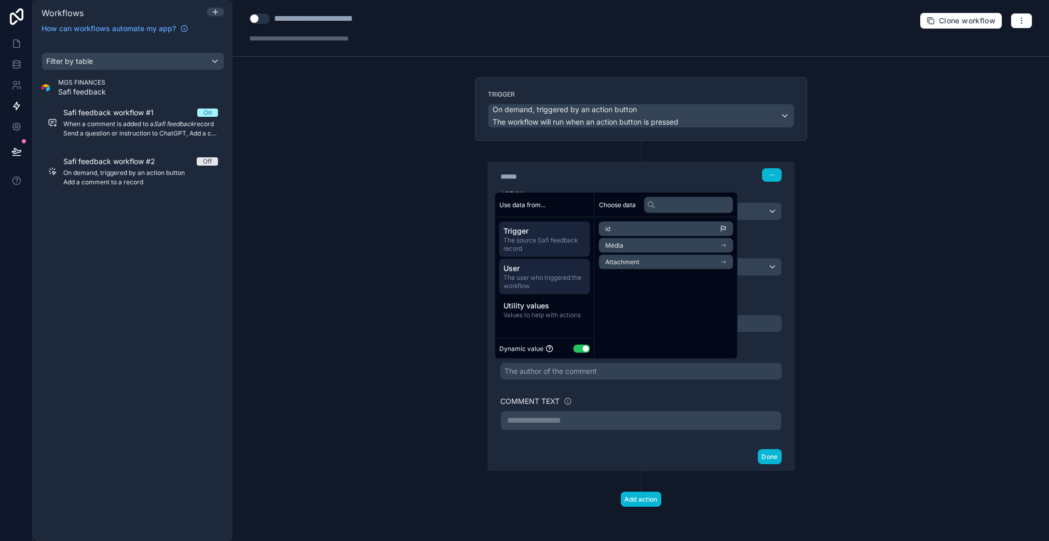
click at [549, 275] on span "The user who triggered the workflow" at bounding box center [544, 281] width 82 height 17
click at [553, 243] on span "The source Safi feedback record" at bounding box center [544, 244] width 82 height 17
click at [555, 281] on span "The user who triggered the workflow" at bounding box center [544, 281] width 82 height 17
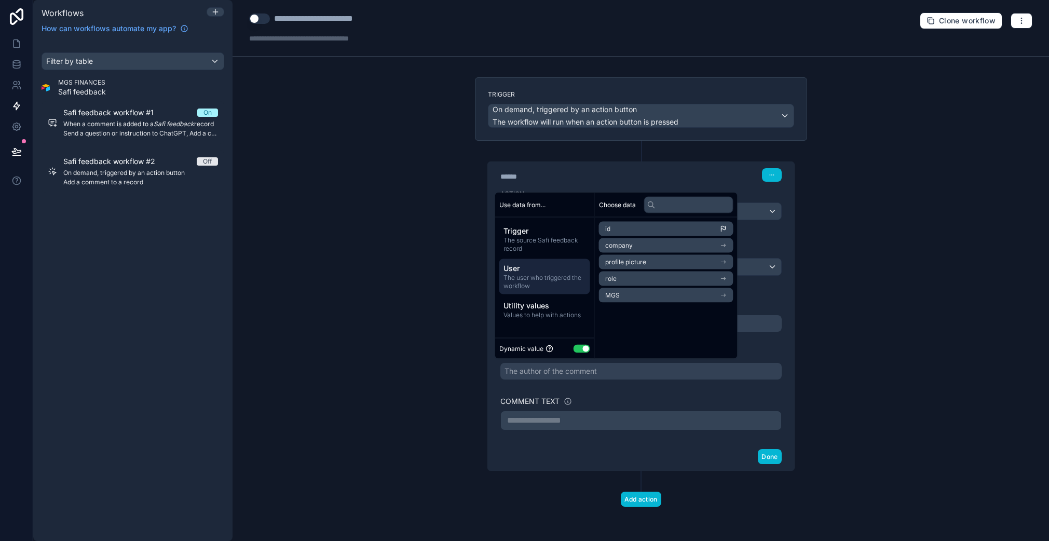
click at [632, 275] on li "role" at bounding box center [666, 278] width 134 height 15
click at [630, 258] on li "users collection" at bounding box center [666, 264] width 134 height 15
click at [605, 225] on icon at bounding box center [608, 228] width 7 height 7
click at [606, 225] on span "id" at bounding box center [607, 229] width 5 height 8
click at [542, 272] on span "User" at bounding box center [544, 268] width 82 height 10
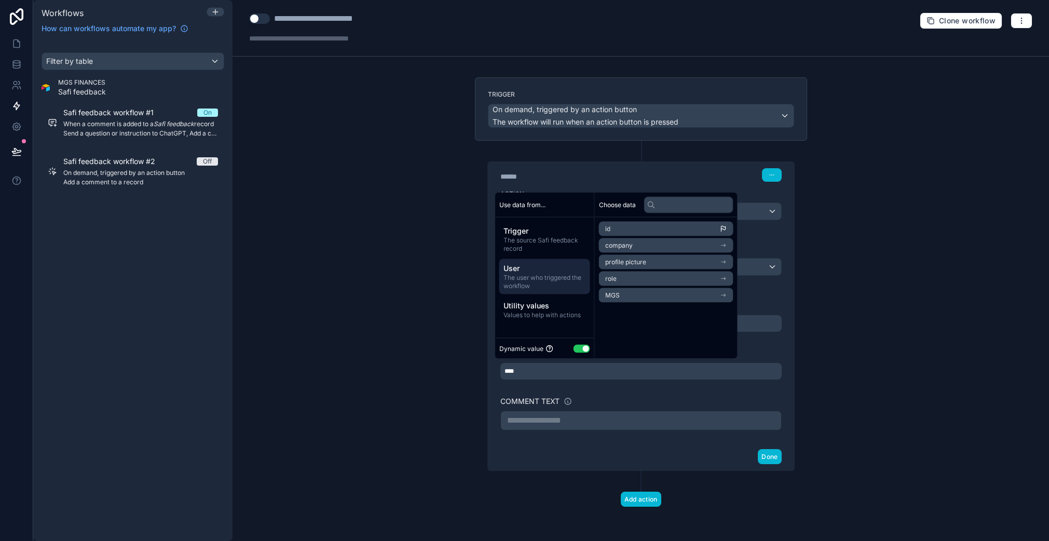
click at [614, 299] on li "MGS" at bounding box center [666, 295] width 134 height 15
click at [647, 301] on span "user (from mgs)" at bounding box center [628, 297] width 47 height 8
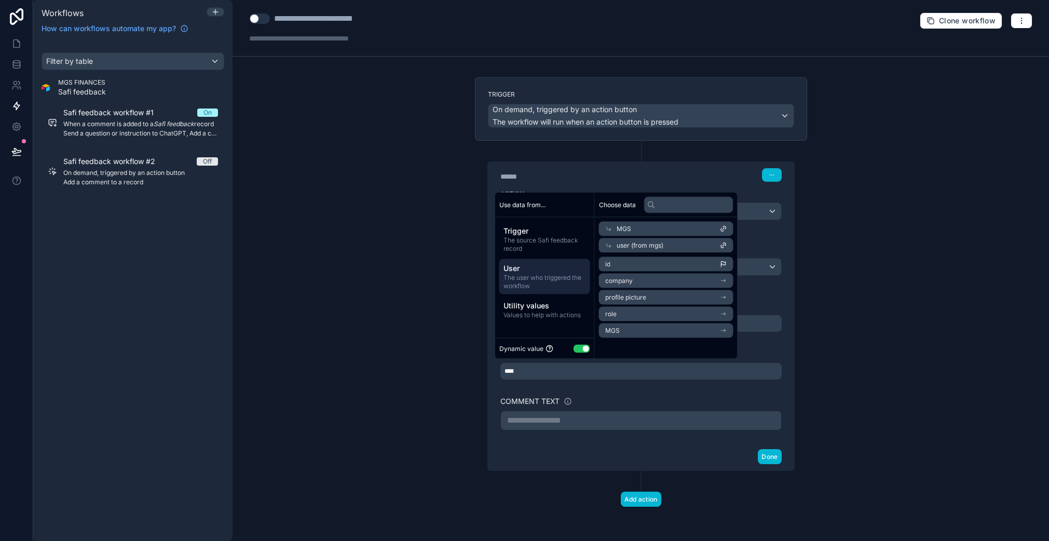
click at [491, 381] on div "**********" at bounding box center [641, 337] width 306 height 210
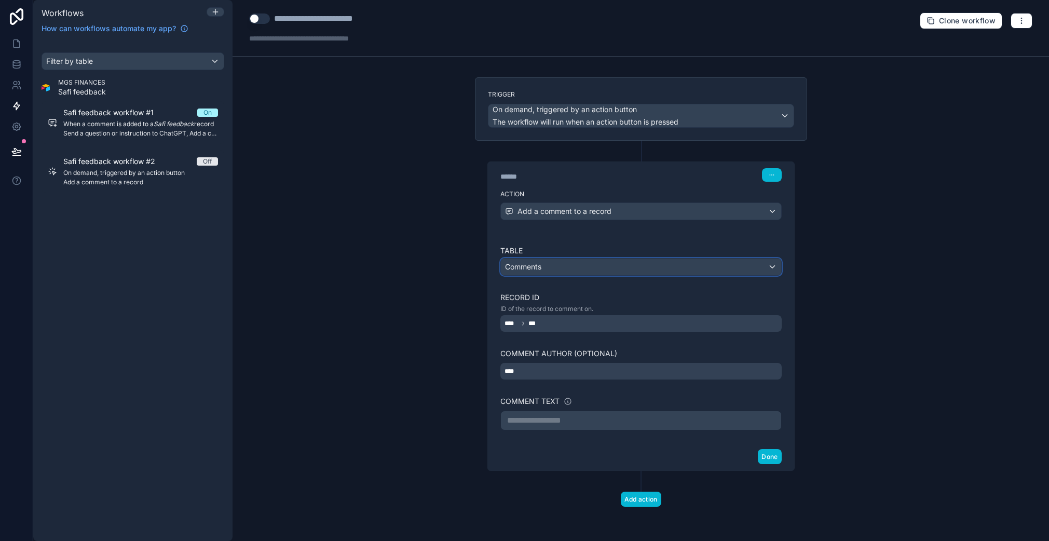
click at [571, 269] on div "Comments" at bounding box center [641, 266] width 280 height 17
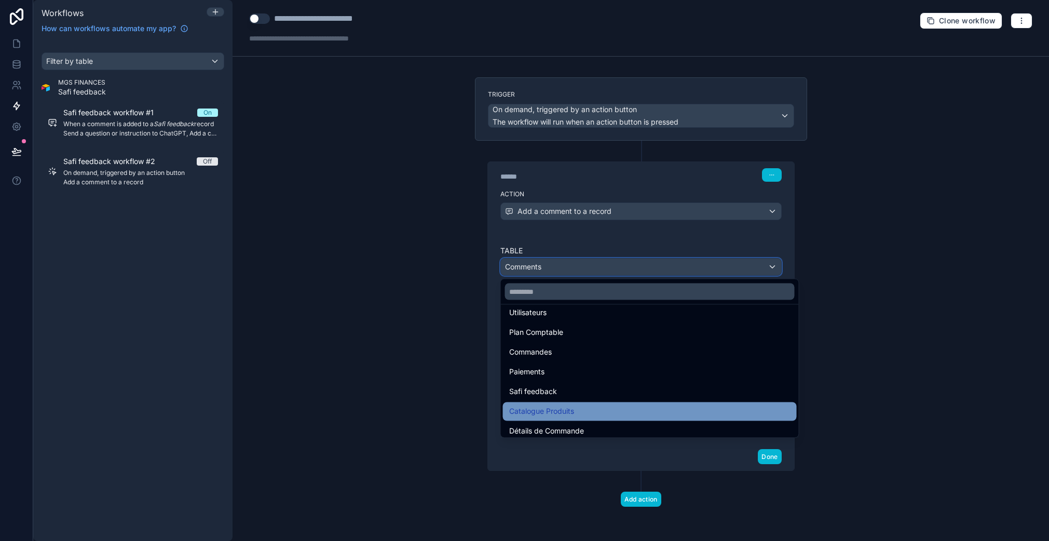
scroll to position [409, 0]
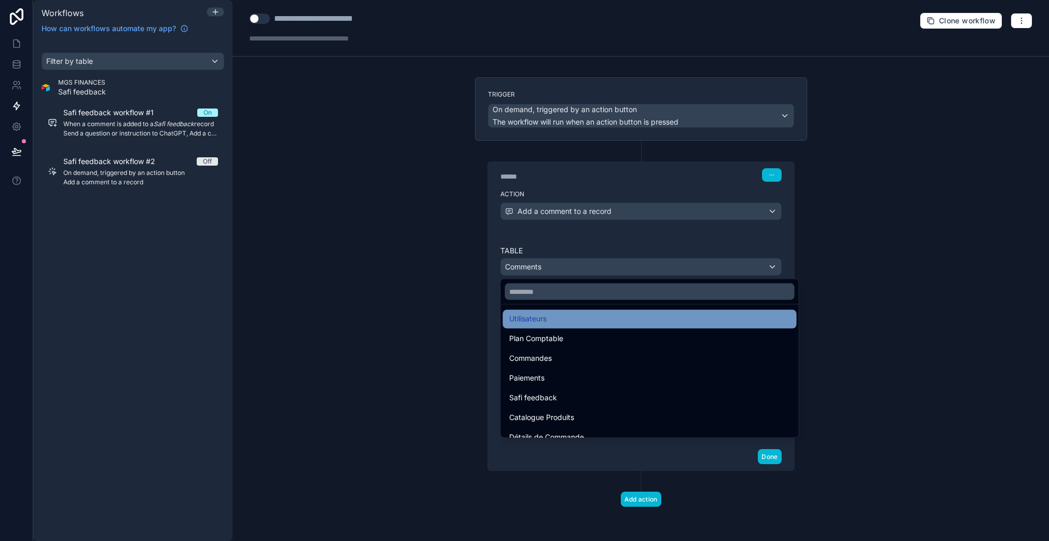
click at [551, 320] on div "Utilisateurs" at bounding box center [649, 319] width 281 height 12
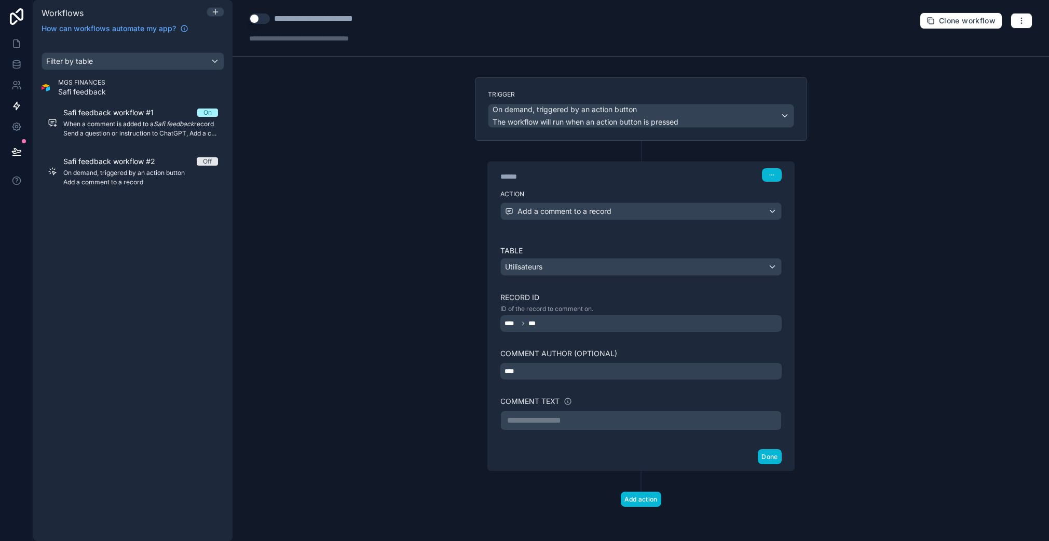
click at [559, 325] on div "**** ***" at bounding box center [640, 323] width 281 height 17
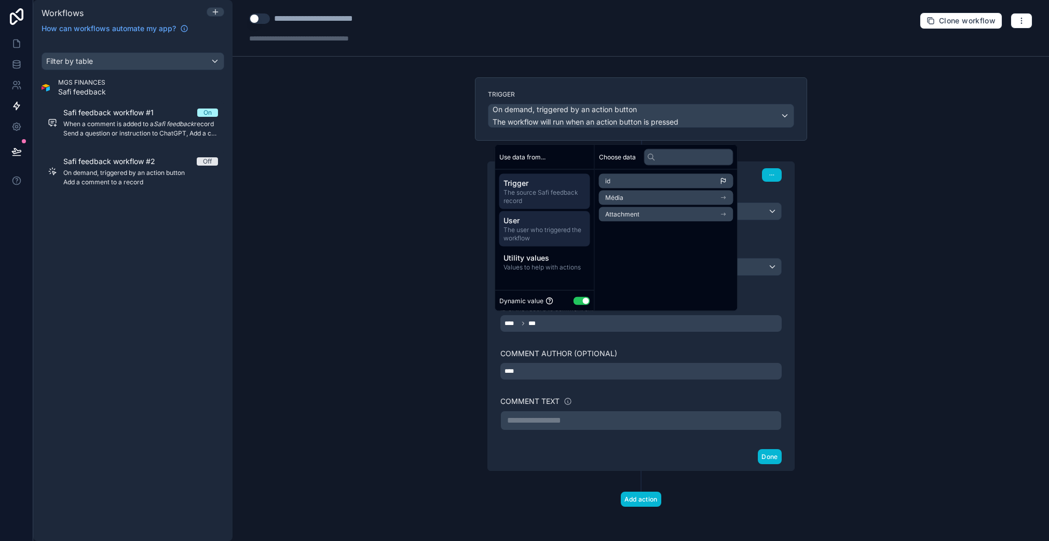
click at [537, 216] on span "User" at bounding box center [544, 220] width 82 height 10
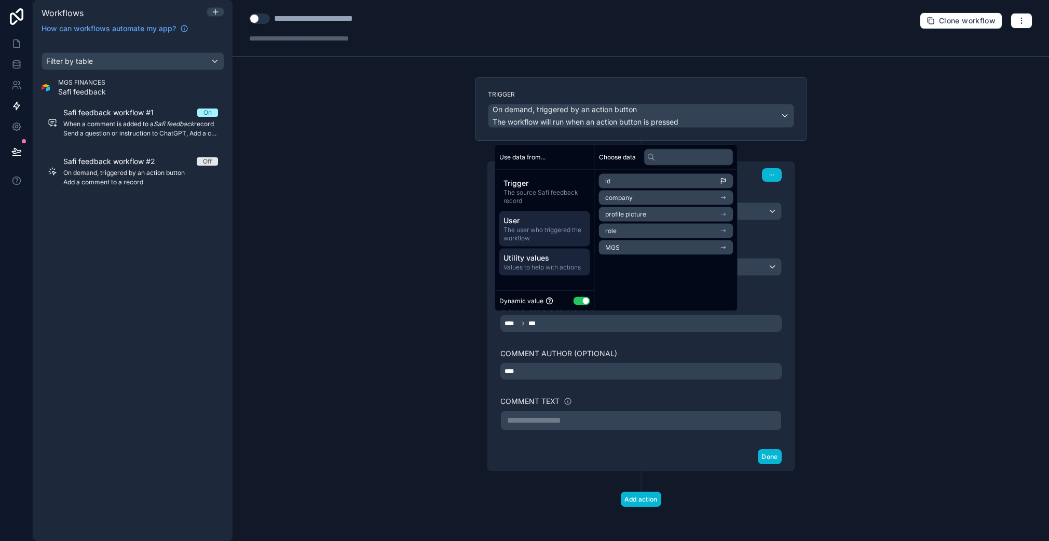
click at [550, 251] on div "Utility values Values to help with actions" at bounding box center [544, 262] width 91 height 27
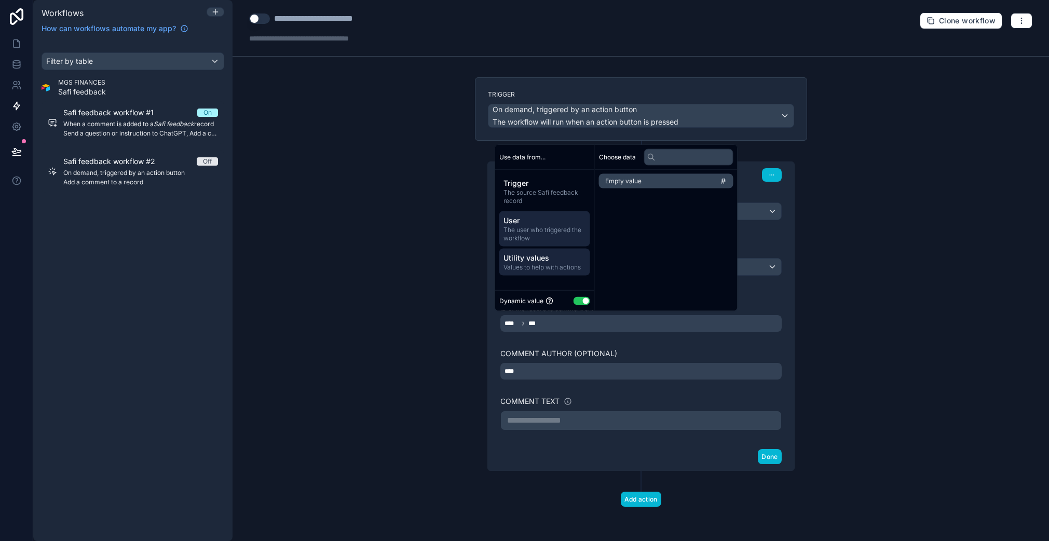
click at [551, 224] on span "User" at bounding box center [544, 220] width 82 height 10
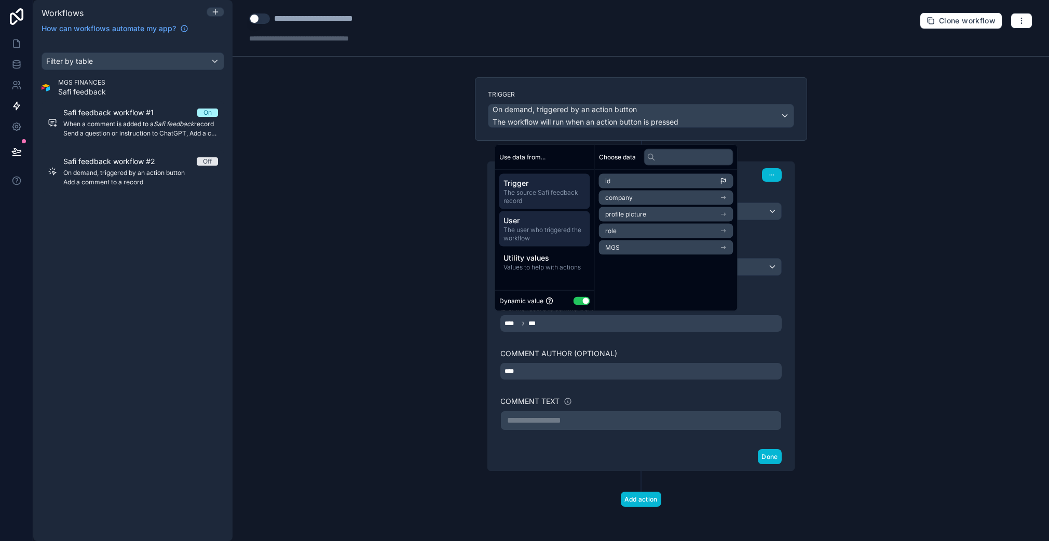
click at [555, 195] on span "The source Safi feedback record" at bounding box center [544, 196] width 82 height 17
click at [555, 216] on span "User" at bounding box center [544, 220] width 82 height 10
click at [633, 249] on li "MGS" at bounding box center [666, 247] width 134 height 15
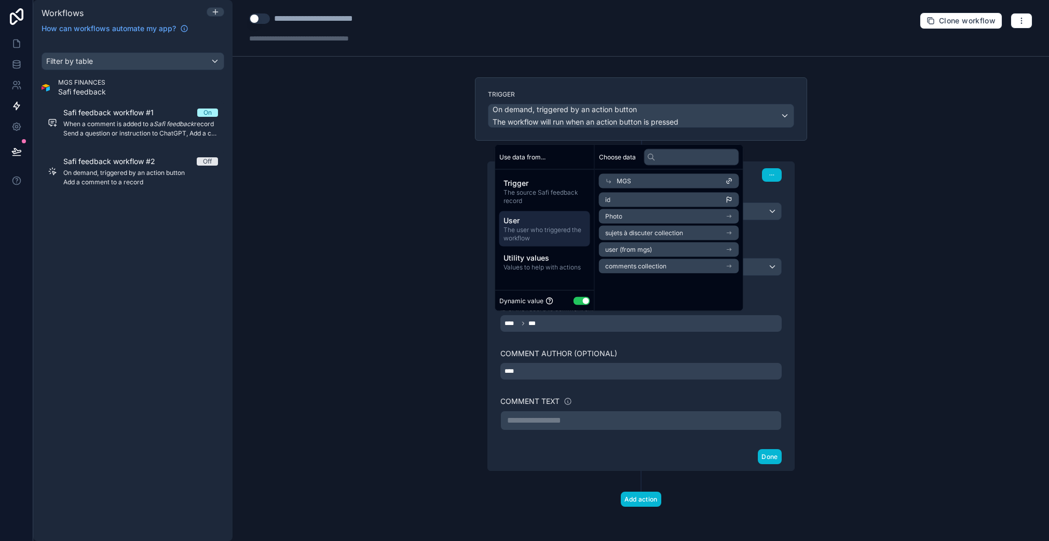
click at [642, 249] on span "user (from mgs)" at bounding box center [628, 249] width 47 height 8
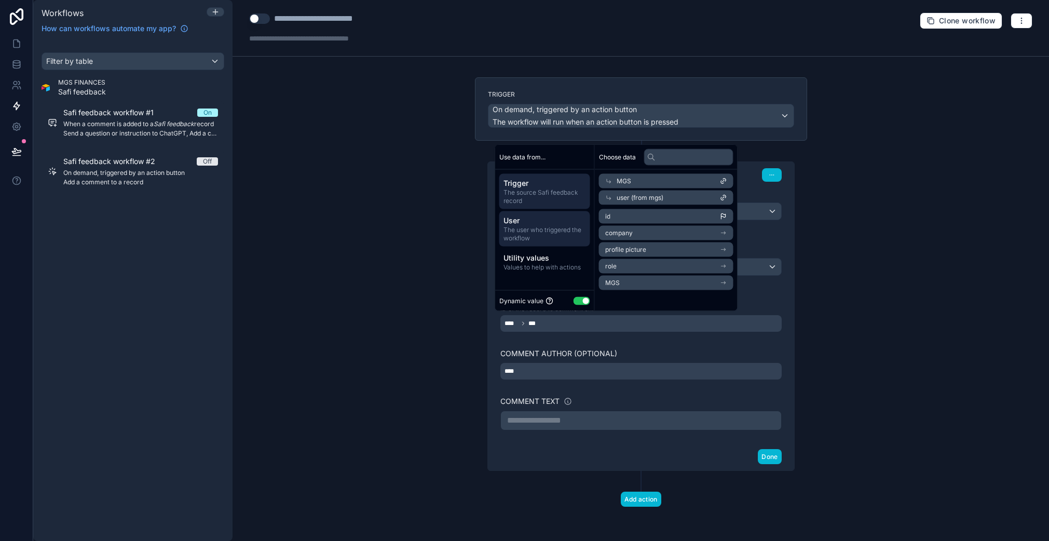
click at [558, 192] on span "The source Safi feedback record" at bounding box center [544, 196] width 82 height 17
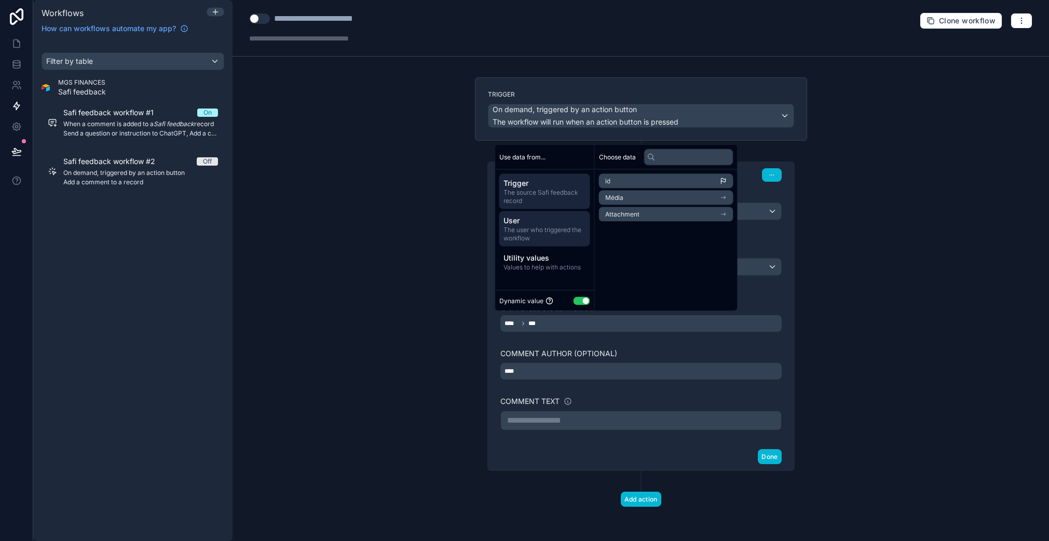
click at [550, 214] on div "User The user who triggered the workflow" at bounding box center [544, 228] width 91 height 35
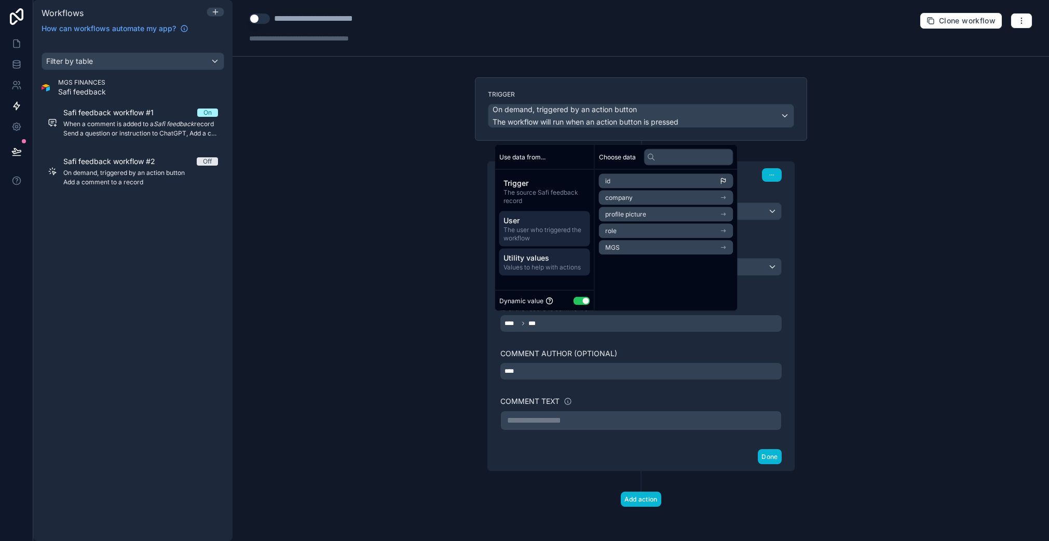
click at [532, 273] on div "Utility values Values to help with actions" at bounding box center [544, 262] width 91 height 27
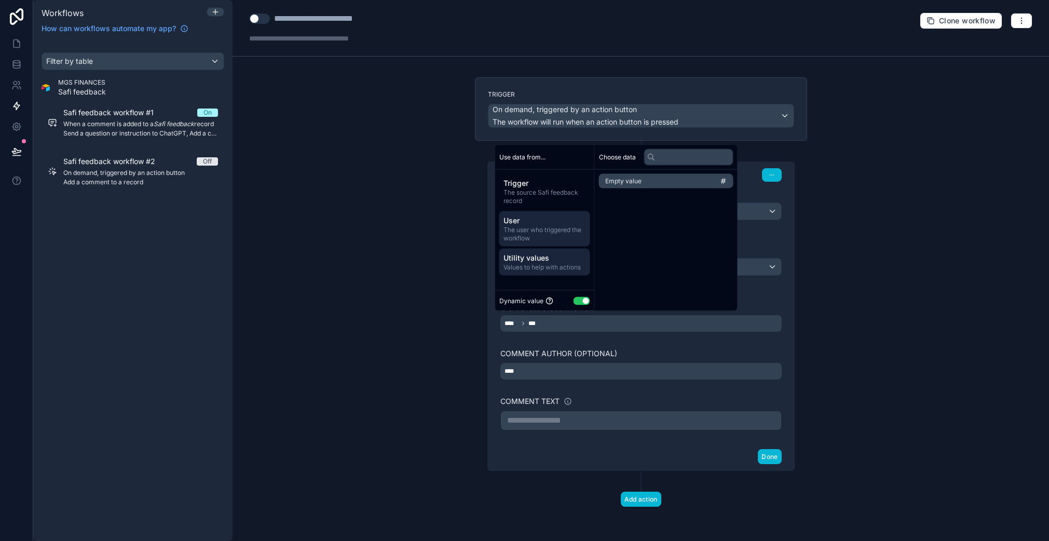
click at [549, 234] on span "The user who triggered the workflow" at bounding box center [544, 234] width 82 height 17
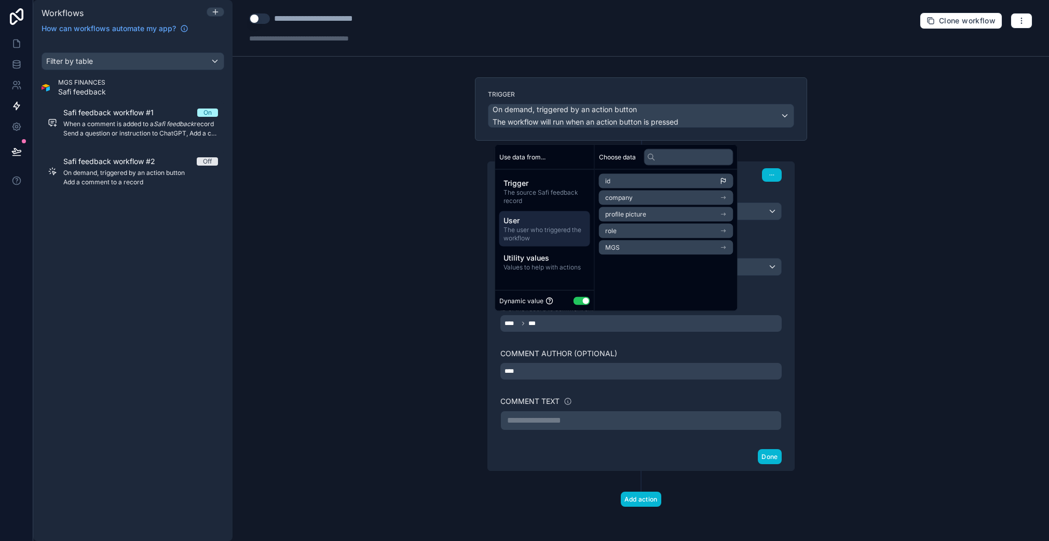
click at [625, 187] on li "id" at bounding box center [666, 181] width 134 height 15
click at [481, 387] on div "**********" at bounding box center [641, 306] width 332 height 330
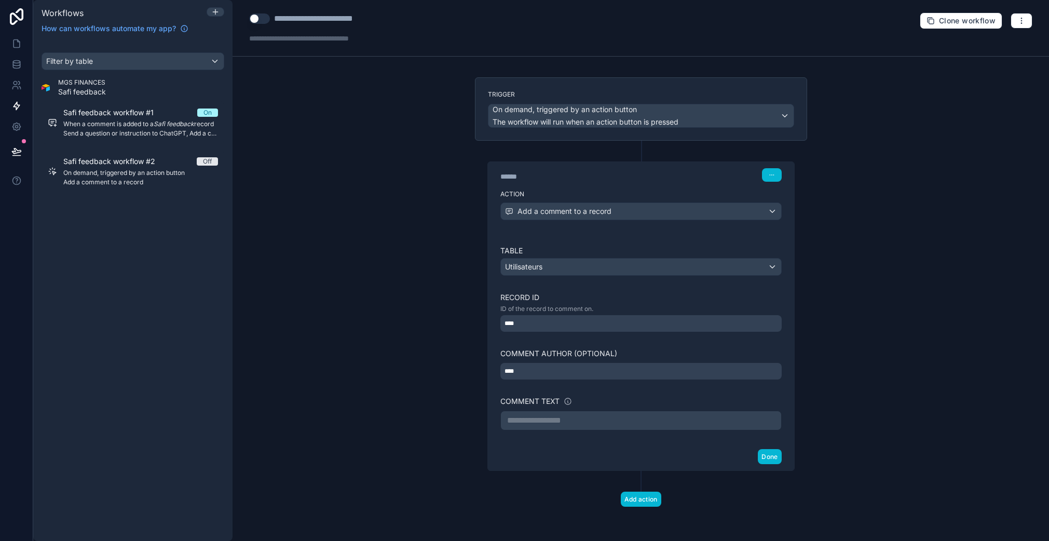
click at [551, 366] on div "****" at bounding box center [640, 371] width 281 height 17
click at [477, 388] on div "**********" at bounding box center [641, 306] width 332 height 330
click at [559, 411] on div "**********" at bounding box center [640, 420] width 281 height 20
click at [580, 421] on p "**********" at bounding box center [641, 420] width 268 height 12
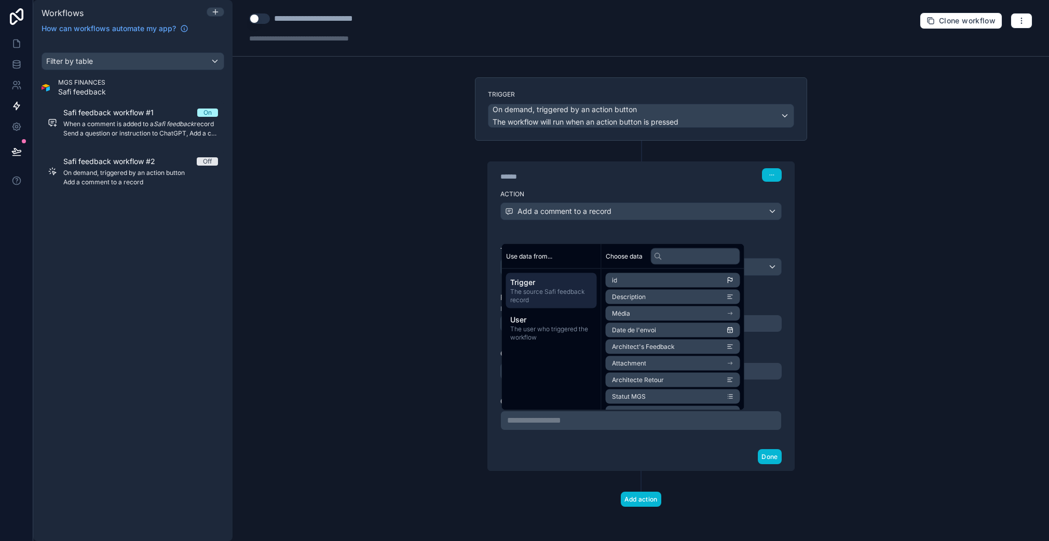
scroll to position [53, 0]
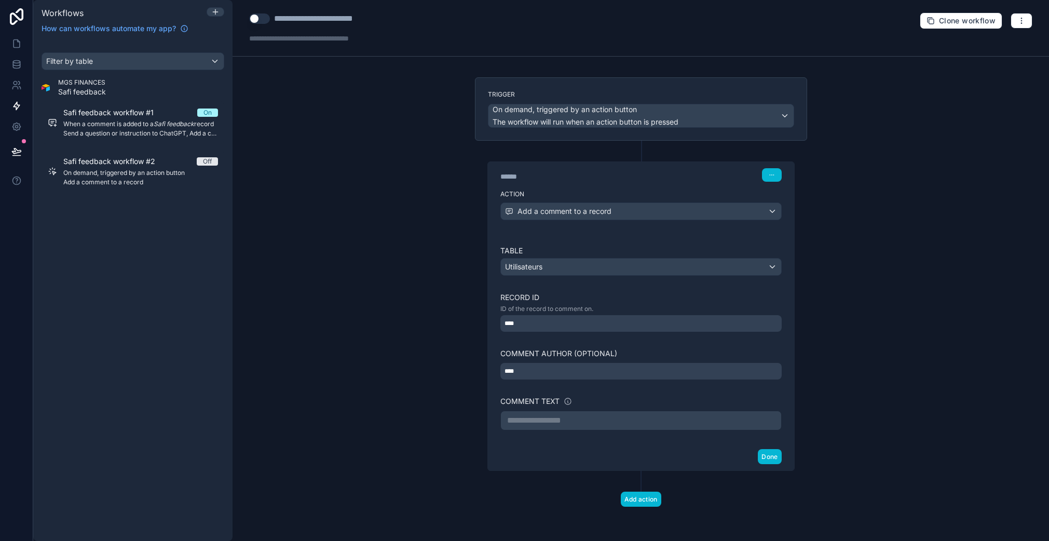
click at [451, 344] on div "**********" at bounding box center [640, 270] width 816 height 541
click at [585, 424] on p "**********" at bounding box center [641, 420] width 268 height 12
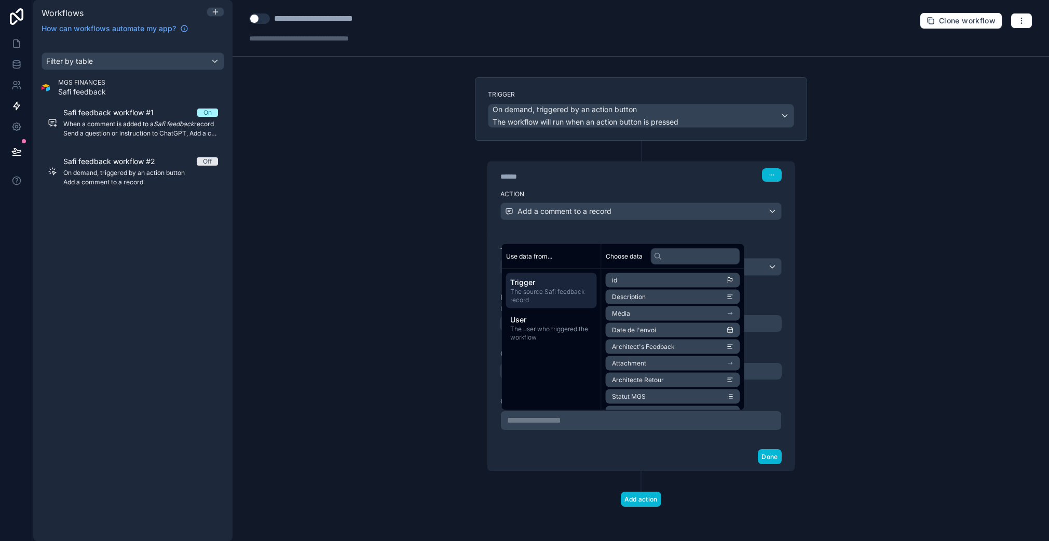
scroll to position [7, 0]
click at [663, 356] on li "Attachment" at bounding box center [672, 356] width 134 height 15
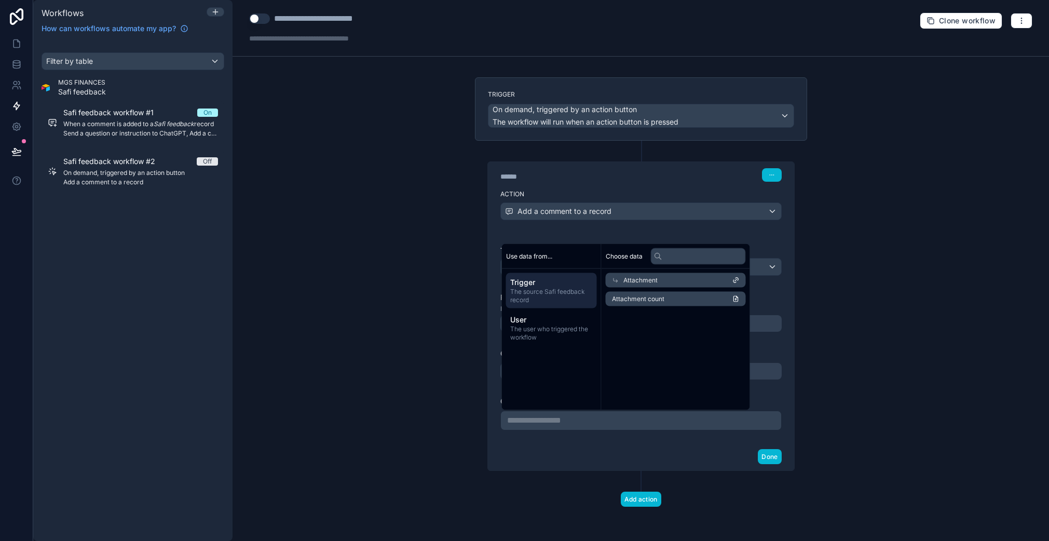
scroll to position [0, 0]
click at [663, 283] on div "Attachment" at bounding box center [672, 280] width 134 height 15
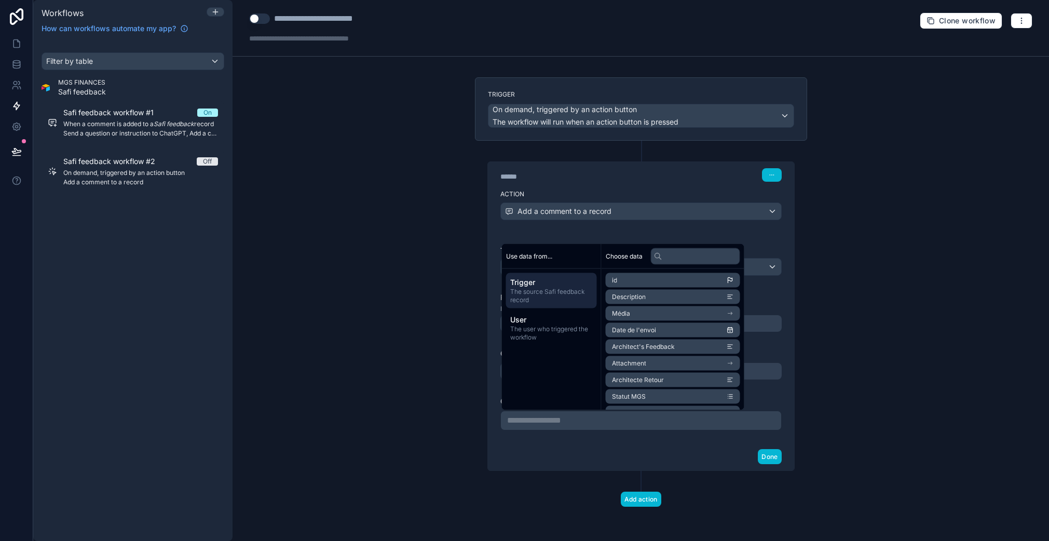
click at [665, 362] on li "Attachment" at bounding box center [672, 363] width 134 height 15
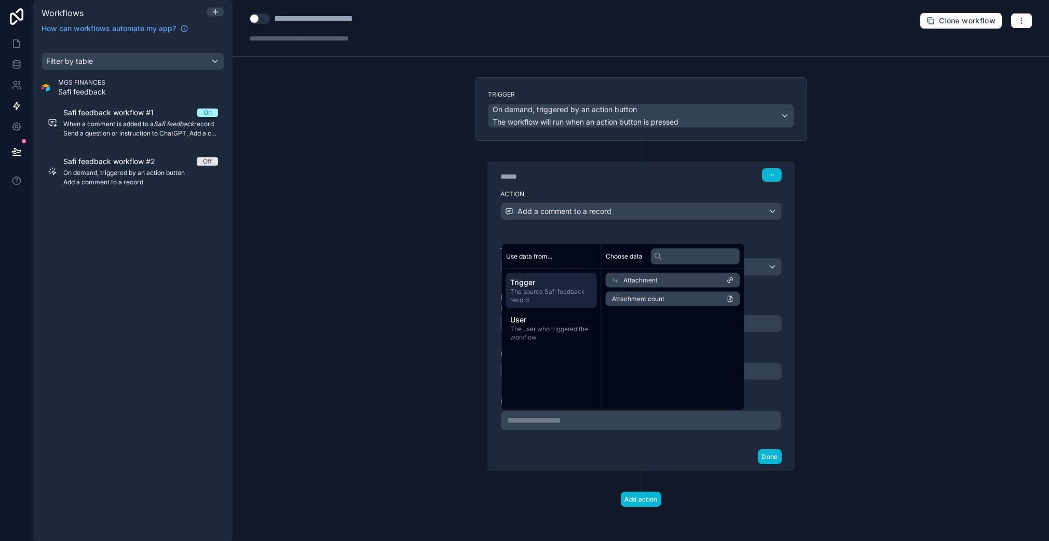
click at [663, 302] on span "Attachment count" at bounding box center [638, 299] width 52 height 8
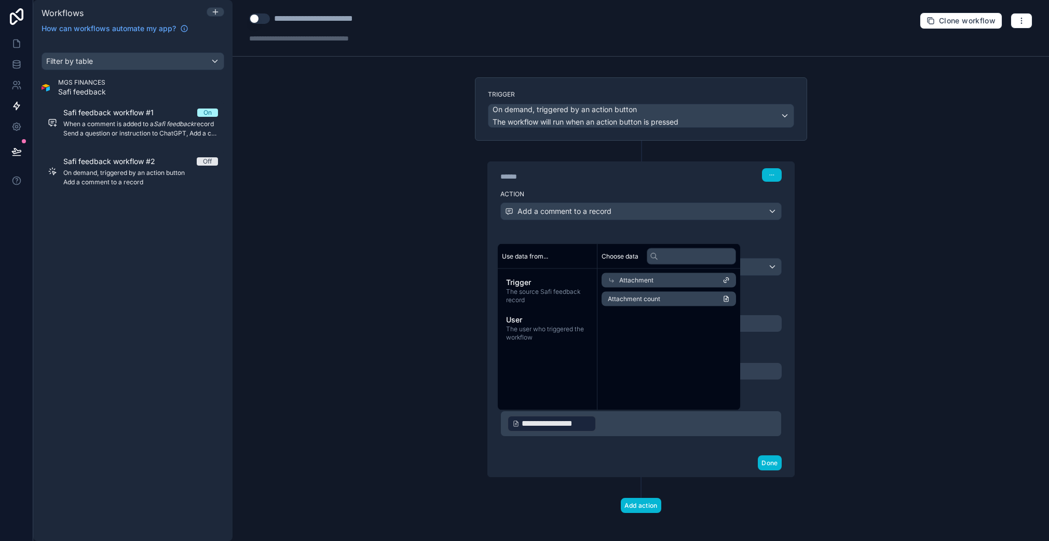
click at [424, 282] on div "**********" at bounding box center [640, 270] width 816 height 541
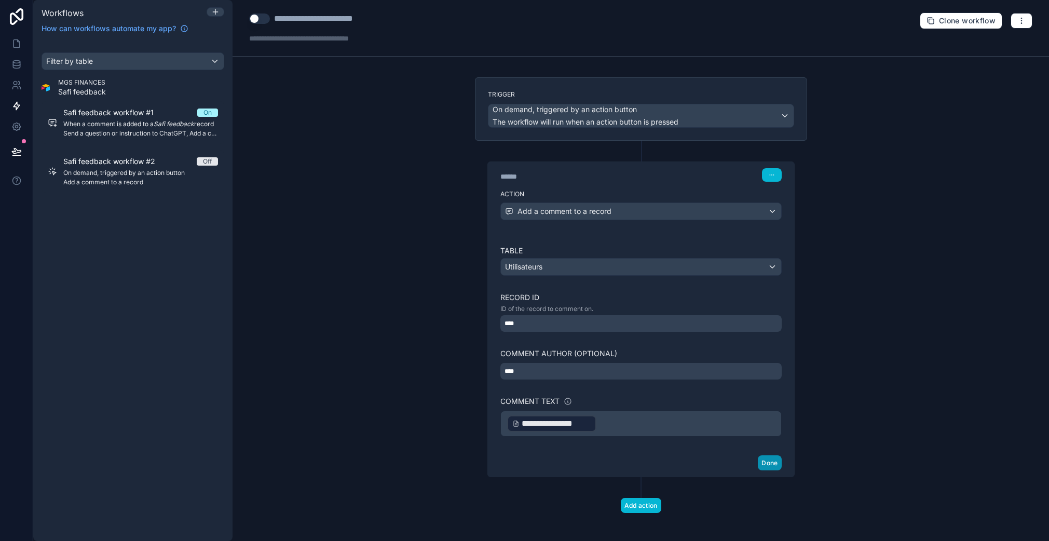
click at [768, 465] on button "Done" at bounding box center [768, 462] width 23 height 15
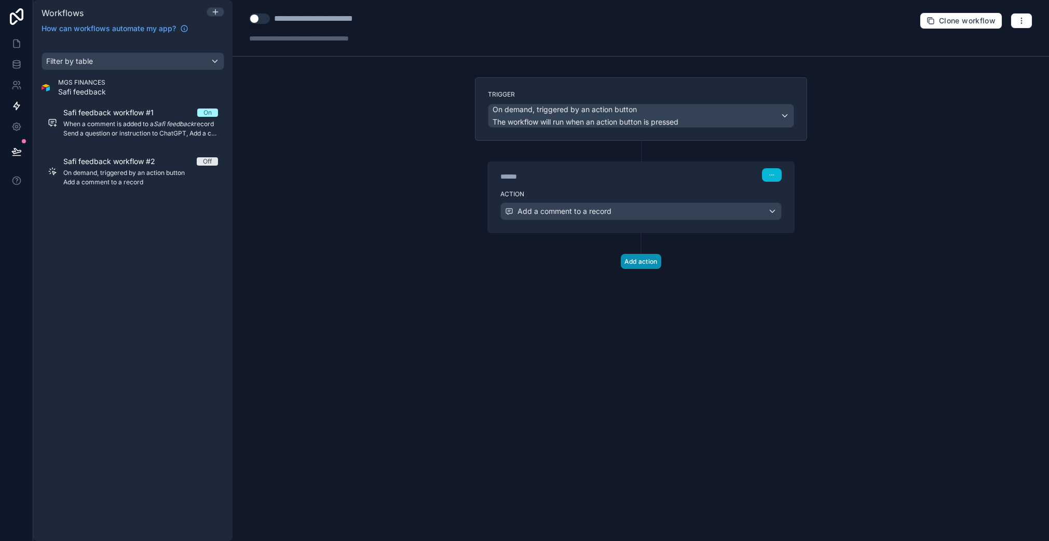
click at [647, 263] on button "Add action" at bounding box center [641, 261] width 40 height 15
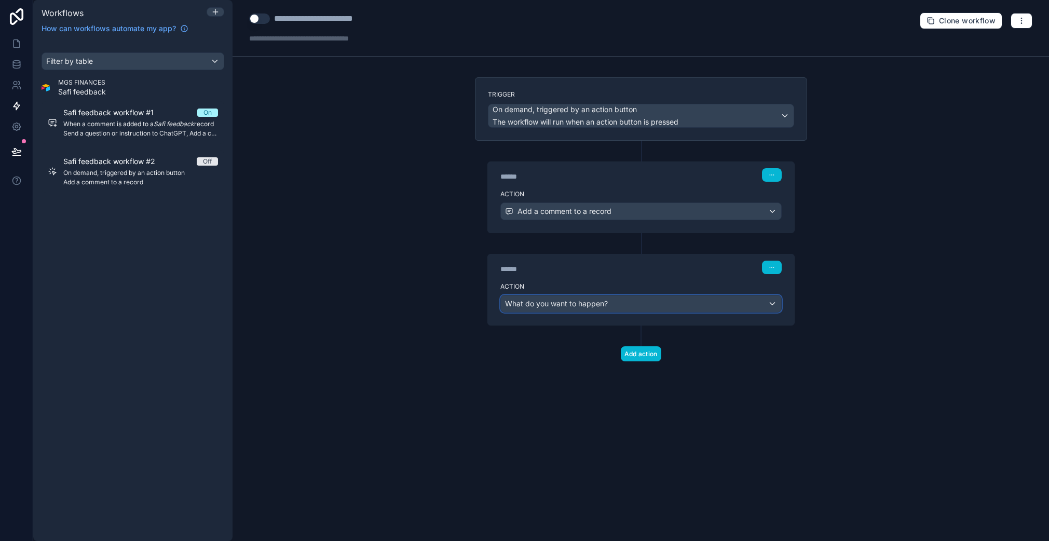
click at [612, 305] on div "What do you want to happen?" at bounding box center [641, 303] width 280 height 17
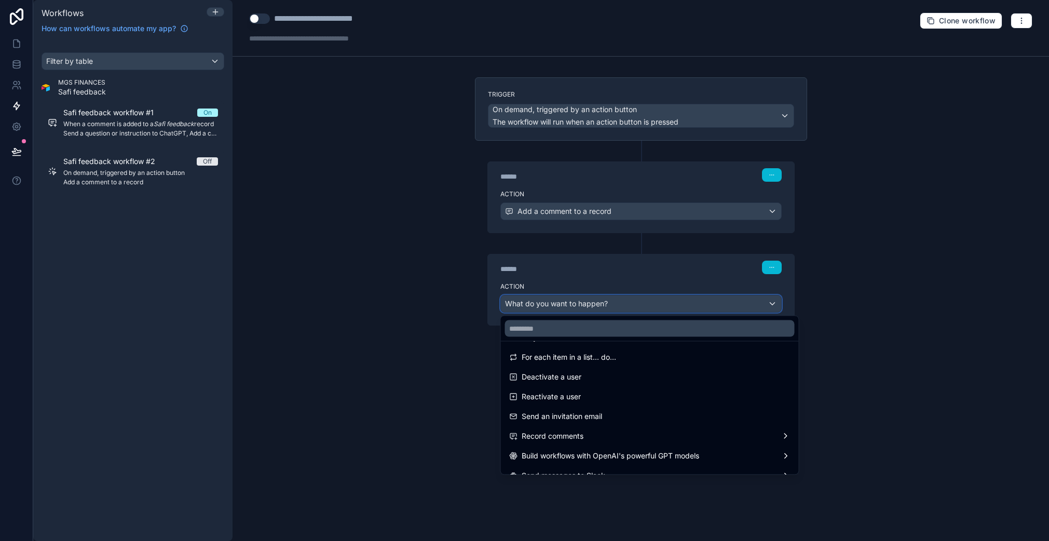
scroll to position [166, 0]
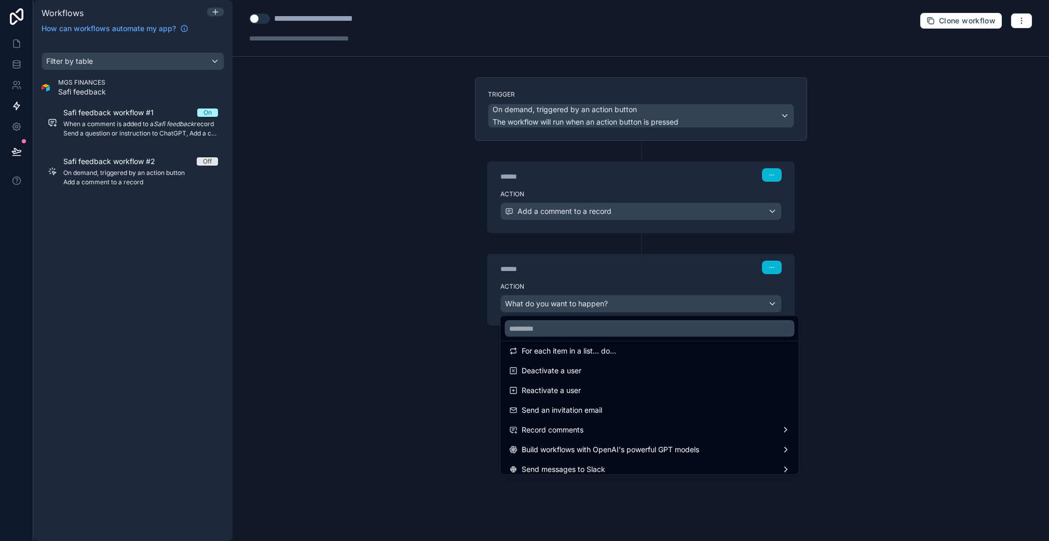
click at [822, 319] on div at bounding box center [524, 270] width 1049 height 541
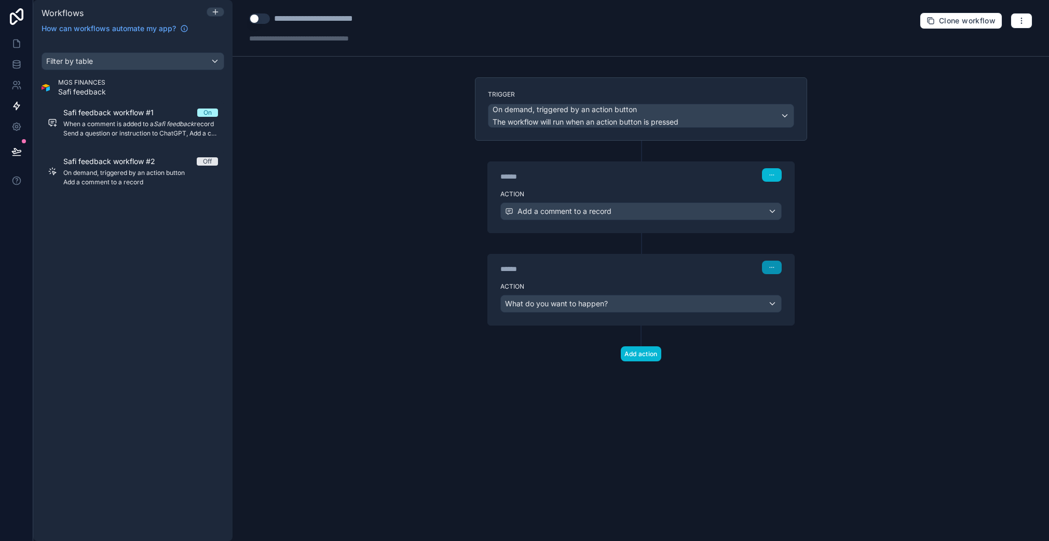
click at [770, 269] on icon "button" at bounding box center [771, 267] width 6 height 6
click at [789, 307] on span "Delete" at bounding box center [790, 307] width 19 height 8
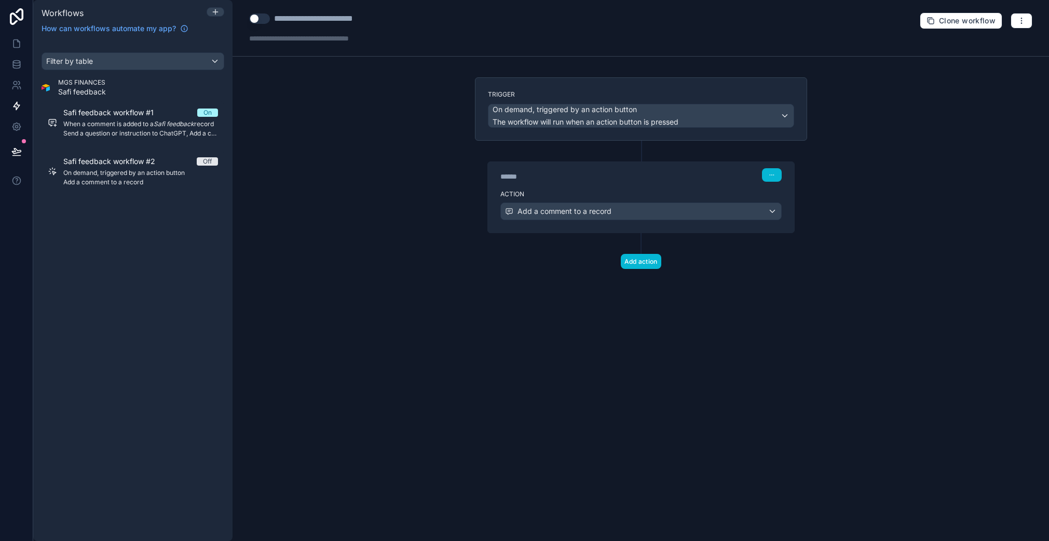
click at [609, 171] on div "******" at bounding box center [578, 176] width 156 height 10
click at [556, 228] on div "Action Add a comment to a record" at bounding box center [641, 209] width 306 height 47
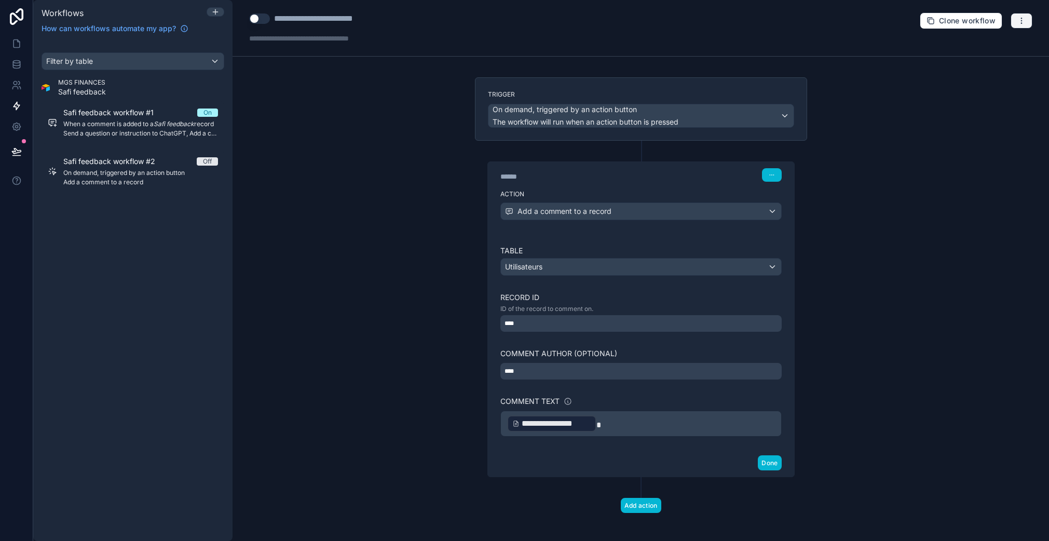
click at [1021, 20] on button "button" at bounding box center [1021, 21] width 22 height 16
click at [1011, 42] on button "Test workflow" at bounding box center [977, 45] width 75 height 17
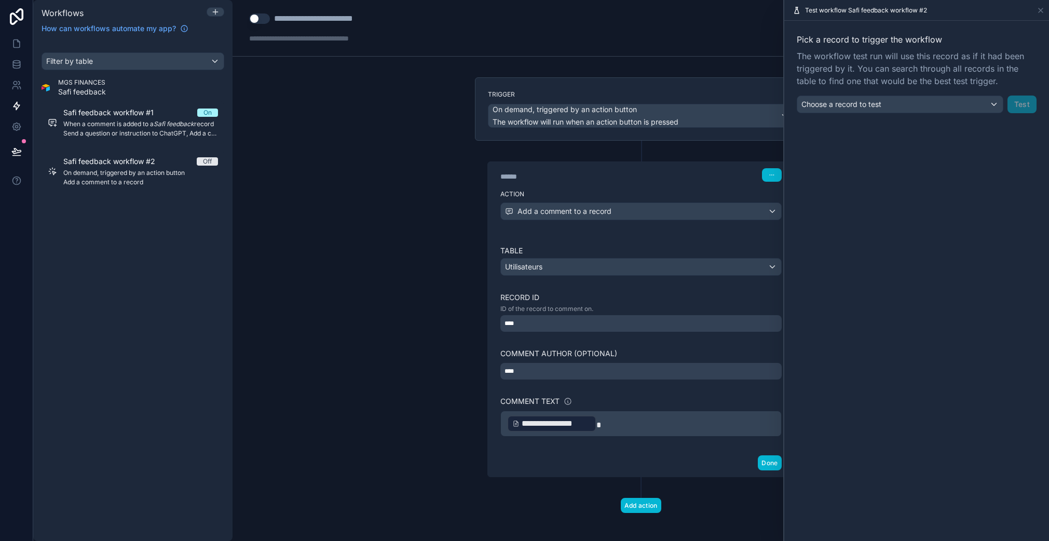
click at [878, 91] on div "Pick a record to trigger the workflow The workflow test run will use this recor…" at bounding box center [916, 73] width 240 height 80
click at [878, 102] on span "Choose a record to test" at bounding box center [841, 104] width 80 height 9
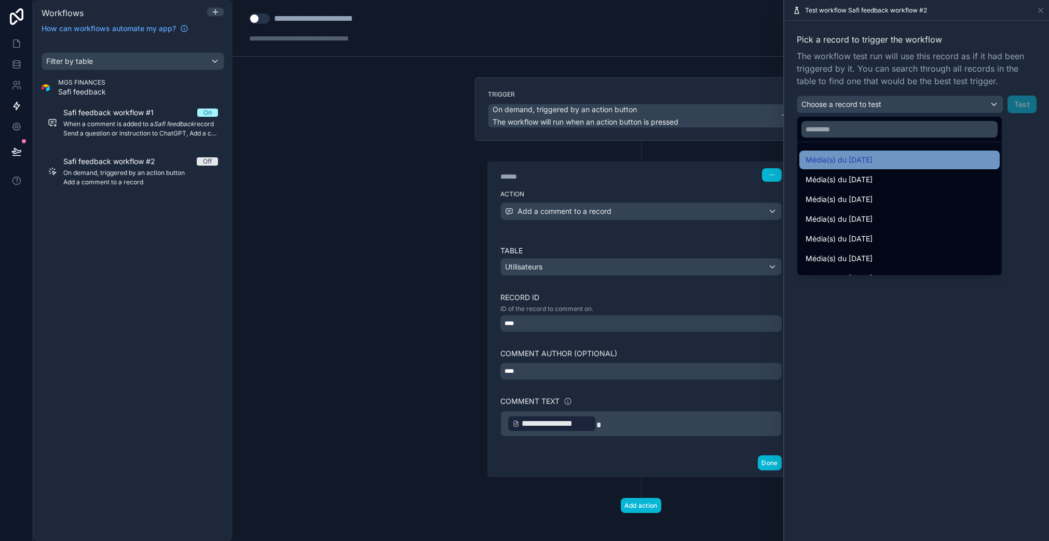
click at [872, 163] on span "Média(s) du [DATE]" at bounding box center [838, 160] width 67 height 12
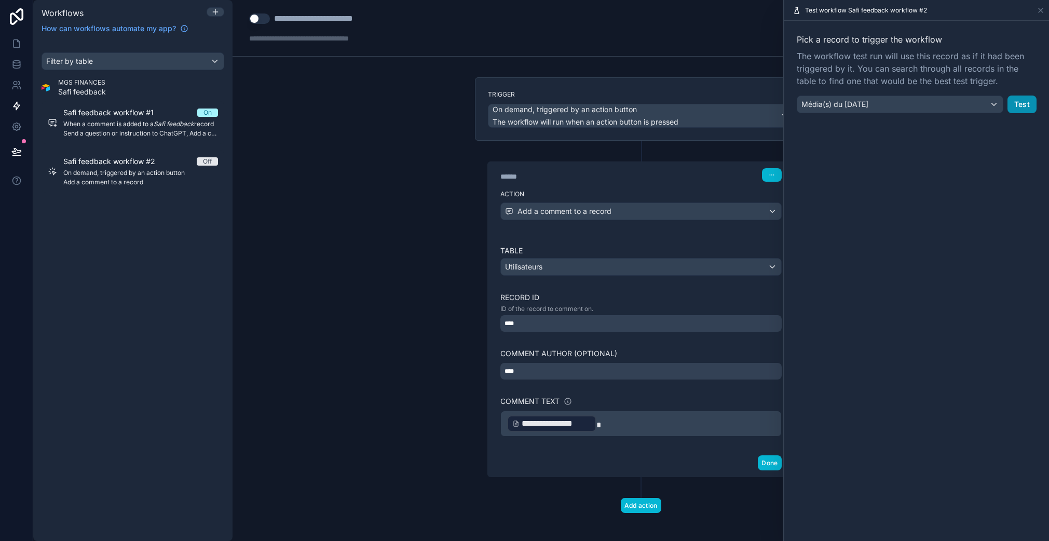
click at [1023, 105] on button "Test" at bounding box center [1021, 104] width 29 height 18
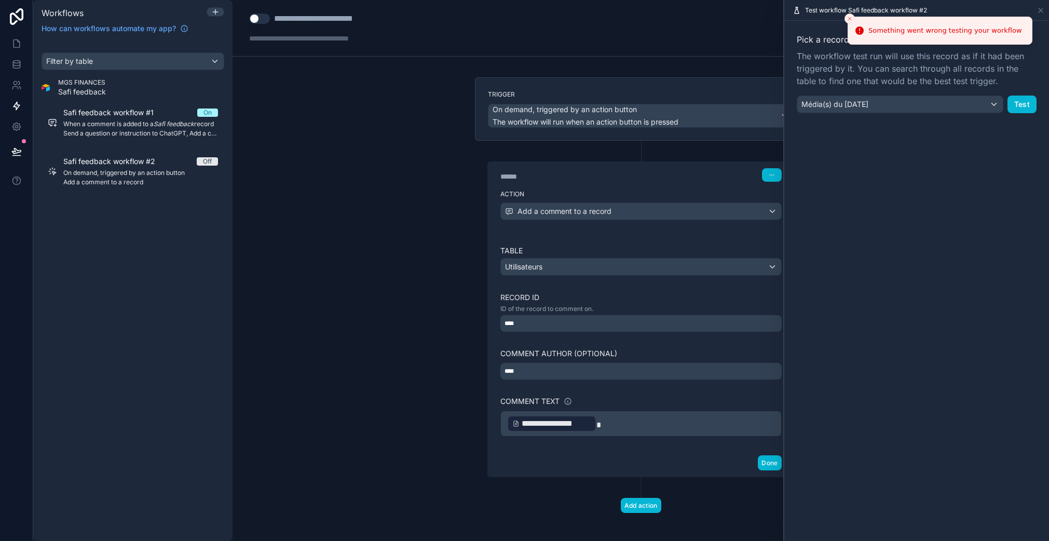
click at [937, 173] on div "Pick a record to trigger the workflow The workflow test run will use this recor…" at bounding box center [916, 281] width 265 height 520
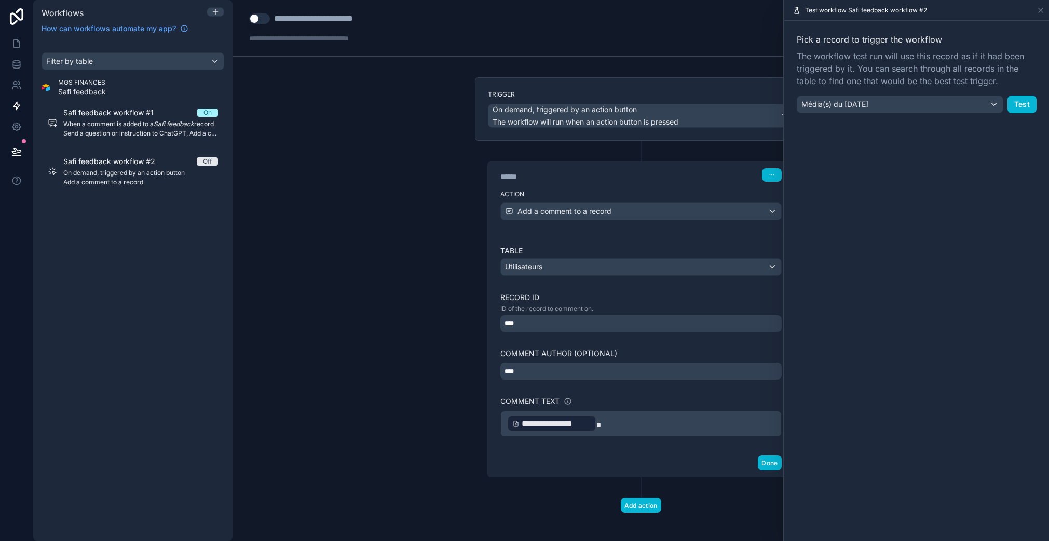
click at [572, 236] on div "**********" at bounding box center [641, 340] width 306 height 216
click at [16, 51] on link at bounding box center [16, 43] width 33 height 21
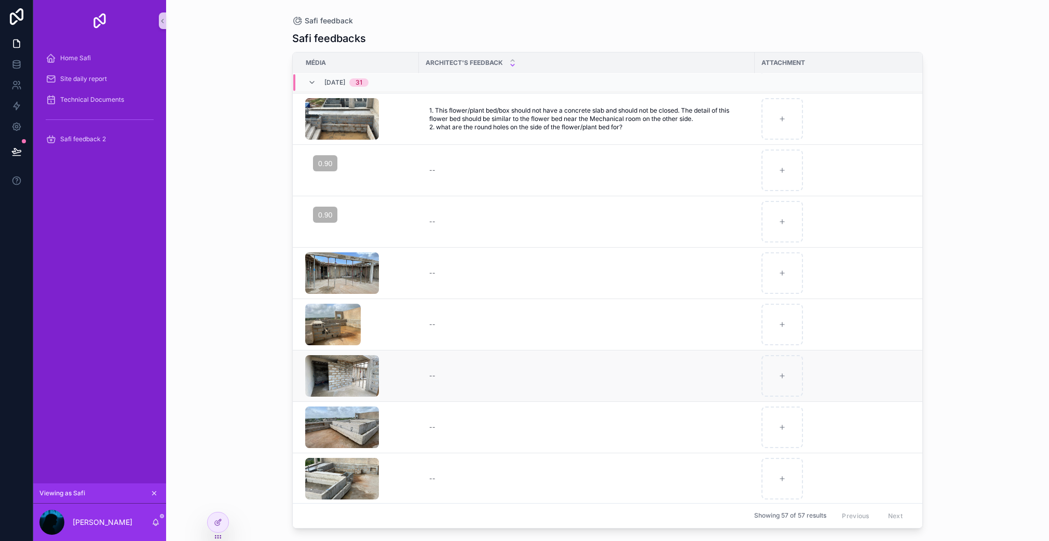
scroll to position [332, 0]
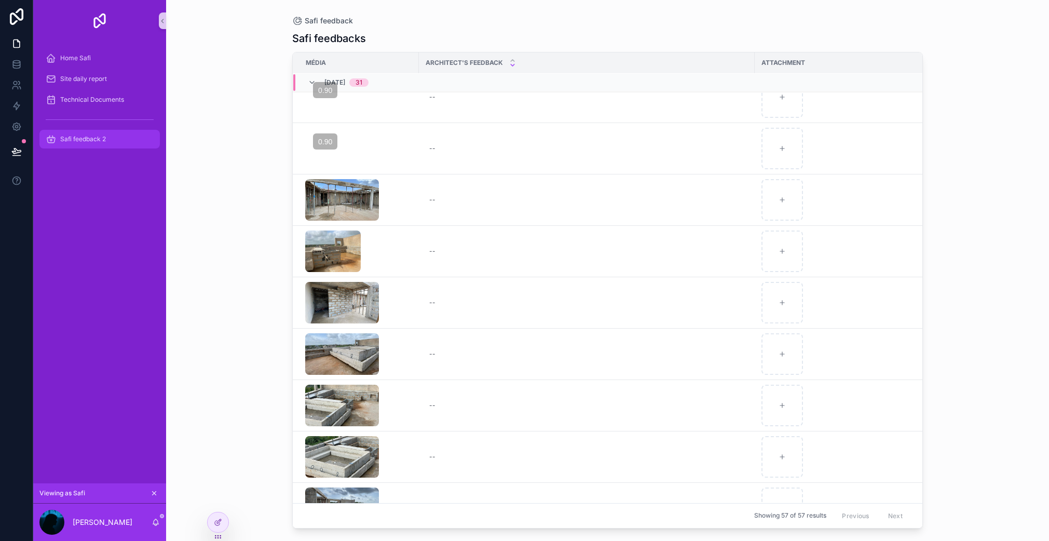
click at [125, 134] on div "Safi feedback 2" at bounding box center [100, 139] width 108 height 17
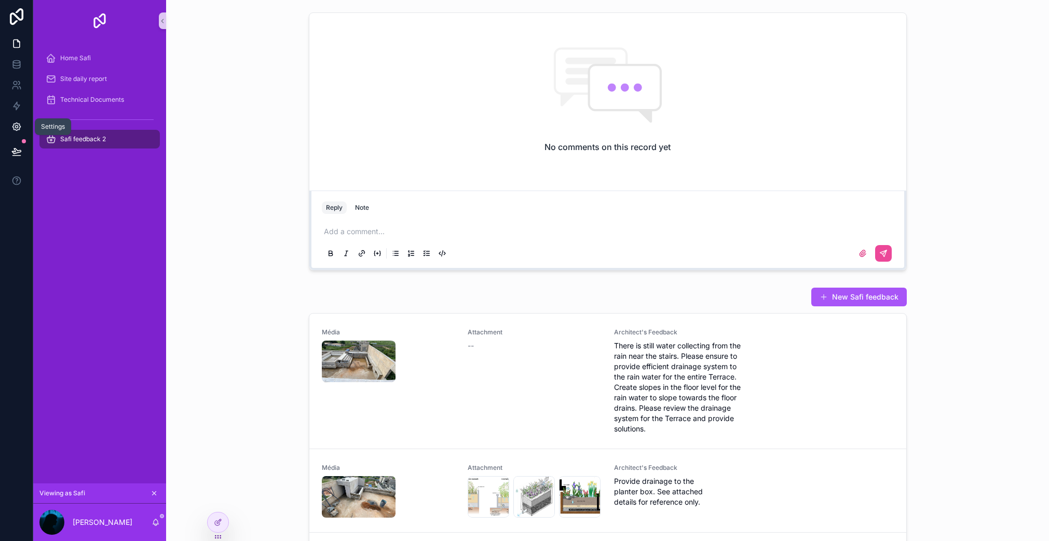
click at [10, 119] on link at bounding box center [16, 126] width 33 height 21
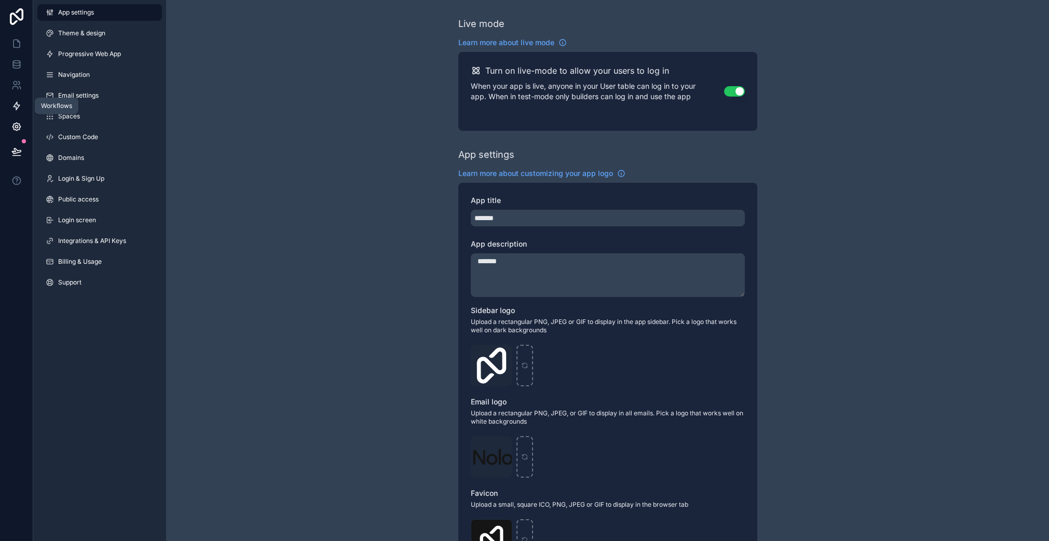
click at [14, 106] on icon at bounding box center [16, 106] width 6 height 8
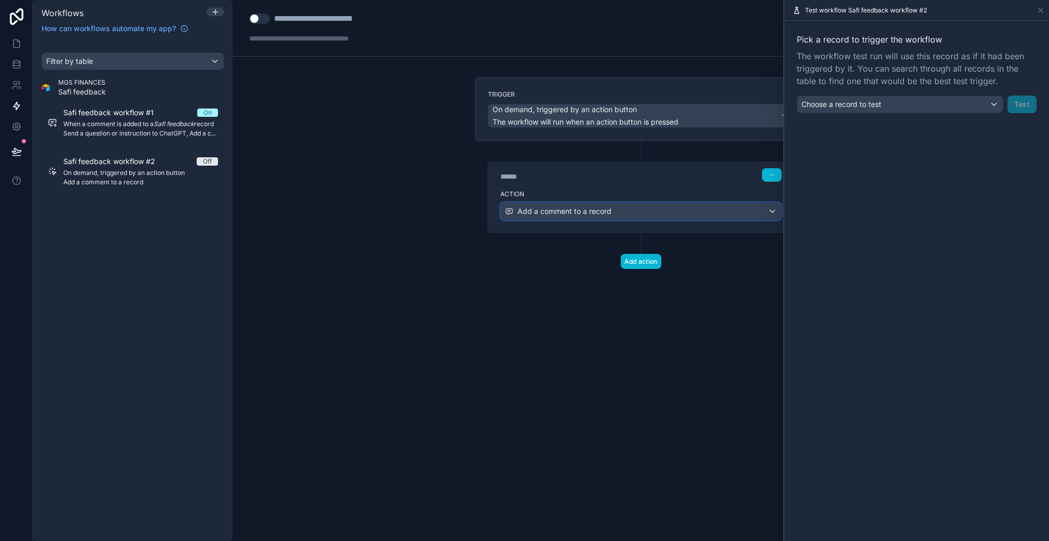
click at [574, 210] on span "Add a comment to a record" at bounding box center [564, 211] width 94 height 10
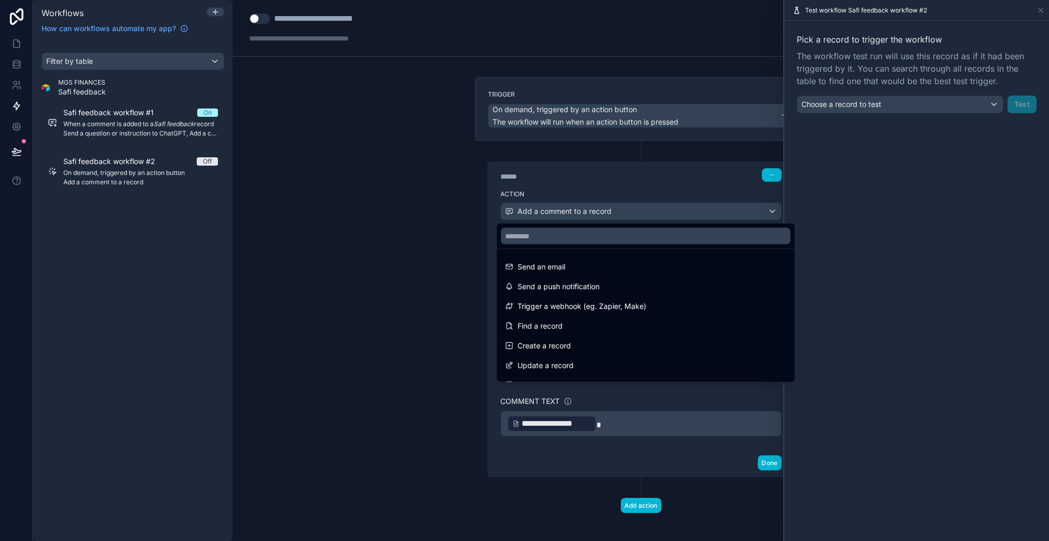
click at [544, 184] on div at bounding box center [524, 270] width 1049 height 541
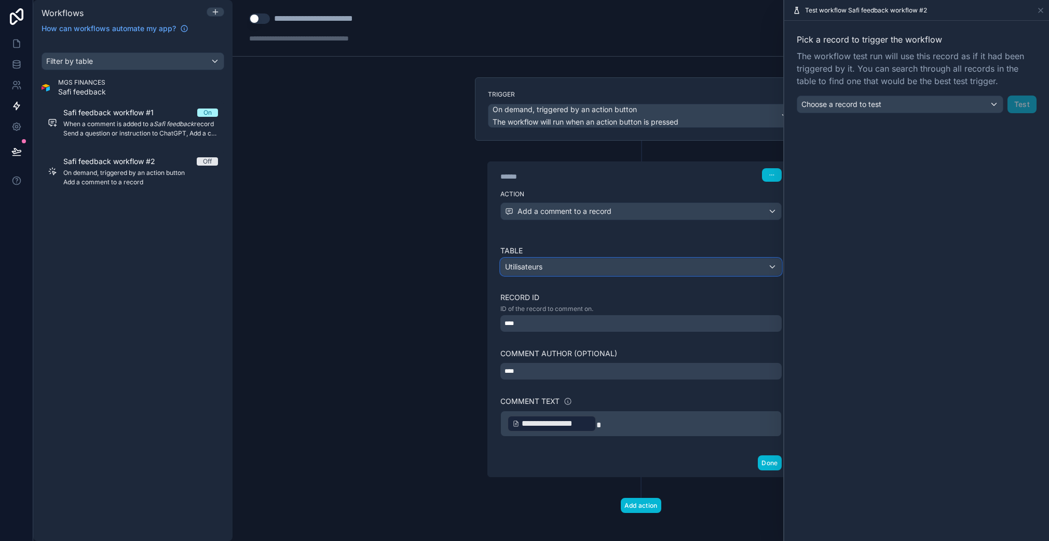
click at [541, 263] on div "Utilisateurs" at bounding box center [641, 266] width 280 height 17
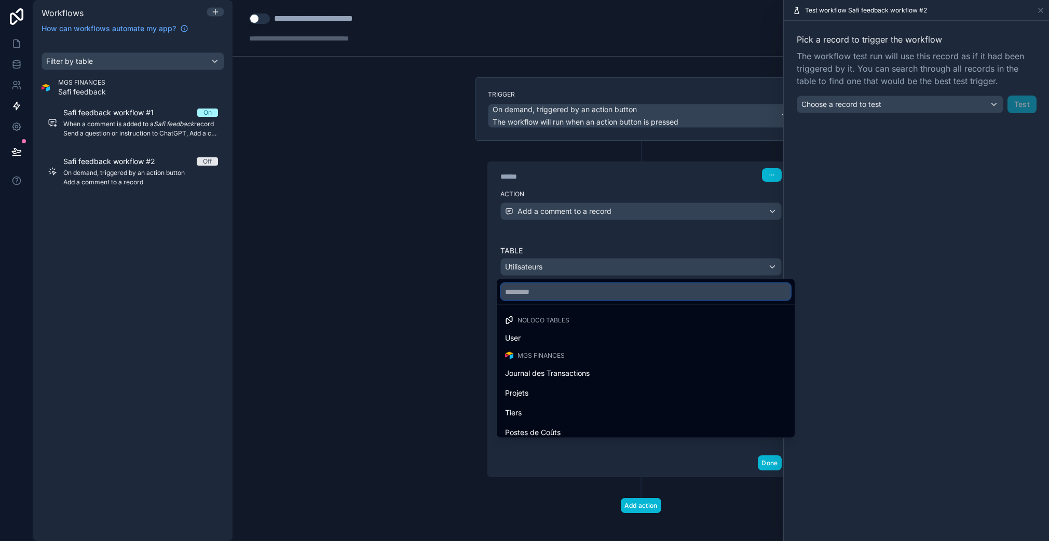
click at [543, 291] on input "text" at bounding box center [645, 291] width 289 height 17
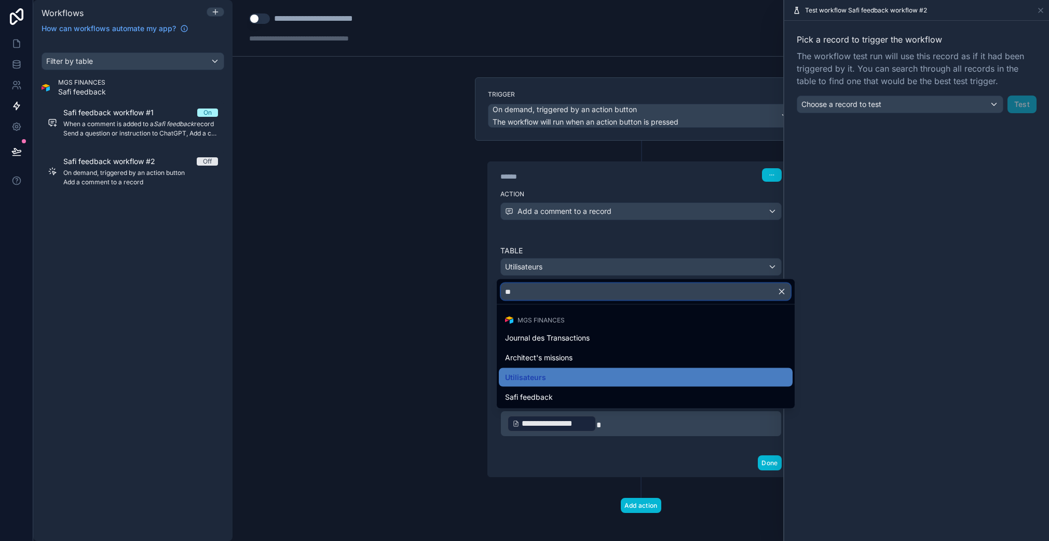
type input "***"
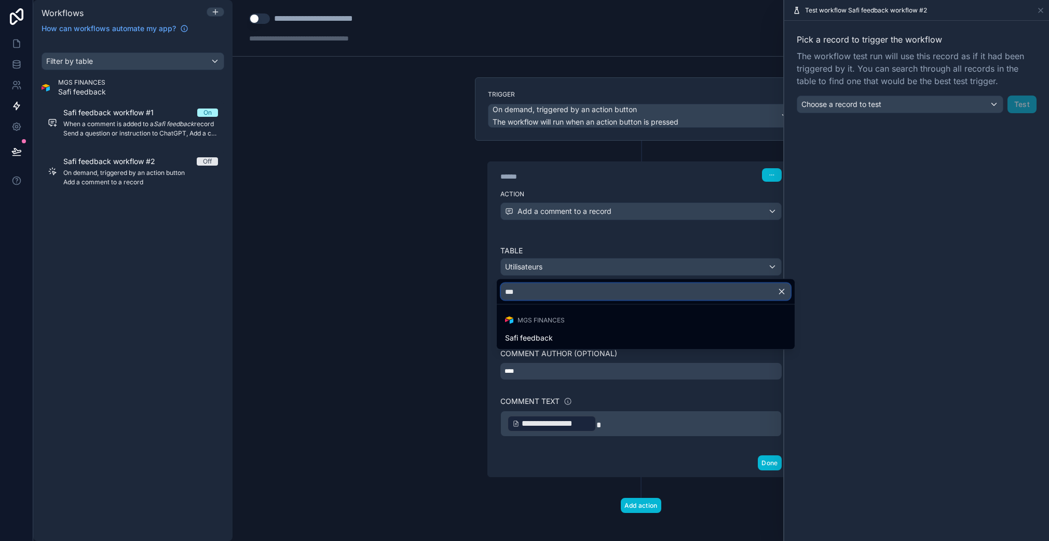
click at [535, 288] on input "***" at bounding box center [645, 291] width 289 height 17
click at [534, 288] on input "***" at bounding box center [645, 291] width 289 height 17
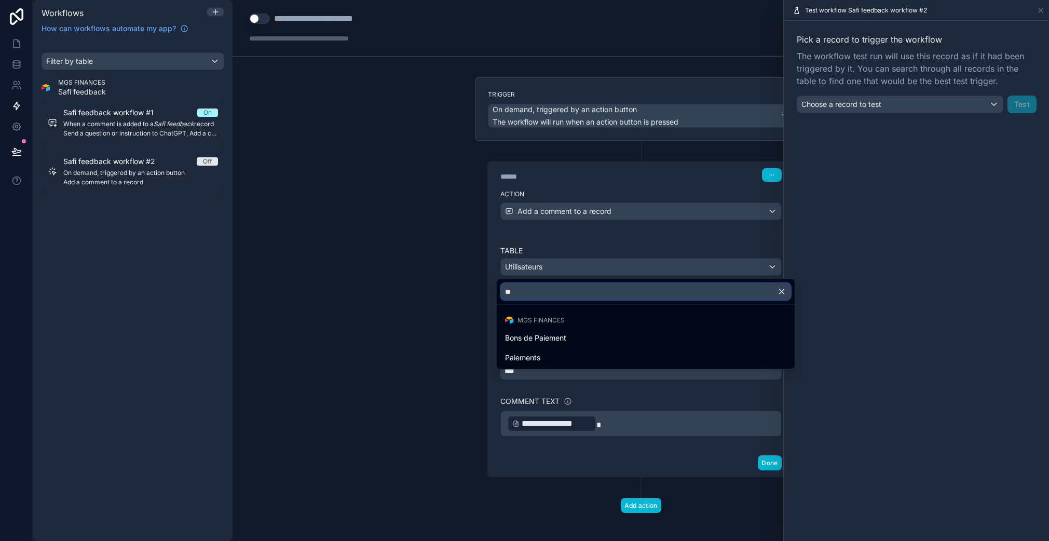
type input "*"
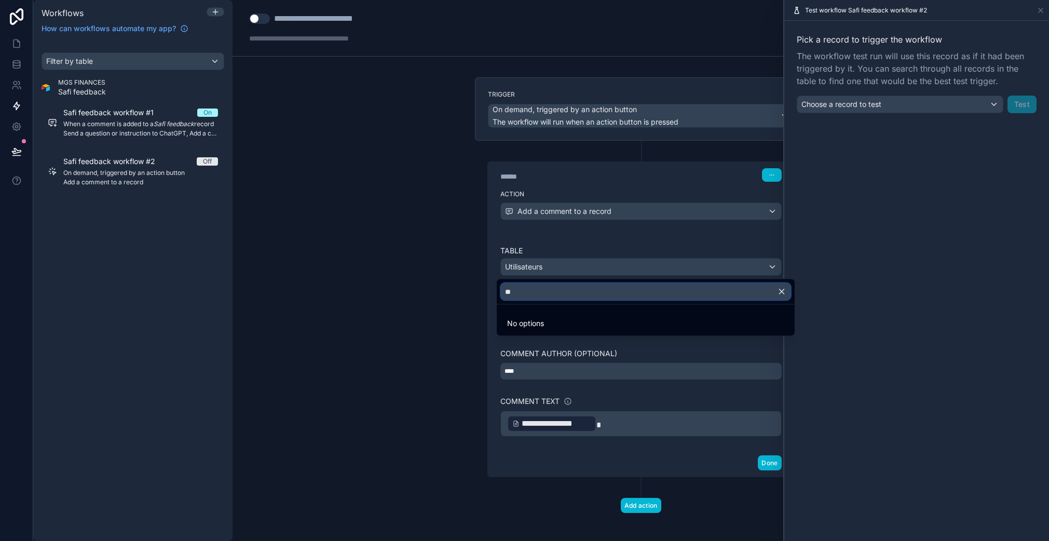
type input "*"
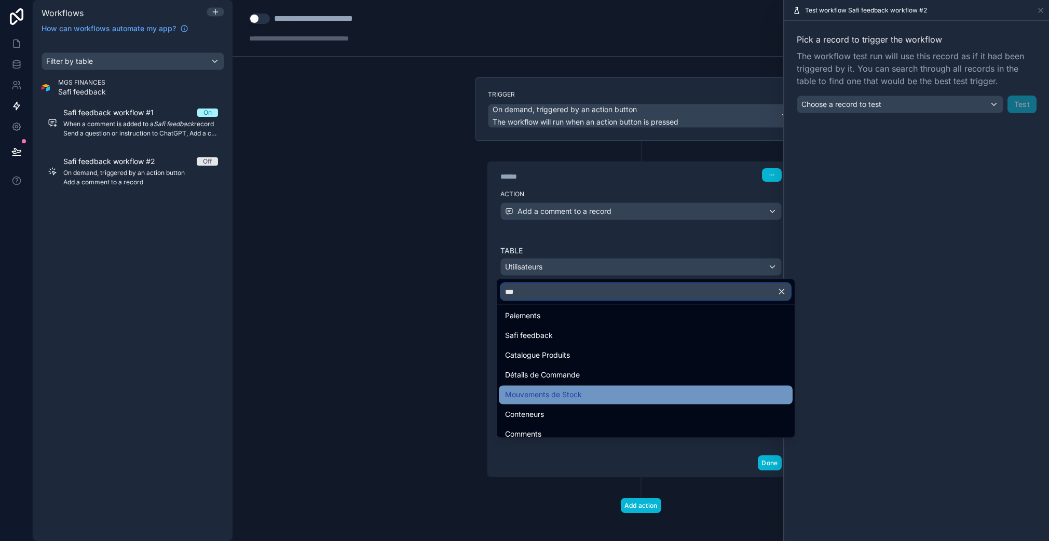
scroll to position [444, 0]
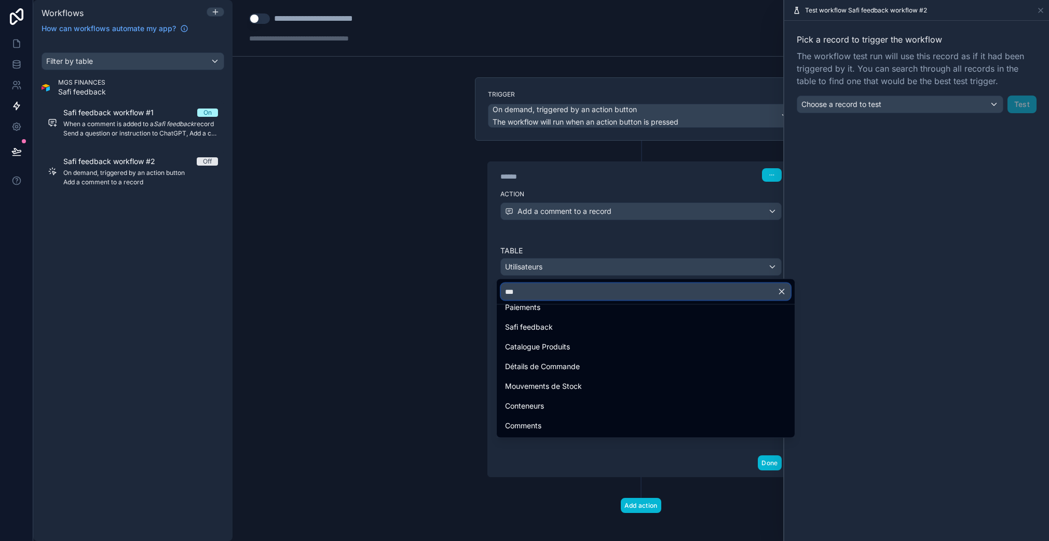
type input "***"
click at [18, 46] on div at bounding box center [524, 270] width 1049 height 541
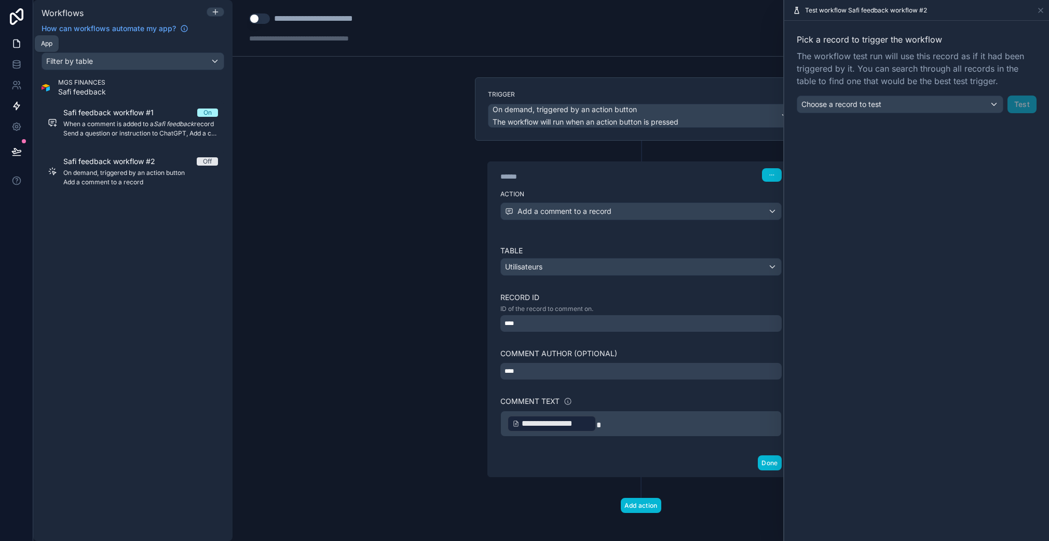
click at [16, 43] on icon at bounding box center [16, 43] width 10 height 10
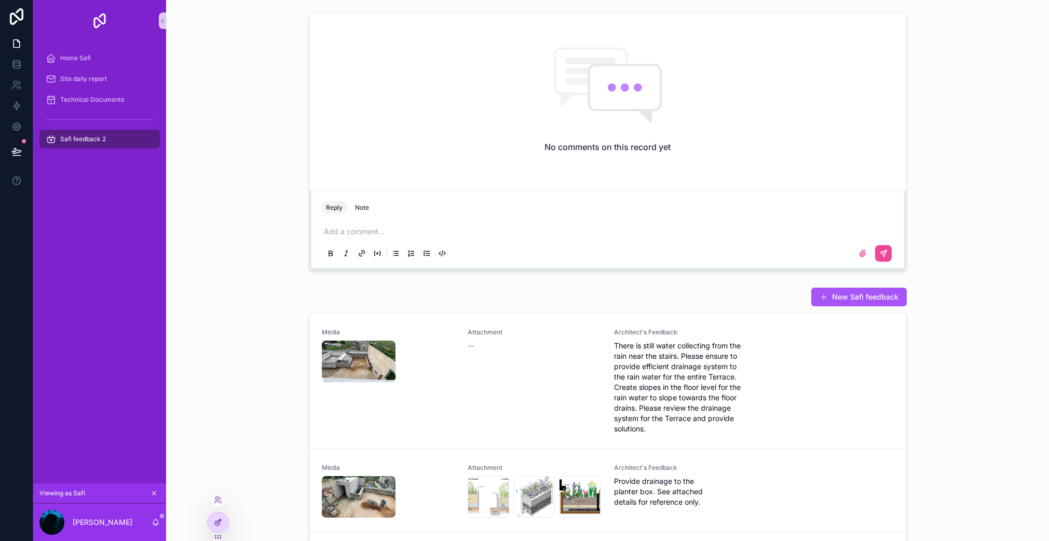
click at [219, 521] on icon at bounding box center [219, 521] width 4 height 4
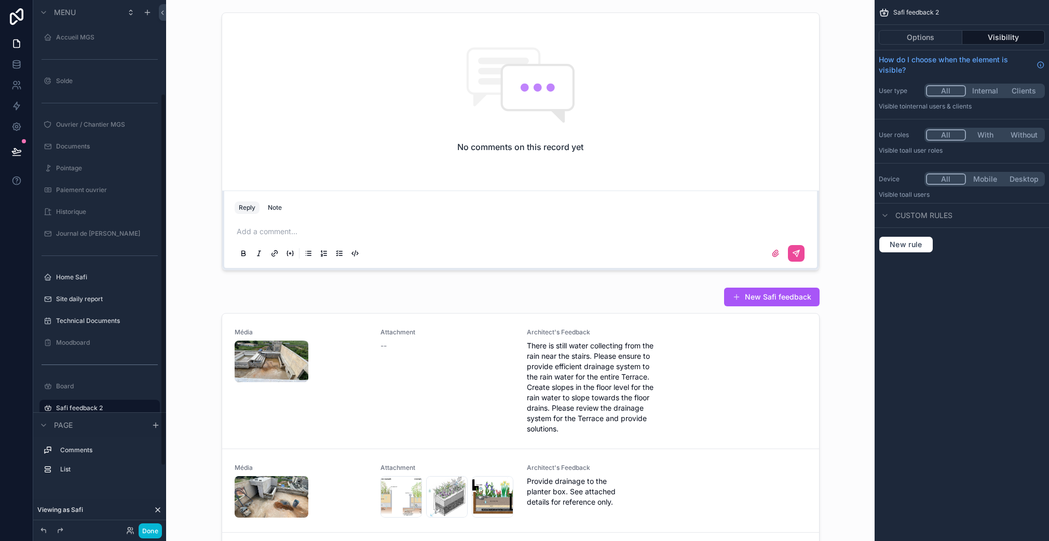
scroll to position [132, 0]
click at [96, 275] on label "Safi feedback 2" at bounding box center [97, 275] width 83 height 8
click at [150, 277] on icon "scrollable content" at bounding box center [151, 275] width 8 height 8
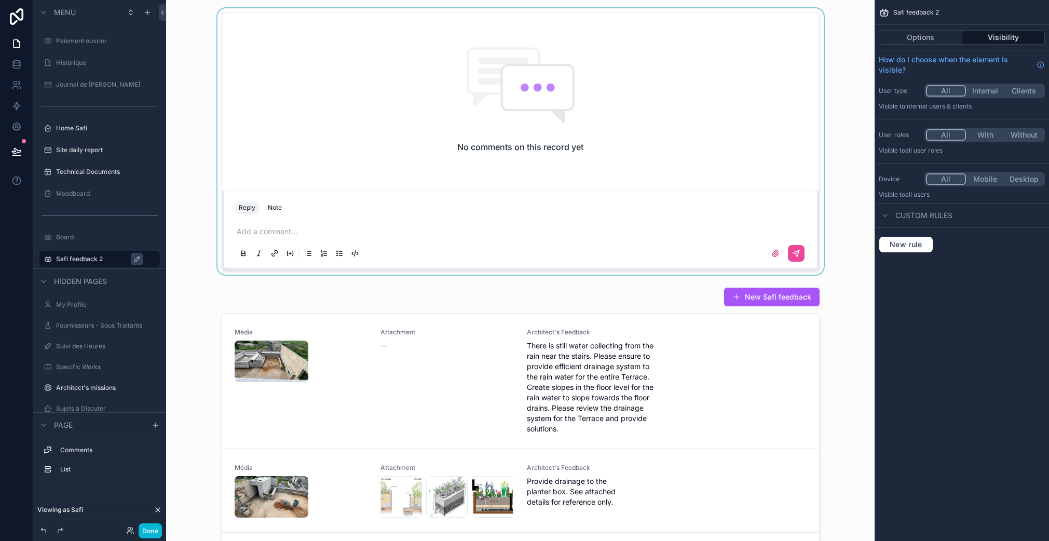
click at [393, 172] on div "scrollable content" at bounding box center [520, 141] width 692 height 266
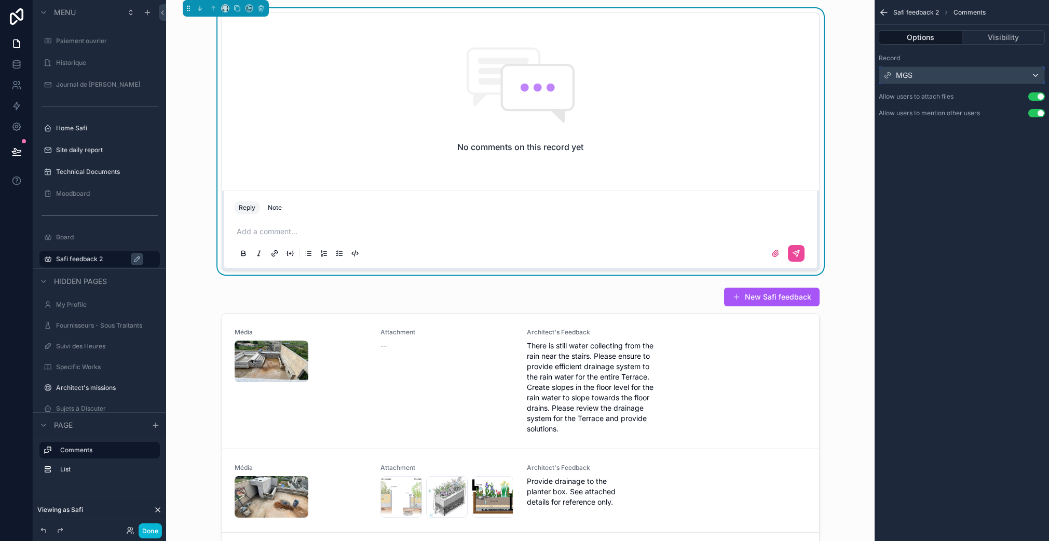
click at [942, 74] on div "MGS" at bounding box center [961, 75] width 165 height 17
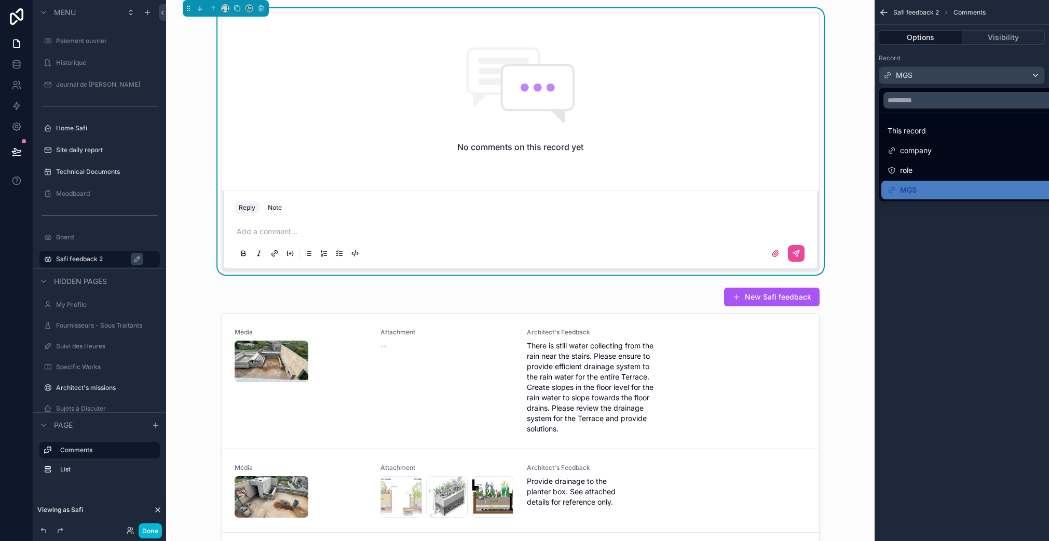
click at [970, 57] on div "scrollable content" at bounding box center [524, 270] width 1049 height 541
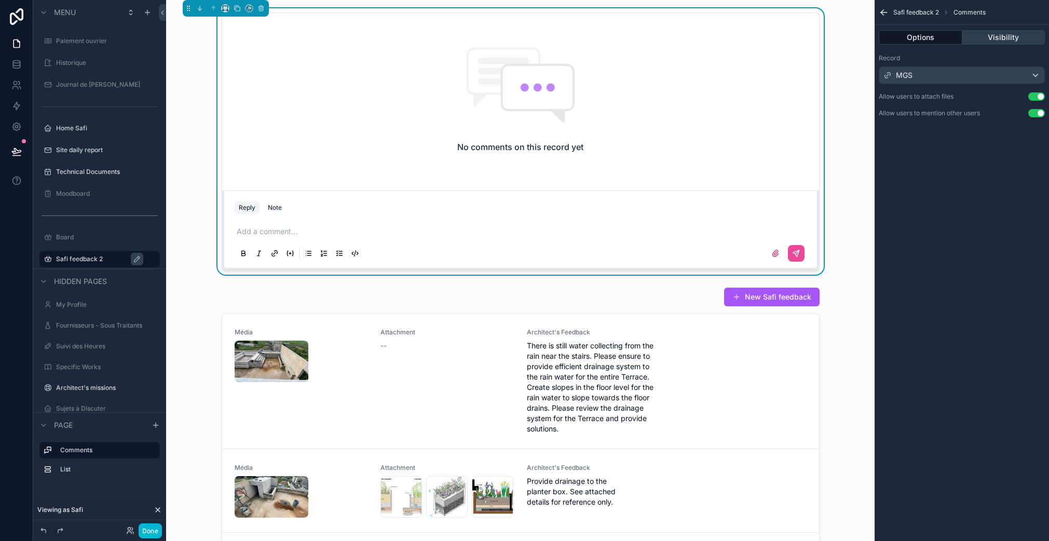
click at [996, 40] on button "Visibility" at bounding box center [1003, 37] width 83 height 15
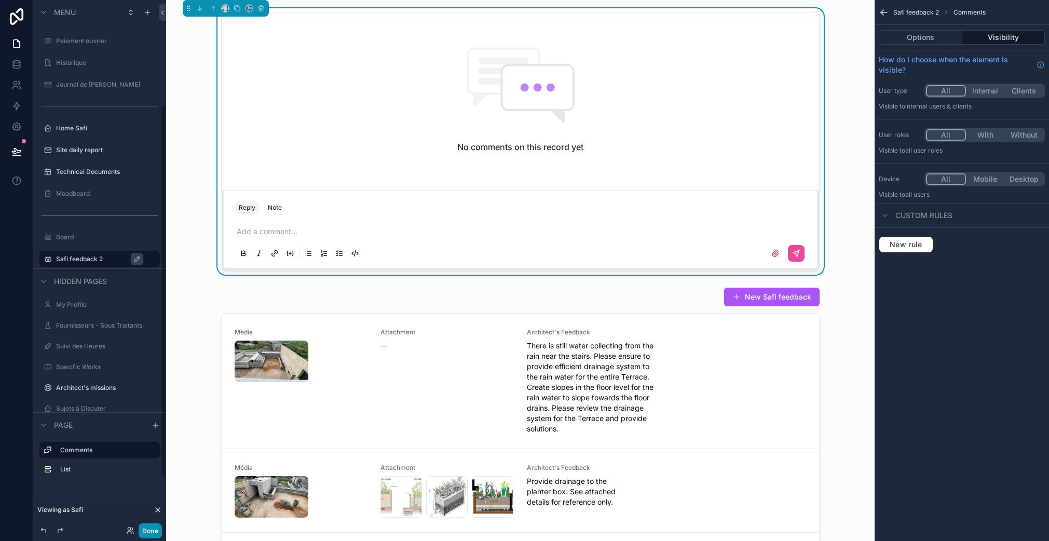
click at [154, 531] on button "Done" at bounding box center [150, 530] width 23 height 15
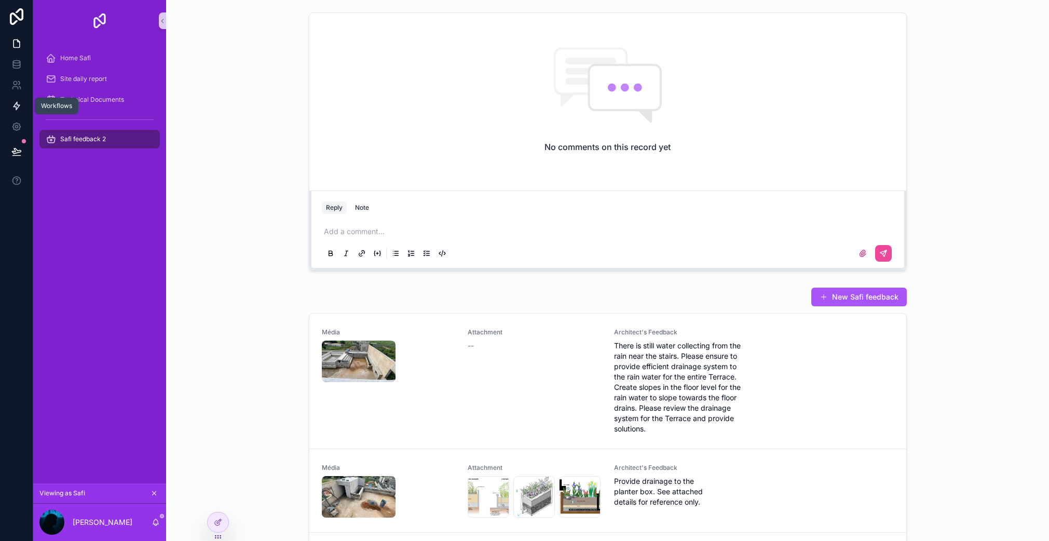
click at [13, 106] on icon at bounding box center [16, 106] width 6 height 8
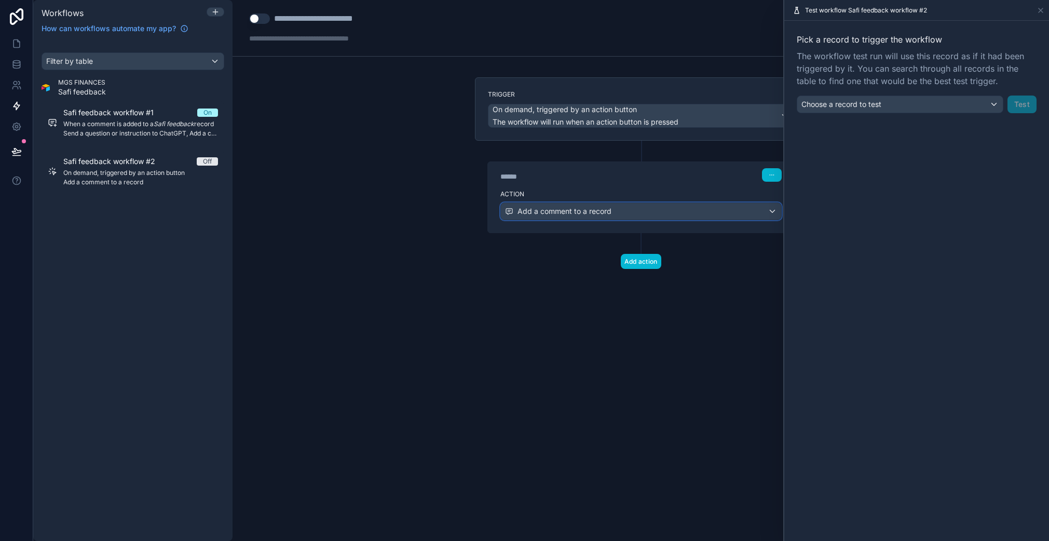
click at [570, 213] on span "Add a comment to a record" at bounding box center [564, 211] width 94 height 10
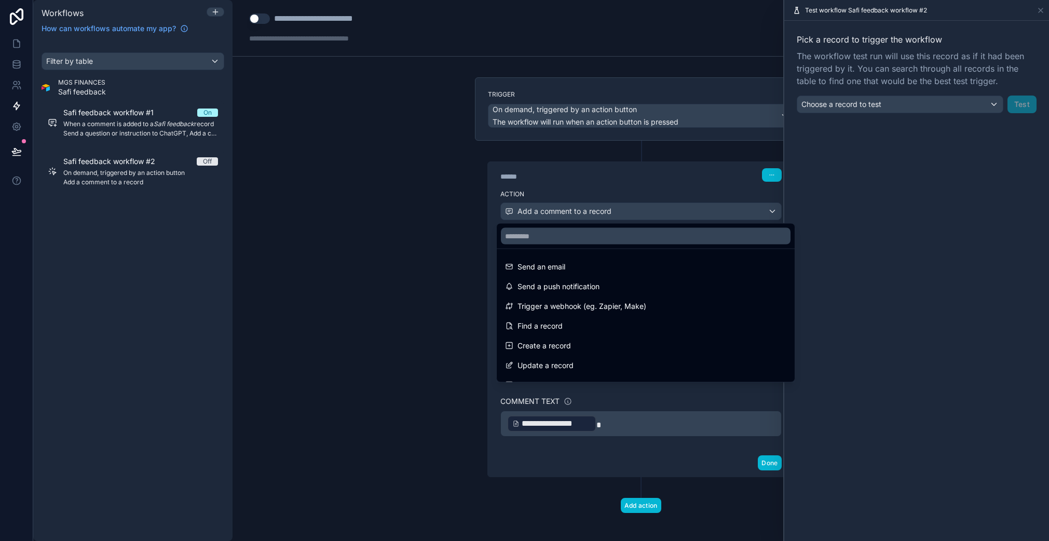
click at [568, 186] on div at bounding box center [524, 270] width 1049 height 541
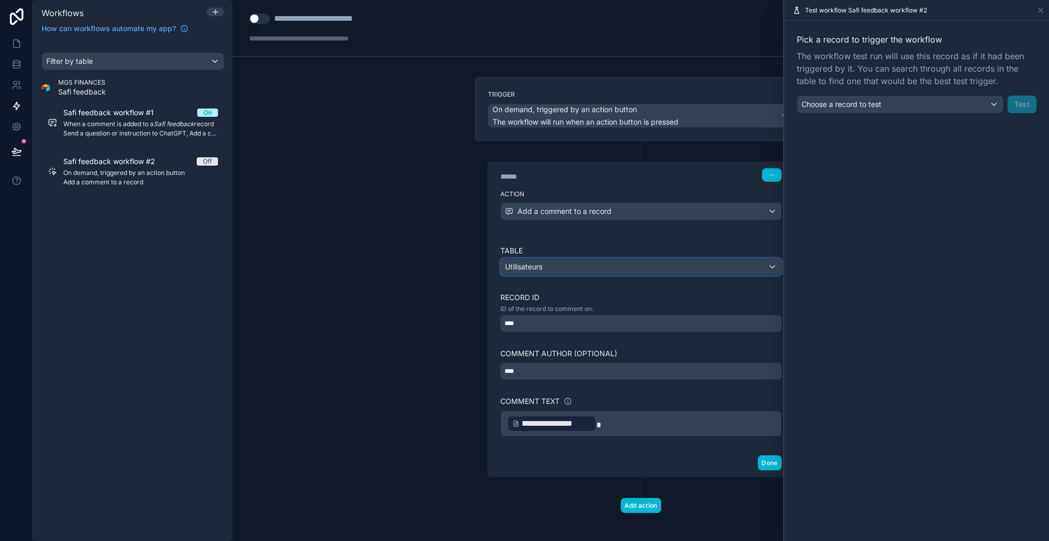
click at [555, 264] on div "Utilisateurs" at bounding box center [641, 266] width 280 height 17
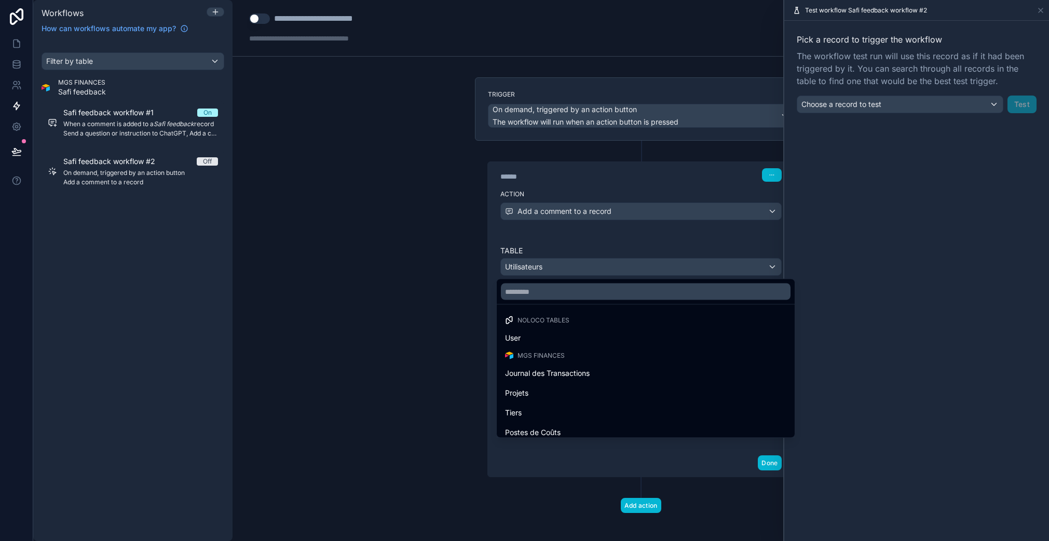
click at [558, 301] on div at bounding box center [646, 291] width 298 height 25
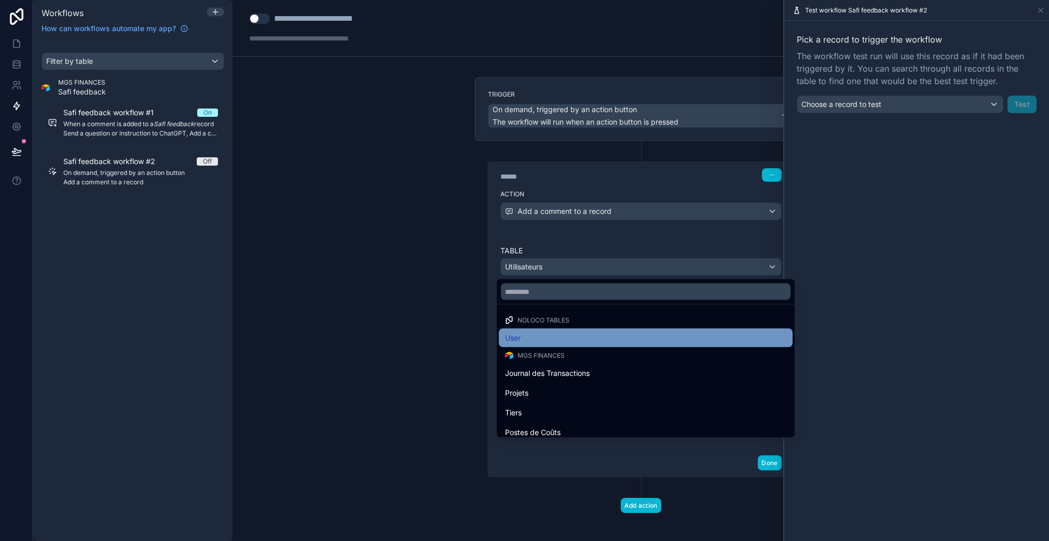
click at [545, 338] on div "User" at bounding box center [645, 338] width 281 height 12
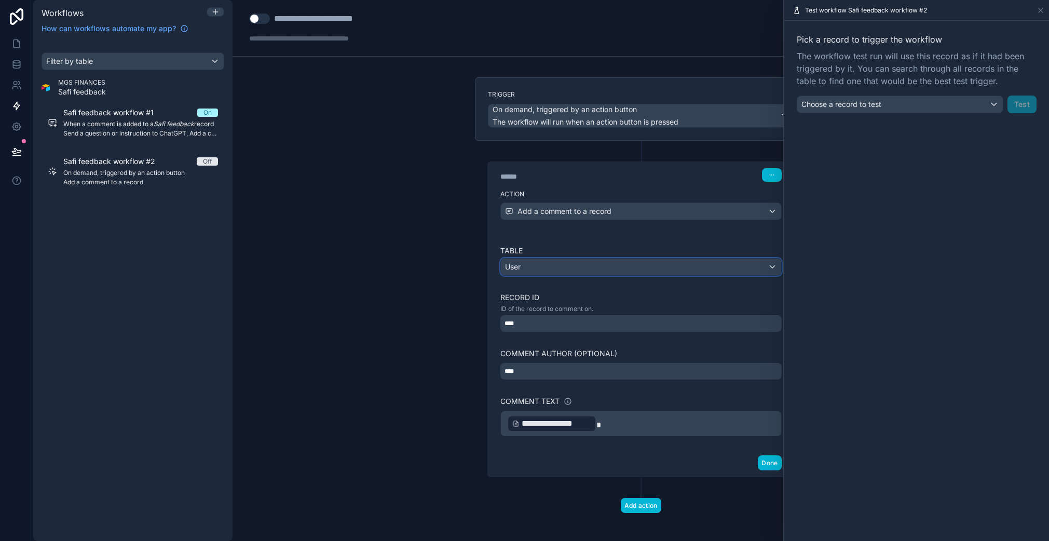
click at [556, 261] on div "User" at bounding box center [641, 266] width 280 height 17
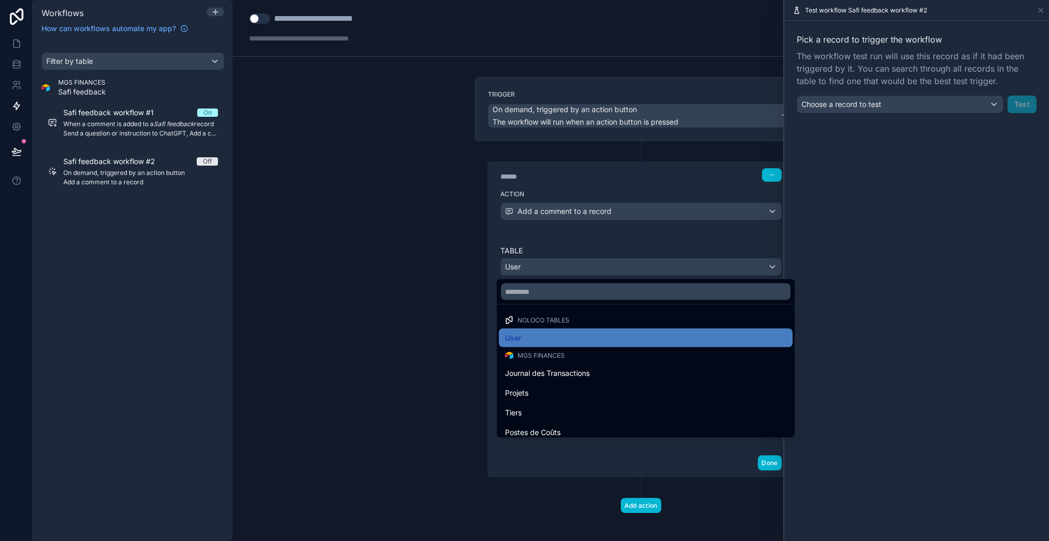
click at [592, 245] on div at bounding box center [524, 270] width 1049 height 541
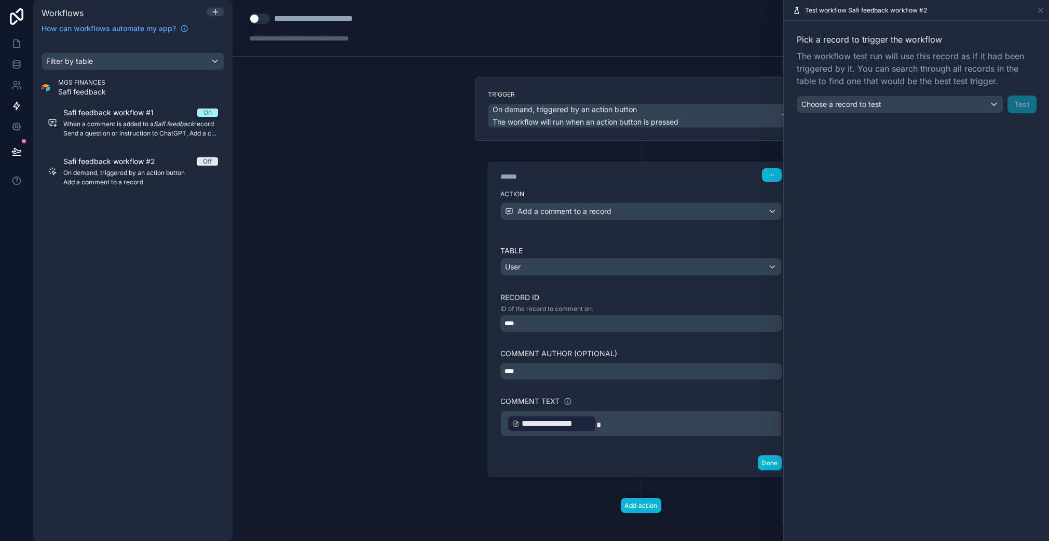
click at [557, 319] on div "****" at bounding box center [640, 323] width 281 height 17
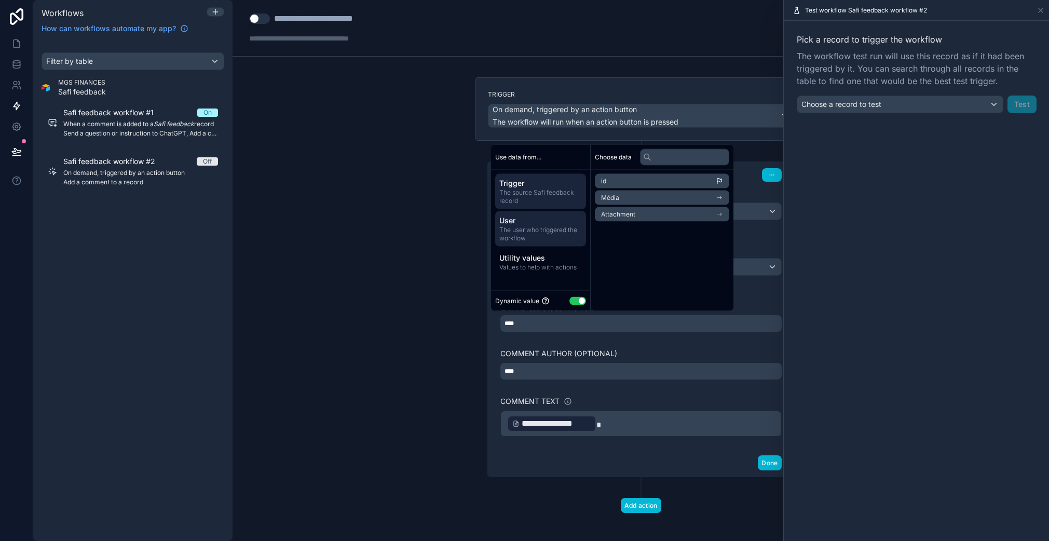
click at [545, 226] on span "The user who triggered the workflow" at bounding box center [540, 234] width 82 height 17
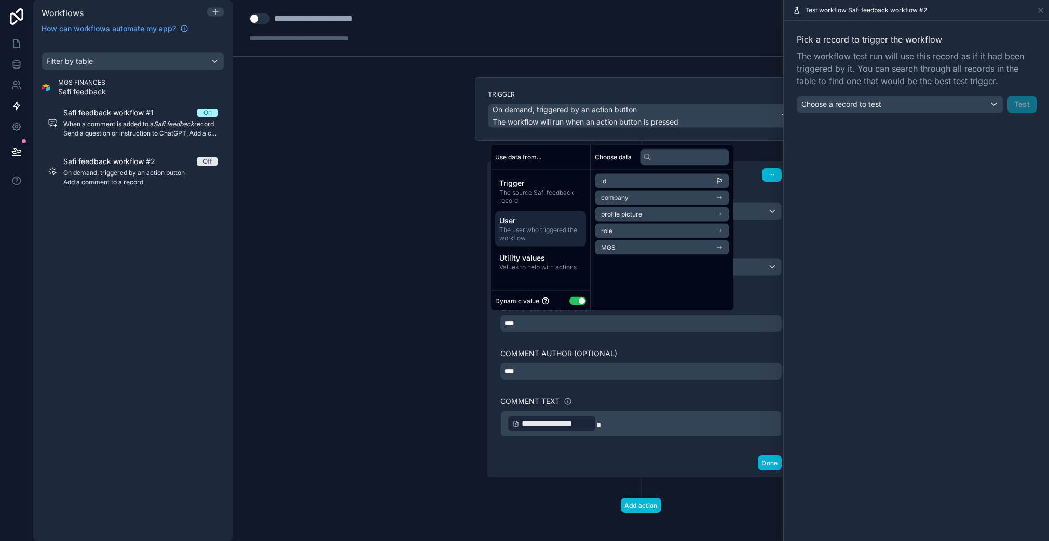
click at [616, 245] on li "MGS" at bounding box center [662, 247] width 134 height 15
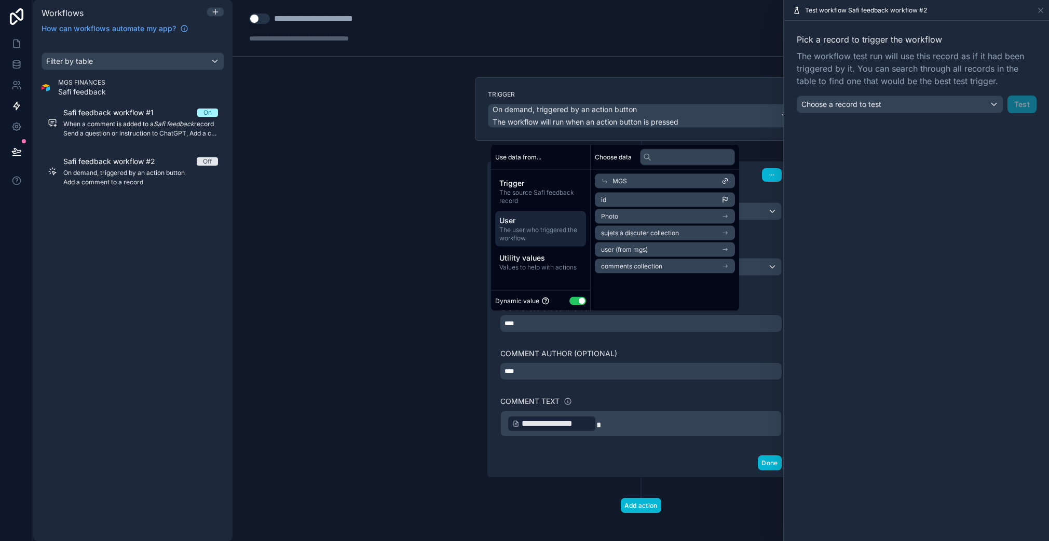
click at [654, 249] on li "user (from mgs)" at bounding box center [665, 249] width 140 height 15
click at [621, 281] on li "MGS" at bounding box center [662, 282] width 134 height 15
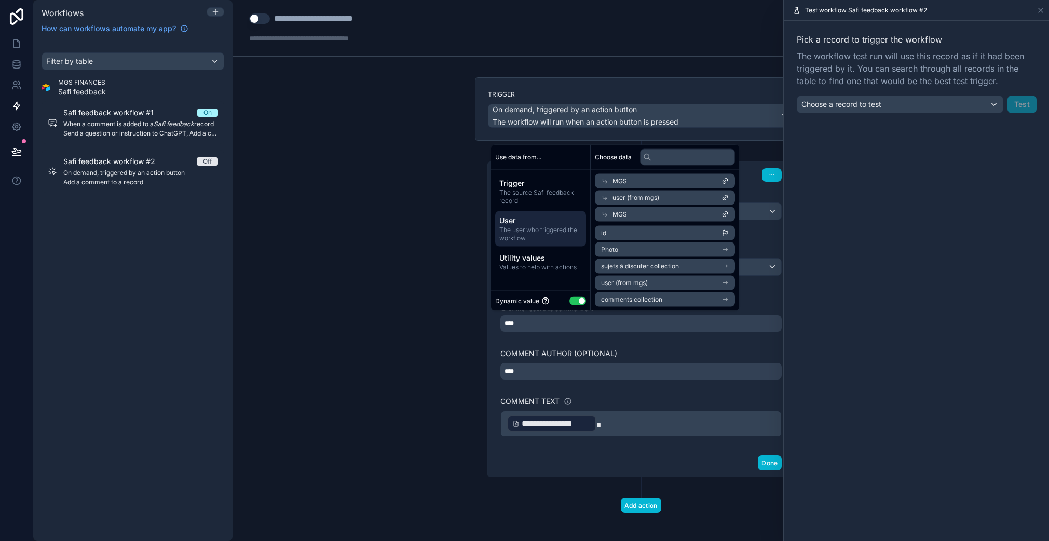
click at [640, 285] on span "user (from mgs)" at bounding box center [624, 283] width 47 height 8
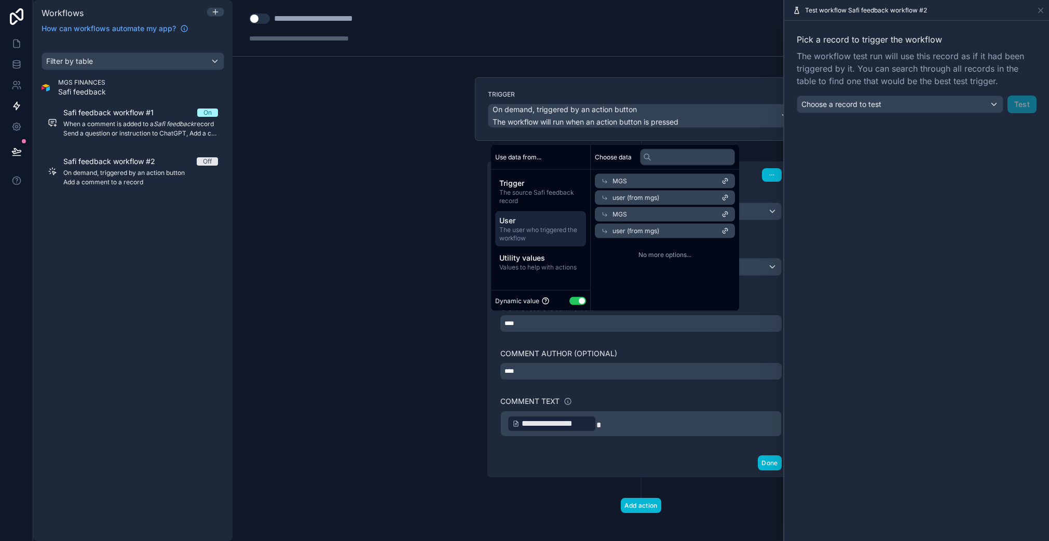
click at [536, 219] on span "User" at bounding box center [540, 220] width 82 height 10
click at [542, 264] on span "Values to help with actions" at bounding box center [540, 267] width 82 height 8
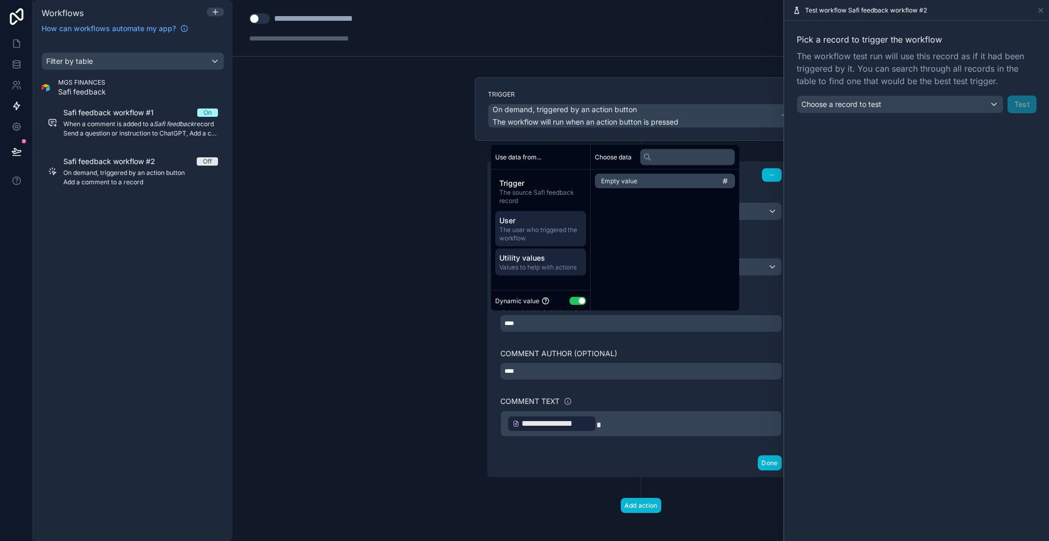
click at [550, 236] on span "The user who triggered the workflow" at bounding box center [540, 234] width 82 height 17
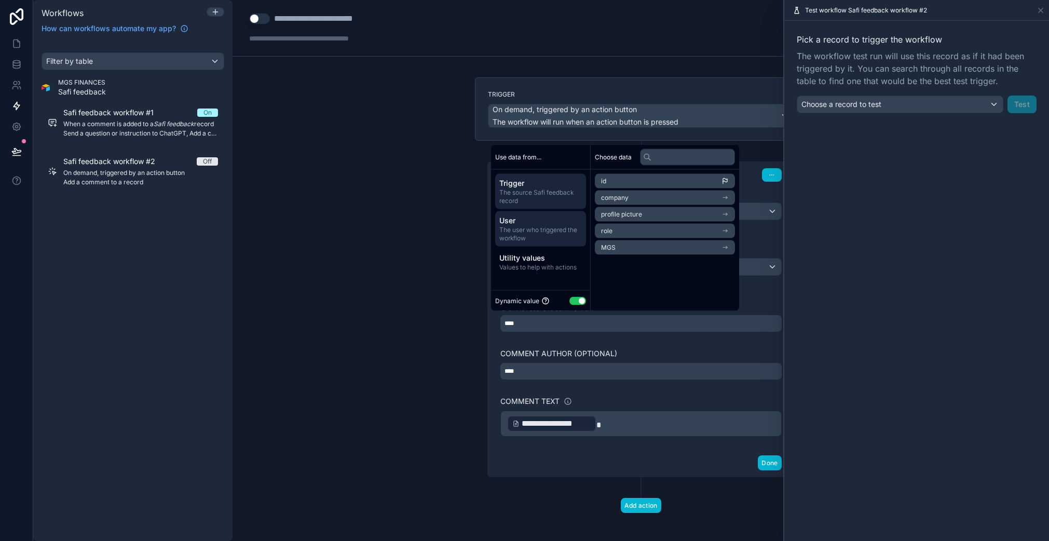
click at [545, 203] on span "The source Safi feedback record" at bounding box center [540, 196] width 82 height 17
click at [527, 226] on span "The user who triggered the workflow" at bounding box center [540, 234] width 82 height 17
click at [627, 194] on span "company" at bounding box center [614, 198] width 27 height 8
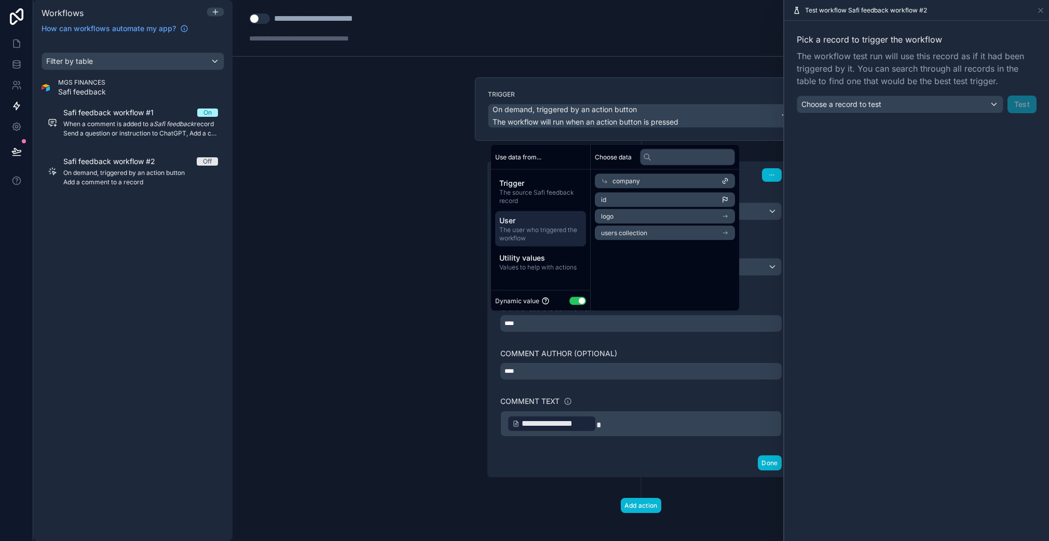
click at [627, 233] on span "users collection" at bounding box center [624, 233] width 46 height 8
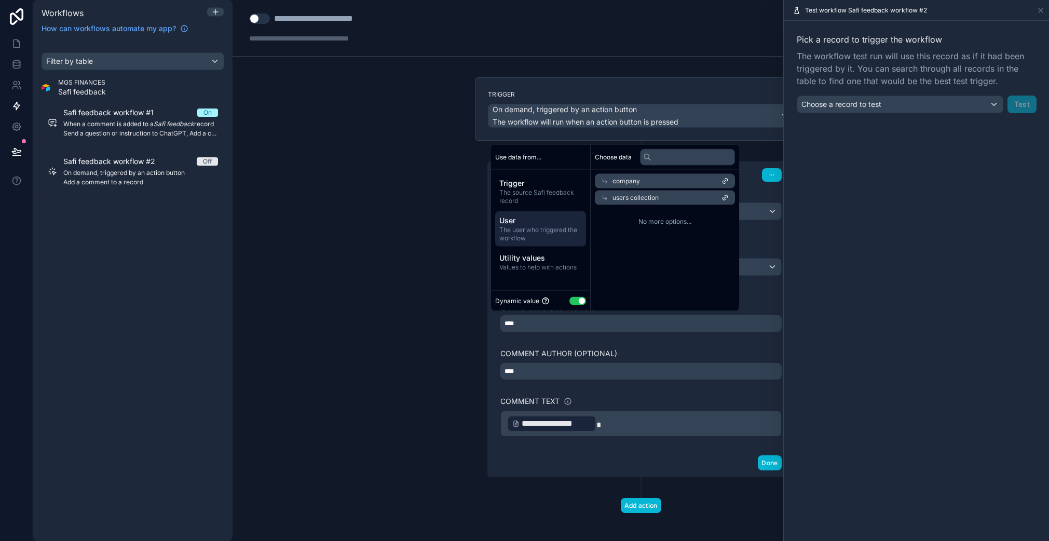
click at [549, 232] on span "The user who triggered the workflow" at bounding box center [540, 234] width 82 height 17
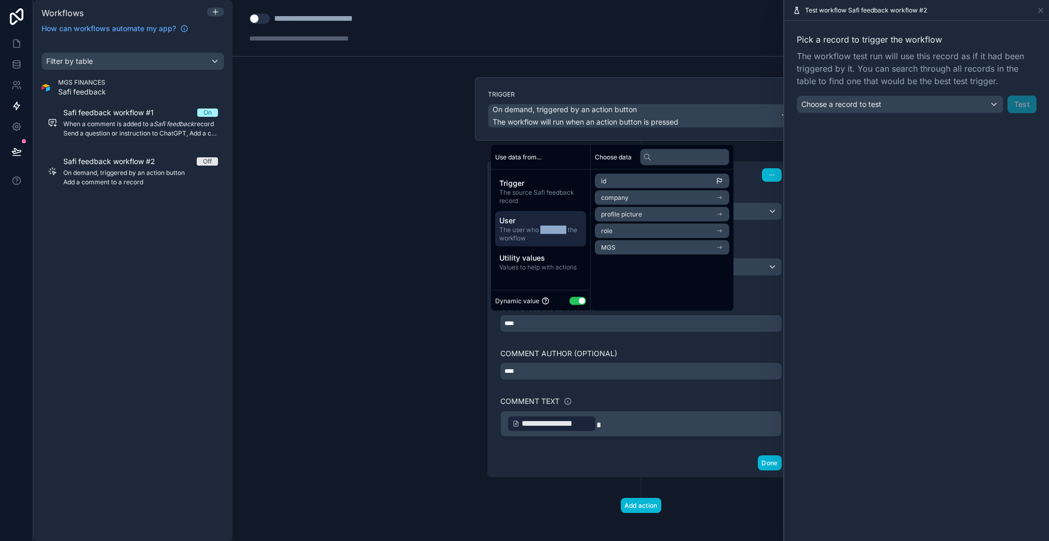
click at [549, 232] on span "The user who triggered the workflow" at bounding box center [540, 234] width 82 height 17
click at [637, 230] on li "role" at bounding box center [665, 231] width 140 height 15
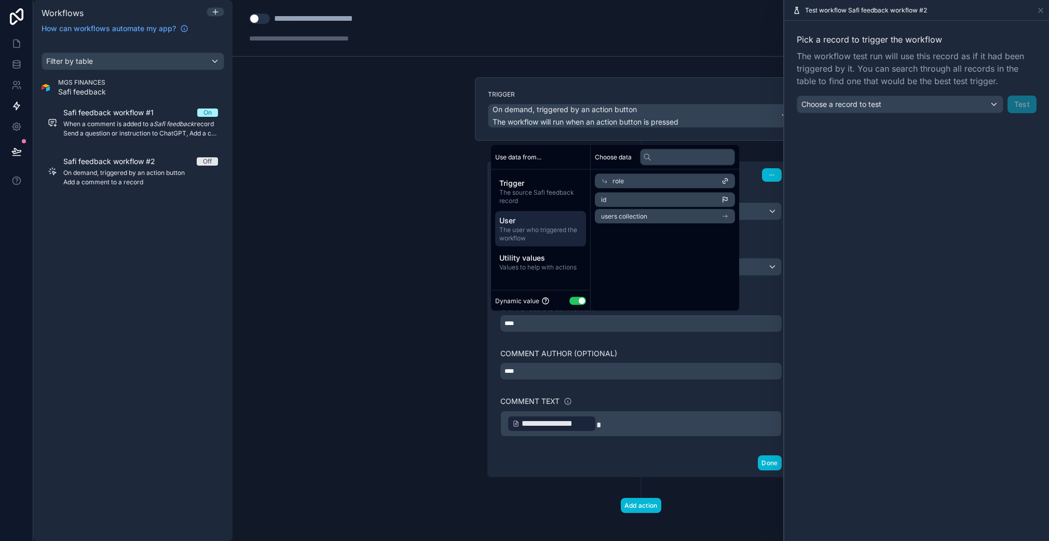
click at [528, 220] on span "User" at bounding box center [540, 220] width 82 height 10
click at [626, 194] on span "company" at bounding box center [614, 198] width 27 height 8
click at [523, 213] on div "User The user who triggered the workflow" at bounding box center [540, 228] width 91 height 35
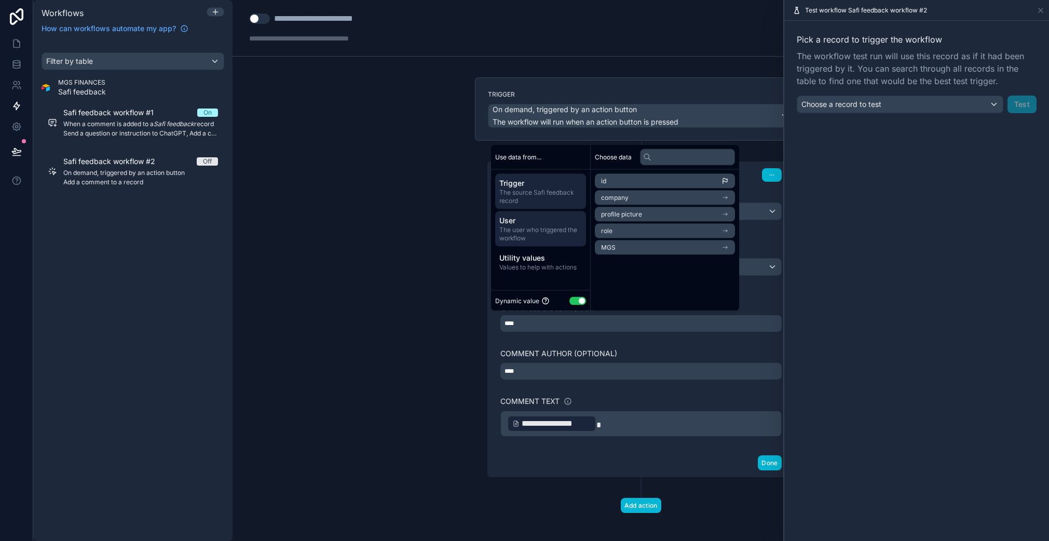
click at [537, 195] on span "The source Safi feedback record" at bounding box center [540, 196] width 82 height 17
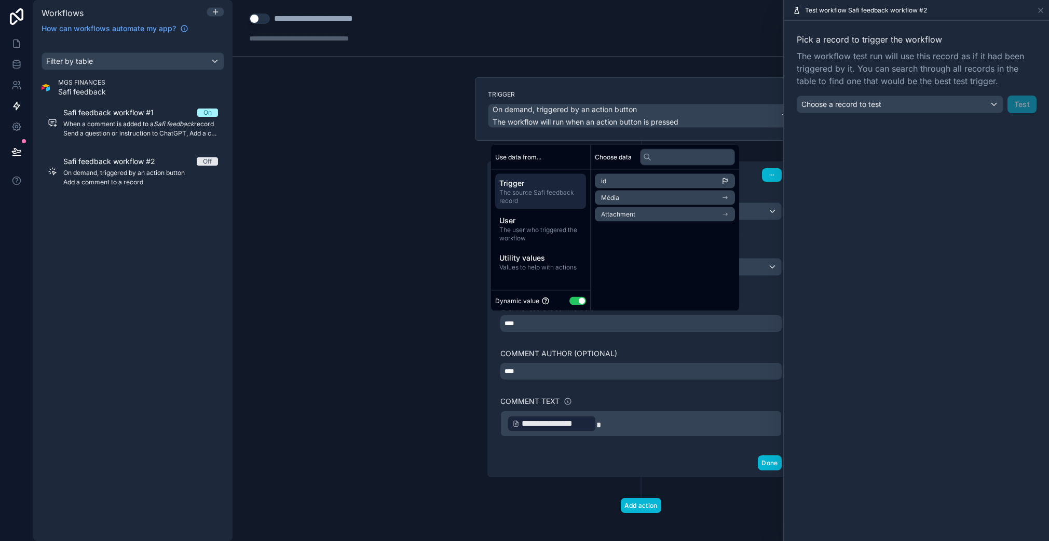
click at [639, 180] on li "id" at bounding box center [665, 181] width 140 height 15
click at [616, 180] on li "id" at bounding box center [665, 181] width 140 height 15
click at [634, 340] on div "**********" at bounding box center [640, 340] width 281 height 191
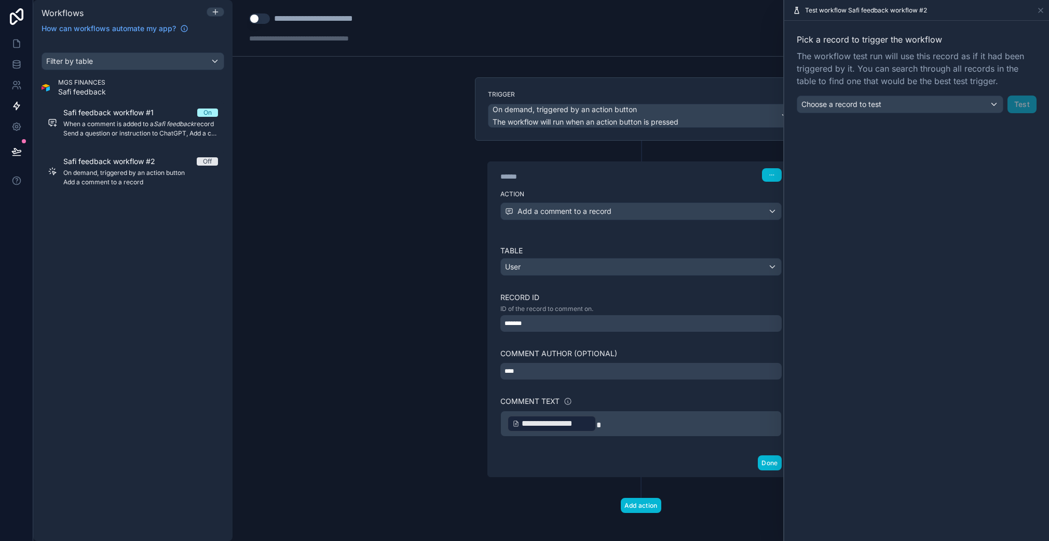
click at [544, 323] on div "*******" at bounding box center [640, 323] width 281 height 17
click at [518, 337] on div "**********" at bounding box center [640, 340] width 281 height 191
click at [529, 318] on div "*******" at bounding box center [640, 323] width 281 height 17
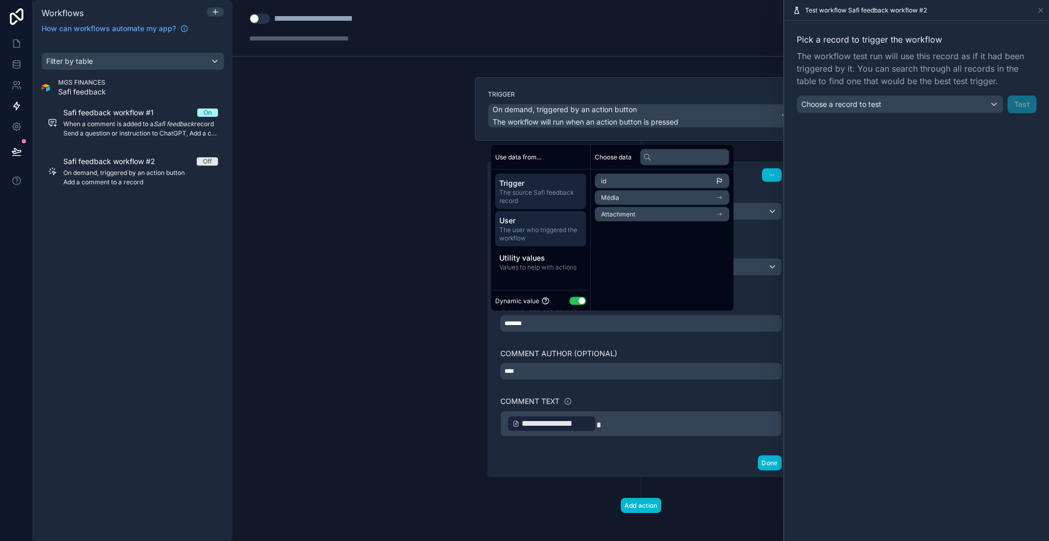
click at [546, 220] on span "User" at bounding box center [540, 220] width 82 height 10
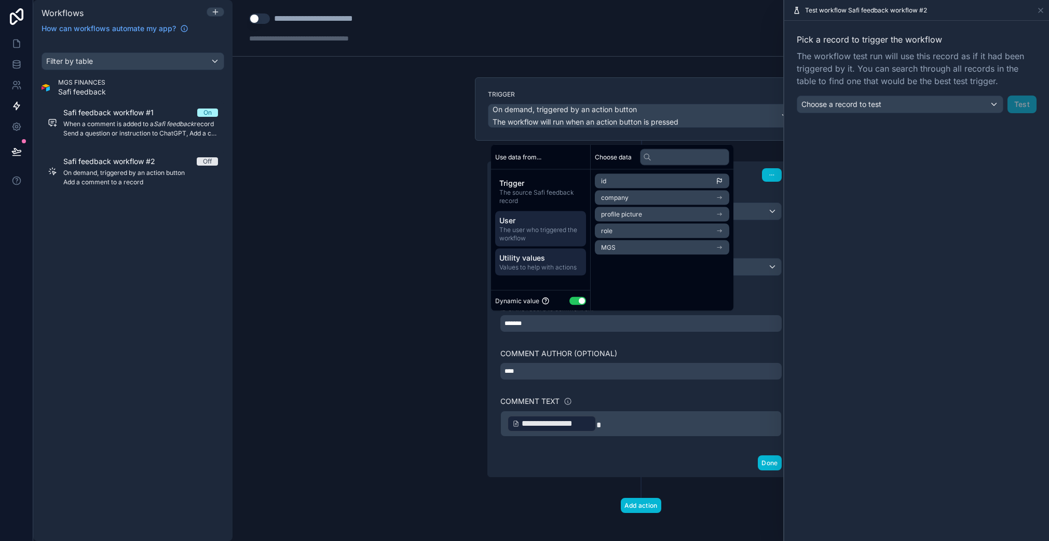
click at [543, 266] on span "Values to help with actions" at bounding box center [540, 267] width 82 height 8
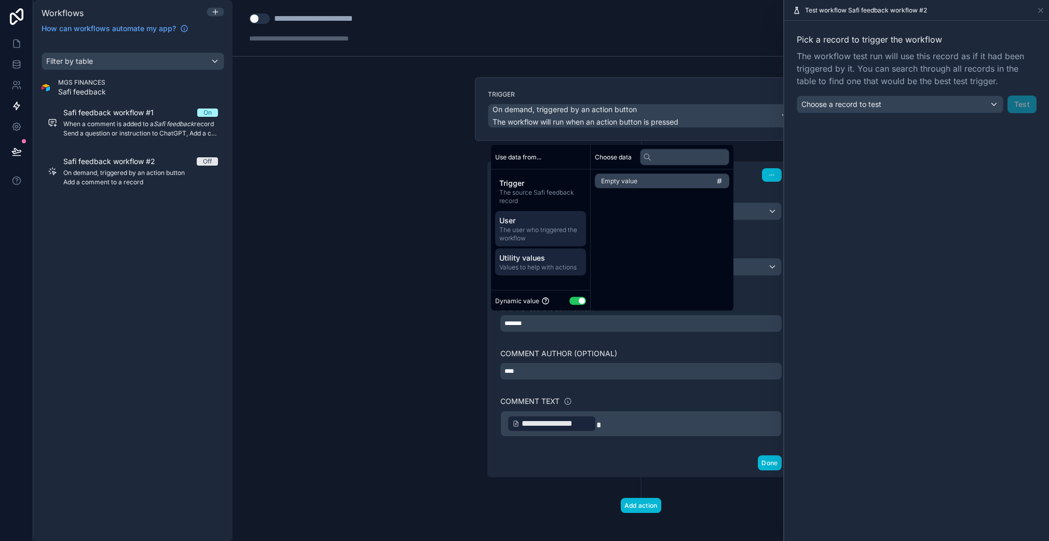
click at [554, 232] on span "The user who triggered the workflow" at bounding box center [540, 234] width 82 height 17
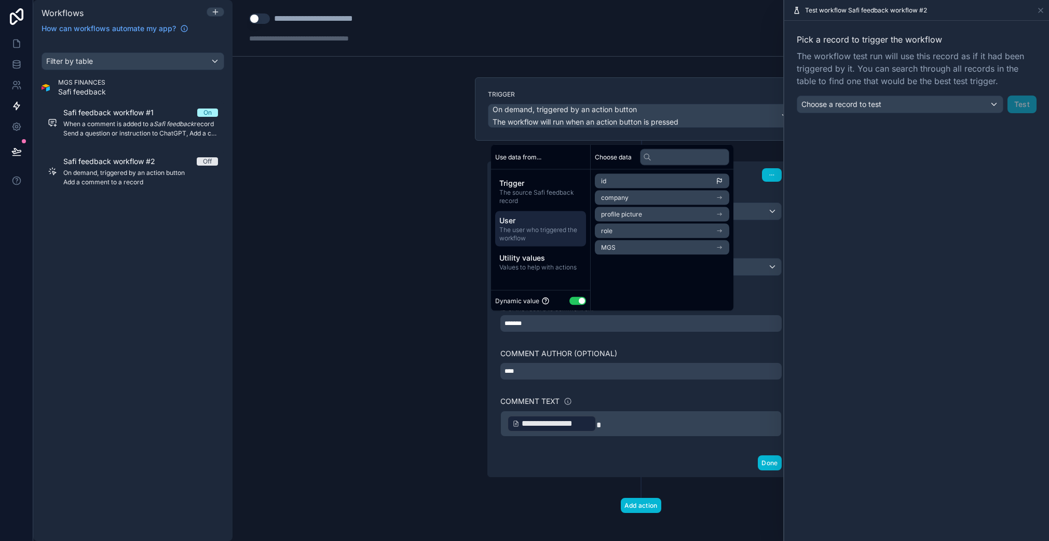
click at [623, 248] on li "MGS" at bounding box center [662, 247] width 134 height 15
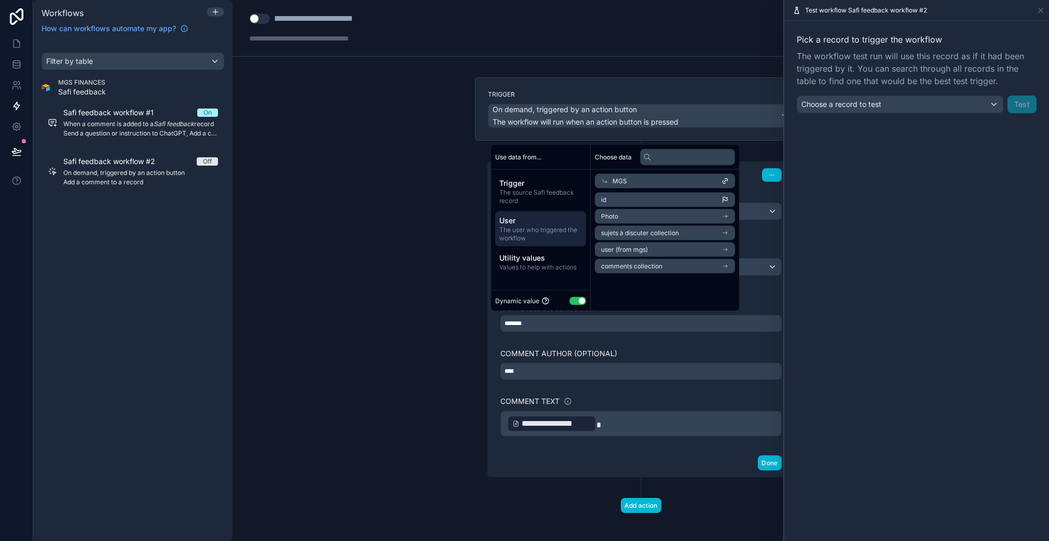
click at [639, 202] on li "id" at bounding box center [665, 199] width 140 height 15
click at [627, 349] on div "Comment author (optional)" at bounding box center [640, 353] width 281 height 10
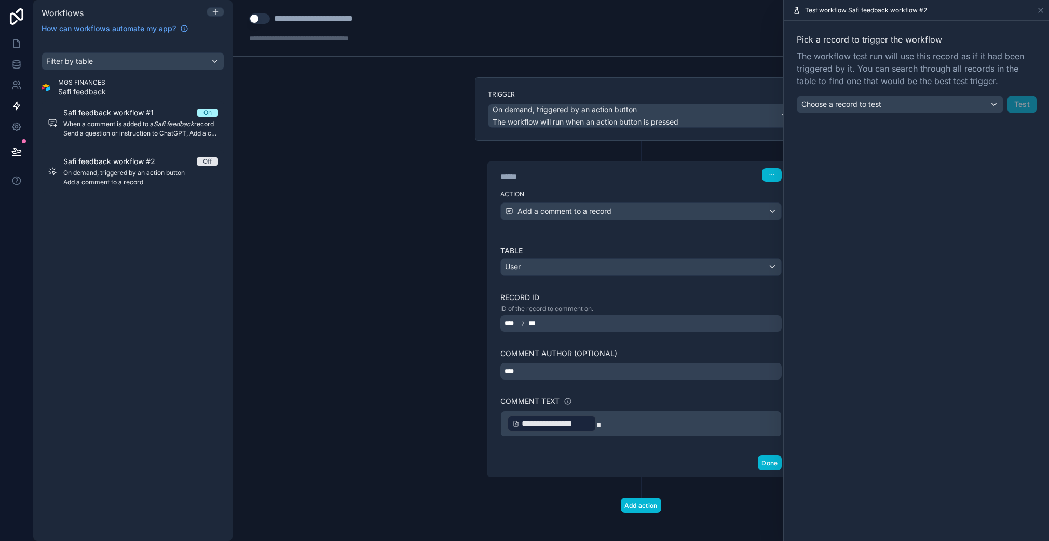
scroll to position [5, 0]
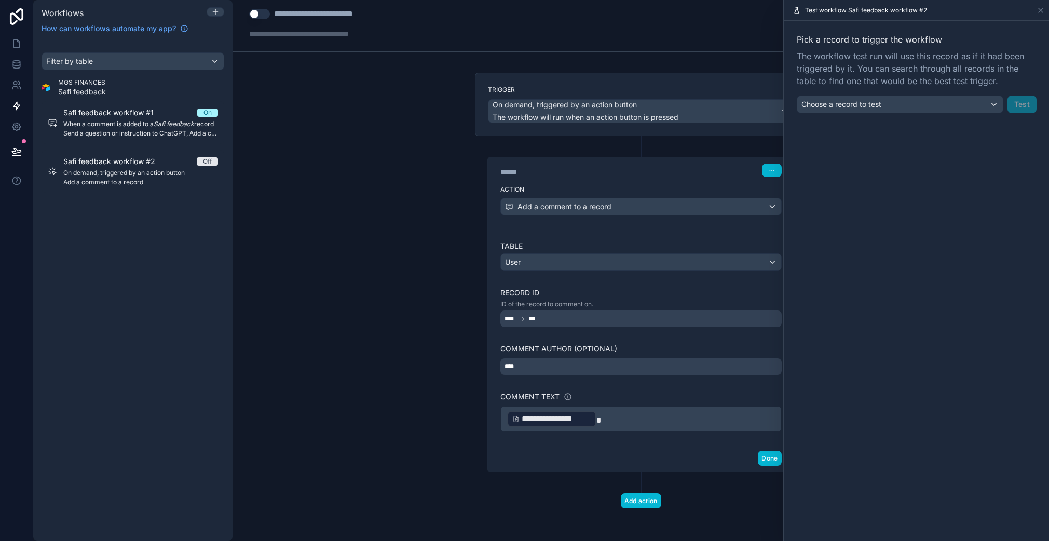
click at [545, 366] on div "****" at bounding box center [640, 366] width 281 height 17
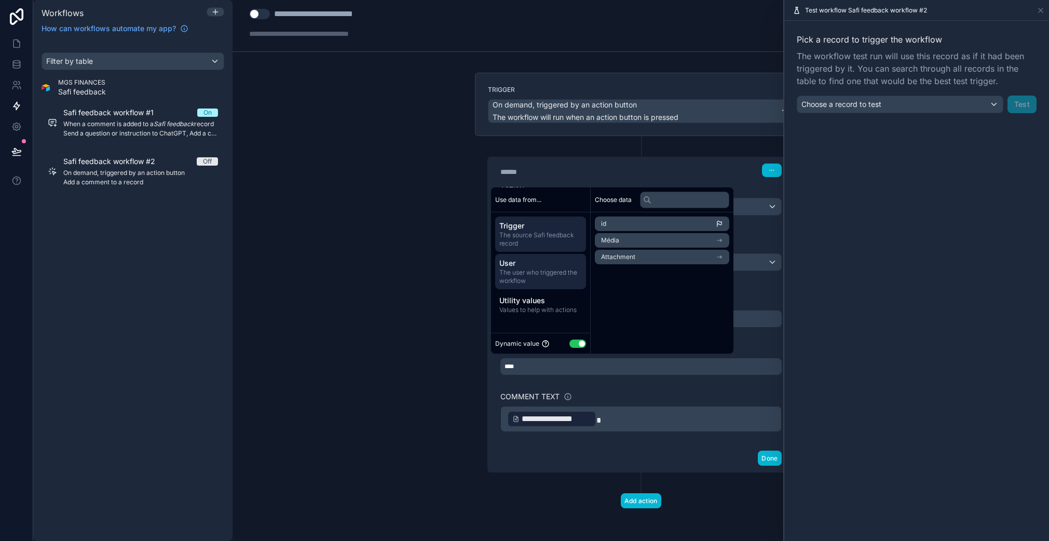
click at [530, 267] on span "User" at bounding box center [540, 263] width 82 height 10
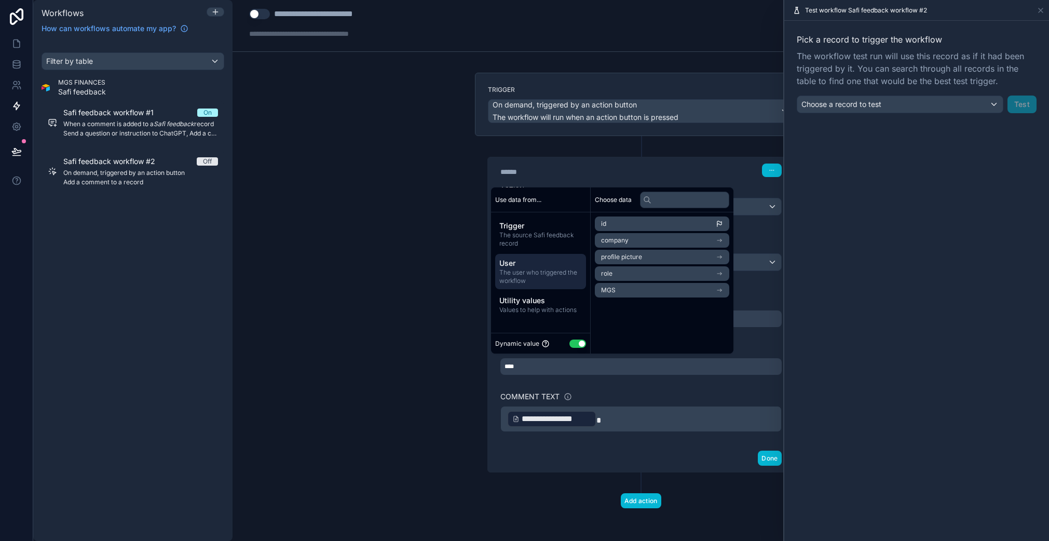
click at [528, 269] on span "The user who triggered the workflow" at bounding box center [540, 276] width 82 height 17
click at [649, 276] on li "role" at bounding box center [662, 273] width 134 height 15
click at [550, 269] on span "The user who triggered the workflow" at bounding box center [540, 276] width 82 height 17
click at [626, 288] on li "MGS" at bounding box center [662, 290] width 134 height 15
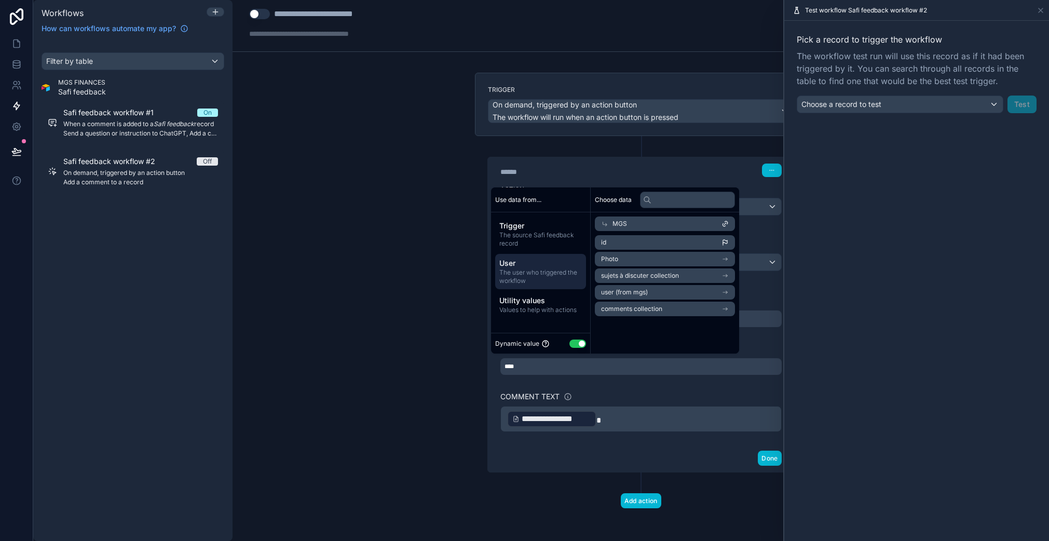
click at [544, 262] on span "User" at bounding box center [540, 263] width 82 height 10
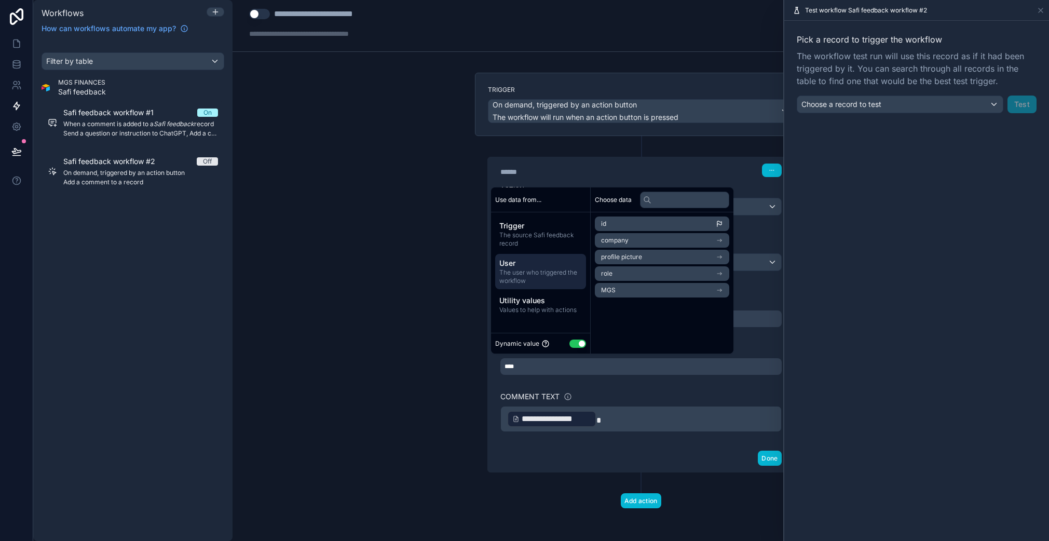
click at [614, 226] on li "id" at bounding box center [662, 223] width 134 height 15
click at [535, 273] on span "The user who triggered the workflow" at bounding box center [540, 276] width 82 height 17
click at [535, 272] on span "The user who triggered the workflow" at bounding box center [540, 276] width 82 height 17
click at [624, 236] on li "company" at bounding box center [662, 240] width 134 height 15
click at [522, 278] on span "The user who triggered the workflow" at bounding box center [540, 276] width 82 height 17
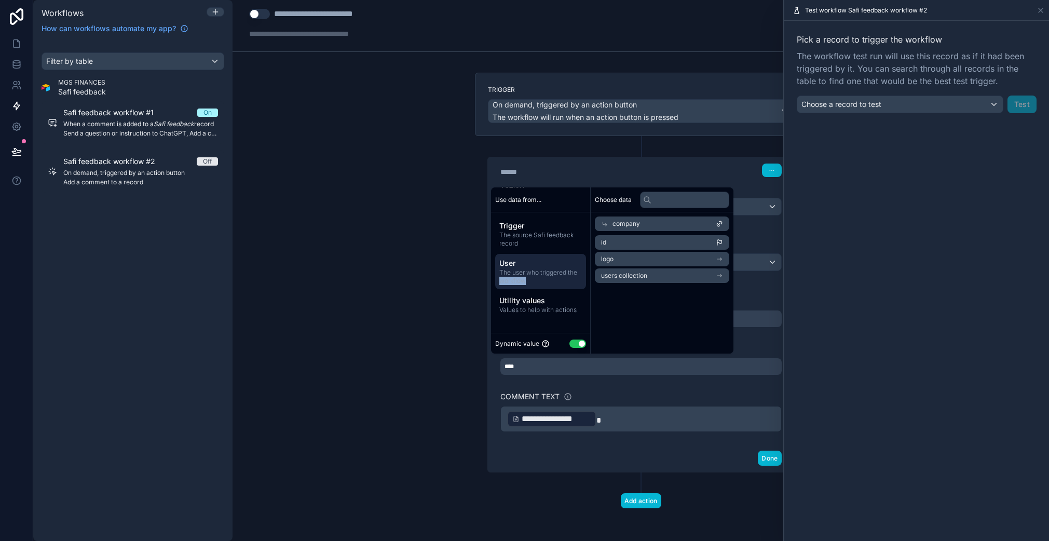
click at [522, 277] on span "The user who triggered the workflow" at bounding box center [540, 276] width 82 height 17
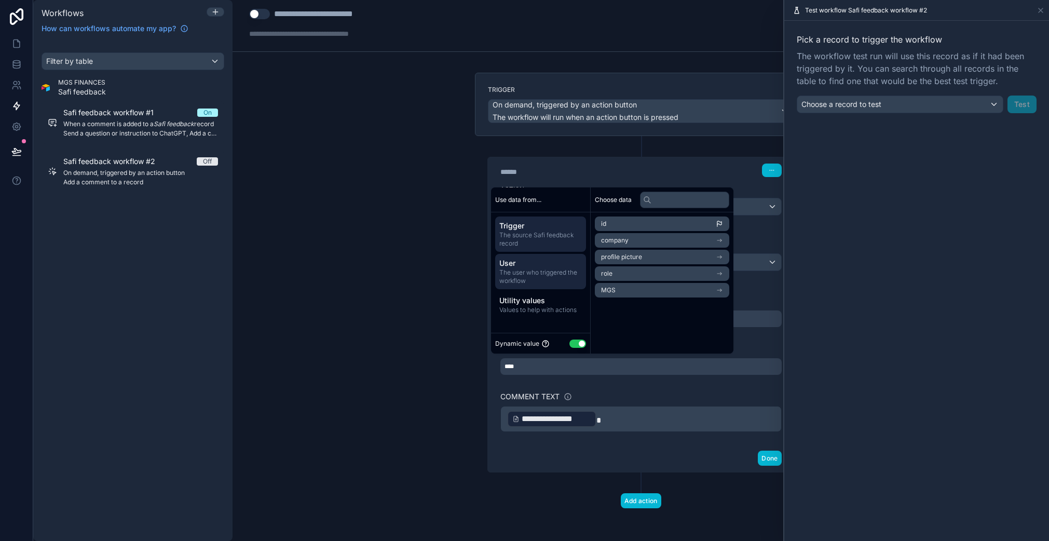
click at [529, 232] on span "The source Safi feedback record" at bounding box center [540, 239] width 82 height 17
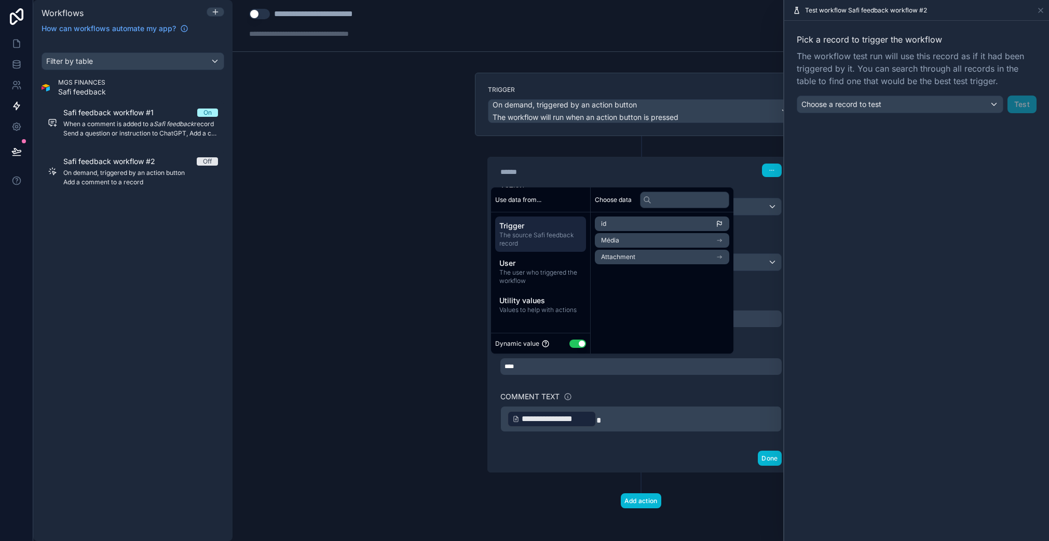
click at [629, 225] on li "id" at bounding box center [662, 223] width 134 height 15
click at [639, 397] on div "Comment text" at bounding box center [640, 396] width 281 height 10
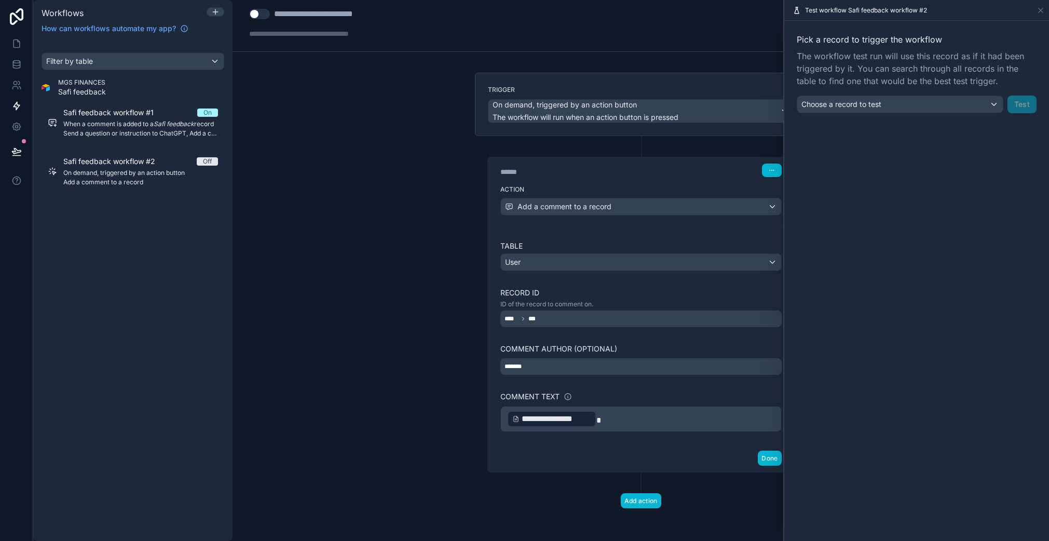
click at [628, 418] on p "**********" at bounding box center [641, 418] width 268 height 19
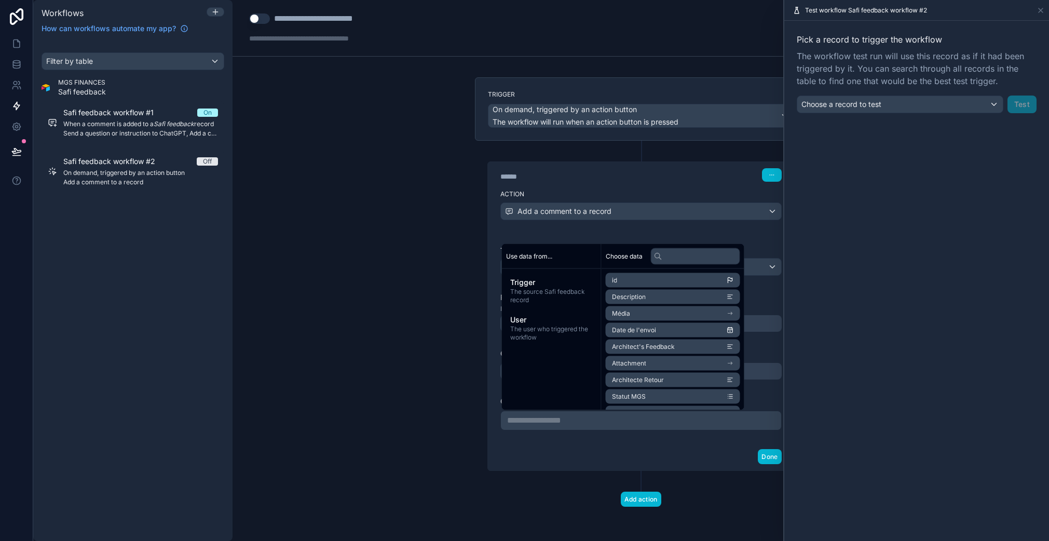
scroll to position [7, 0]
click at [673, 338] on span "Architect's Feedback" at bounding box center [643, 340] width 63 height 8
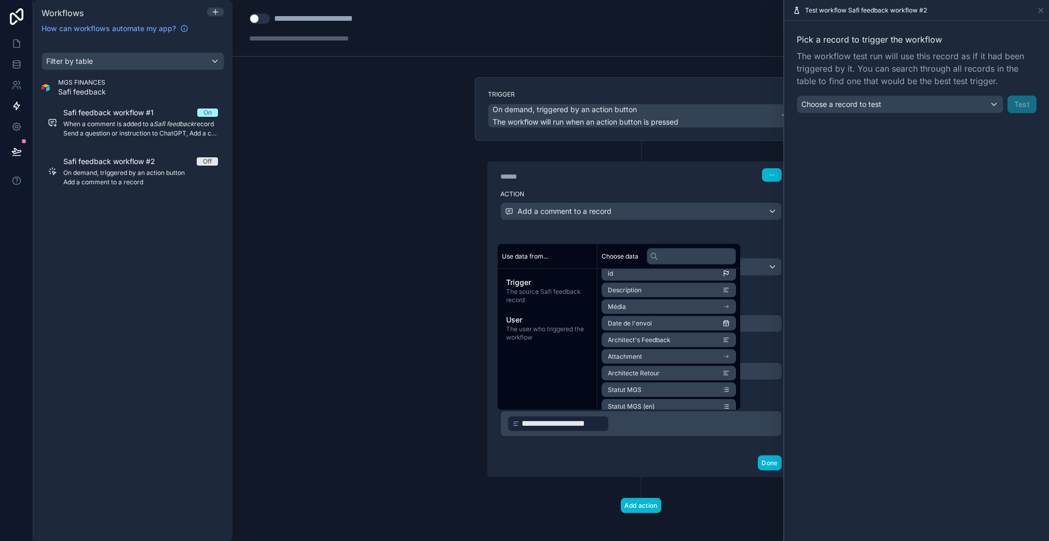
click at [621, 431] on p "**********" at bounding box center [641, 423] width 268 height 19
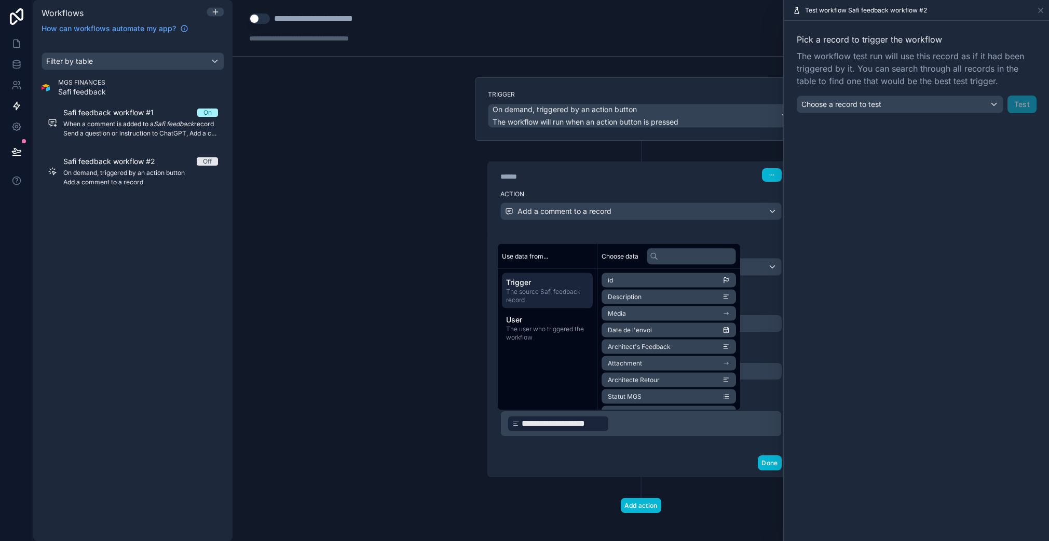
click at [622, 423] on p "**********" at bounding box center [641, 423] width 268 height 19
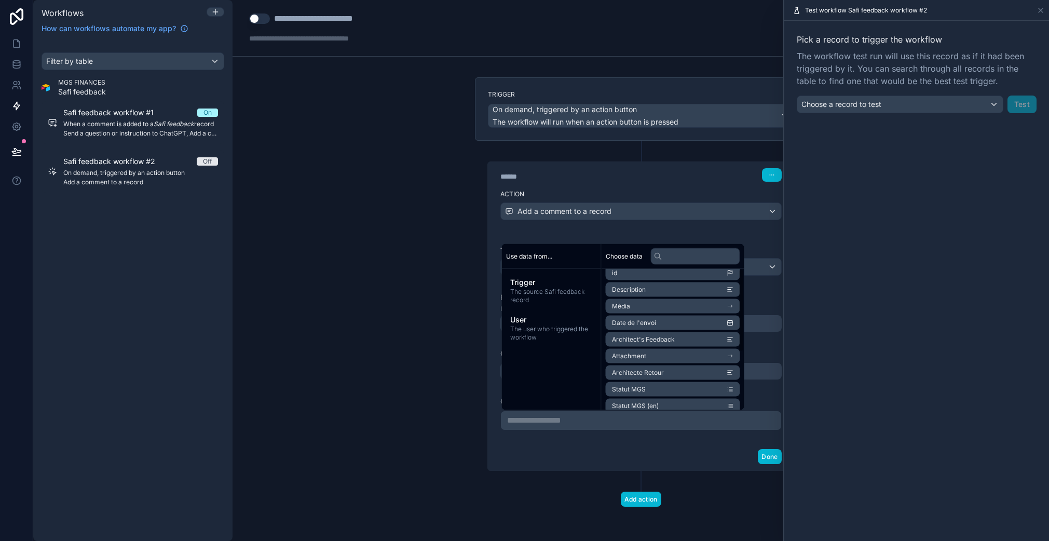
scroll to position [0, 0]
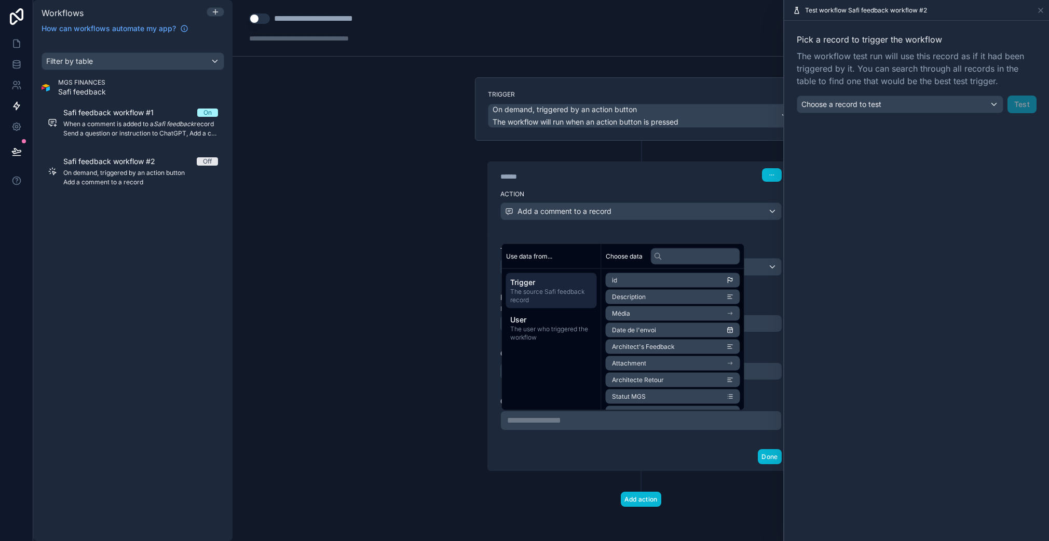
click at [552, 295] on span "The source Safi feedback record" at bounding box center [551, 295] width 82 height 17
click at [664, 363] on li "Attachment" at bounding box center [672, 363] width 134 height 15
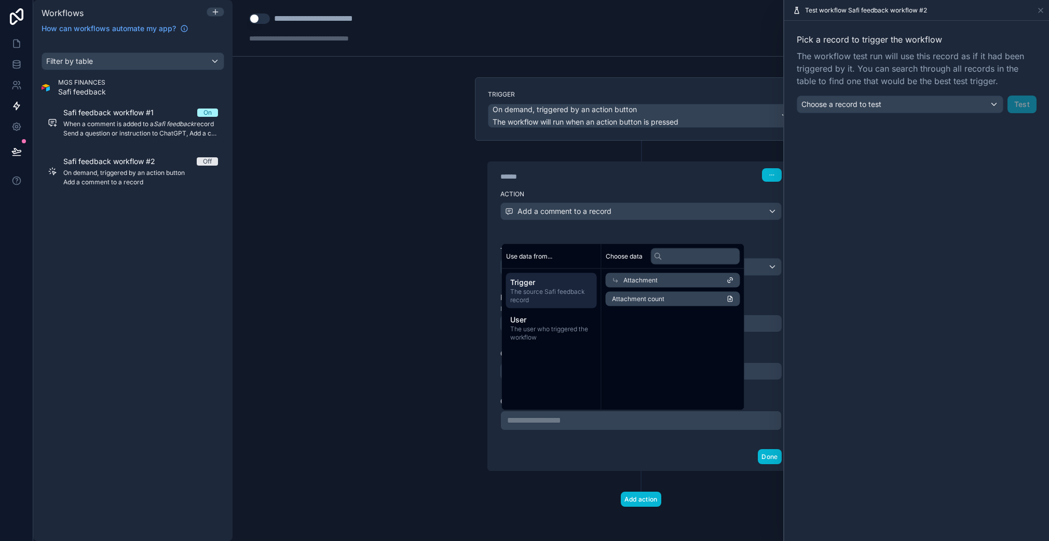
click at [731, 297] on li "Attachment count" at bounding box center [672, 299] width 134 height 15
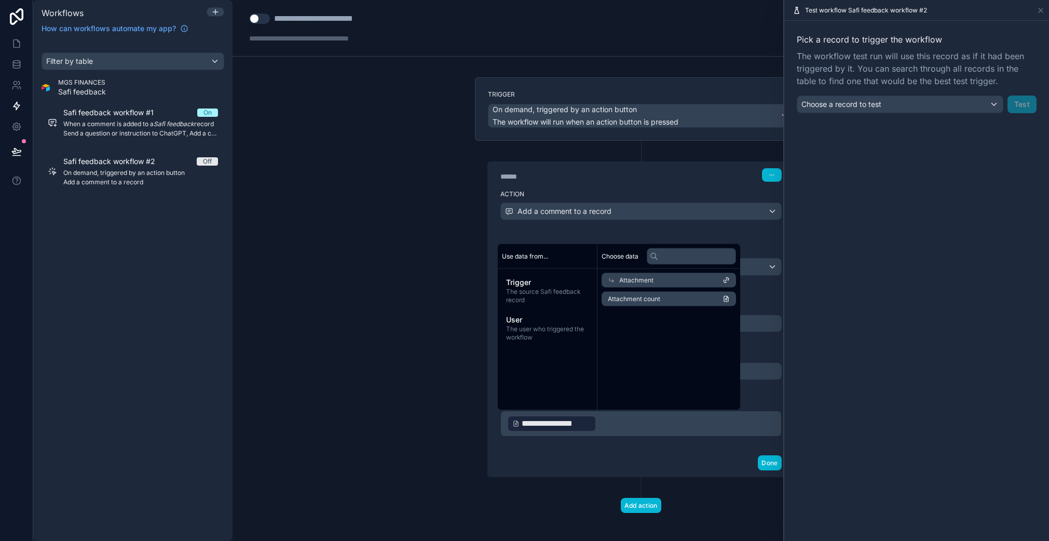
click at [691, 470] on div "Done" at bounding box center [641, 462] width 306 height 27
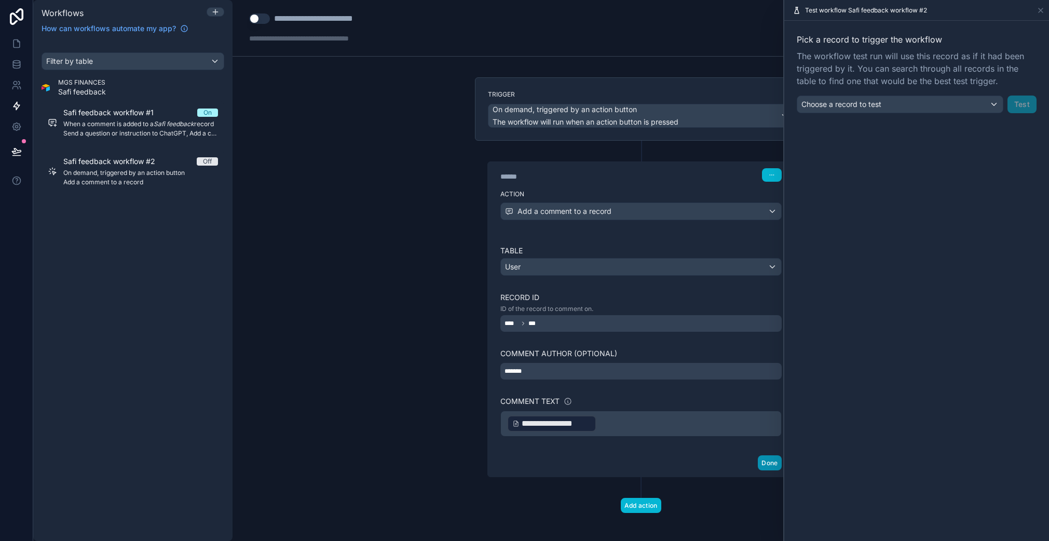
click at [761, 462] on button "Done" at bounding box center [768, 462] width 23 height 15
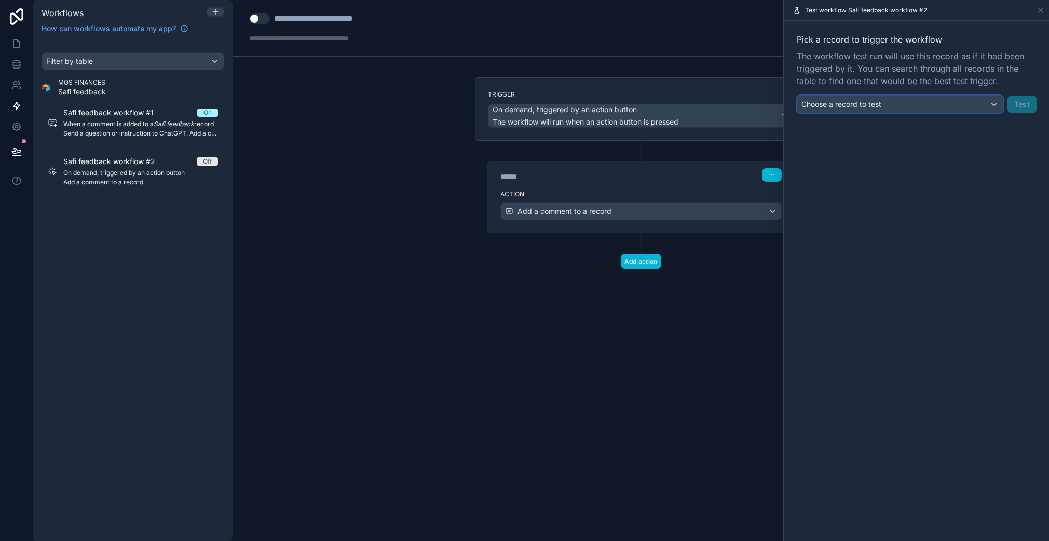
click at [945, 106] on div "Choose a record to test" at bounding box center [899, 104] width 205 height 17
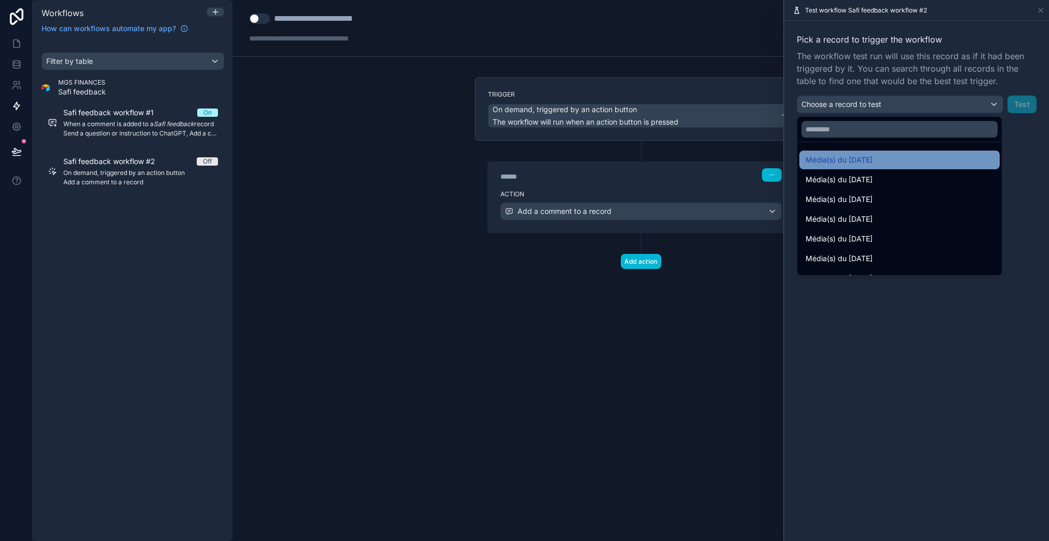
click at [872, 158] on span "Média(s) du [DATE]" at bounding box center [838, 160] width 67 height 12
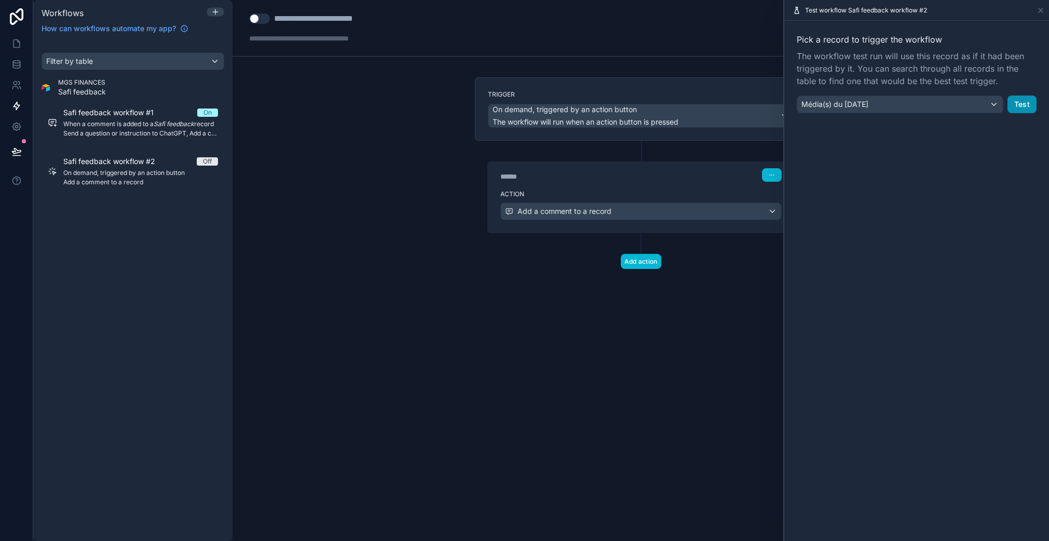
click at [1018, 103] on button "Test" at bounding box center [1021, 104] width 29 height 18
click at [1044, 10] on div "Test workflow Safi feedback workflow #2" at bounding box center [916, 10] width 265 height 21
click at [1039, 11] on icon at bounding box center [1040, 10] width 8 height 8
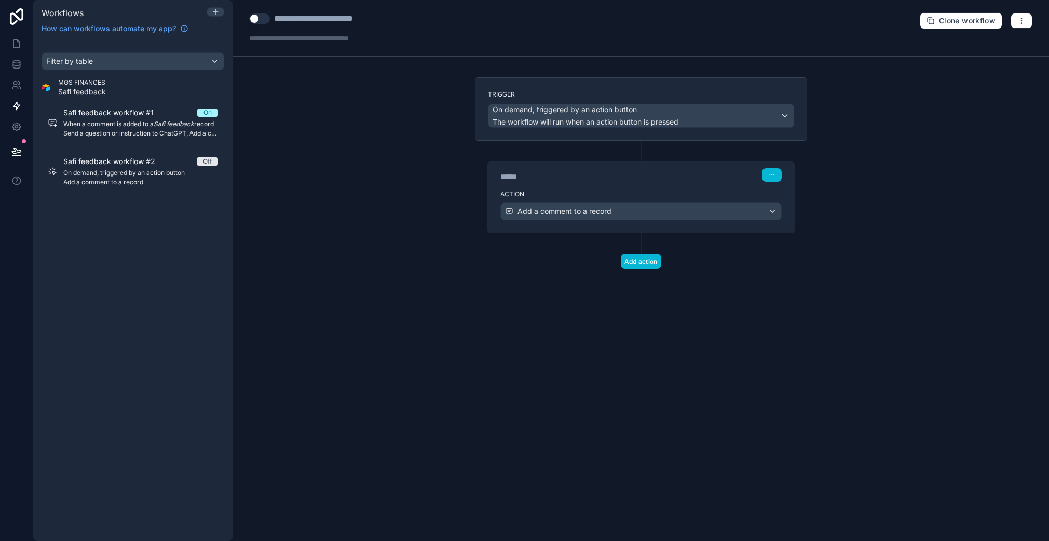
click at [267, 18] on button "Use setting" at bounding box center [259, 18] width 21 height 10
click at [14, 48] on icon at bounding box center [16, 43] width 10 height 10
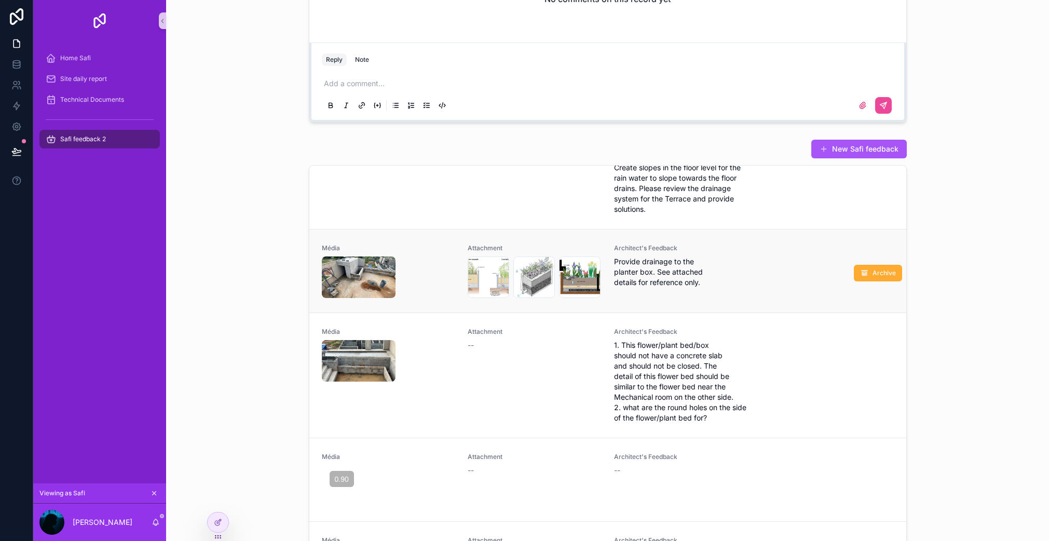
scroll to position [3, 0]
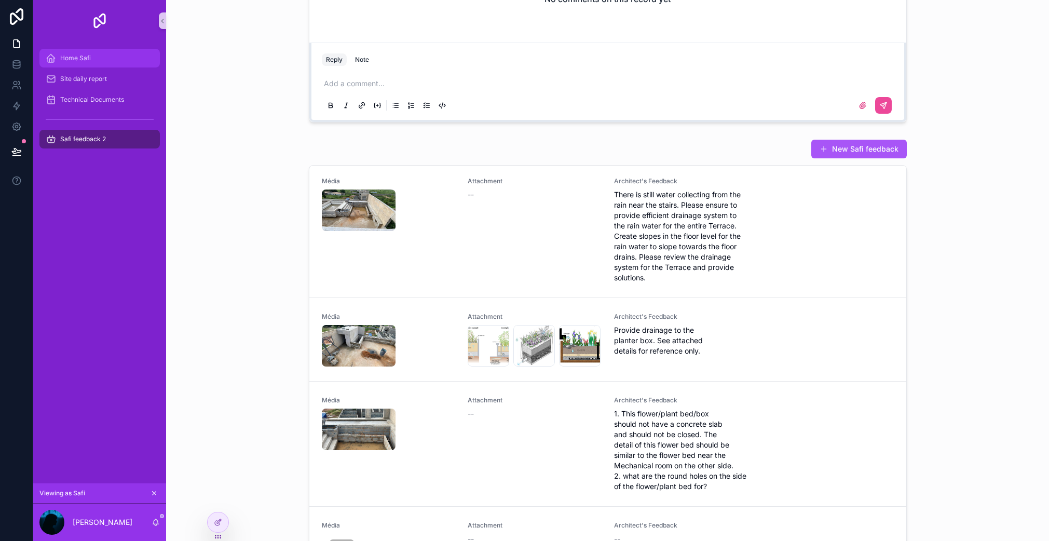
click at [85, 62] on div "Home Safi" at bounding box center [100, 58] width 108 height 17
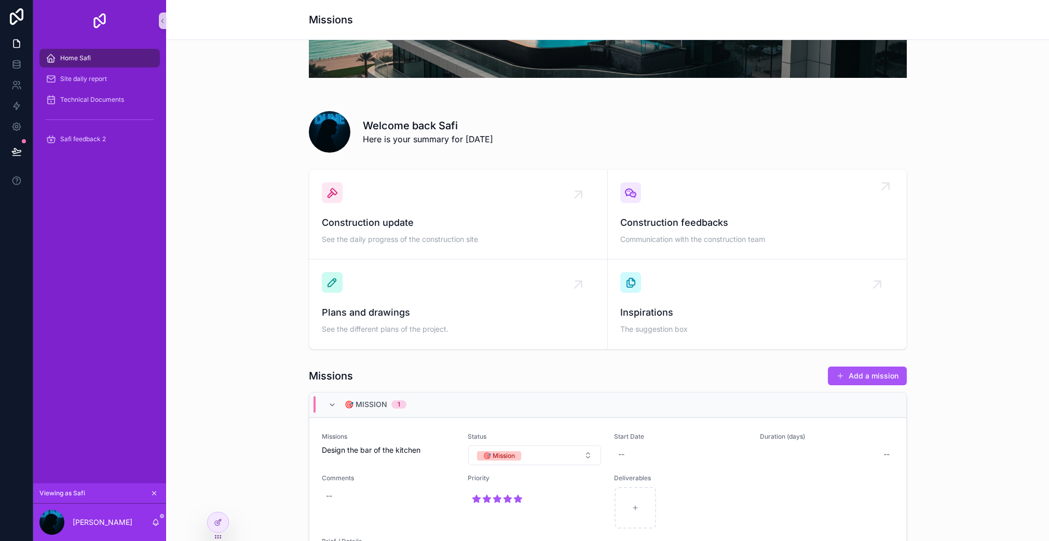
click at [670, 223] on span "Construction feedbacks" at bounding box center [756, 222] width 273 height 15
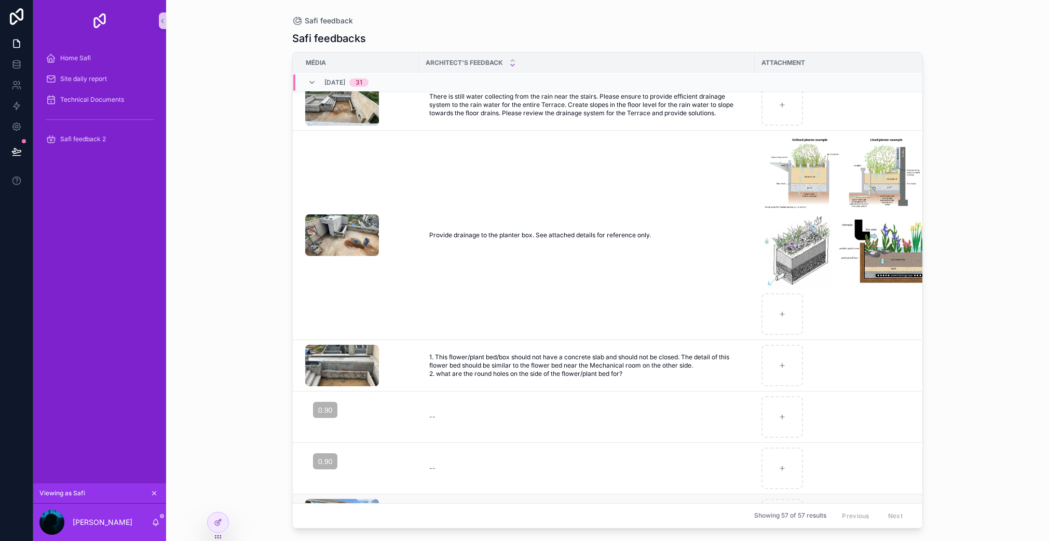
scroll to position [120, 0]
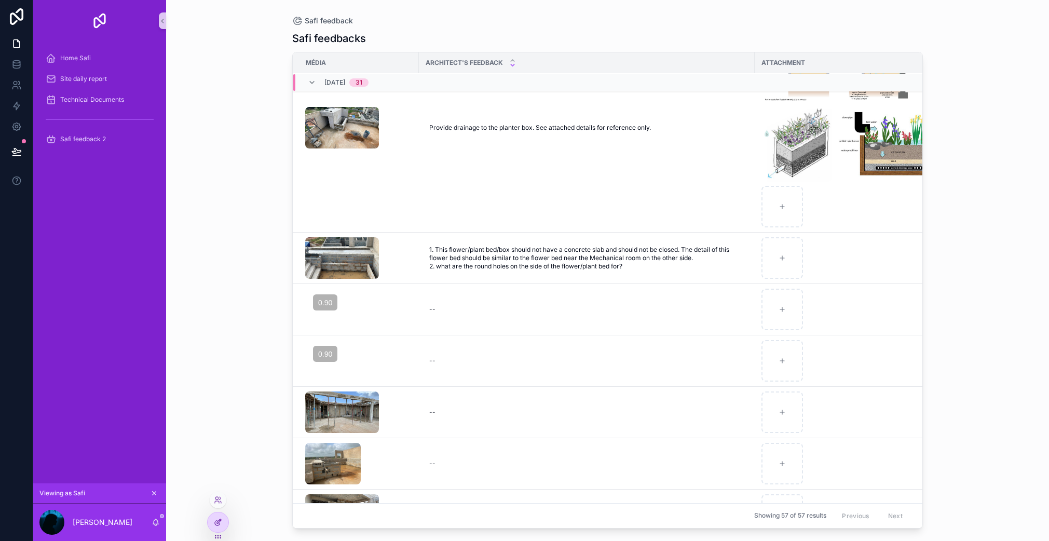
click at [219, 521] on icon at bounding box center [219, 521] width 4 height 4
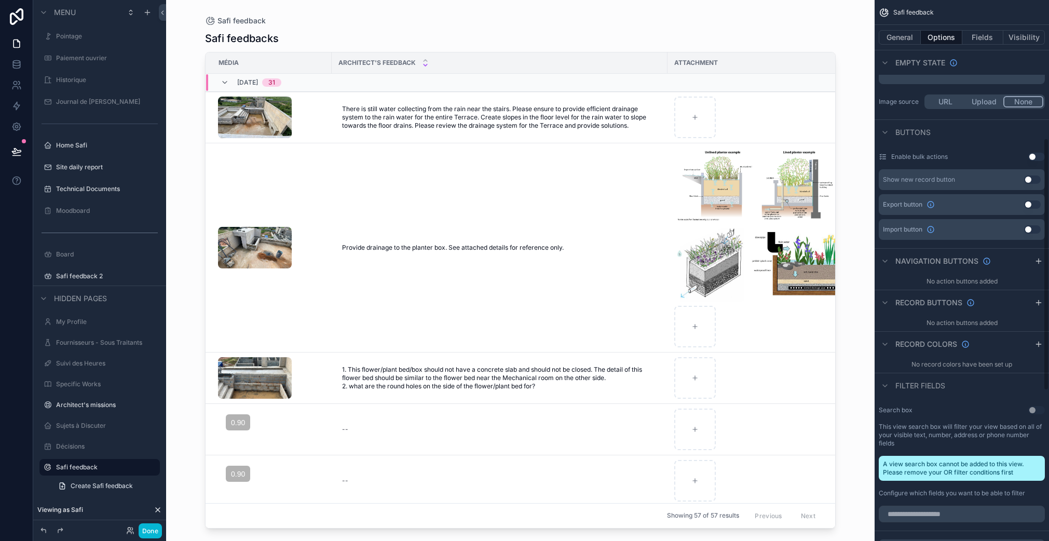
scroll to position [302, 0]
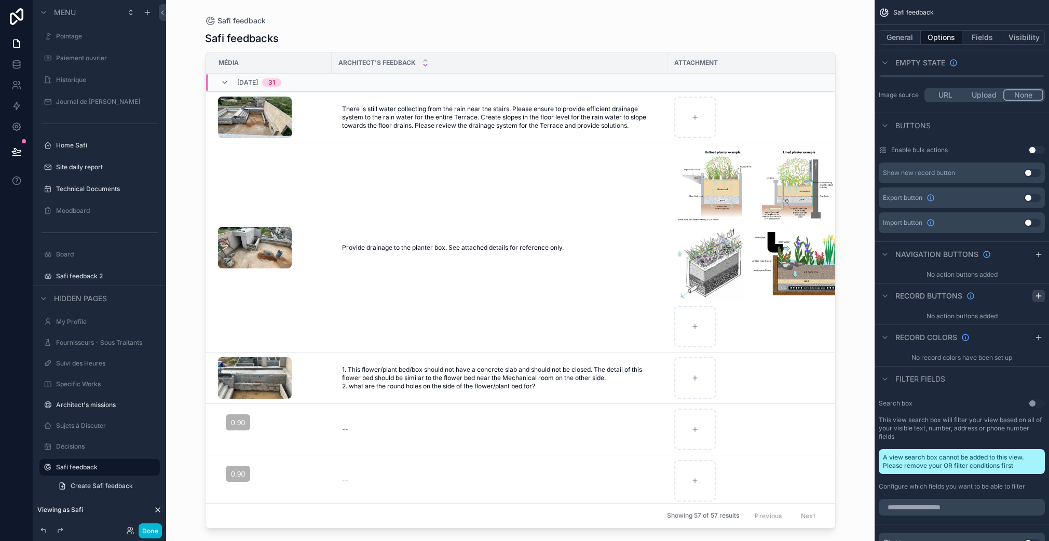
click at [1038, 296] on icon "scrollable content" at bounding box center [1038, 296] width 8 height 8
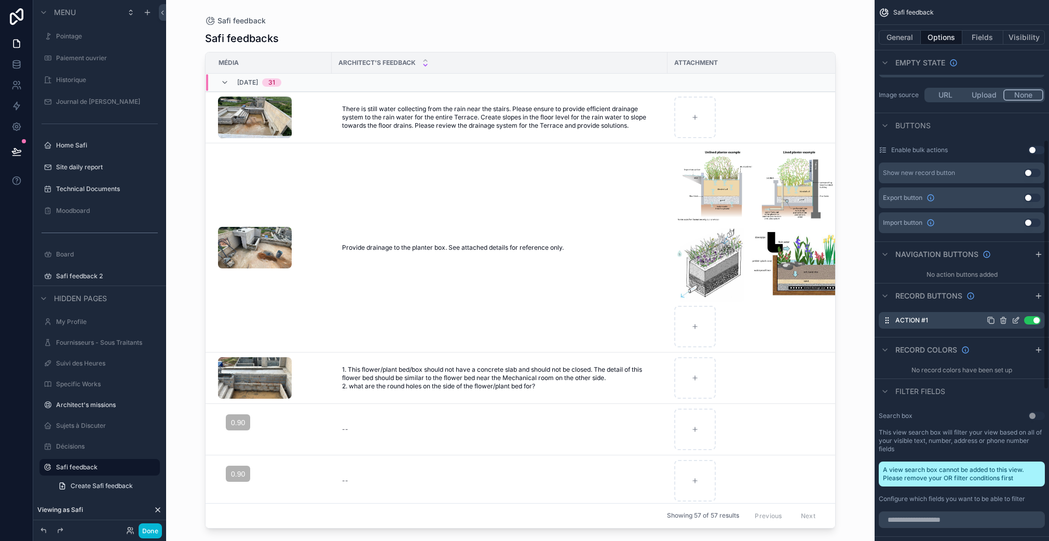
click at [1016, 320] on icon "scrollable content" at bounding box center [1016, 319] width 4 height 4
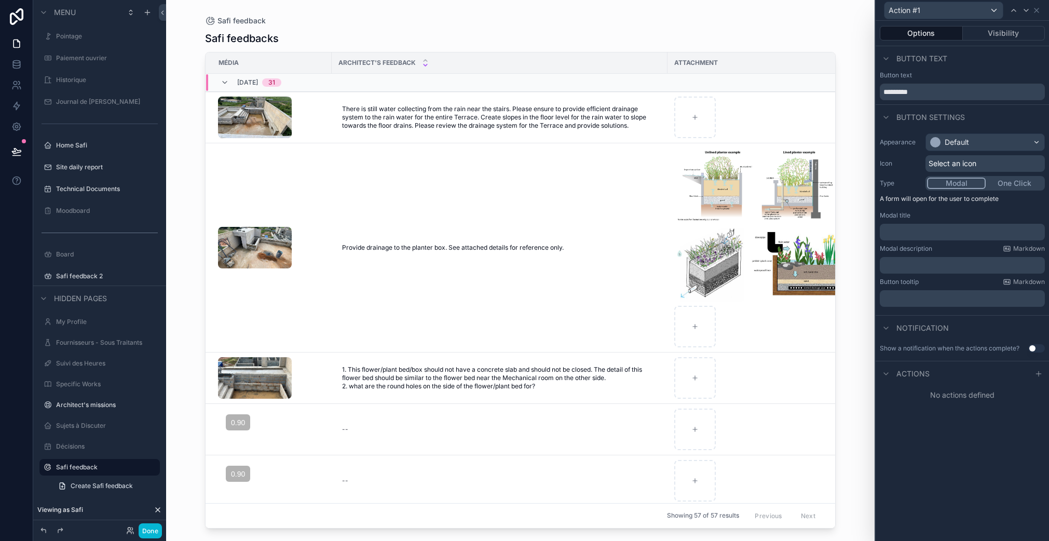
click at [965, 161] on span "Select an icon" at bounding box center [952, 163] width 48 height 10
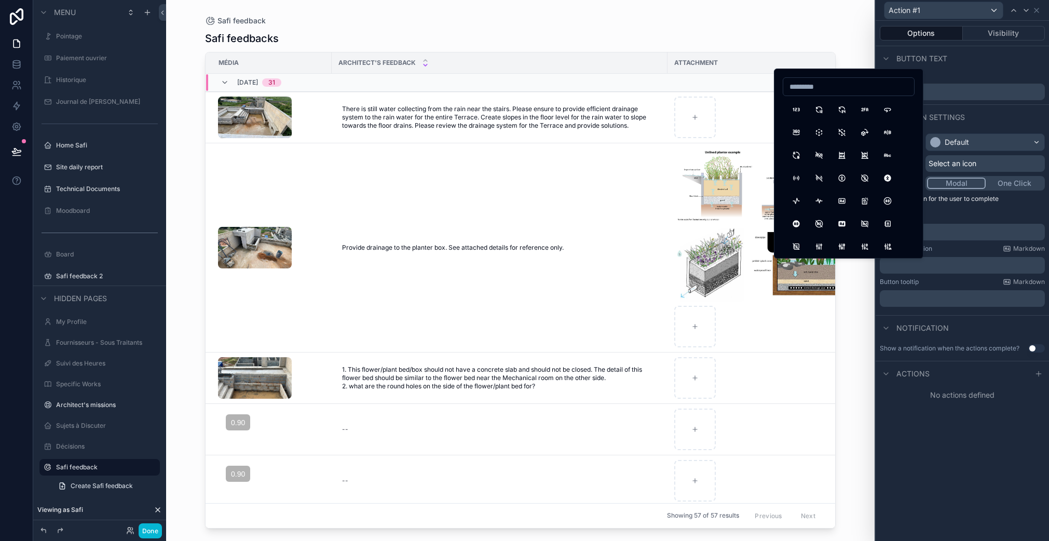
click at [966, 162] on span "Select an icon" at bounding box center [952, 163] width 48 height 10
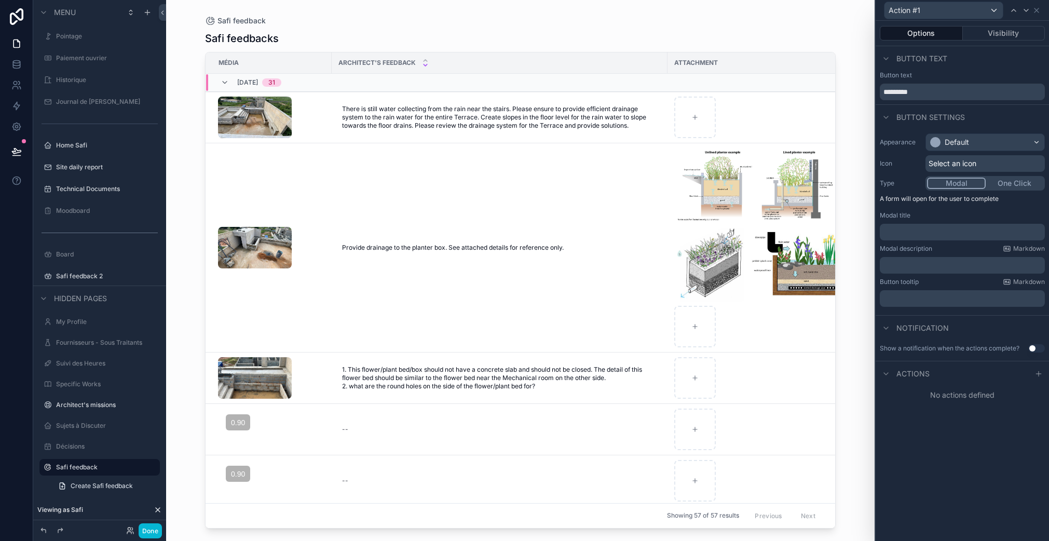
click at [998, 184] on button "One Click" at bounding box center [1014, 182] width 58 height 11
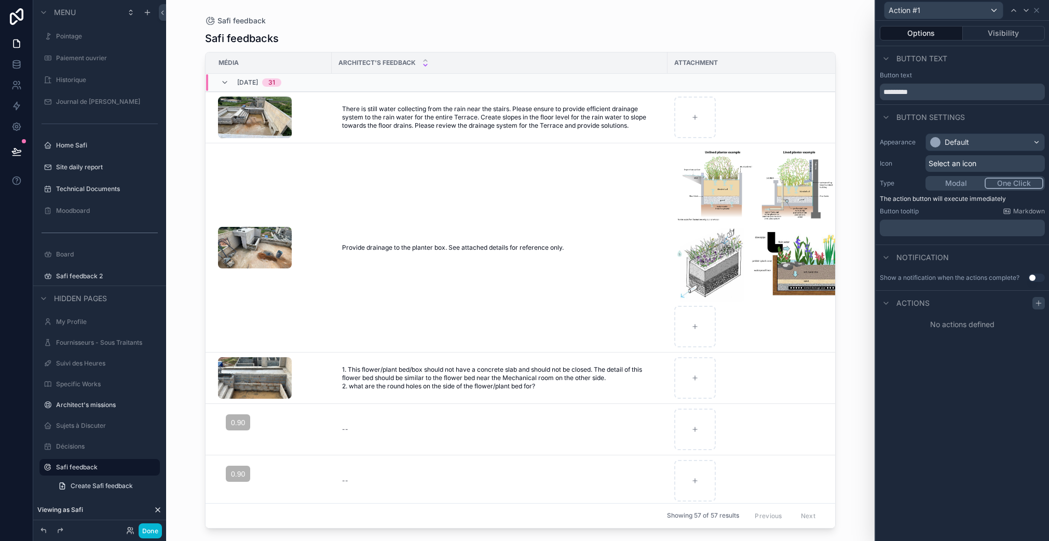
click at [1039, 300] on icon at bounding box center [1038, 303] width 8 height 8
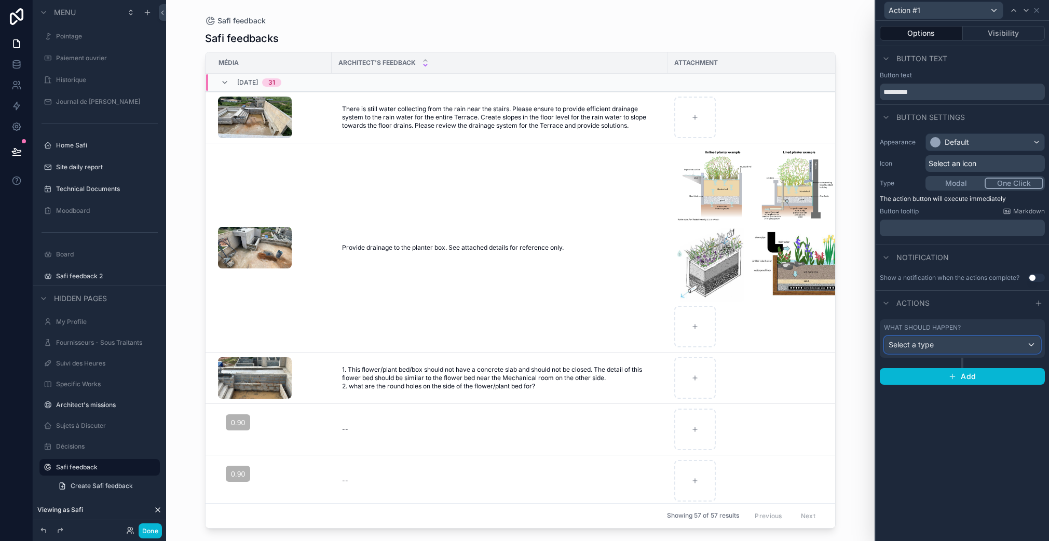
click at [955, 349] on div "Select a type" at bounding box center [962, 344] width 156 height 17
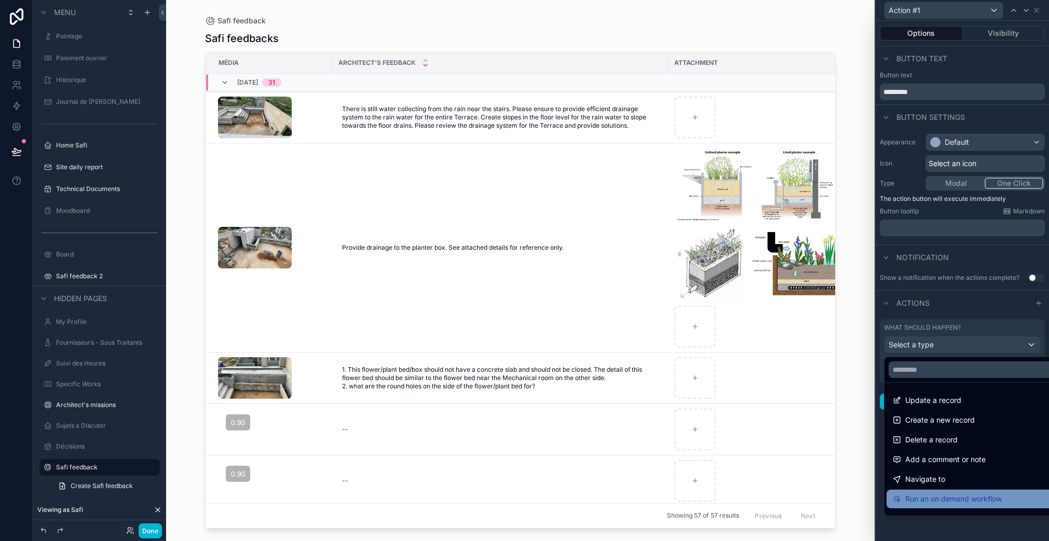
click at [957, 493] on span "Run an on demand workflow" at bounding box center [953, 498] width 96 height 12
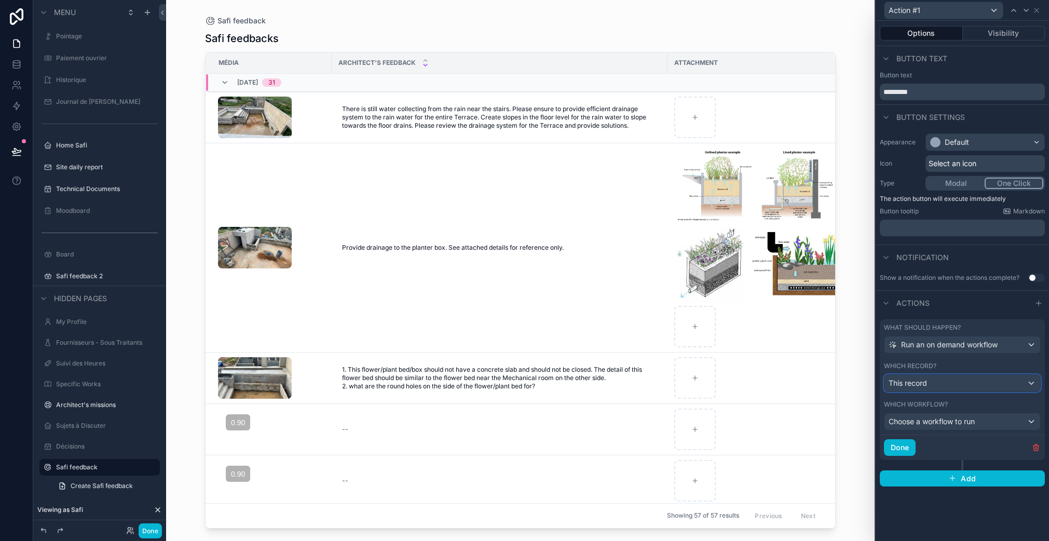
click at [951, 384] on div "This record" at bounding box center [962, 383] width 156 height 17
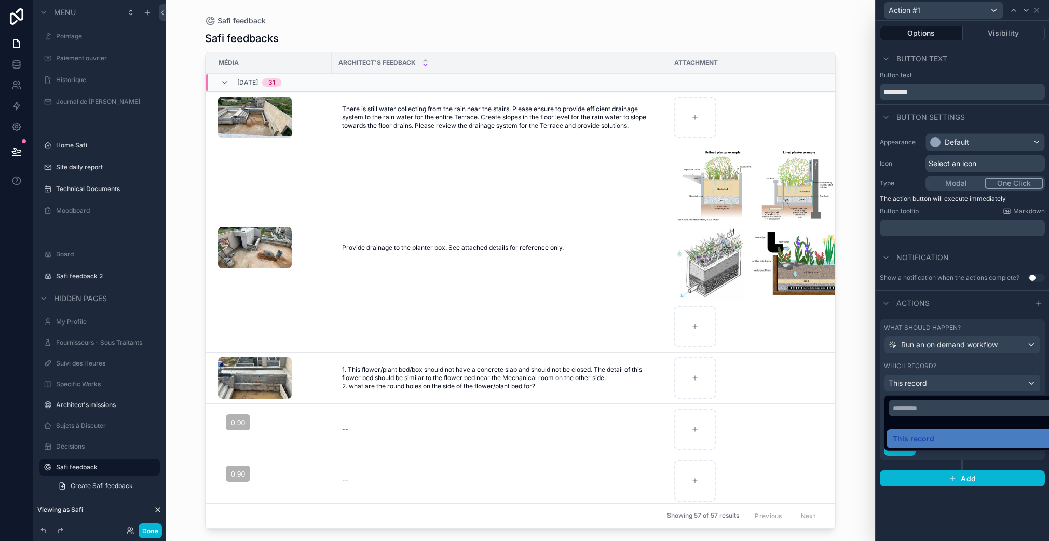
click at [950, 384] on div at bounding box center [961, 270] width 173 height 541
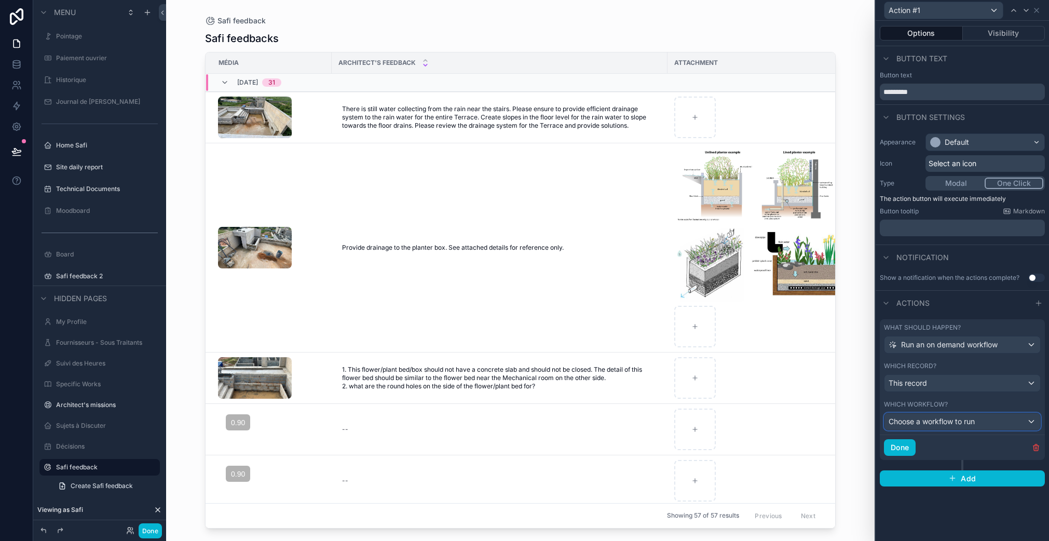
click at [977, 422] on div "Choose a workflow to run" at bounding box center [962, 421] width 156 height 17
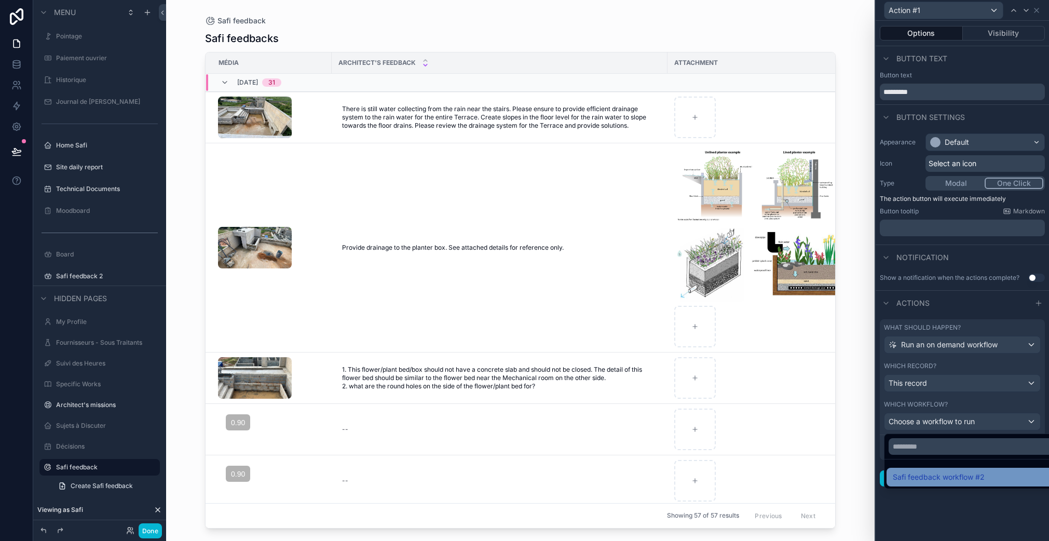
click at [994, 475] on div "Safi feedback workflow #2" at bounding box center [973, 477] width 163 height 12
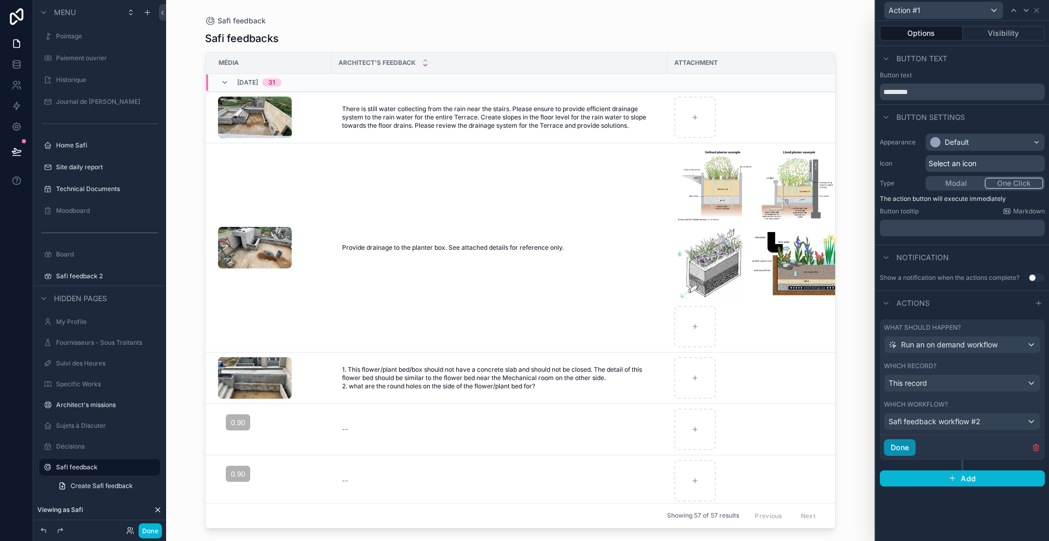
click at [911, 445] on button "Done" at bounding box center [900, 447] width 32 height 17
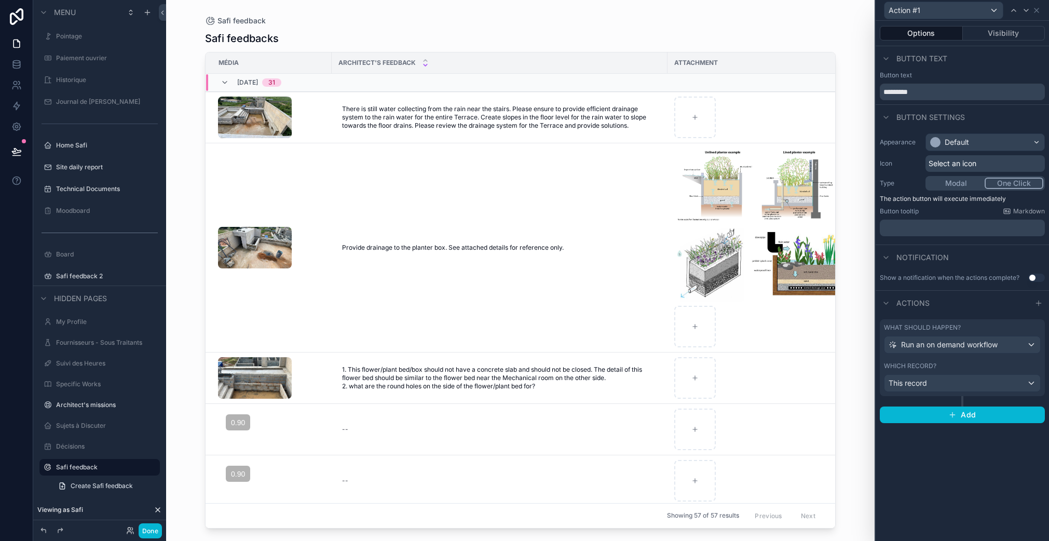
click at [930, 168] on span "Select an icon" at bounding box center [952, 163] width 48 height 10
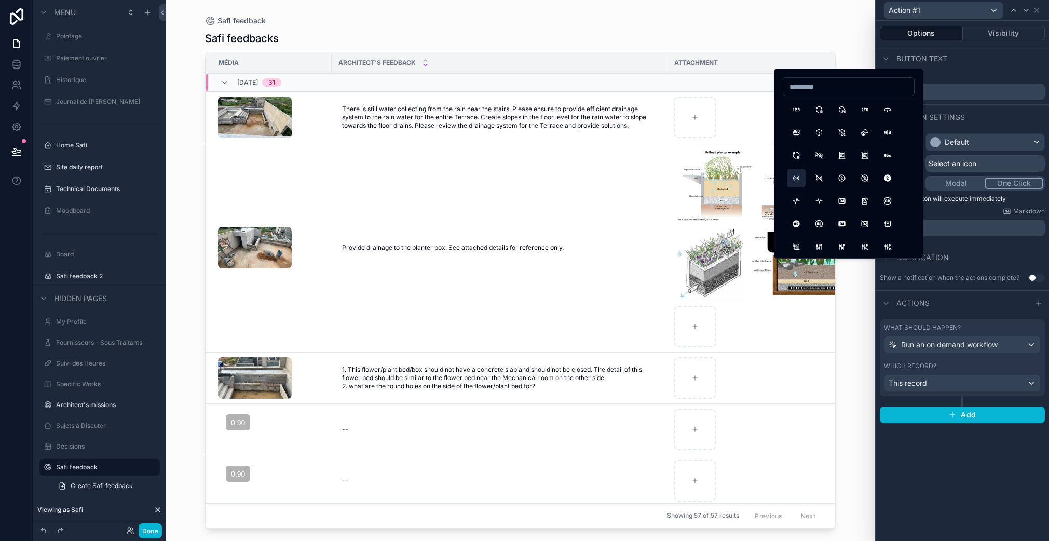
click at [790, 175] on button "AccessPoint" at bounding box center [796, 178] width 19 height 19
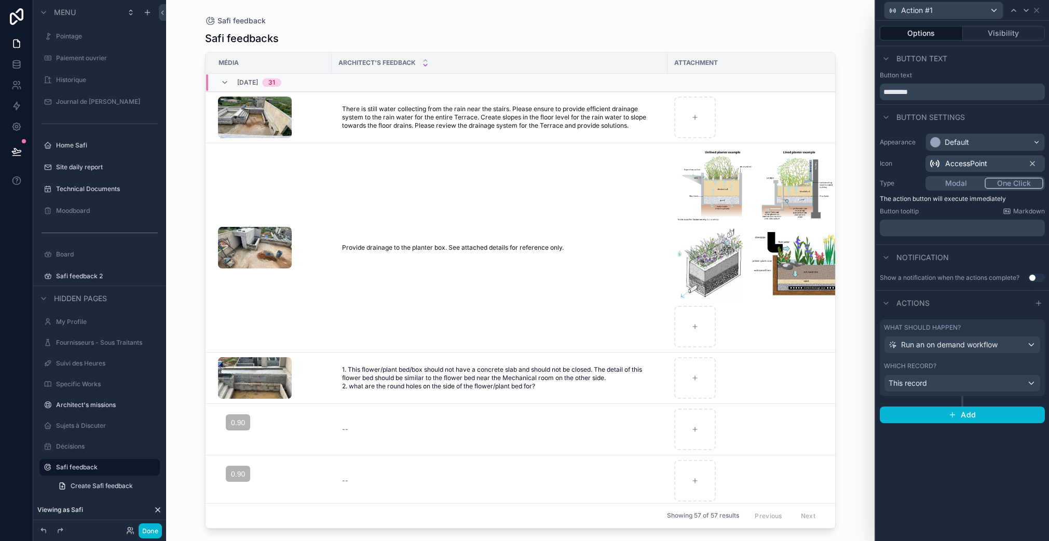
click at [753, 381] on div "scrollable content" at bounding box center [520, 264] width 664 height 528
click at [142, 531] on button "Done" at bounding box center [150, 530] width 23 height 15
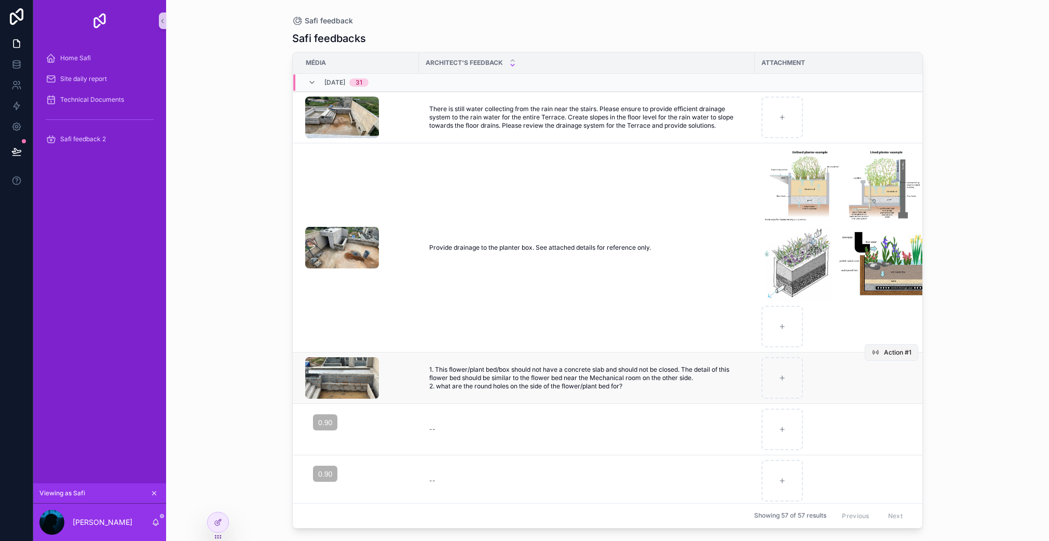
click at [884, 354] on span "Action #1" at bounding box center [897, 352] width 27 height 8
click at [83, 140] on span "Safi feedback 2" at bounding box center [83, 139] width 46 height 8
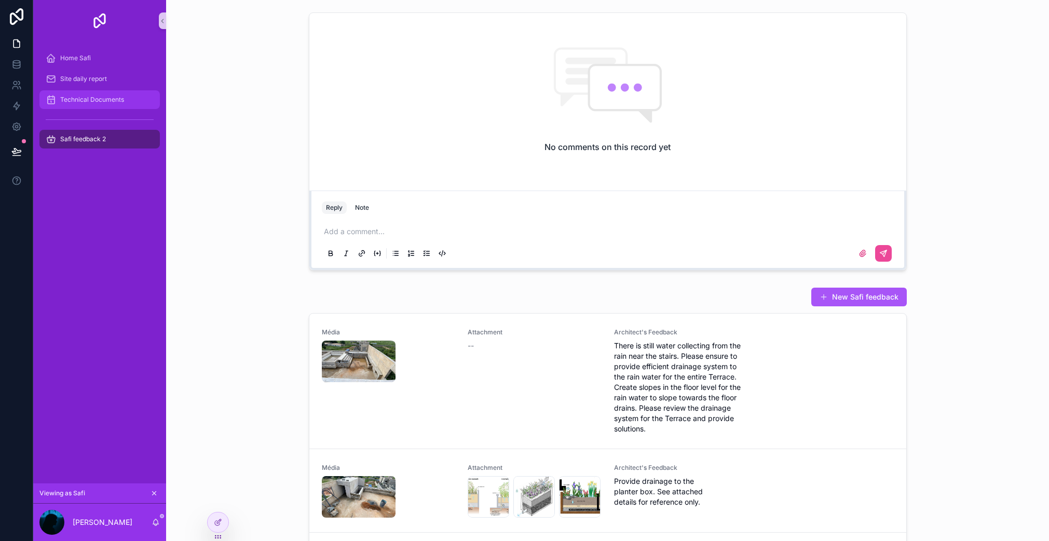
click at [98, 99] on span "Technical Documents" at bounding box center [92, 99] width 64 height 8
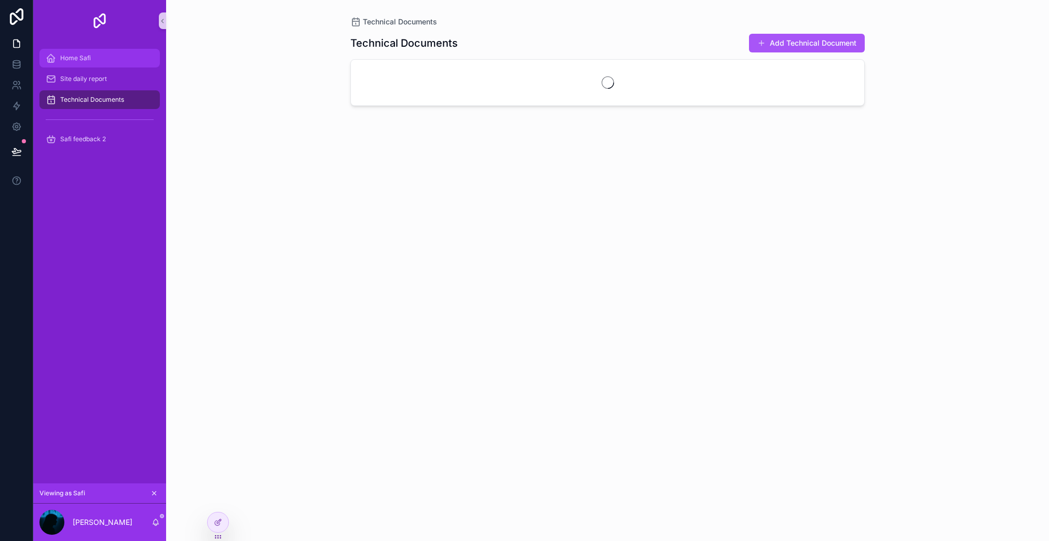
click at [98, 58] on div "Home Safi" at bounding box center [100, 58] width 108 height 17
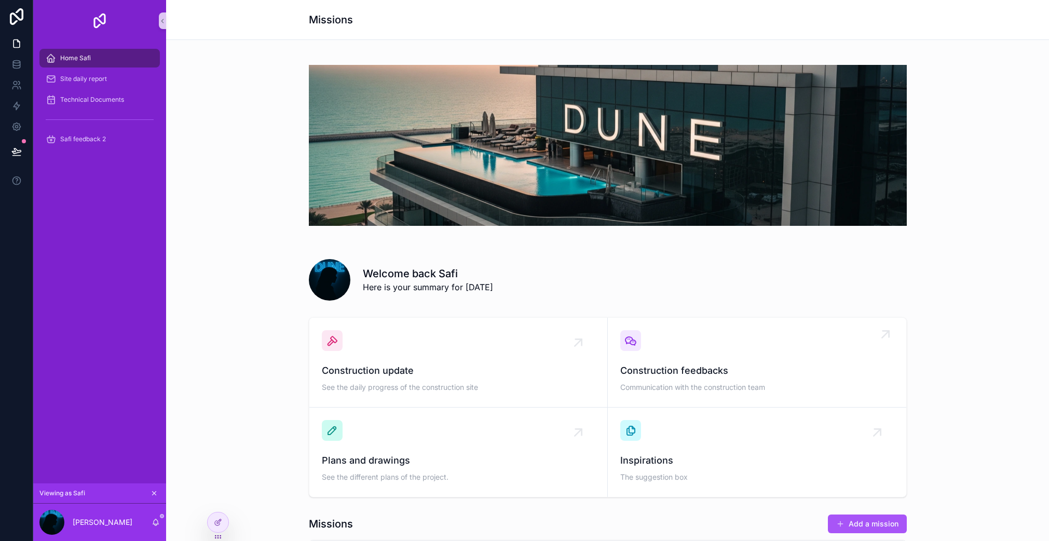
click at [709, 332] on div "Construction feedbacks Communication with the construction team" at bounding box center [756, 362] width 273 height 64
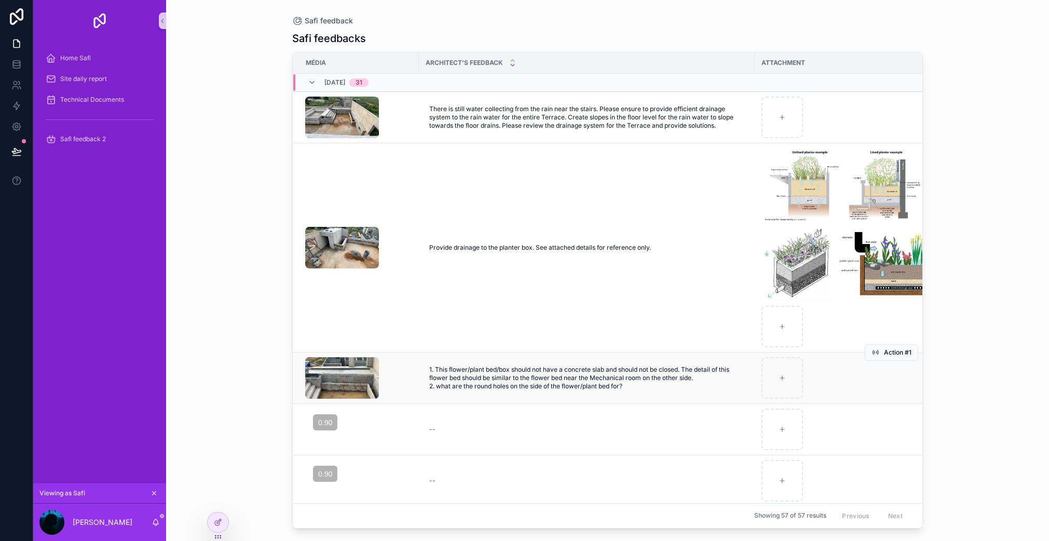
click at [728, 396] on td "1. This flower/plant bed/box should not have a concrete slab and should not be …" at bounding box center [587, 377] width 336 height 51
click at [740, 384] on span "1. This flower/plant bed/box should not have a concrete slab and should not be …" at bounding box center [586, 377] width 315 height 25
click at [849, 383] on div "scrollable content" at bounding box center [877, 378] width 232 height 42
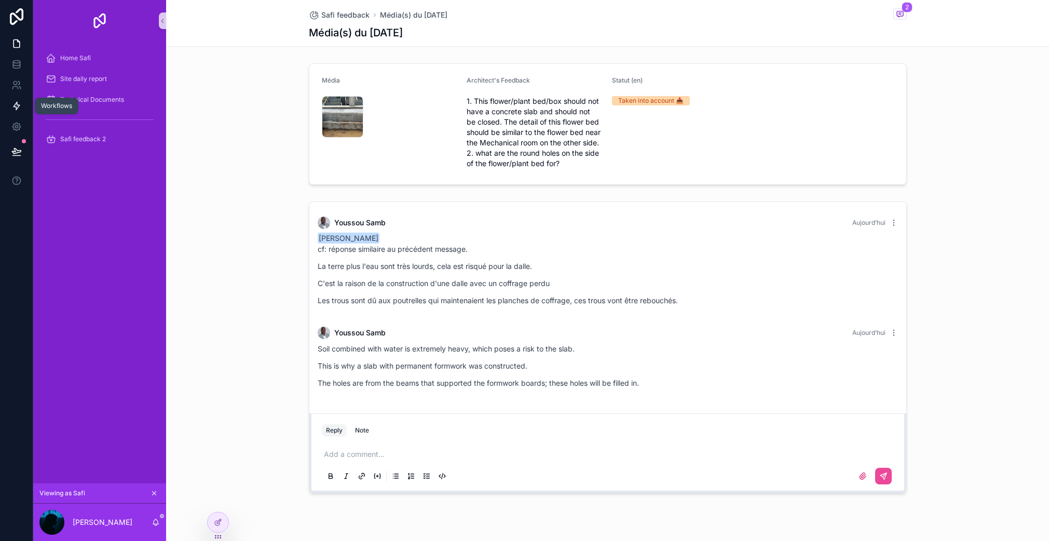
click at [15, 108] on icon at bounding box center [16, 106] width 10 height 10
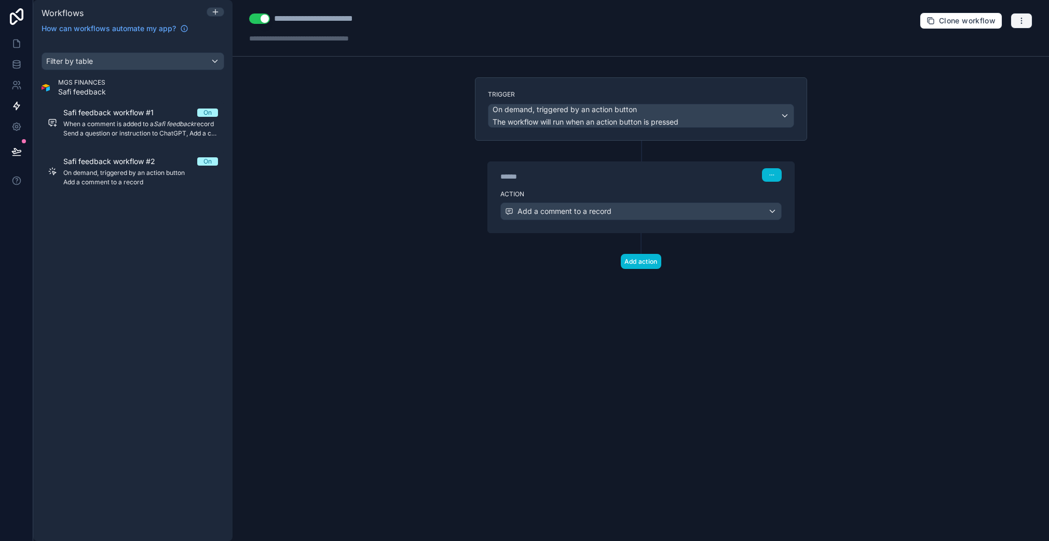
click at [1026, 19] on button "button" at bounding box center [1021, 21] width 22 height 16
click at [95, 174] on span "On demand, triggered by an action button" at bounding box center [140, 173] width 155 height 8
click at [129, 169] on span "On demand, triggered by an action button" at bounding box center [140, 173] width 155 height 8
click at [1015, 25] on button "button" at bounding box center [1021, 21] width 22 height 16
click at [994, 43] on span "Test workflow" at bounding box center [994, 45] width 50 height 8
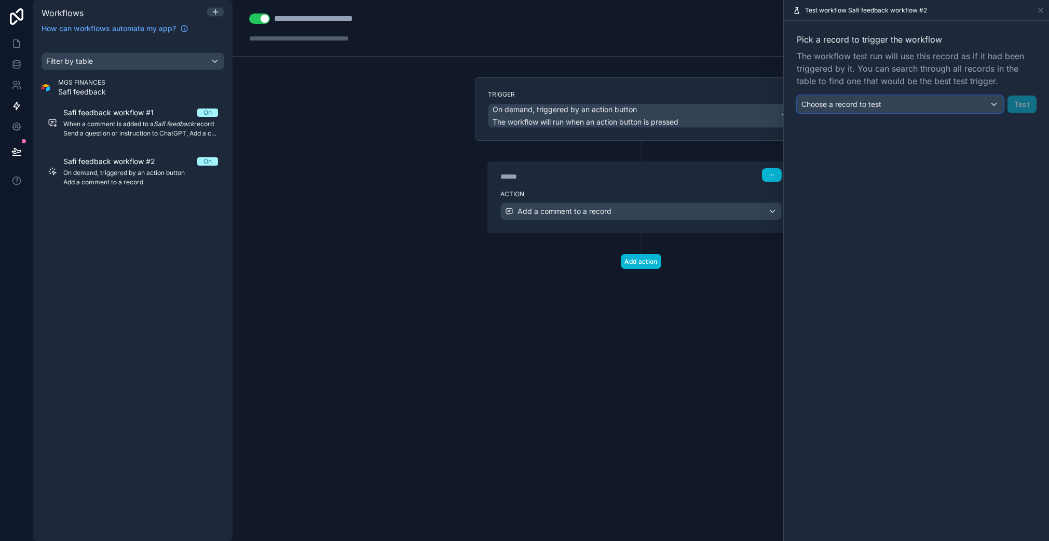
click at [908, 104] on div "Choose a record to test" at bounding box center [899, 104] width 205 height 17
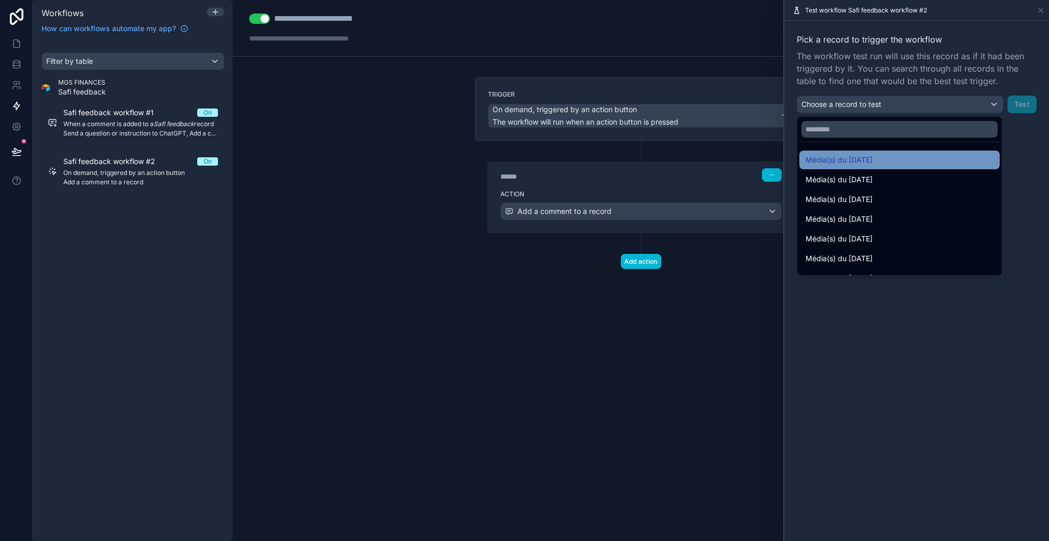
click at [872, 160] on span "Média(s) du [DATE]" at bounding box center [838, 160] width 67 height 12
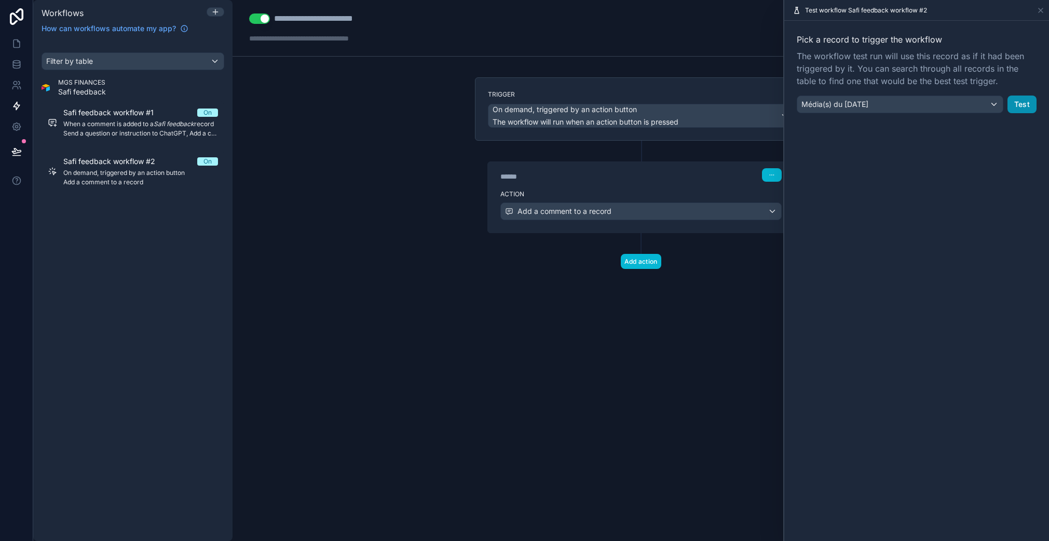
click at [1014, 107] on button "Test" at bounding box center [1021, 104] width 29 height 18
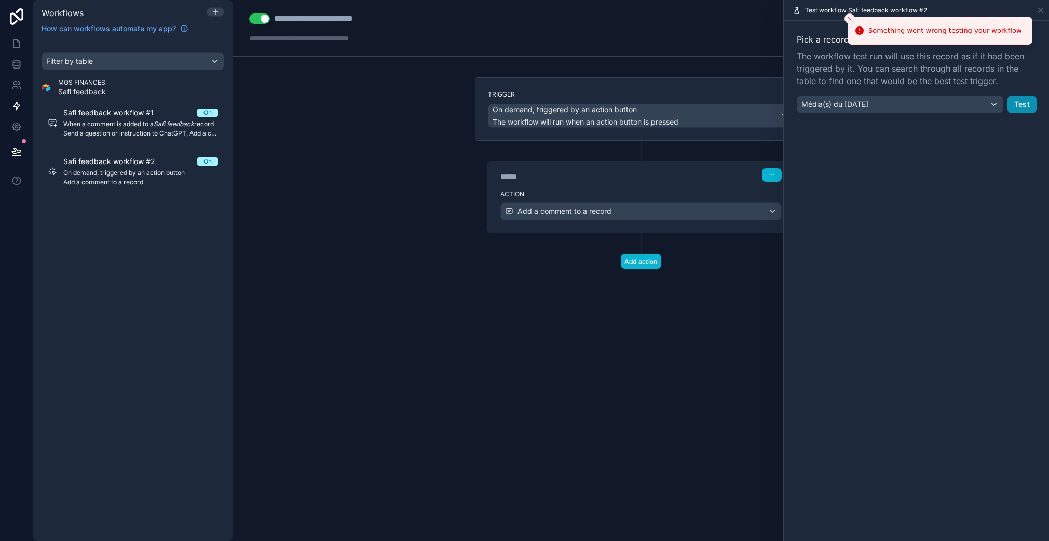
click at [1014, 107] on button "Test" at bounding box center [1021, 104] width 29 height 18
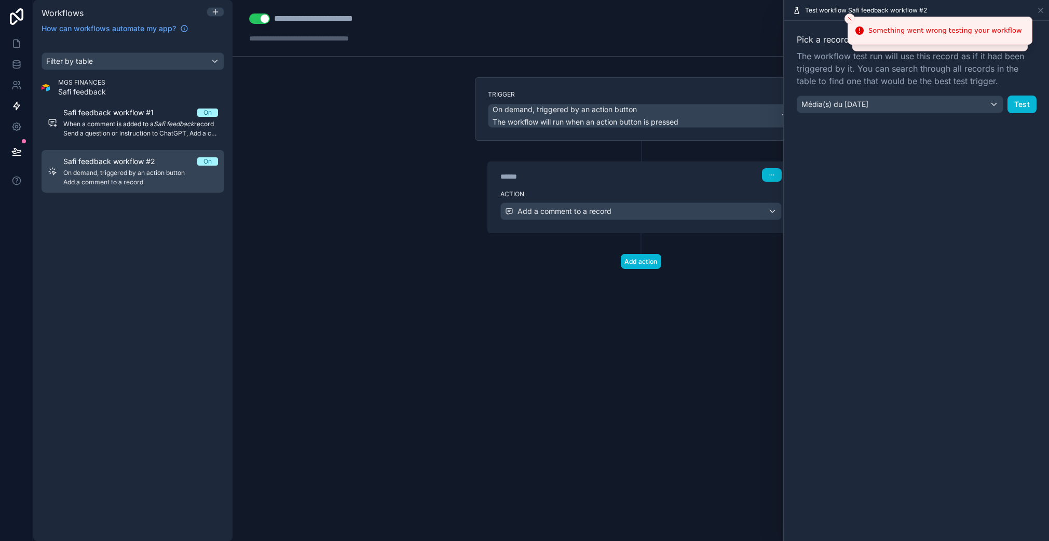
click at [114, 180] on span "Add a comment to a record" at bounding box center [140, 182] width 155 height 8
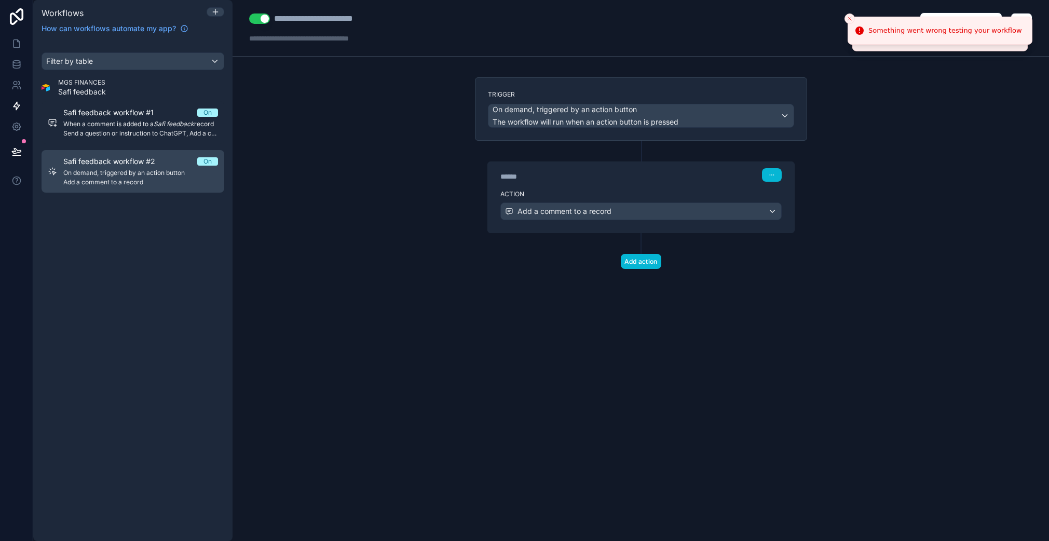
click at [113, 180] on span "Add a comment to a record" at bounding box center [140, 182] width 155 height 8
click at [134, 86] on div "MGS FINANCES Safi feedback" at bounding box center [133, 87] width 183 height 19
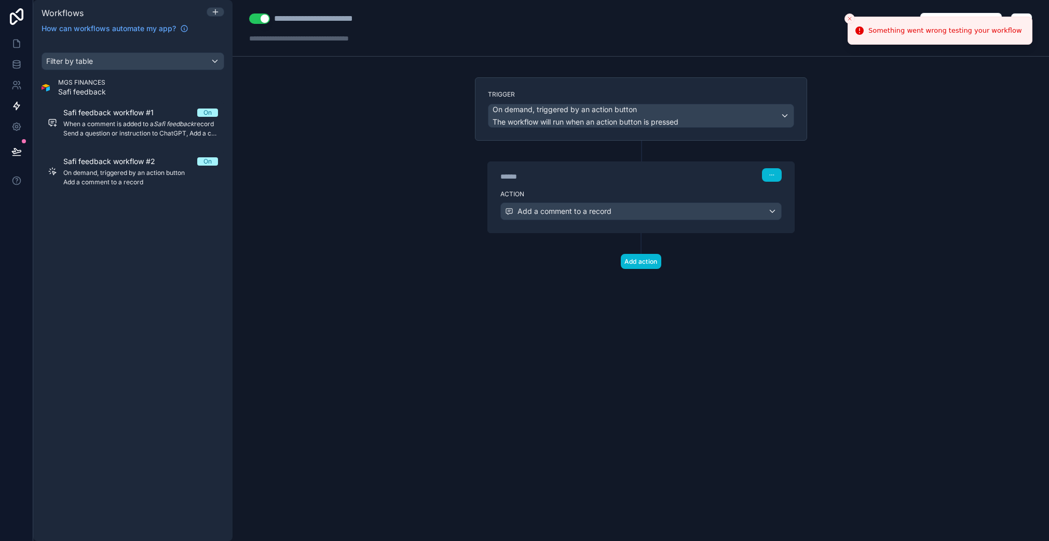
click at [63, 88] on span "Safi feedback" at bounding box center [82, 92] width 48 height 10
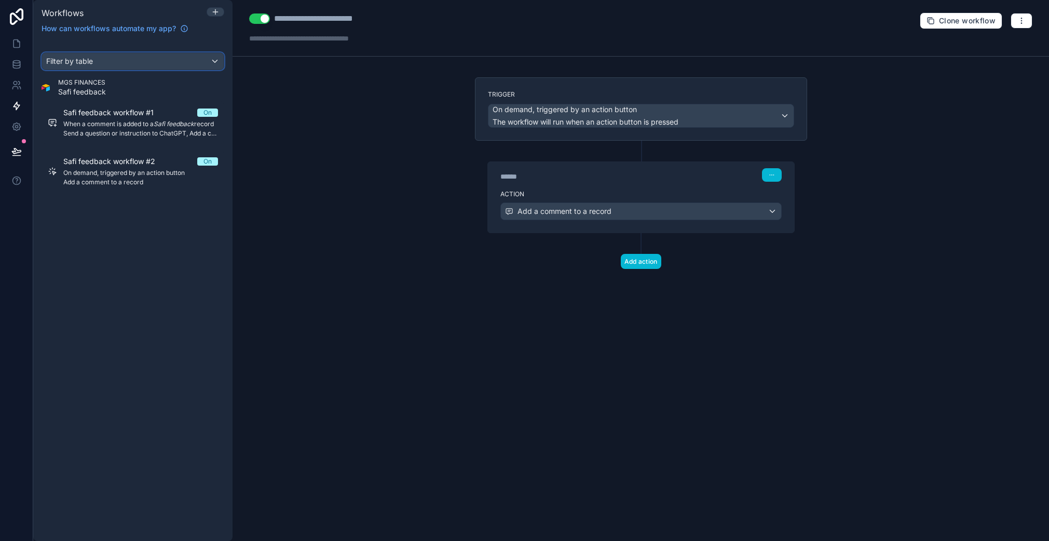
click at [207, 63] on div "Filter by table" at bounding box center [133, 61] width 182 height 17
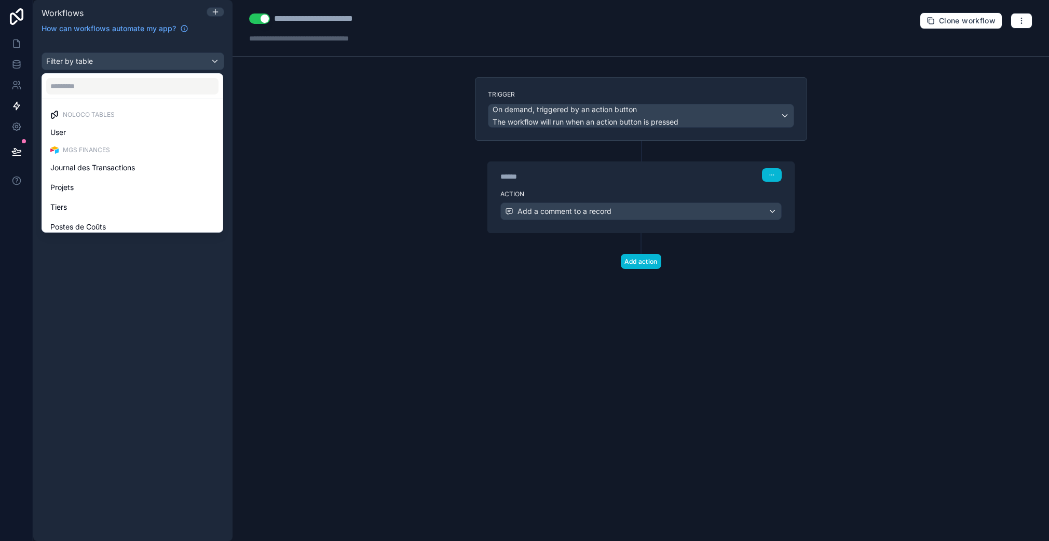
click at [212, 62] on div "scrollable content" at bounding box center [524, 270] width 1049 height 541
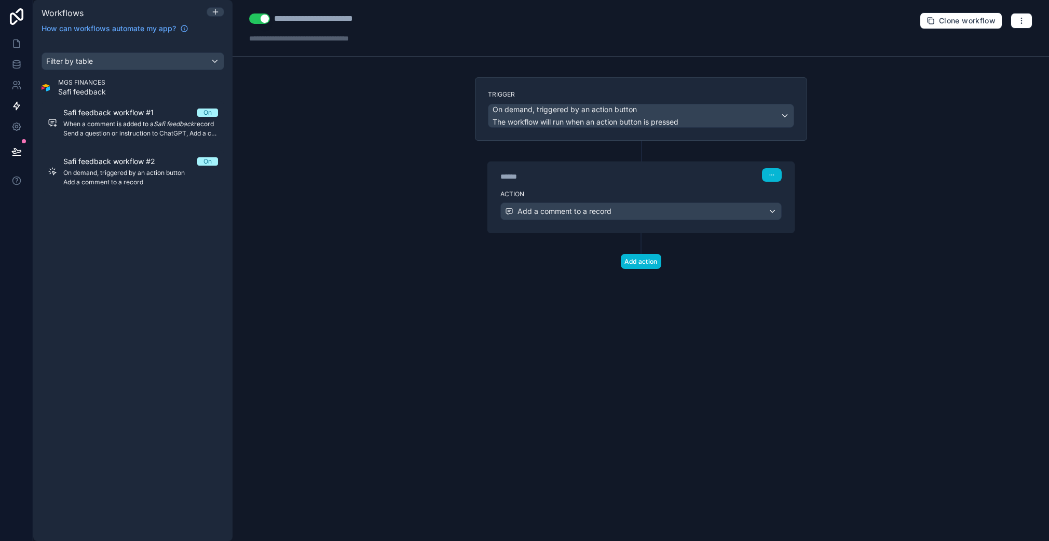
click at [73, 84] on span "MGS FINANCES" at bounding box center [82, 82] width 48 height 8
click at [56, 75] on div "Filter by table MGS FINANCES Safi feedback Safi feedback workflow #1 On When a …" at bounding box center [132, 122] width 199 height 140
click at [110, 61] on div "Filter by table" at bounding box center [133, 61] width 182 height 17
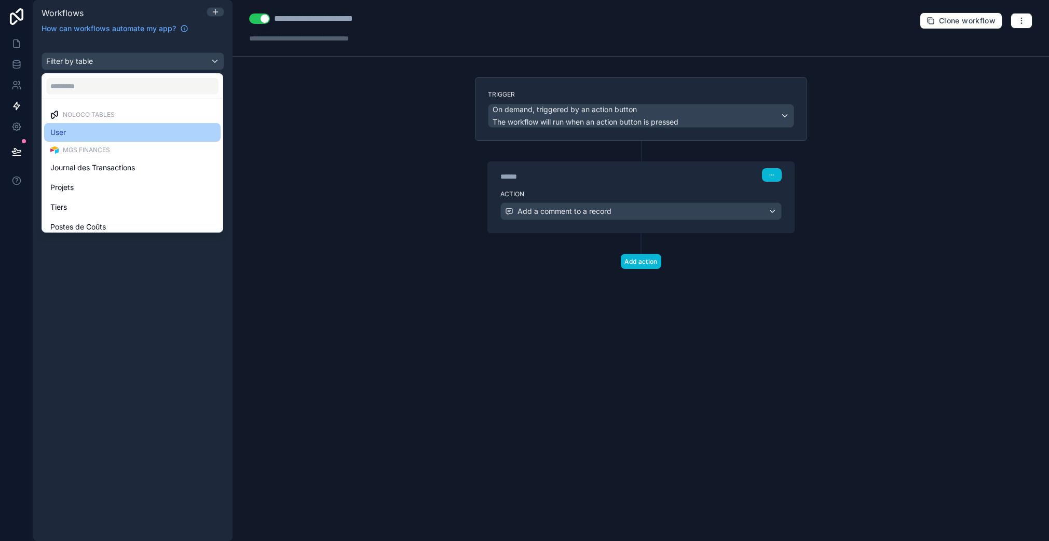
click at [86, 130] on div "User" at bounding box center [132, 132] width 164 height 12
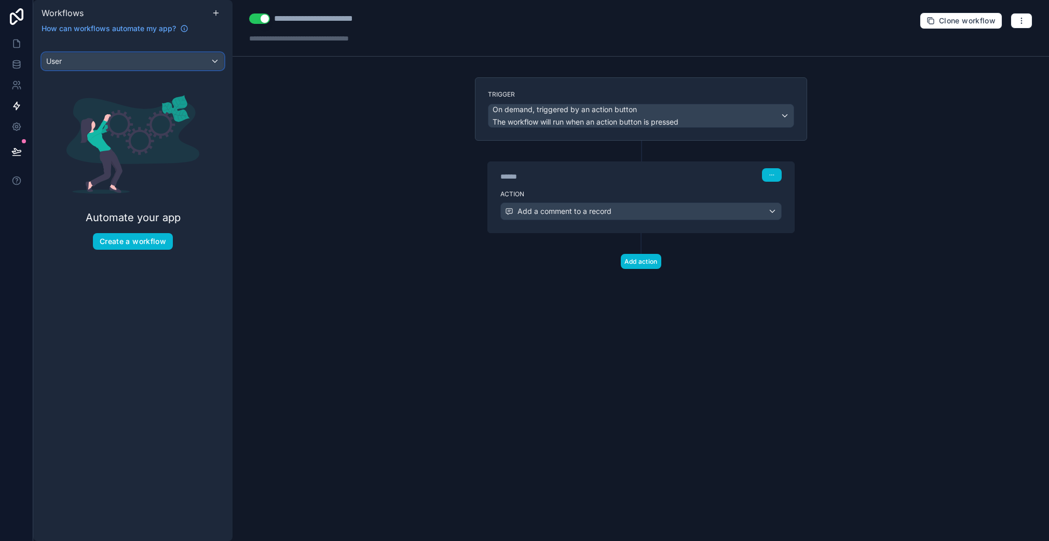
click at [155, 57] on div "User" at bounding box center [133, 61] width 182 height 17
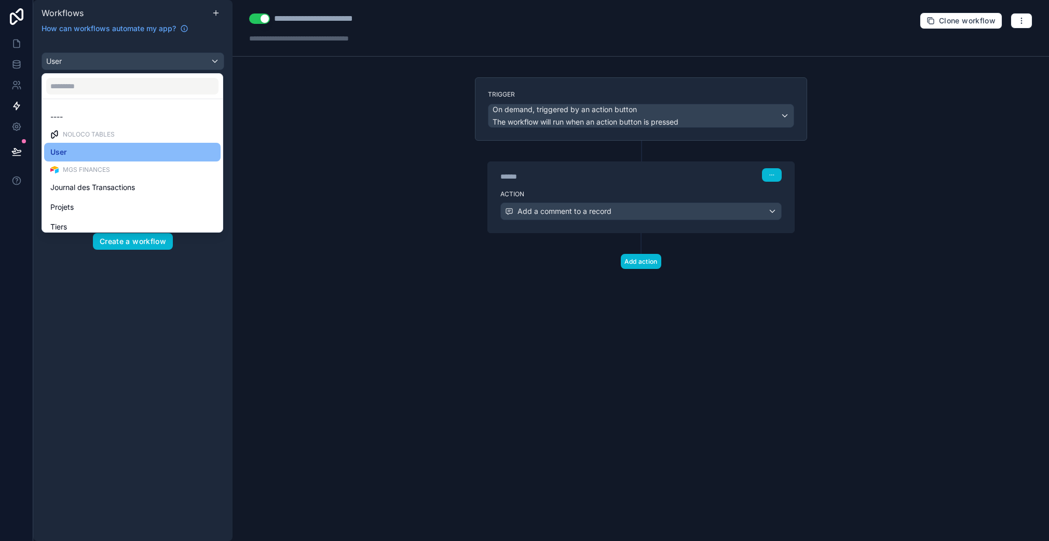
click at [154, 57] on div "scrollable content" at bounding box center [524, 270] width 1049 height 541
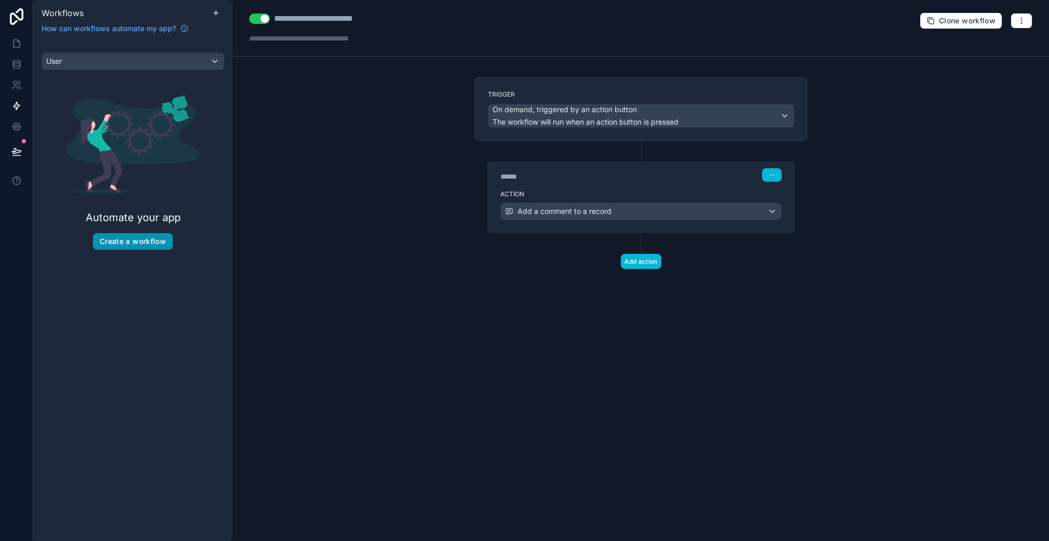
click at [138, 238] on button "Create a workflow" at bounding box center [133, 241] width 80 height 17
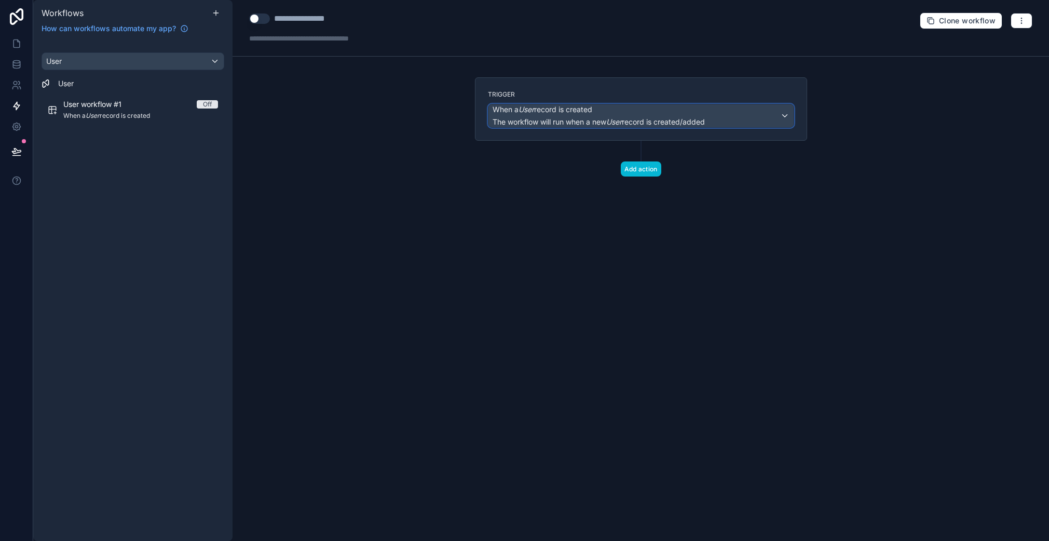
click at [585, 114] on span "When a User record is created" at bounding box center [542, 109] width 100 height 10
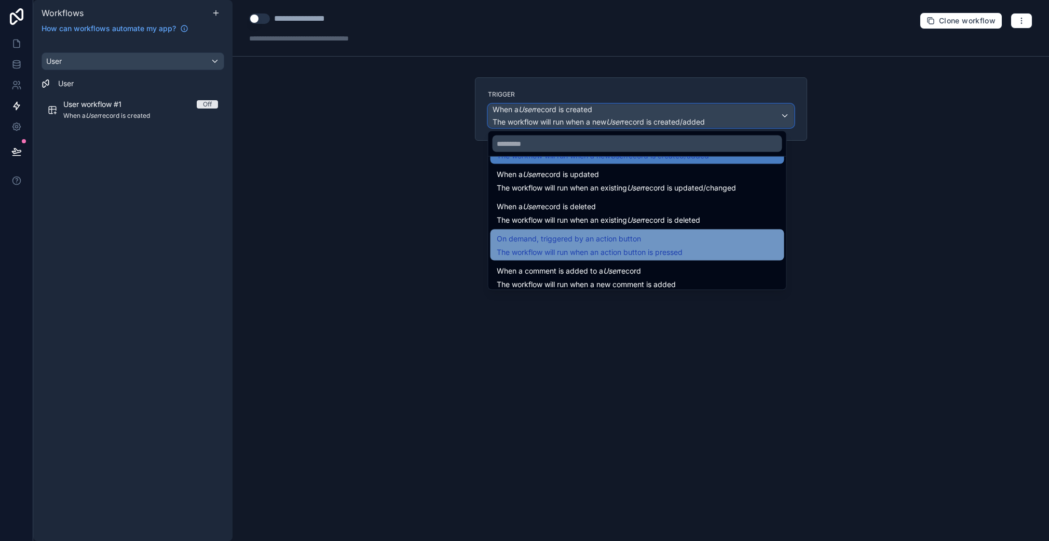
scroll to position [37, 0]
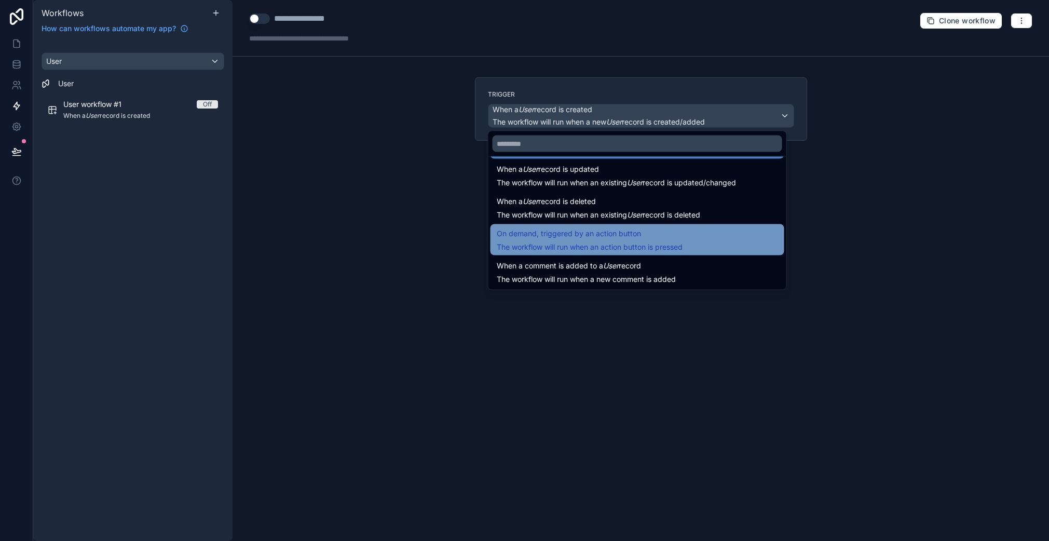
click at [602, 246] on span "The workflow will run when an action button is pressed" at bounding box center [590, 246] width 186 height 9
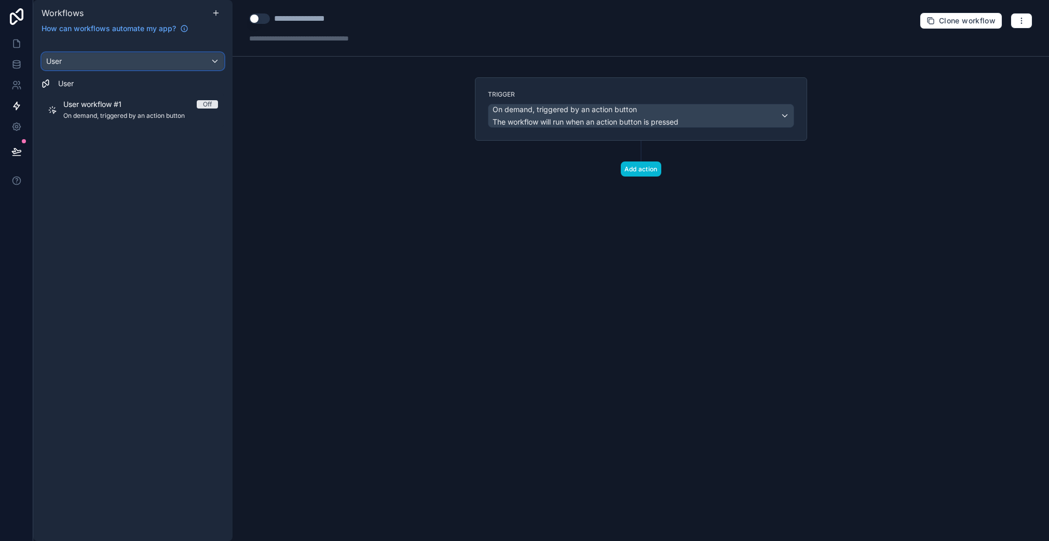
click at [156, 63] on div "User" at bounding box center [133, 61] width 182 height 17
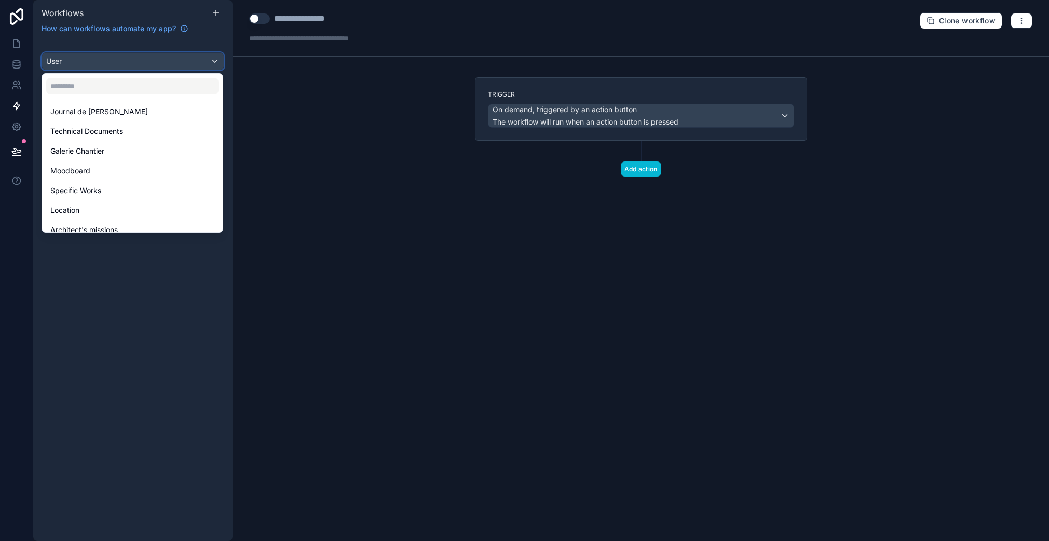
scroll to position [0, 0]
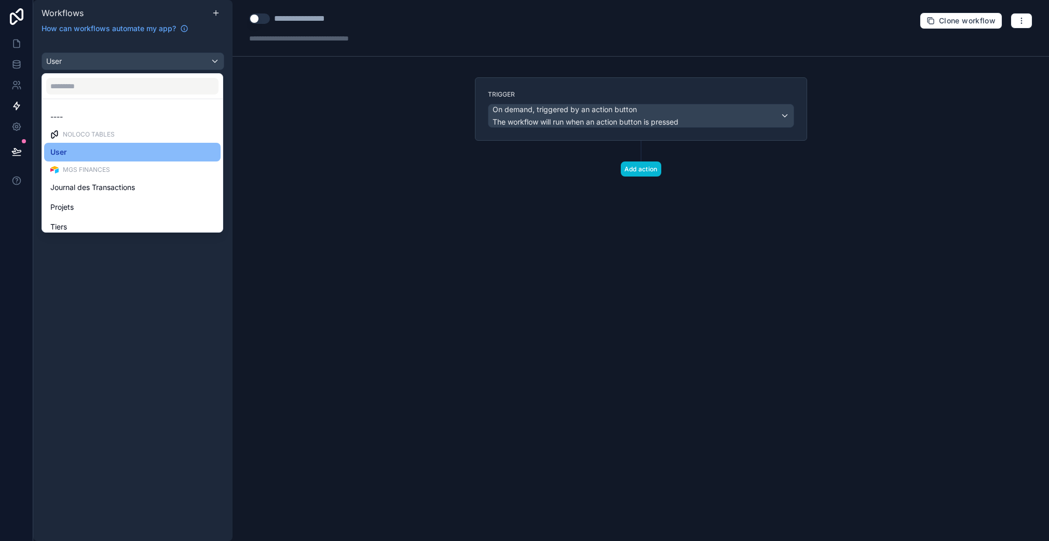
drag, startPoint x: 410, startPoint y: 152, endPoint x: 423, endPoint y: 148, distance: 14.1
click at [409, 152] on div "scrollable content" at bounding box center [524, 270] width 1049 height 541
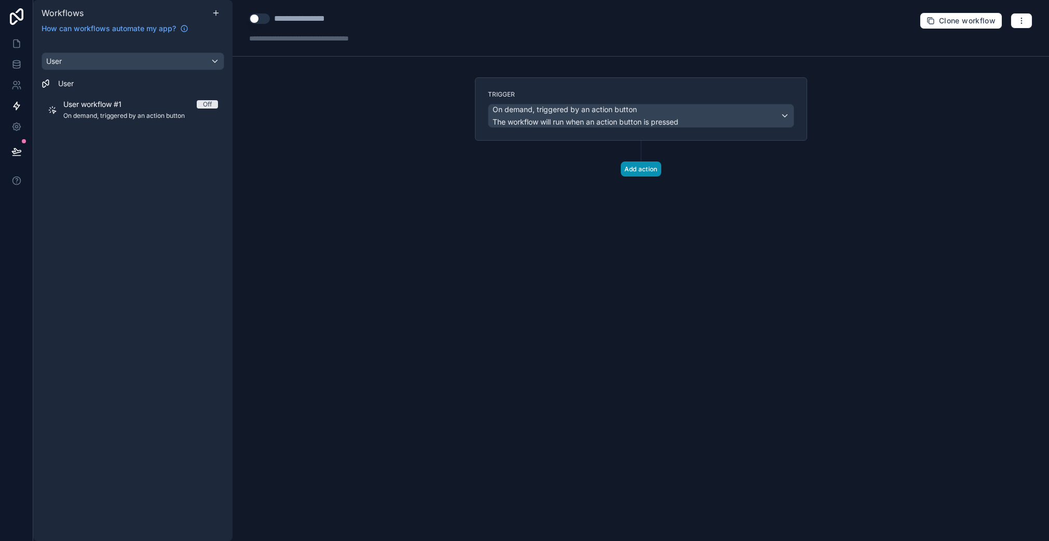
click at [639, 167] on button "Add action" at bounding box center [641, 168] width 40 height 15
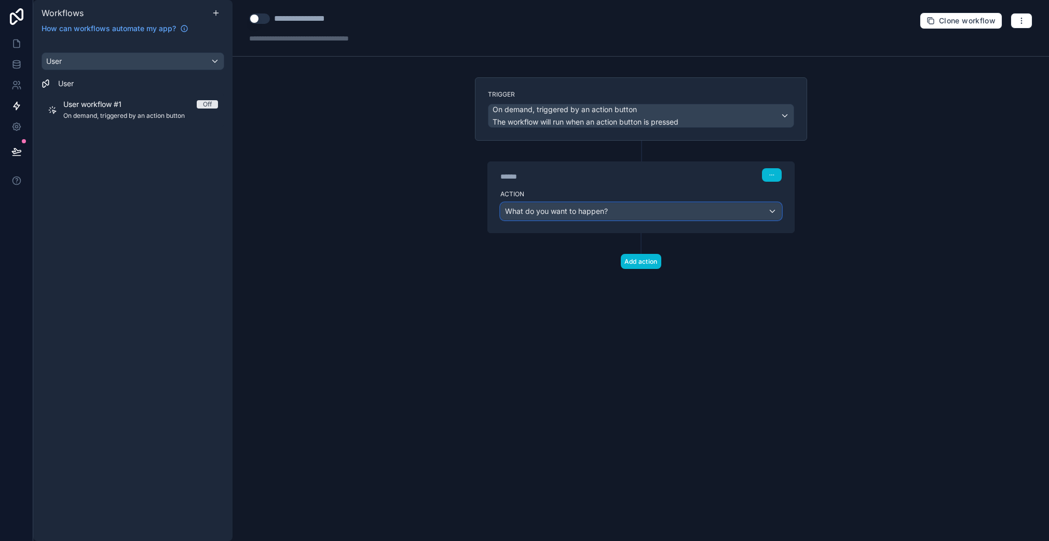
click at [559, 218] on div "What do you want to happen?" at bounding box center [641, 211] width 280 height 17
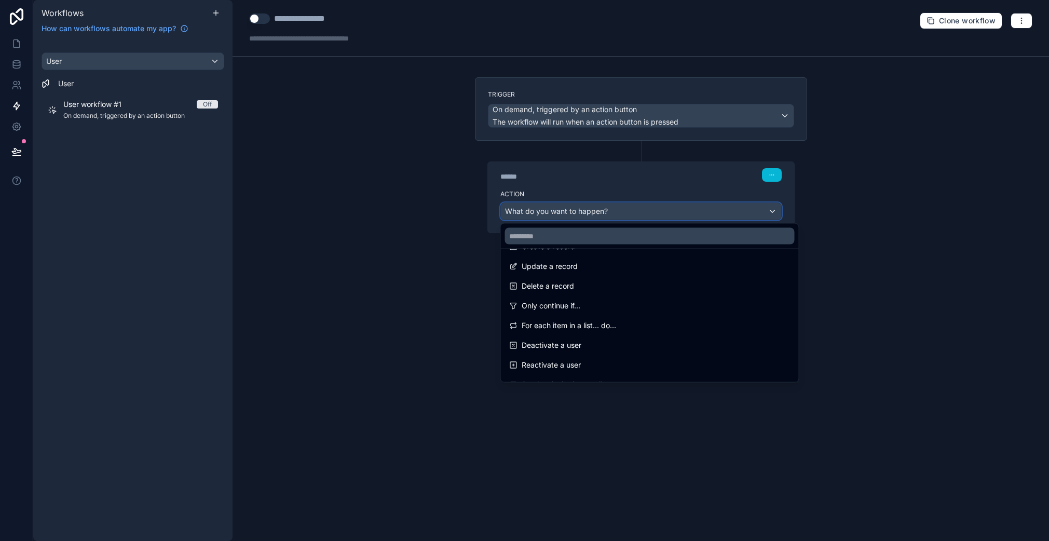
scroll to position [174, 0]
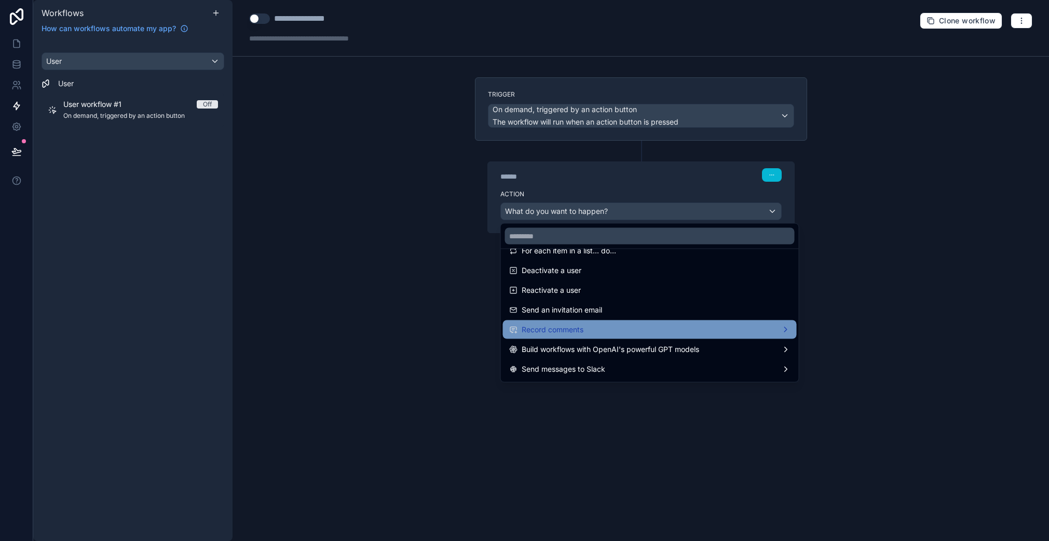
click at [566, 325] on span "Record comments" at bounding box center [552, 329] width 62 height 12
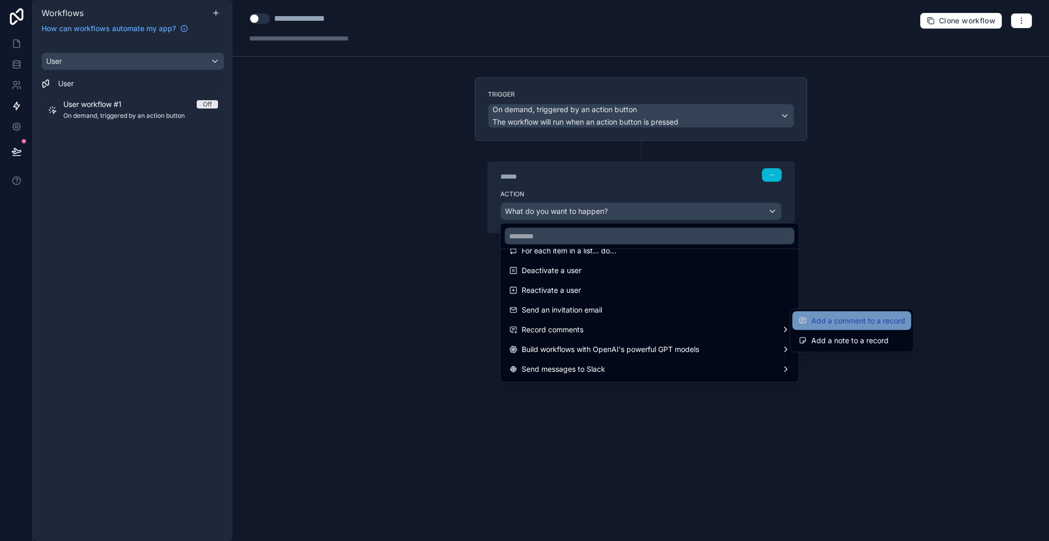
click at [867, 324] on span "Add a comment to a record" at bounding box center [858, 320] width 94 height 12
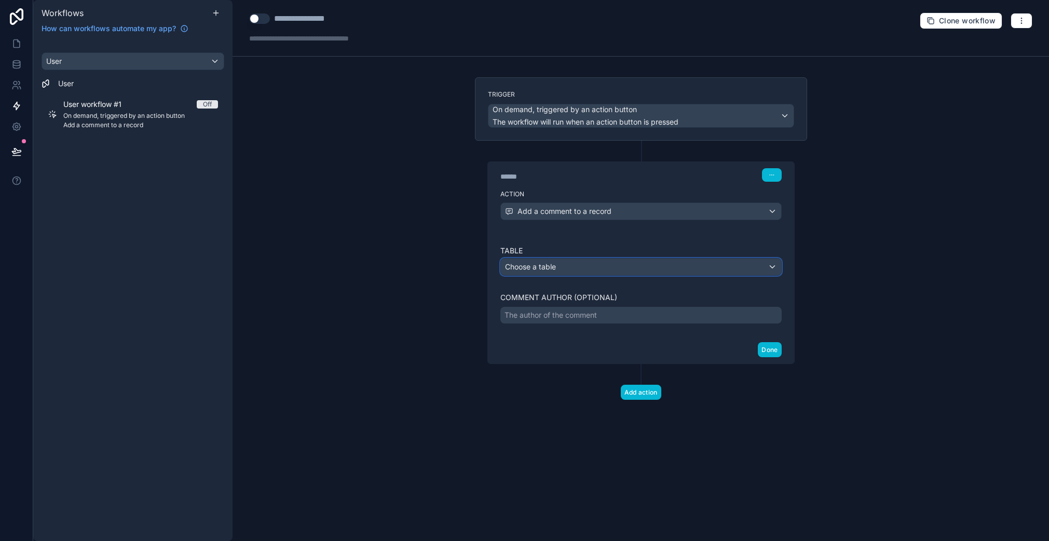
click at [551, 261] on div "Choose a table" at bounding box center [641, 266] width 280 height 17
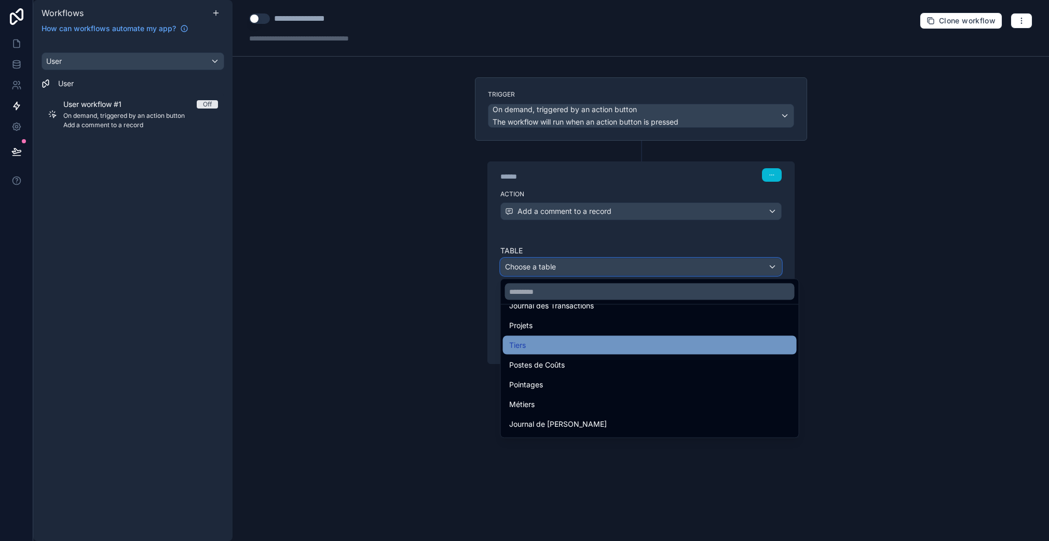
scroll to position [0, 0]
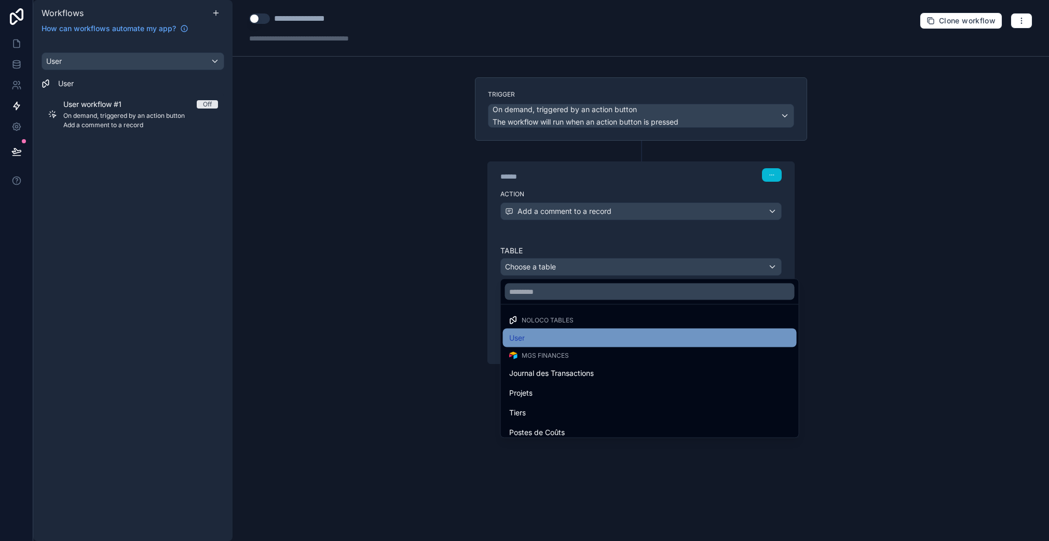
click at [539, 338] on div "User" at bounding box center [649, 338] width 281 height 12
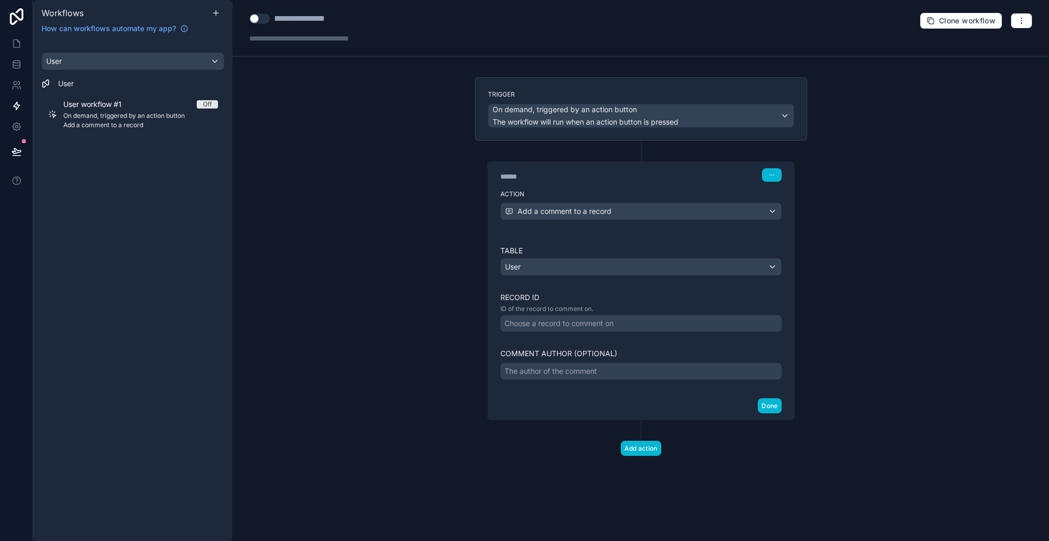
click at [576, 320] on div "Choose a record to comment on" at bounding box center [558, 323] width 109 height 10
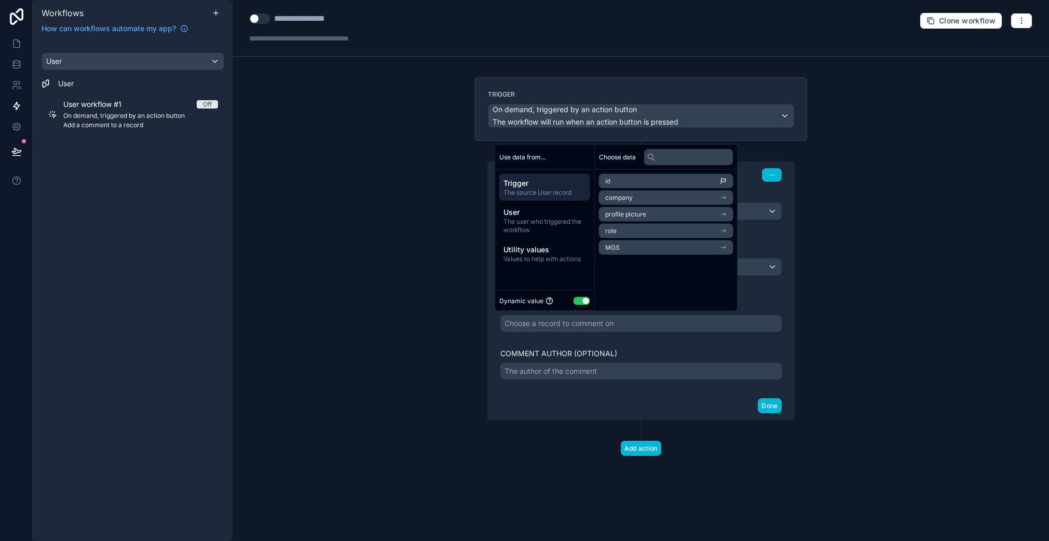
click at [645, 181] on li "id" at bounding box center [666, 181] width 134 height 15
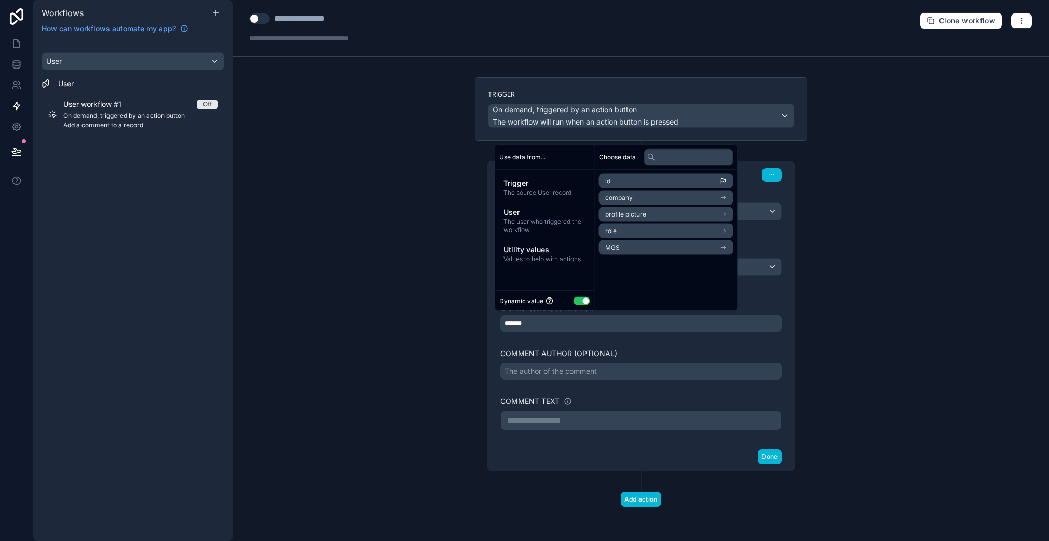
click at [563, 417] on p "**********" at bounding box center [641, 420] width 268 height 12
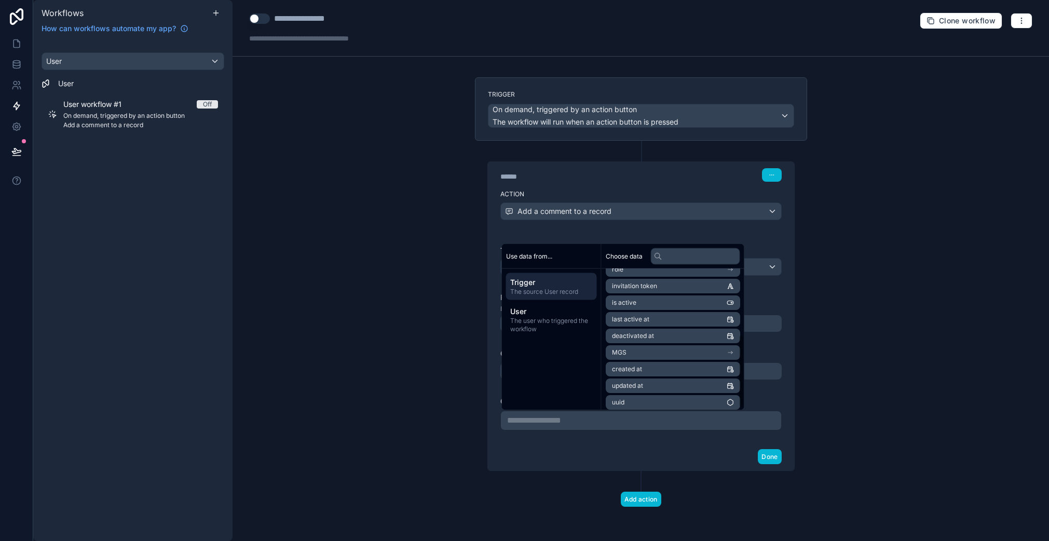
scroll to position [131, 0]
click at [647, 348] on li "MGS" at bounding box center [672, 348] width 134 height 15
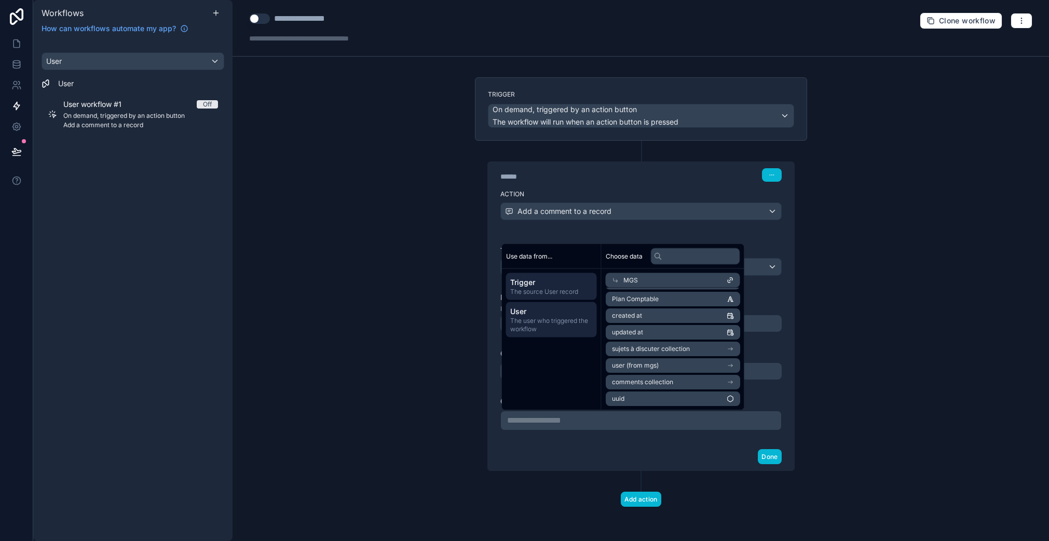
click at [559, 326] on span "The user who triggered the workflow" at bounding box center [551, 324] width 82 height 17
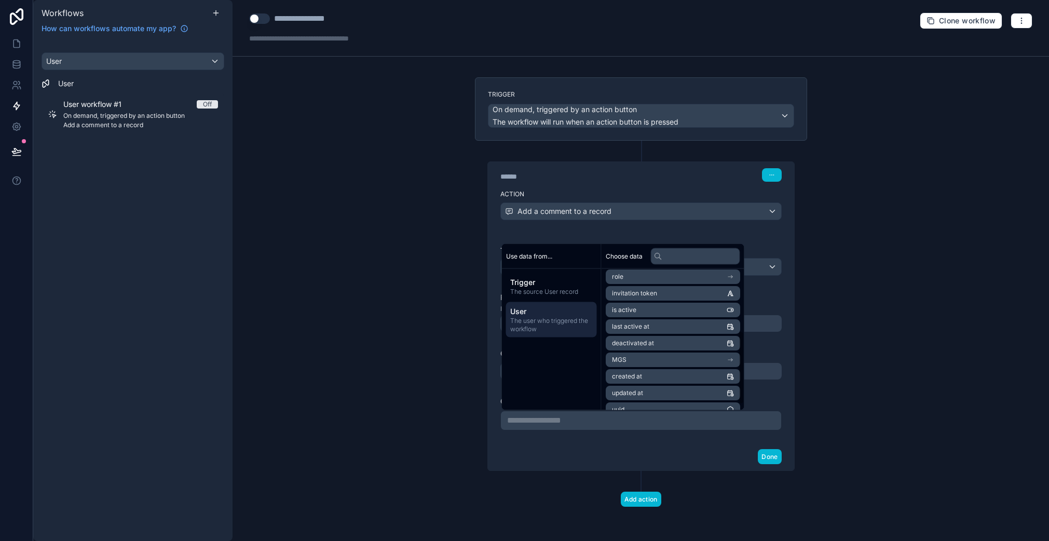
scroll to position [131, 0]
click at [814, 355] on div "**********" at bounding box center [640, 308] width 349 height 462
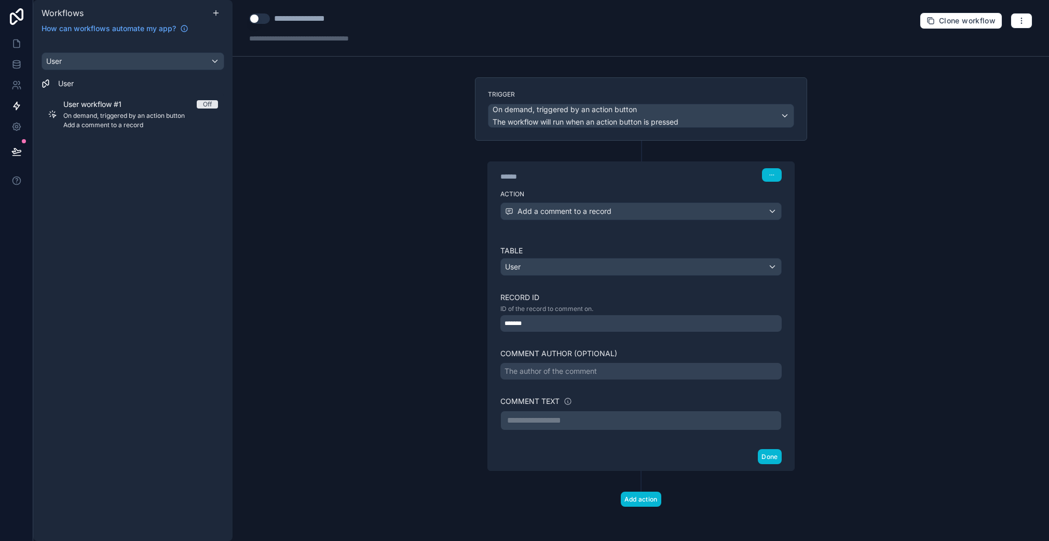
click at [570, 417] on p "**********" at bounding box center [641, 420] width 268 height 12
click at [849, 337] on div "**********" at bounding box center [640, 270] width 816 height 541
click at [635, 115] on div "On demand, triggered by an action button The workflow will run when an action b…" at bounding box center [585, 115] width 186 height 23
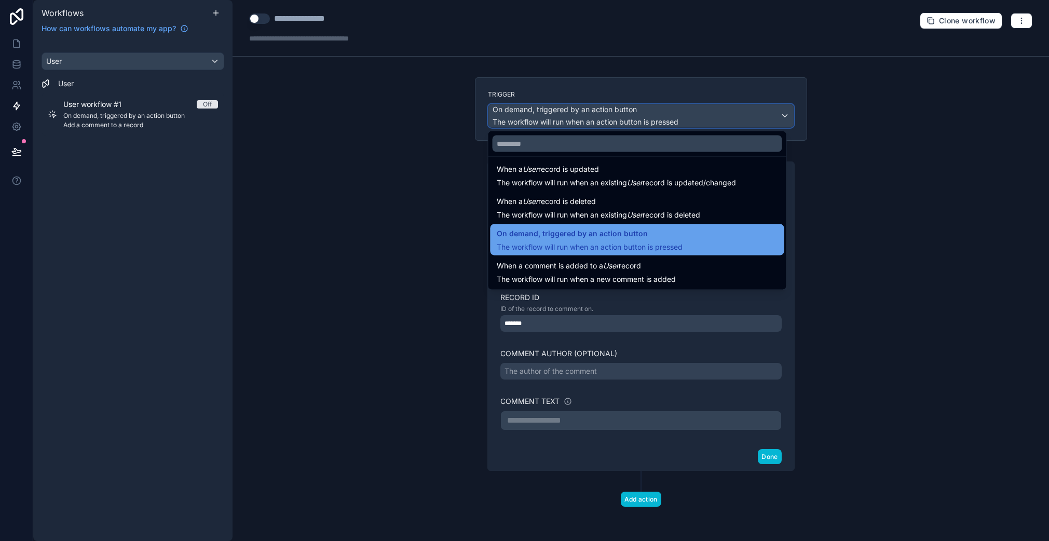
scroll to position [0, 0]
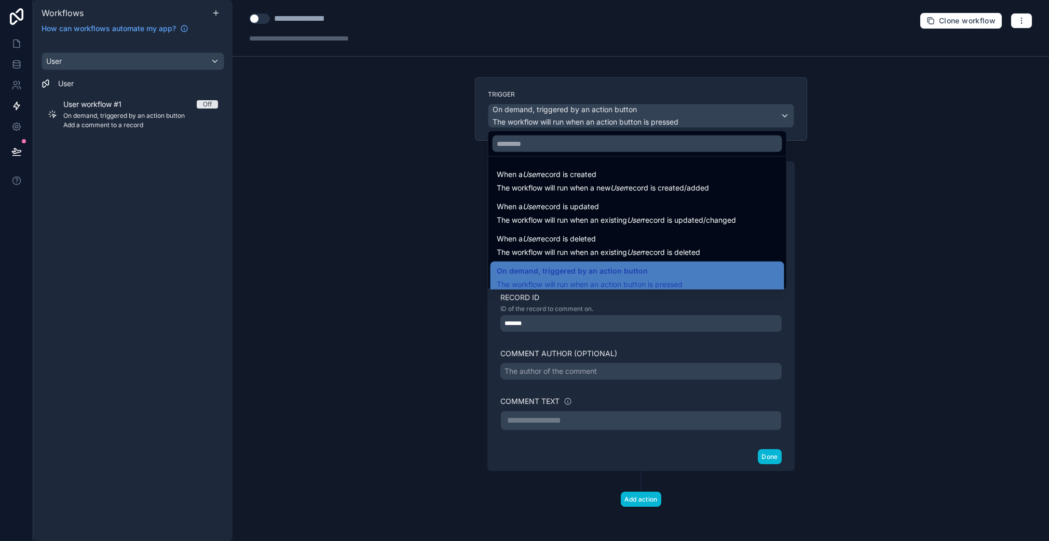
click at [366, 213] on div at bounding box center [524, 270] width 1049 height 541
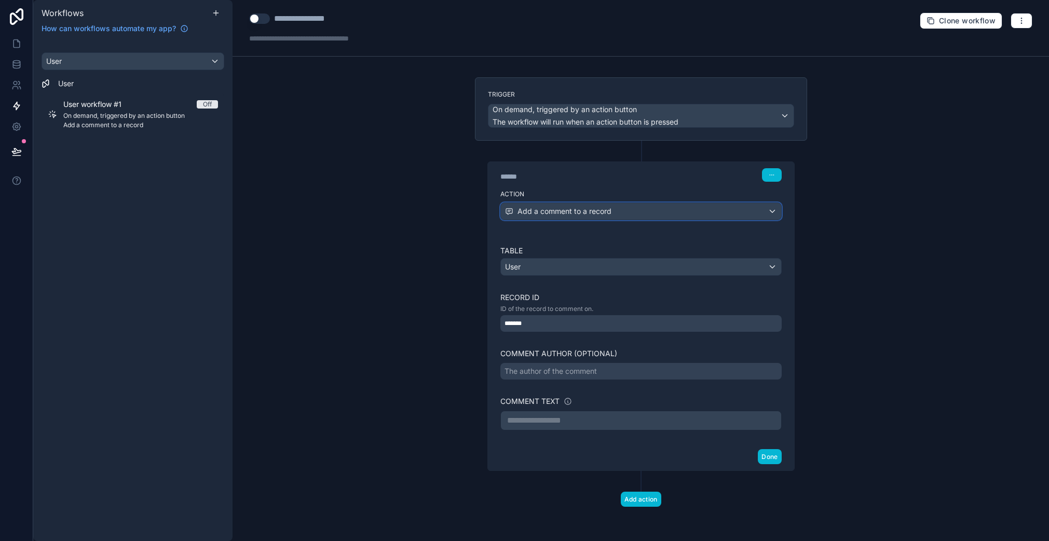
click at [607, 216] on div "Add a comment to a record" at bounding box center [641, 211] width 280 height 17
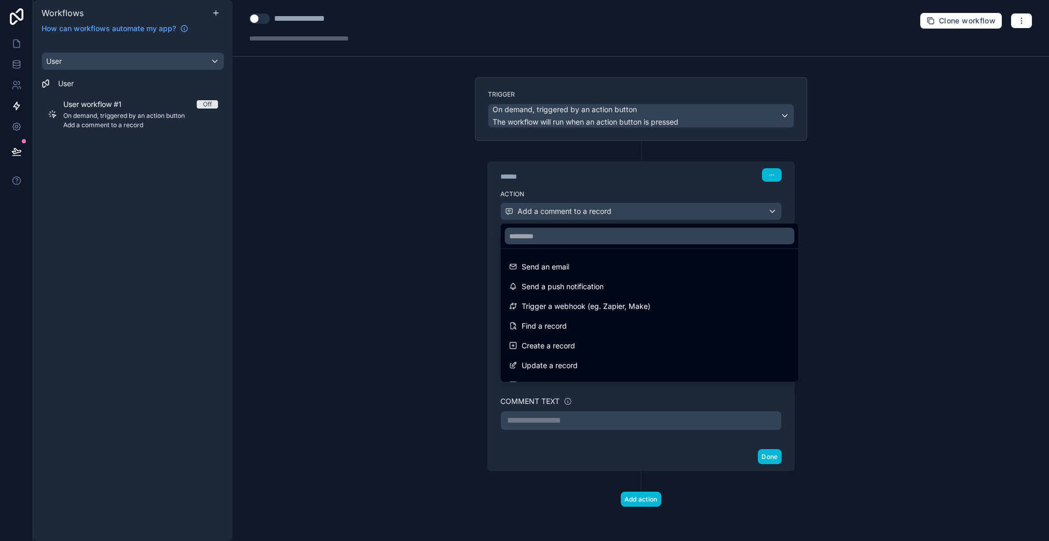
click at [590, 183] on div at bounding box center [524, 270] width 1049 height 541
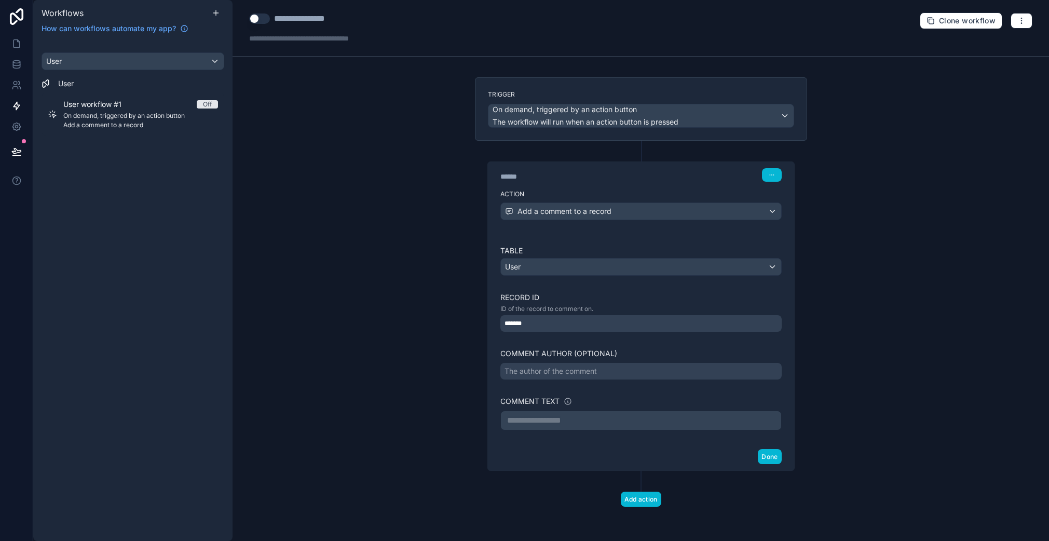
click at [539, 198] on div "Action Add a comment to a record" at bounding box center [641, 209] width 306 height 47
click at [544, 206] on span "Add a comment to a record" at bounding box center [564, 211] width 94 height 10
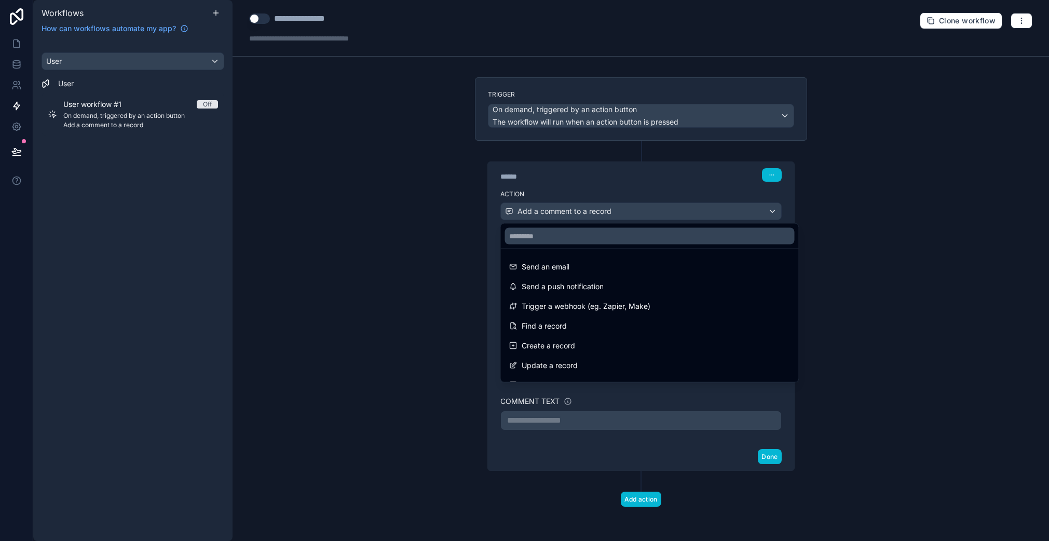
click at [459, 210] on div at bounding box center [524, 270] width 1049 height 541
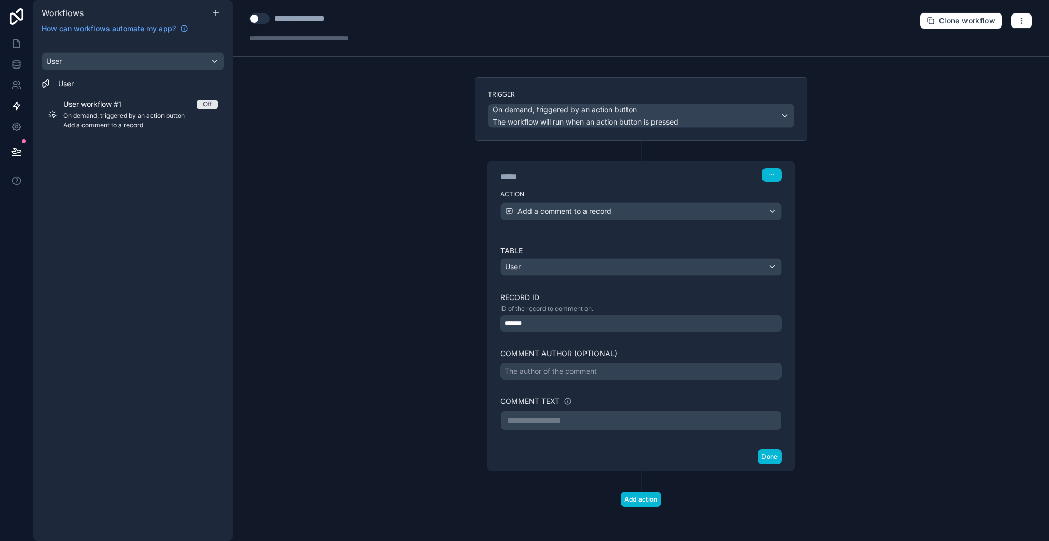
click at [160, 73] on div "User User User workflow #1 Off On demand, triggered by an action button Add a c…" at bounding box center [132, 95] width 199 height 87
click at [158, 68] on div "User" at bounding box center [133, 61] width 182 height 17
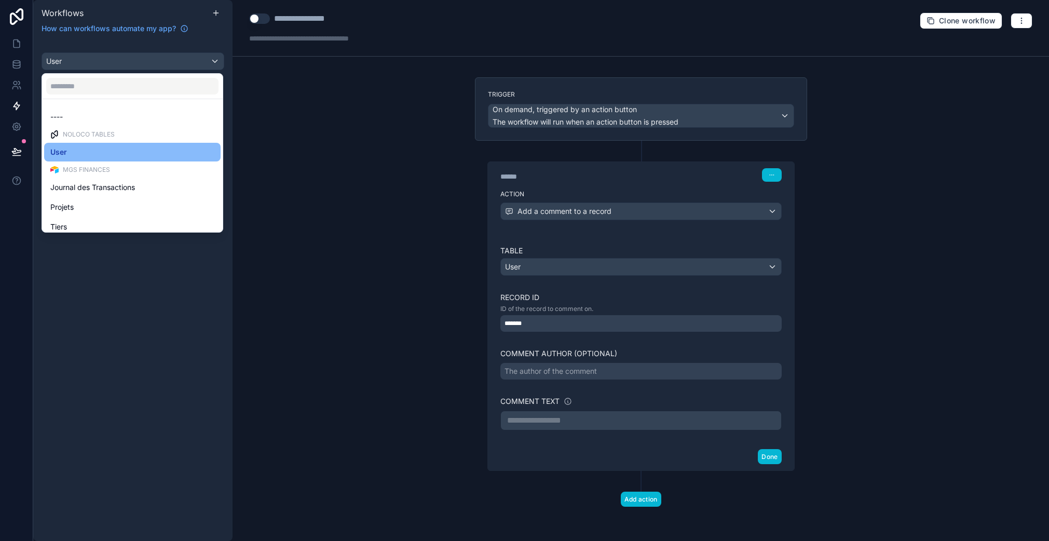
click at [95, 167] on span "MGS FINANCES" at bounding box center [86, 170] width 47 height 8
click at [93, 166] on span "MGS FINANCES" at bounding box center [86, 170] width 47 height 8
click at [87, 116] on div "----" at bounding box center [132, 117] width 164 height 12
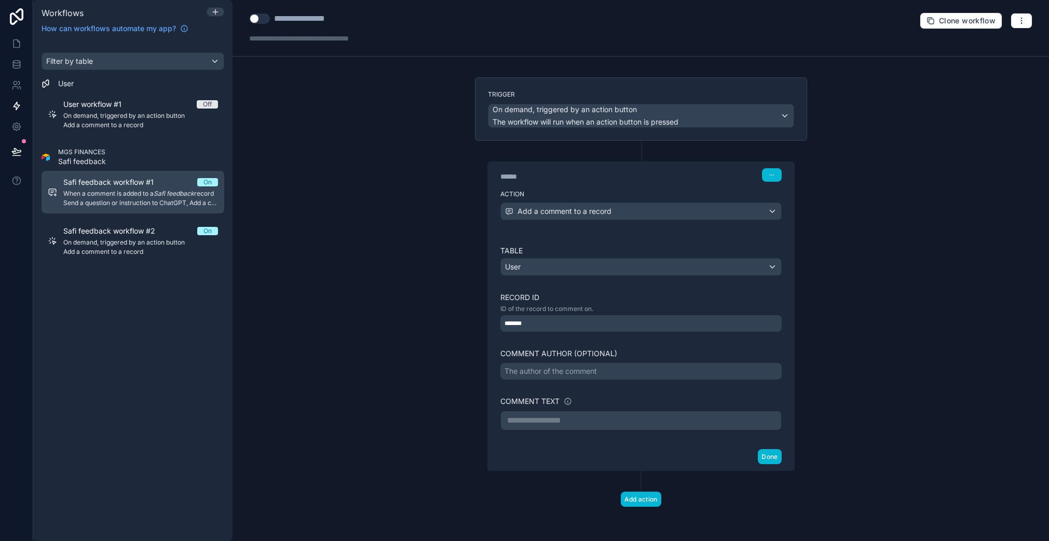
click at [123, 189] on div "Safi feedback workflow #1 On When a comment is added to a Safi feedback record …" at bounding box center [140, 192] width 155 height 30
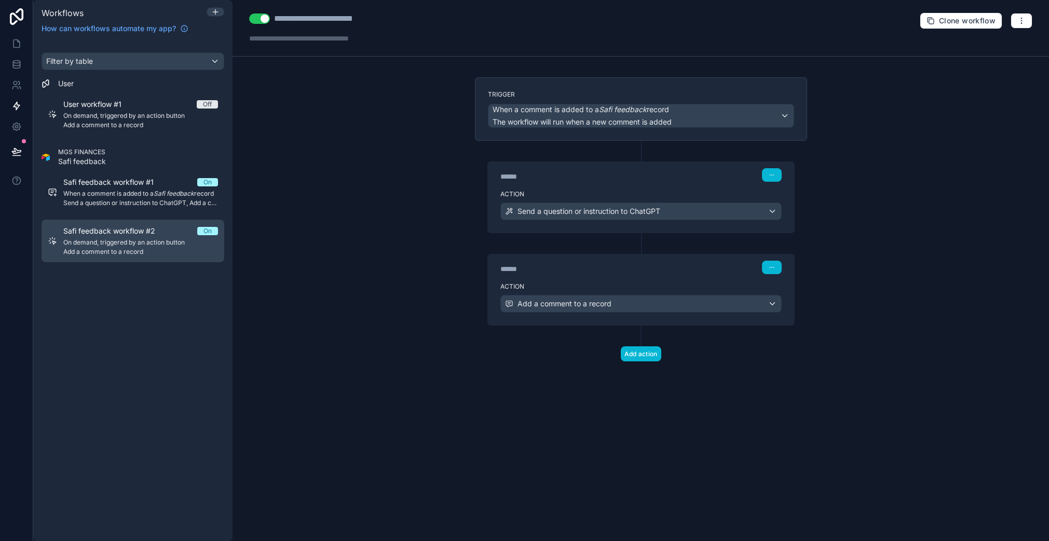
click at [136, 238] on span "On demand, triggered by an action button" at bounding box center [140, 242] width 155 height 8
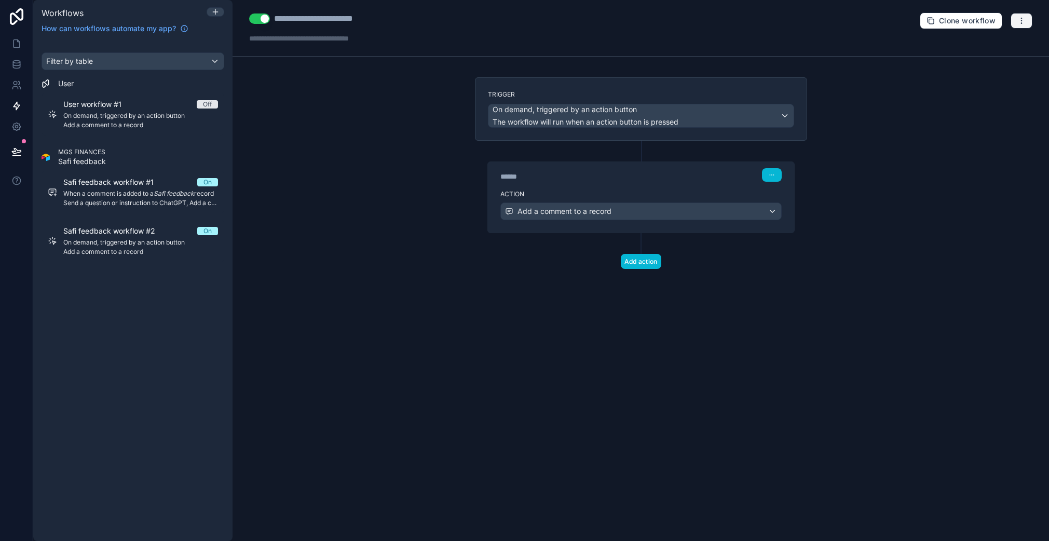
click at [1027, 22] on button "button" at bounding box center [1021, 21] width 22 height 16
click at [996, 78] on span "Delete workflow" at bounding box center [994, 78] width 50 height 8
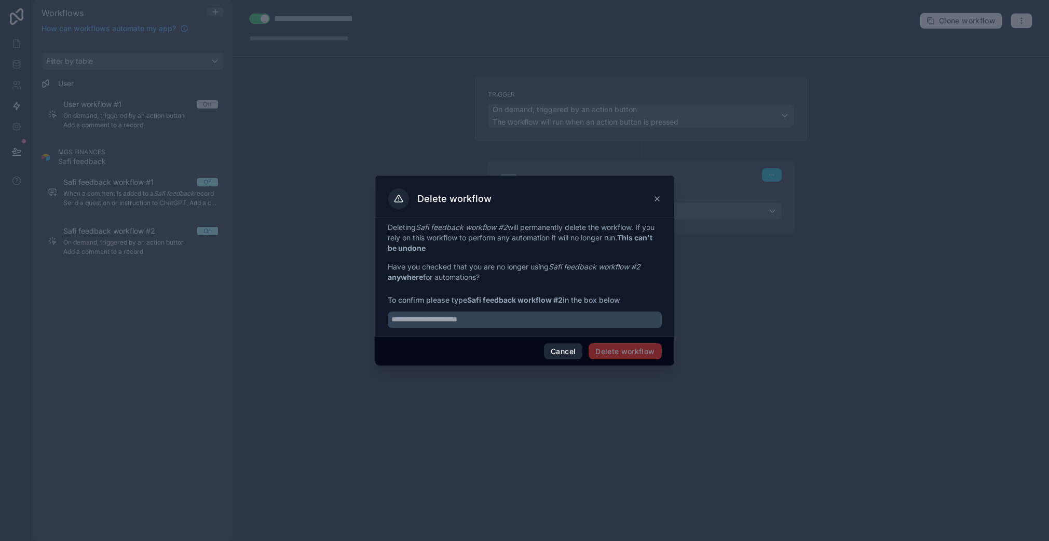
click at [569, 356] on button "Cancel" at bounding box center [563, 351] width 38 height 17
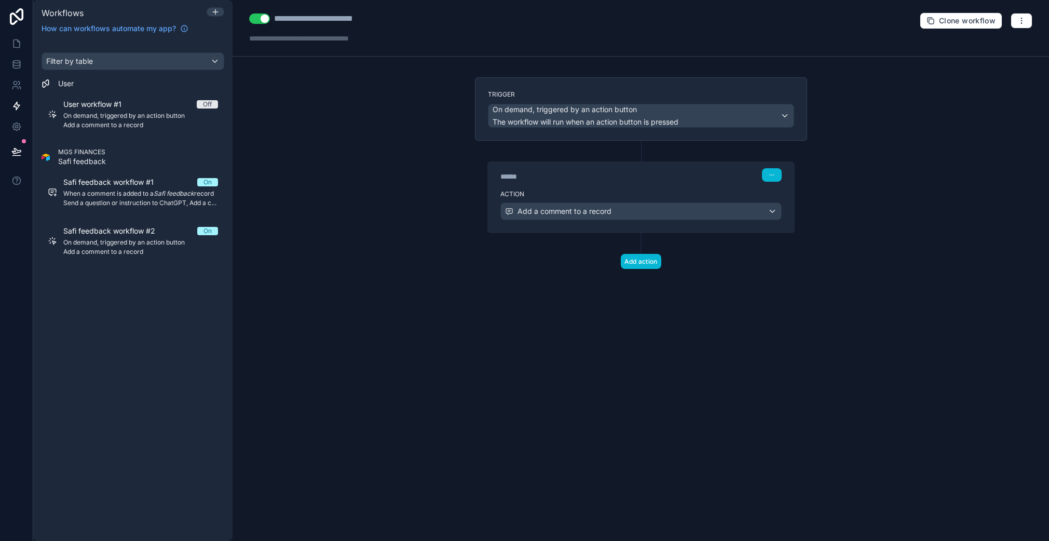
click at [1024, 11] on div "**********" at bounding box center [640, 28] width 816 height 57
click at [1022, 23] on icon "button" at bounding box center [1021, 21] width 8 height 8
click at [1001, 63] on span "Run history" at bounding box center [994, 62] width 50 height 8
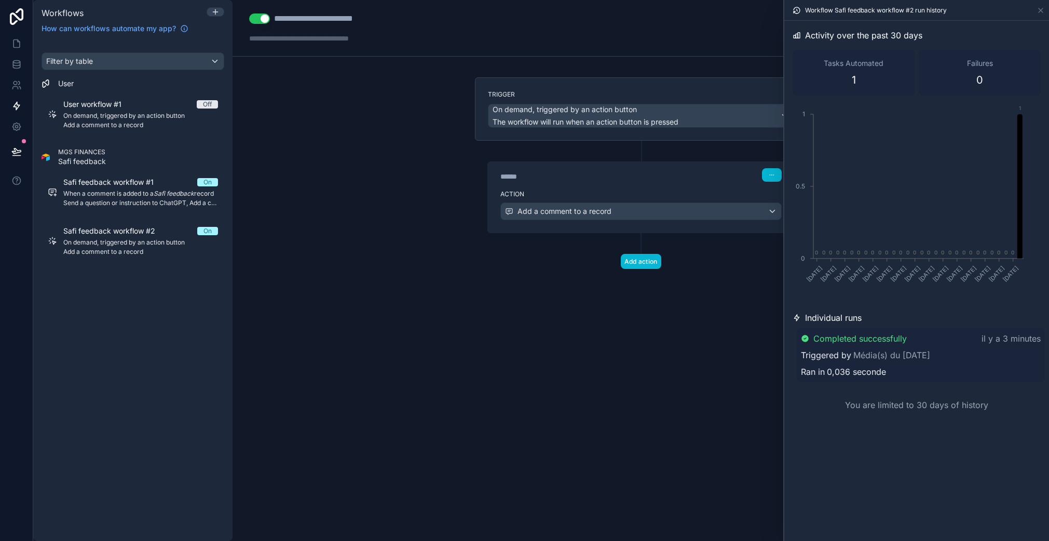
click at [900, 340] on span "Completed successfully" at bounding box center [859, 338] width 93 height 12
click at [900, 340] on span "Completed successfully" at bounding box center [860, 339] width 93 height 12
click at [900, 340] on span "Completed successfully" at bounding box center [859, 338] width 93 height 12
click at [987, 352] on div "Triggered by Média(s) du 30/09/2025" at bounding box center [921, 356] width 238 height 12
click at [917, 405] on div "You are limited to 30 days of history" at bounding box center [916, 404] width 248 height 37
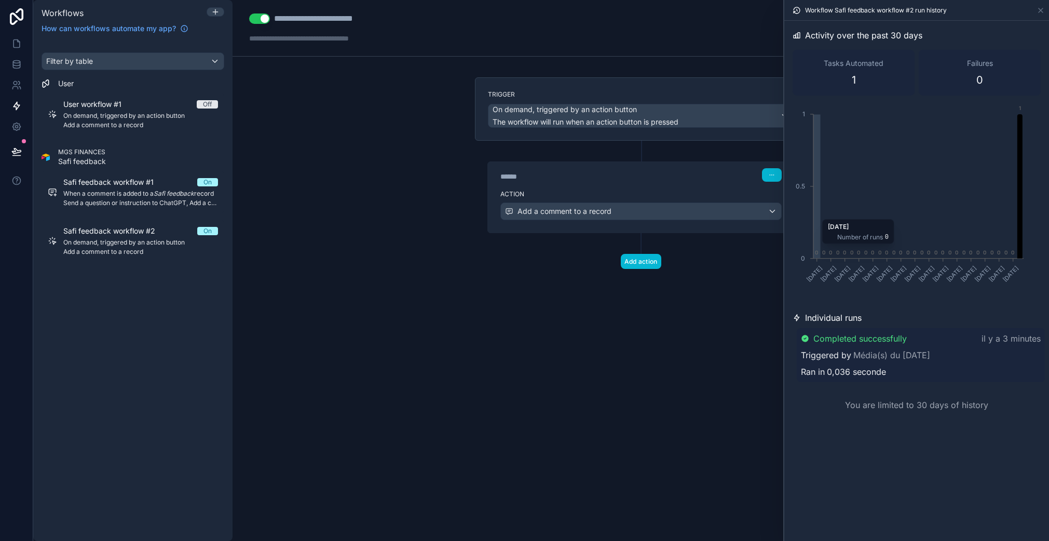
click at [1021, 195] on icon "chart" at bounding box center [1019, 186] width 5 height 144
click at [852, 335] on span "Completed successfully" at bounding box center [859, 338] width 93 height 12
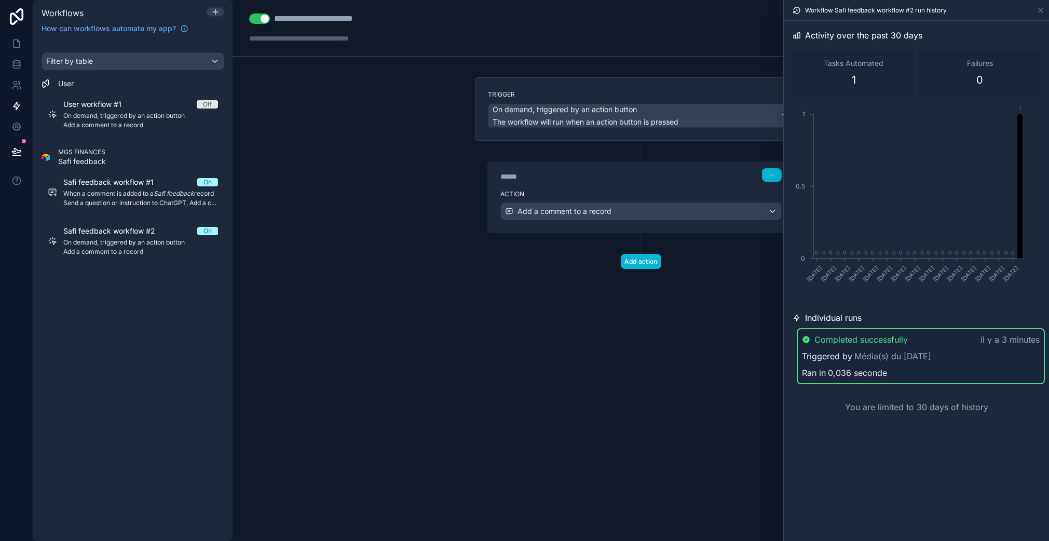
click at [852, 335] on span "Completed successfully" at bounding box center [860, 339] width 93 height 12
click at [862, 355] on link "Média(s) du [DATE]" at bounding box center [891, 355] width 77 height 12
click at [847, 361] on span "Triggered by" at bounding box center [827, 356] width 50 height 12
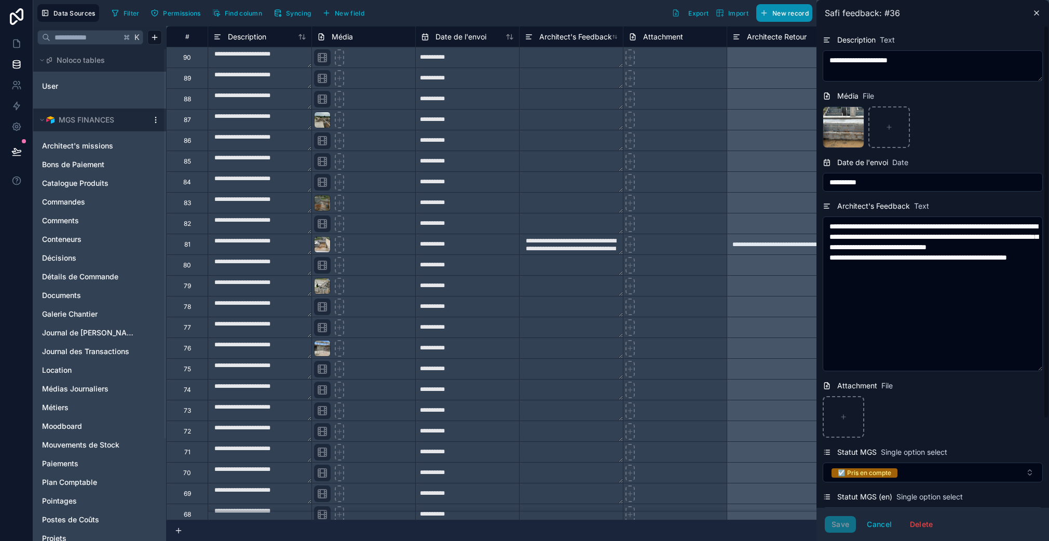
click at [1038, 12] on icon at bounding box center [1036, 13] width 8 height 8
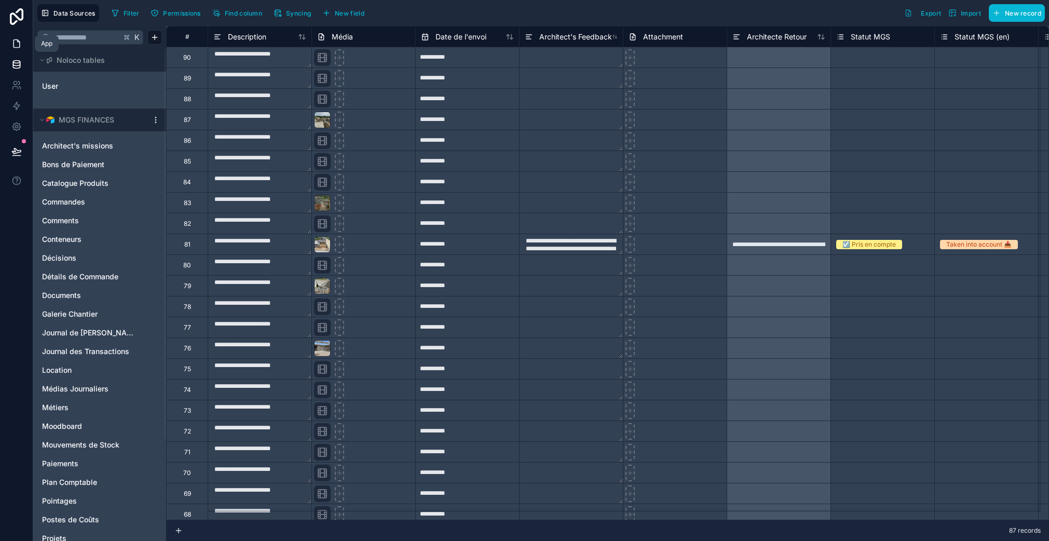
click at [18, 50] on link at bounding box center [16, 43] width 33 height 21
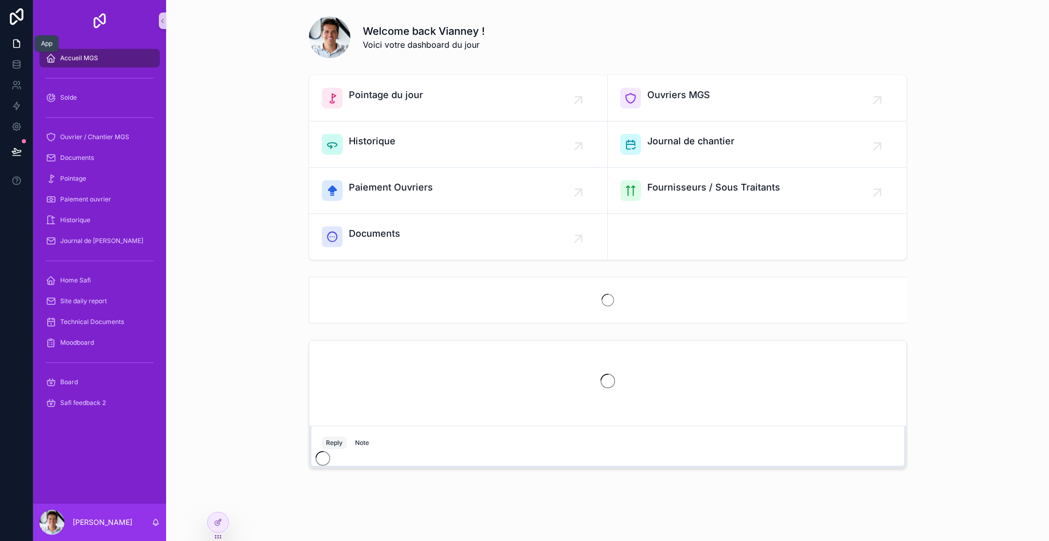
click at [18, 49] on link at bounding box center [16, 43] width 33 height 21
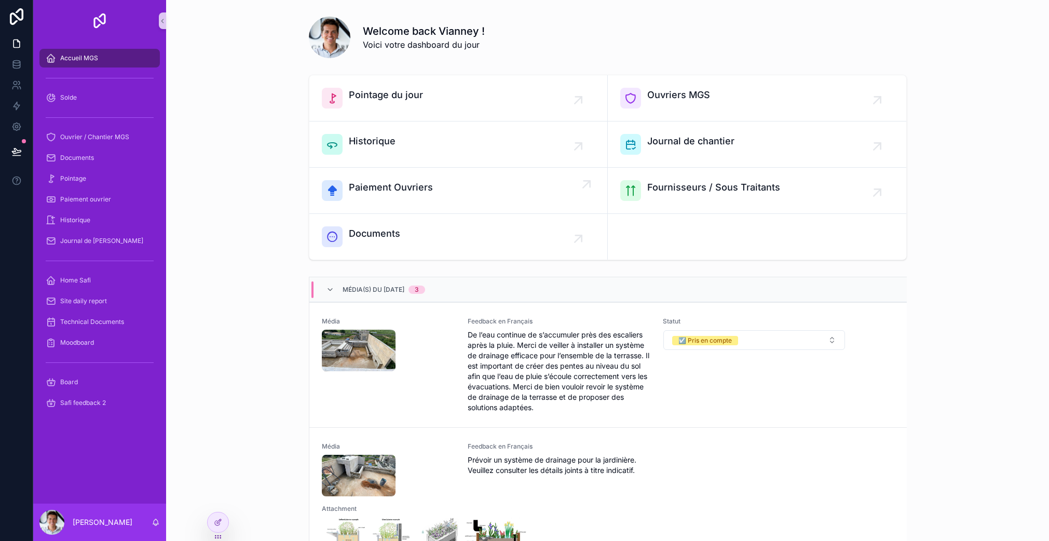
scroll to position [172, 0]
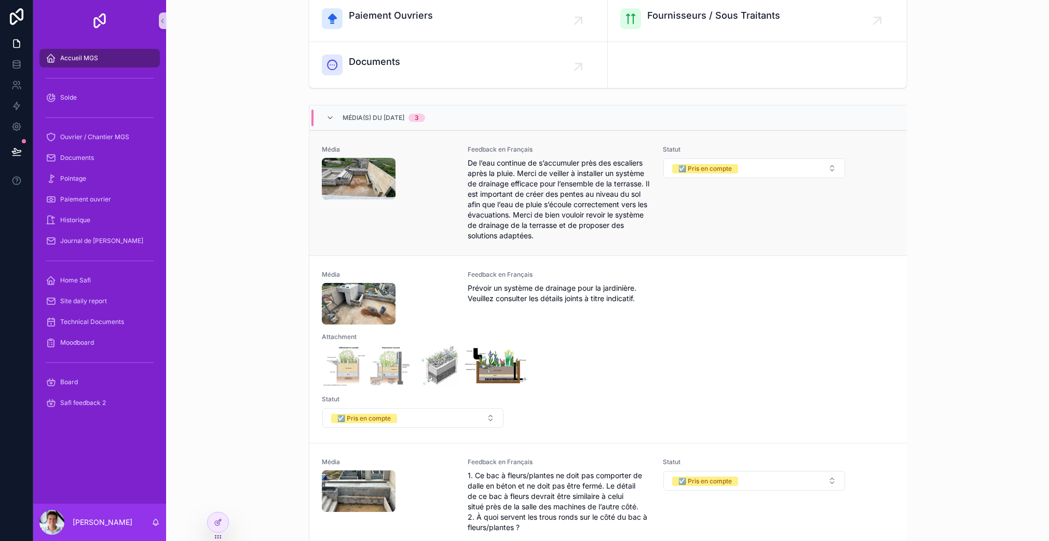
click at [552, 199] on span "De l’eau continue de s’accumuler près des escaliers après la pluie. Merci de ve…" at bounding box center [558, 199] width 183 height 83
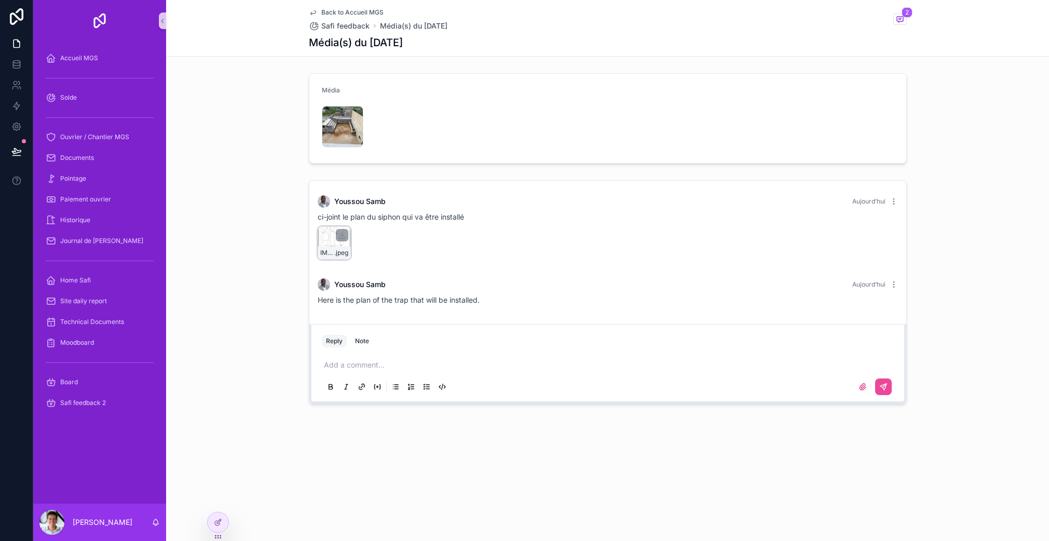
click at [326, 243] on div "IMG_0742 .jpeg" at bounding box center [334, 242] width 33 height 33
click at [275, 272] on div "[PERSON_NAME] [DATE] ci-joint le plan du siphon qui va être installé IMG_0742 .…" at bounding box center [607, 292] width 883 height 232
click at [217, 501] on icon at bounding box center [218, 499] width 8 height 8
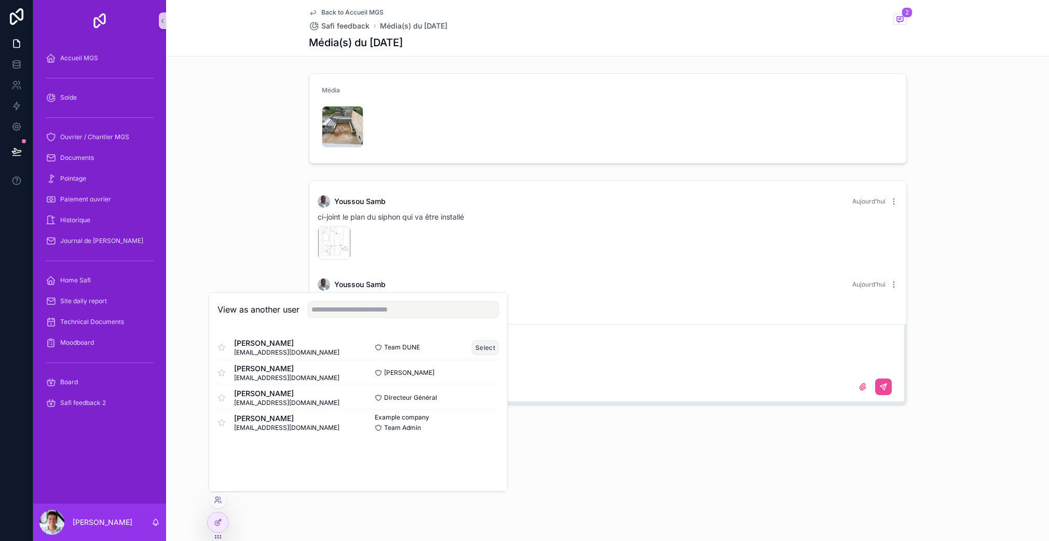
click at [481, 347] on button "Select" at bounding box center [485, 347] width 27 height 15
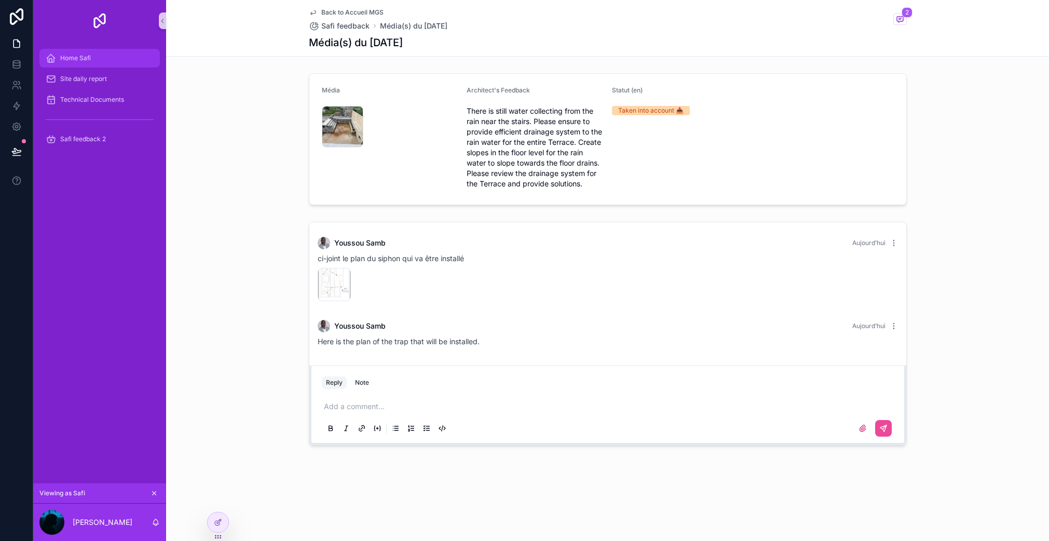
click at [105, 58] on div "Home Safi" at bounding box center [100, 58] width 108 height 17
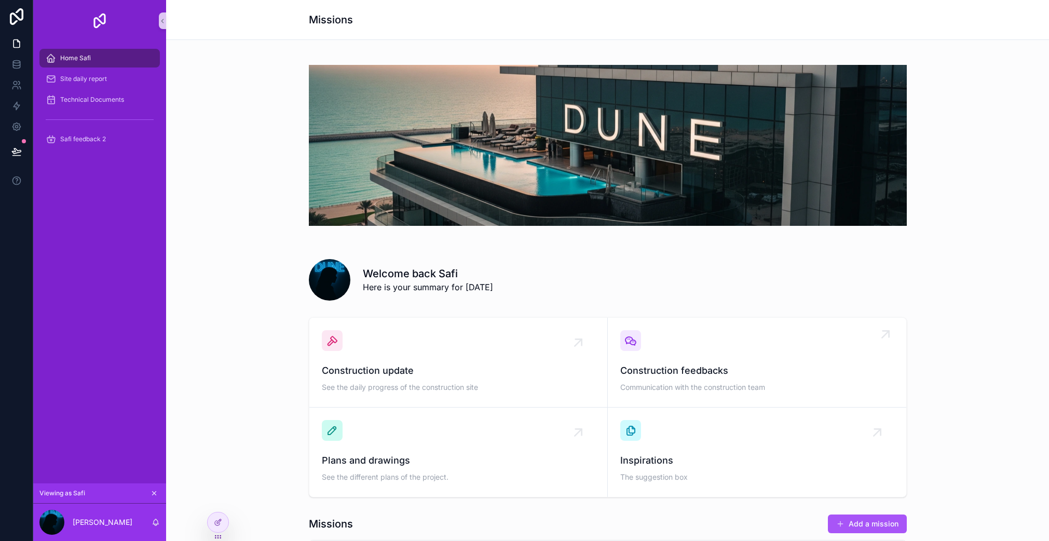
click at [678, 369] on span "Construction feedbacks" at bounding box center [756, 370] width 273 height 15
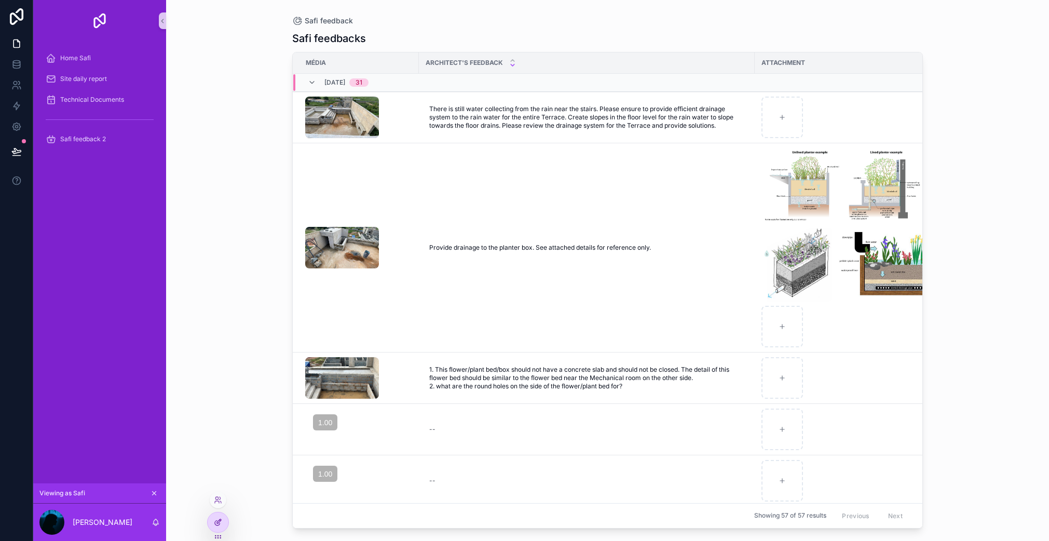
click at [213, 519] on div at bounding box center [218, 522] width 21 height 20
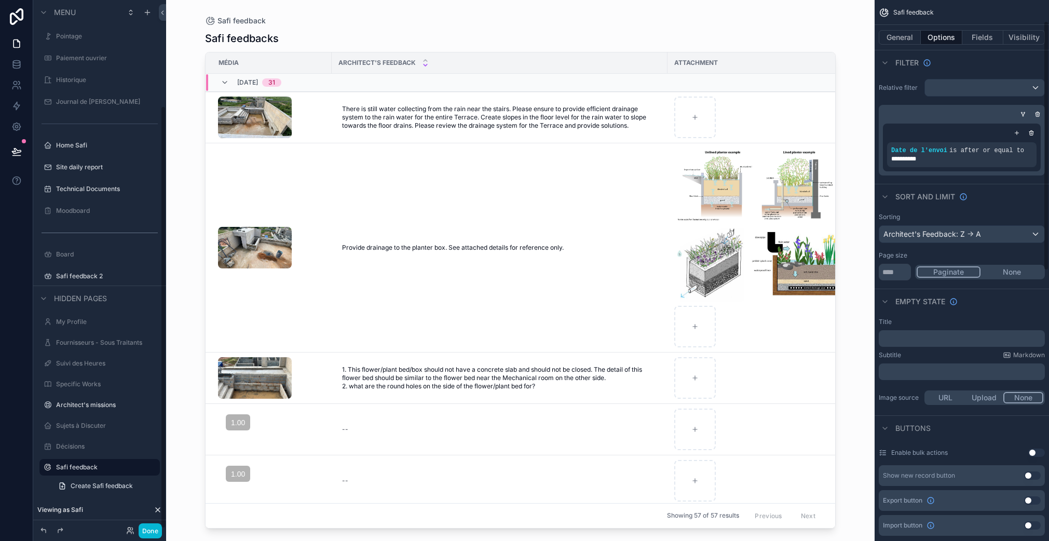
scroll to position [99, 0]
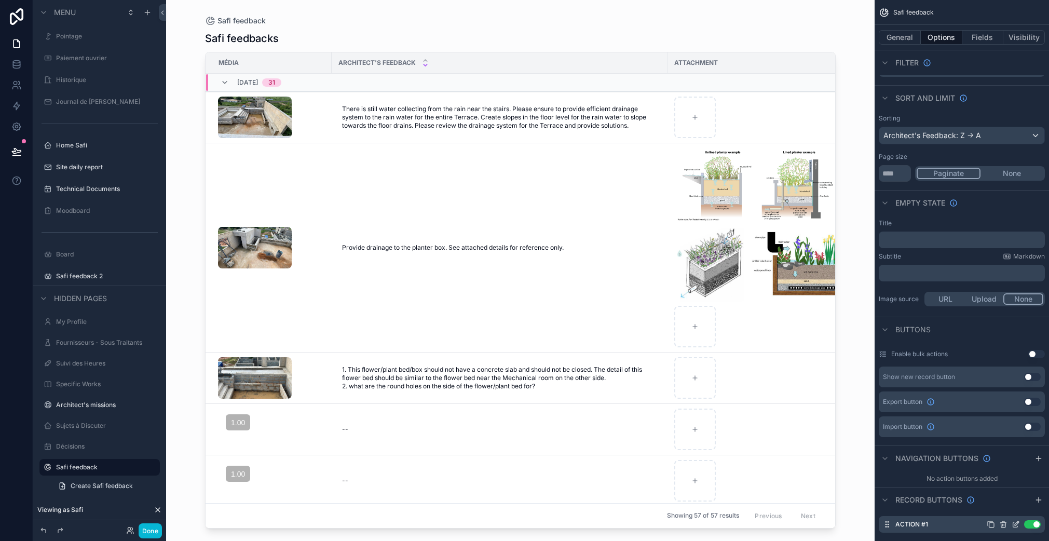
click at [1032, 525] on button "Use setting" at bounding box center [1032, 524] width 17 height 8
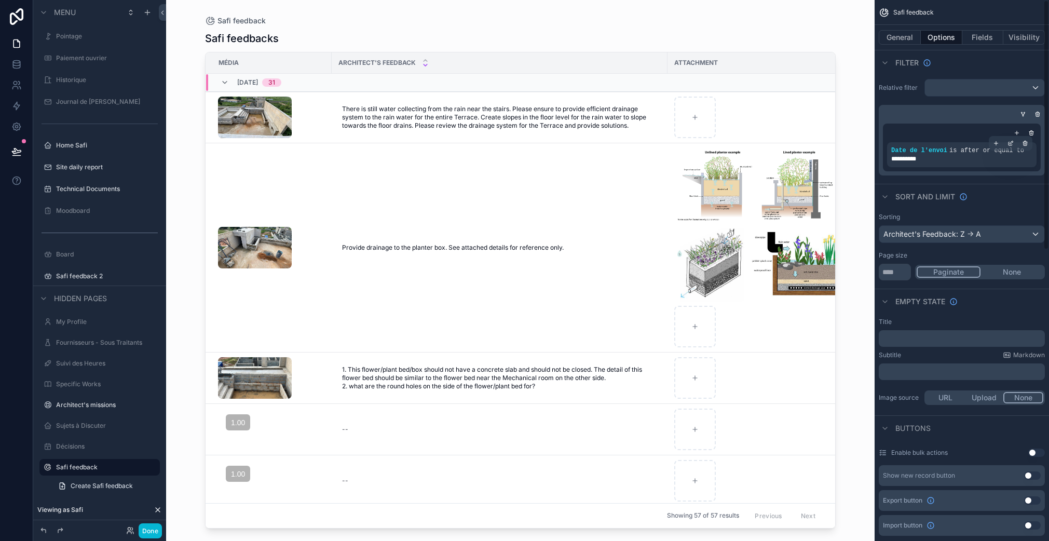
scroll to position [13, 0]
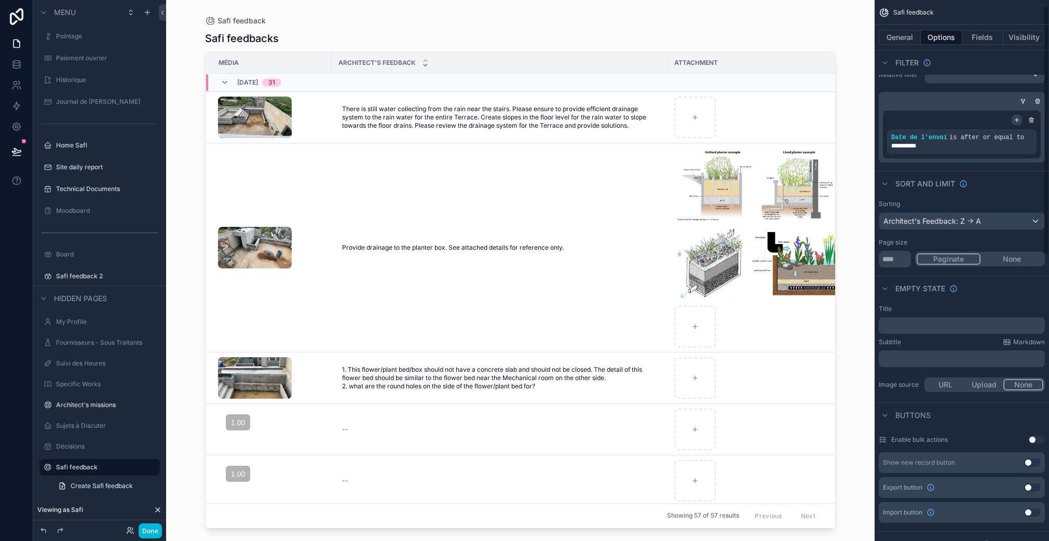
click at [1015, 117] on icon "scrollable content" at bounding box center [1016, 120] width 6 height 6
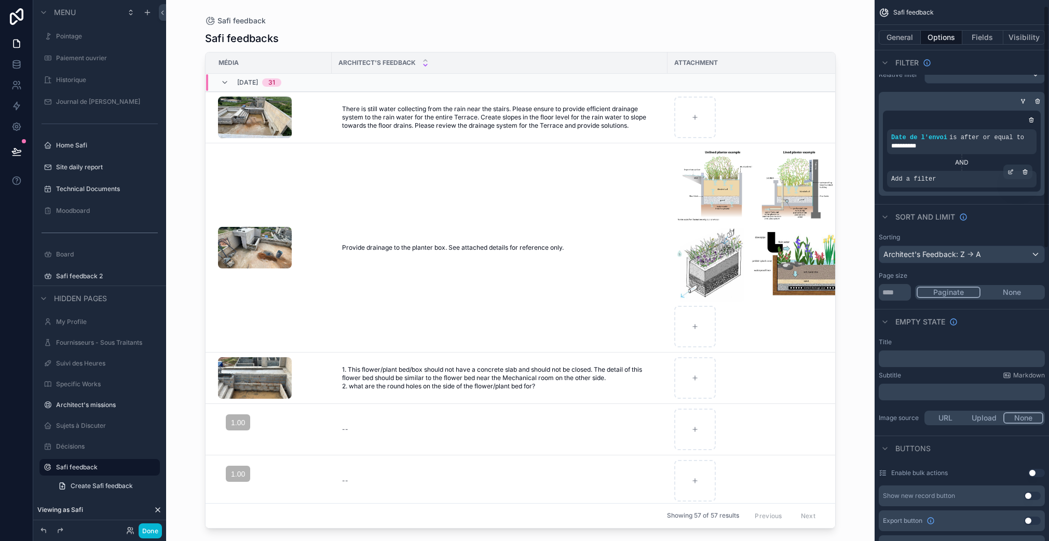
click at [926, 178] on span "Add a filter" at bounding box center [913, 179] width 45 height 8
click at [1013, 172] on div "scrollable content" at bounding box center [1010, 171] width 15 height 15
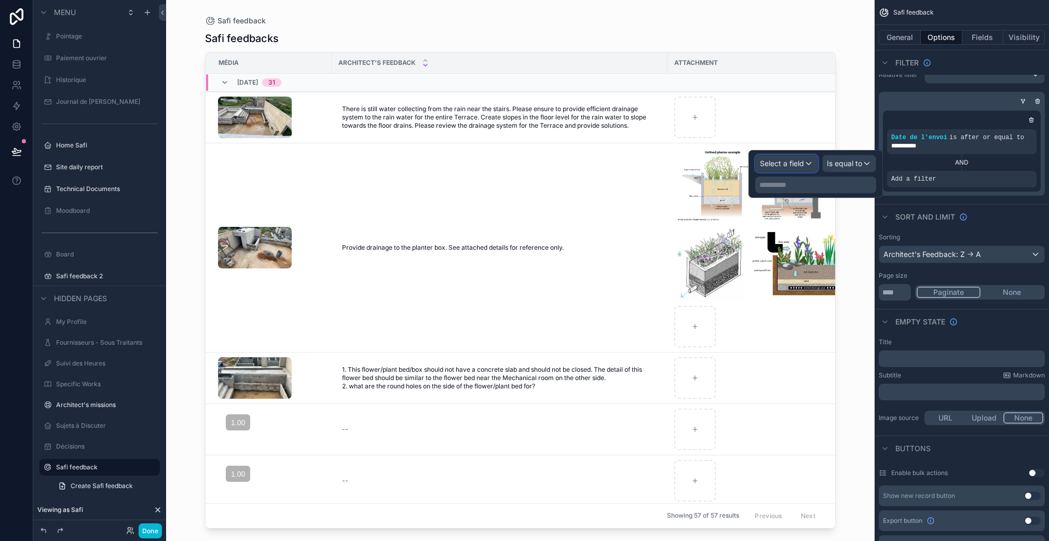
click at [784, 167] on span "Select a field" at bounding box center [782, 163] width 44 height 9
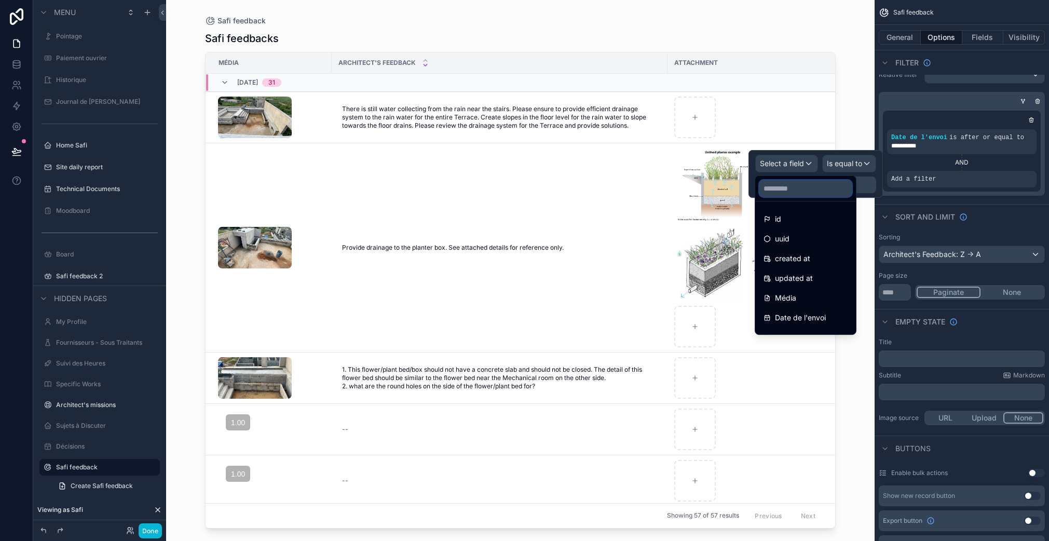
click at [791, 194] on input "text" at bounding box center [805, 188] width 92 height 17
click at [965, 174] on div "Add a filter" at bounding box center [961, 179] width 149 height 17
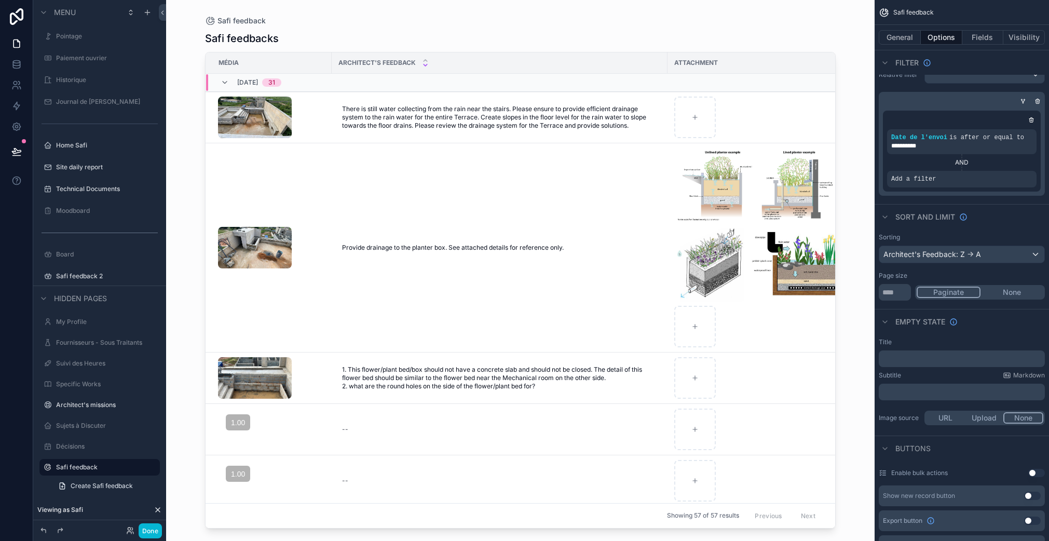
click at [1031, 162] on div "AND" at bounding box center [961, 162] width 149 height 8
click at [1026, 172] on icon "scrollable content" at bounding box center [1025, 172] width 6 height 6
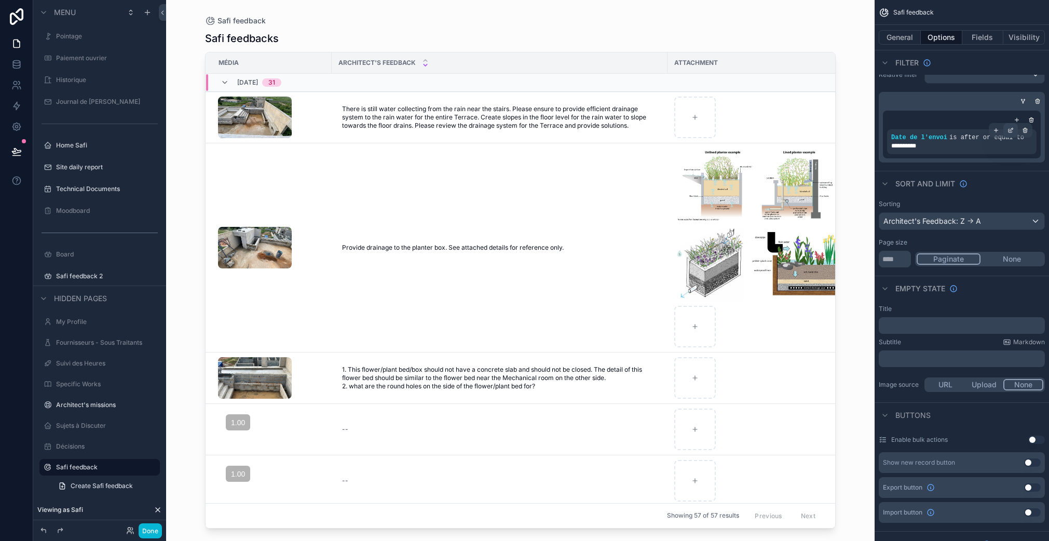
click at [1010, 131] on icon "scrollable content" at bounding box center [1011, 129] width 3 height 3
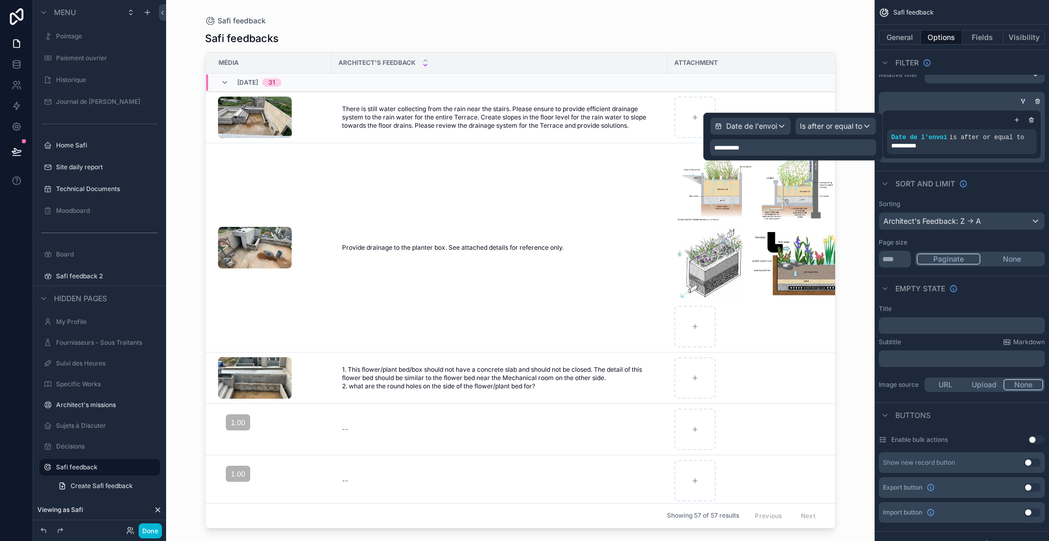
click at [732, 147] on span "**********" at bounding box center [726, 148] width 25 height 6
click at [717, 147] on span "**********" at bounding box center [726, 148] width 25 height 6
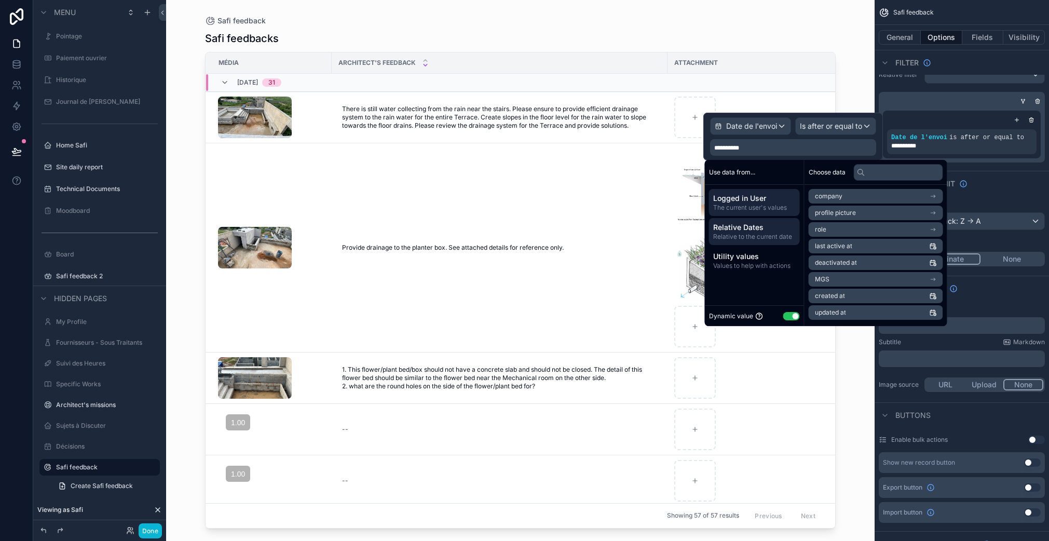
click at [751, 237] on span "Relative to the current date" at bounding box center [754, 236] width 82 height 8
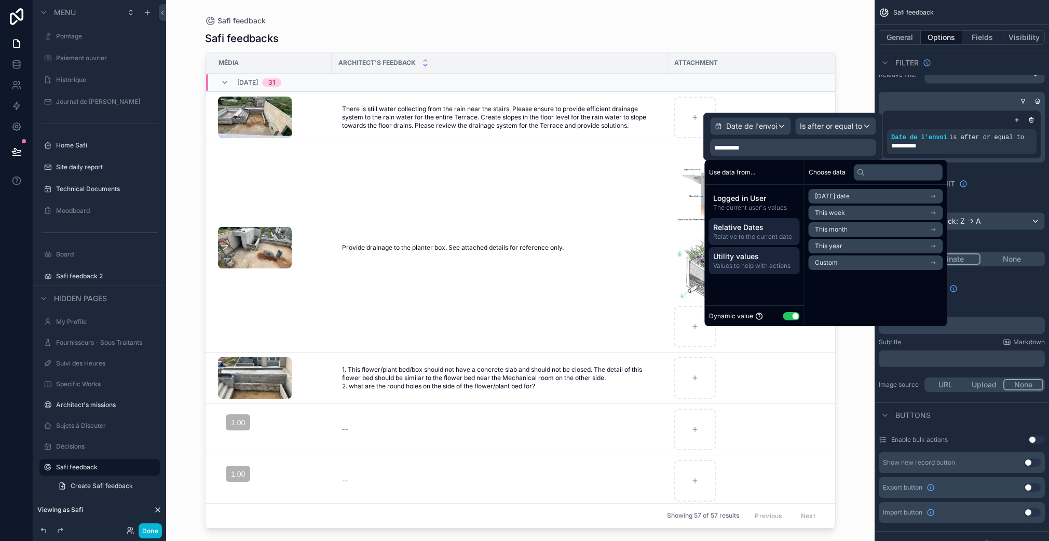
click at [750, 250] on div "Utility values Values to help with actions" at bounding box center [754, 260] width 91 height 27
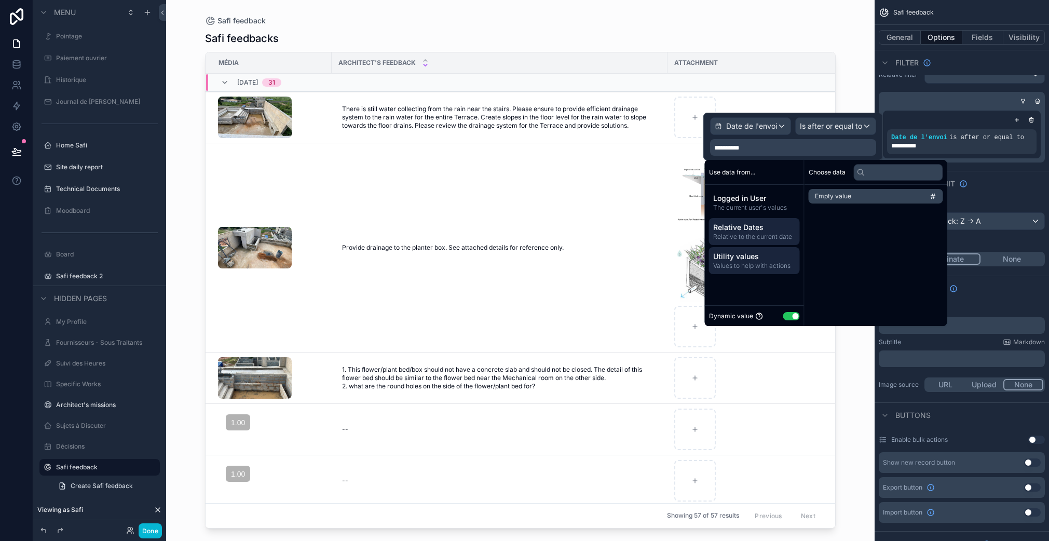
click at [738, 223] on span "Relative Dates" at bounding box center [754, 227] width 82 height 10
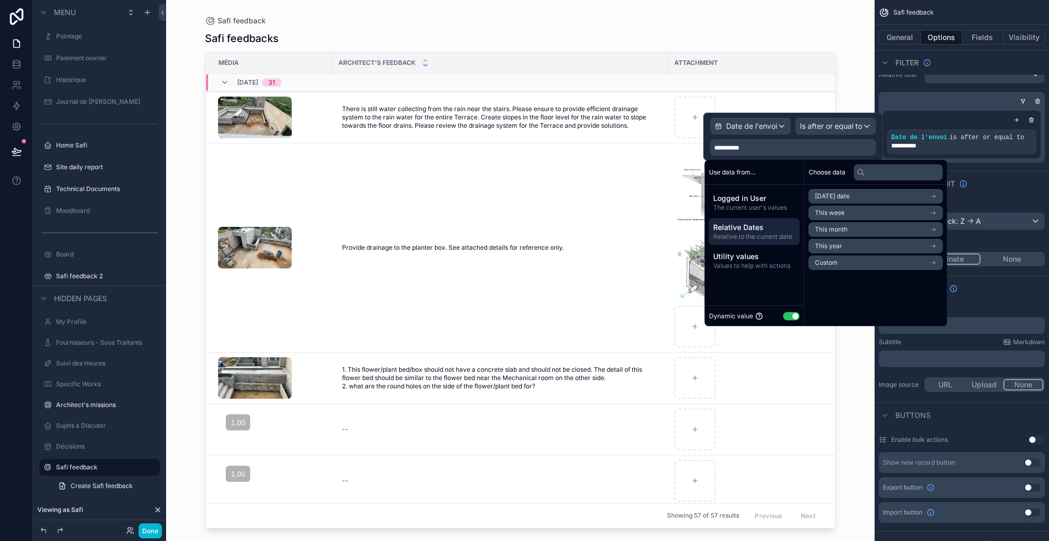
click at [793, 316] on button "Use setting" at bounding box center [791, 316] width 17 height 8
select select "****"
select select "*"
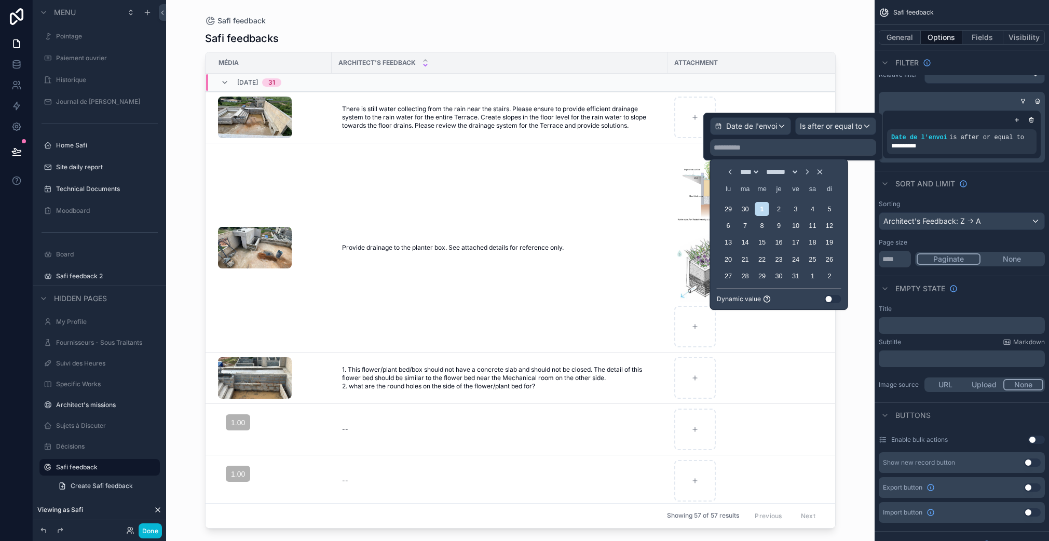
click at [830, 298] on button "Use setting" at bounding box center [832, 299] width 17 height 8
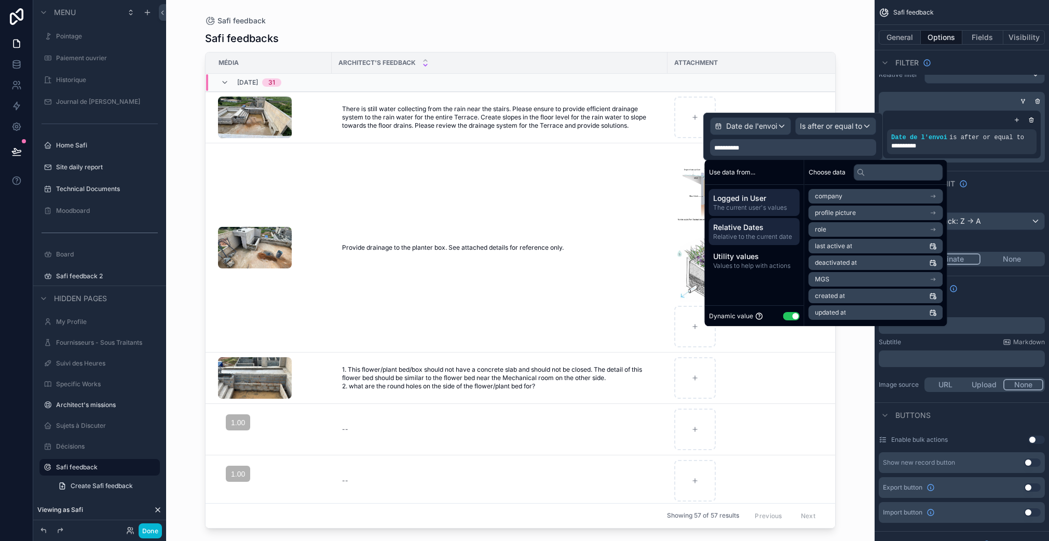
click at [771, 236] on span "Relative to the current date" at bounding box center [754, 236] width 82 height 8
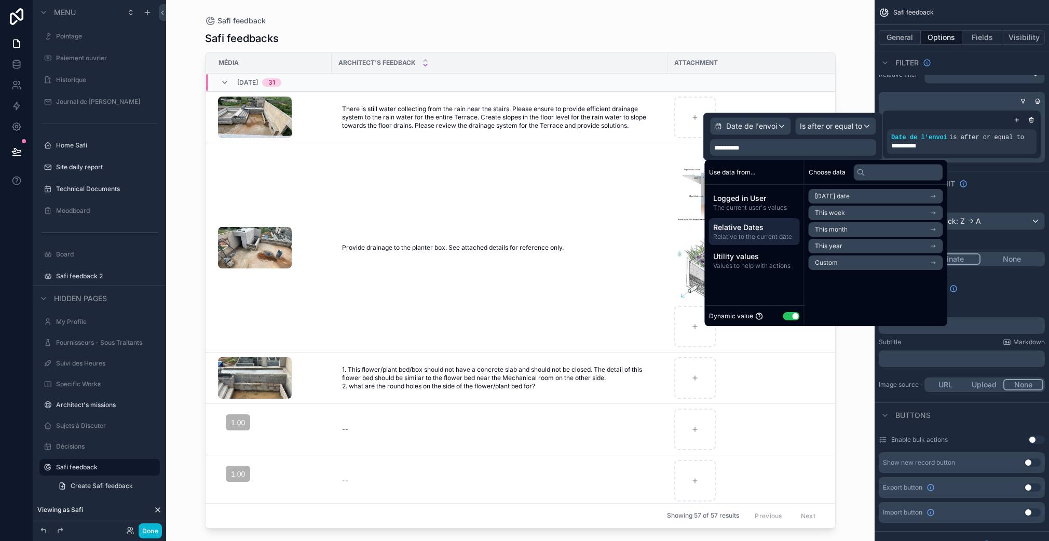
click at [836, 259] on span "Custom" at bounding box center [826, 262] width 23 height 8
click at [848, 217] on span "Weeks" at bounding box center [847, 216] width 23 height 10
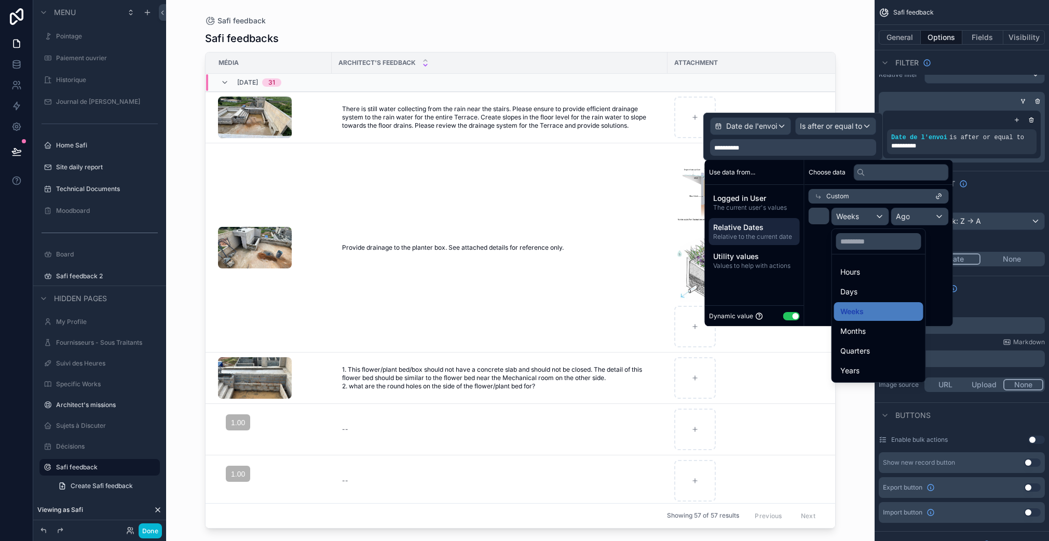
click at [849, 289] on span "Days" at bounding box center [848, 291] width 17 height 12
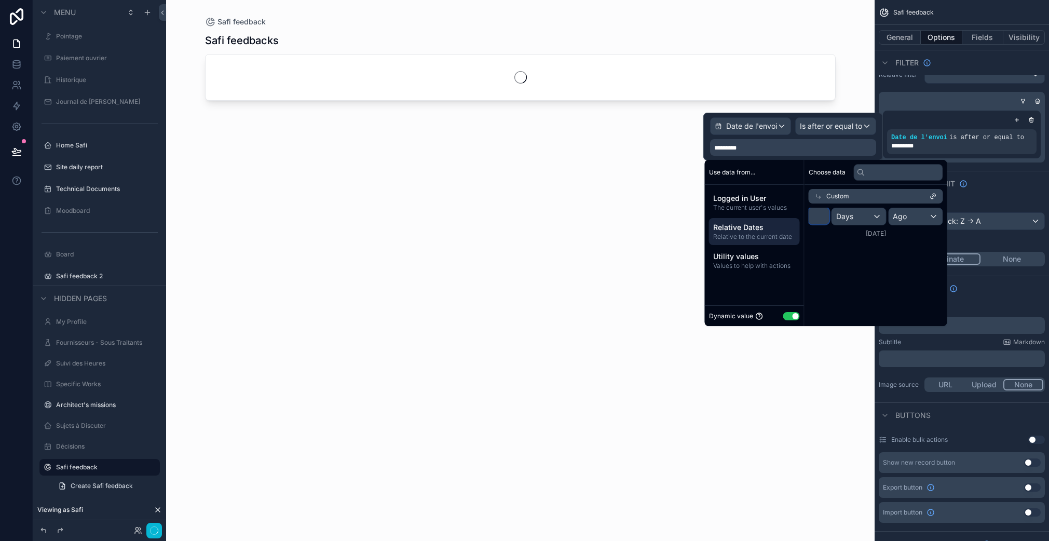
click at [818, 217] on input "*" at bounding box center [818, 216] width 21 height 17
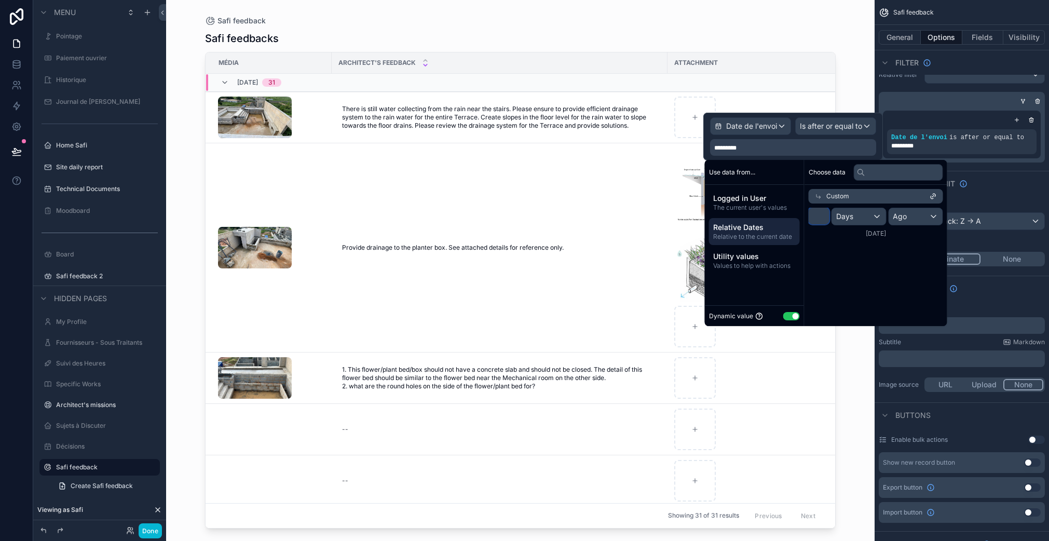
click at [818, 217] on input "*" at bounding box center [818, 216] width 21 height 17
type input "*"
click at [818, 217] on input "*" at bounding box center [818, 216] width 21 height 17
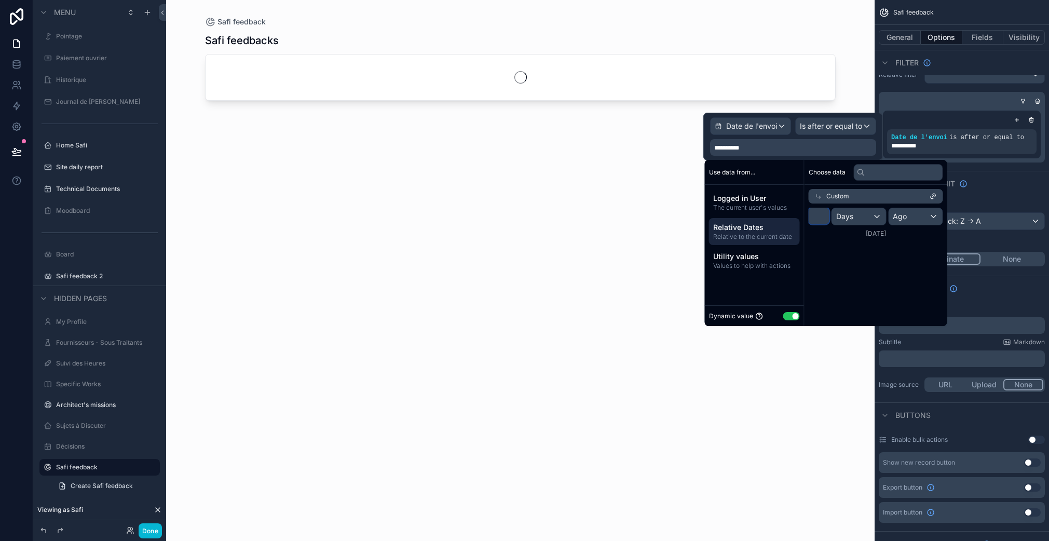
type input "*"
click at [845, 268] on div "Choose data Custom * Days Ago [DATE]" at bounding box center [875, 243] width 143 height 166
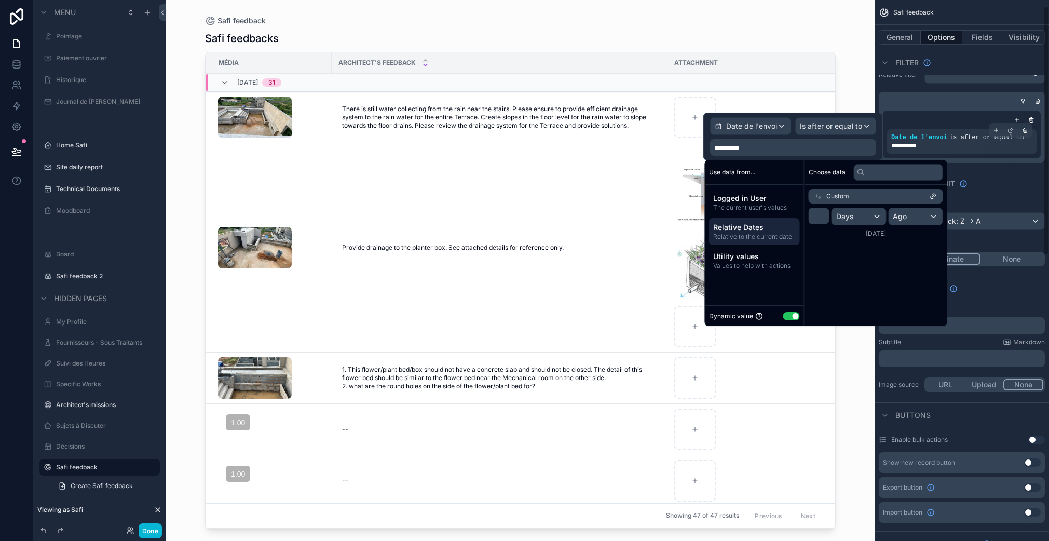
click at [985, 149] on div "**********" at bounding box center [961, 146] width 141 height 8
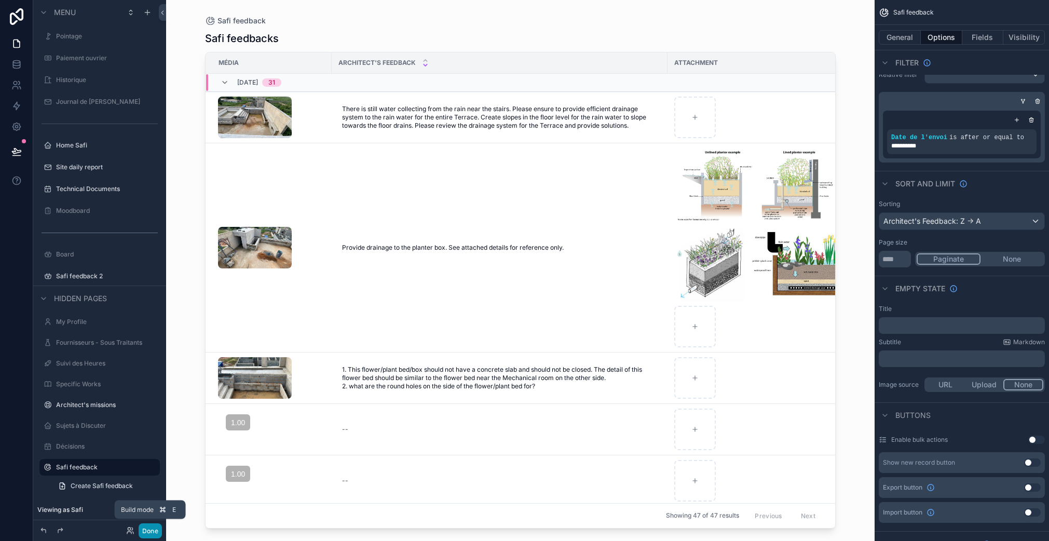
click at [153, 530] on button "Done" at bounding box center [150, 530] width 23 height 15
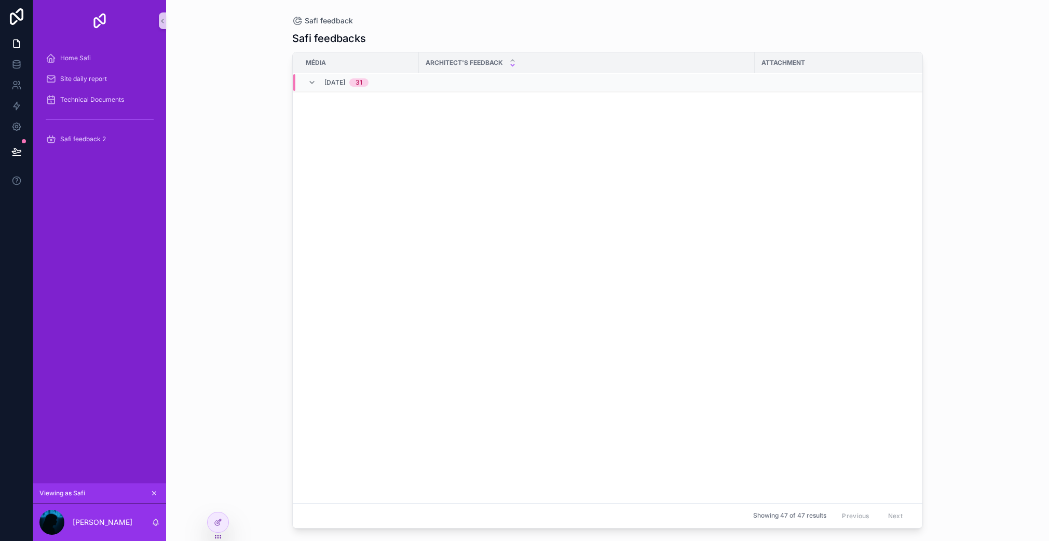
scroll to position [0, 0]
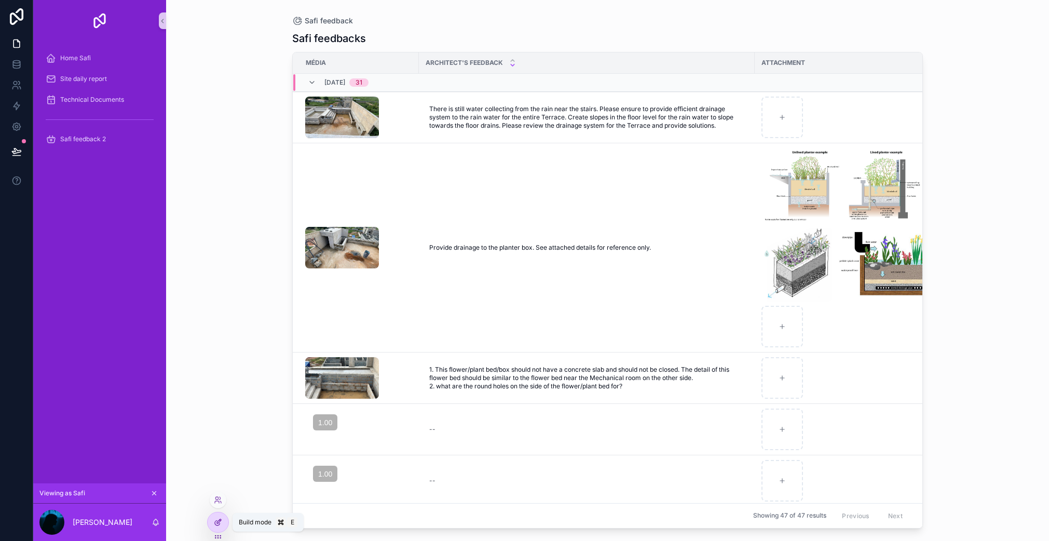
click at [217, 528] on div at bounding box center [218, 522] width 21 height 20
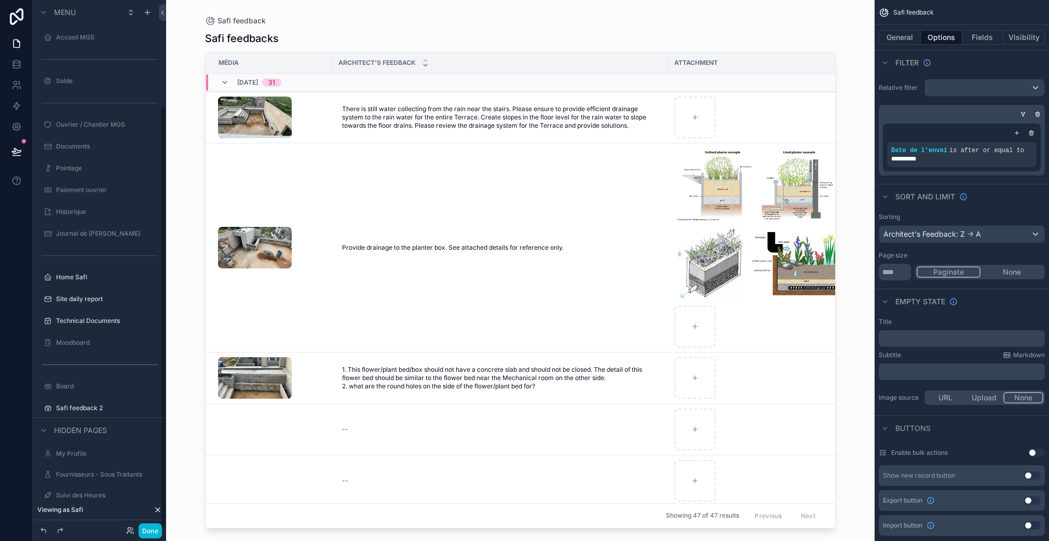
scroll to position [132, 0]
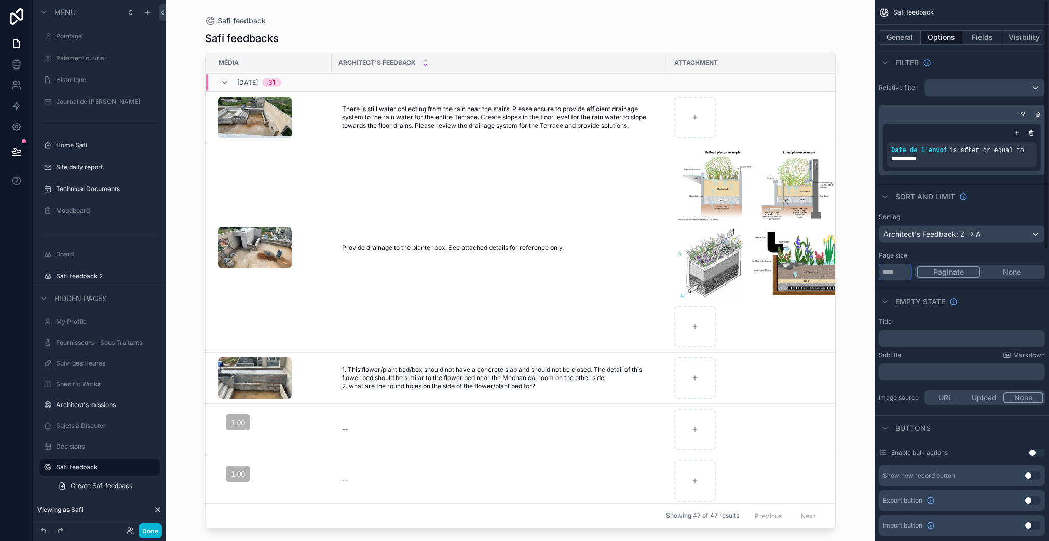
click at [885, 274] on input "***" at bounding box center [894, 272] width 32 height 17
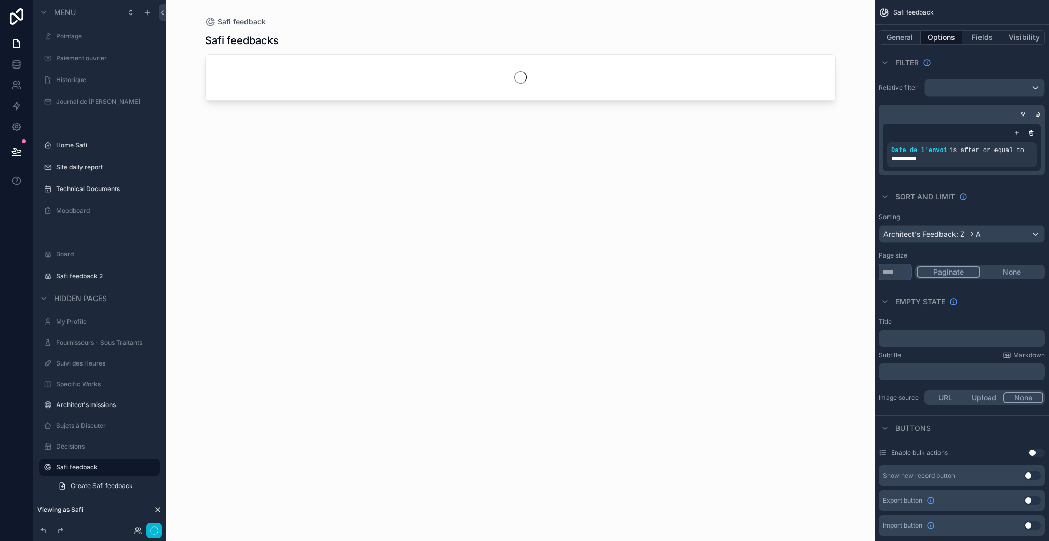
type input "**"
click at [926, 258] on div "Page size" at bounding box center [961, 255] width 166 height 8
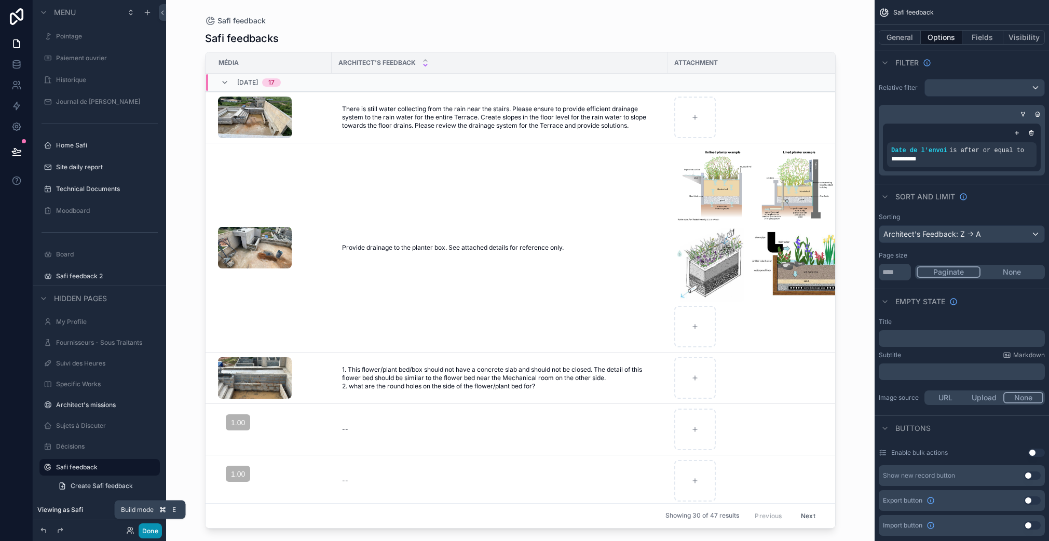
click at [154, 532] on button "Done" at bounding box center [150, 530] width 23 height 15
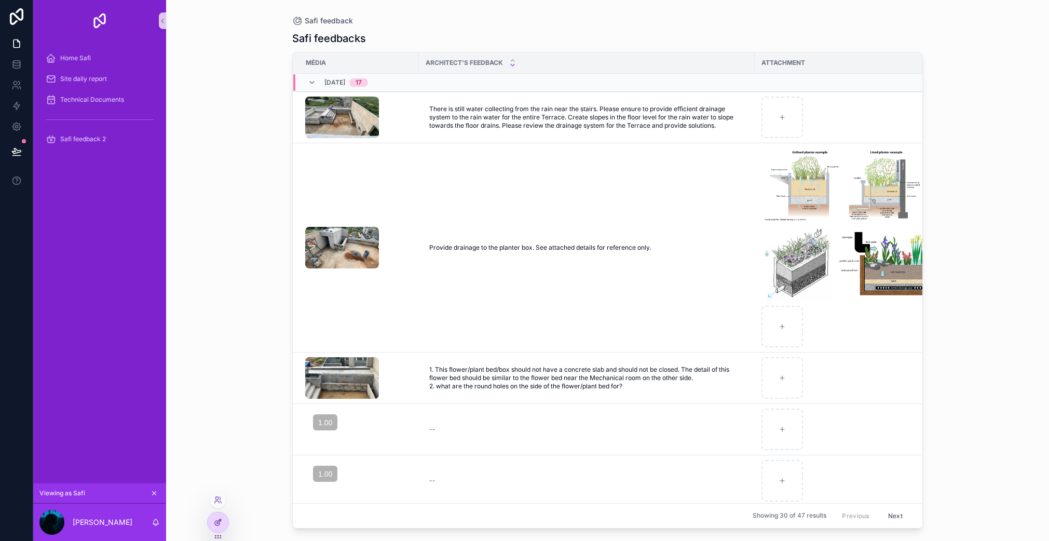
click at [218, 513] on div at bounding box center [218, 522] width 21 height 20
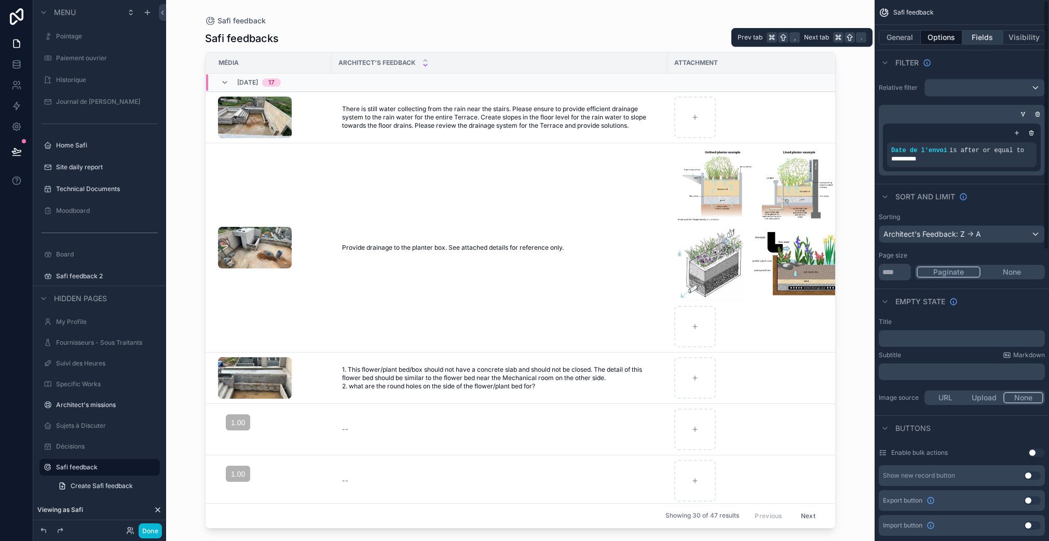
click at [984, 36] on button "Fields" at bounding box center [983, 37] width 42 height 15
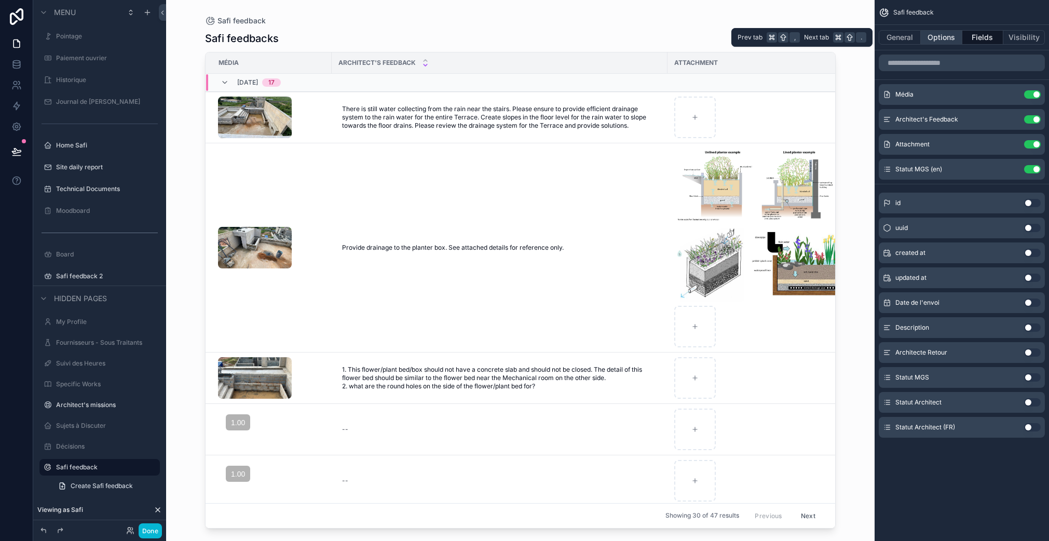
click at [933, 35] on button "Options" at bounding box center [941, 37] width 42 height 15
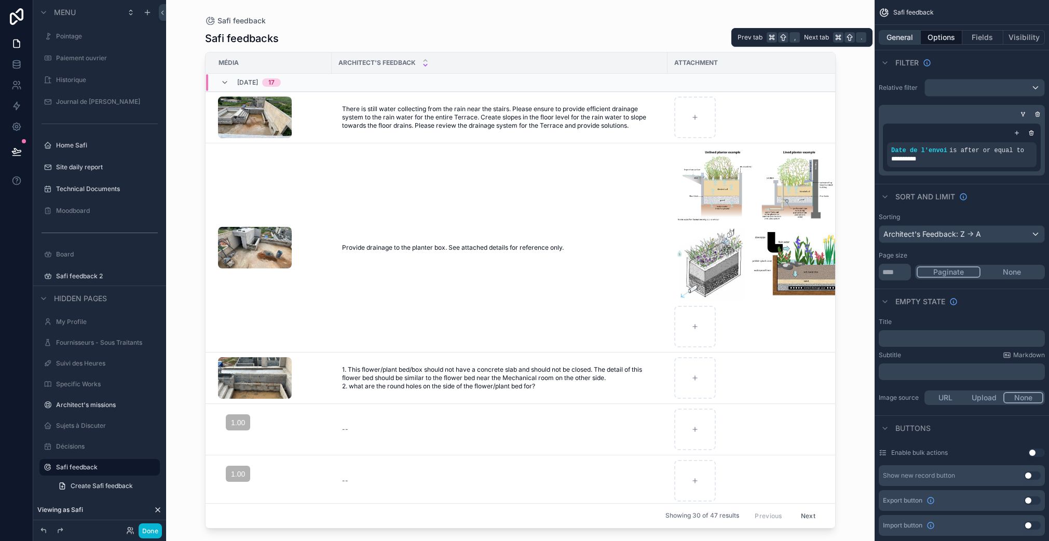
click at [891, 36] on button "General" at bounding box center [899, 37] width 42 height 15
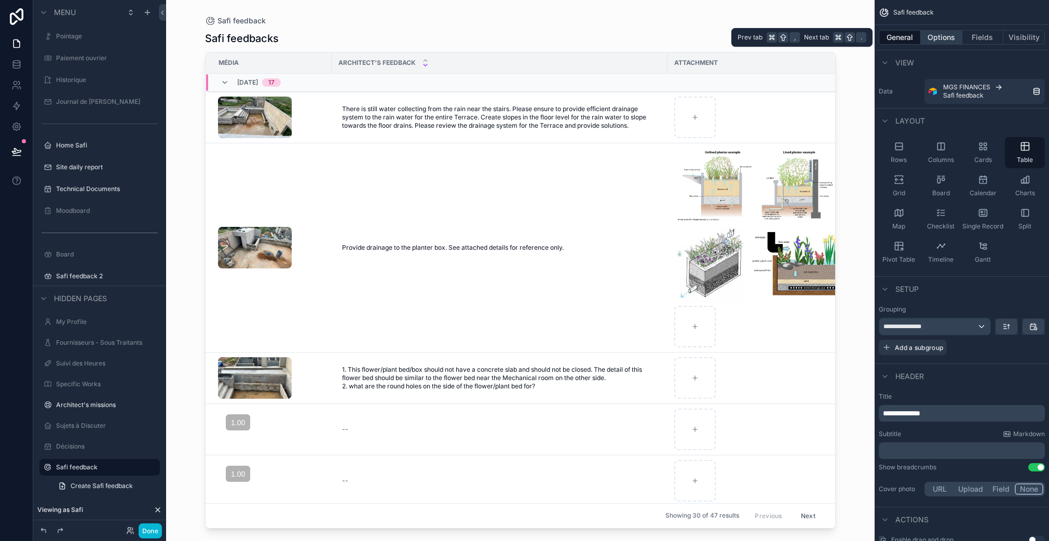
click at [933, 38] on button "Options" at bounding box center [941, 37] width 42 height 15
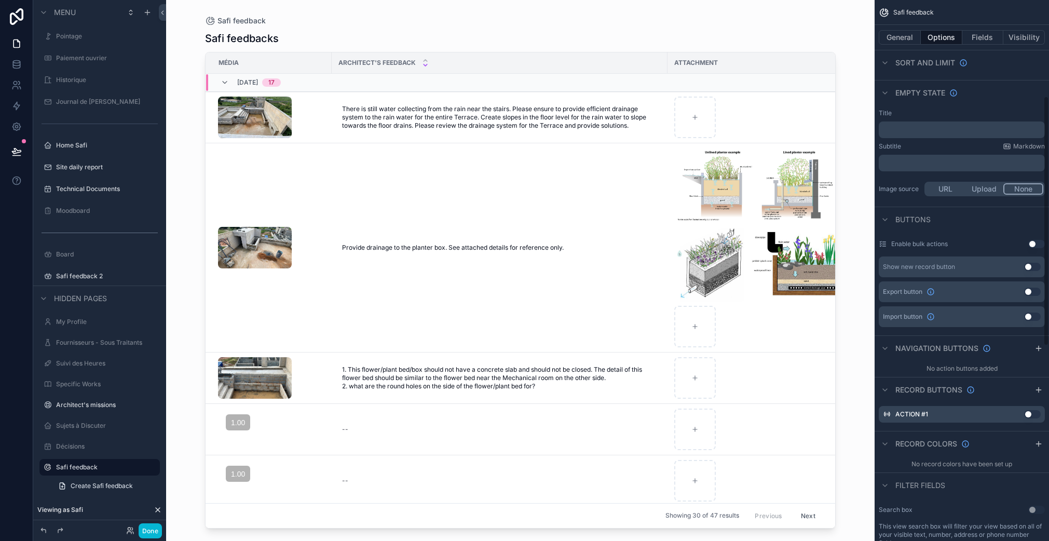
scroll to position [322, 0]
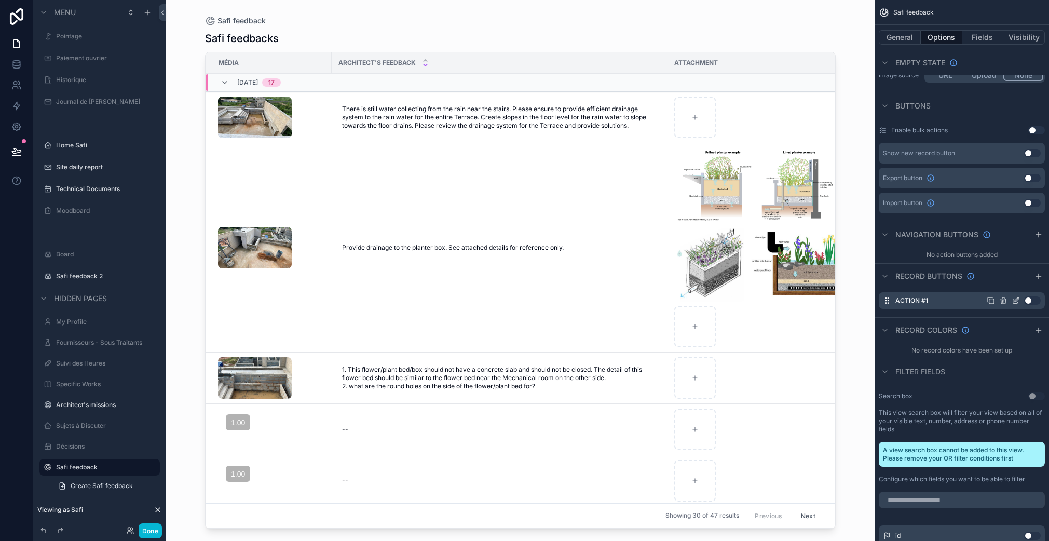
click at [1013, 301] on icon "scrollable content" at bounding box center [1015, 301] width 5 height 5
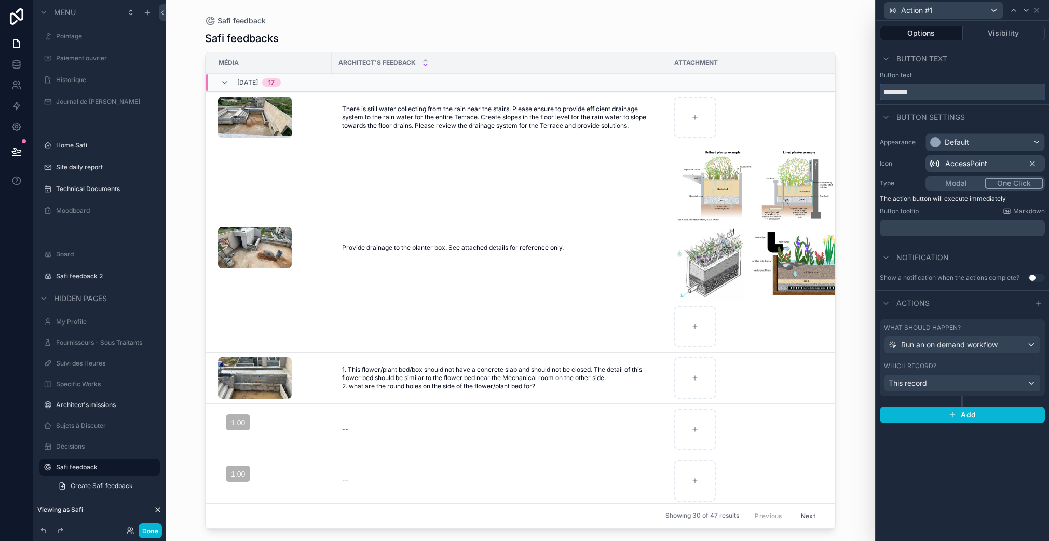
click at [916, 93] on input "*********" at bounding box center [961, 92] width 165 height 17
type input "*******"
click at [968, 144] on div "Default" at bounding box center [956, 142] width 24 height 10
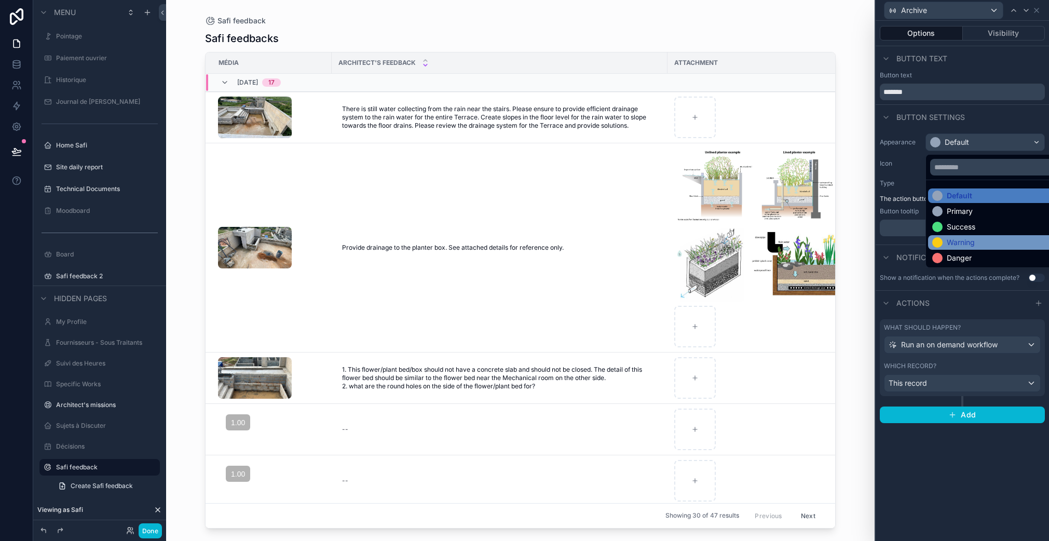
click at [969, 244] on div "Warning" at bounding box center [960, 242] width 28 height 10
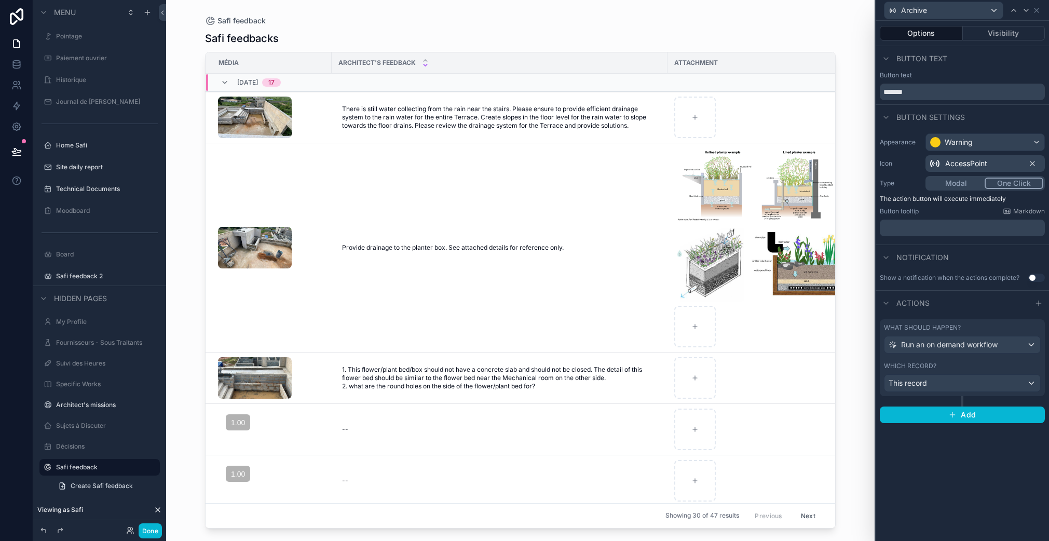
click at [961, 168] on span "AccessPoint" at bounding box center [966, 163] width 42 height 10
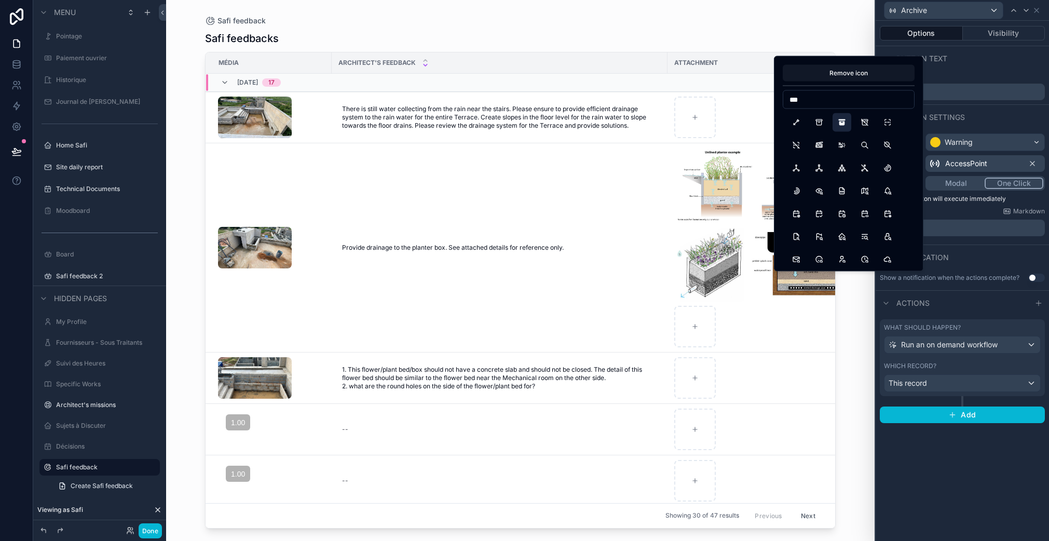
type input "***"
click at [845, 121] on button "ArchiveFilled" at bounding box center [841, 122] width 19 height 19
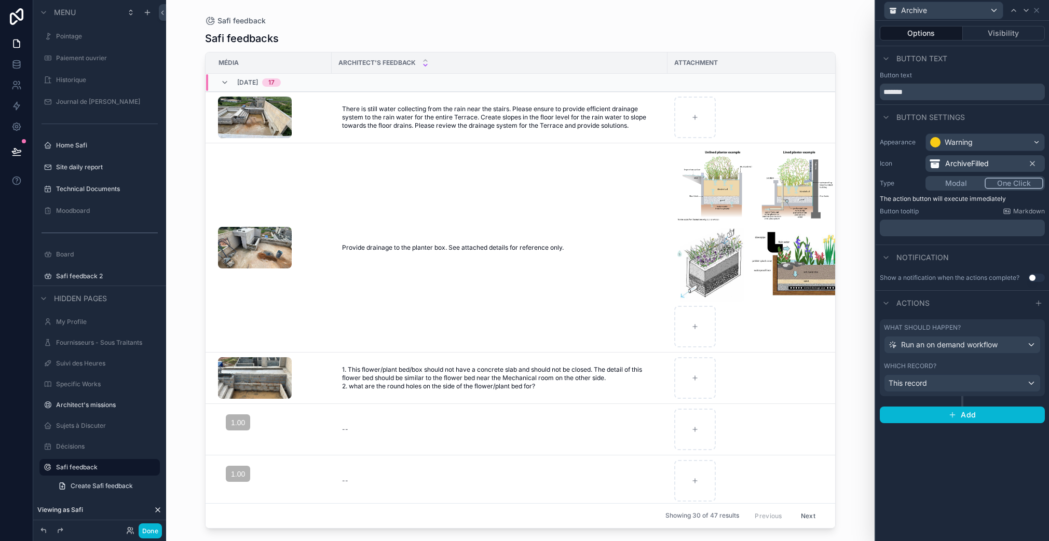
click at [973, 181] on button "Modal" at bounding box center [956, 182] width 58 height 11
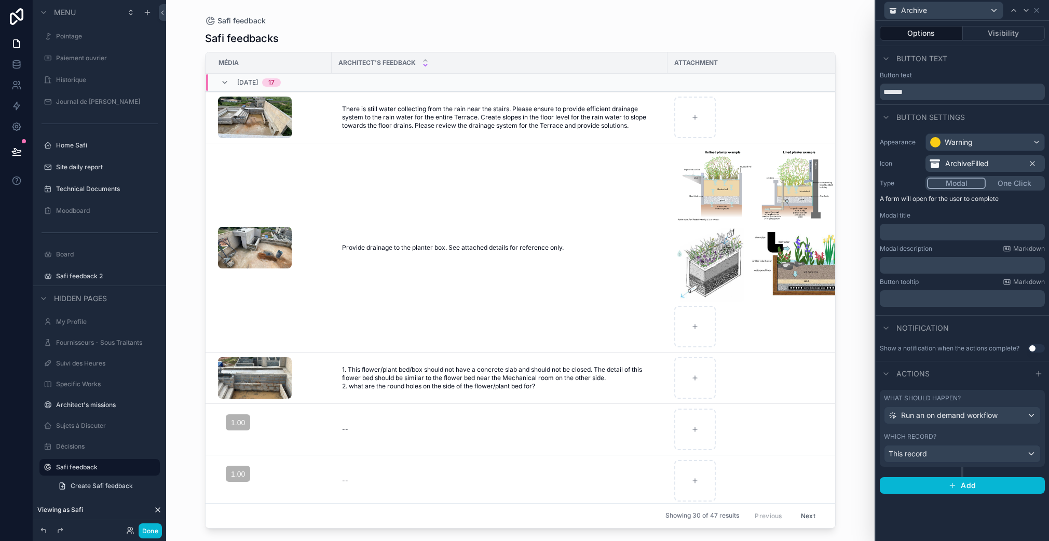
click at [931, 235] on p "﻿" at bounding box center [963, 232] width 159 height 10
click at [923, 263] on p "﻿" at bounding box center [963, 265] width 159 height 10
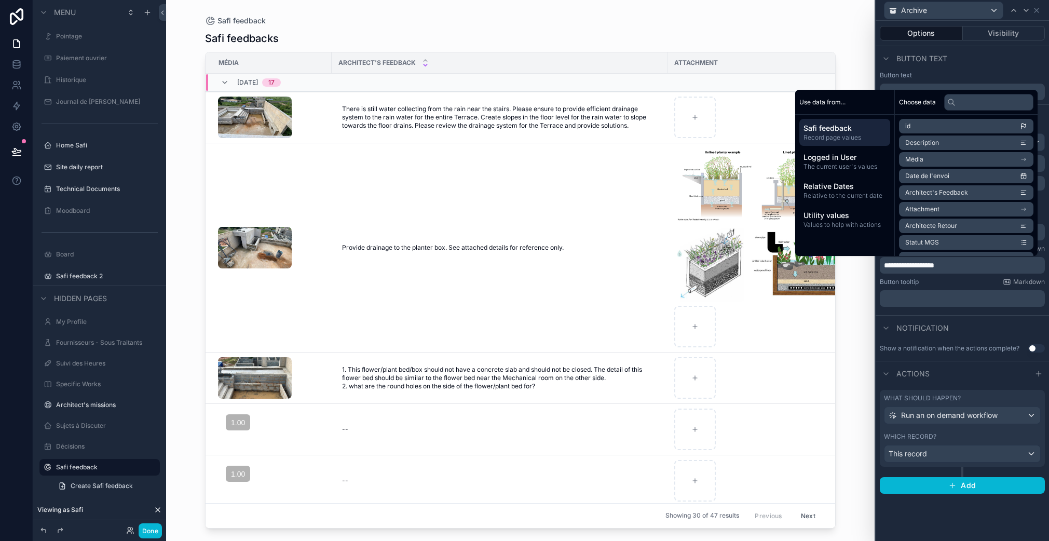
click at [980, 383] on div "Actions" at bounding box center [961, 373] width 173 height 25
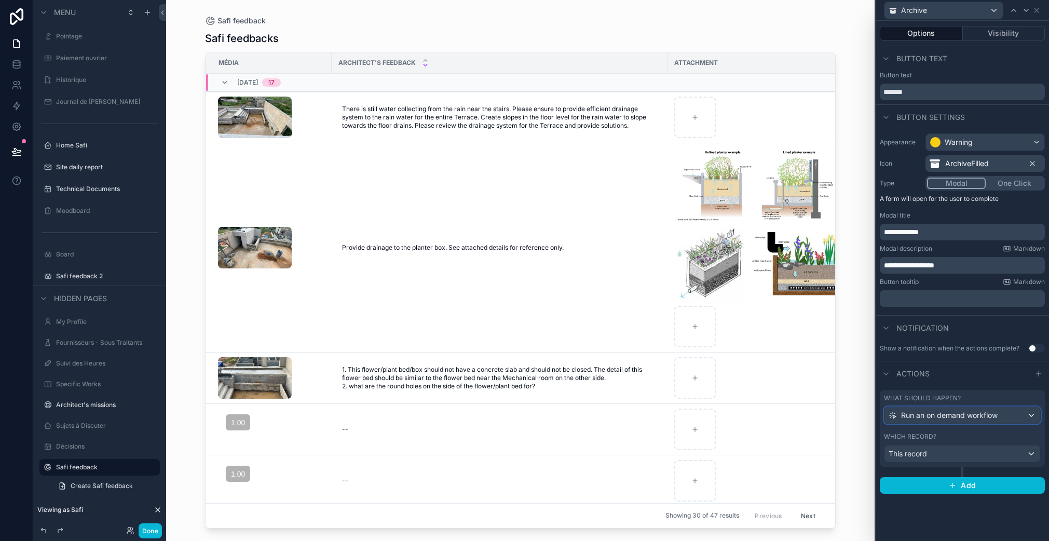
click at [1031, 413] on div "Run an on demand workflow" at bounding box center [962, 415] width 156 height 17
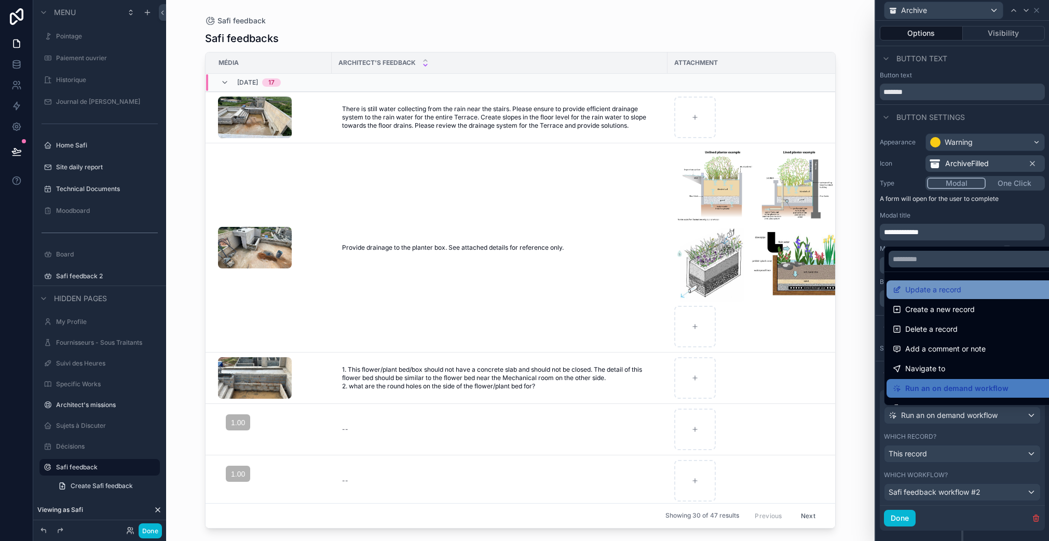
click at [954, 294] on span "Update a record" at bounding box center [933, 289] width 56 height 12
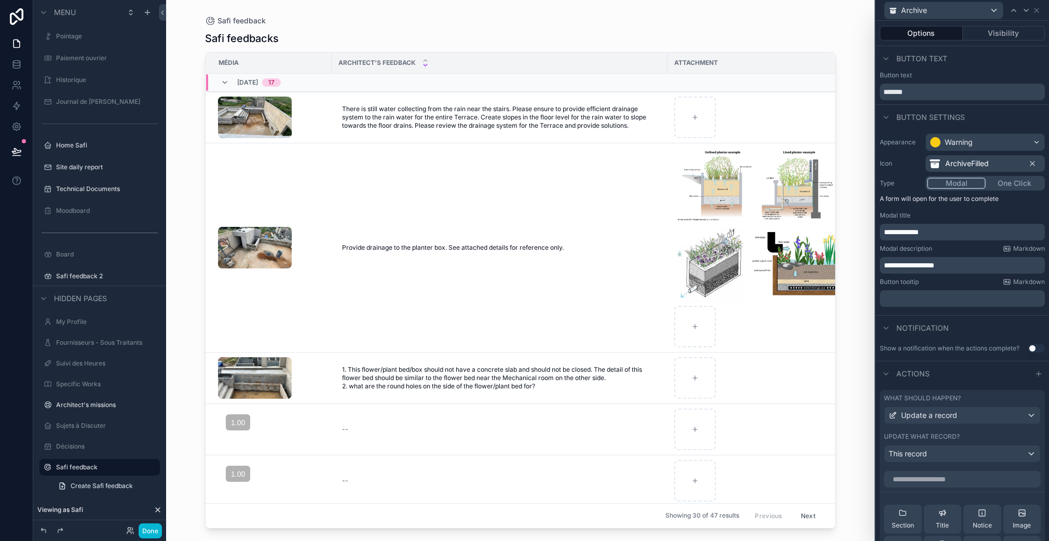
scroll to position [25, 0]
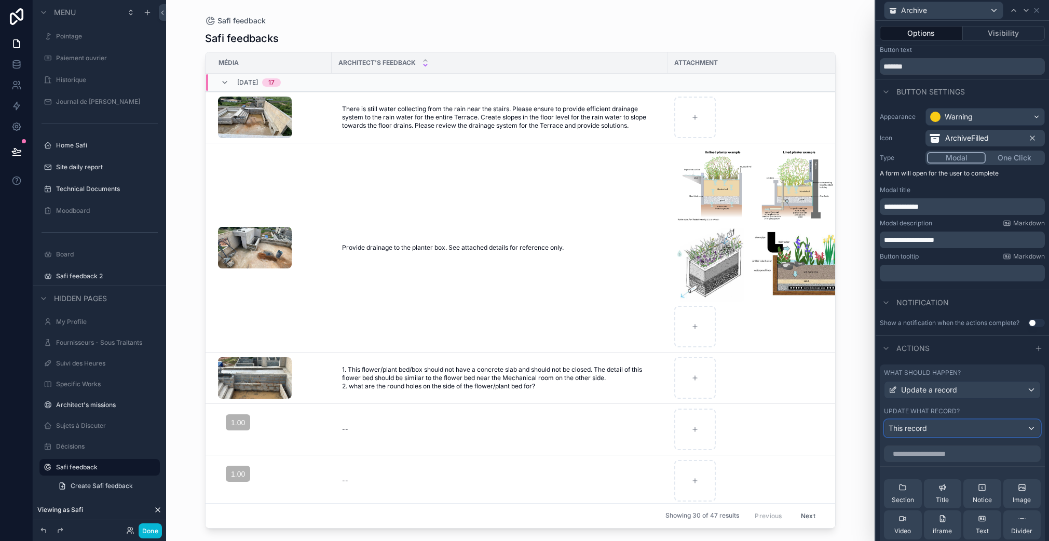
click at [931, 429] on div "This record" at bounding box center [962, 428] width 156 height 17
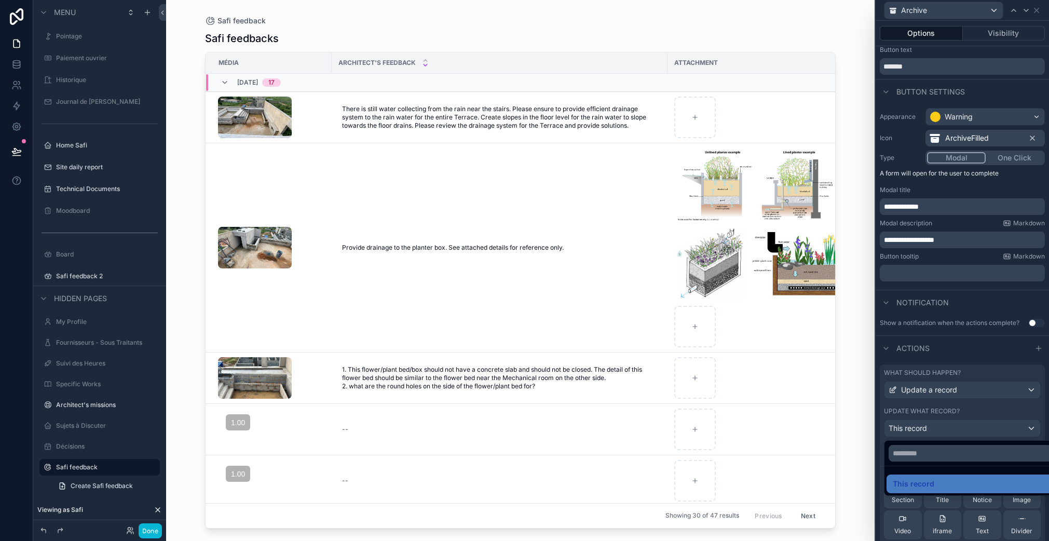
click at [956, 411] on div at bounding box center [961, 270] width 173 height 541
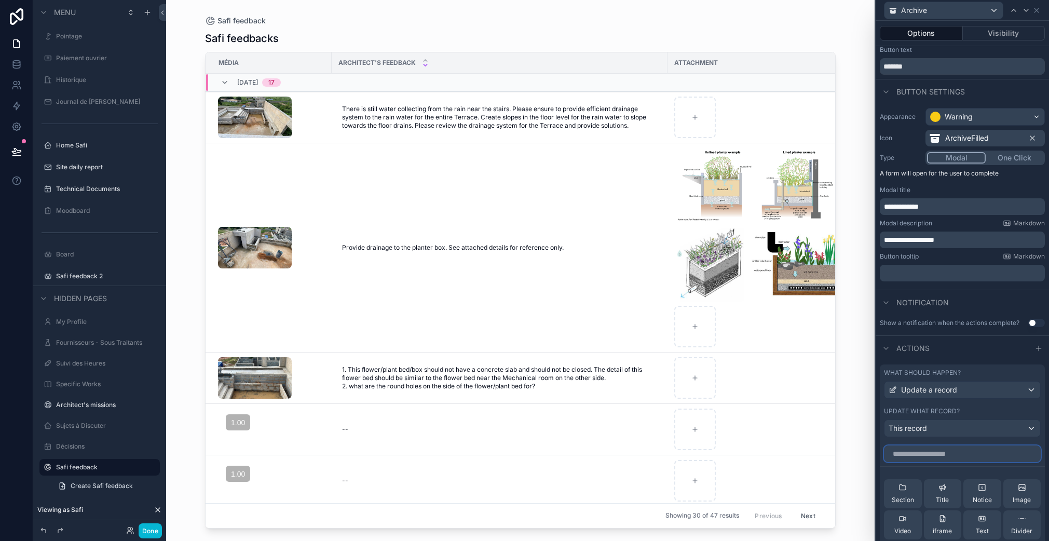
click at [946, 455] on input "text" at bounding box center [962, 453] width 157 height 17
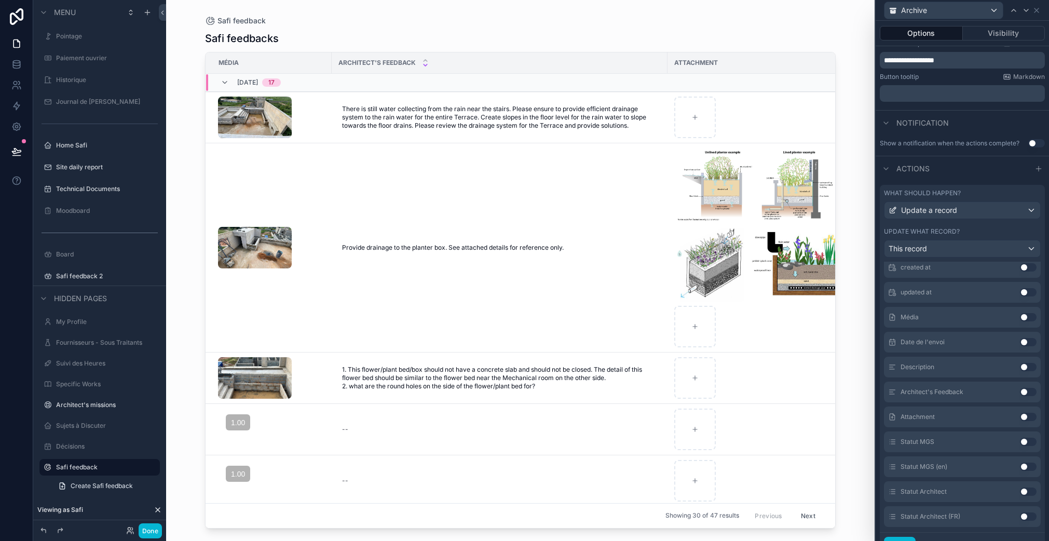
scroll to position [122, 0]
click at [1019, 482] on button "Use setting" at bounding box center [1027, 484] width 17 height 8
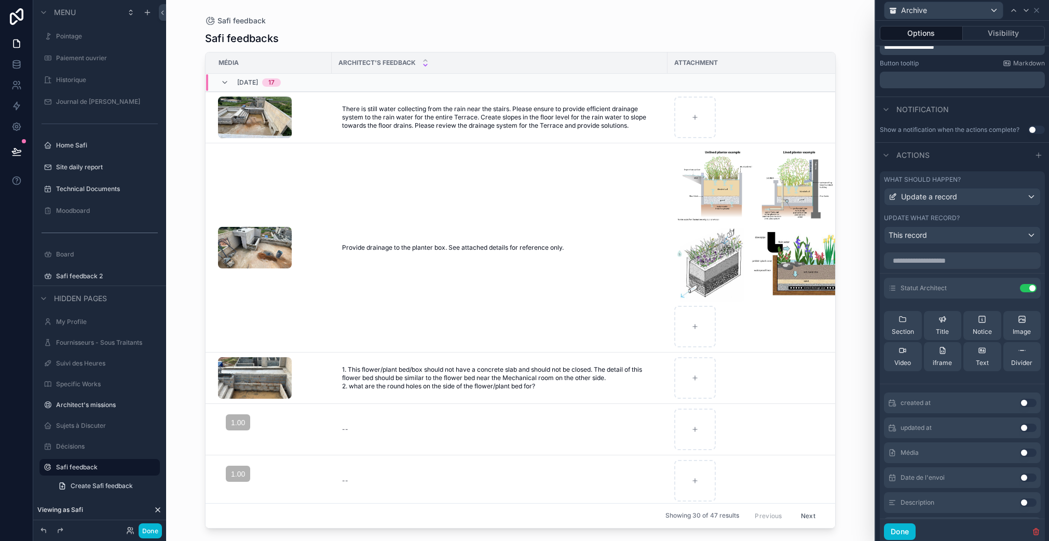
scroll to position [143, 0]
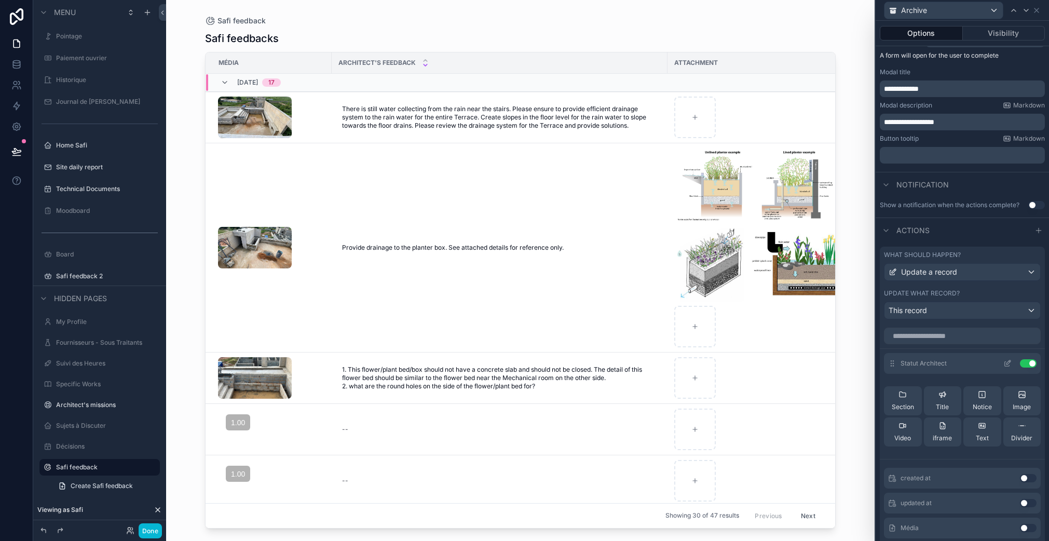
click at [1006, 362] on icon at bounding box center [1008, 362] width 4 height 4
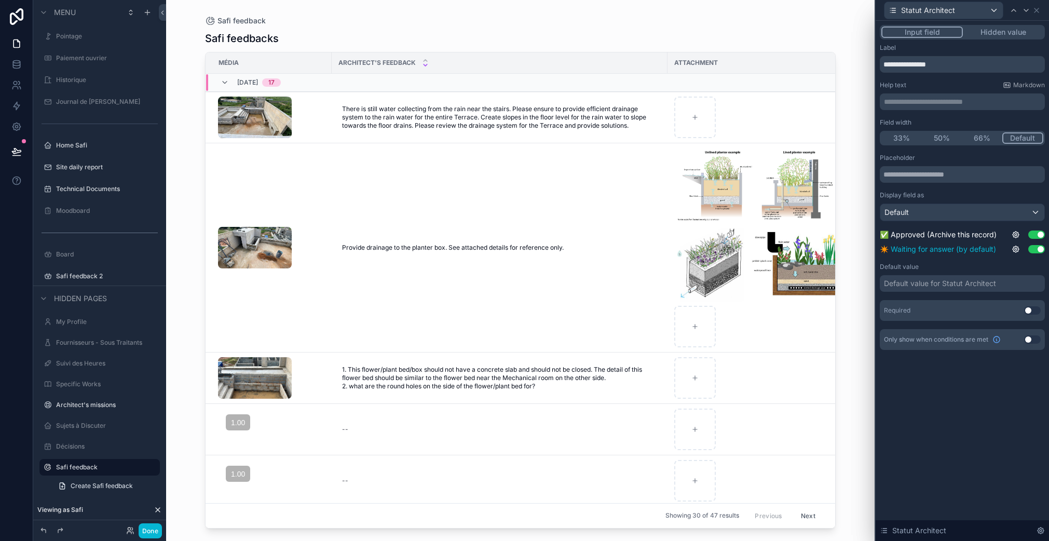
click at [1036, 249] on button "Use setting" at bounding box center [1036, 249] width 17 height 8
click at [1009, 35] on button "Hidden value" at bounding box center [1002, 31] width 80 height 11
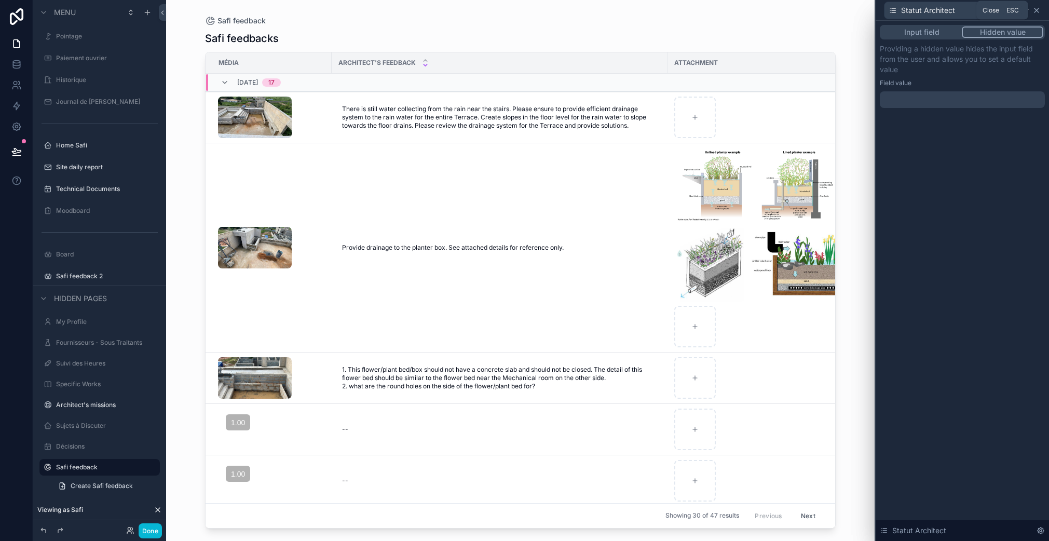
click at [1038, 11] on icon at bounding box center [1036, 10] width 4 height 4
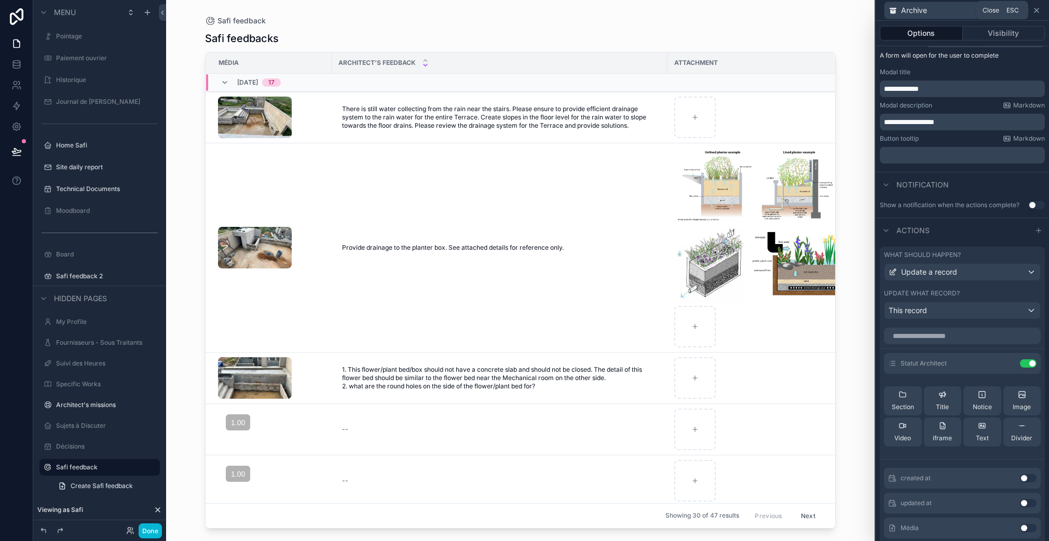
click at [1038, 10] on icon at bounding box center [1036, 10] width 8 height 8
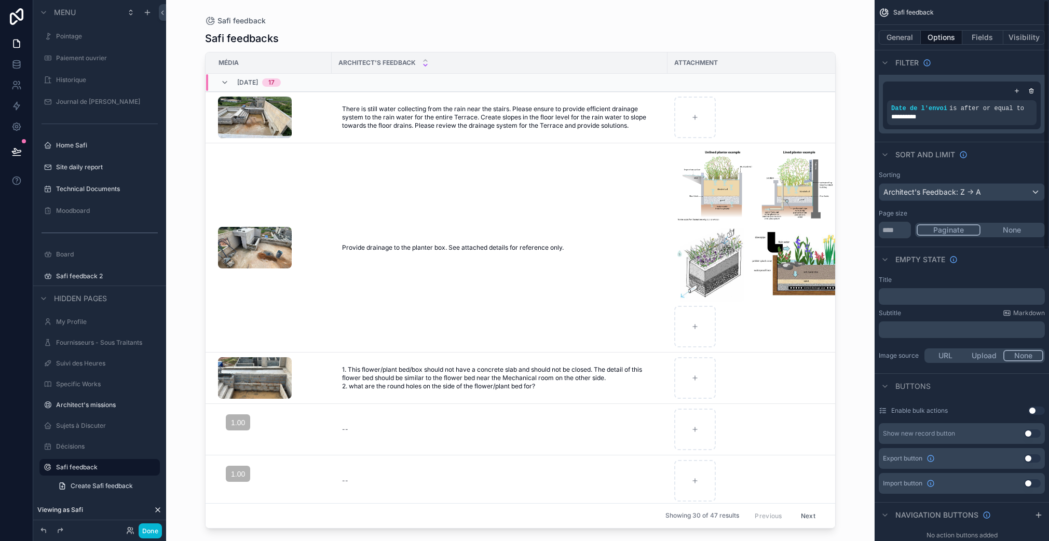
scroll to position [0, 0]
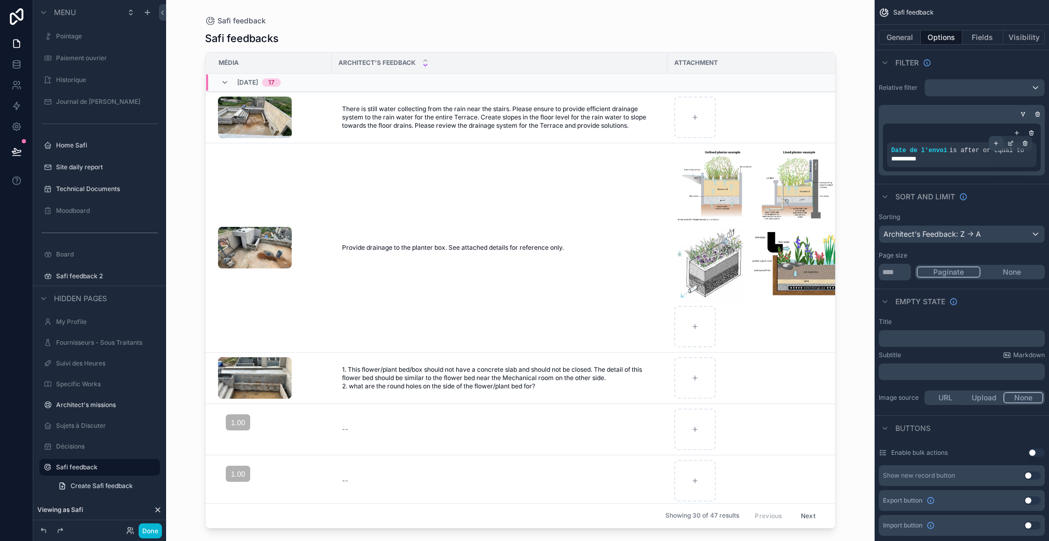
click at [996, 144] on icon "scrollable content" at bounding box center [995, 143] width 6 height 6
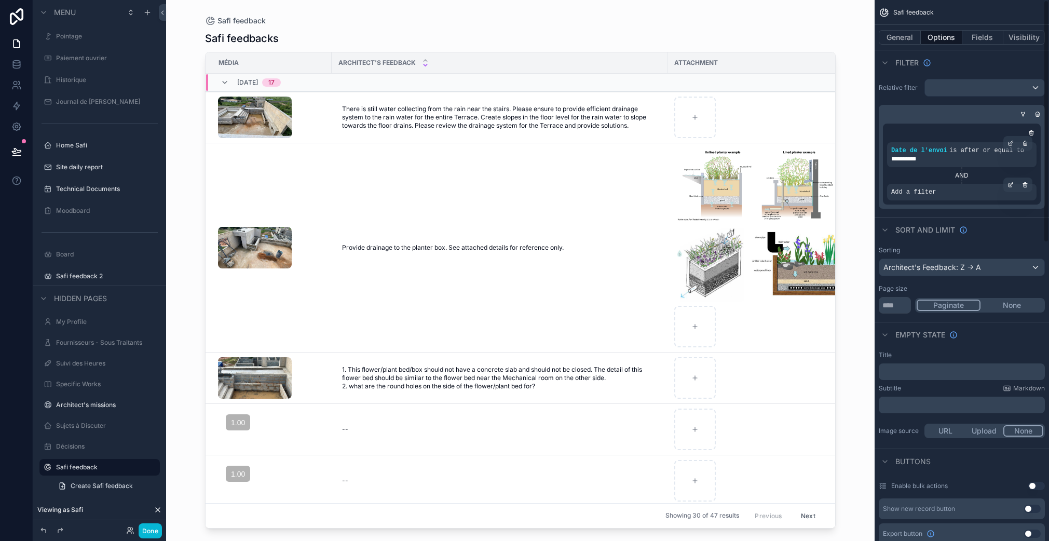
click at [919, 192] on span "Add a filter" at bounding box center [913, 192] width 45 height 8
click at [1014, 182] on div "scrollable content" at bounding box center [1010, 184] width 15 height 15
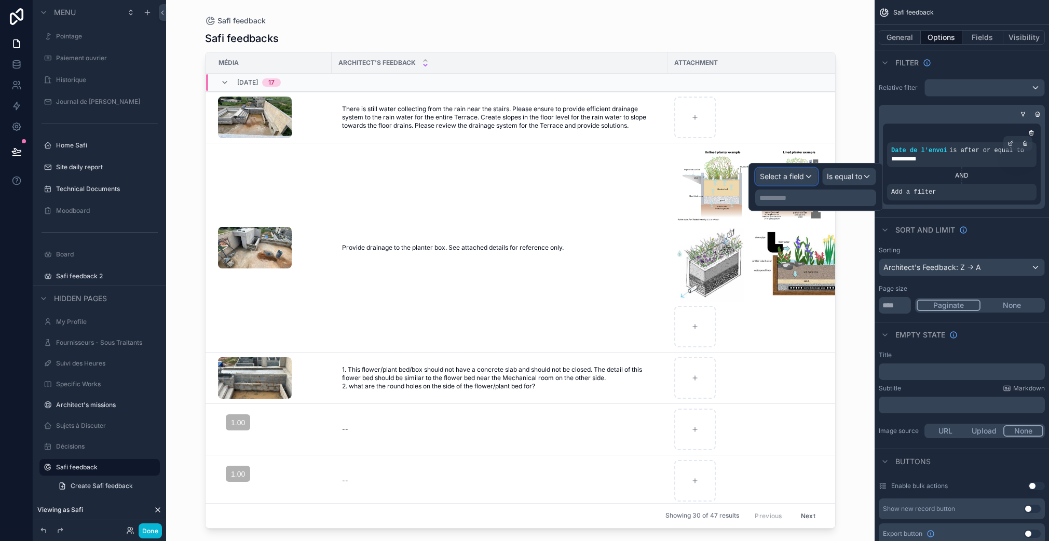
click at [797, 183] on div "Select a field" at bounding box center [786, 176] width 62 height 17
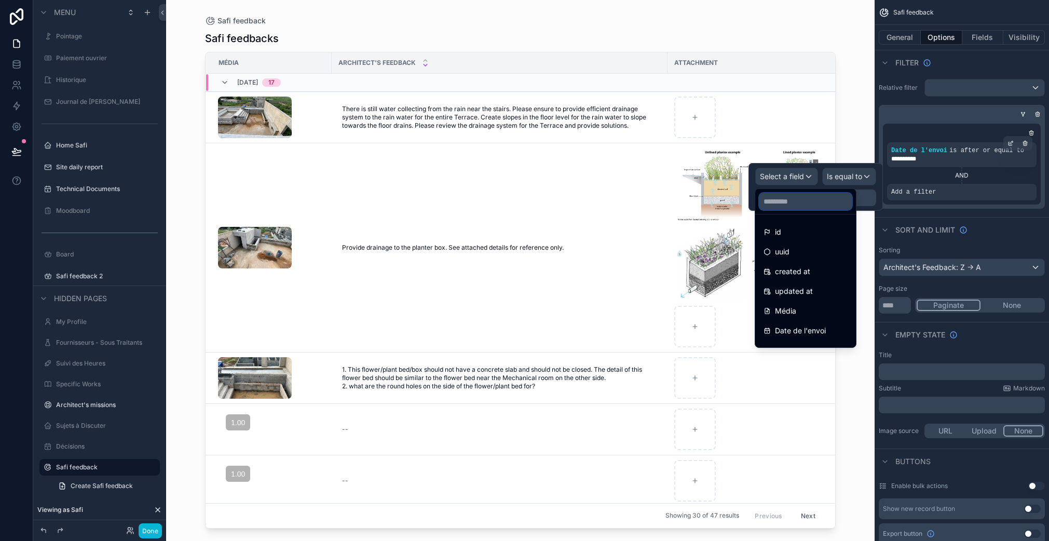
click at [794, 199] on input "text" at bounding box center [805, 201] width 92 height 17
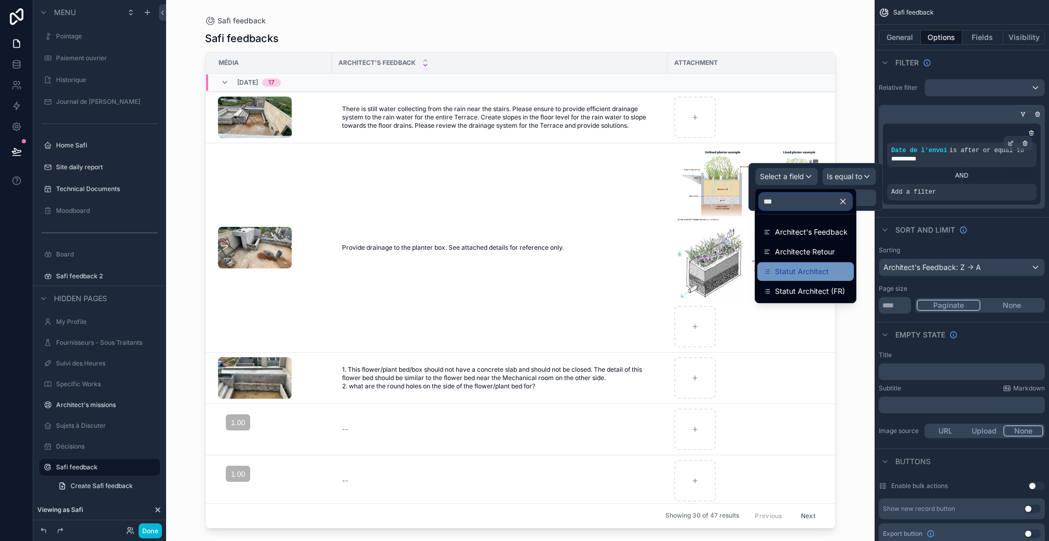
type input "***"
click at [815, 275] on span "Statut Architect" at bounding box center [802, 271] width 54 height 12
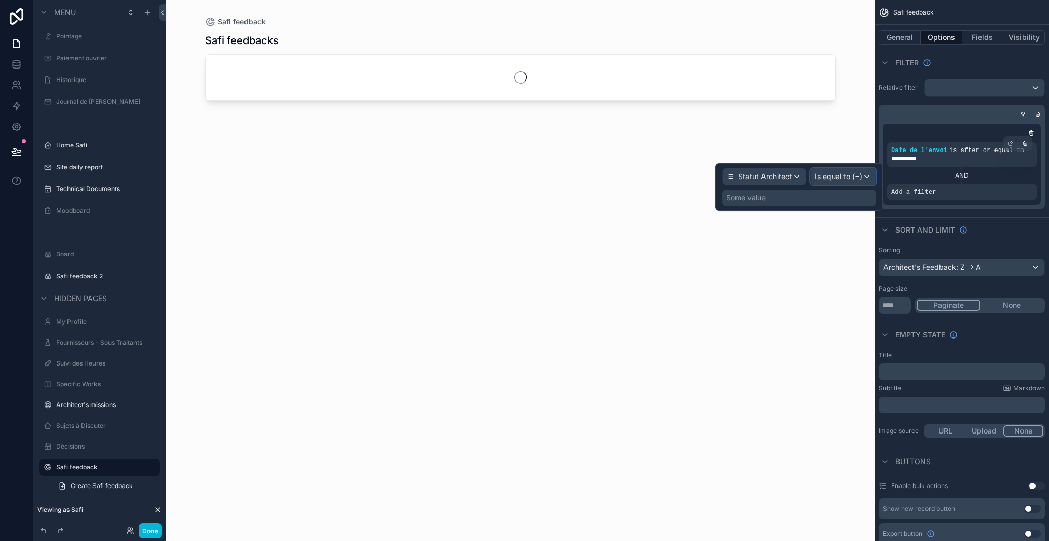
click at [843, 173] on span "Is equal to (=)" at bounding box center [838, 176] width 47 height 10
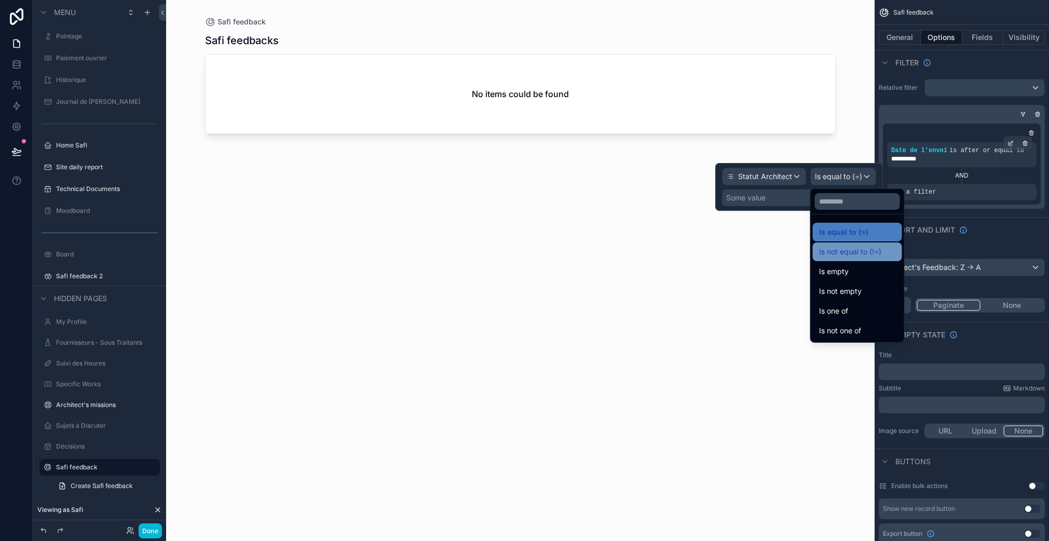
click at [855, 253] on span "Is not equal to (!=)" at bounding box center [850, 251] width 62 height 12
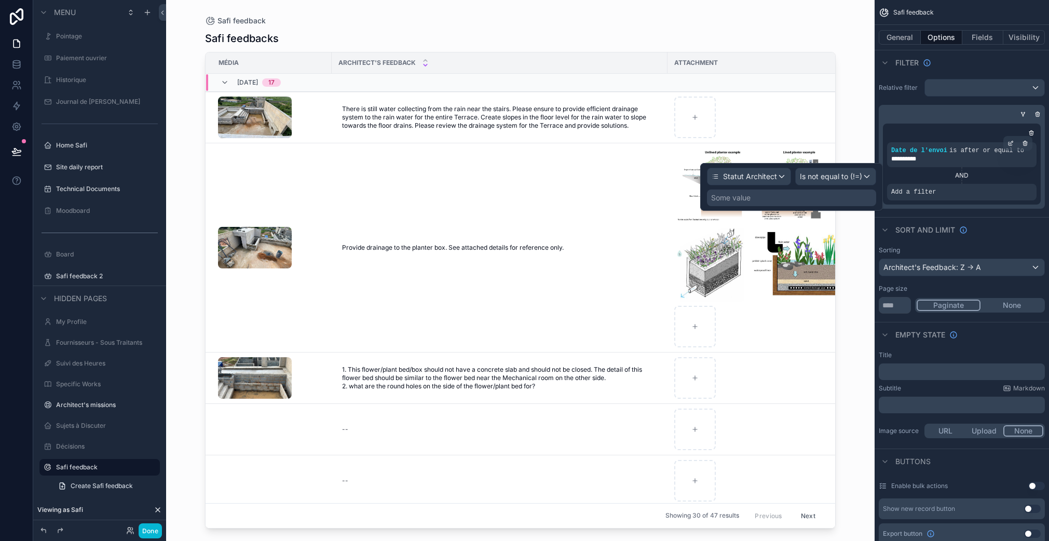
click at [769, 201] on div "Some value" at bounding box center [791, 197] width 169 height 17
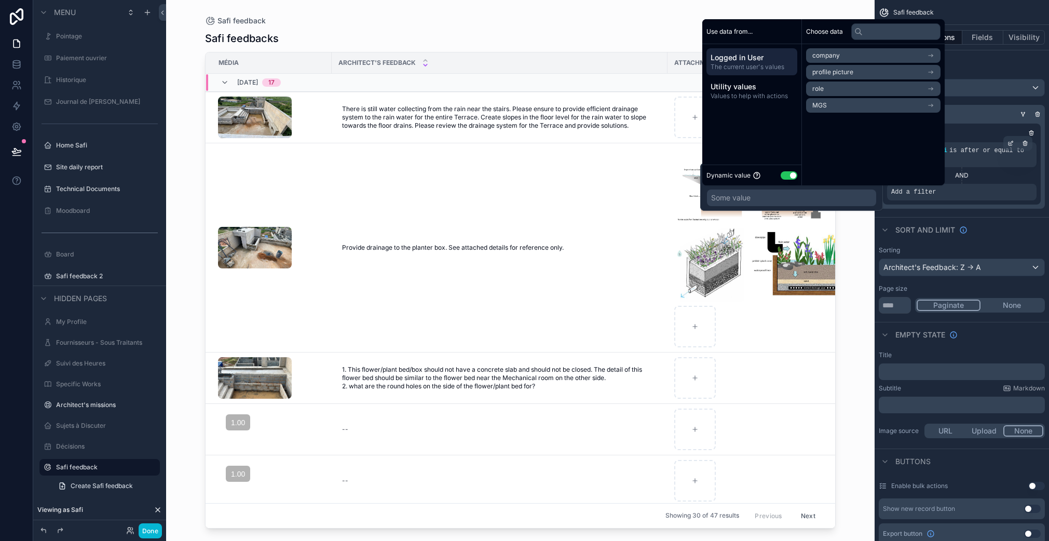
click at [791, 172] on button "Use setting" at bounding box center [788, 175] width 17 height 8
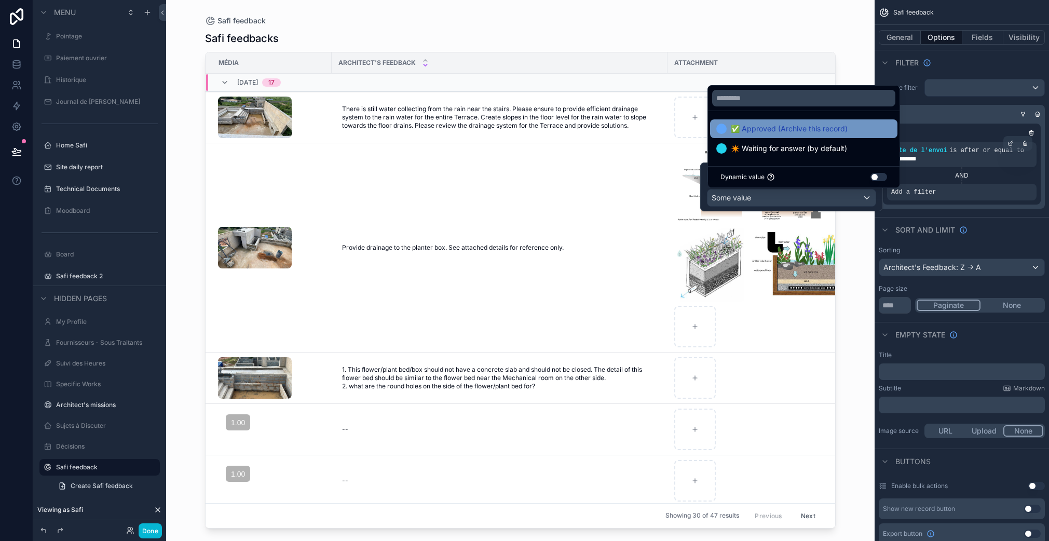
click at [755, 130] on span "✅ Approved (Archive this record)" at bounding box center [788, 128] width 117 height 12
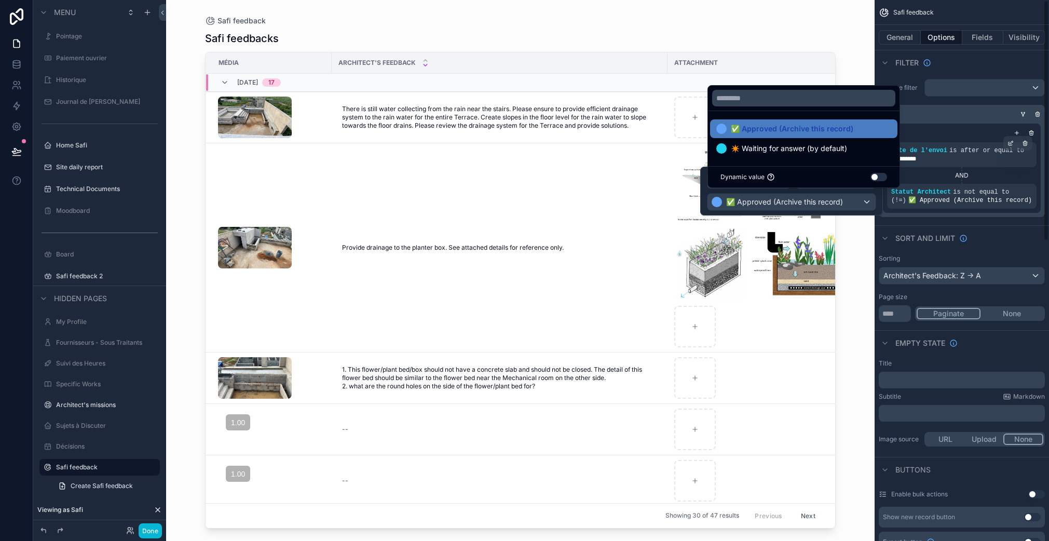
click at [982, 220] on div "**********" at bounding box center [961, 148] width 174 height 146
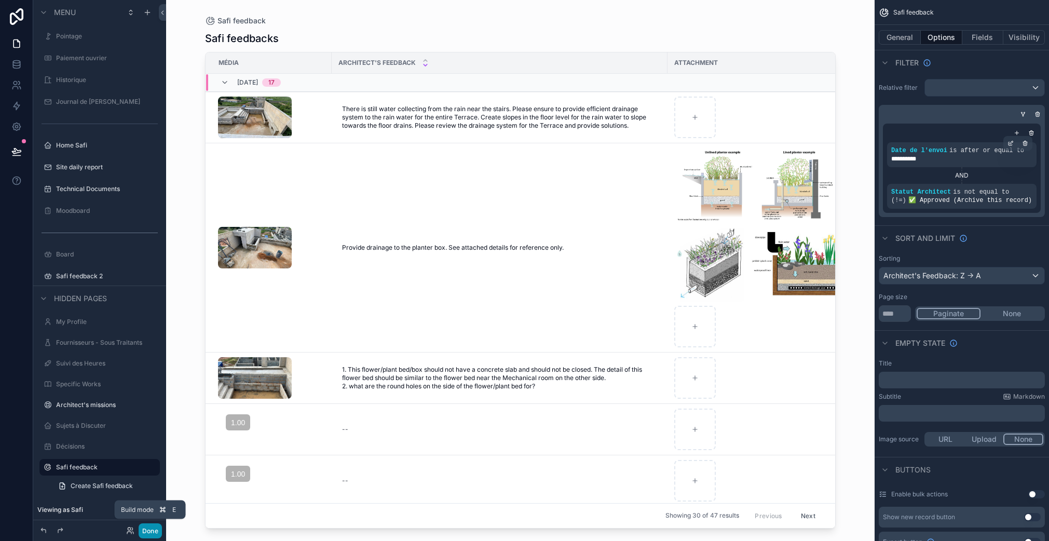
click at [154, 529] on button "Done" at bounding box center [150, 530] width 23 height 15
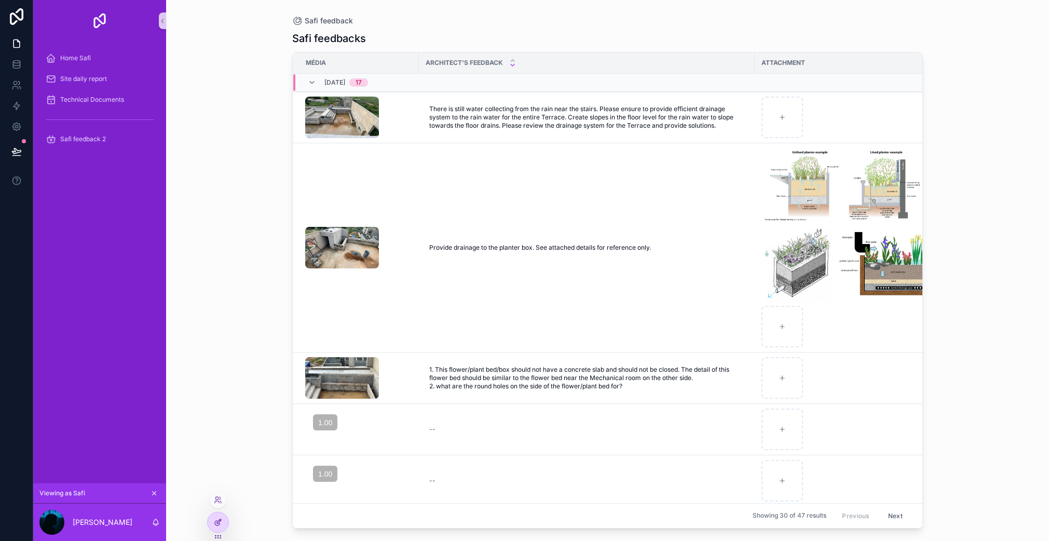
click at [228, 523] on div at bounding box center [218, 522] width 22 height 21
click at [225, 523] on div at bounding box center [218, 522] width 21 height 20
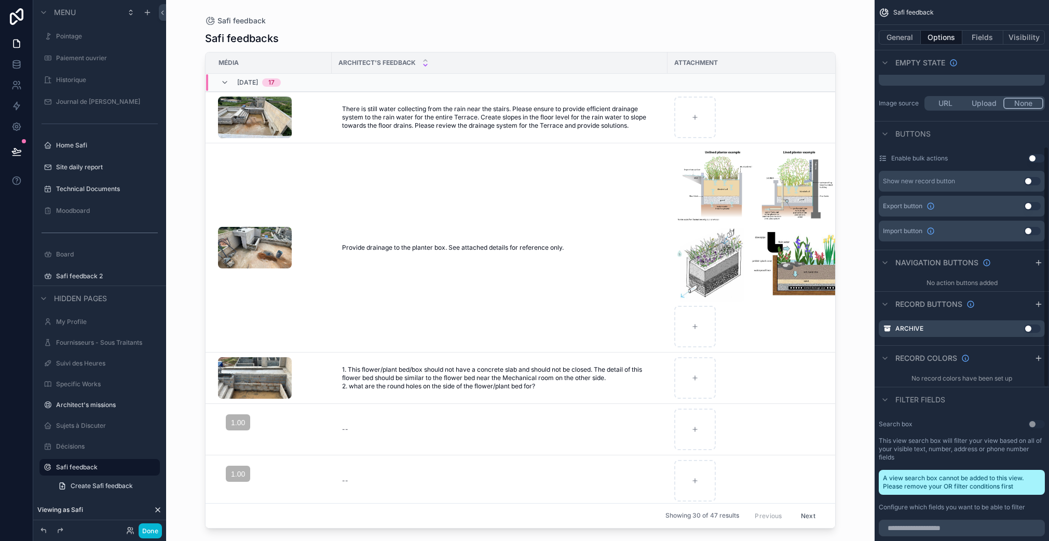
scroll to position [346, 0]
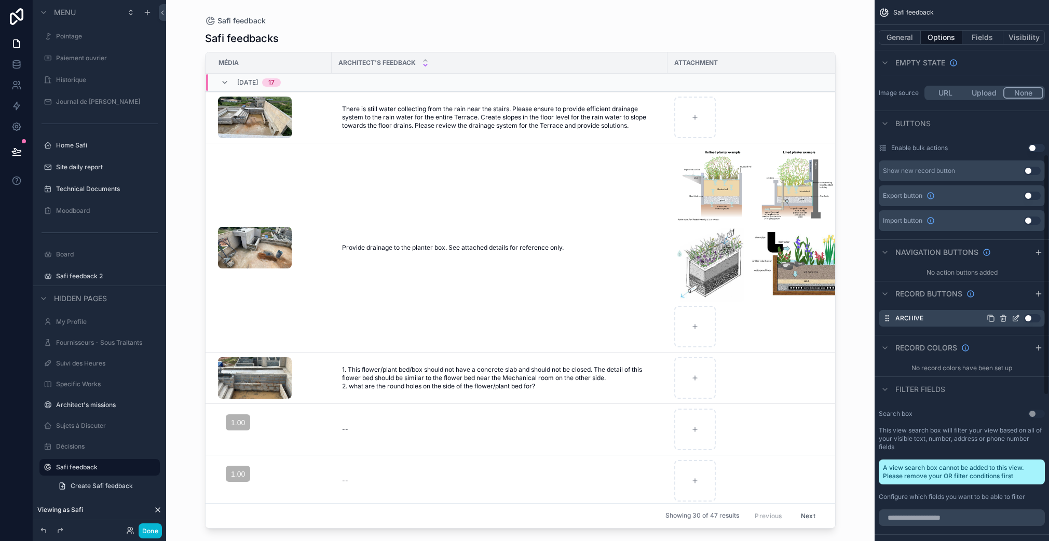
click at [1028, 320] on button "Use setting" at bounding box center [1032, 318] width 17 height 8
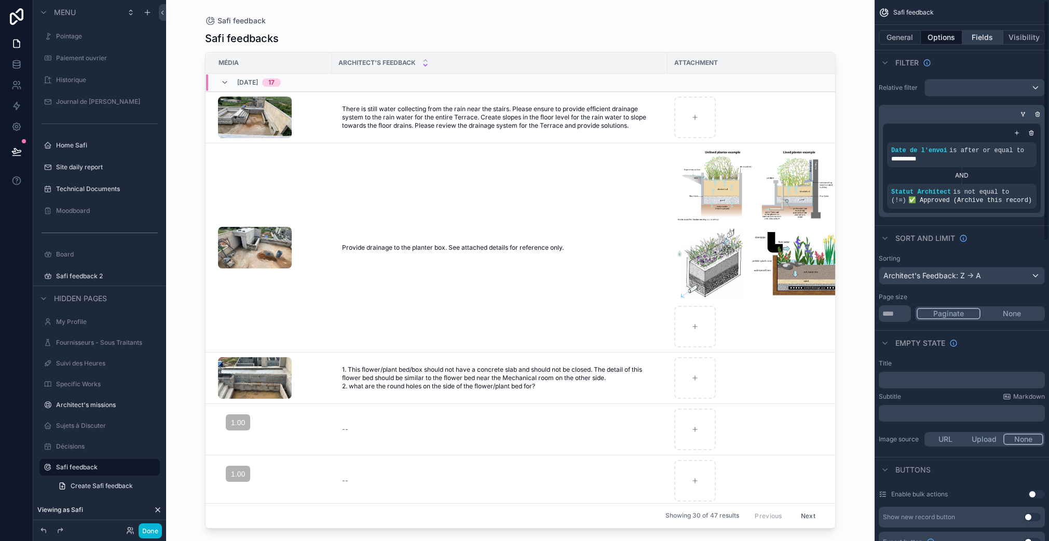
click at [977, 42] on button "Fields" at bounding box center [983, 37] width 42 height 15
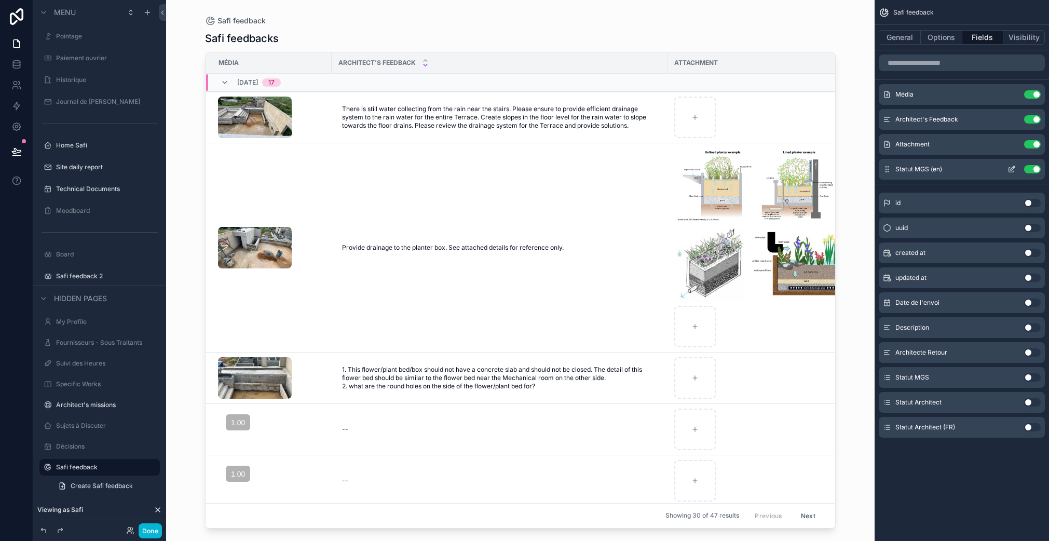
click at [1031, 168] on button "Use setting" at bounding box center [1032, 169] width 17 height 8
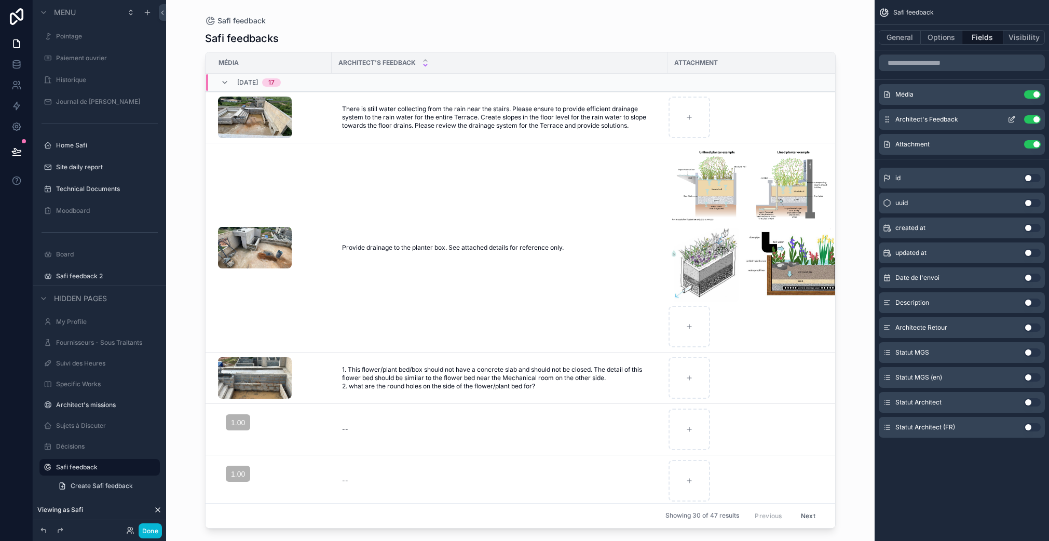
click at [1012, 120] on icon "scrollable content" at bounding box center [1011, 119] width 8 height 8
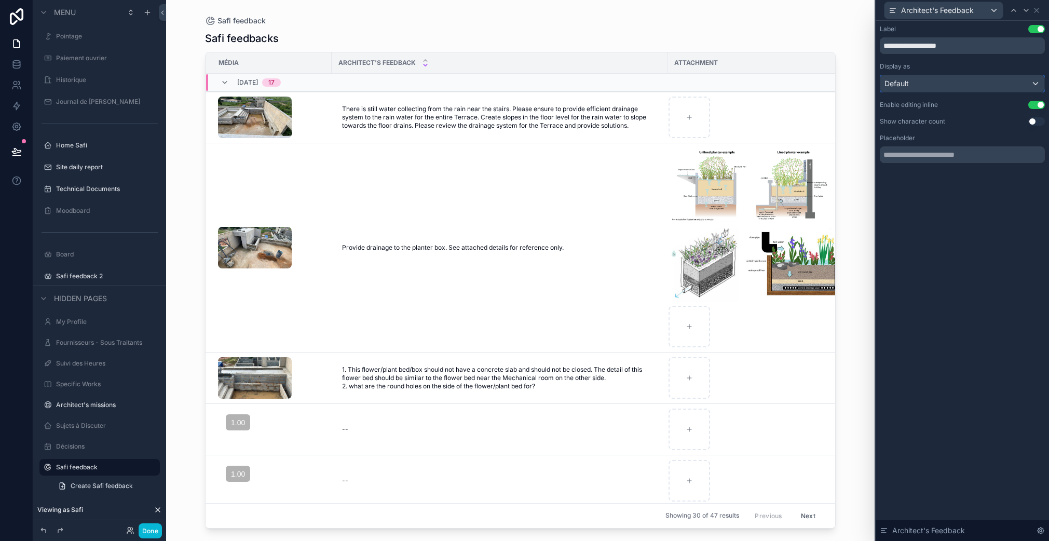
click at [982, 85] on div "Default" at bounding box center [962, 83] width 164 height 17
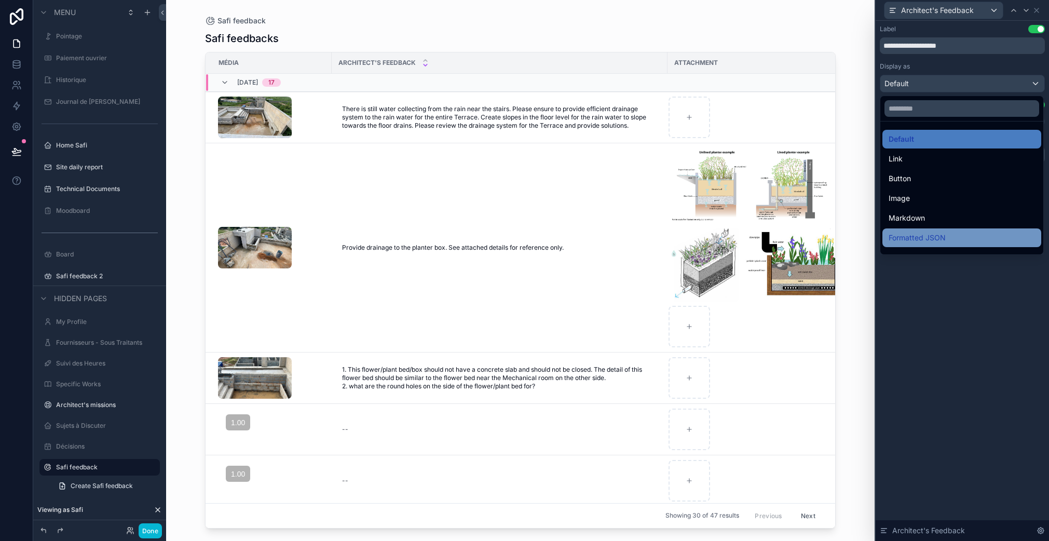
click at [932, 238] on span "Formatted JSON" at bounding box center [916, 237] width 57 height 12
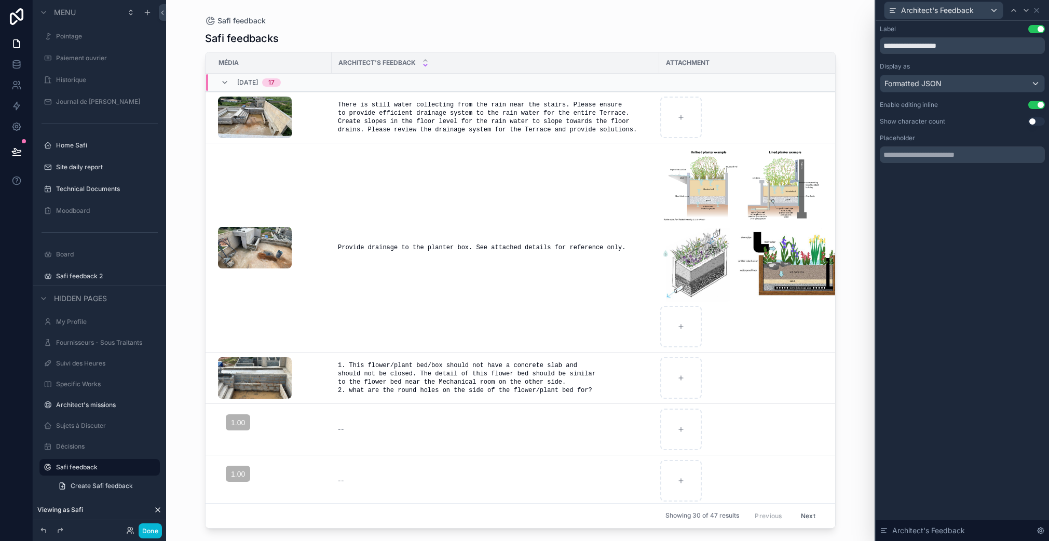
click at [928, 74] on div "Display as Formatted JSON" at bounding box center [961, 77] width 165 height 30
click at [929, 80] on span "Formatted JSON" at bounding box center [912, 83] width 57 height 10
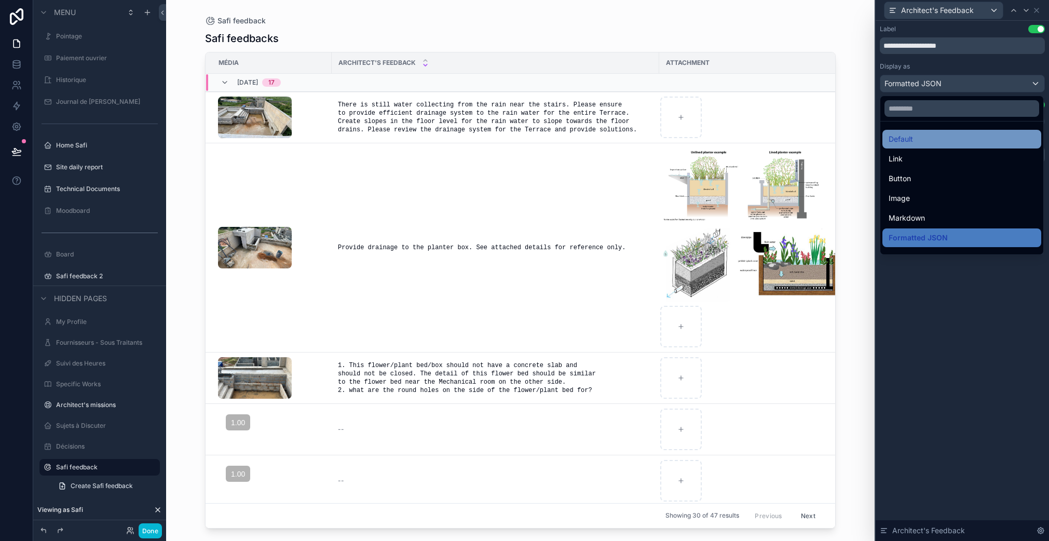
click at [927, 134] on div "Default" at bounding box center [961, 139] width 146 height 12
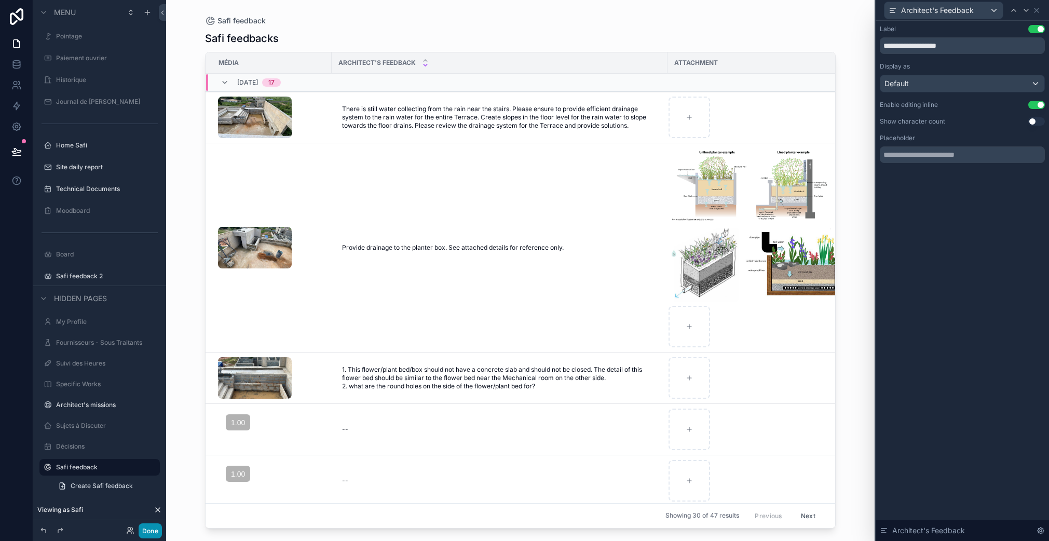
click at [147, 531] on button "Done" at bounding box center [150, 530] width 23 height 15
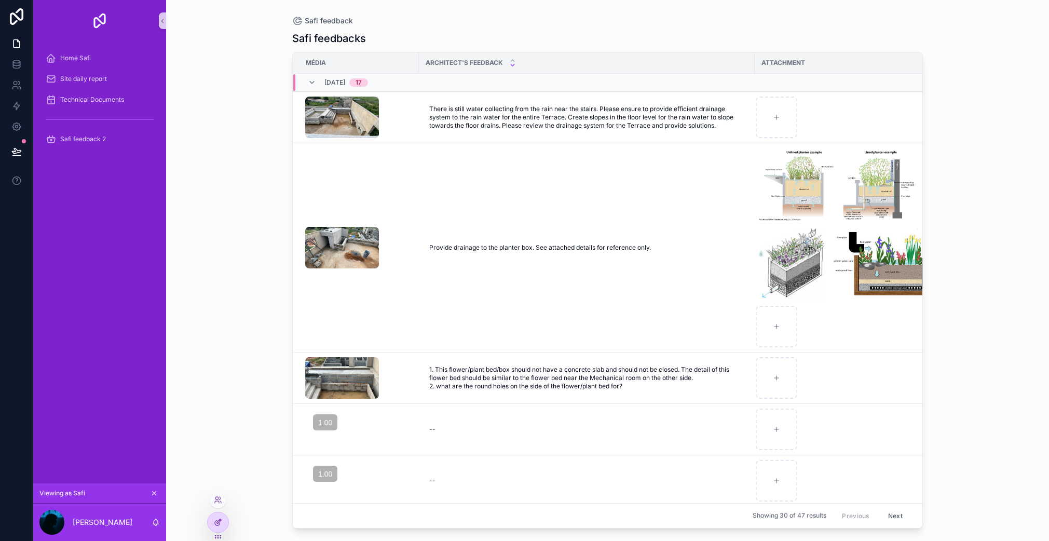
click at [217, 520] on icon at bounding box center [218, 522] width 8 height 8
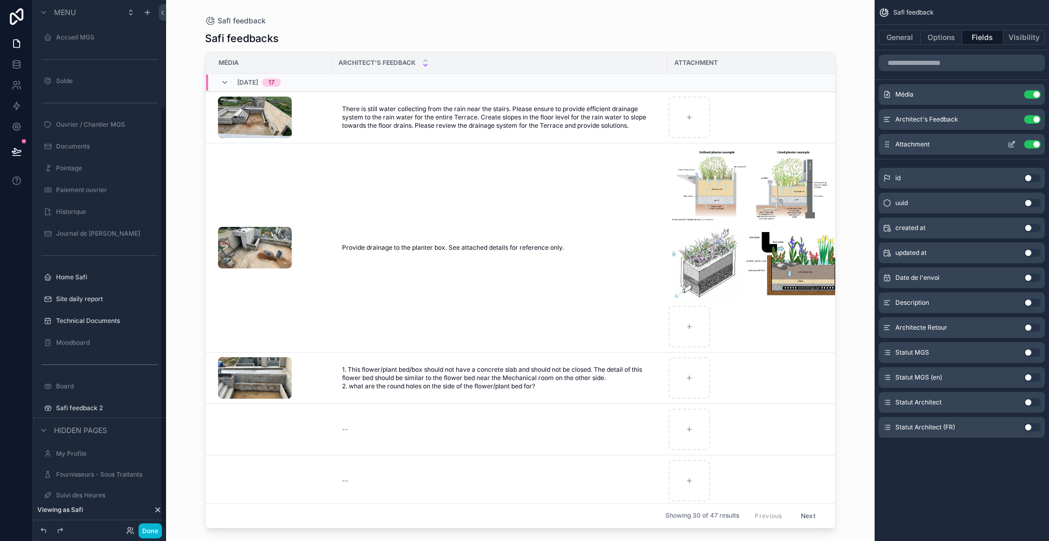
scroll to position [132, 0]
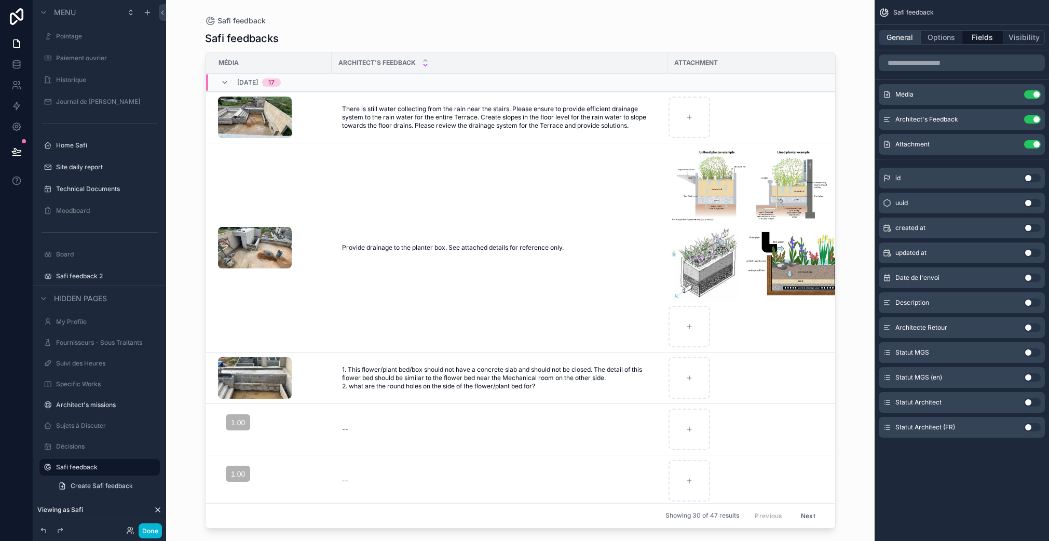
click at [901, 40] on button "General" at bounding box center [899, 37] width 42 height 15
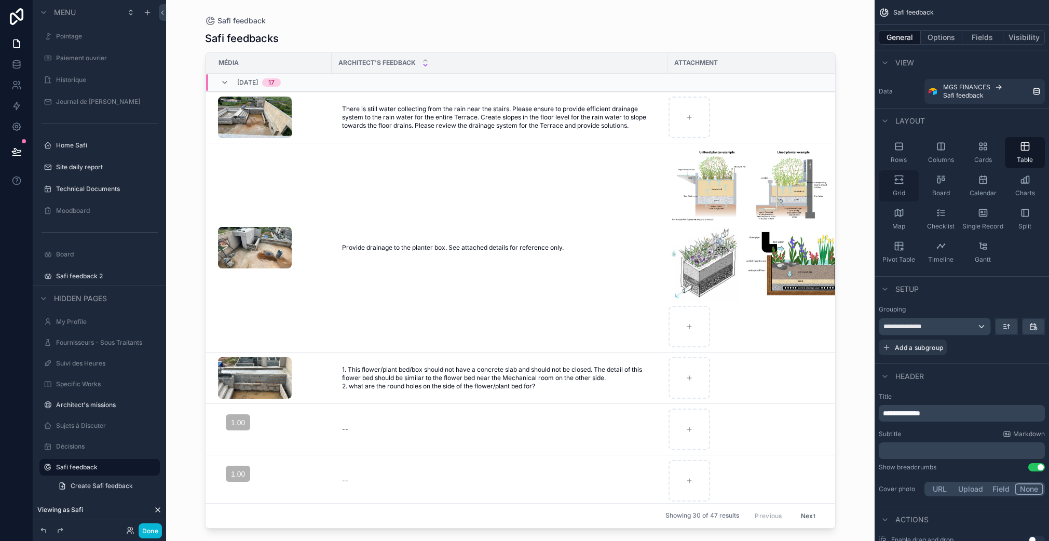
click at [898, 181] on icon "scrollable content" at bounding box center [898, 179] width 10 height 10
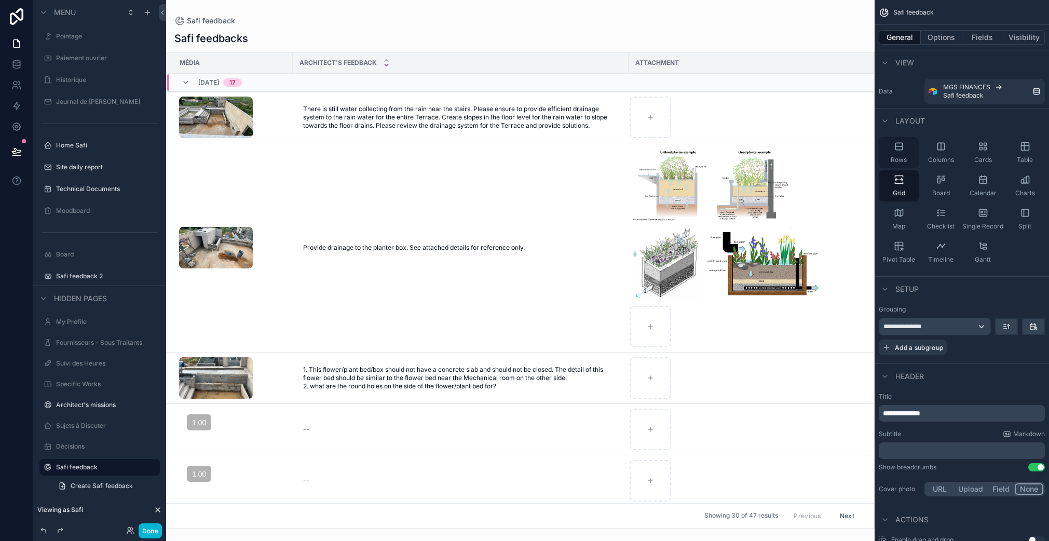
click at [906, 154] on div "Rows" at bounding box center [898, 152] width 40 height 31
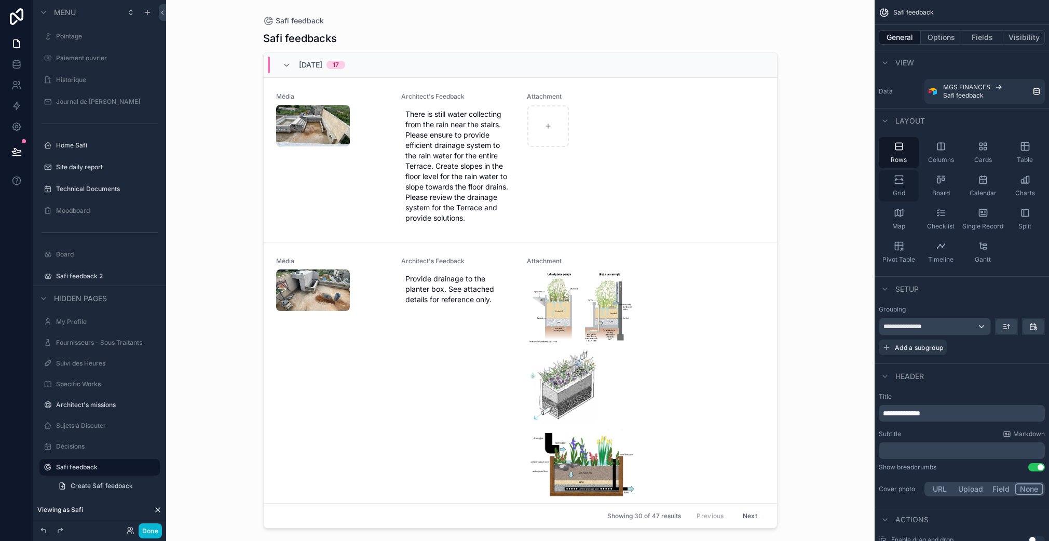
click at [900, 178] on icon "scrollable content" at bounding box center [900, 179] width 3 height 3
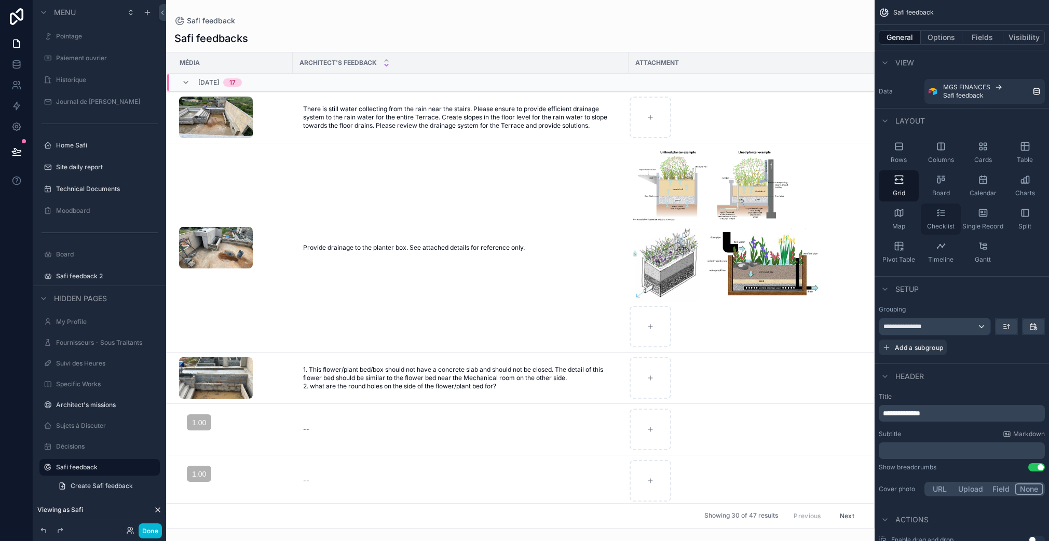
click at [942, 215] on icon "scrollable content" at bounding box center [942, 215] width 4 height 0
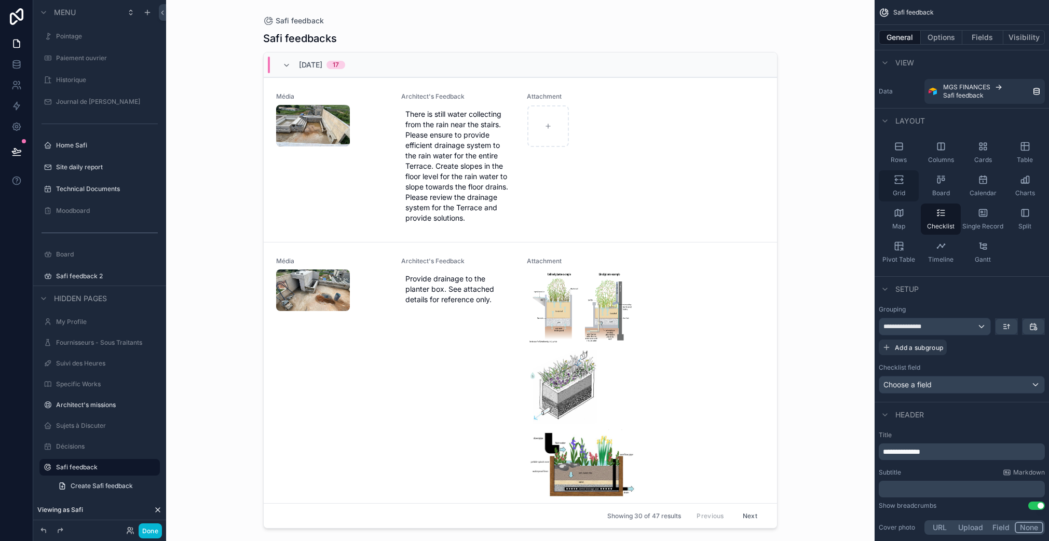
click at [888, 189] on div "Grid" at bounding box center [898, 185] width 40 height 31
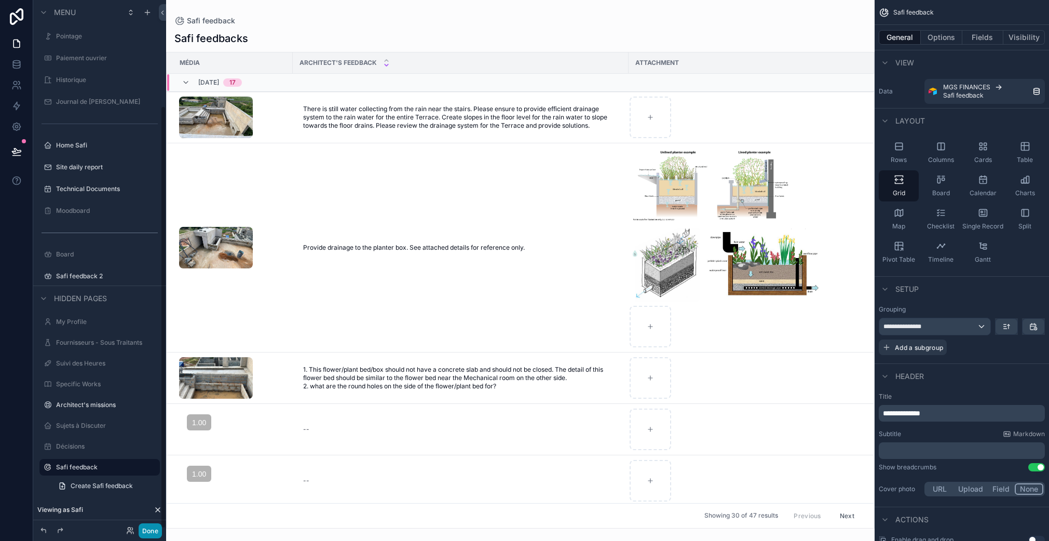
click at [146, 527] on button "Done" at bounding box center [150, 530] width 23 height 15
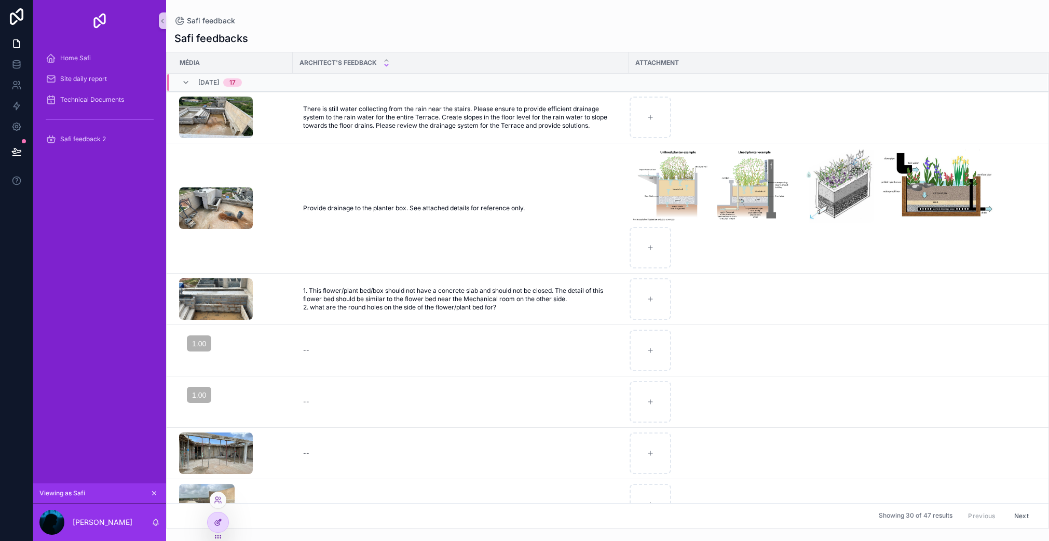
click at [223, 521] on div at bounding box center [218, 522] width 21 height 20
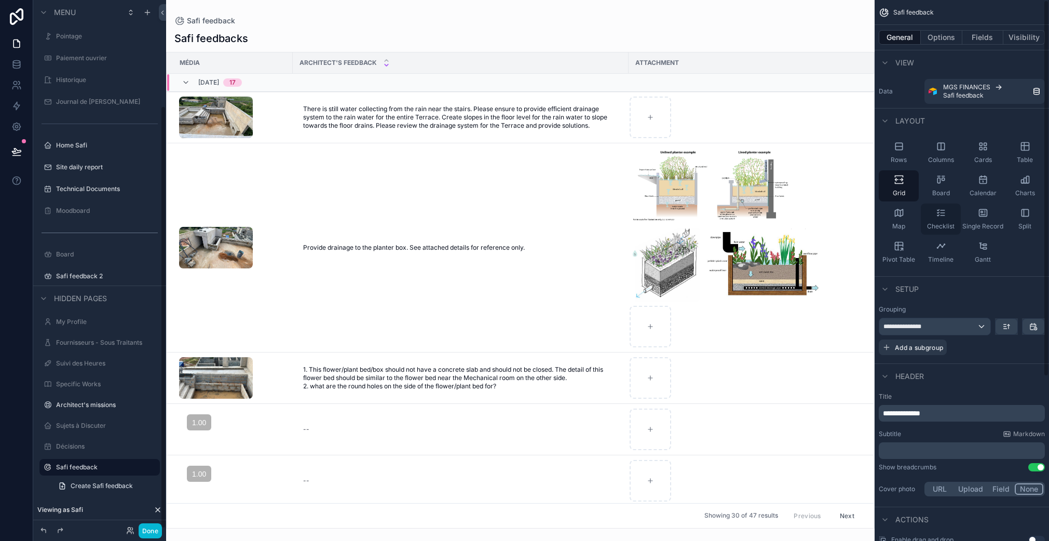
click at [946, 209] on div "Checklist" at bounding box center [940, 218] width 40 height 31
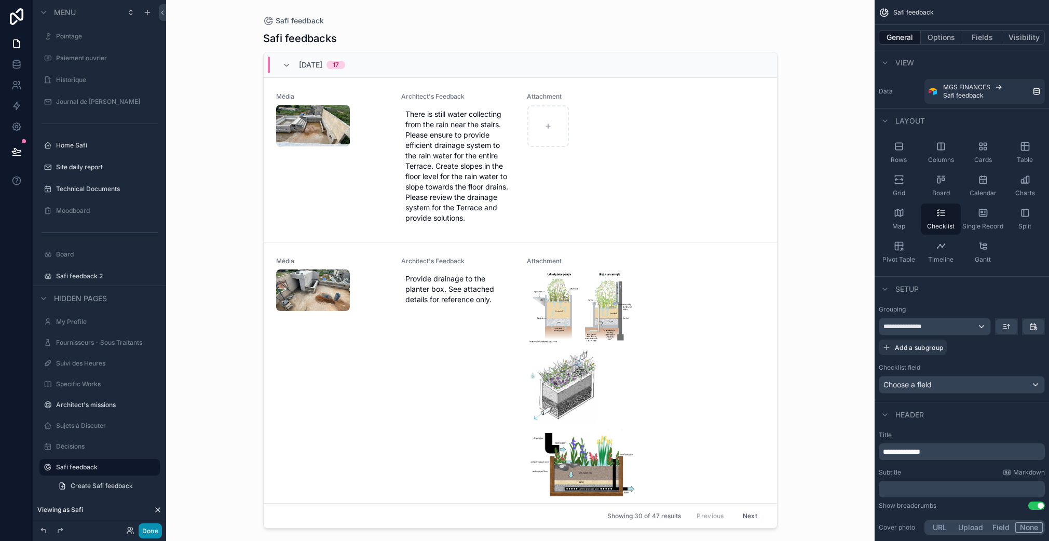
click at [150, 528] on button "Done" at bounding box center [150, 530] width 23 height 15
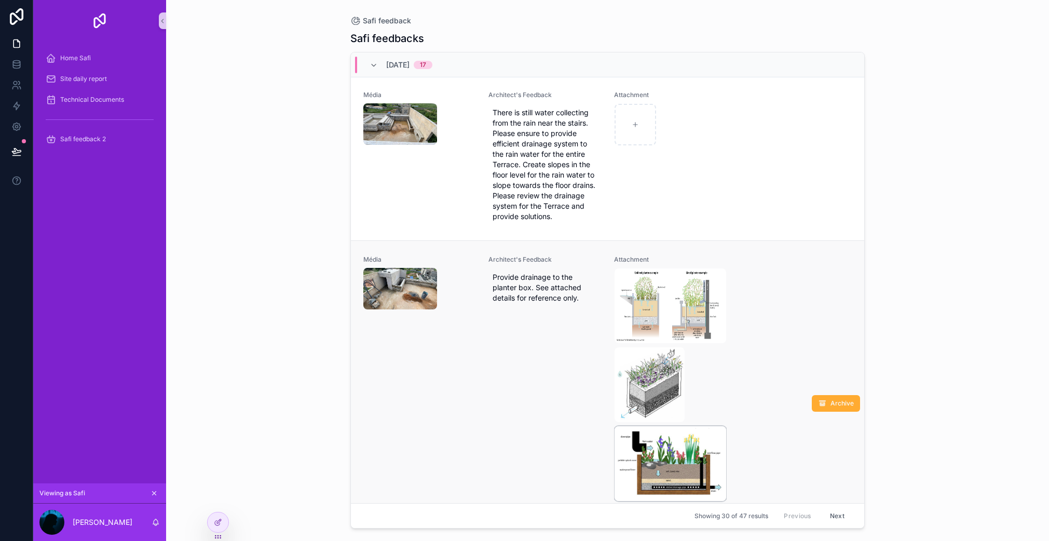
scroll to position [0, 0]
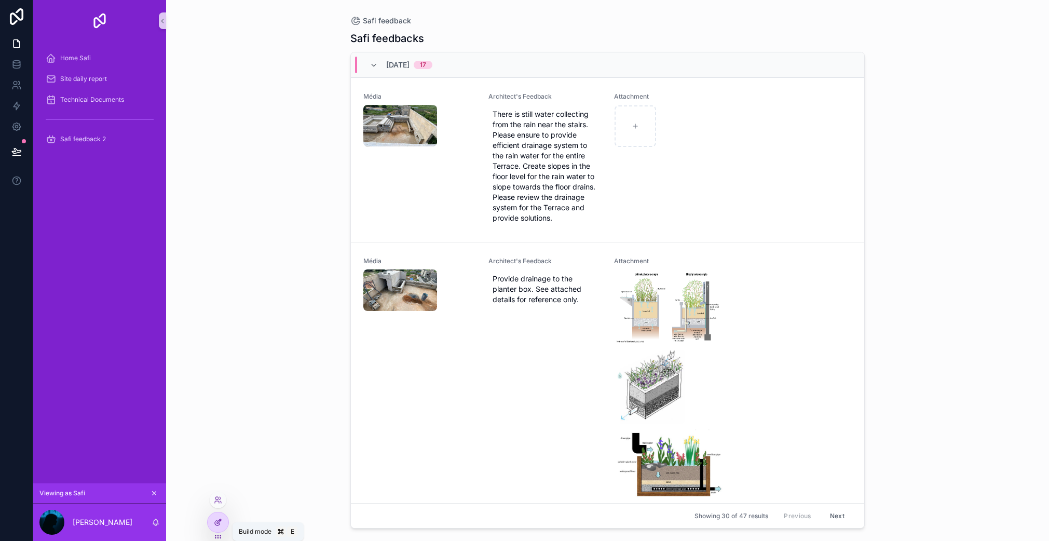
click at [218, 520] on icon at bounding box center [219, 521] width 4 height 4
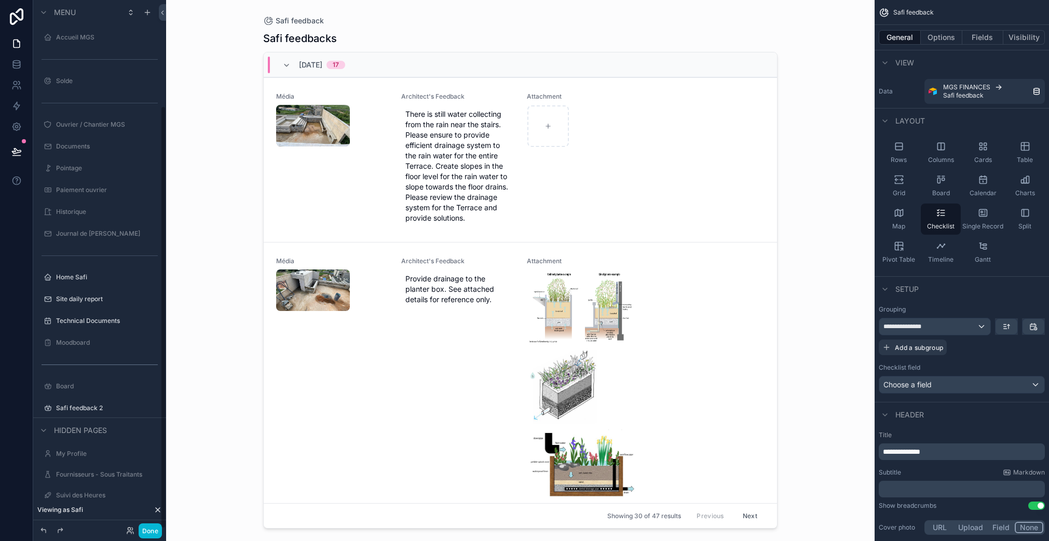
scroll to position [132, 0]
click at [373, 189] on div "scrollable content" at bounding box center [520, 264] width 531 height 528
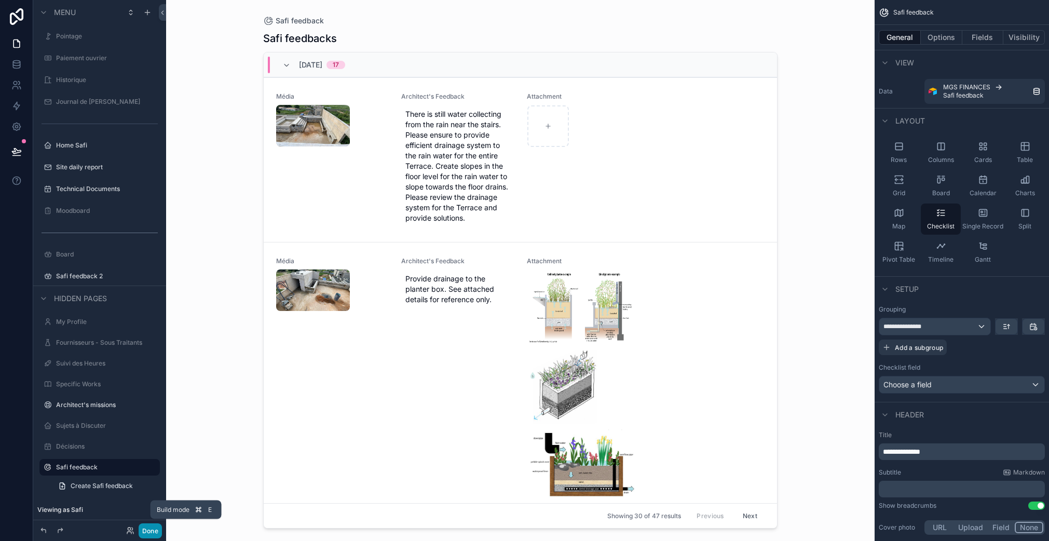
click at [151, 526] on button "Done" at bounding box center [150, 530] width 23 height 15
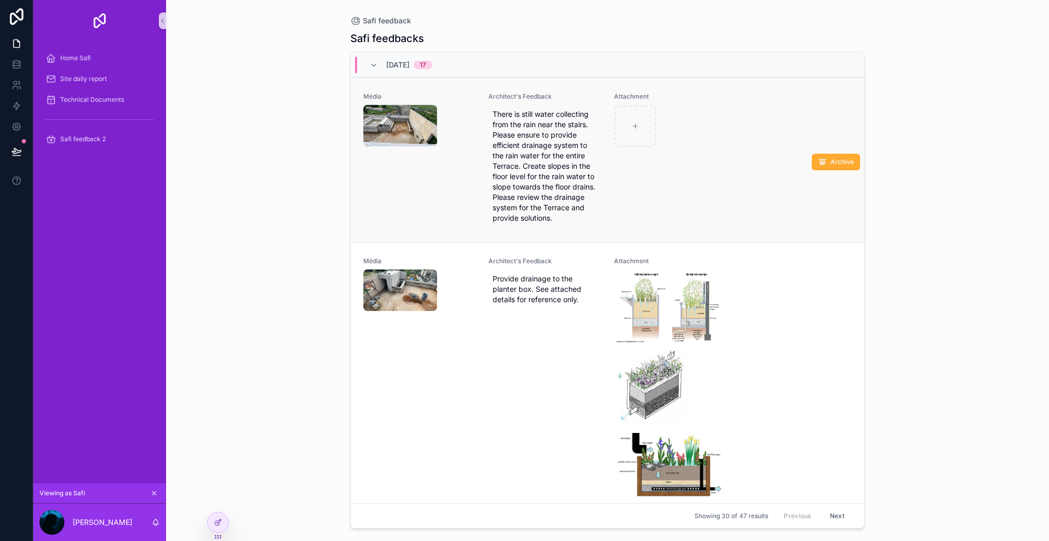
click at [664, 190] on div "Attachment" at bounding box center [670, 159] width 113 height 135
click at [637, 224] on div "Attachment" at bounding box center [670, 159] width 113 height 135
click at [619, 216] on div "Attachment" at bounding box center [670, 159] width 113 height 135
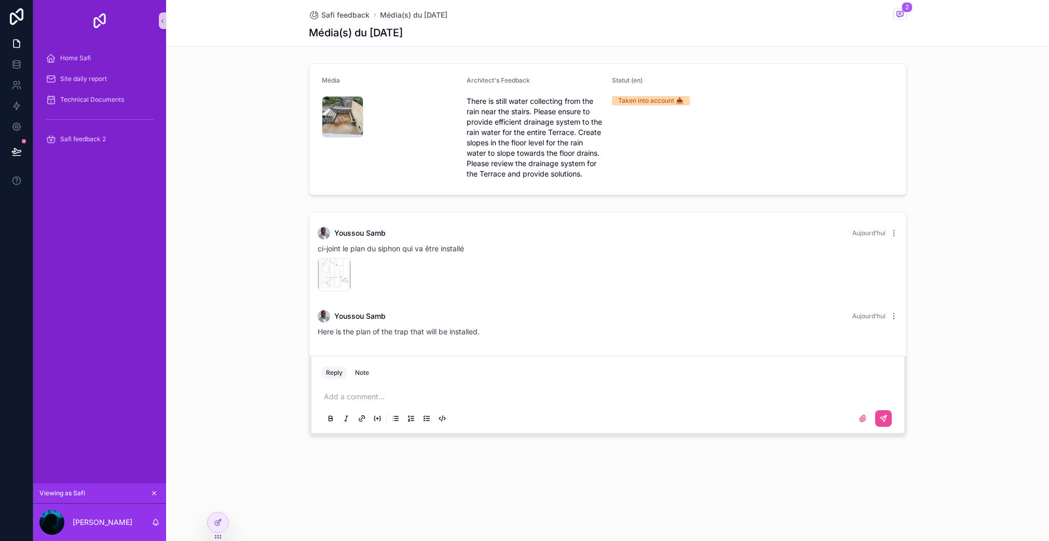
drag, startPoint x: 215, startPoint y: 518, endPoint x: 227, endPoint y: 509, distance: 14.5
click at [215, 518] on icon at bounding box center [218, 522] width 8 height 8
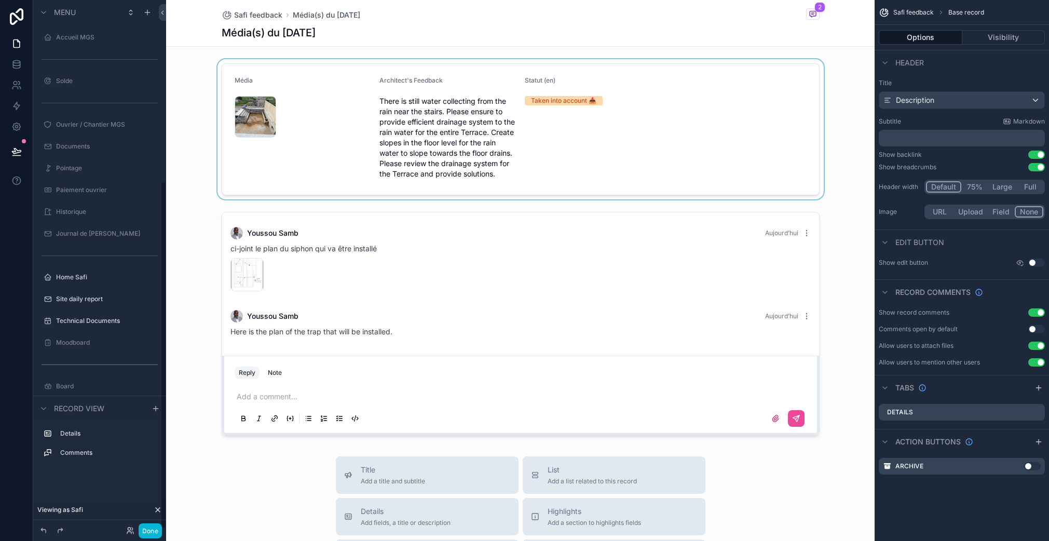
scroll to position [275, 0]
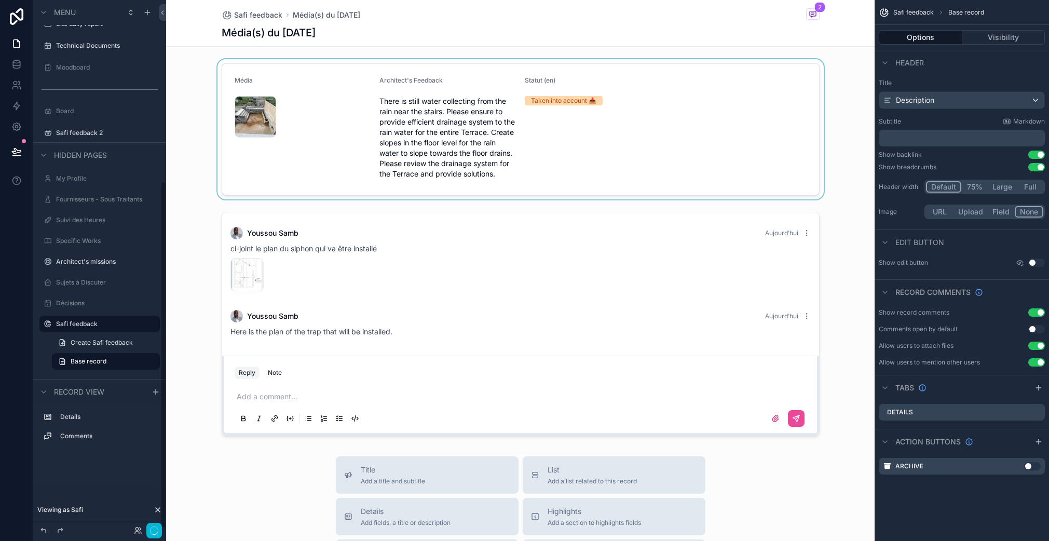
click at [693, 141] on div "scrollable content" at bounding box center [520, 129] width 708 height 140
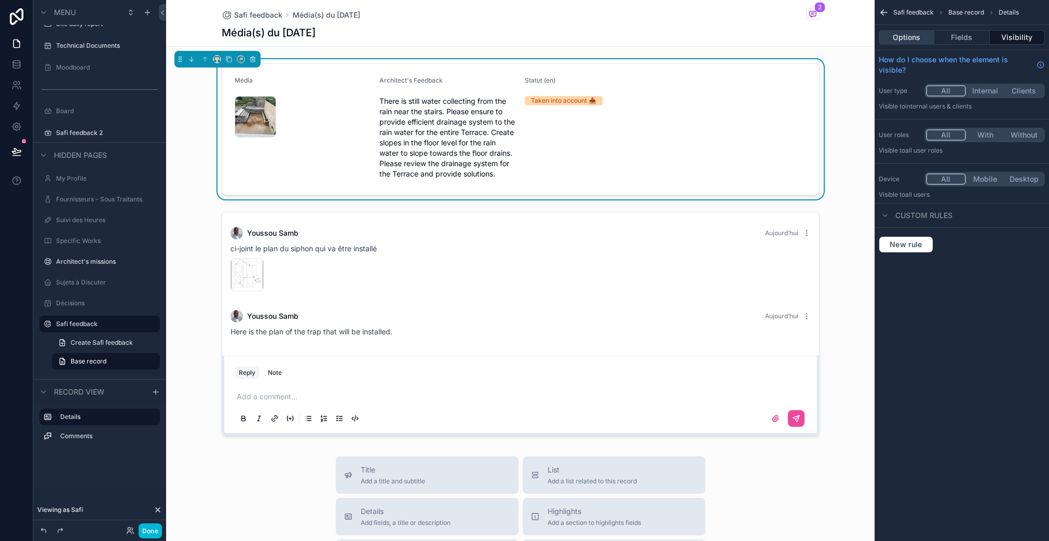
click at [906, 36] on button "Options" at bounding box center [906, 37] width 56 height 15
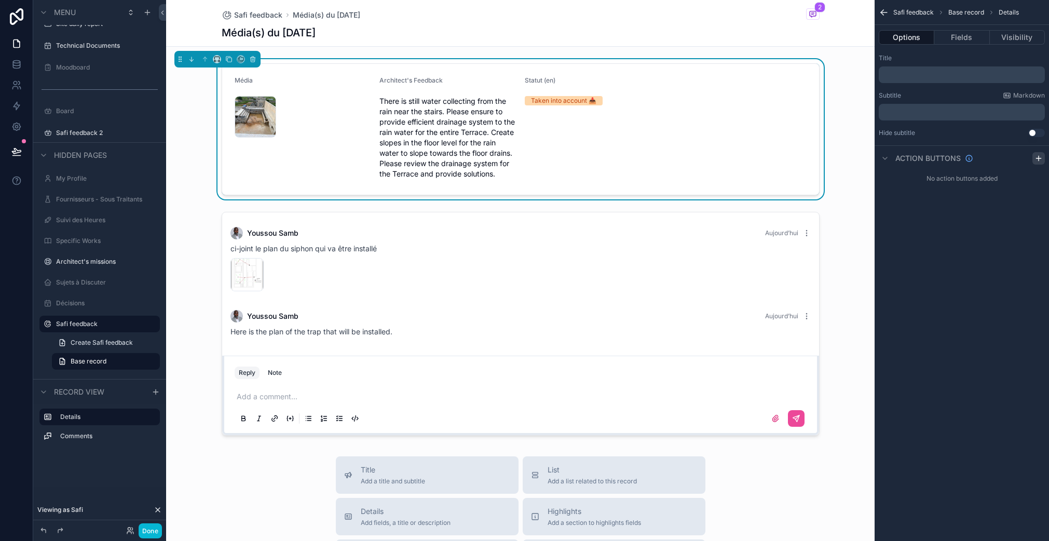
click at [1040, 156] on icon "scrollable content" at bounding box center [1038, 158] width 8 height 8
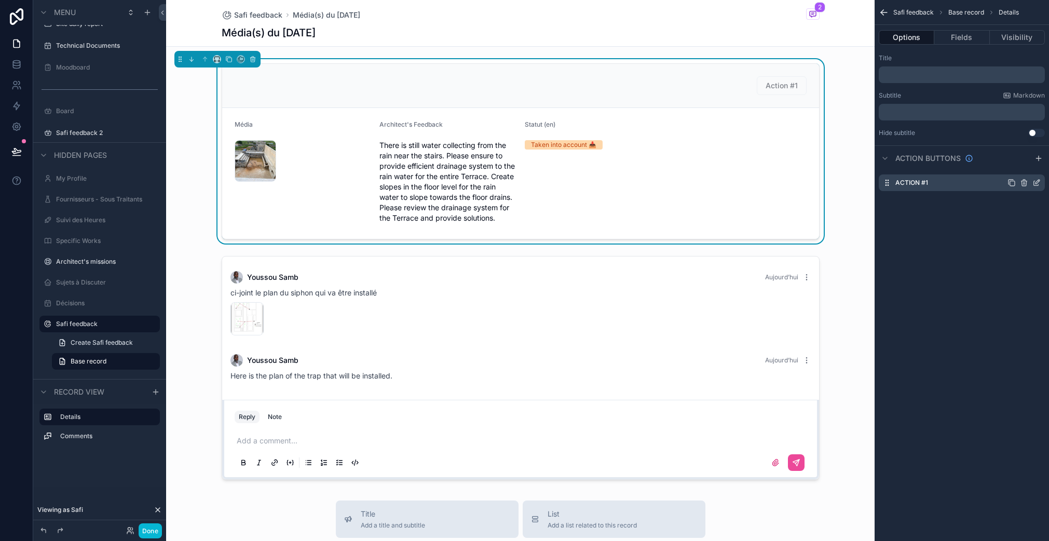
click at [1038, 183] on icon "scrollable content" at bounding box center [1036, 182] width 8 height 8
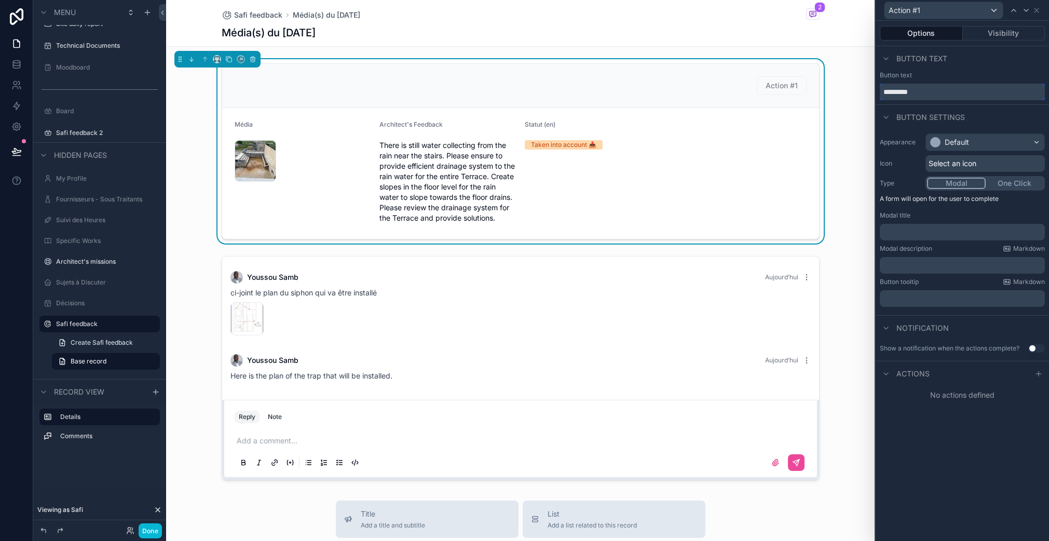
click at [914, 93] on input "*********" at bounding box center [961, 92] width 165 height 17
type input "*******"
click at [955, 164] on span "Select an icon" at bounding box center [952, 163] width 48 height 10
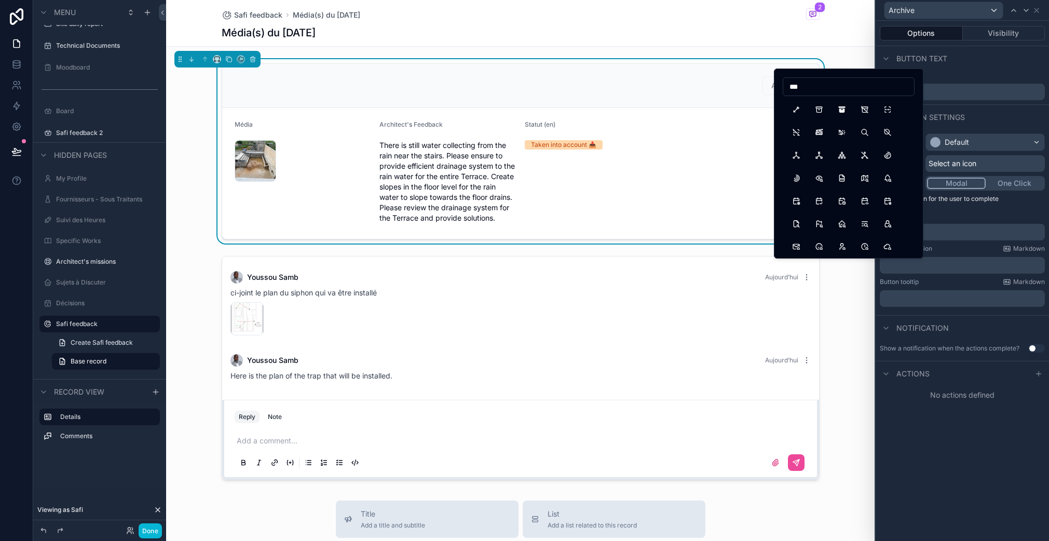
type input "***"
click at [821, 111] on button "Archive" at bounding box center [818, 109] width 19 height 19
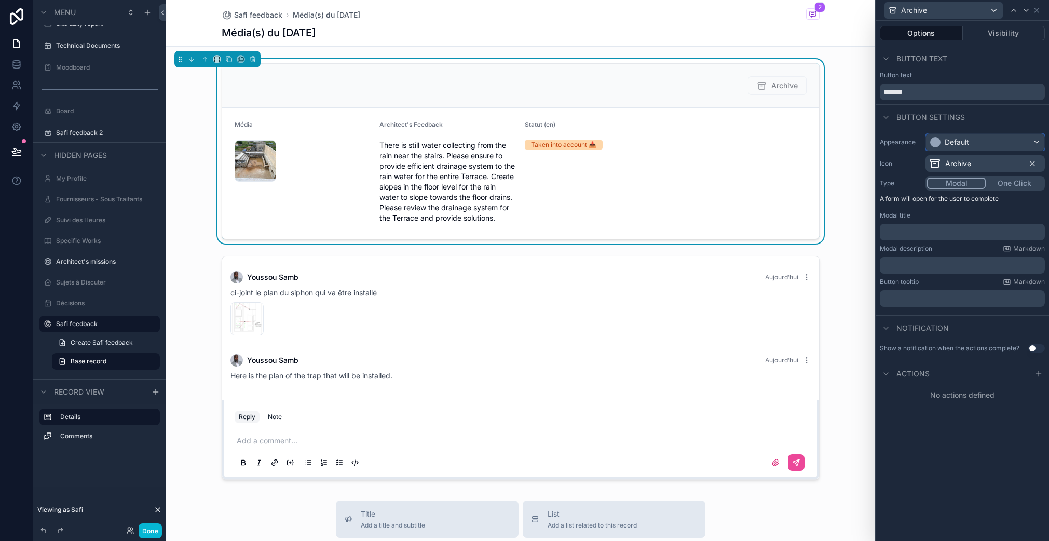
click at [956, 144] on div "Default" at bounding box center [956, 142] width 24 height 10
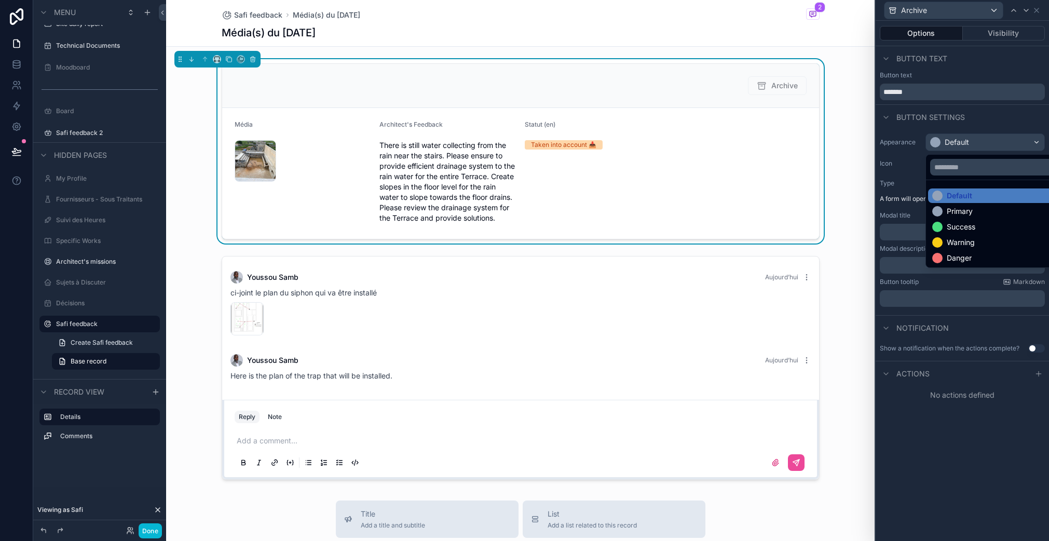
click at [965, 237] on div "Warning" at bounding box center [997, 242] width 138 height 15
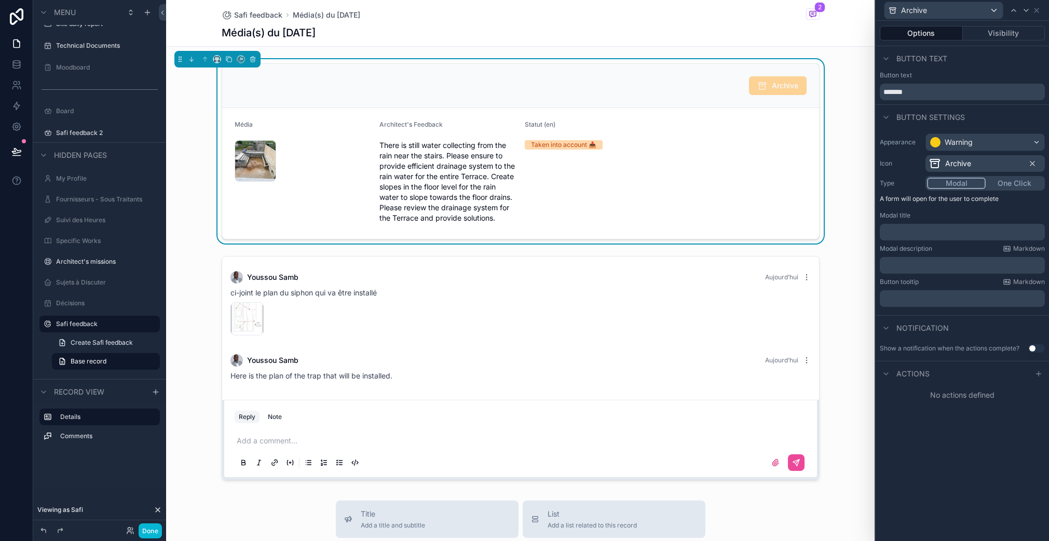
click at [908, 169] on div "Icon Archive" at bounding box center [961, 163] width 165 height 17
click at [925, 230] on p "﻿" at bounding box center [963, 232] width 159 height 10
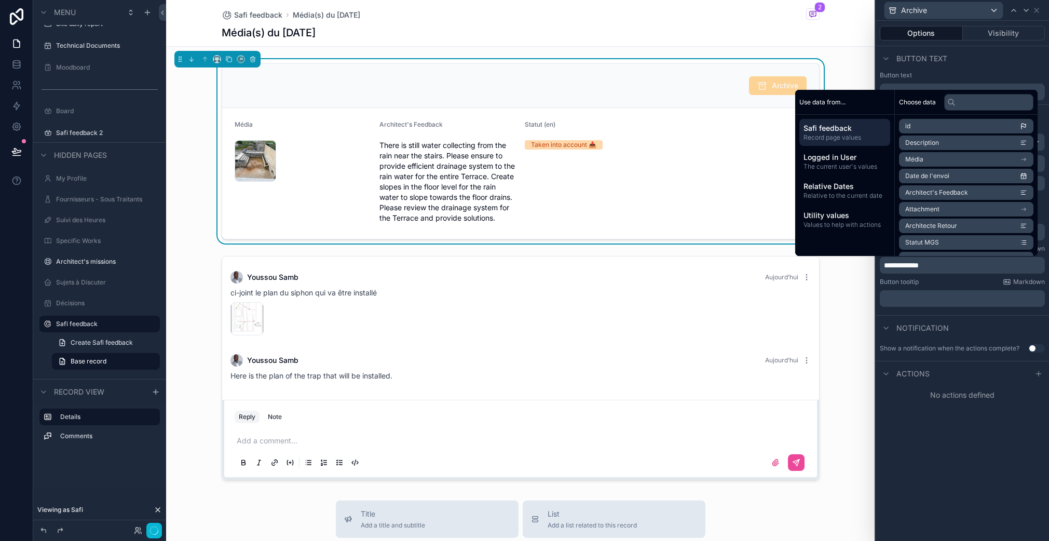
click at [944, 289] on div "Button tooltip Markdown ﻿" at bounding box center [961, 292] width 165 height 29
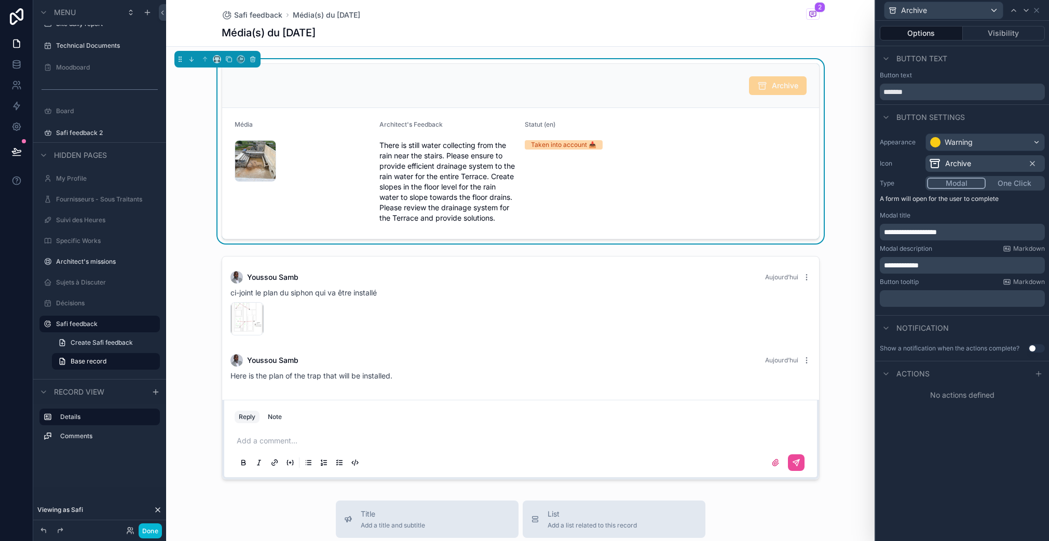
click at [976, 234] on p "**********" at bounding box center [963, 232] width 159 height 10
click at [978, 332] on div "Notification" at bounding box center [961, 327] width 173 height 25
click at [1040, 374] on icon at bounding box center [1038, 374] width 5 height 0
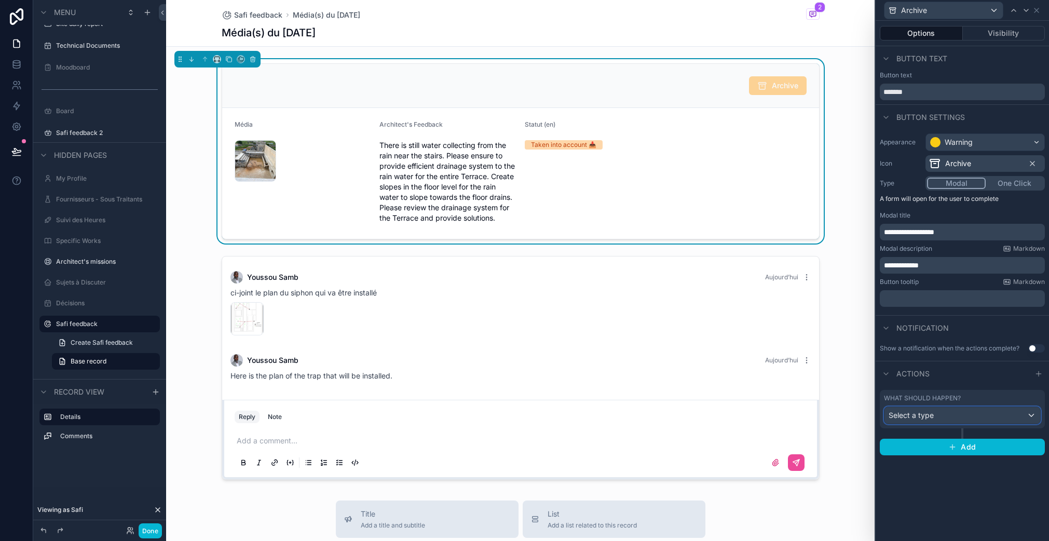
click at [941, 409] on div "Select a type" at bounding box center [962, 415] width 156 height 17
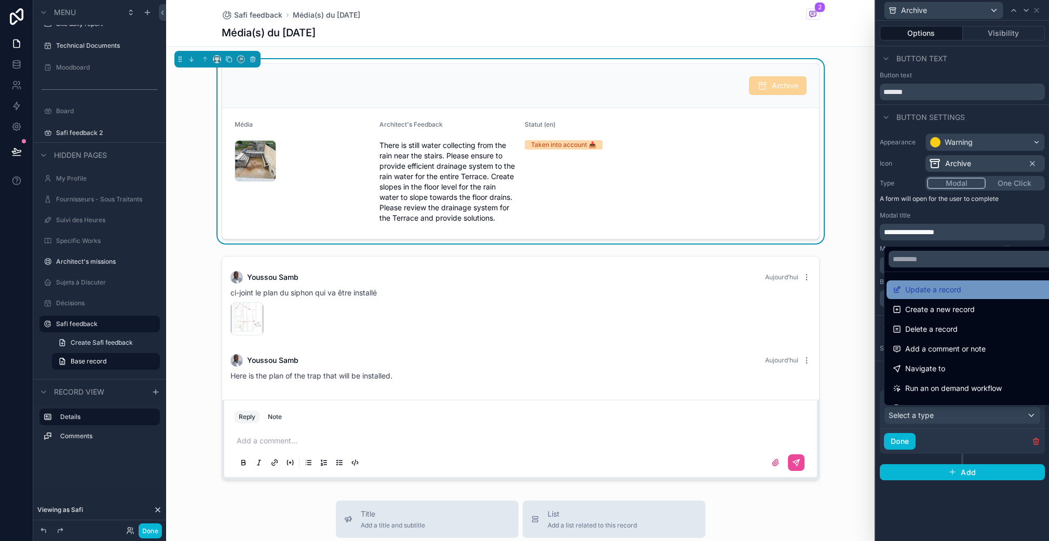
click at [946, 296] on div "Update a record" at bounding box center [973, 289] width 175 height 19
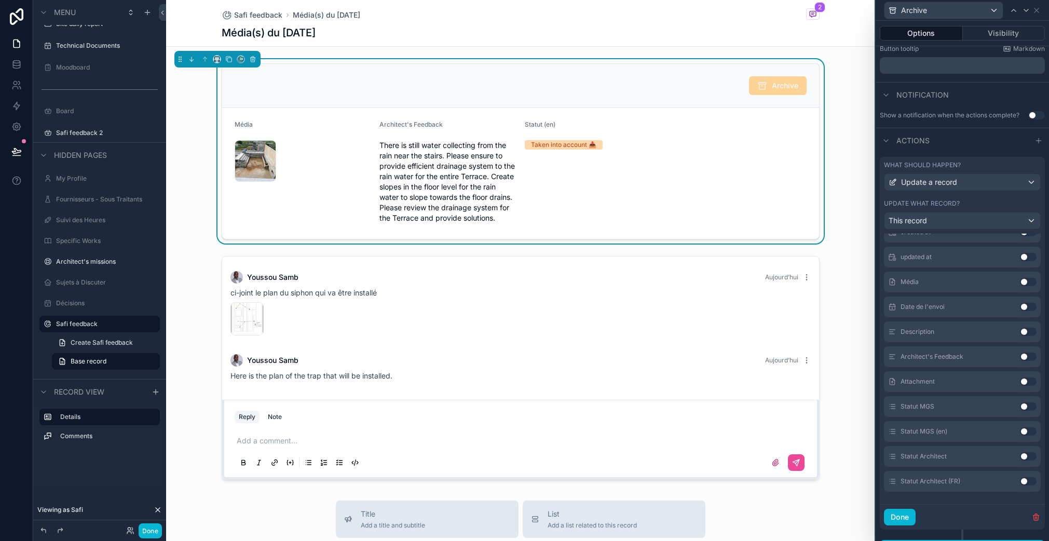
scroll to position [240, 0]
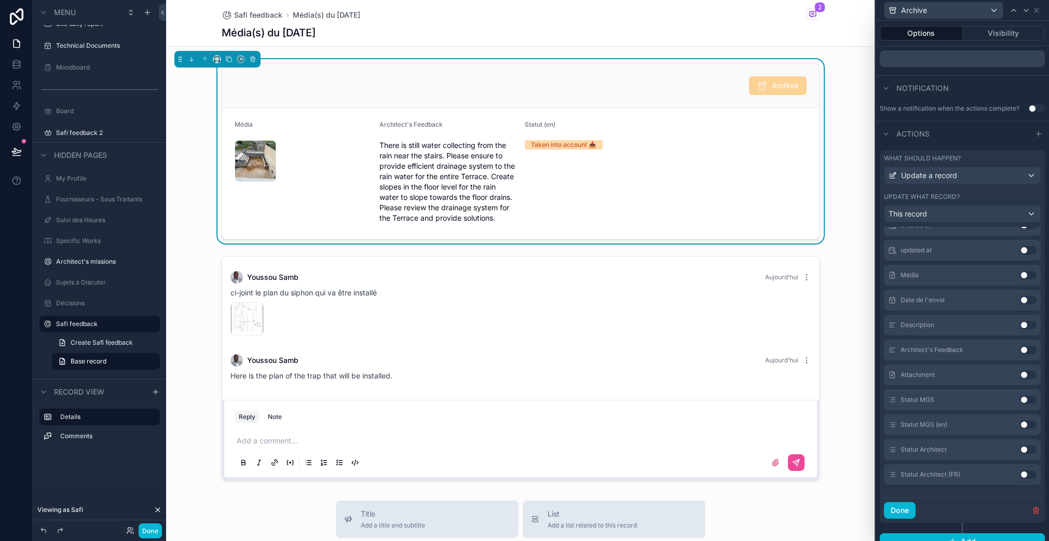
click at [1019, 451] on button "Use setting" at bounding box center [1027, 449] width 17 height 8
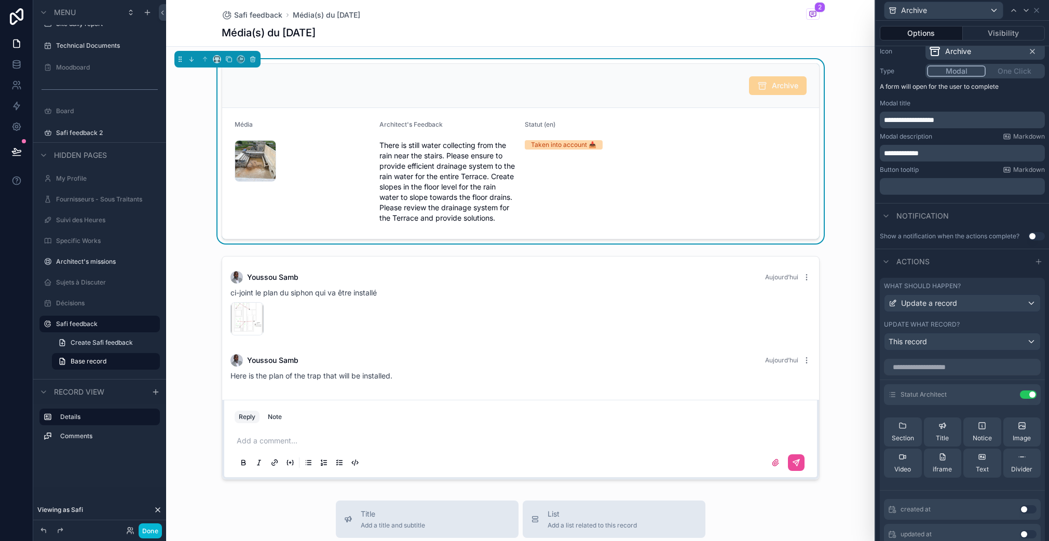
scroll to position [59, 0]
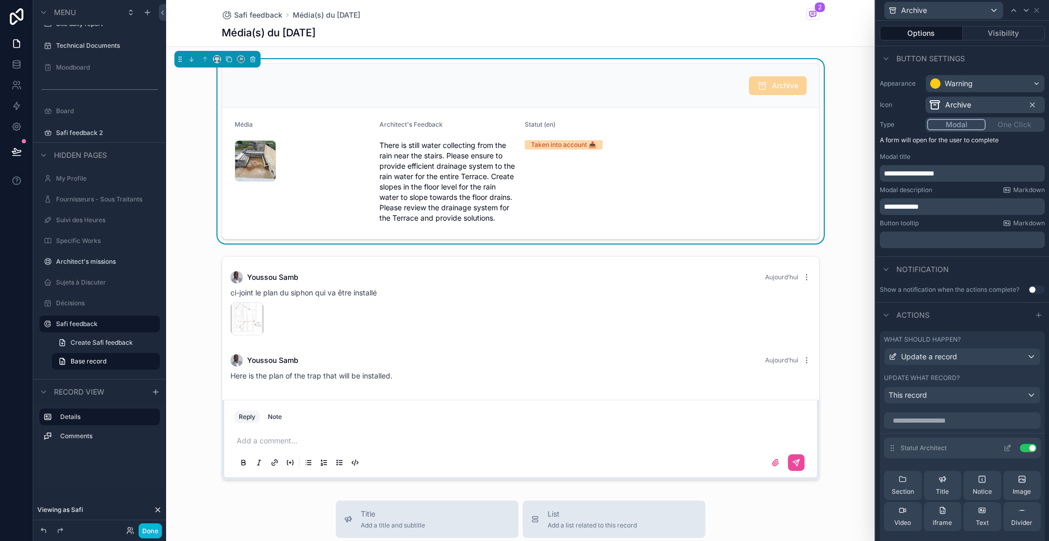
click at [1006, 446] on icon at bounding box center [1008, 447] width 4 height 4
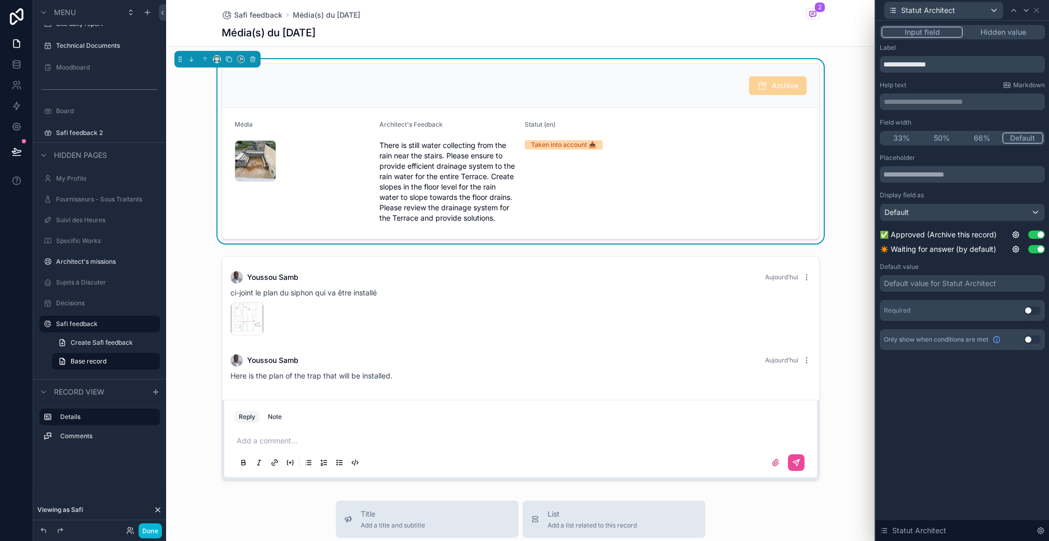
click at [1003, 30] on button "Hidden value" at bounding box center [1002, 31] width 80 height 11
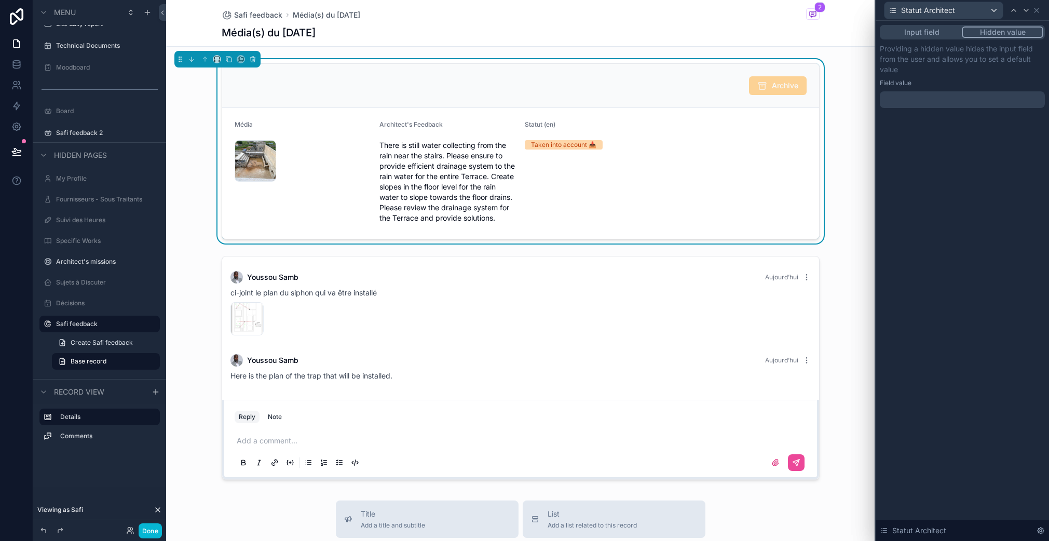
click at [926, 31] on button "Input field" at bounding box center [921, 31] width 80 height 11
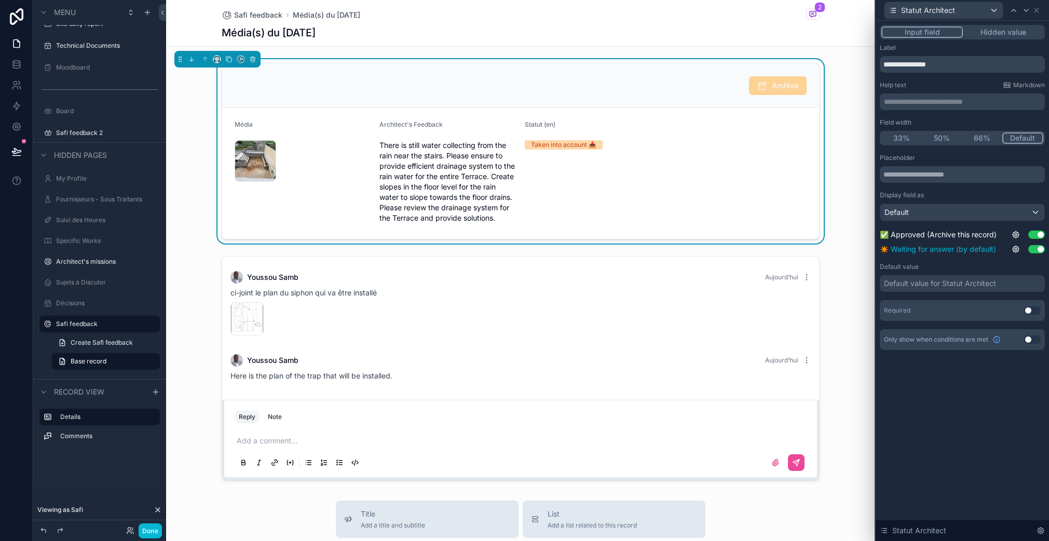
click at [1033, 248] on button "Use setting" at bounding box center [1036, 249] width 17 height 8
click at [1003, 31] on button "Hidden value" at bounding box center [1002, 31] width 80 height 11
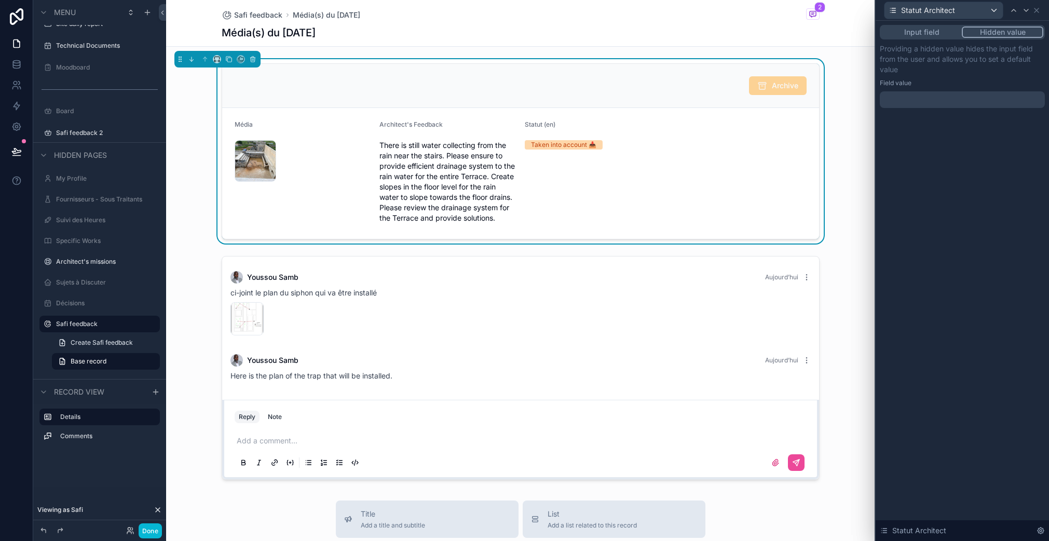
click at [951, 108] on div "Input field Hidden value Providing a hidden value hides the input field from th…" at bounding box center [961, 77] width 173 height 112
click at [950, 101] on div at bounding box center [961, 99] width 165 height 17
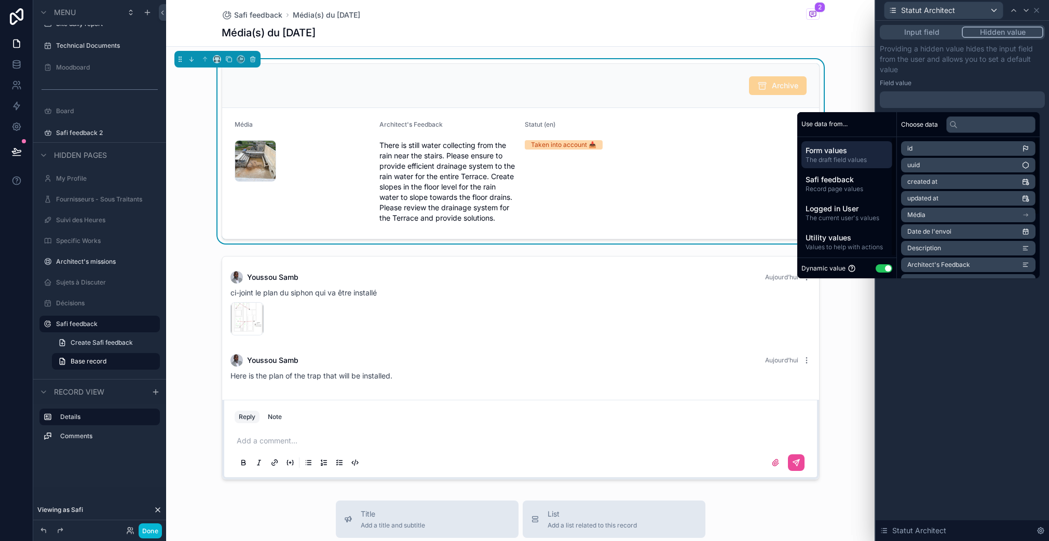
click at [875, 270] on button "Use setting" at bounding box center [883, 268] width 17 height 8
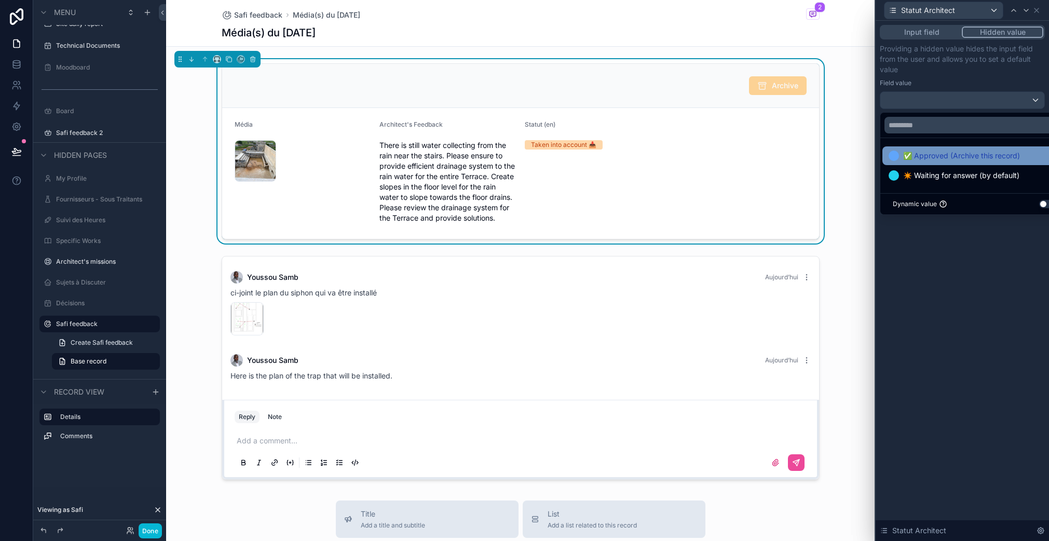
click at [941, 160] on span "✅ Approved (Archive this record)" at bounding box center [961, 155] width 117 height 12
drag, startPoint x: 963, startPoint y: 291, endPoint x: 970, endPoint y: 289, distance: 7.1
click at [963, 292] on div "Input field Hidden value Providing a hidden value hides the input field from th…" at bounding box center [961, 281] width 173 height 520
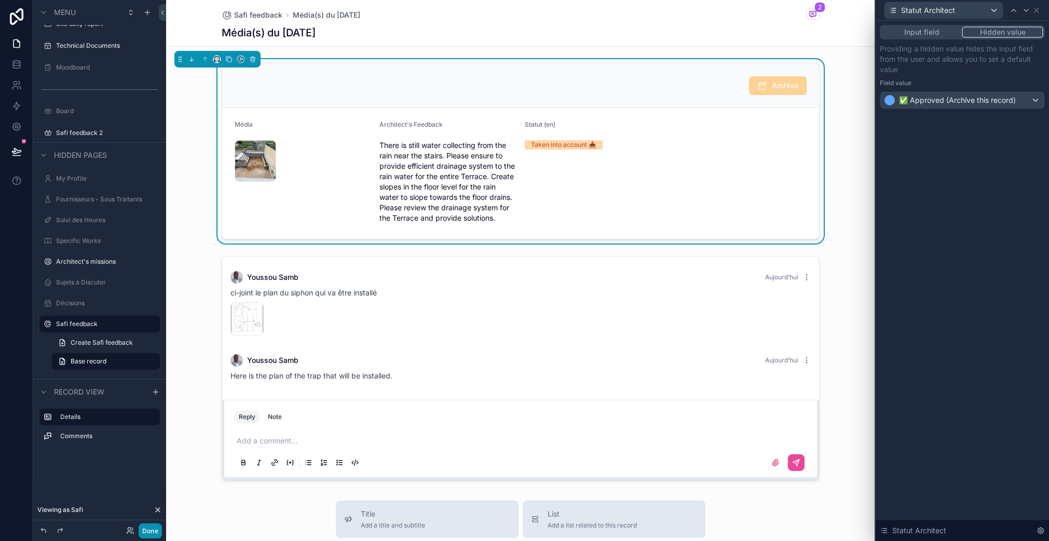
click at [151, 532] on button "Done" at bounding box center [150, 530] width 23 height 15
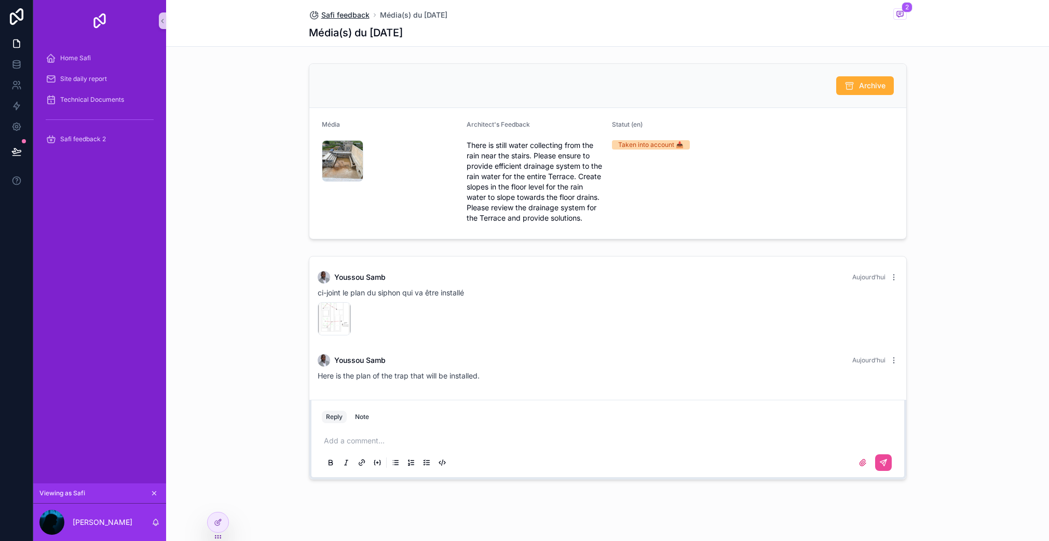
click at [343, 15] on span "Safi feedback" at bounding box center [345, 15] width 48 height 10
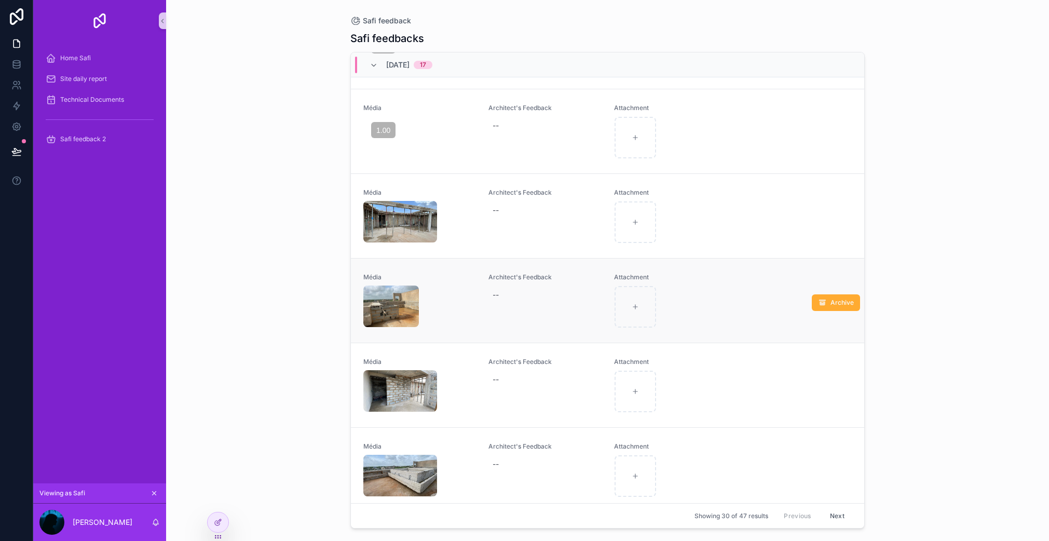
scroll to position [456, 0]
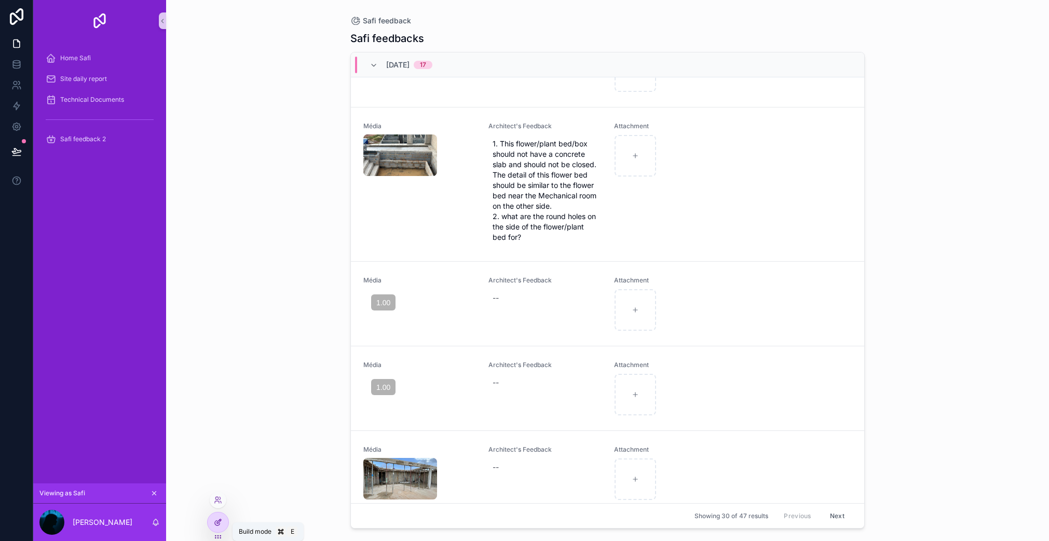
click at [212, 522] on div at bounding box center [218, 522] width 21 height 20
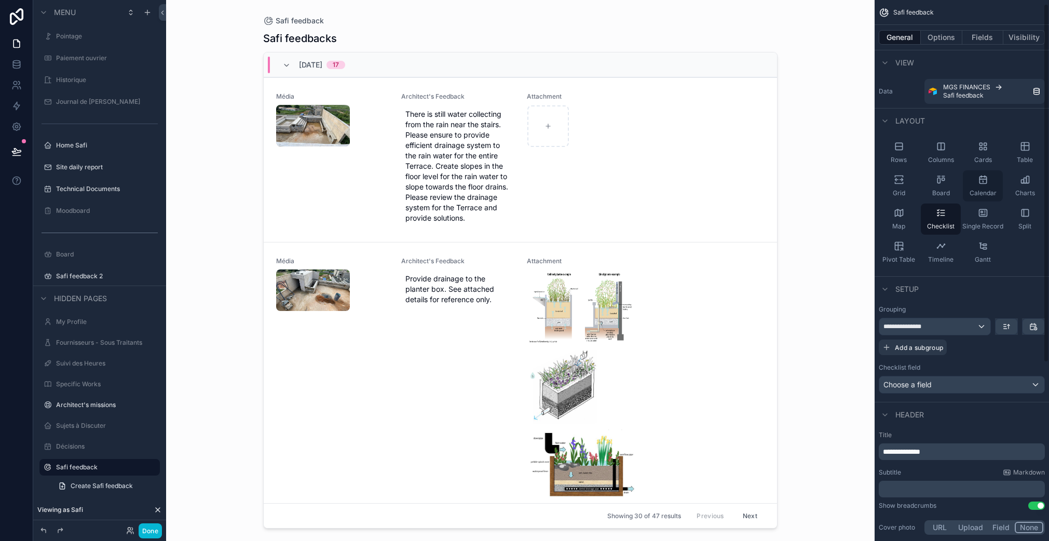
scroll to position [6, 0]
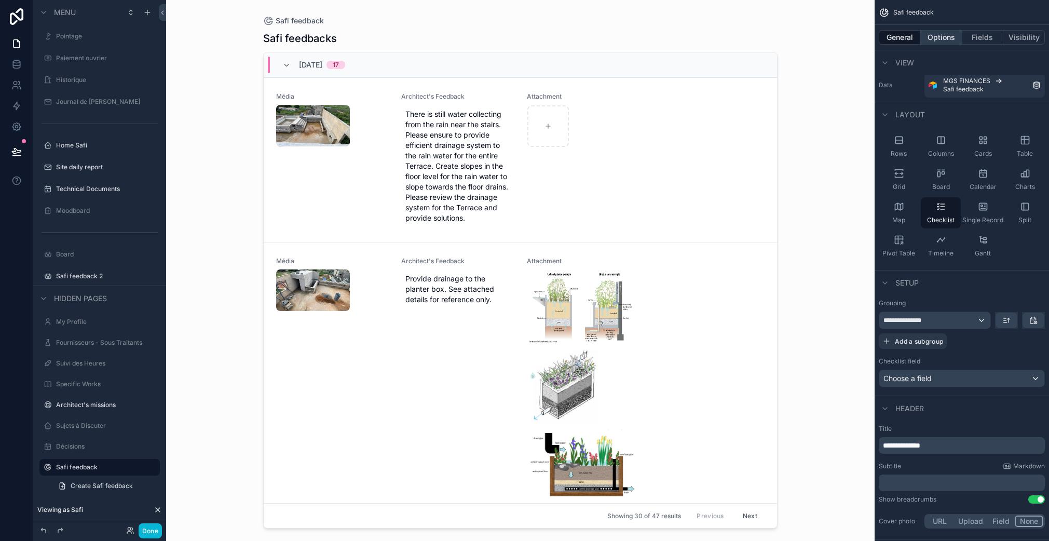
click at [938, 35] on button "Options" at bounding box center [941, 37] width 42 height 15
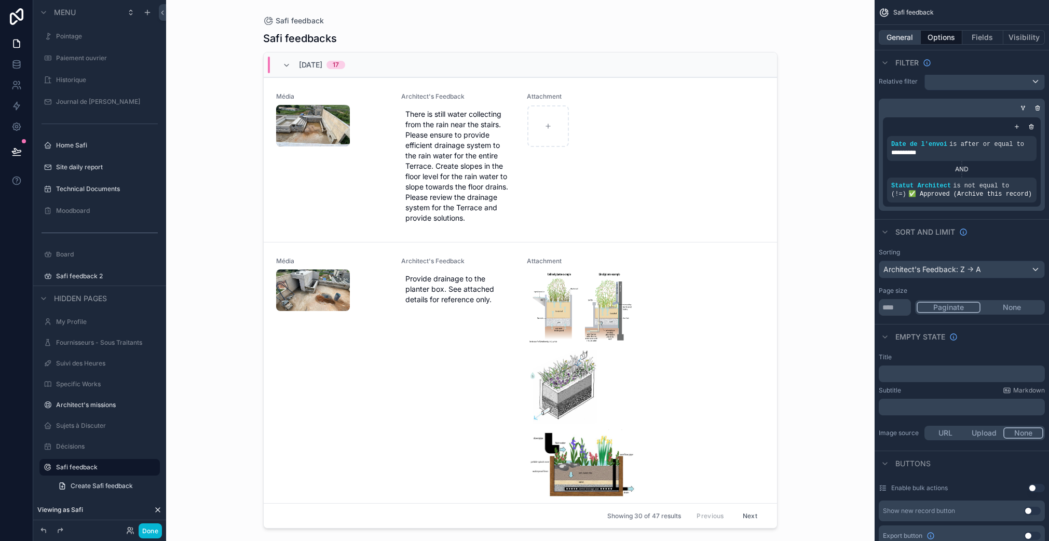
click at [905, 39] on button "General" at bounding box center [899, 37] width 42 height 15
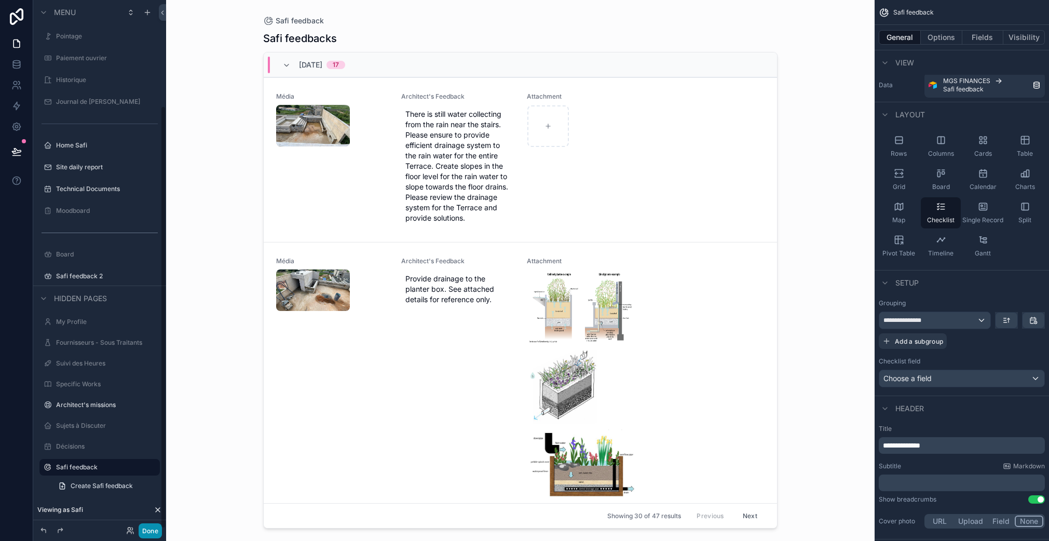
click at [158, 531] on button "Done" at bounding box center [150, 530] width 23 height 15
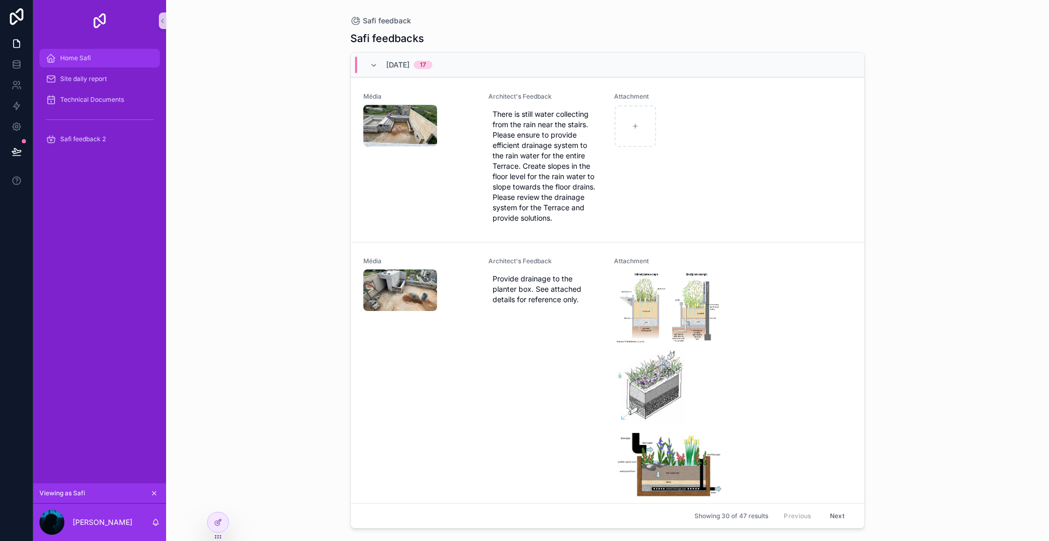
click at [116, 64] on div "Home Safi" at bounding box center [100, 58] width 108 height 17
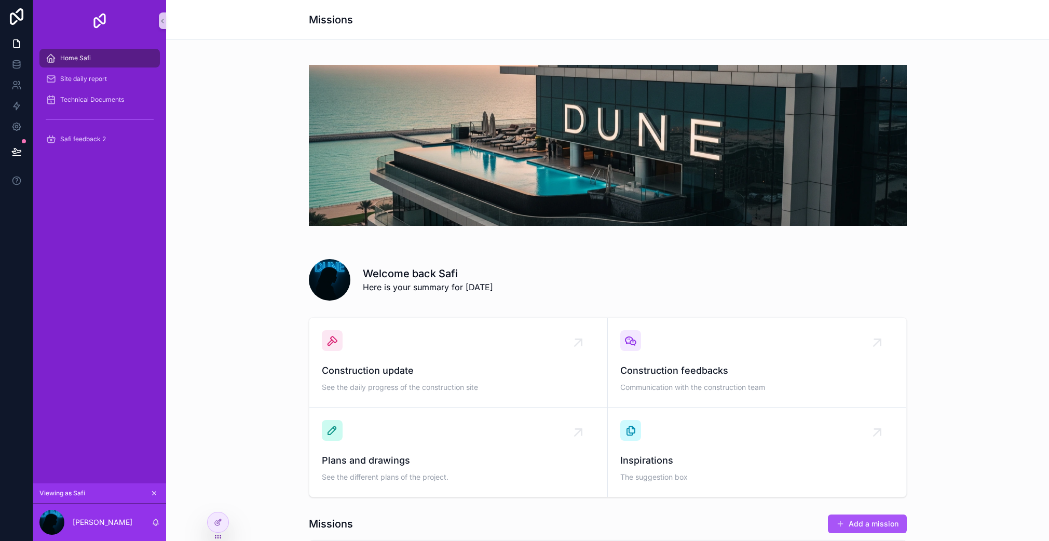
click at [116, 64] on div "Home Safi" at bounding box center [100, 58] width 108 height 17
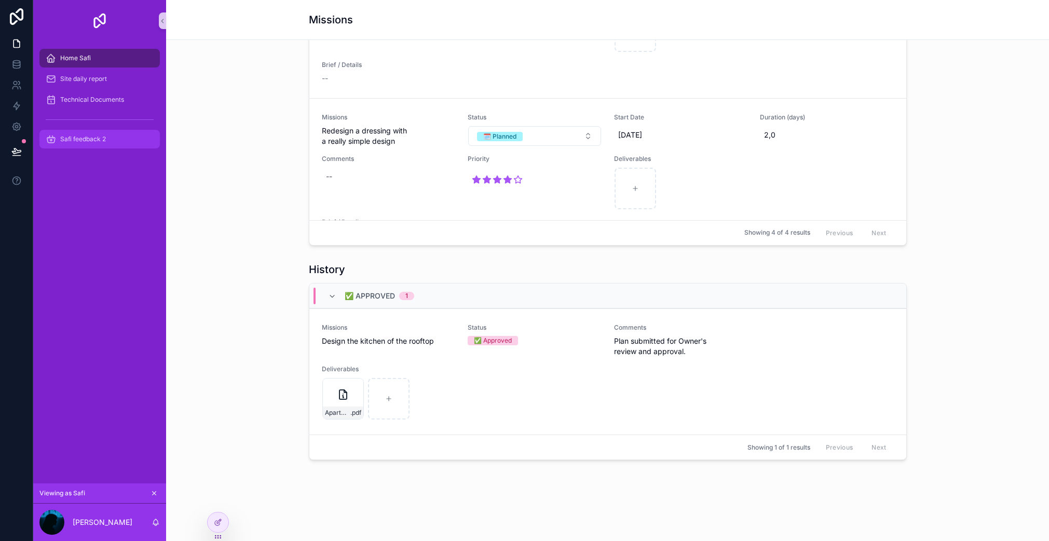
scroll to position [693, 0]
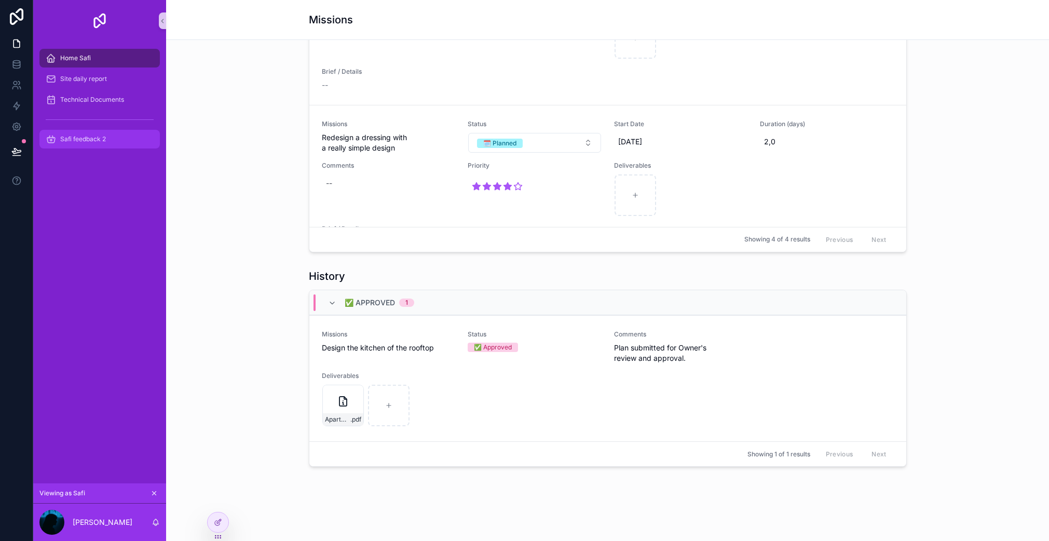
click at [109, 144] on div "Safi feedback 2" at bounding box center [100, 139] width 108 height 17
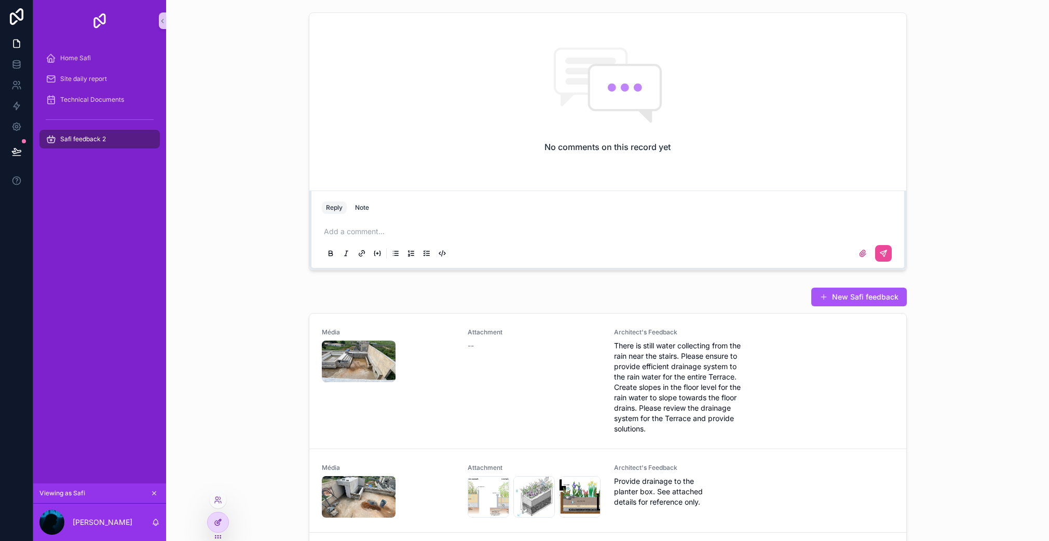
click at [212, 519] on div at bounding box center [218, 522] width 21 height 20
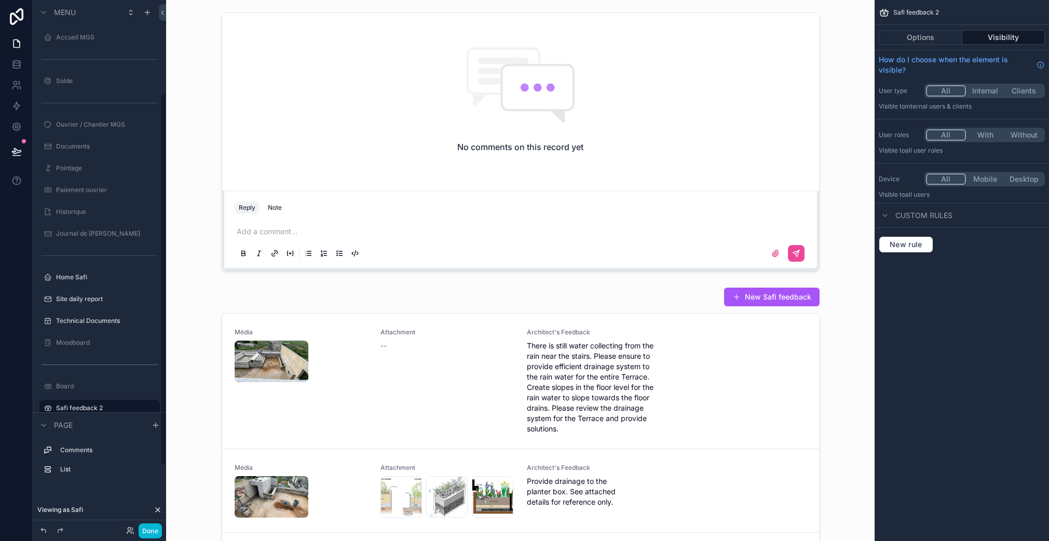
scroll to position [132, 0]
click at [149, 276] on icon "scrollable content" at bounding box center [151, 275] width 8 height 8
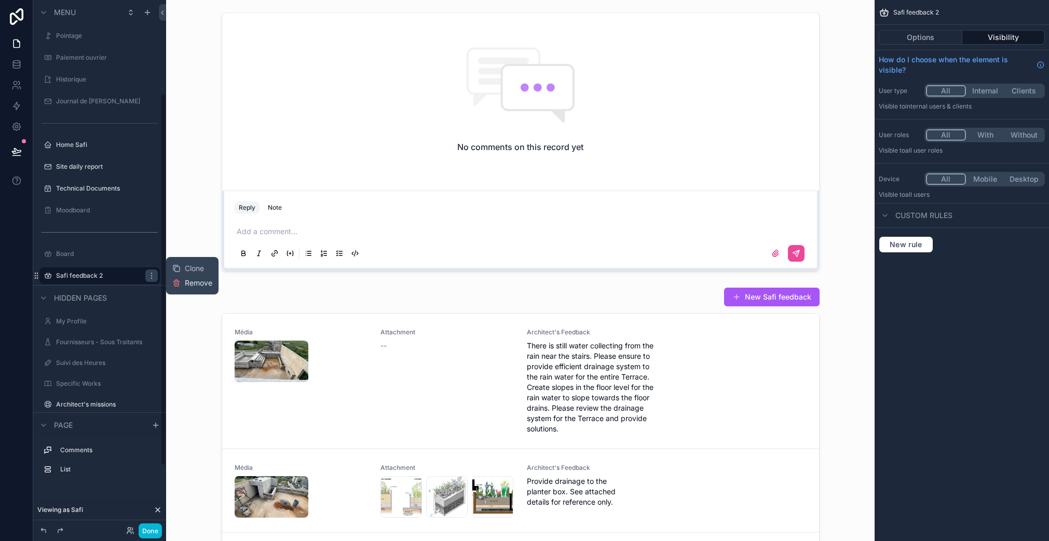
click at [185, 283] on span "Remove" at bounding box center [198, 283] width 27 height 10
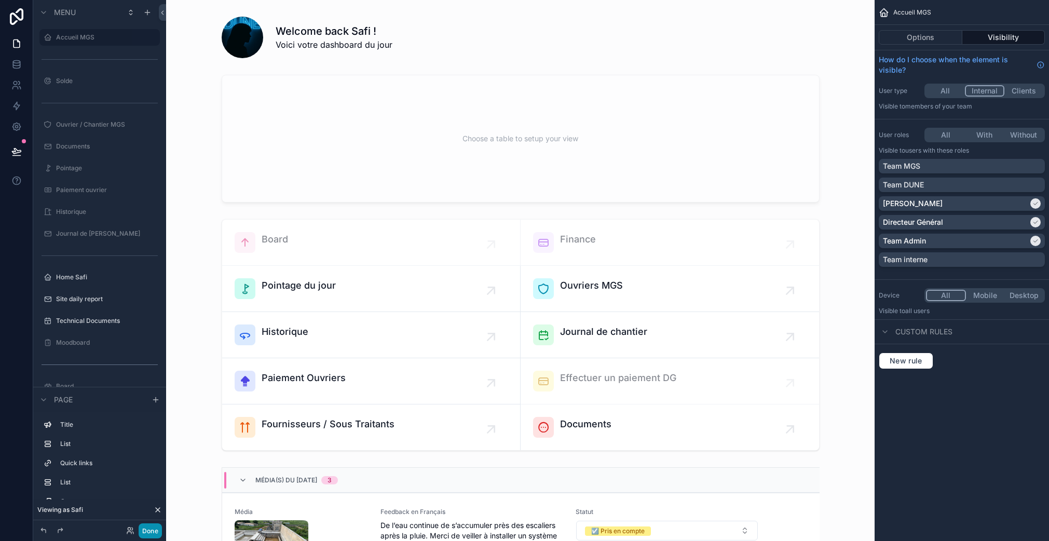
click at [156, 535] on button "Done" at bounding box center [150, 530] width 23 height 15
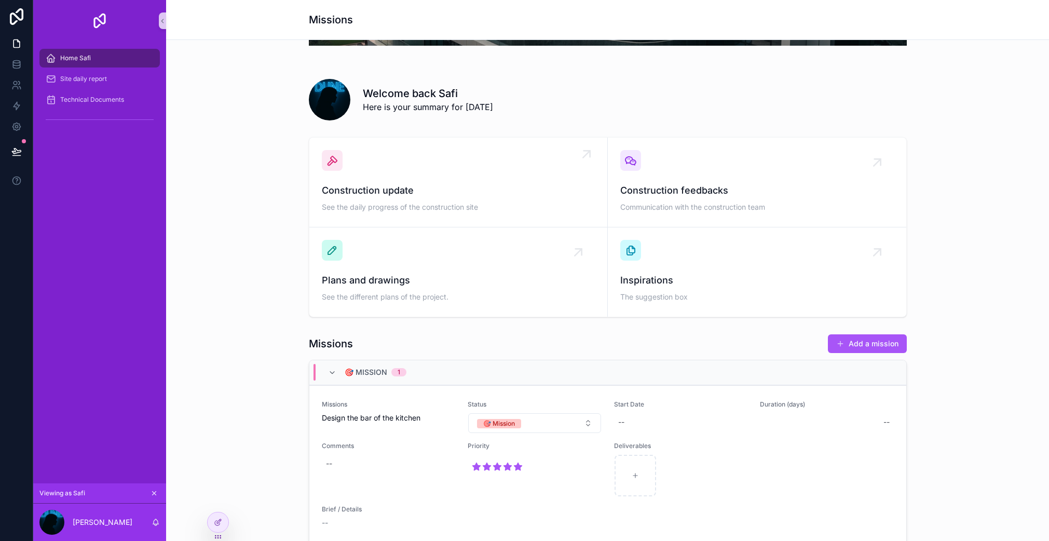
scroll to position [127, 0]
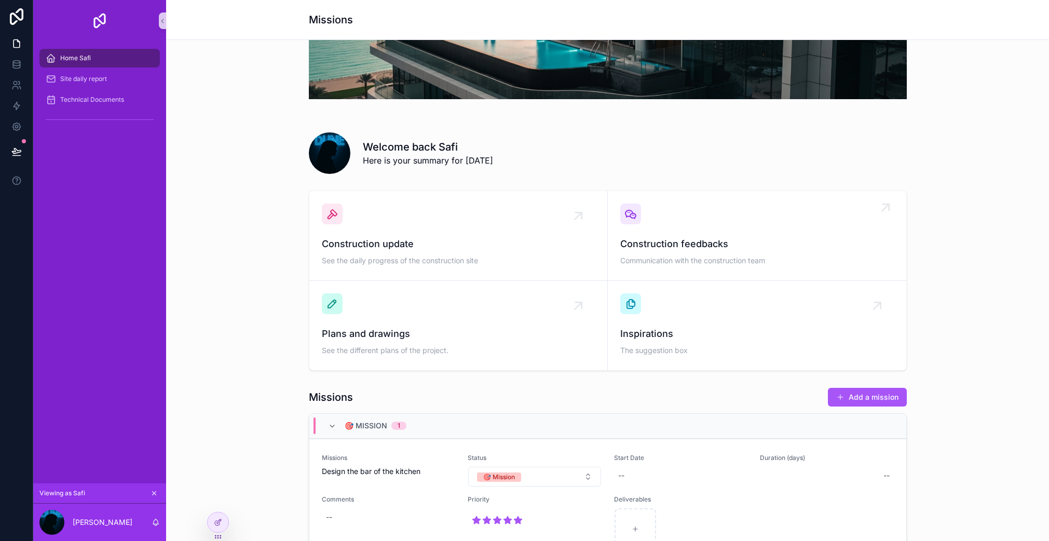
click at [681, 244] on span "Construction feedbacks" at bounding box center [756, 244] width 273 height 15
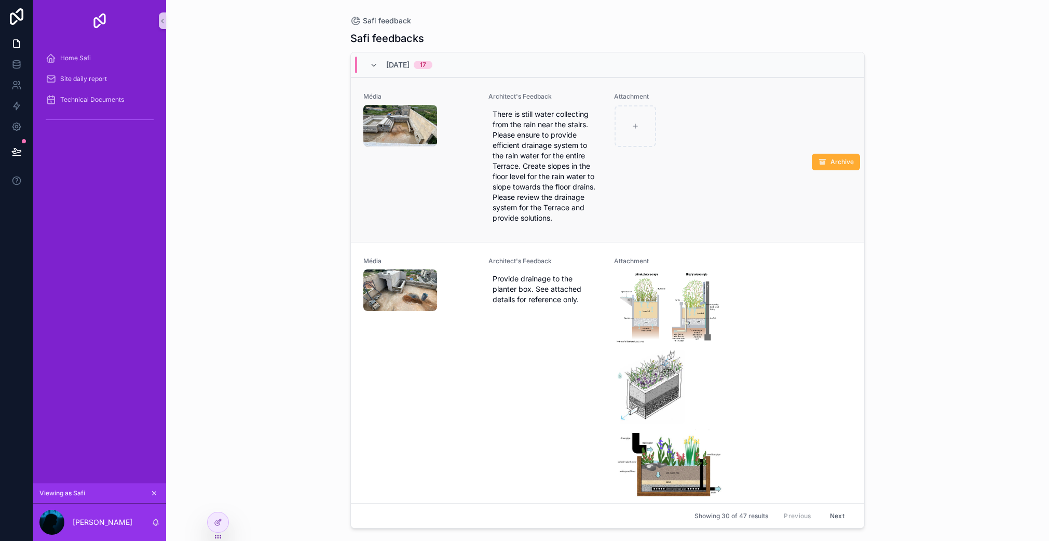
click at [684, 186] on div "Attachment" at bounding box center [670, 159] width 113 height 135
click at [761, 314] on div "Média Architect's Feedback Provide drainage to the planter box. See attached de…" at bounding box center [607, 403] width 488 height 292
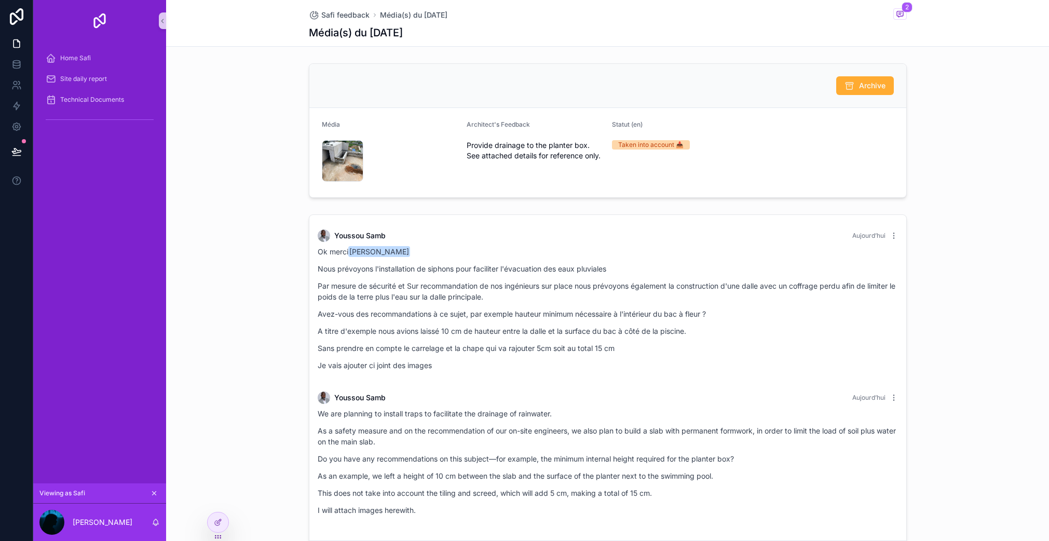
scroll to position [150, 0]
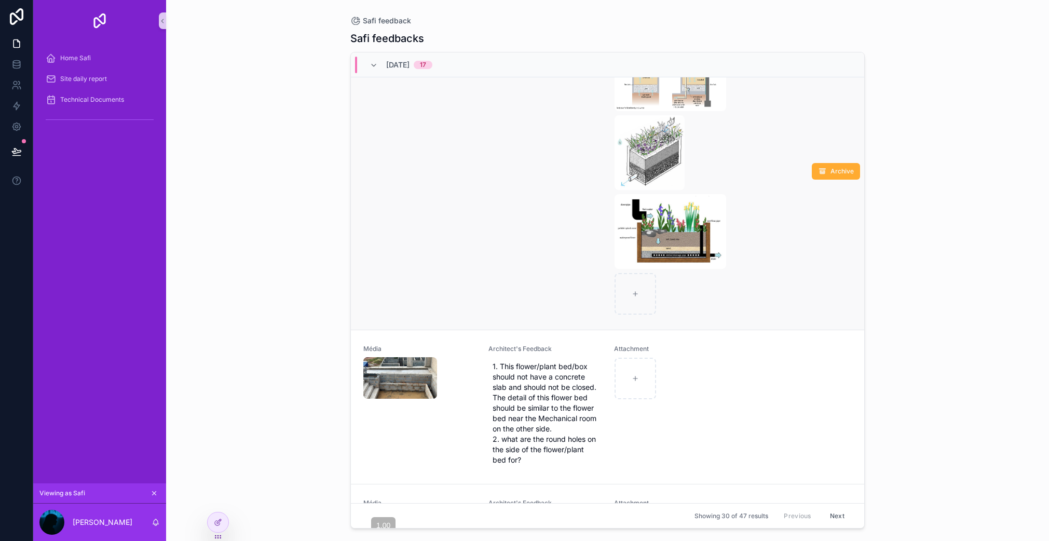
scroll to position [323, 0]
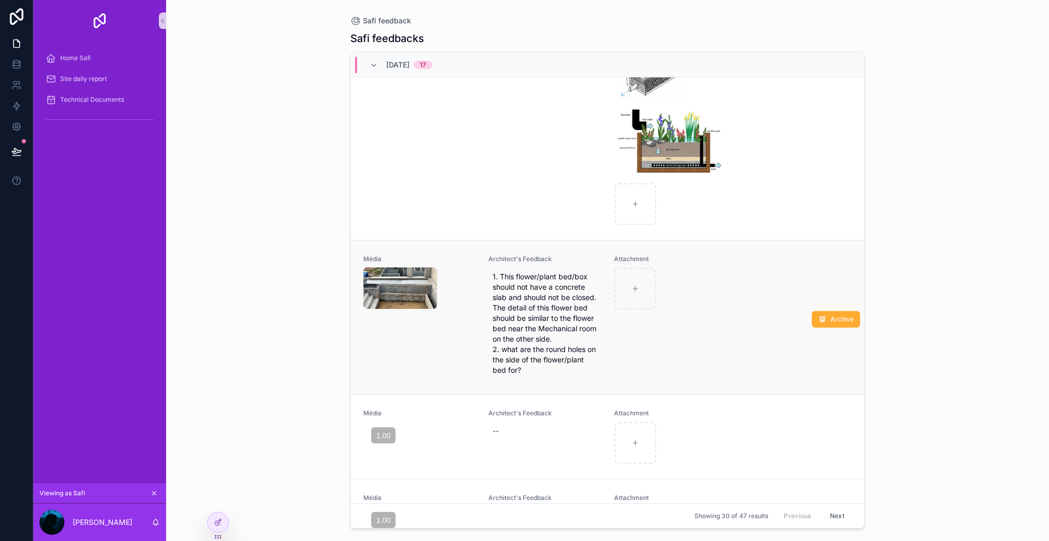
click at [708, 309] on div "scrollable content" at bounding box center [670, 289] width 112 height 42
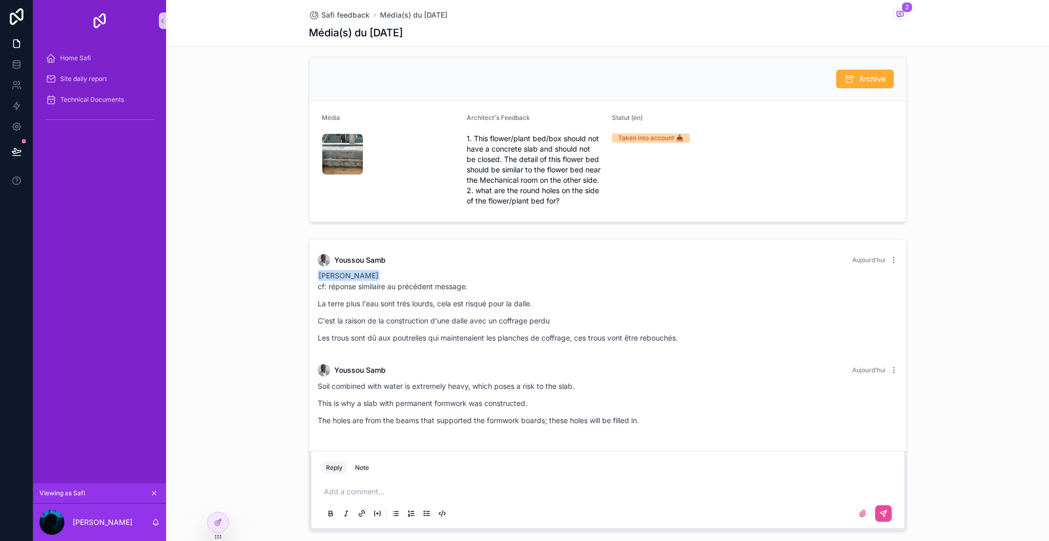
scroll to position [20, 0]
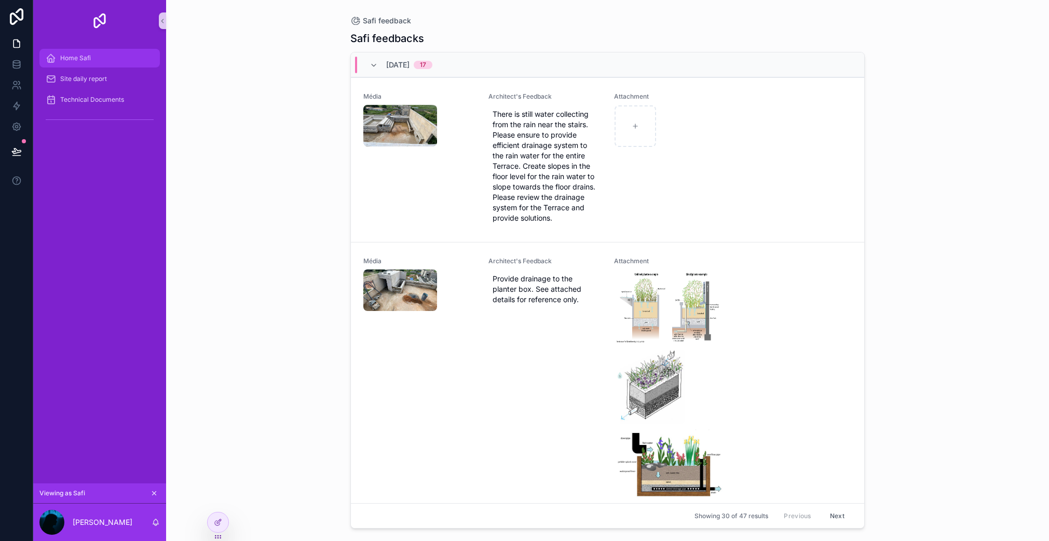
click at [91, 56] on div "Home Safi" at bounding box center [100, 58] width 108 height 17
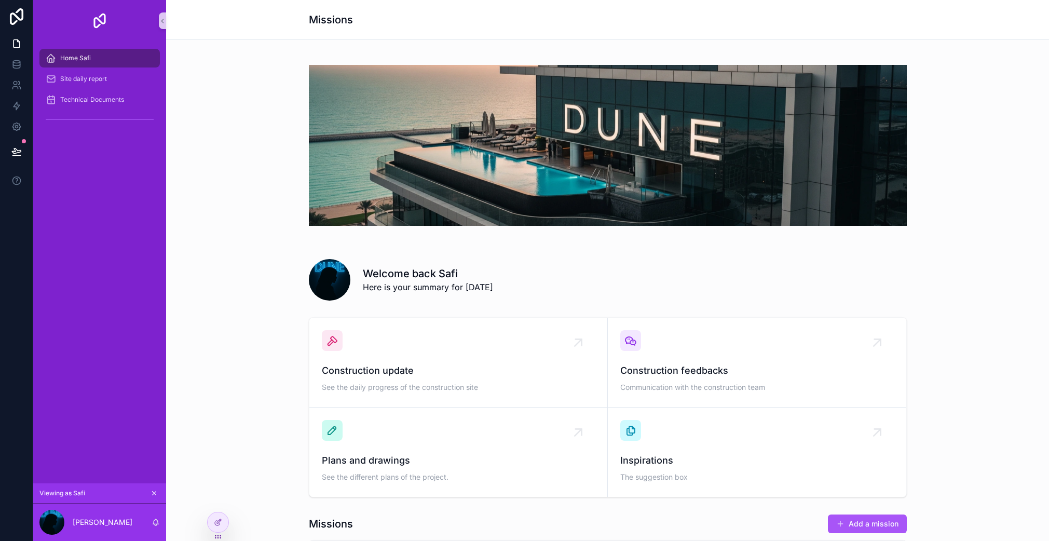
click at [94, 58] on div "Home Safi" at bounding box center [100, 58] width 108 height 17
